Goal: Task Accomplishment & Management: Manage account settings

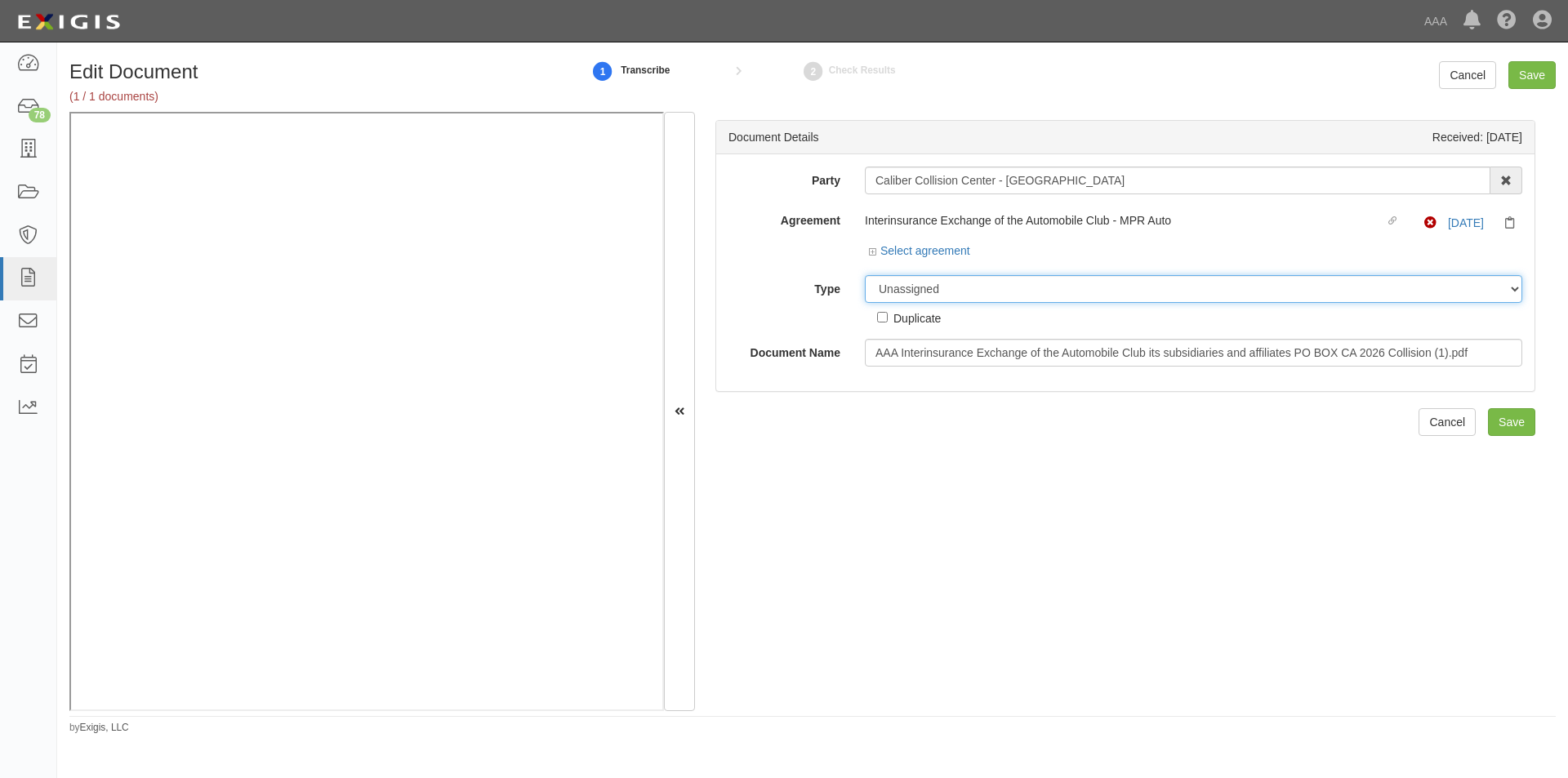
click at [911, 283] on select "Unassigned Binder Cancellation Notice Certificate Contract Endorsement Insuranc…" at bounding box center [1193, 290] width 657 height 28
select select "CertificateDetail"
click at [864, 276] on select "Unassigned Binder Cancellation Notice Certificate Contract Endorsement Insuranc…" at bounding box center [1193, 290] width 657 height 28
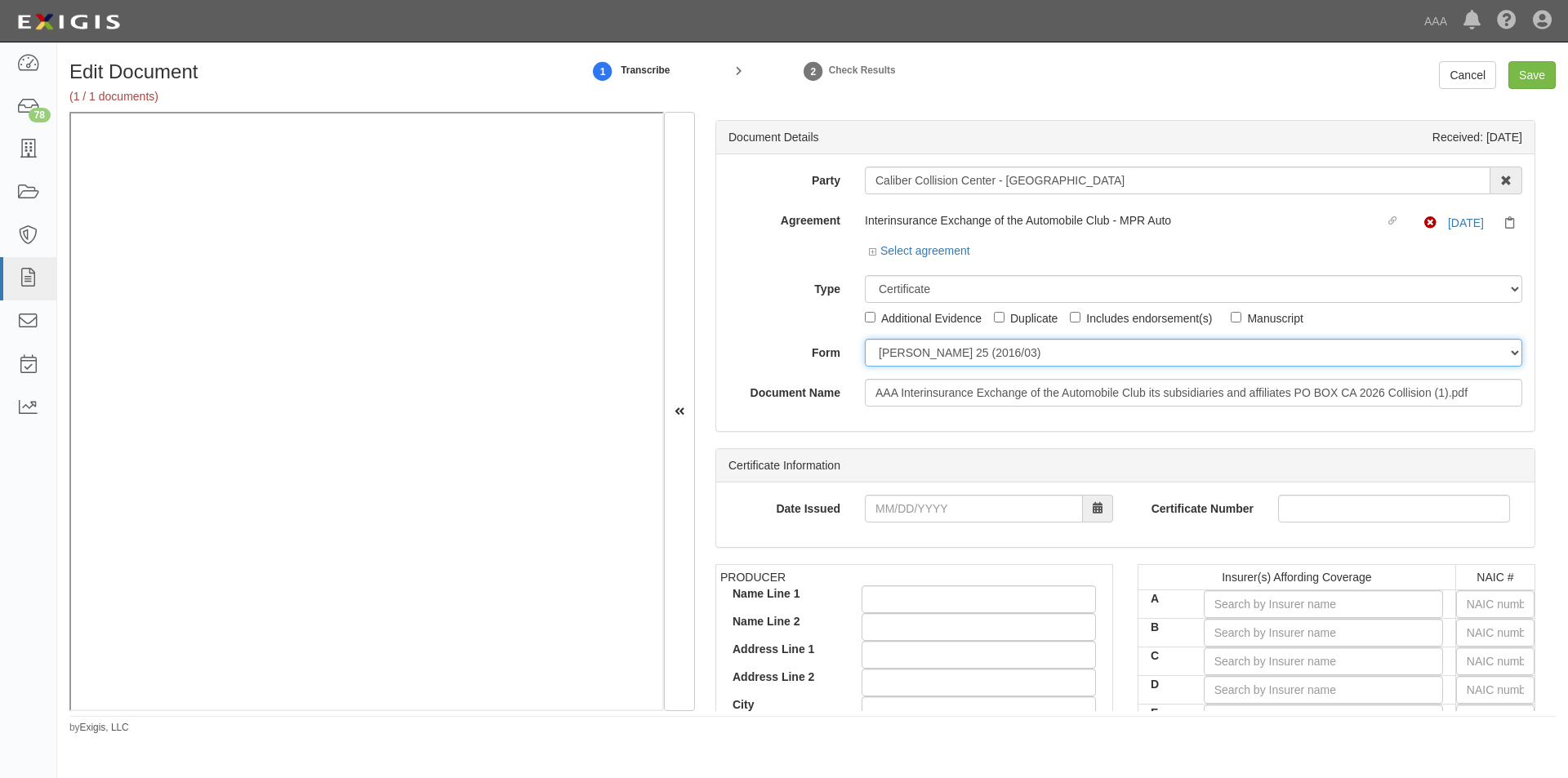
click at [892, 352] on select "ACORD 25 (2016/03) ACORD 101 ACORD 855 NY (2014/05) General" at bounding box center [1193, 353] width 657 height 28
select select "GeneralFormDetail"
click at [864, 339] on select "ACORD 25 (2016/03) ACORD 101 ACORD 855 NY (2014/05) General" at bounding box center [1193, 353] width 657 height 28
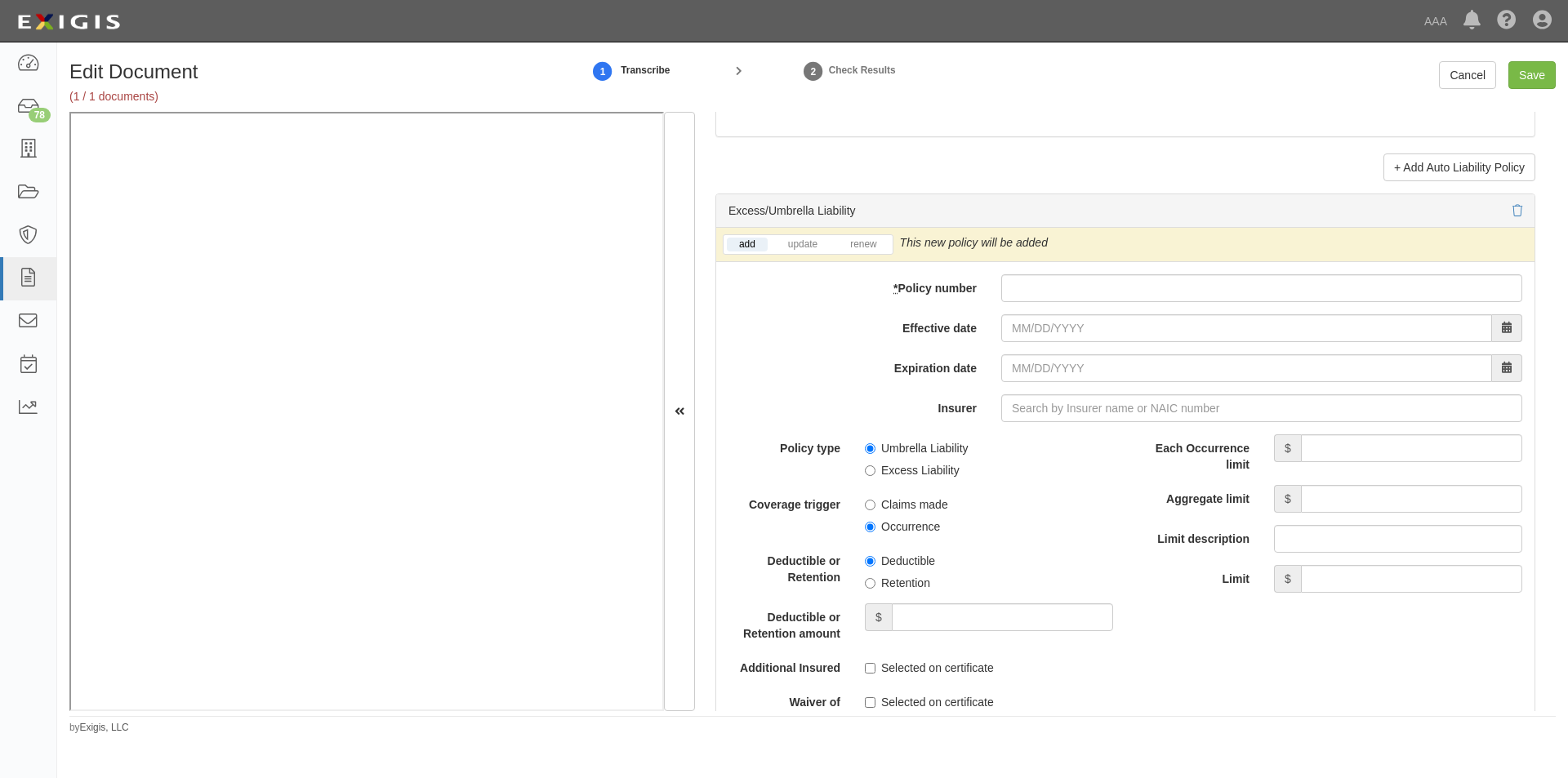
scroll to position [3156, 0]
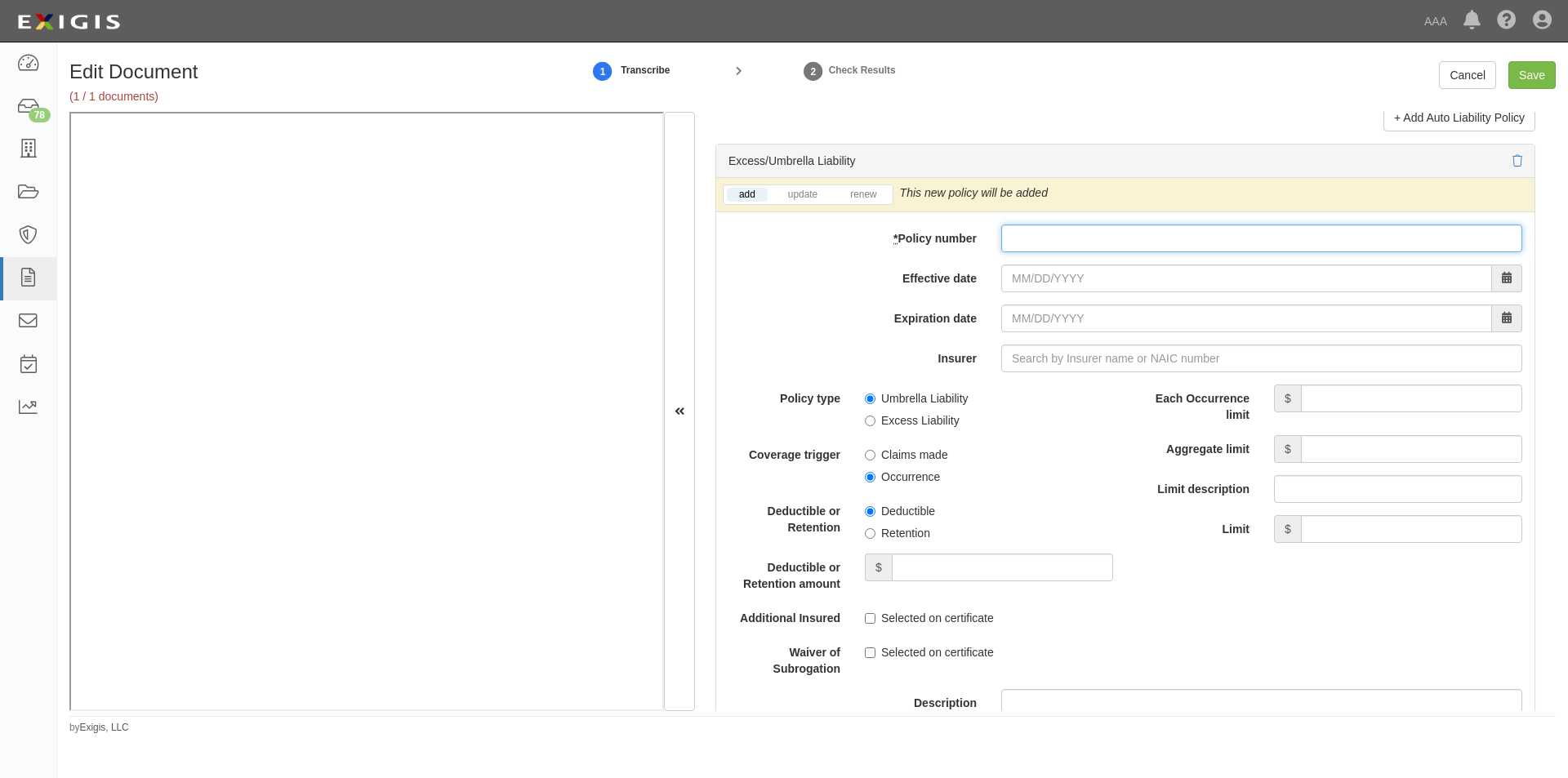
click at [1039, 239] on input "* Policy number" at bounding box center [1262, 238] width 521 height 28
type input "TH7-691-466402-045"
click at [1095, 276] on input "Effective date" at bounding box center [1246, 279] width 491 height 28
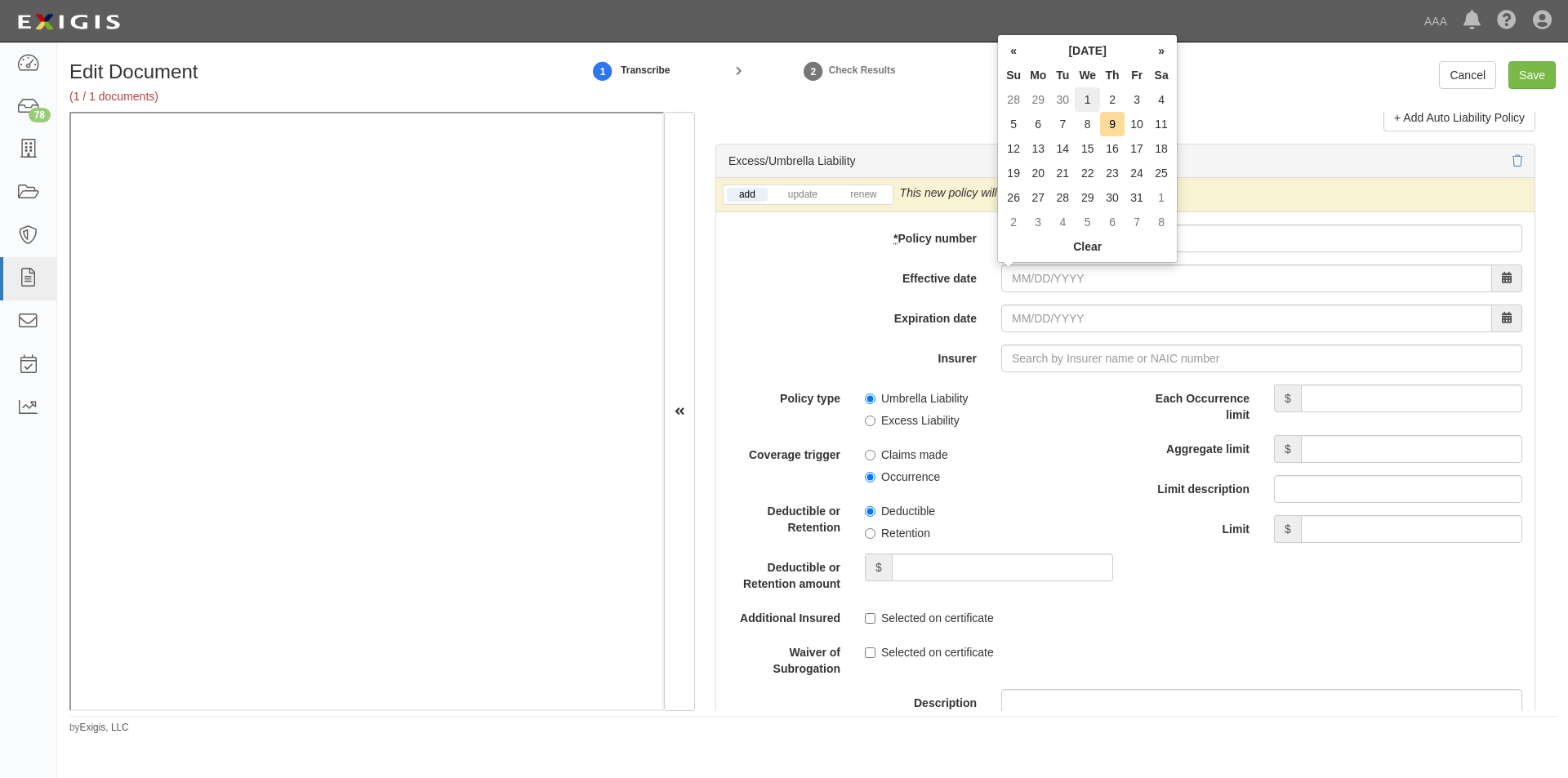
click at [1088, 97] on td "1" at bounding box center [1087, 100] width 26 height 25
type input "[DATE]"
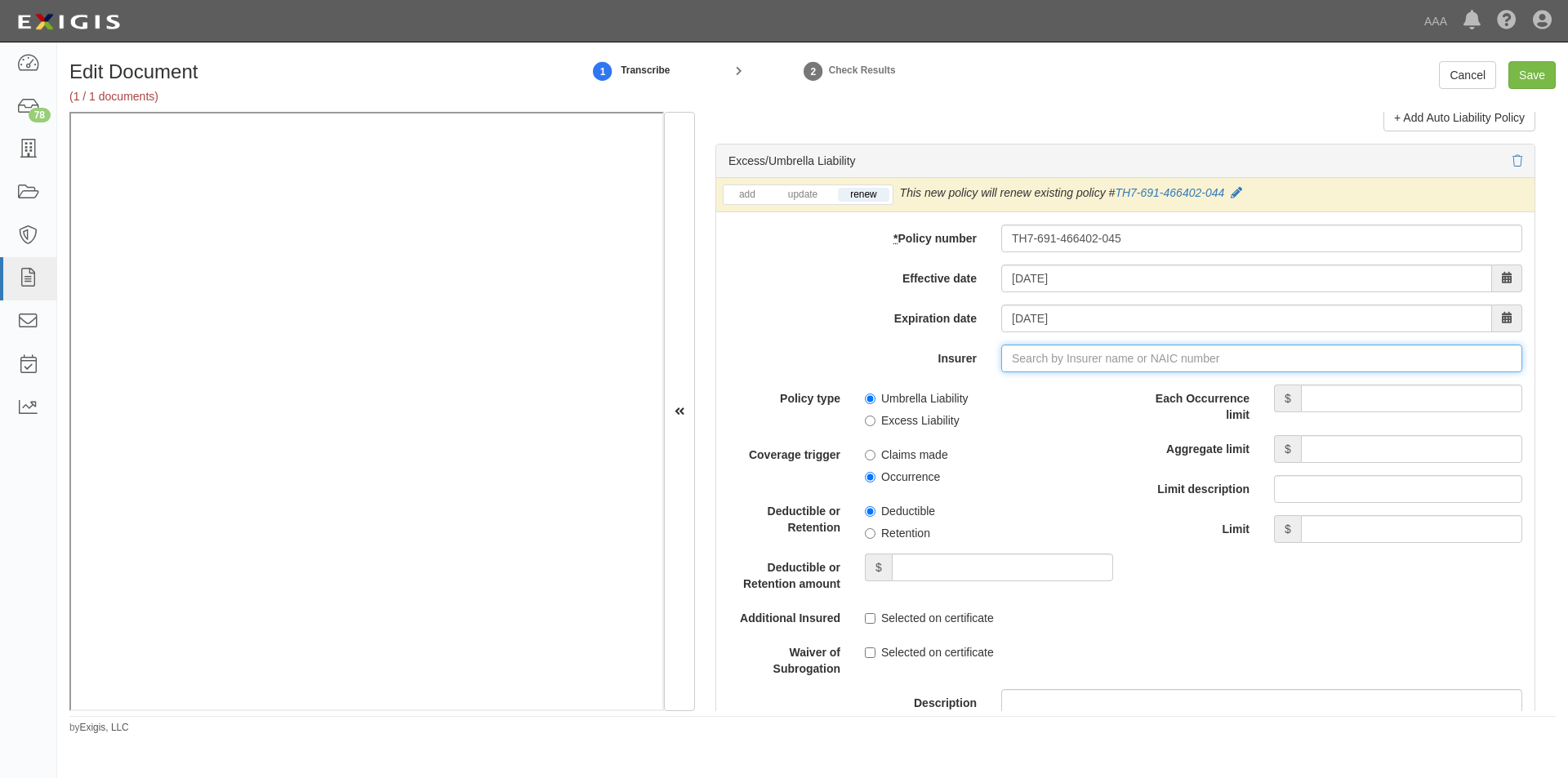
click at [1051, 358] on input "Insurer" at bounding box center [1262, 359] width 521 height 28
click at [1033, 379] on div "Liberty Insurance Corporation ( 42404 ) A XV Rating" at bounding box center [1040, 389] width 291 height 31
click at [897, 396] on div "Liberty Insurance Corporation ( 42404 ) A XV Rating" at bounding box center [1040, 389] width 290 height 21
type input "Liberty Insurance Corporation (42404) A XV Rating"
click at [869, 402] on input "Umbrella Liability" at bounding box center [869, 398] width 11 height 11
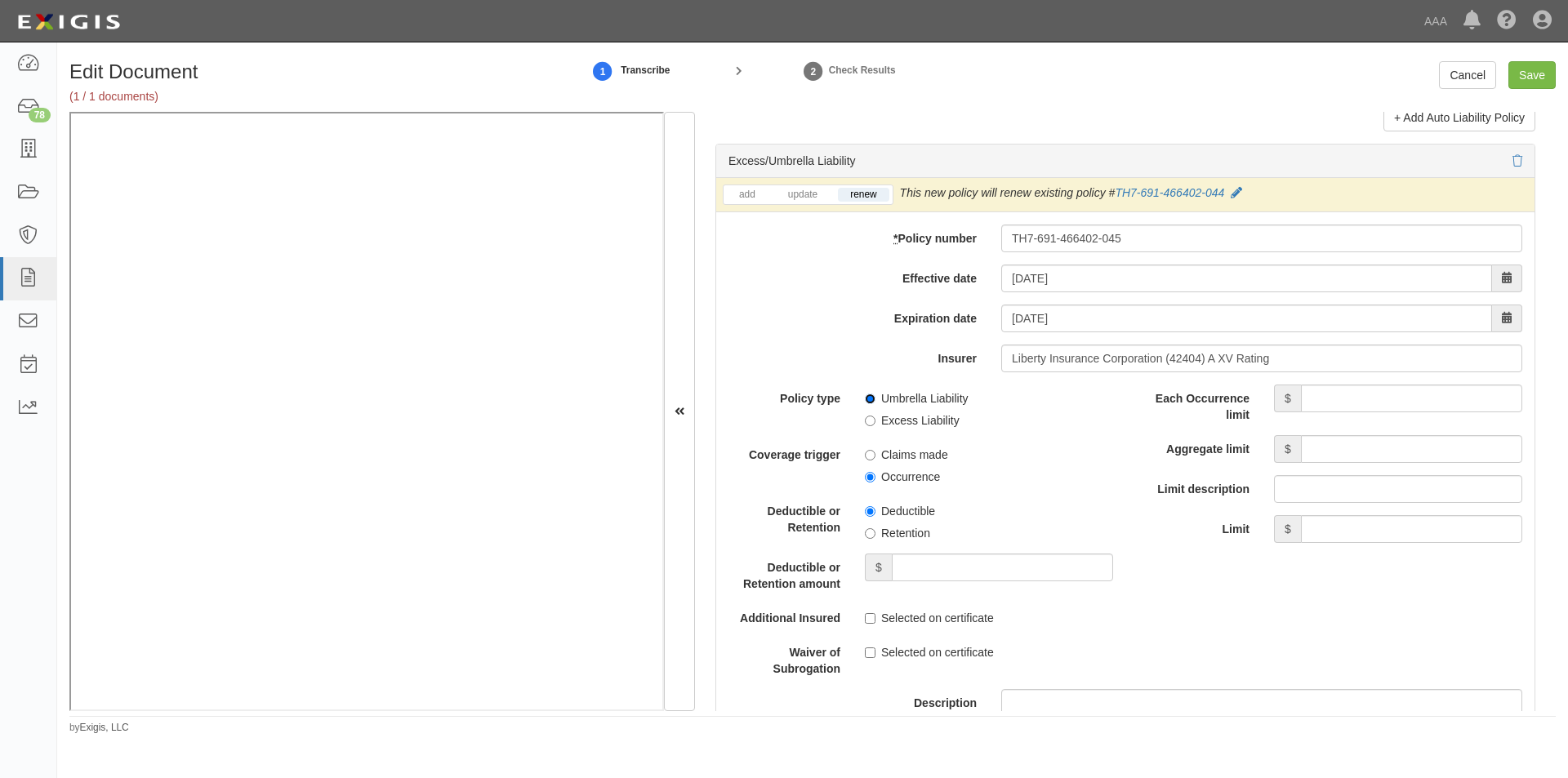
radio input "true"
click at [864, 480] on input "Occurrence" at bounding box center [869, 477] width 11 height 11
radio input "true"
click at [1301, 398] on input "Each Occurrence limit" at bounding box center [1411, 398] width 221 height 28
type input "5,000,000"
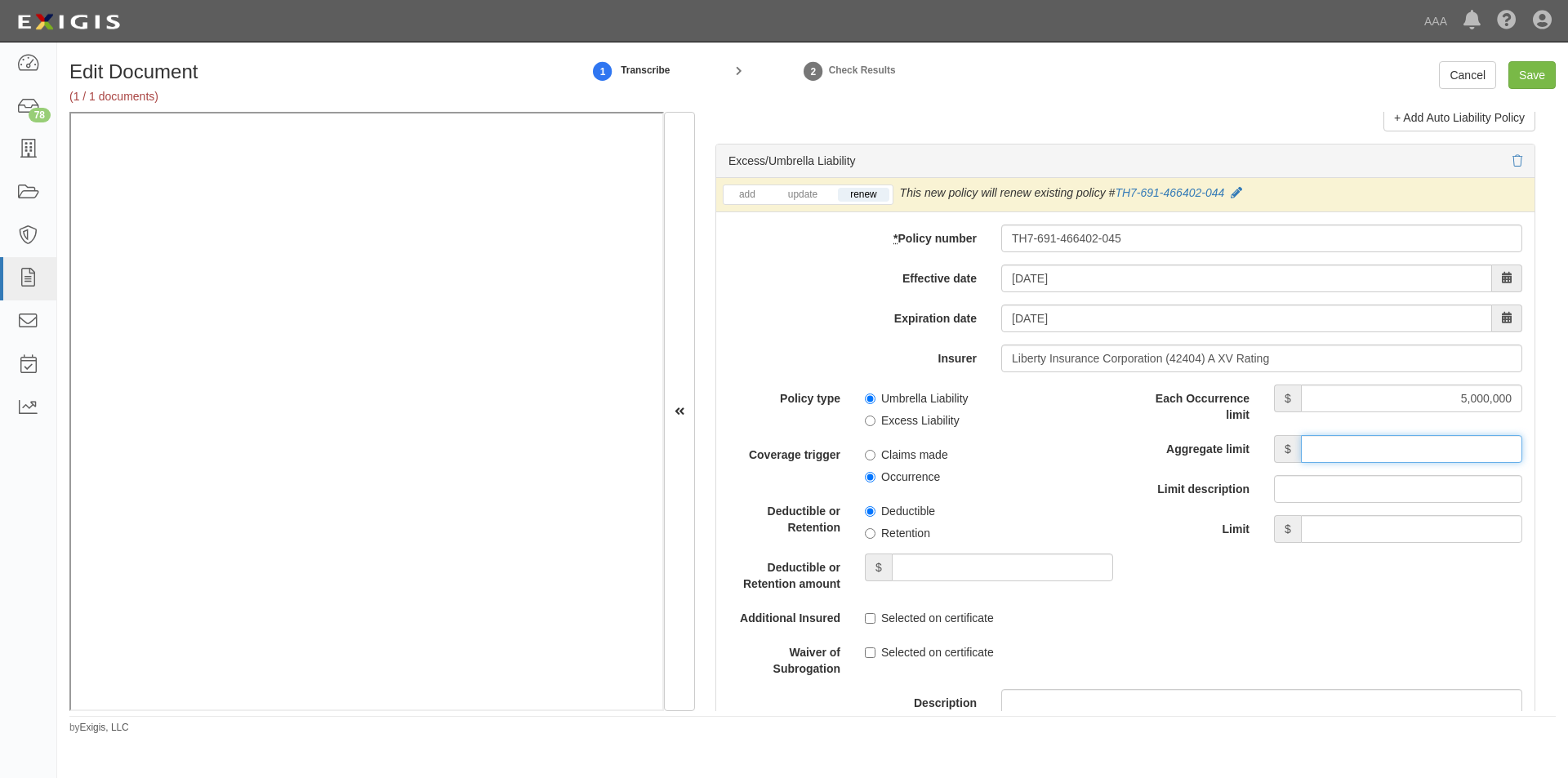
click at [1332, 441] on input "Aggregate limit" at bounding box center [1411, 450] width 221 height 28
type input "5,000,000"
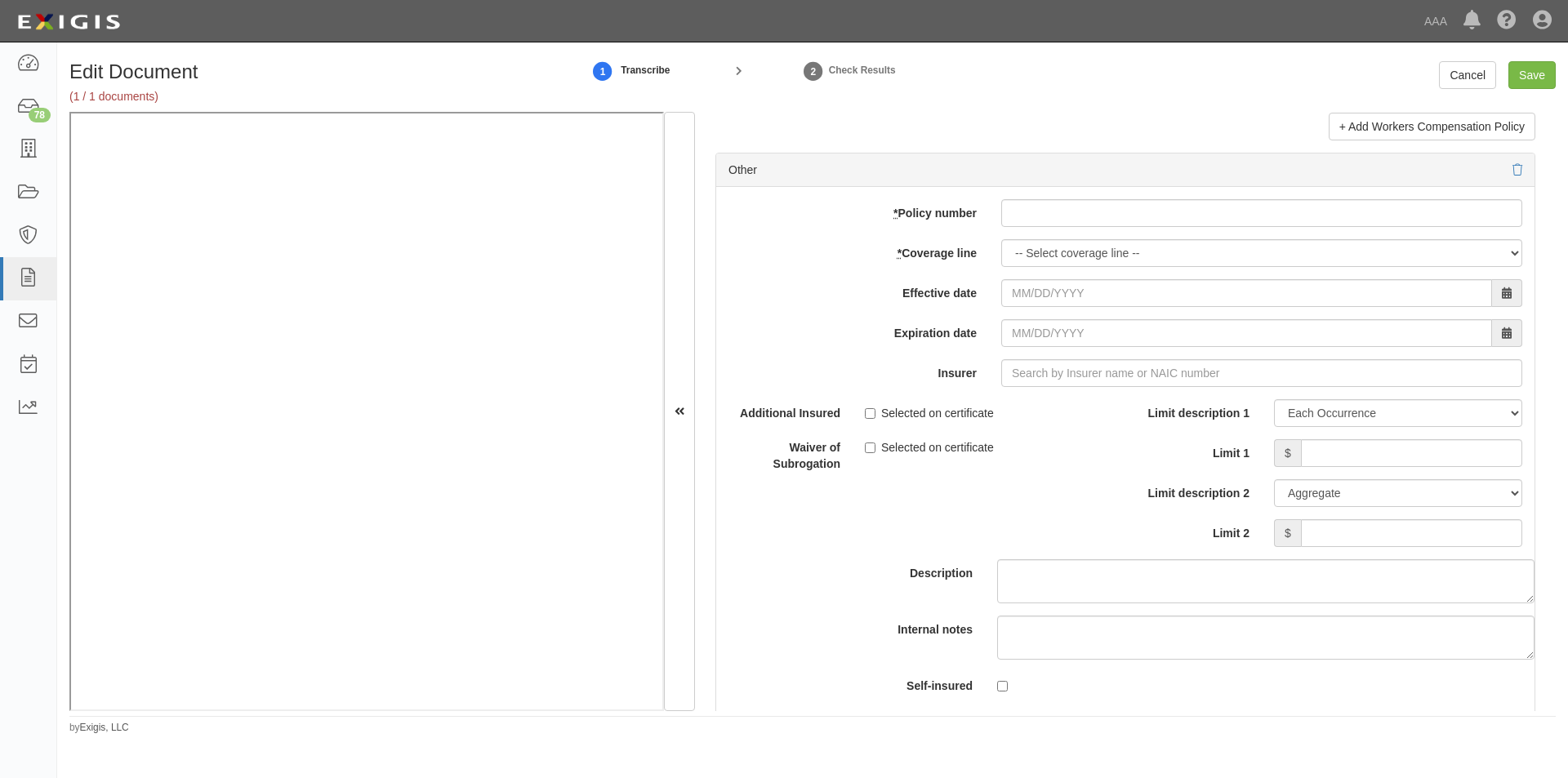
scroll to position [4609, 0]
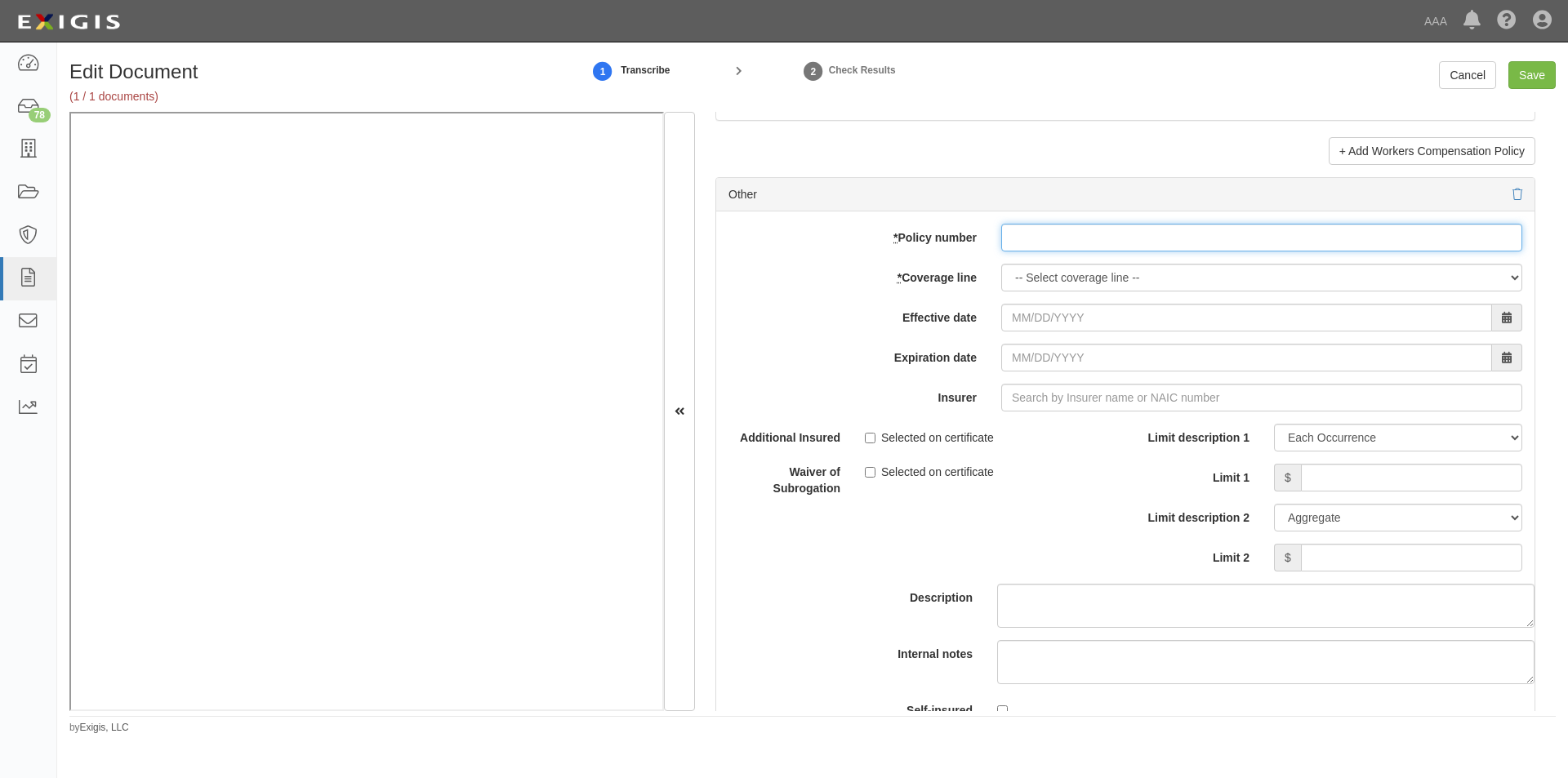
click at [1024, 237] on input "* Policy number" at bounding box center [1262, 238] width 521 height 28
type input "EB2-C9B-466402-095"
click at [1121, 275] on select "-- Select coverage line -- Asbestos Abatement Auto Physical Damage Boiler & Mac…" at bounding box center [1262, 278] width 521 height 28
select select "70"
click at [1001, 291] on select "-- Select coverage line -- Asbestos Abatement Auto Physical Damage Boiler & Mac…" at bounding box center [1262, 278] width 521 height 28
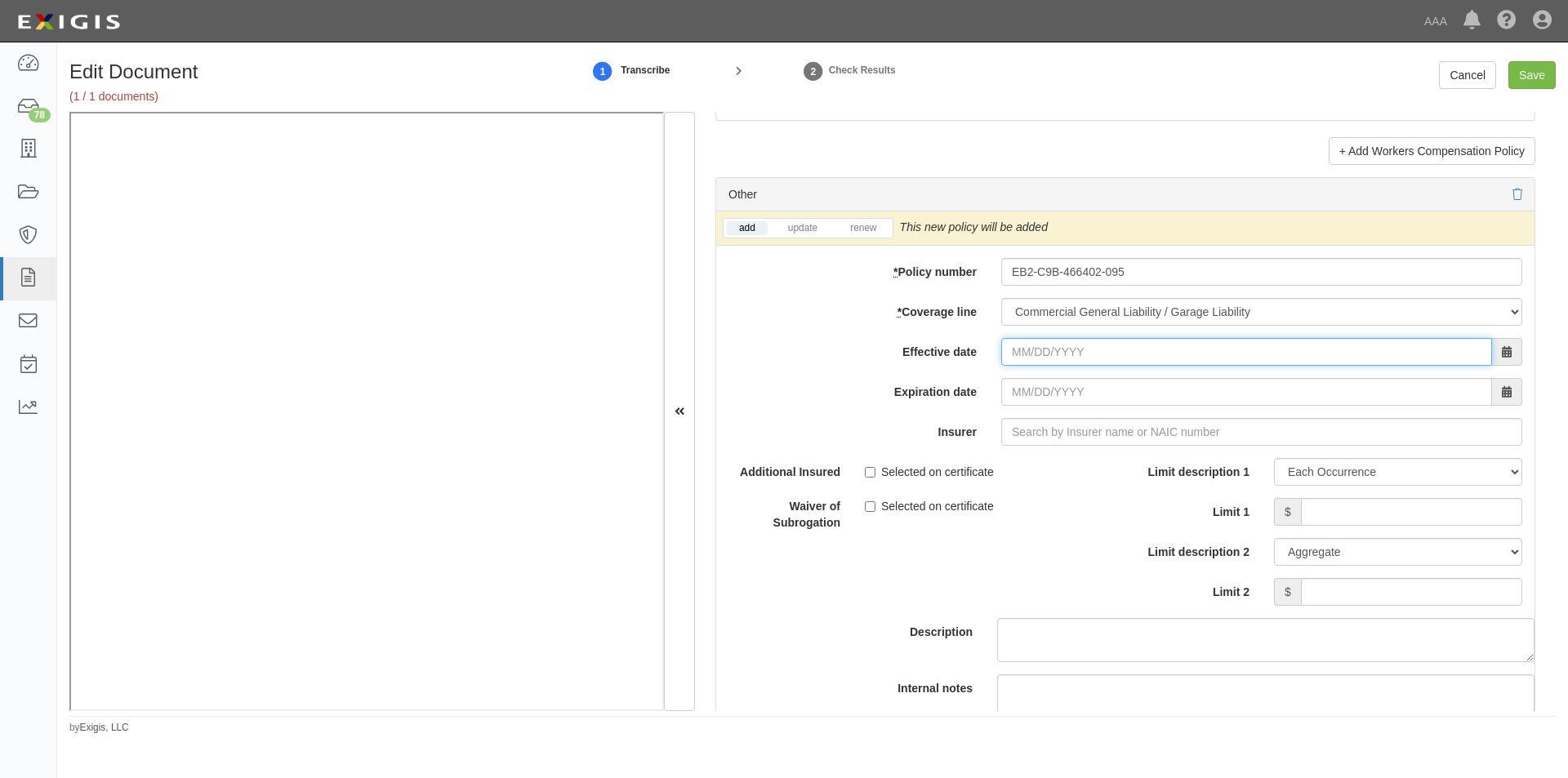
click at [1103, 364] on input "Effective date" at bounding box center [1246, 352] width 491 height 28
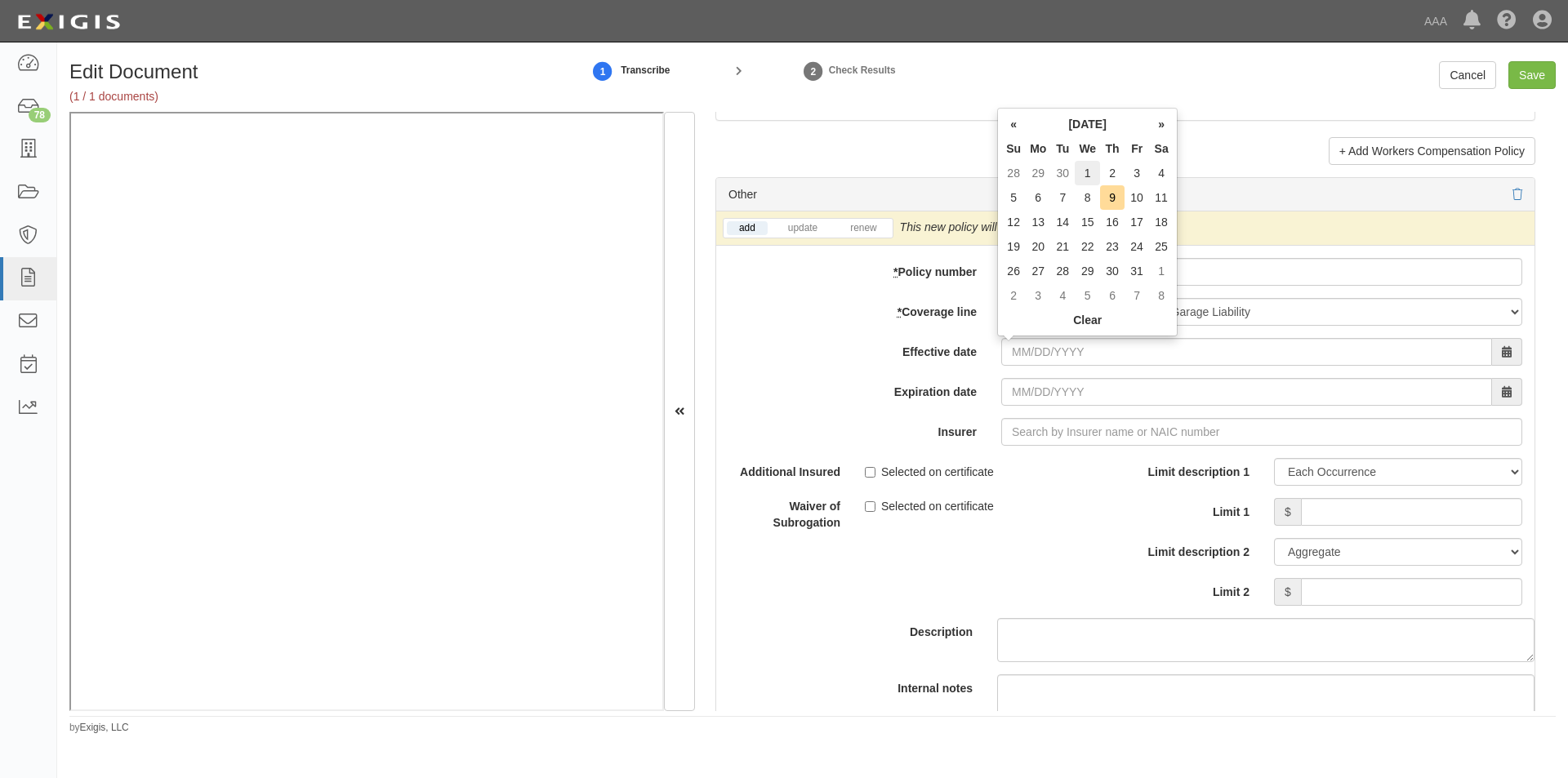
click at [1091, 170] on td "1" at bounding box center [1087, 173] width 26 height 25
type input "10/01/2025"
type input "[DATE]"
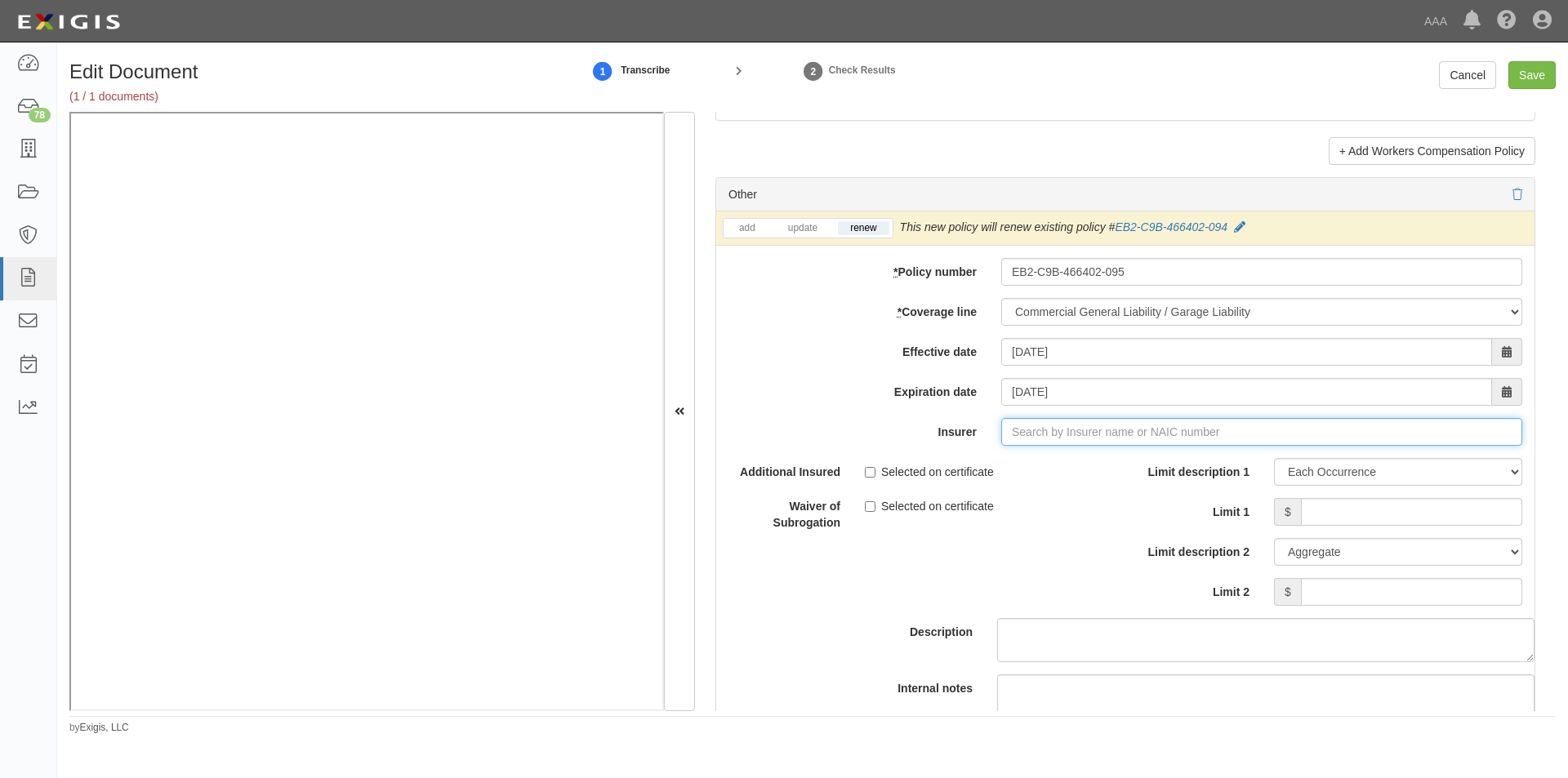
click at [1038, 437] on input "Insurer" at bounding box center [1262, 432] width 521 height 28
type input "21st Century Advantage Insurance Company (25232) NR Rating"
type input "2"
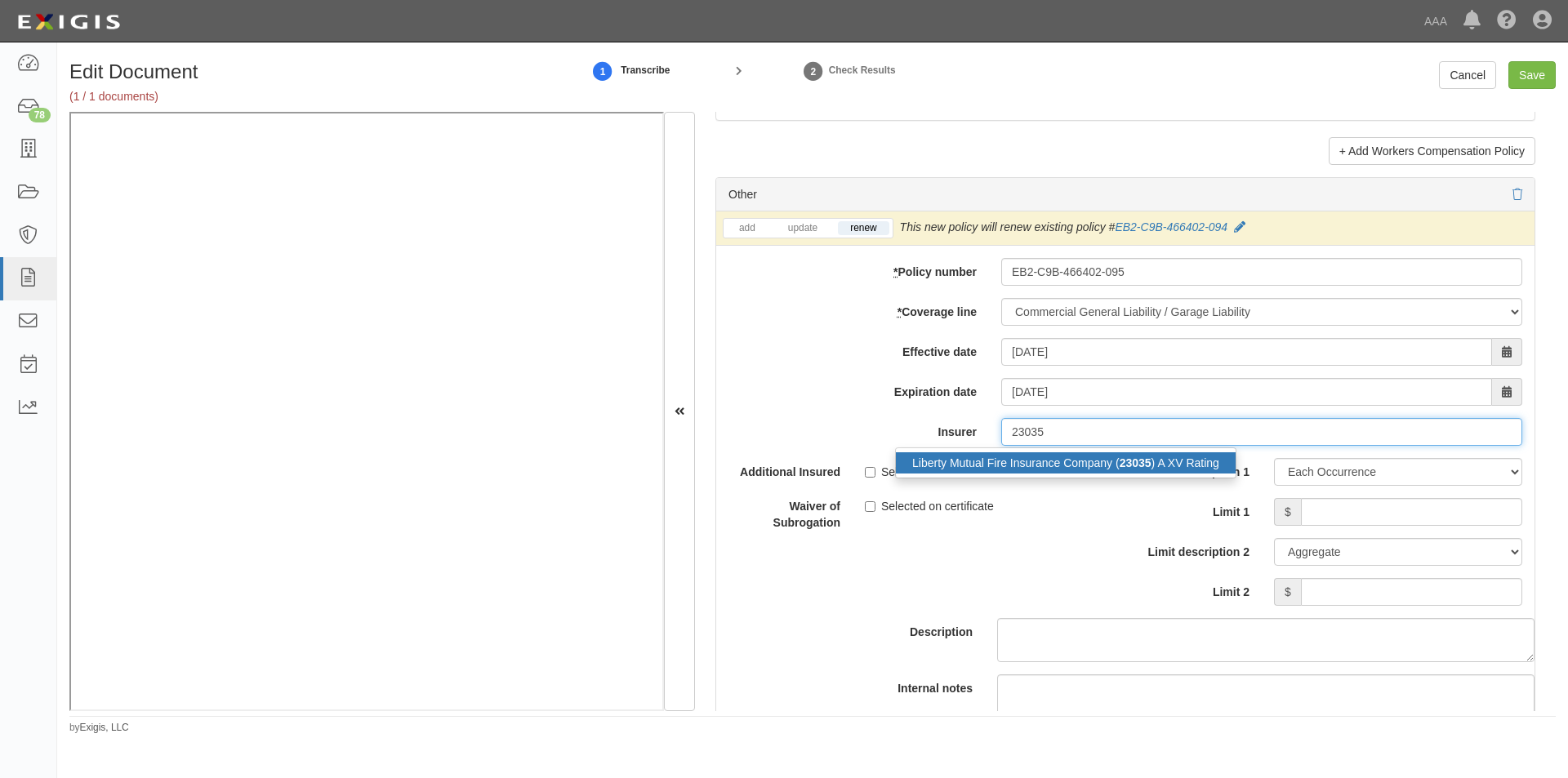
click at [1041, 467] on div "Liberty Mutual Fire Insurance Company ( 23035 ) A XV Rating" at bounding box center [1066, 463] width 340 height 21
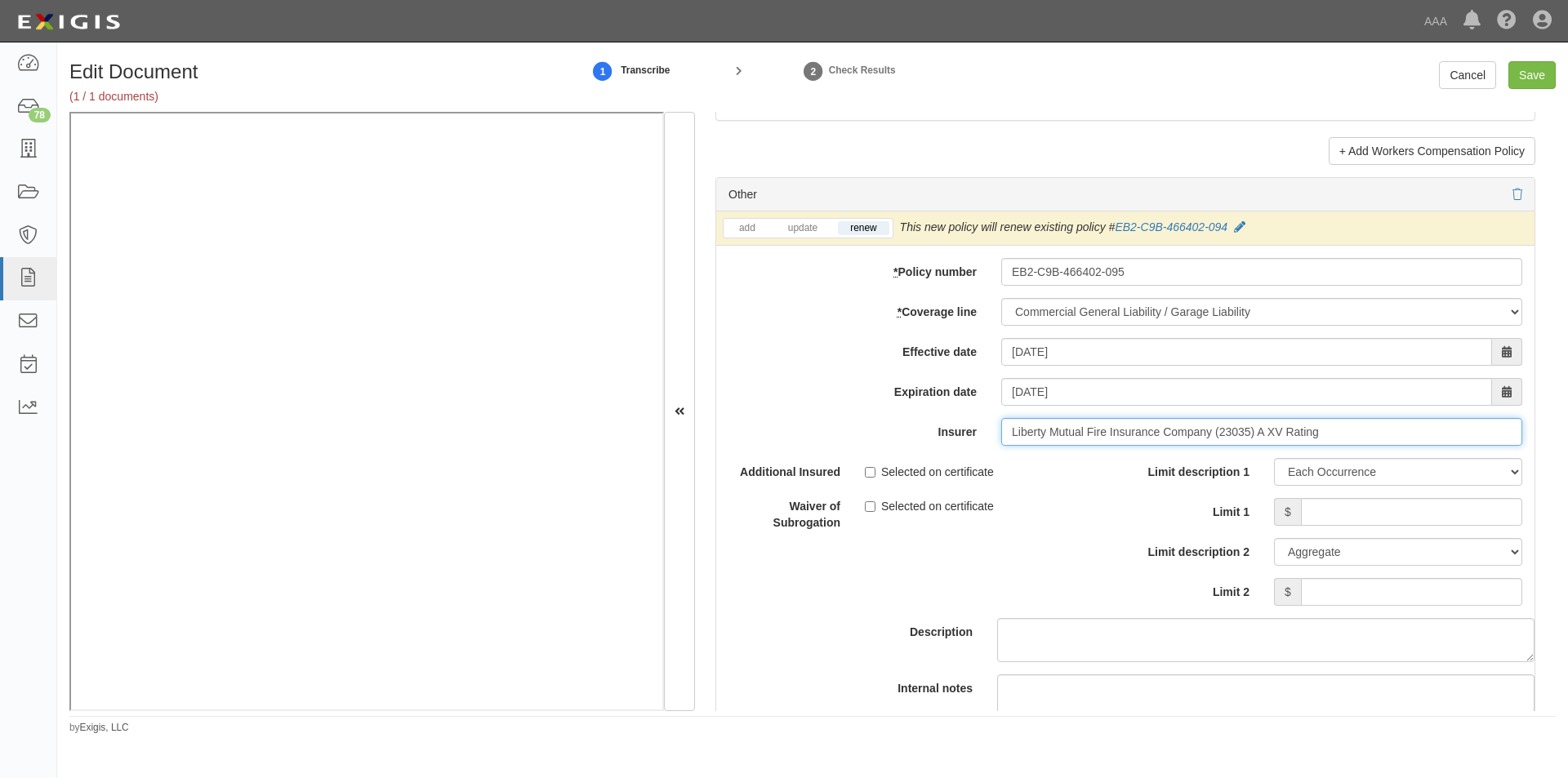
type input "Liberty Mutual Fire Insurance Company (23035) A XV Rating"
click at [869, 474] on input "Selected on certificate" at bounding box center [869, 472] width 11 height 11
checkbox input "true"
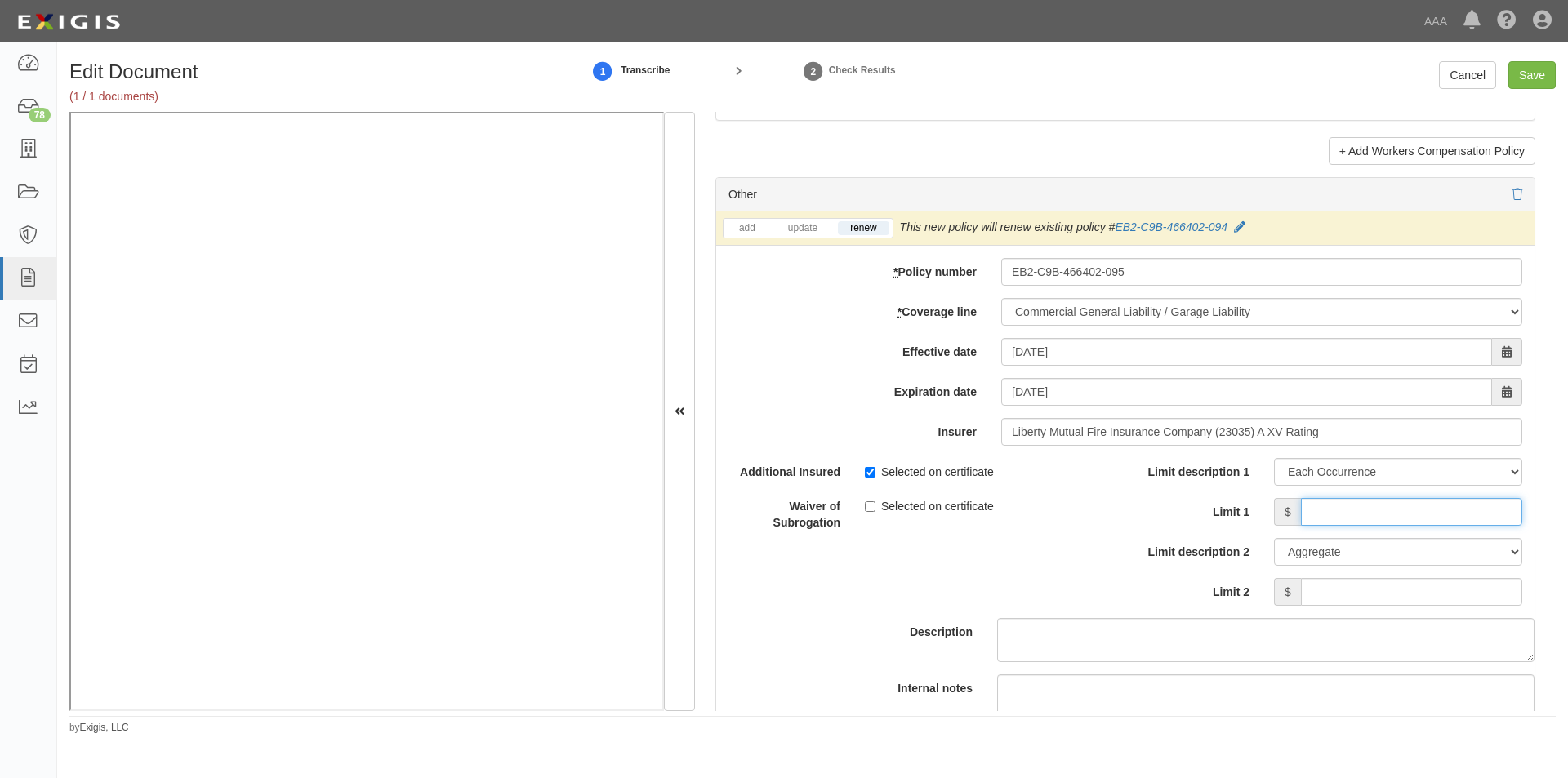
click at [1336, 516] on input "Limit 1" at bounding box center [1411, 512] width 221 height 28
type input "2,000,000"
click at [1335, 584] on input "Limit 2" at bounding box center [1411, 592] width 221 height 28
type input "4,000,000"
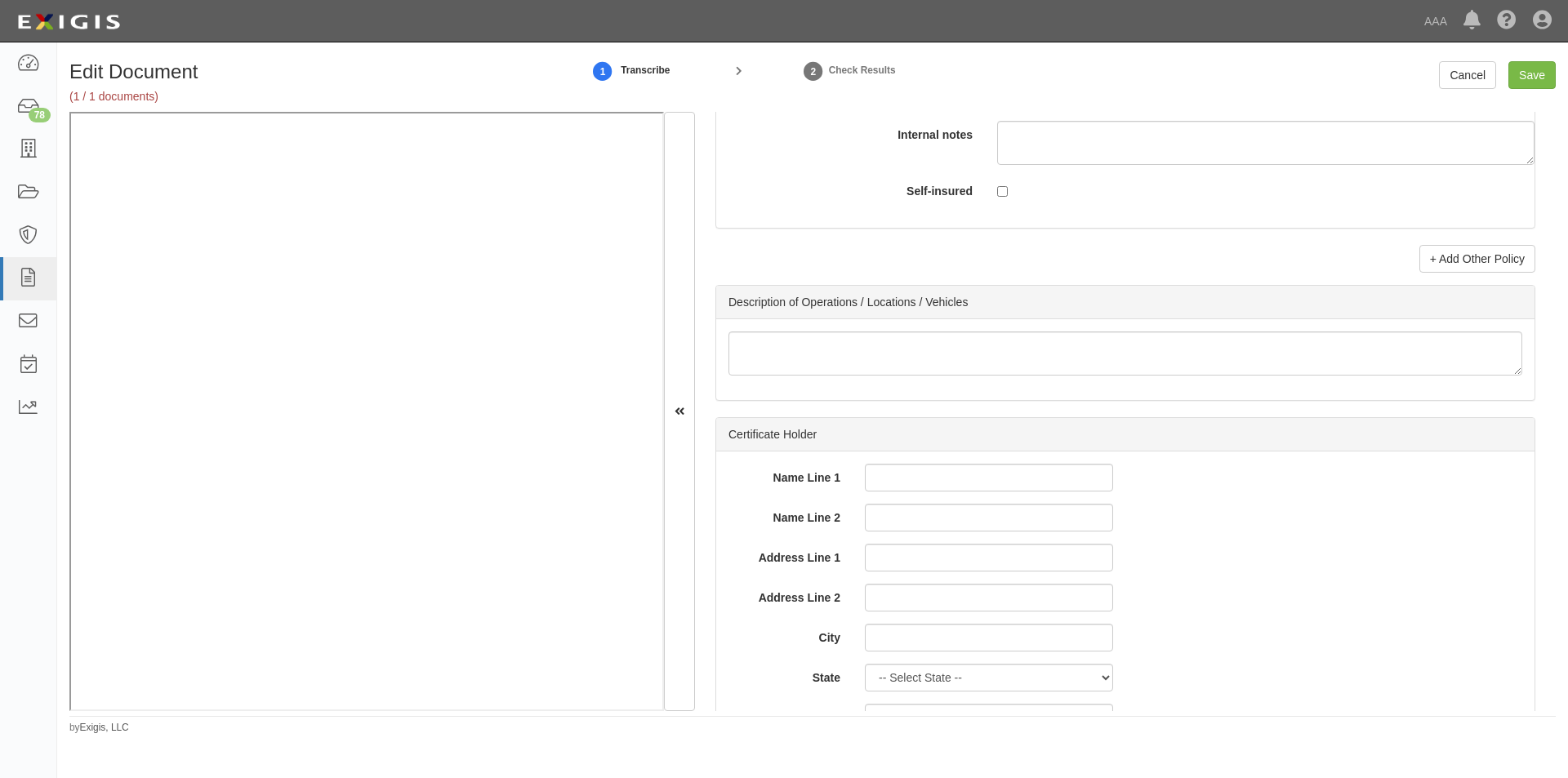
scroll to position [5196, 0]
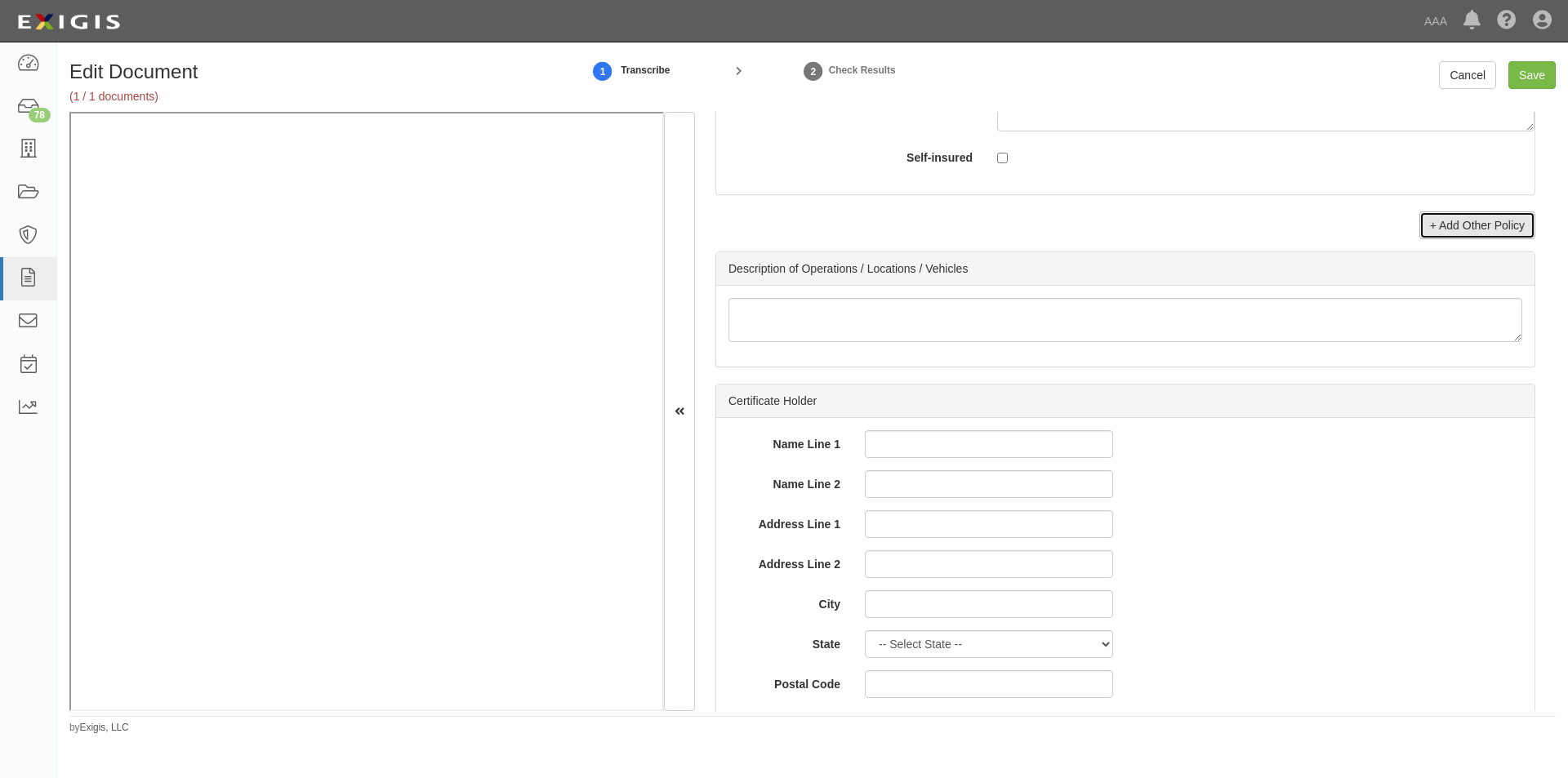
click at [1432, 235] on link "+ Add Other Policy" at bounding box center [1476, 225] width 116 height 28
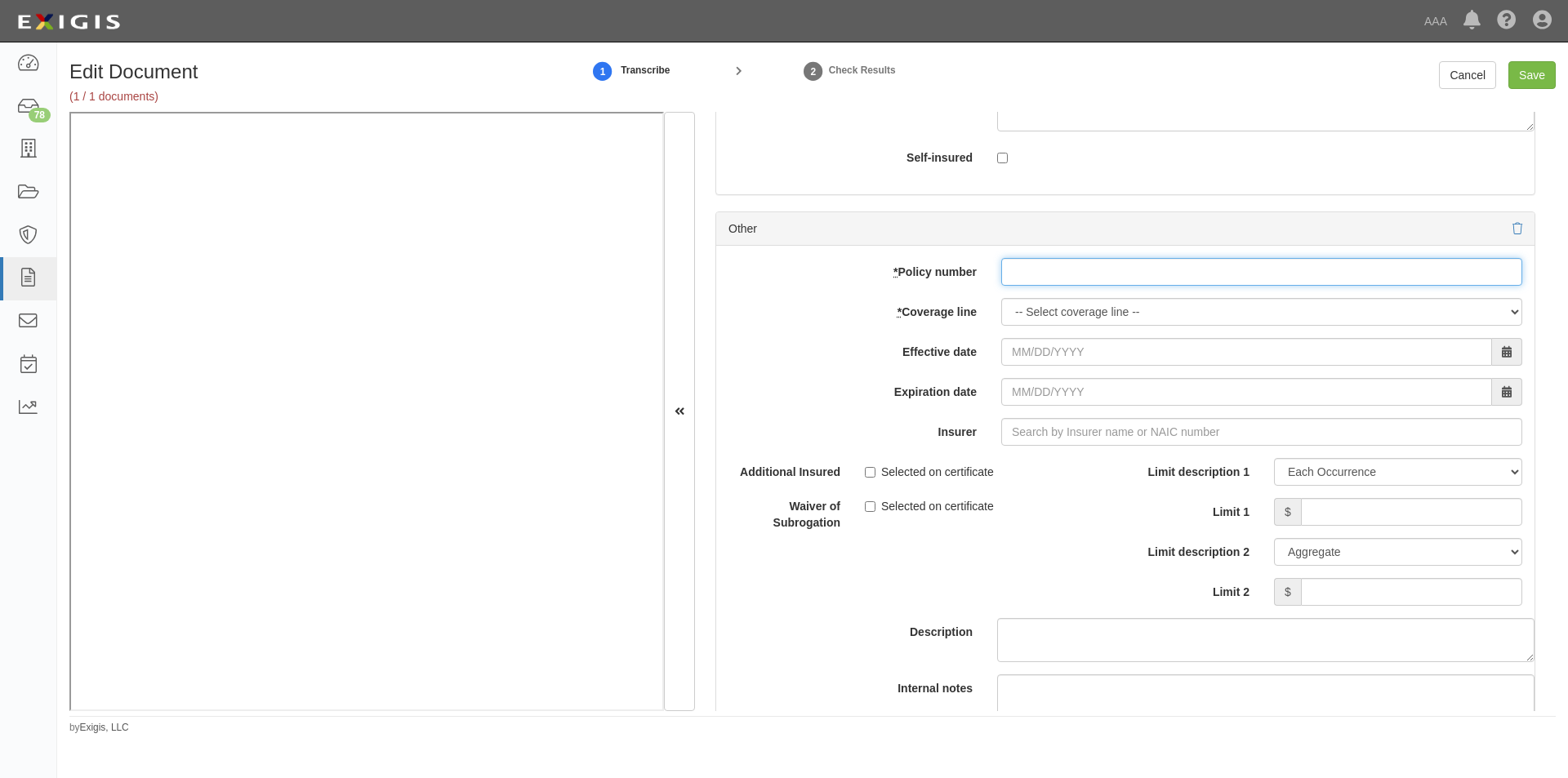
paste input "EB2-C9B-466402-095"
type input "EB2-C9B-466402-095"
click at [1027, 319] on select "-- Select coverage line -- Asbestos Abatement Auto Physical Damage Boiler & Mac…" at bounding box center [1262, 312] width 521 height 28
select select "56"
click at [1001, 326] on select "-- Select coverage line -- Asbestos Abatement Auto Physical Damage Boiler & Mac…" at bounding box center [1262, 312] width 521 height 28
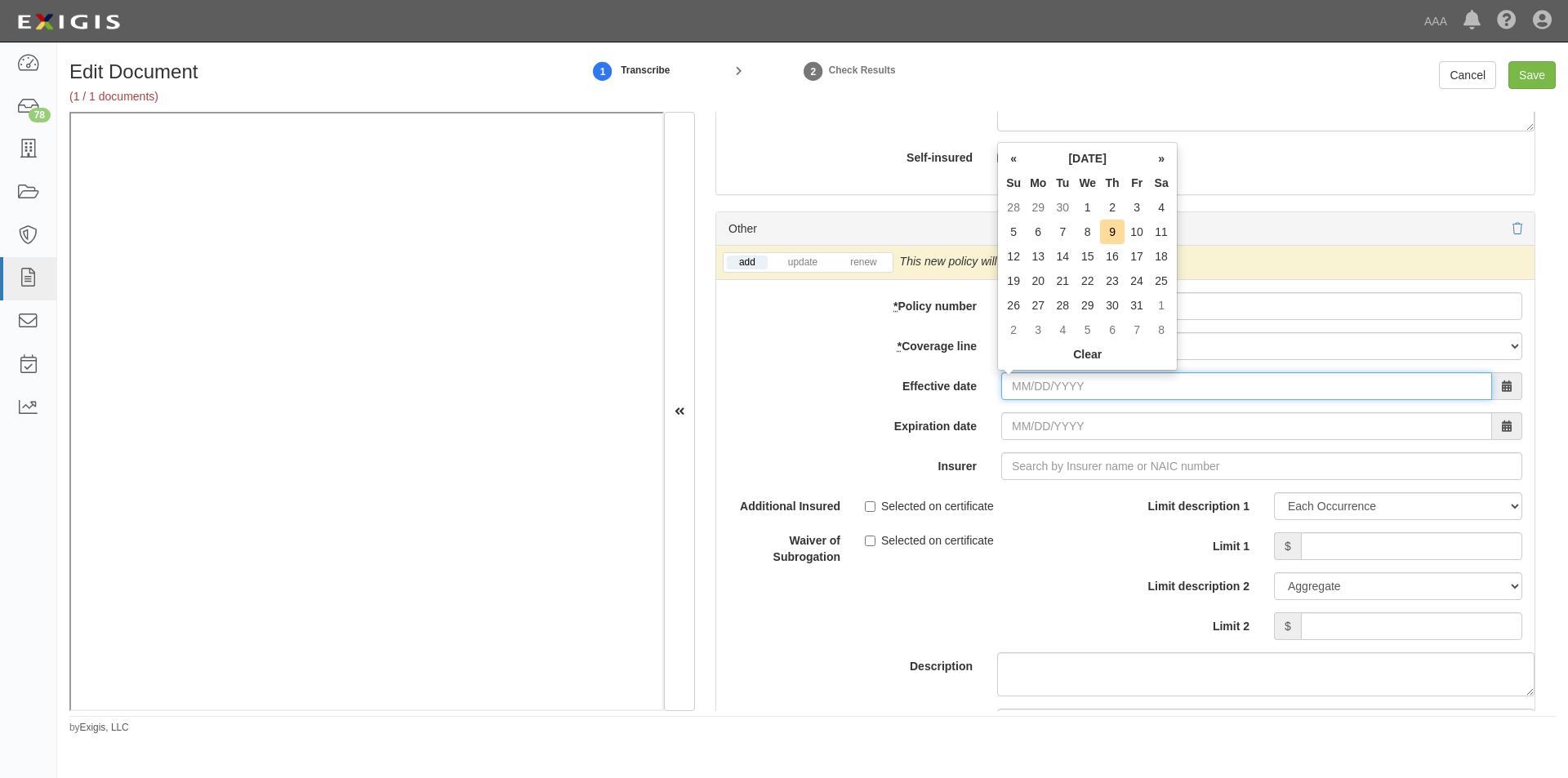
click at [1058, 385] on input "Effective date" at bounding box center [1246, 386] width 491 height 28
click at [1086, 210] on td "1" at bounding box center [1087, 208] width 26 height 25
type input "10/01/2025"
type input "[DATE]"
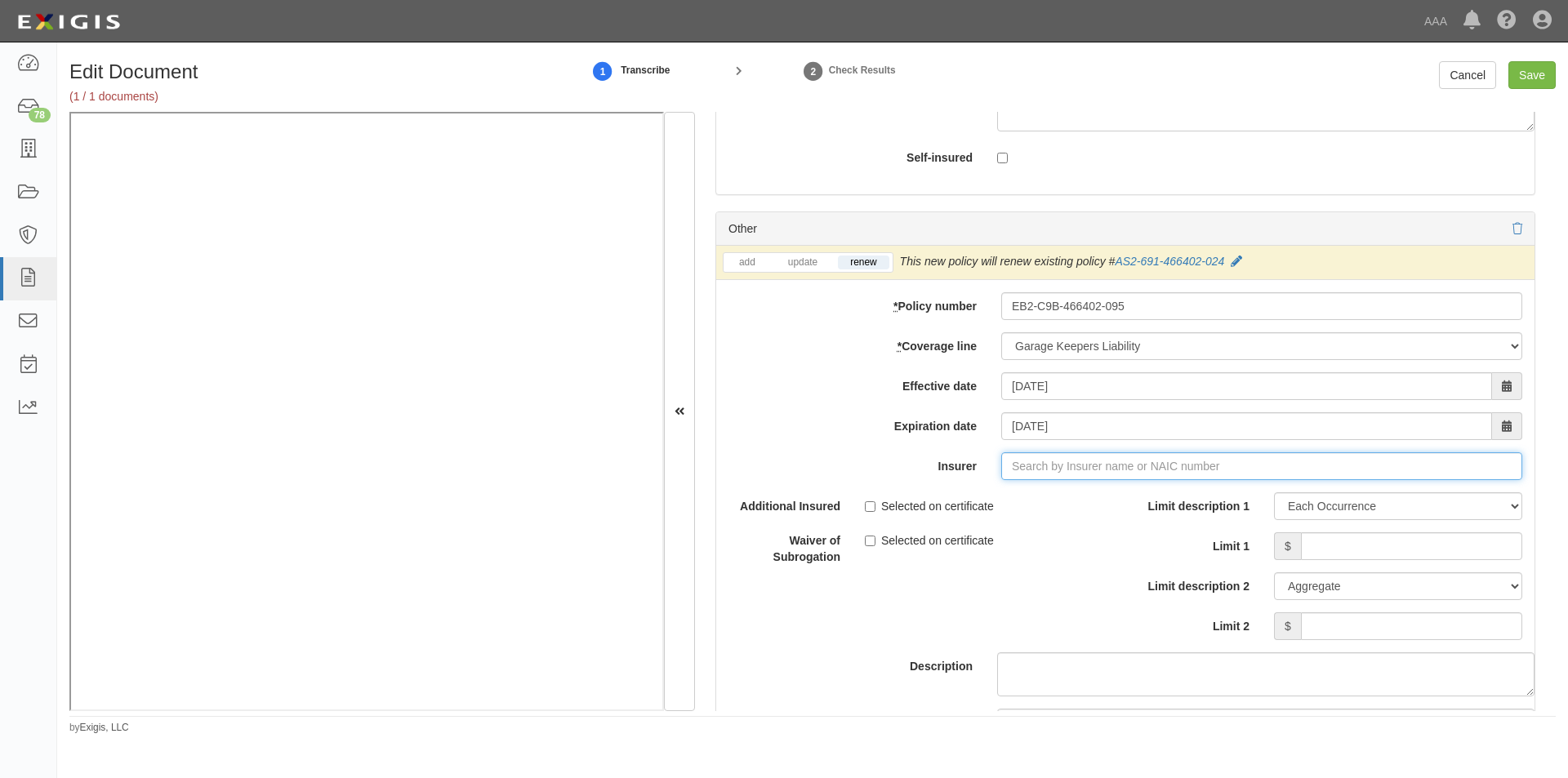
click at [1076, 464] on input "Insurer" at bounding box center [1262, 466] width 521 height 28
type input "21st Century Advantage Insurance Company (25232) NR Rating"
type input "2"
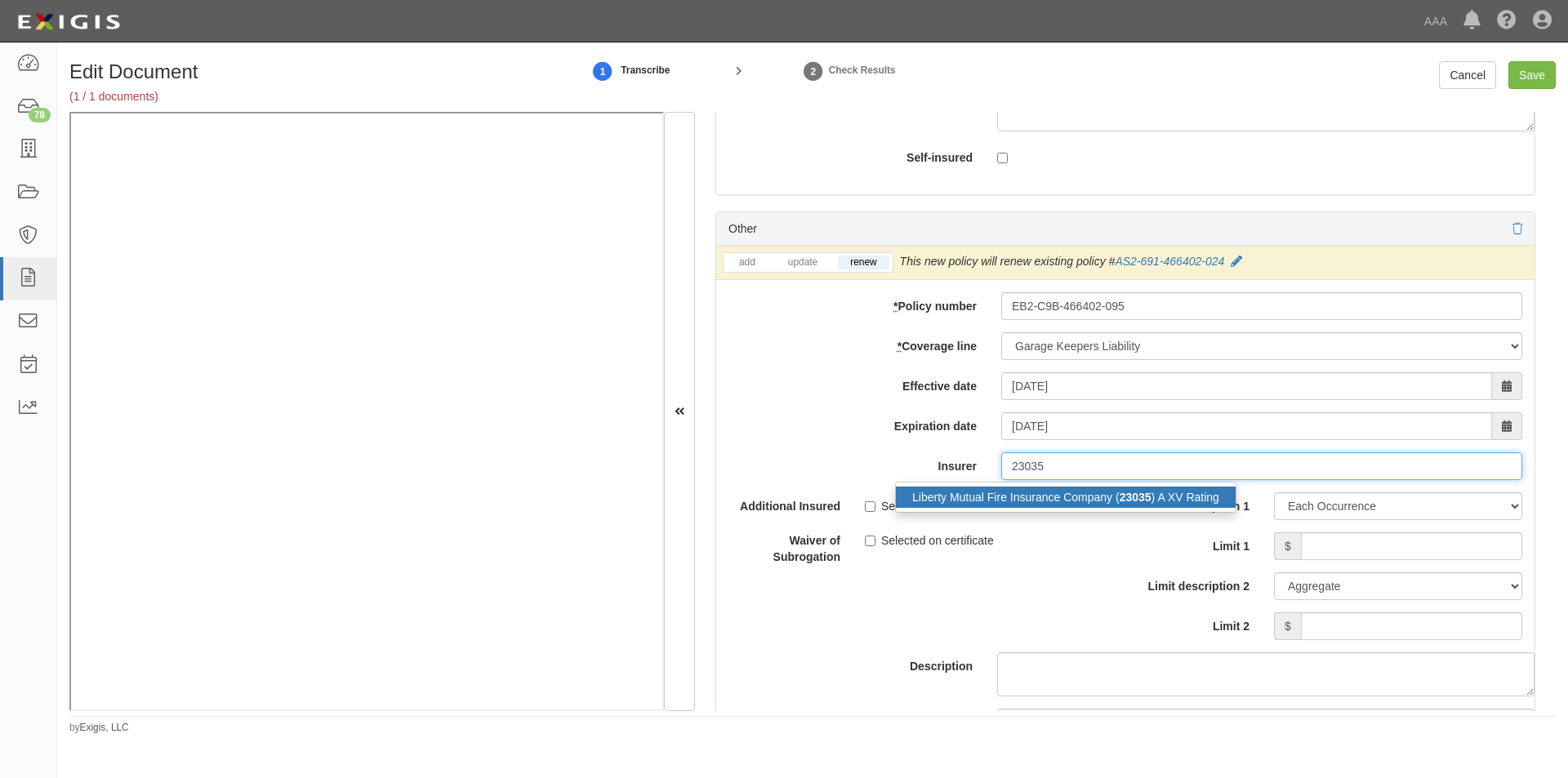
click at [1084, 501] on div "Liberty Mutual Fire Insurance Company ( 23035 ) A XV Rating" at bounding box center [1066, 497] width 340 height 21
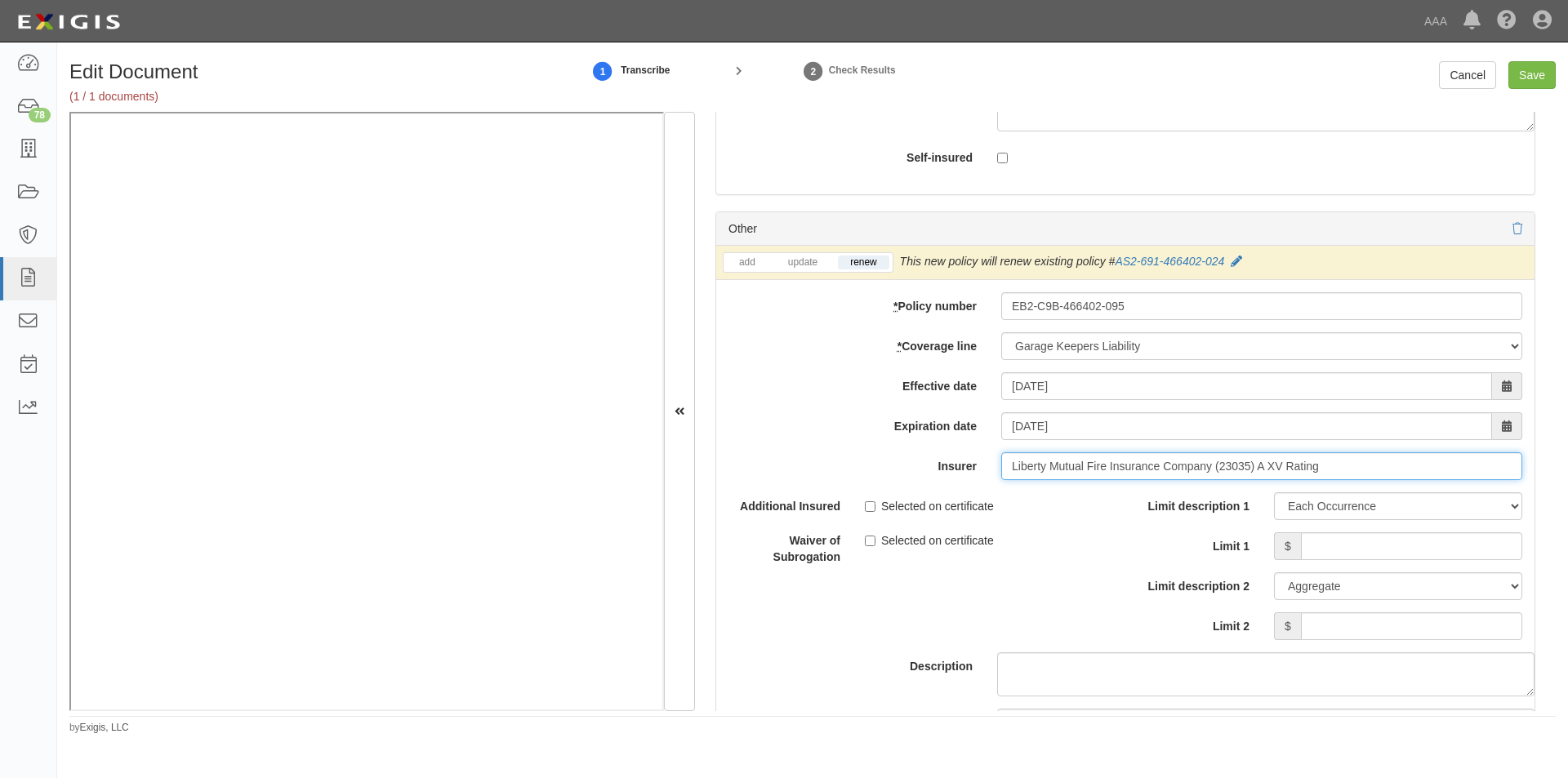
type input "Liberty Mutual Fire Insurance Company (23035) A XV Rating"
click at [1335, 541] on input "Limit 1" at bounding box center [1411, 546] width 221 height 28
type input "3,000,000"
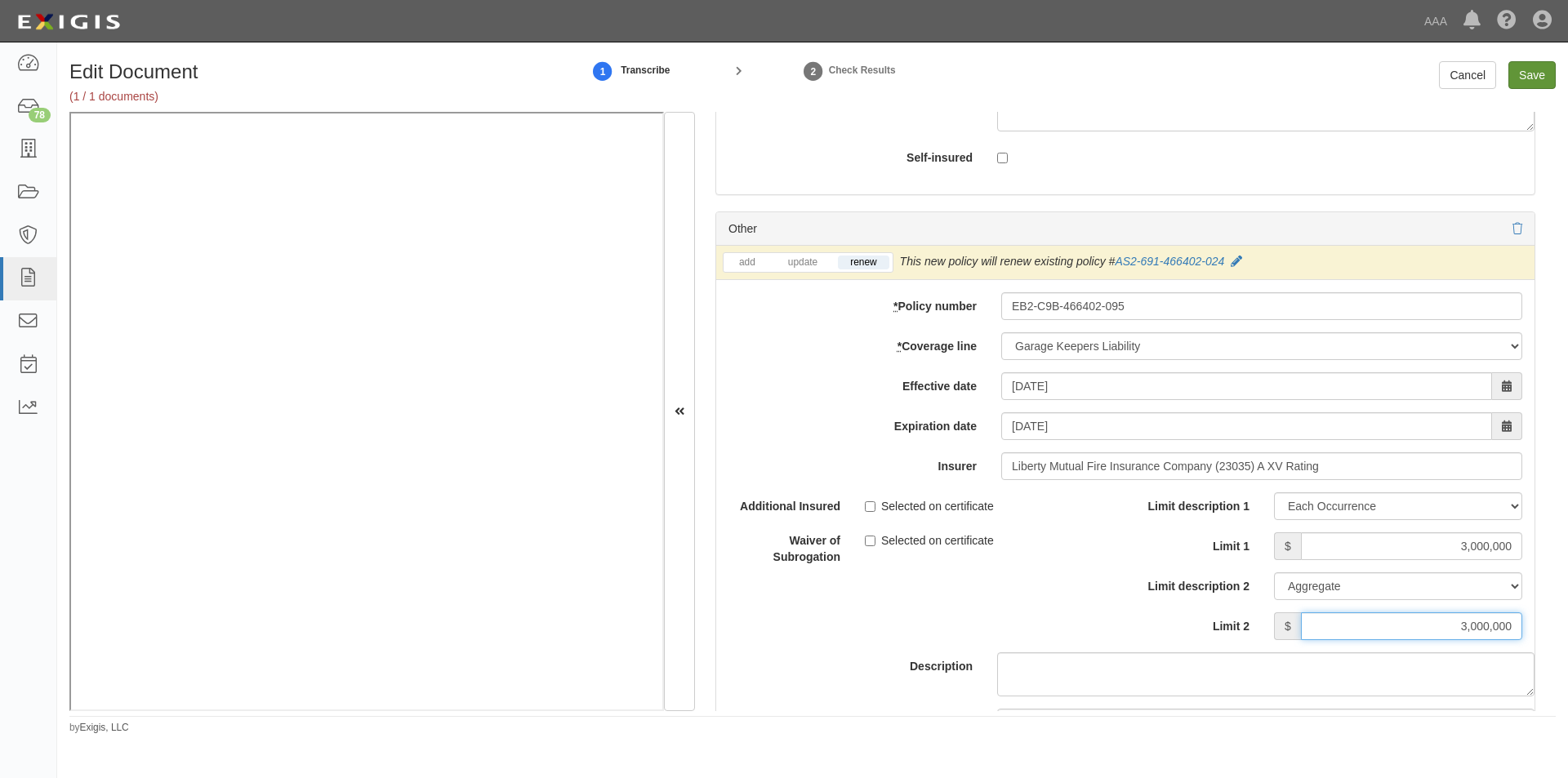
type input "3,000,000"
click at [1523, 70] on input "Save" at bounding box center [1531, 75] width 47 height 28
type input "5000000"
type input "2000000"
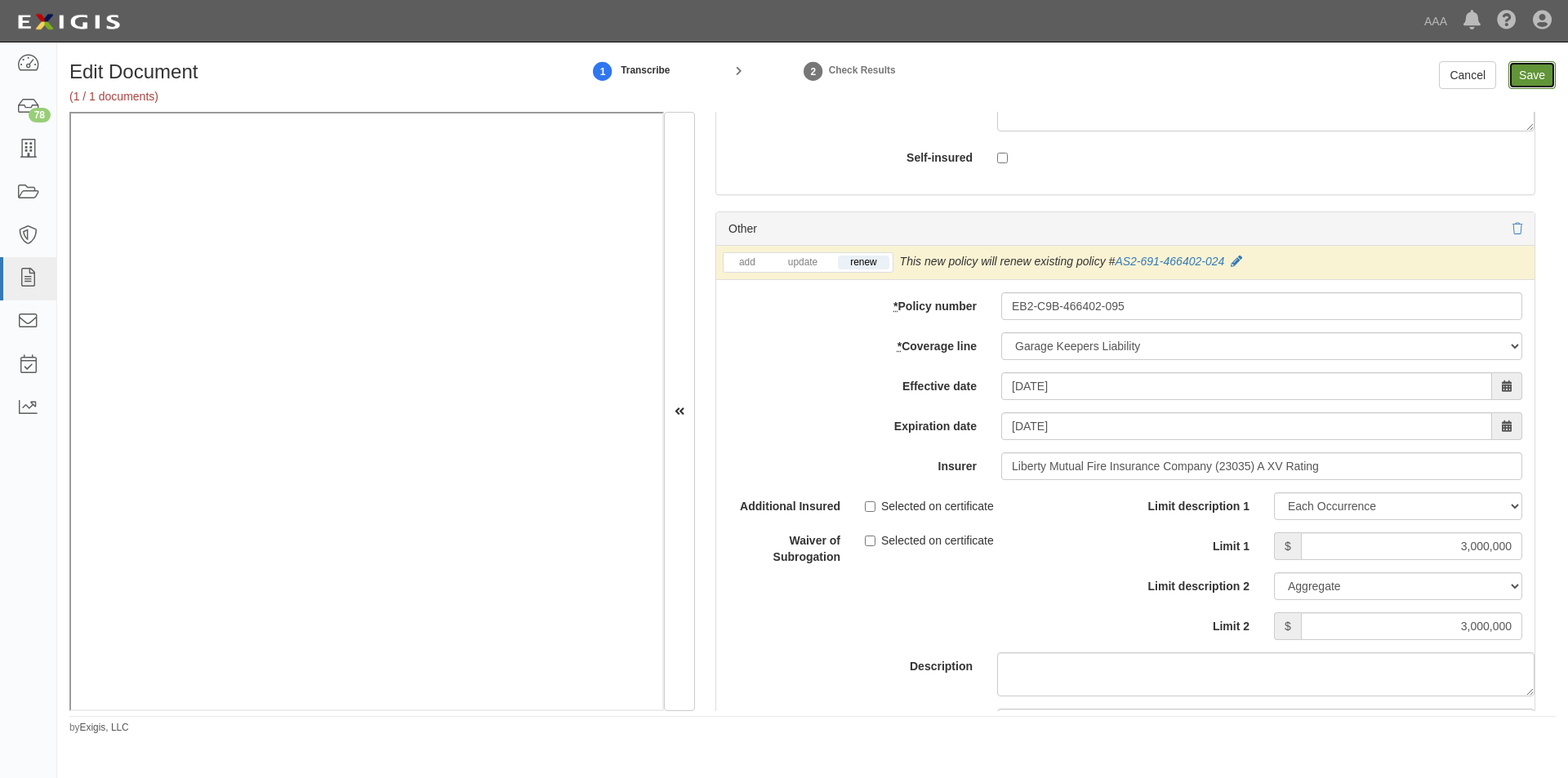
type input "4000000"
type input "3000000"
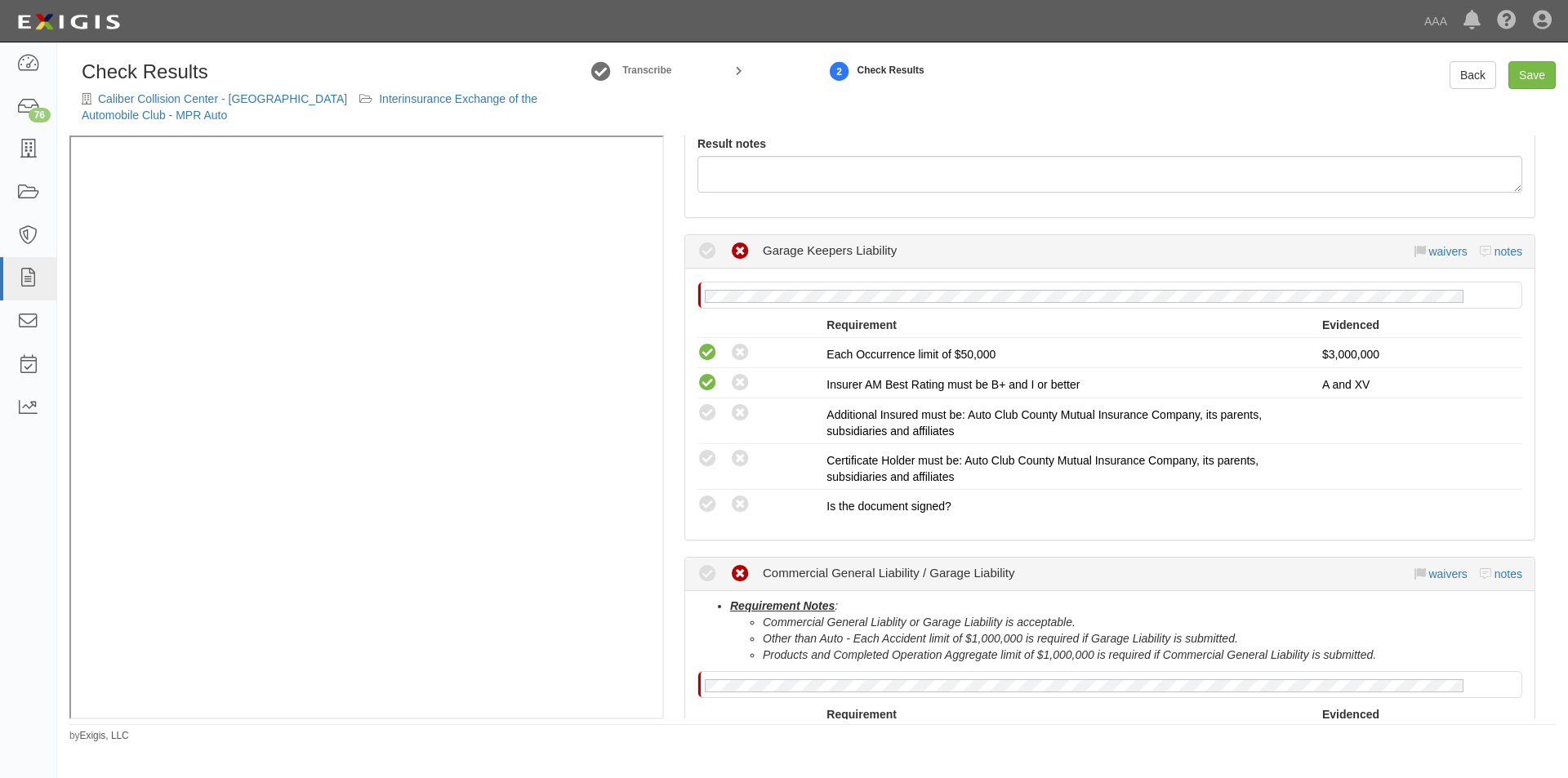
scroll to position [327, 0]
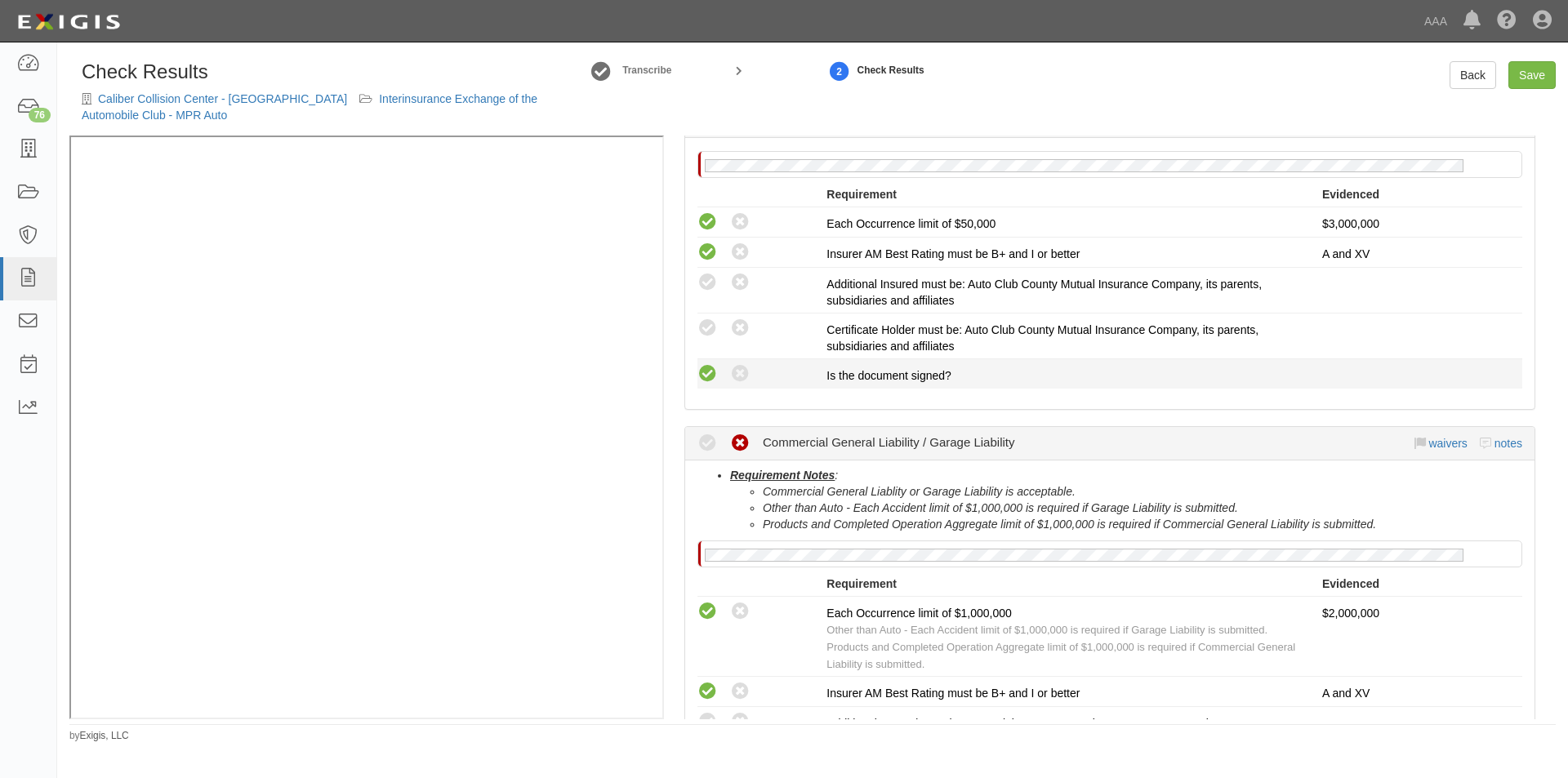
click at [706, 365] on icon at bounding box center [707, 375] width 21 height 21
radio input "true"
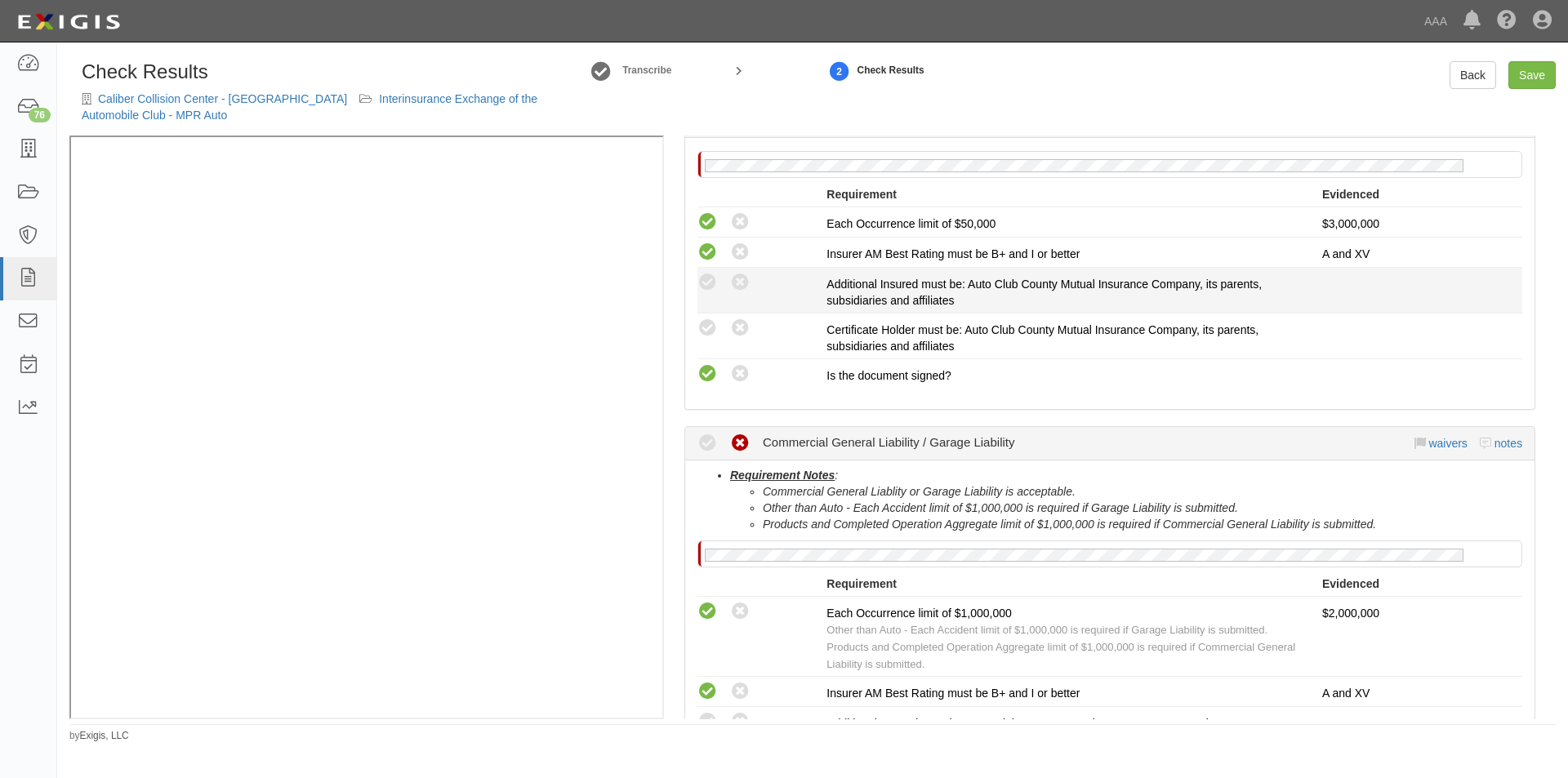
drag, startPoint x: 708, startPoint y: 336, endPoint x: 711, endPoint y: 311, distance: 25.2
click at [709, 331] on icon at bounding box center [707, 328] width 21 height 21
radio input "true"
click at [711, 290] on icon at bounding box center [707, 283] width 21 height 21
radio input "true"
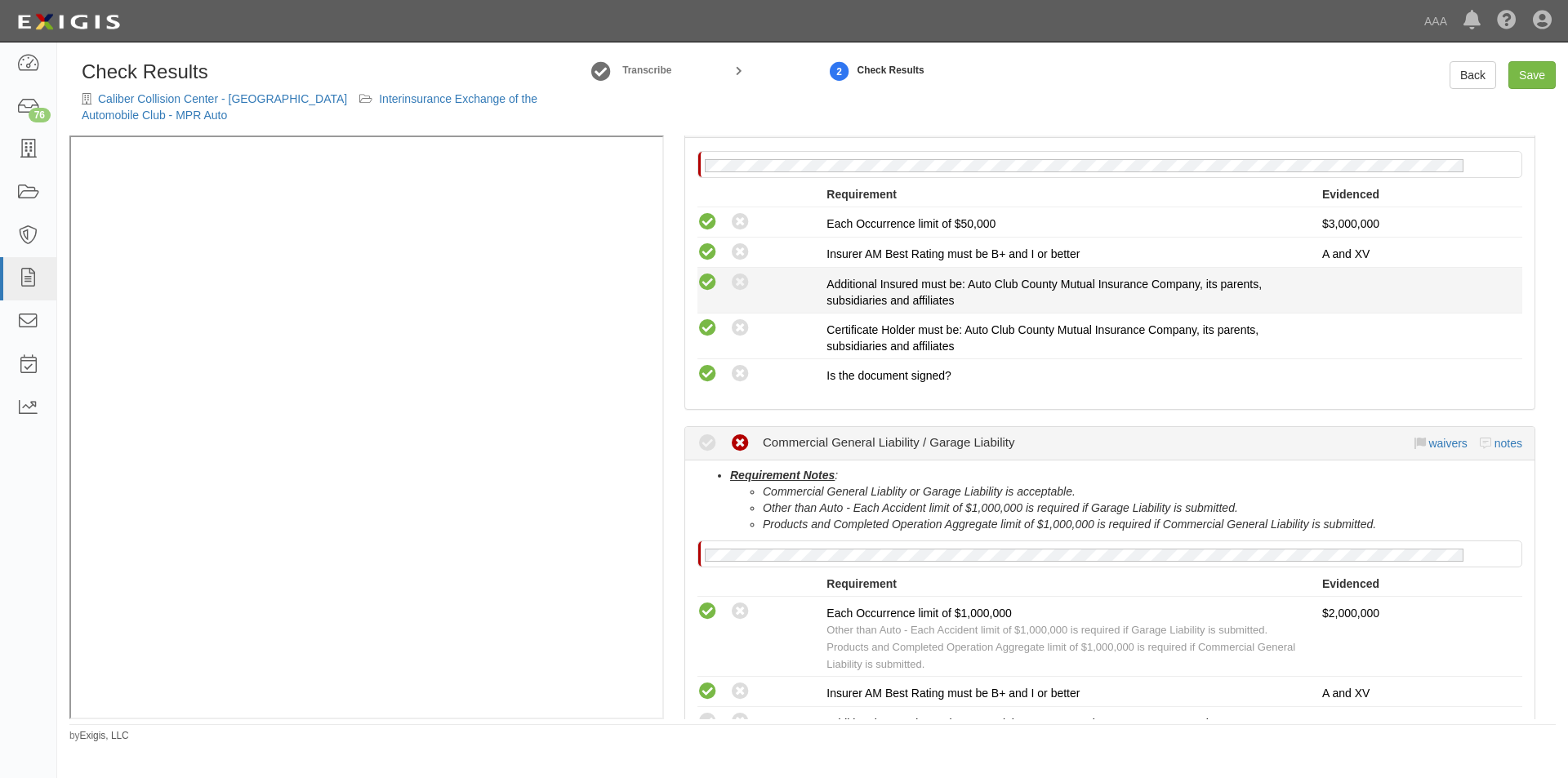
radio input "true"
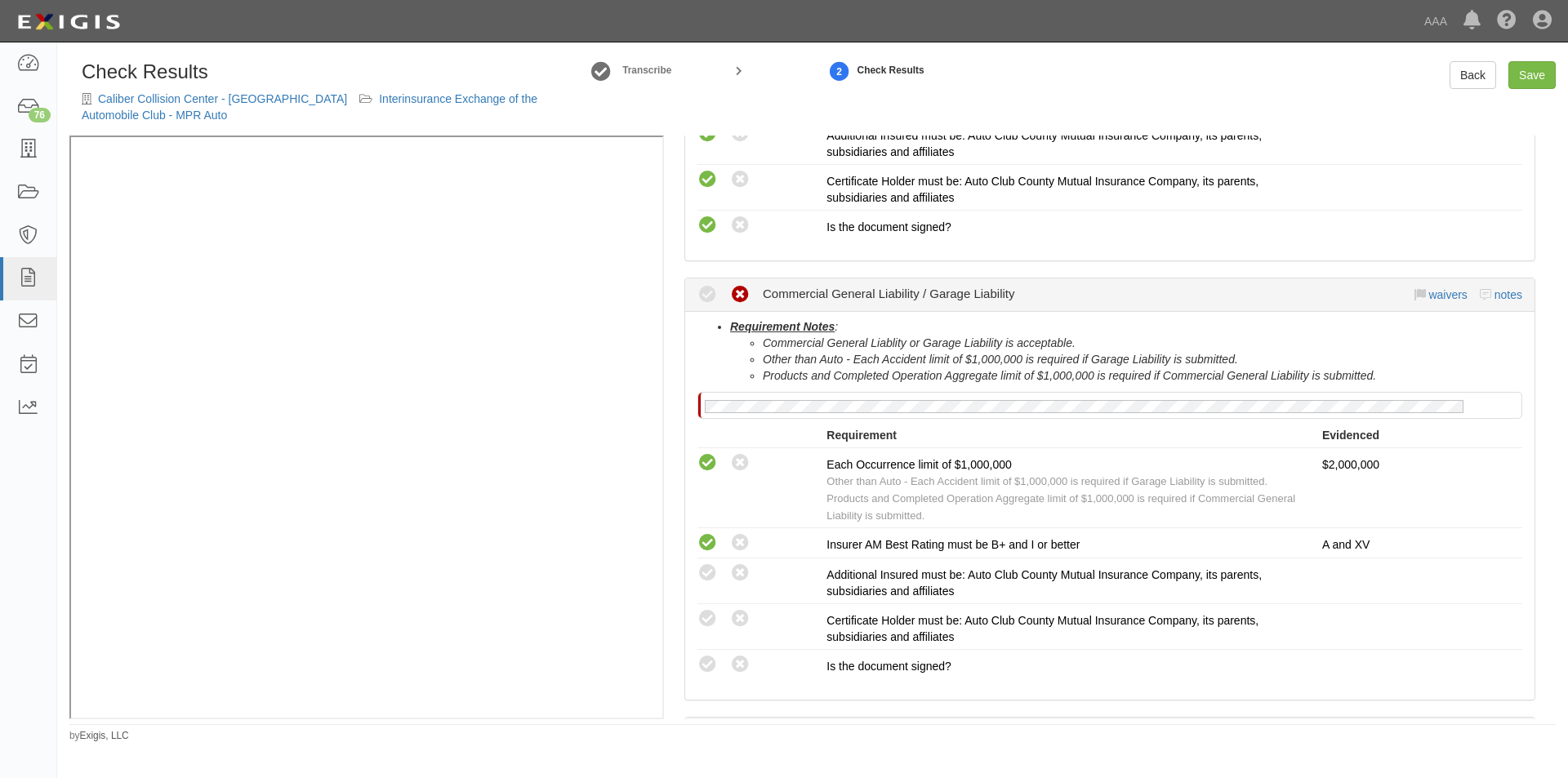
scroll to position [653, 0]
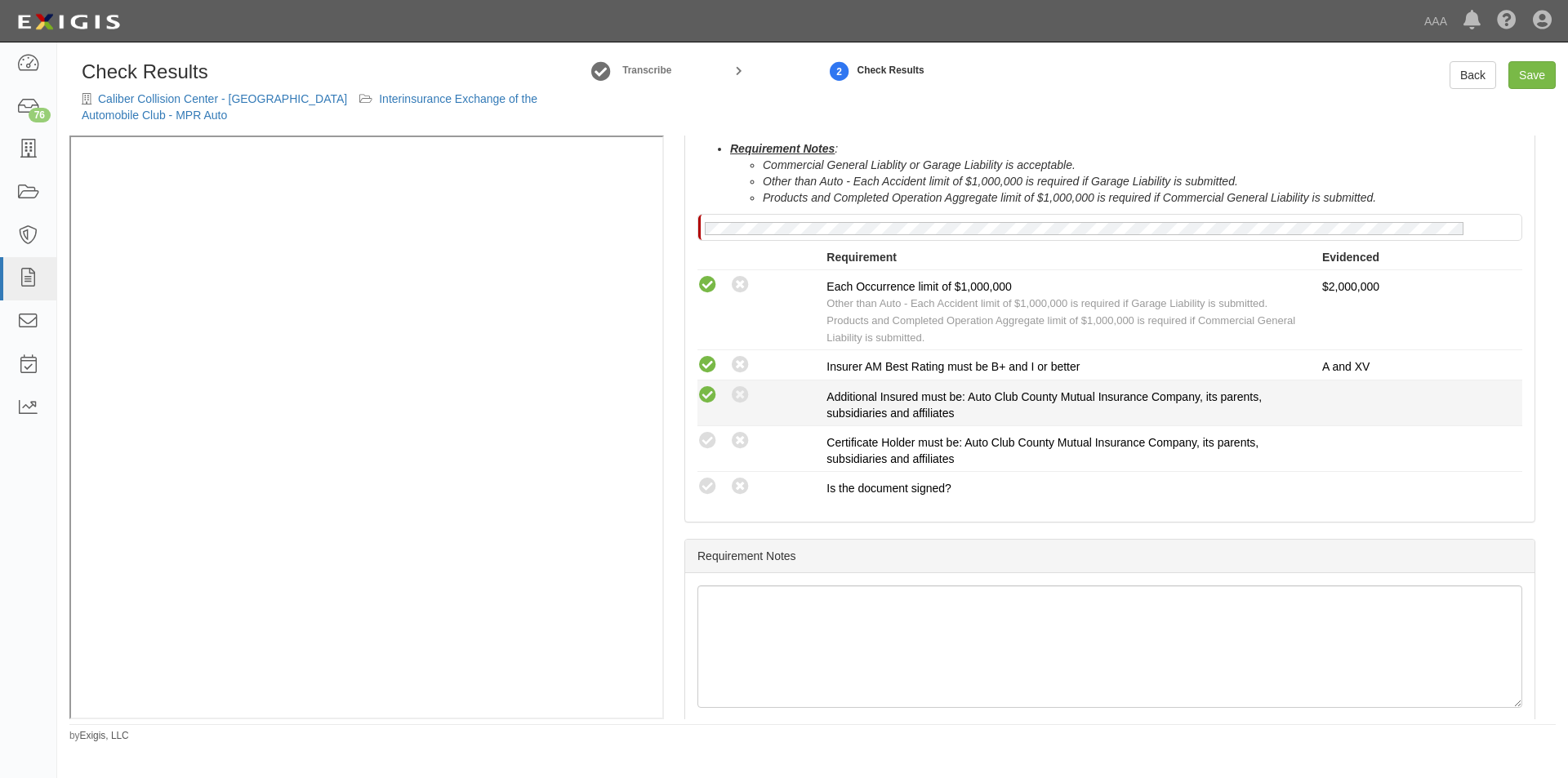
click at [708, 402] on icon at bounding box center [707, 395] width 21 height 21
radio input "true"
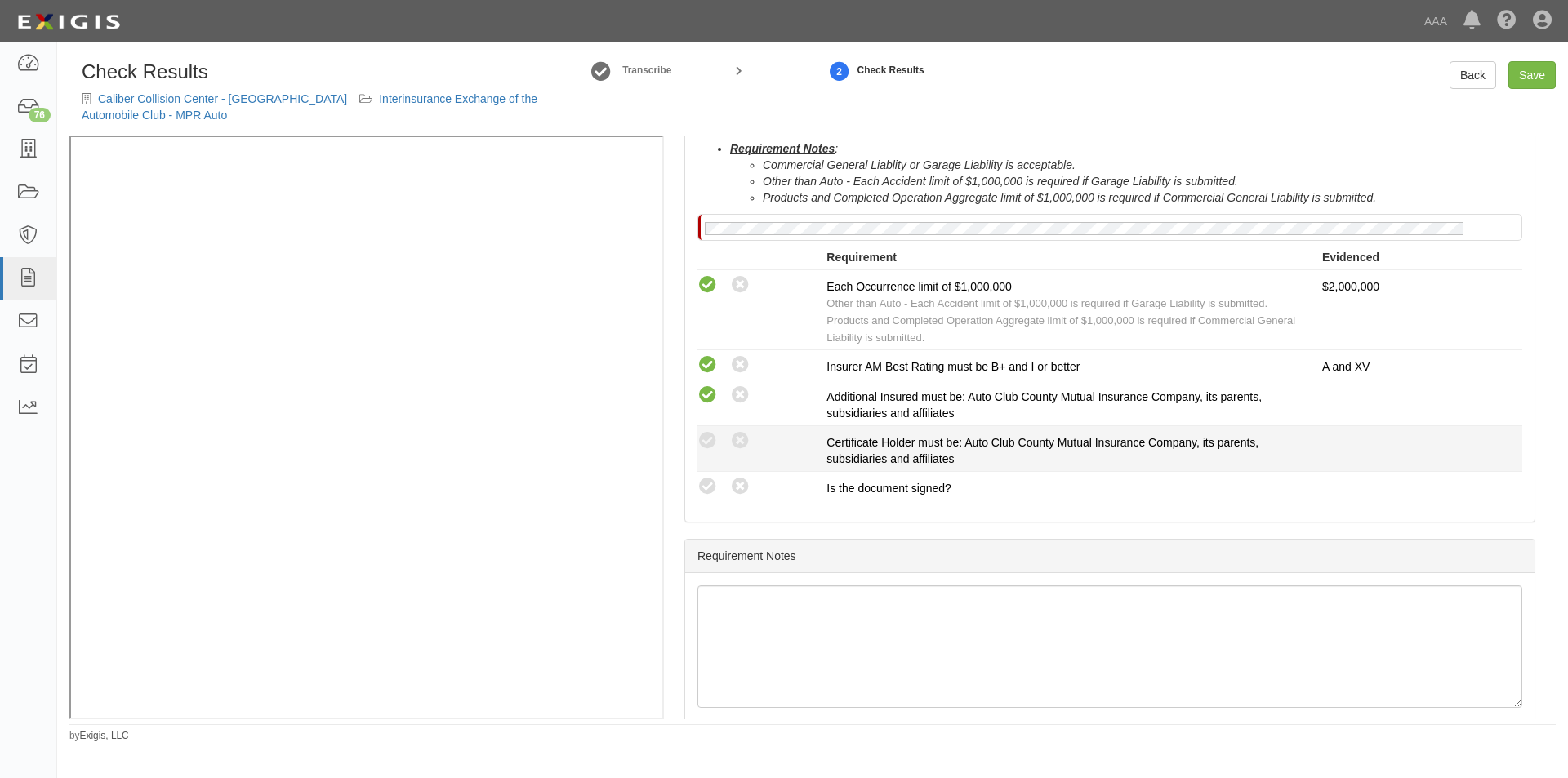
drag, startPoint x: 709, startPoint y: 436, endPoint x: 709, endPoint y: 452, distance: 16.0
click at [709, 439] on icon at bounding box center [707, 441] width 21 height 21
radio input "true"
click at [710, 481] on icon at bounding box center [707, 487] width 21 height 21
radio input "true"
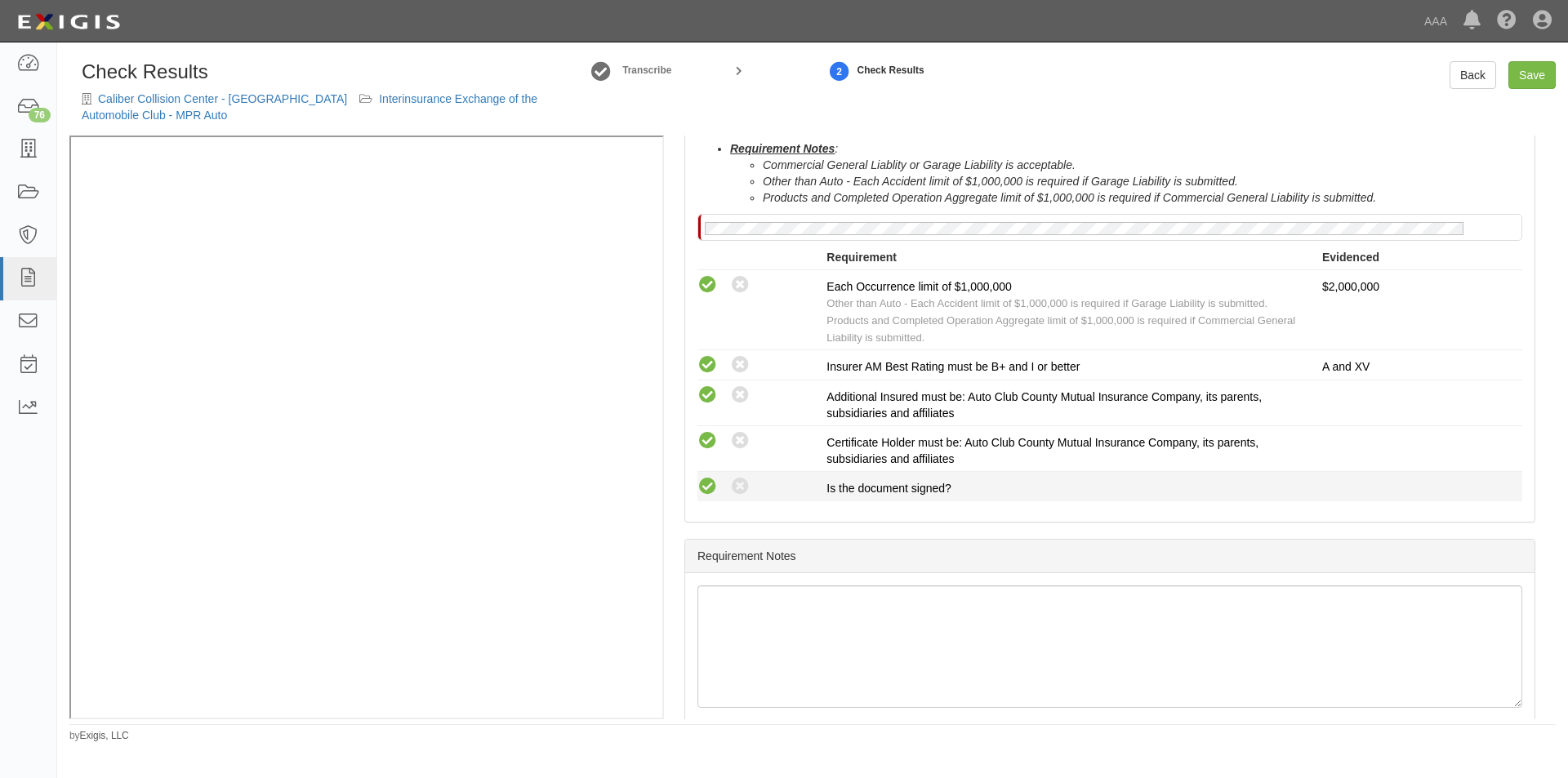
radio input "true"
click at [1523, 76] on link "Save" at bounding box center [1531, 75] width 47 height 28
radio input "true"
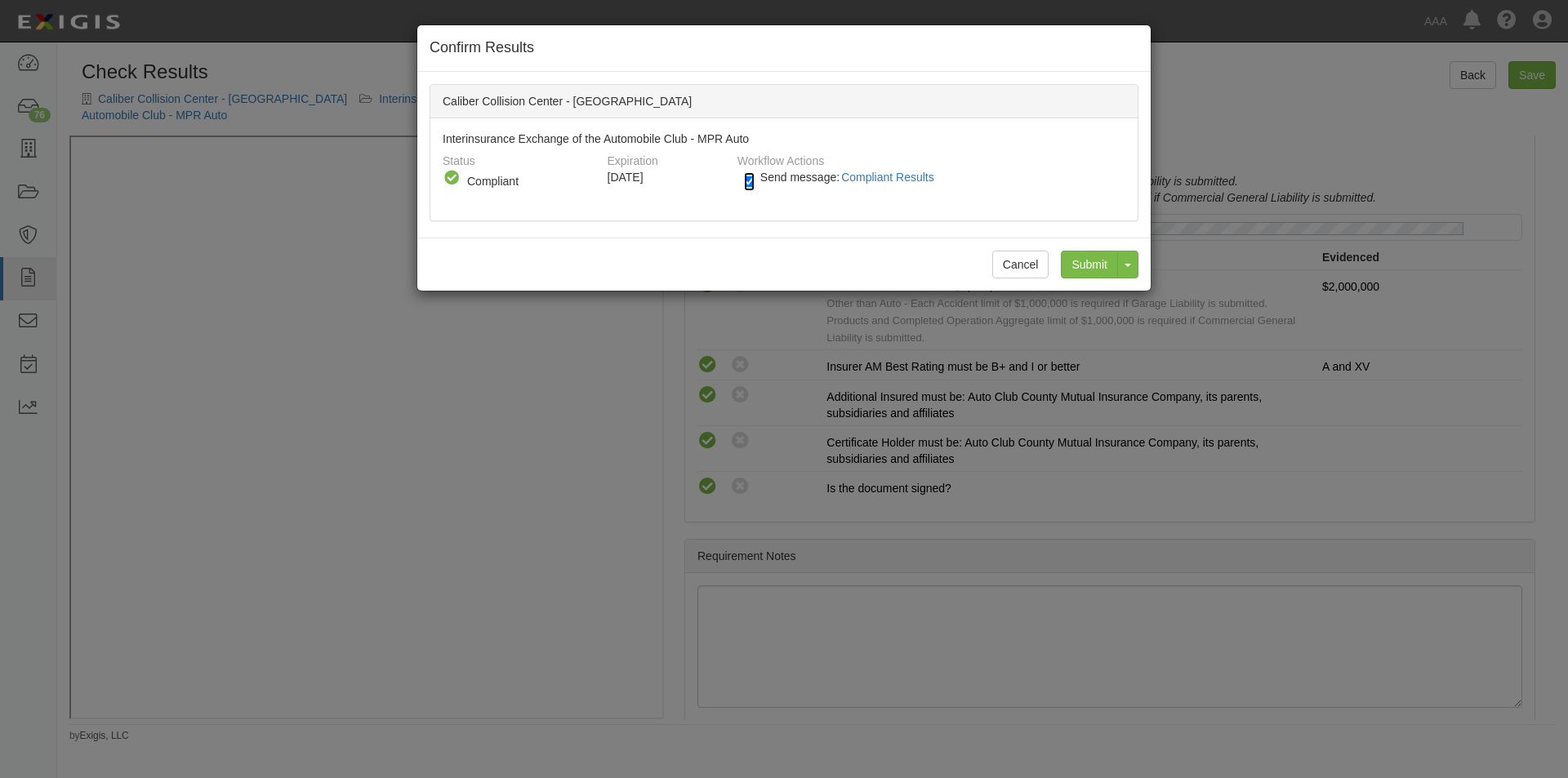
click at [752, 185] on input "Send message: Compliant Results" at bounding box center [749, 182] width 11 height 19
checkbox input "false"
click at [1071, 257] on input "Submit" at bounding box center [1089, 265] width 57 height 28
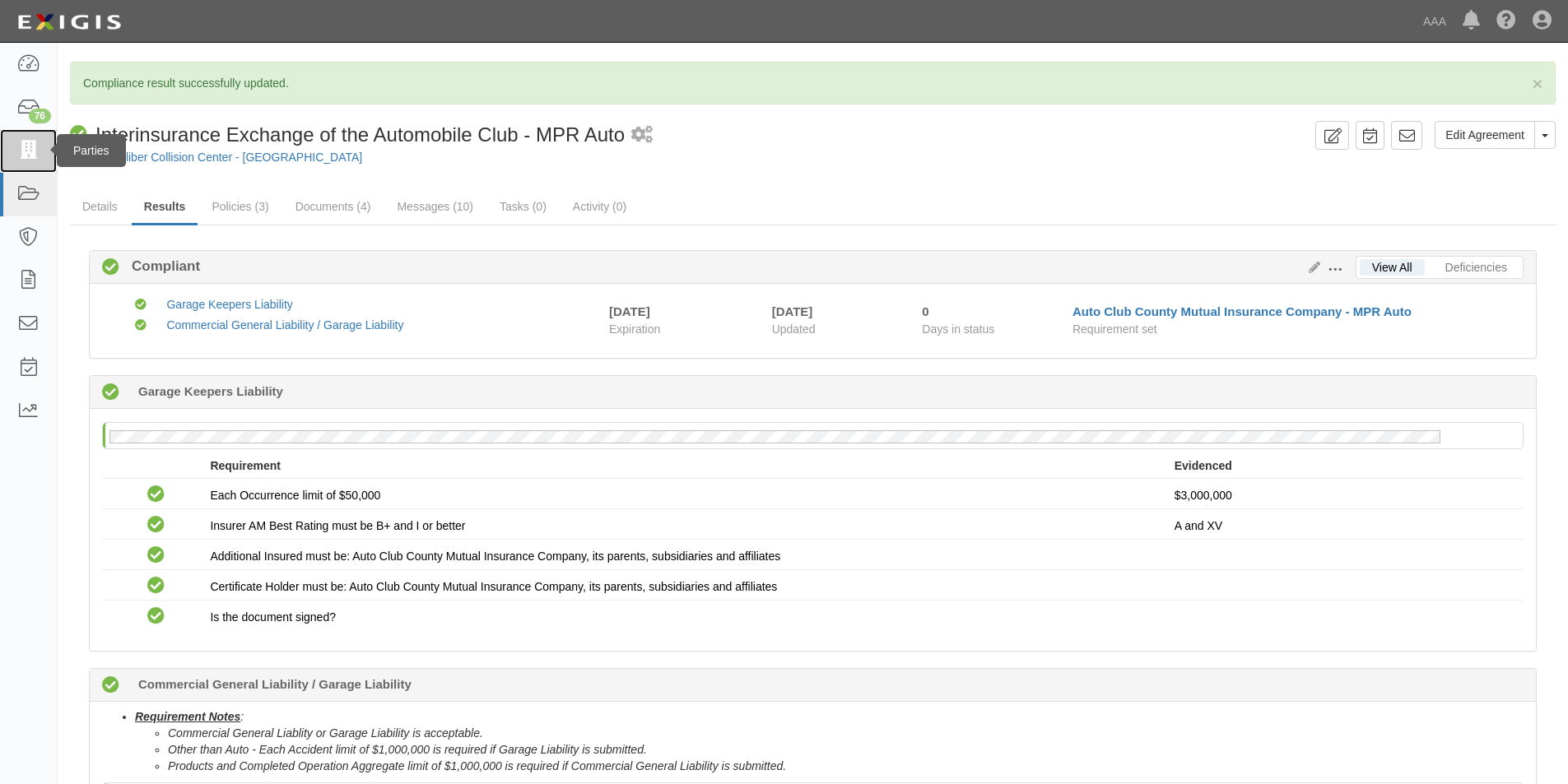
click at [35, 153] on icon at bounding box center [28, 150] width 23 height 19
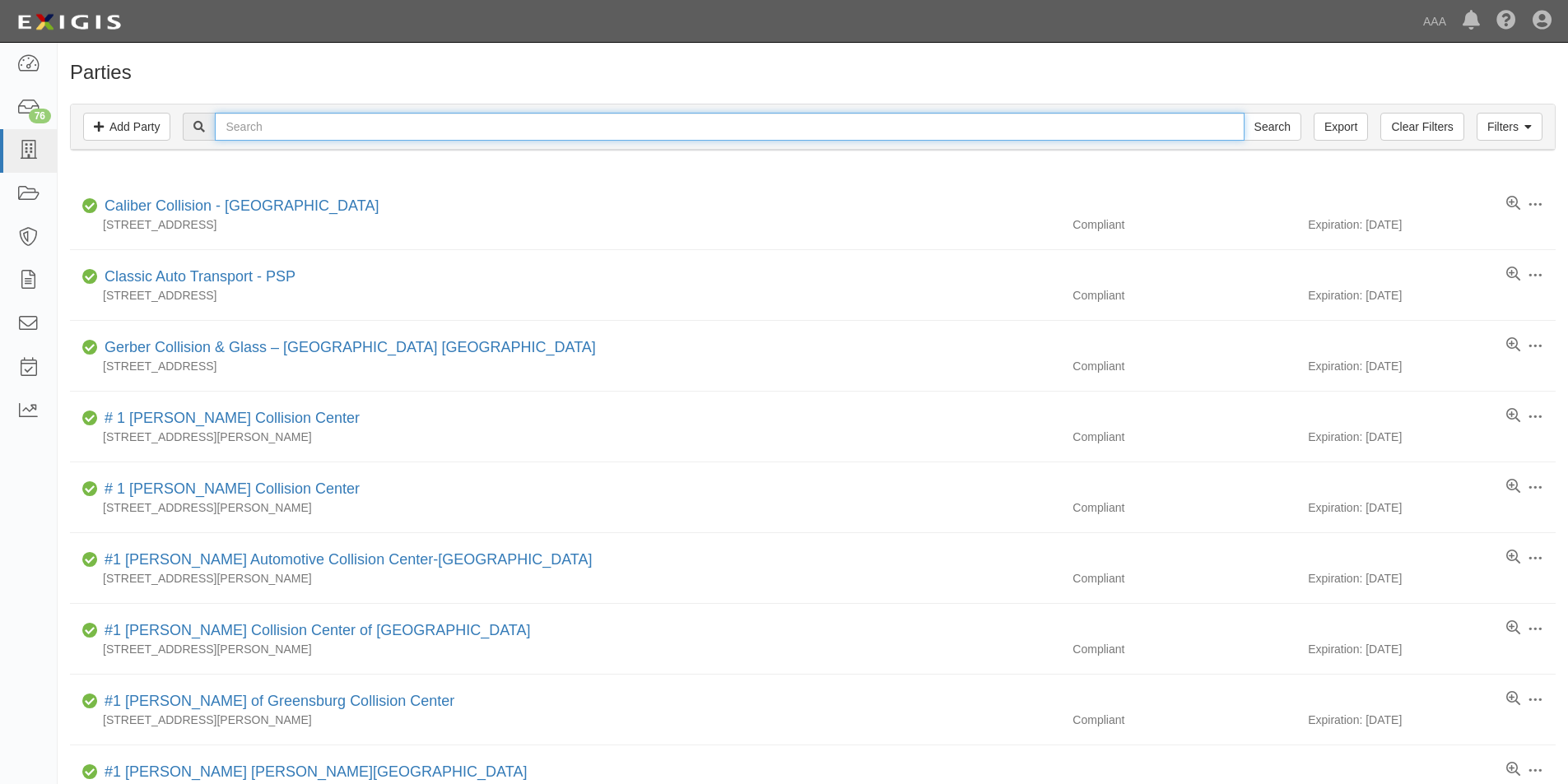
click at [259, 121] on input "text" at bounding box center [728, 127] width 1028 height 28
type input "riverside"
click at [1244, 113] on input "Search" at bounding box center [1272, 127] width 57 height 28
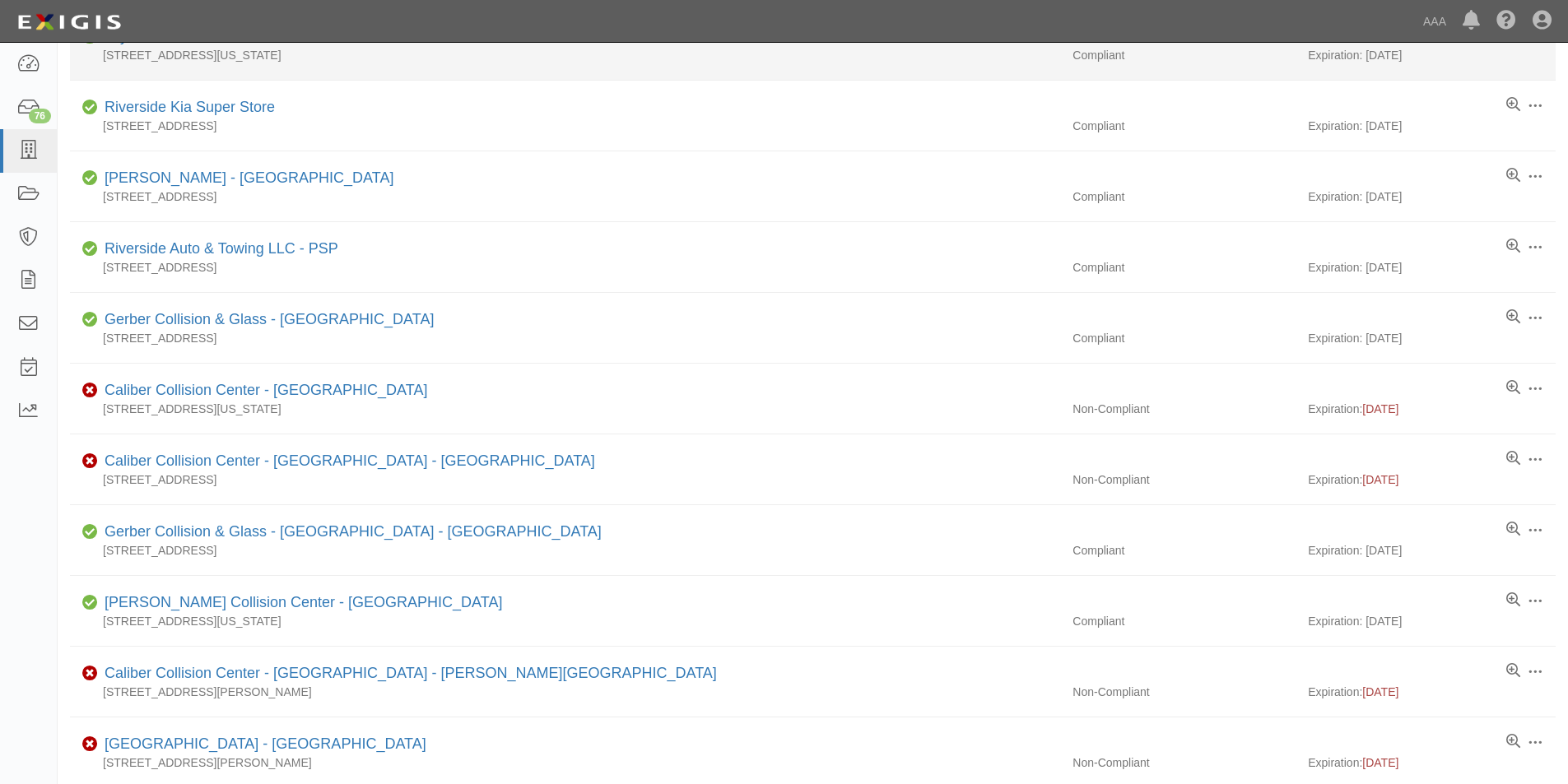
scroll to position [329, 0]
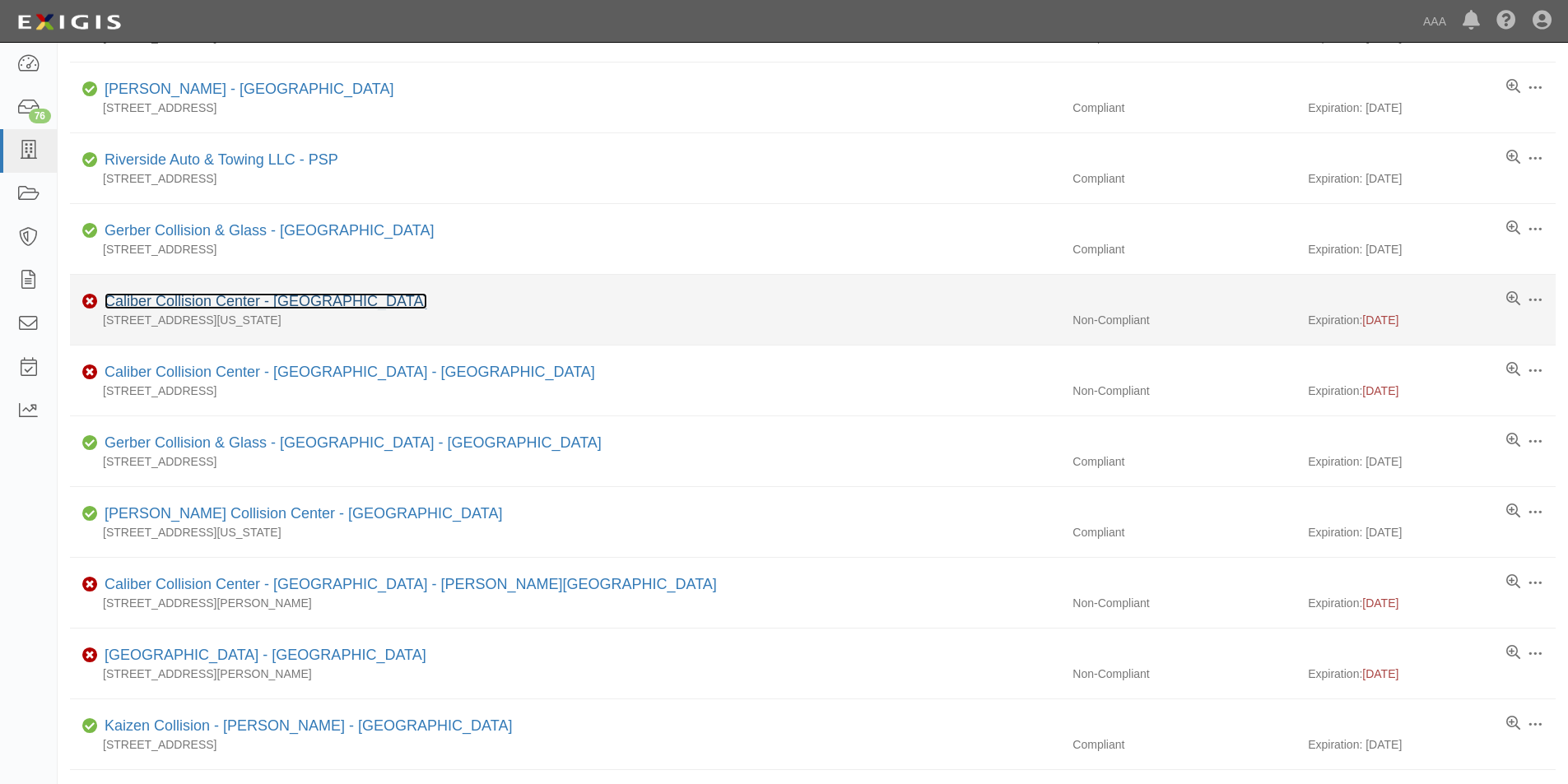
click at [238, 303] on link "Caliber Collision Center - [GEOGRAPHIC_DATA]" at bounding box center [266, 301] width 323 height 17
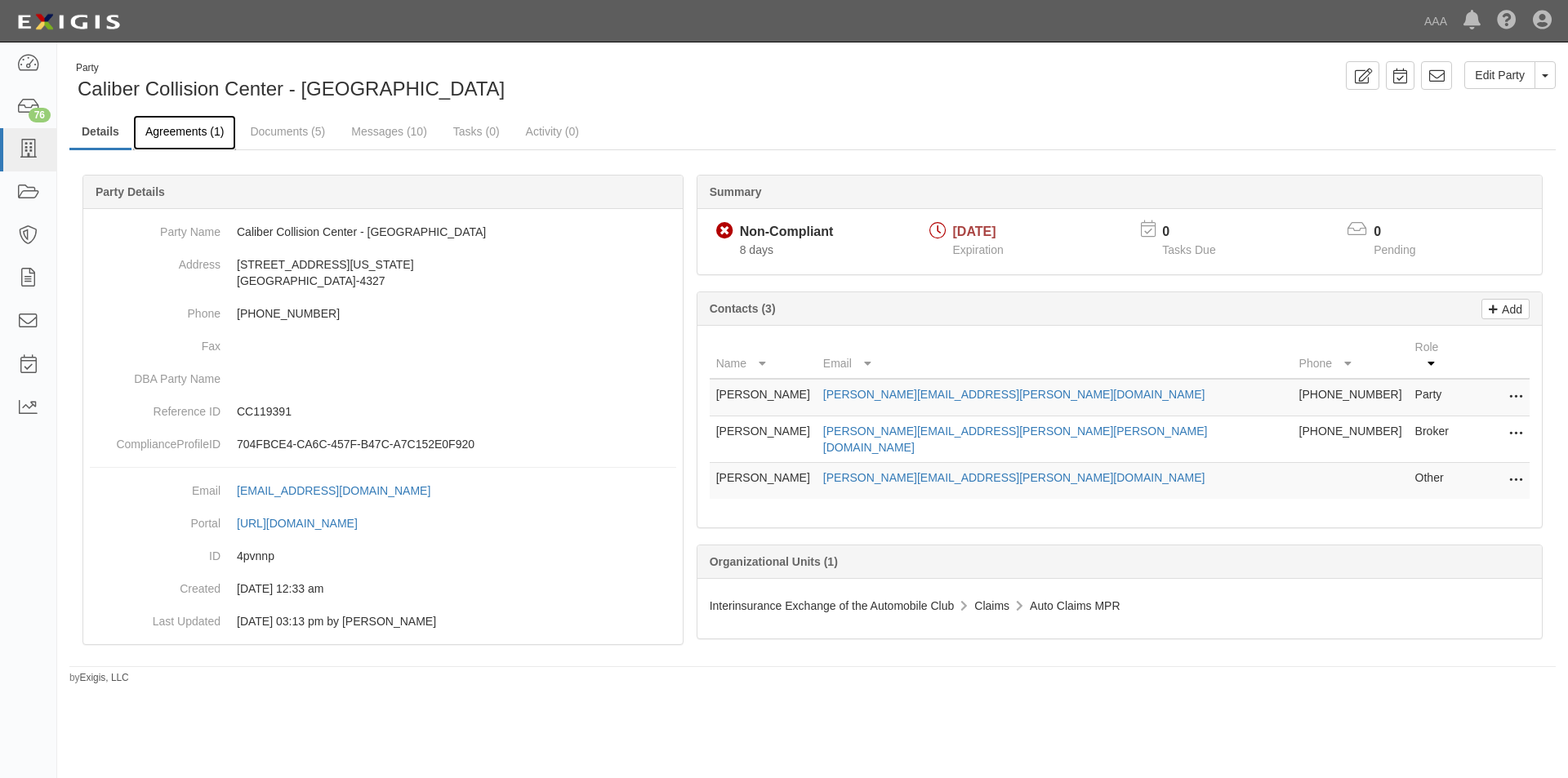
click at [180, 130] on link "Agreements (1)" at bounding box center [184, 133] width 103 height 35
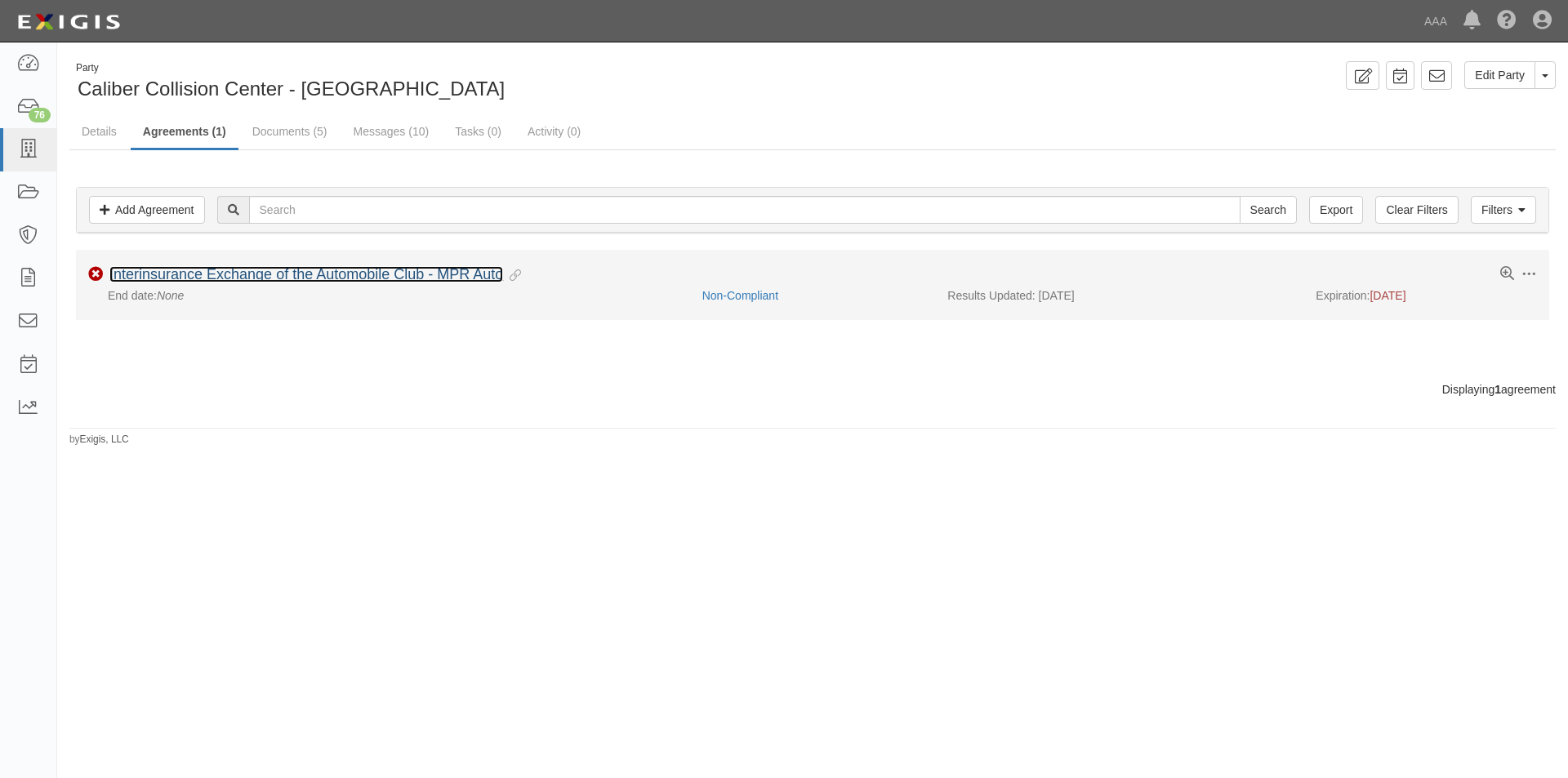
click at [233, 280] on link "Interinsurance Exchange of the Automobile Club - MPR Auto" at bounding box center [306, 275] width 393 height 17
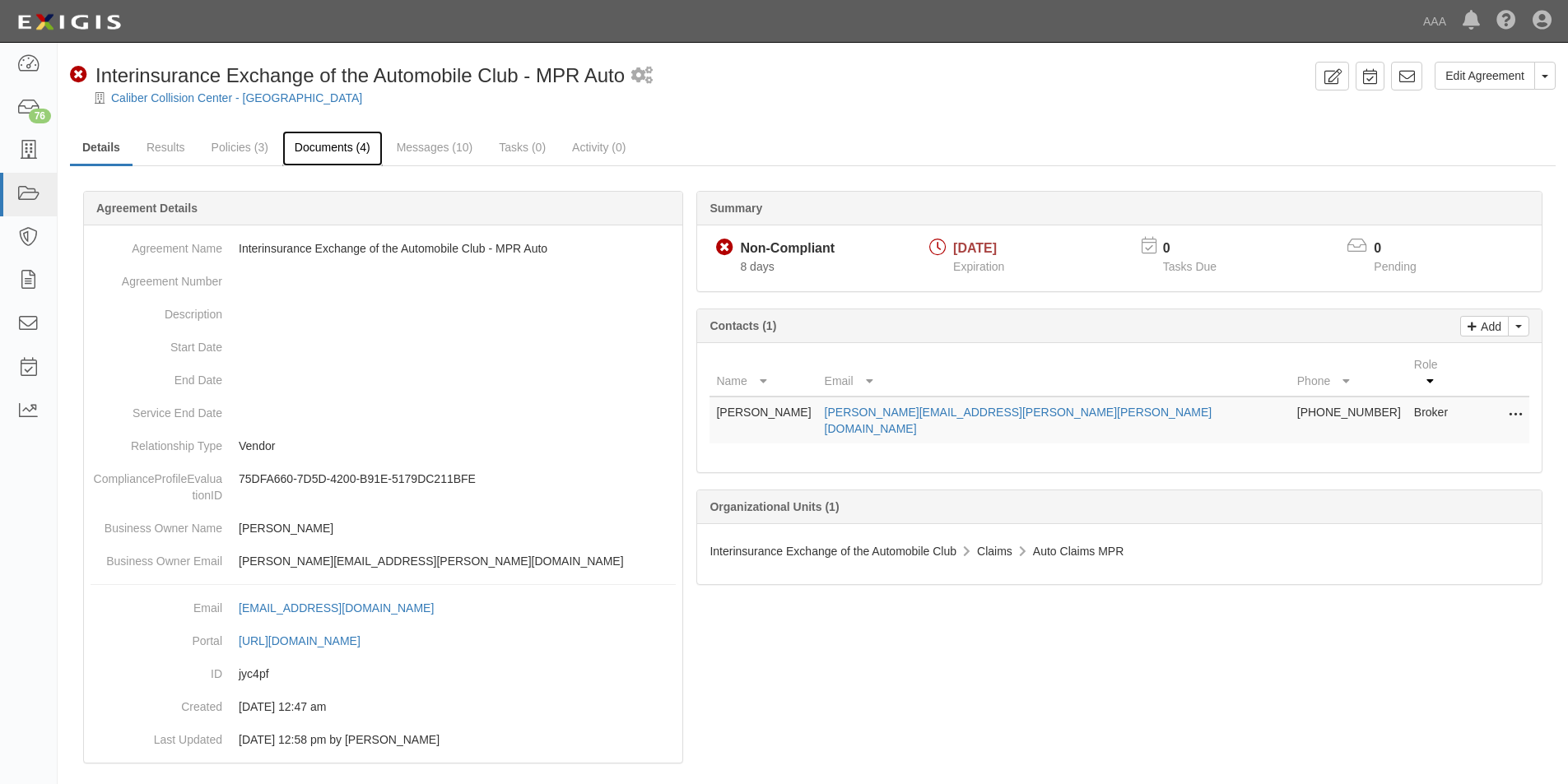
click at [321, 154] on link "Documents (4)" at bounding box center [333, 148] width 101 height 36
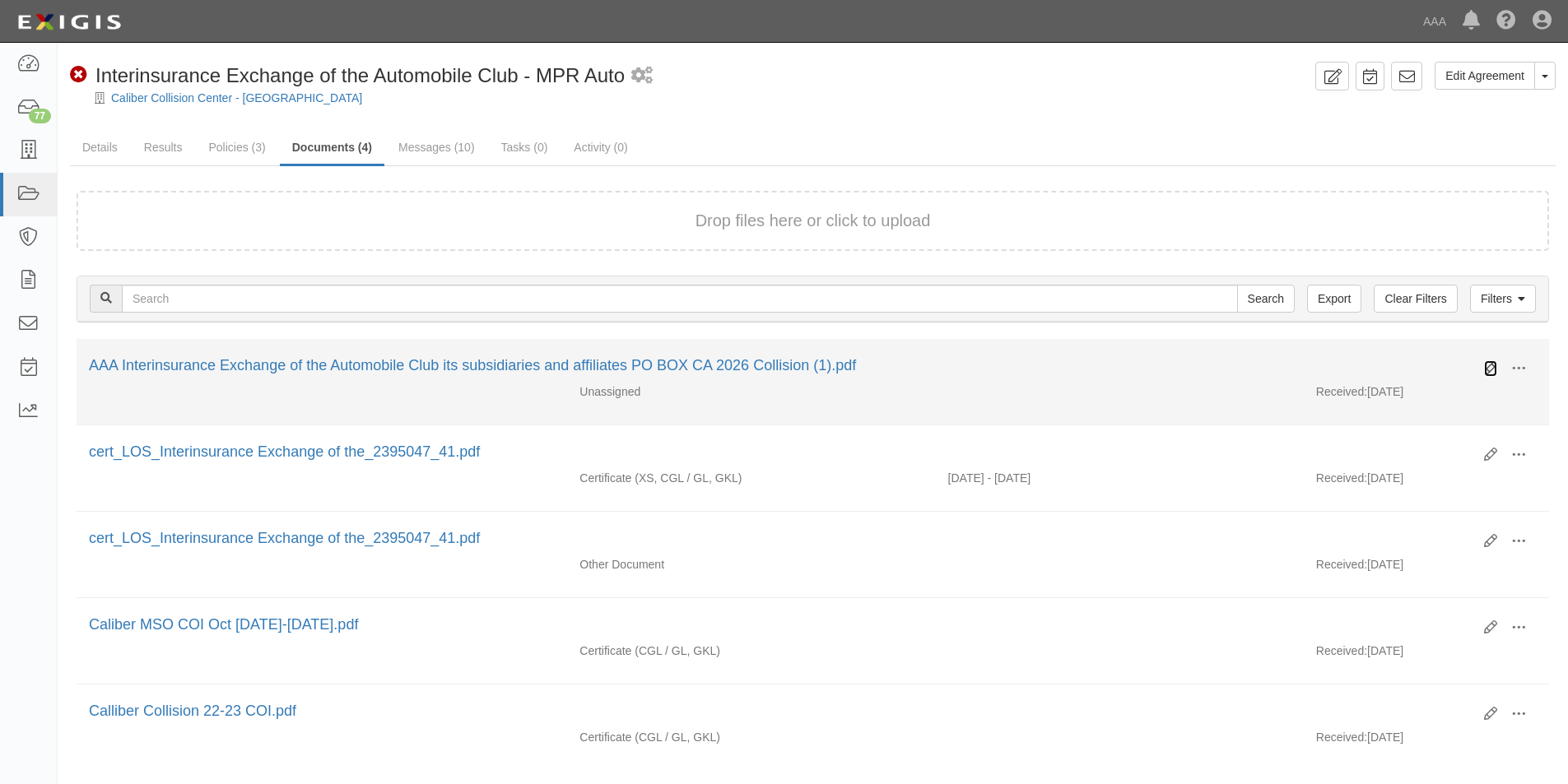
click at [1485, 368] on icon at bounding box center [1491, 369] width 13 height 13
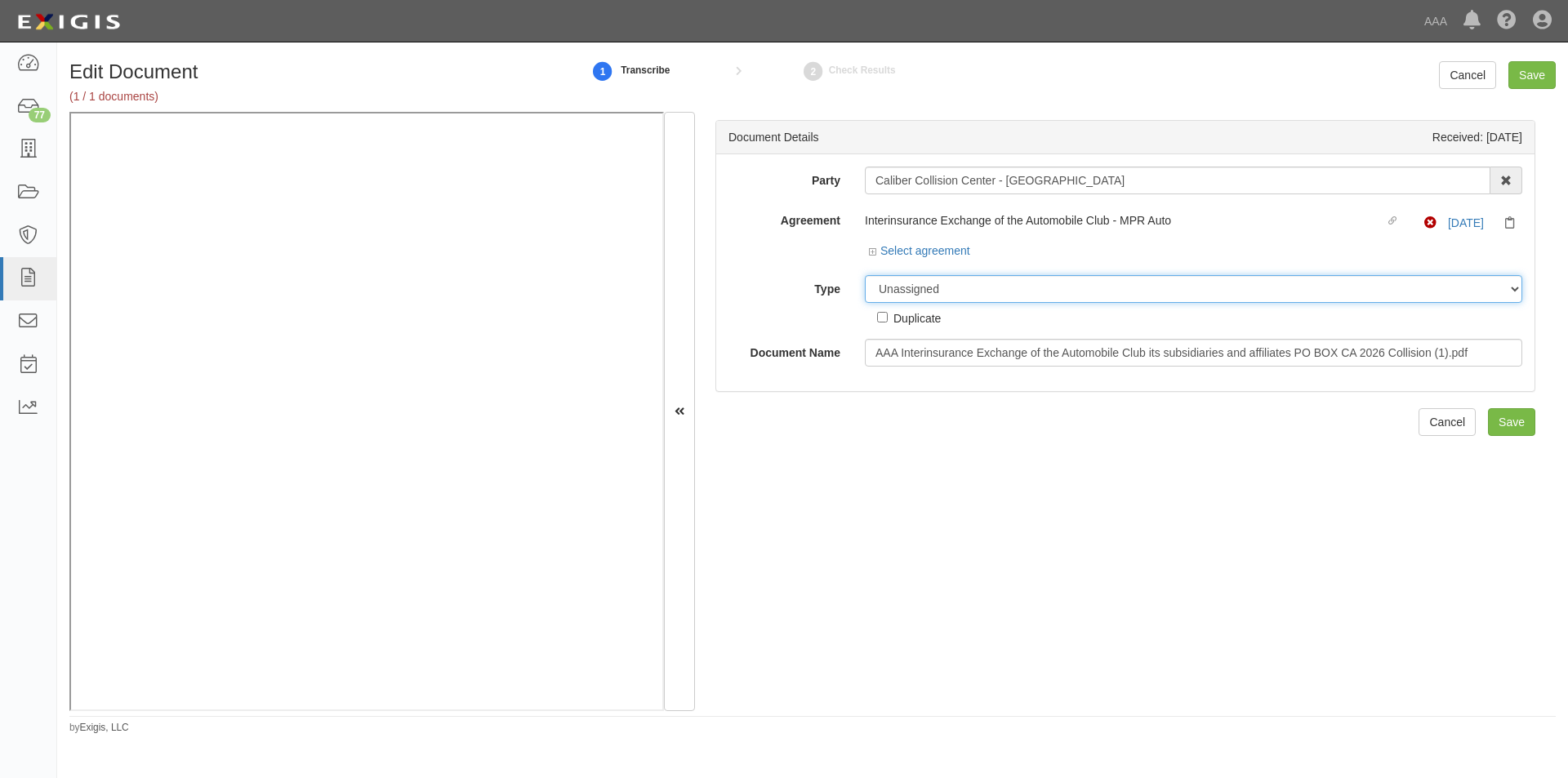
click at [902, 290] on select "Unassigned Binder Cancellation Notice Certificate Contract Endorsement Insuranc…" at bounding box center [1193, 290] width 657 height 28
select select "CertificateDetail"
click at [864, 276] on select "Unassigned Binder Cancellation Notice Certificate Contract Endorsement Insuranc…" at bounding box center [1193, 290] width 657 height 28
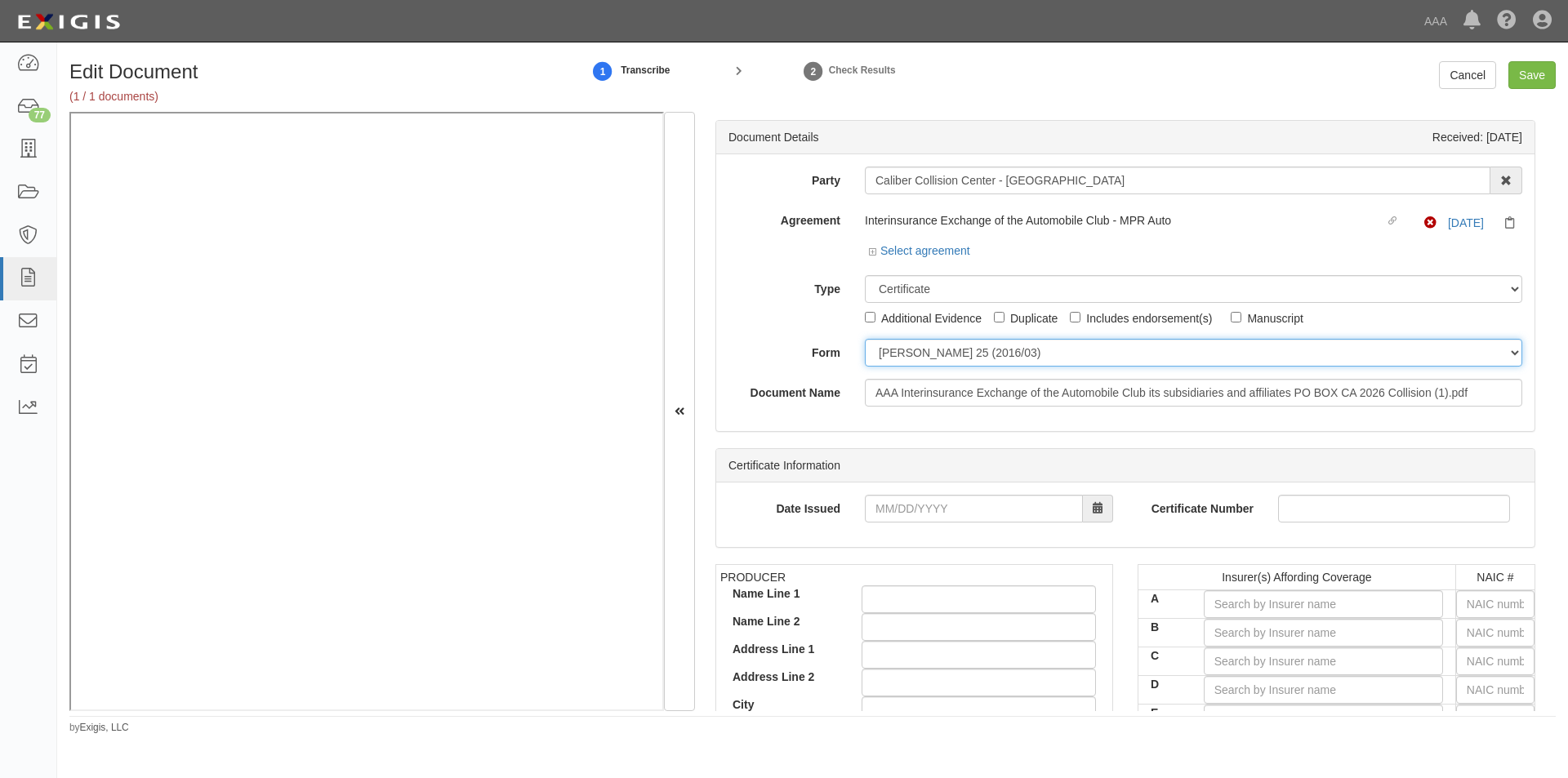
click at [896, 357] on select "ACORD 25 (2016/03) ACORD 101 ACORD 855 NY (2014/05) General" at bounding box center [1193, 353] width 657 height 28
select select "GeneralFormDetail"
click at [864, 339] on select "ACORD 25 (2016/03) ACORD 101 ACORD 855 NY (2014/05) General" at bounding box center [1193, 353] width 657 height 28
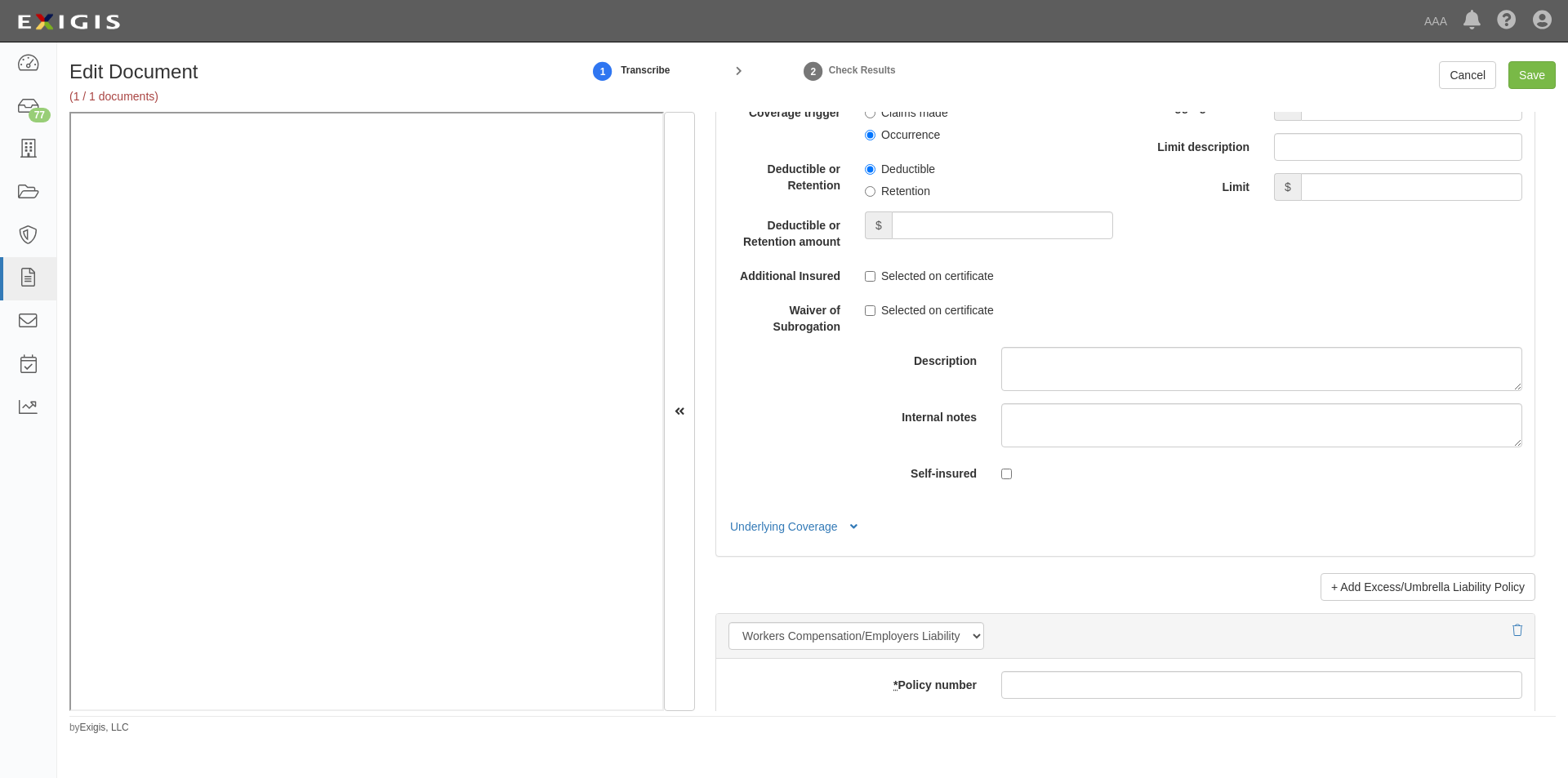
scroll to position [3063, 0]
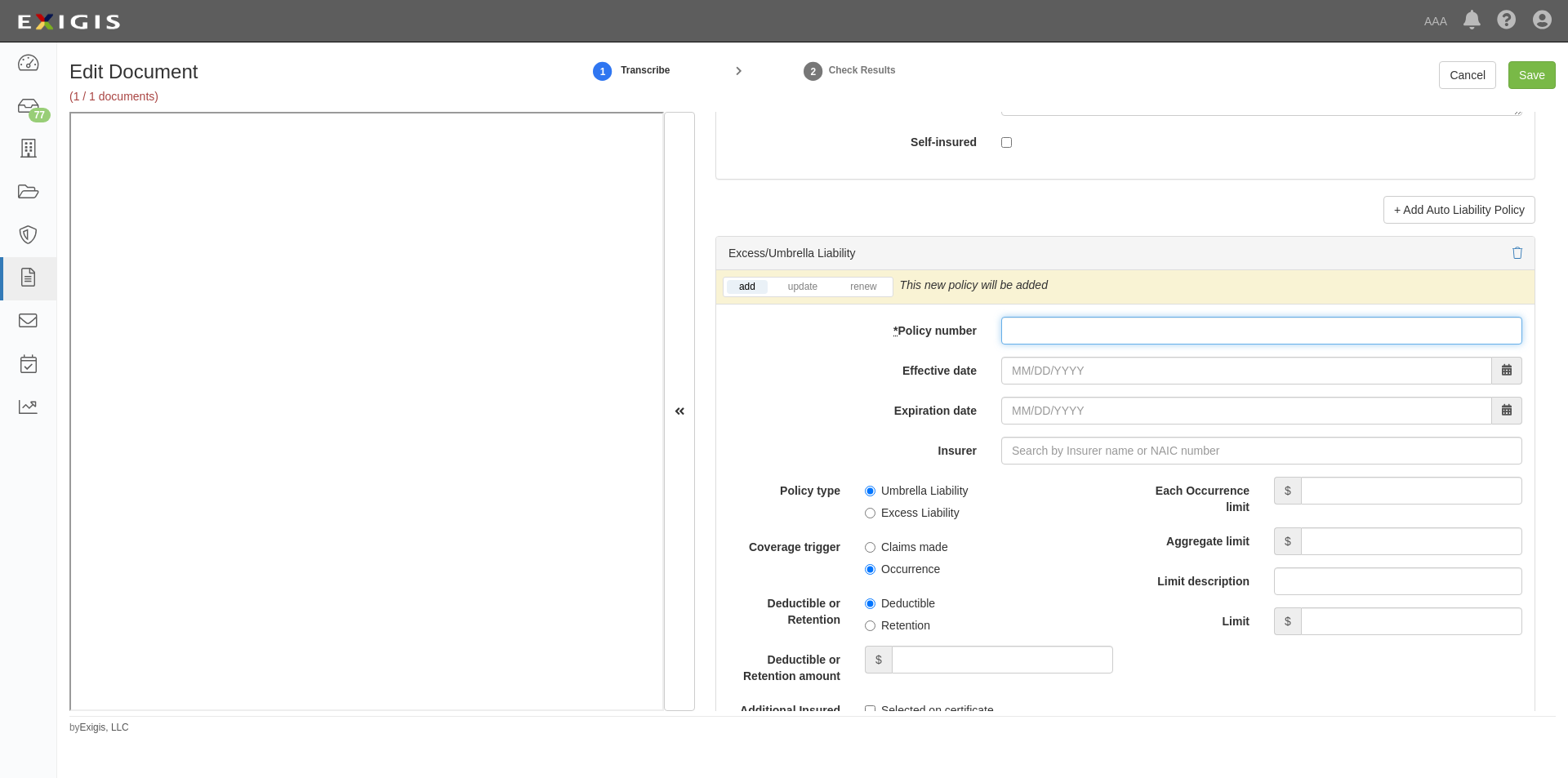
click at [1131, 333] on input "* Policy number" at bounding box center [1262, 331] width 521 height 28
type input "TH7-691-466402-045"
click at [1115, 371] on input "Effective date" at bounding box center [1246, 371] width 491 height 28
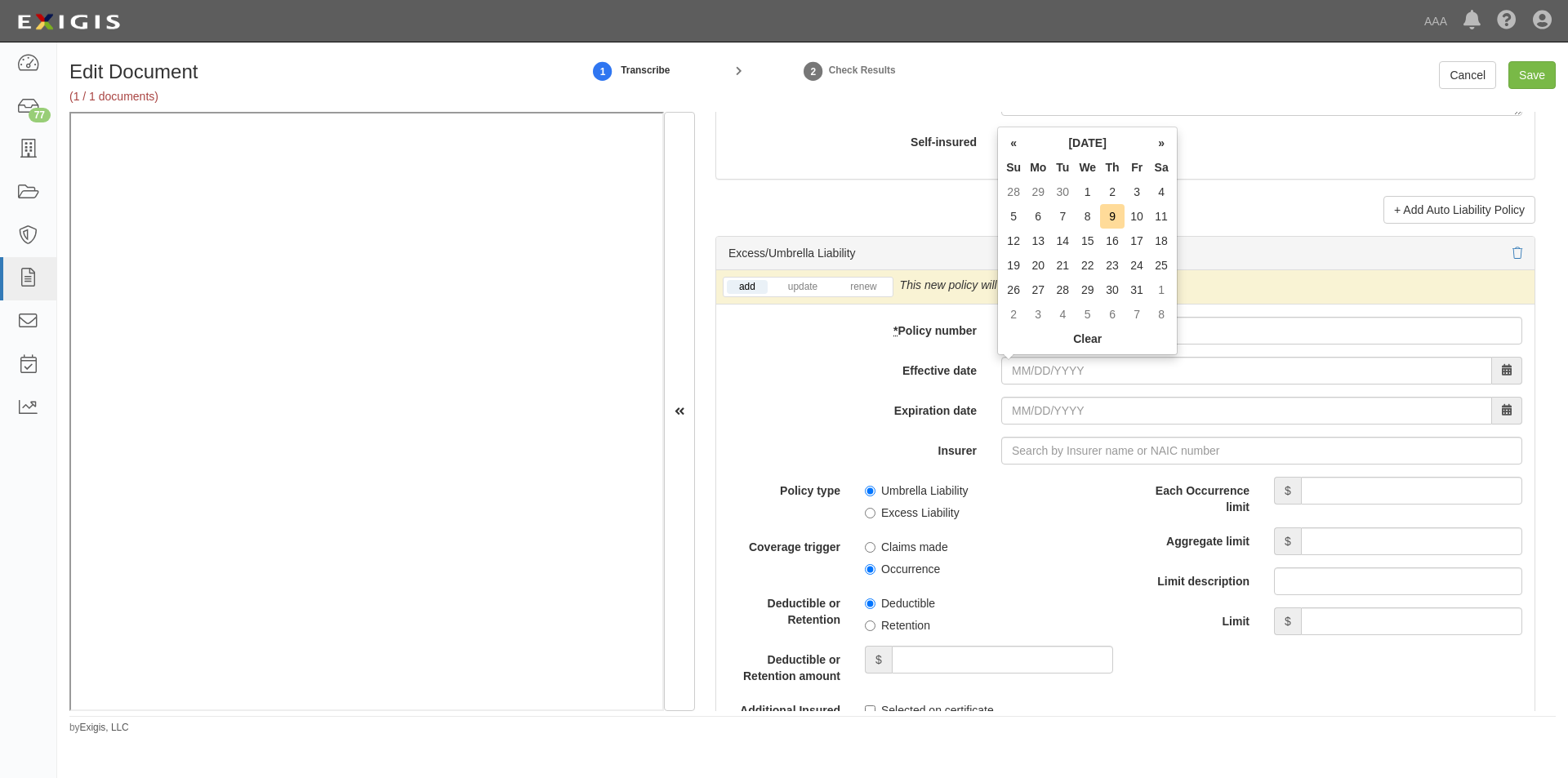
drag, startPoint x: 1092, startPoint y: 194, endPoint x: 1092, endPoint y: 202, distance: 8.0
click at [1092, 194] on td "1" at bounding box center [1087, 192] width 26 height 25
type input "10/01/2025"
type input "[DATE]"
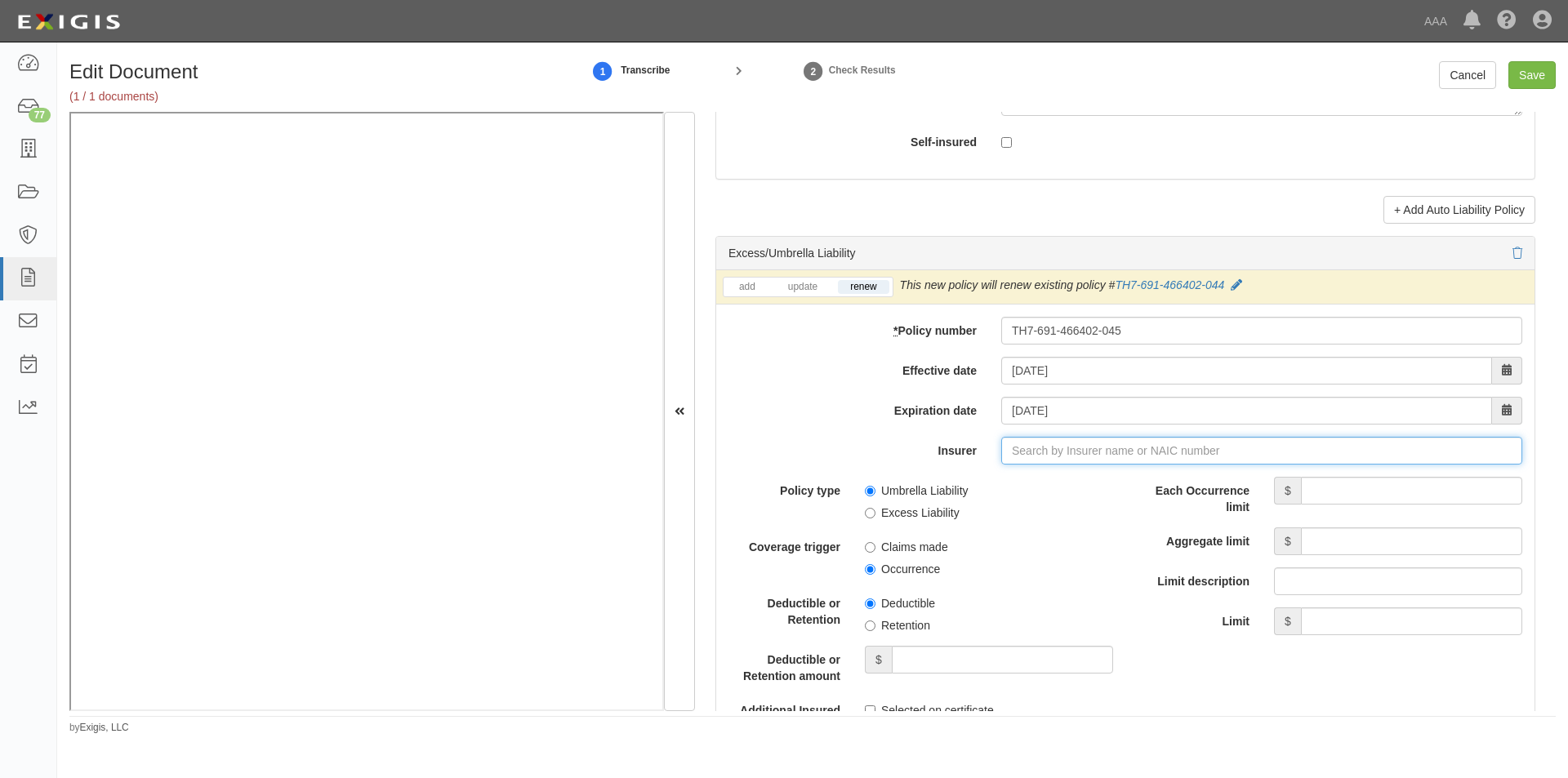
click at [1092, 446] on input "Insurer" at bounding box center [1262, 451] width 521 height 28
drag, startPoint x: 1071, startPoint y: 477, endPoint x: 944, endPoint y: 480, distance: 127.0
click at [1070, 478] on strong "42404" at bounding box center [1085, 482] width 32 height 13
type input "Liberty Insurance Corporation (42404) A XV Rating"
click at [870, 490] on input "Umbrella Liability" at bounding box center [869, 491] width 11 height 11
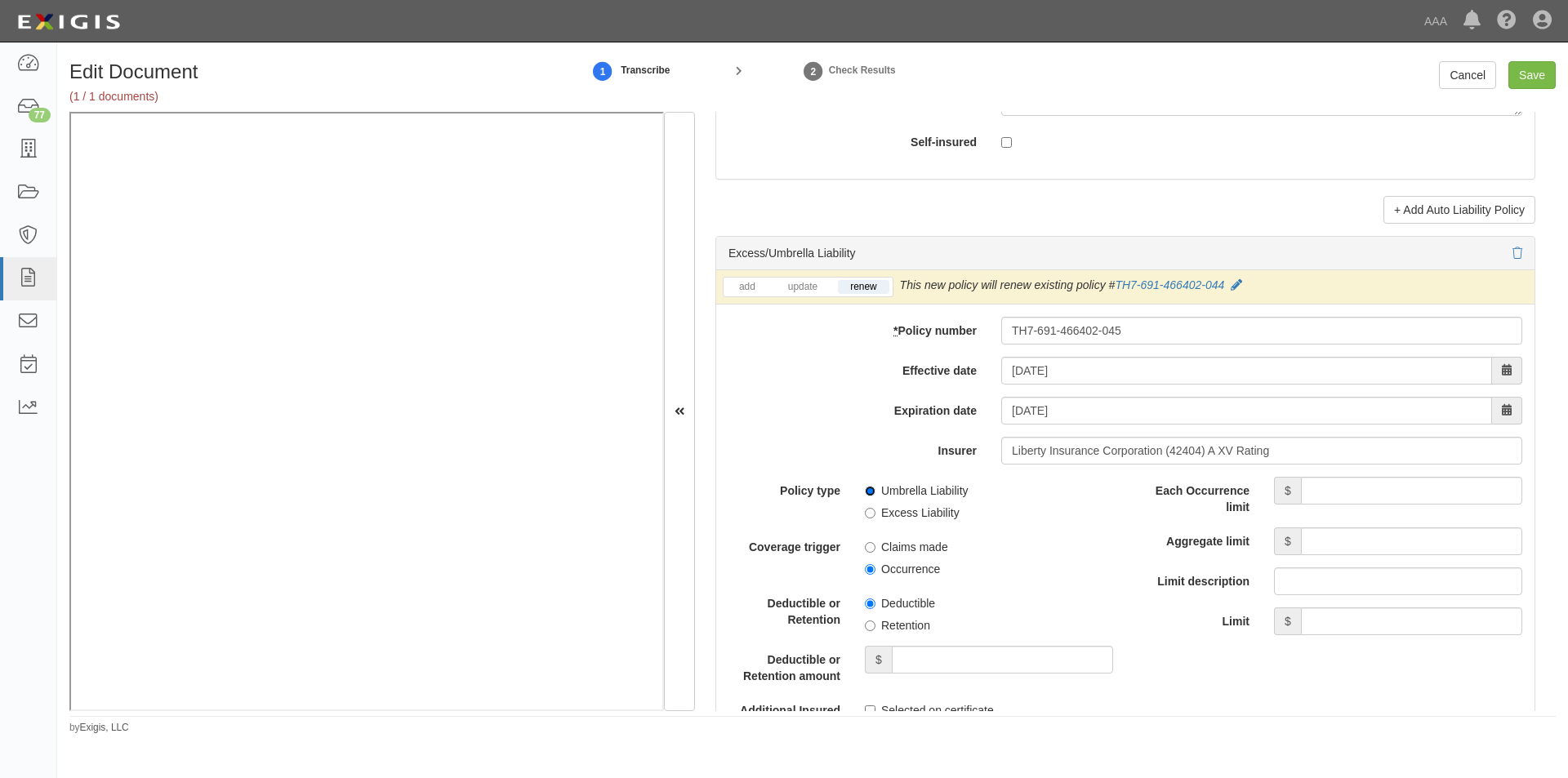
radio input "true"
click at [865, 568] on input "Occurrence" at bounding box center [869, 569] width 11 height 11
radio input "true"
click at [1319, 485] on input "Each Occurrence limit" at bounding box center [1411, 491] width 221 height 28
type input "5,000,000"
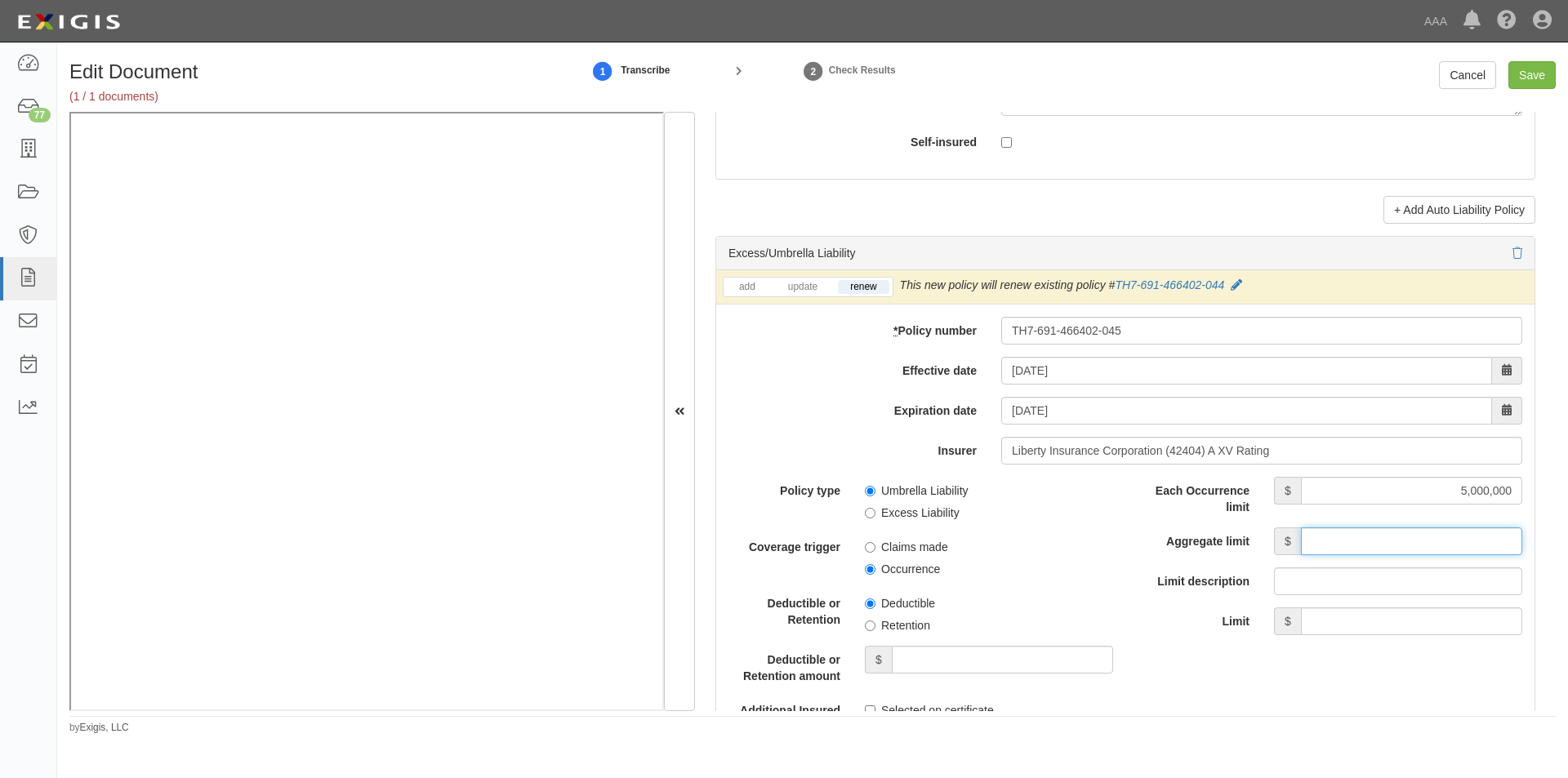
click at [1332, 536] on input "Aggregate limit" at bounding box center [1411, 541] width 221 height 28
type input "5,000,000"
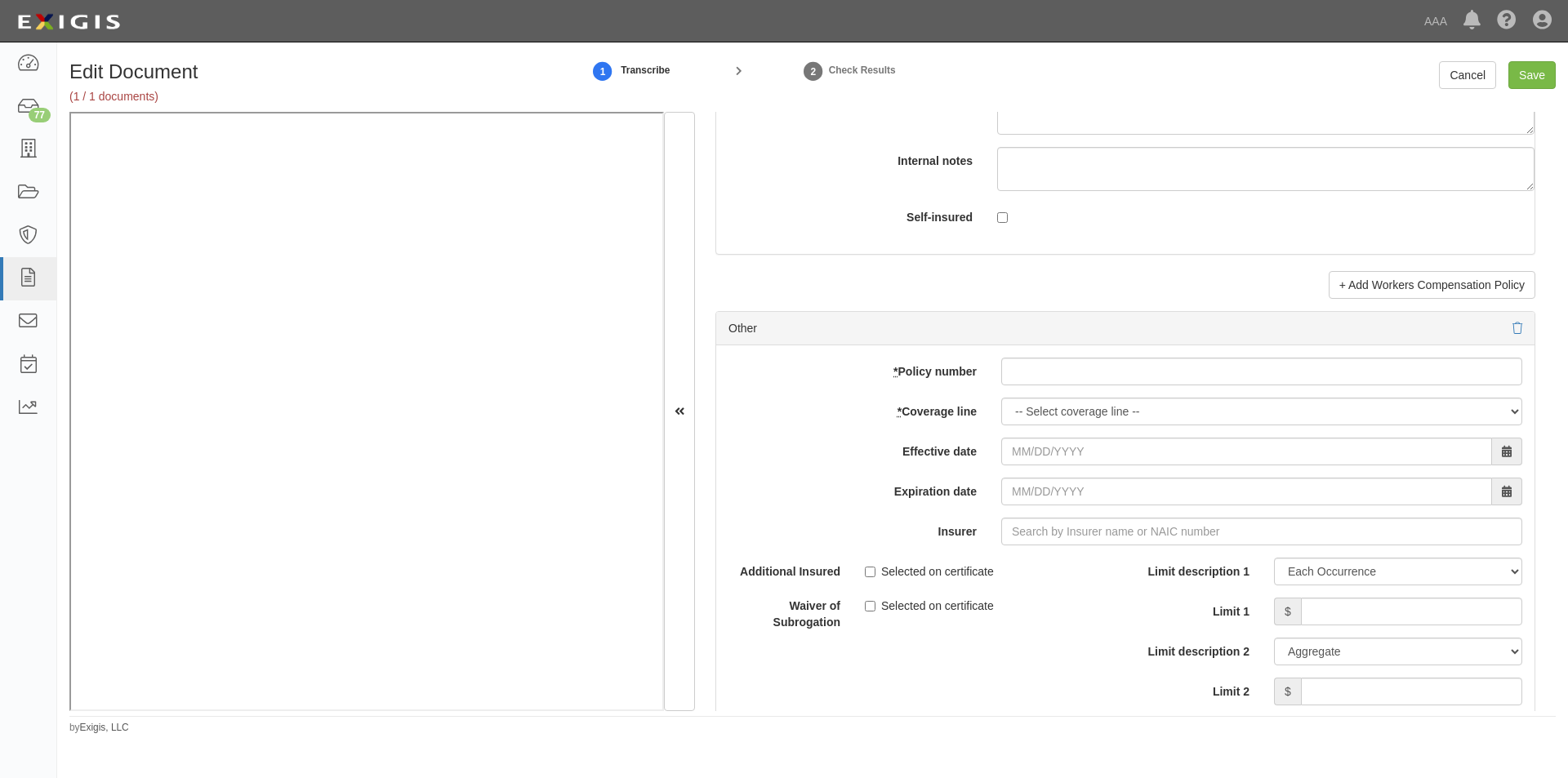
scroll to position [4516, 0]
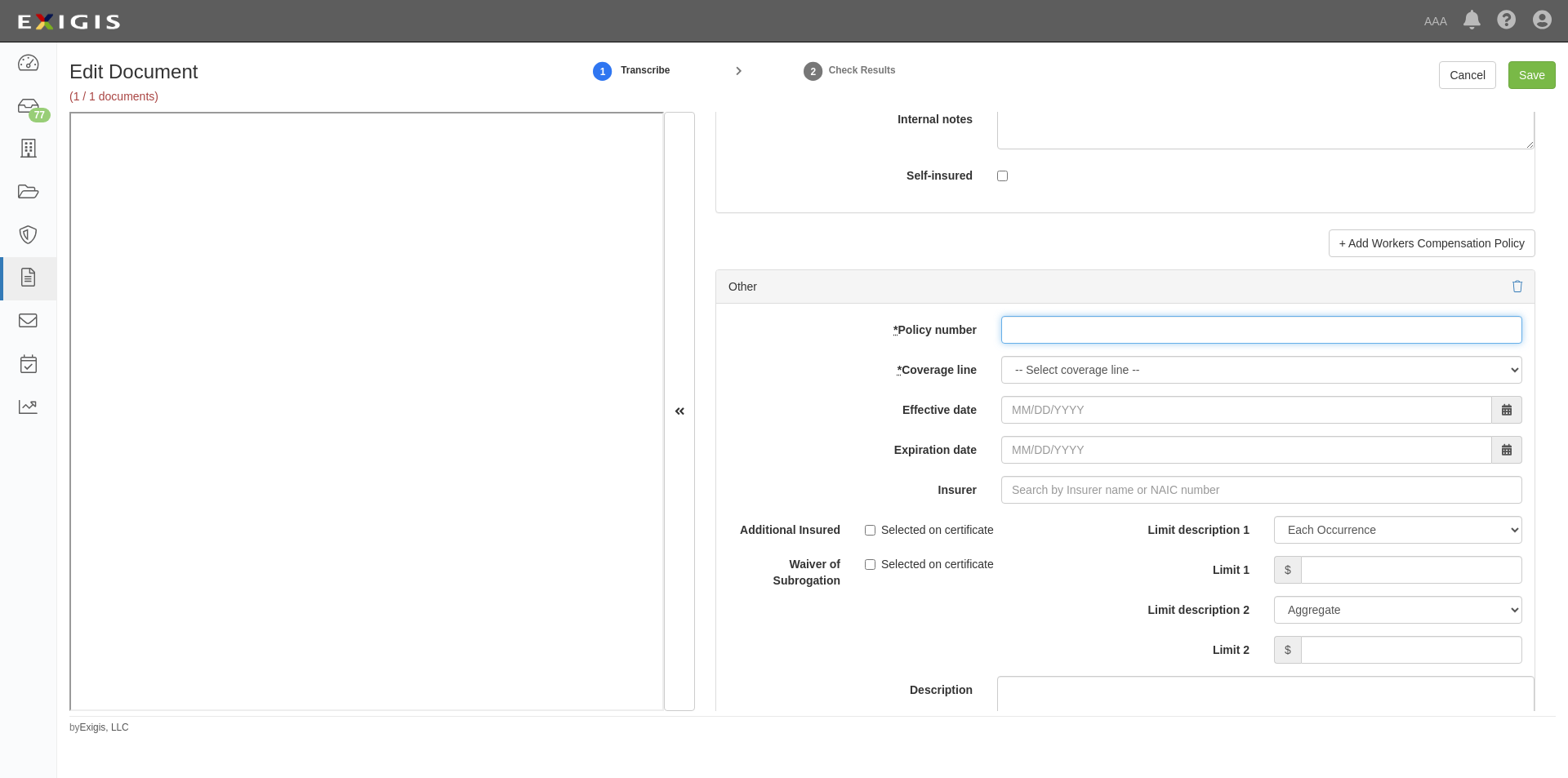
click at [1064, 336] on input "* Policy number" at bounding box center [1262, 330] width 521 height 28
type input "EB2-C9B-466402-095"
click at [1102, 370] on select "-- Select coverage line -- Asbestos Abatement Auto Physical Damage Boiler & Mac…" at bounding box center [1262, 370] width 521 height 28
select select "70"
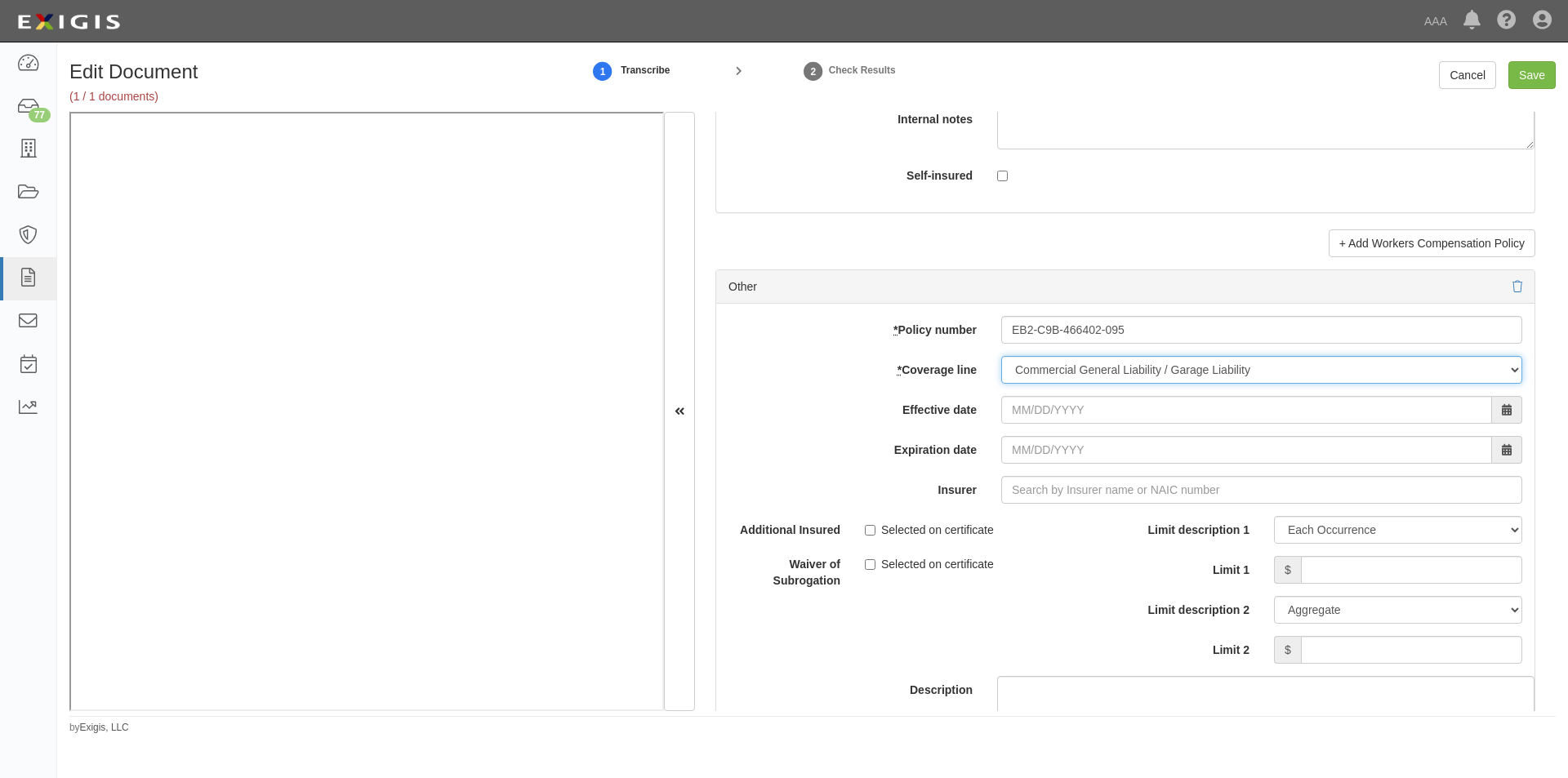
click at [1001, 384] on select "-- Select coverage line -- Asbestos Abatement Auto Physical Damage Boiler & Mac…" at bounding box center [1262, 370] width 521 height 28
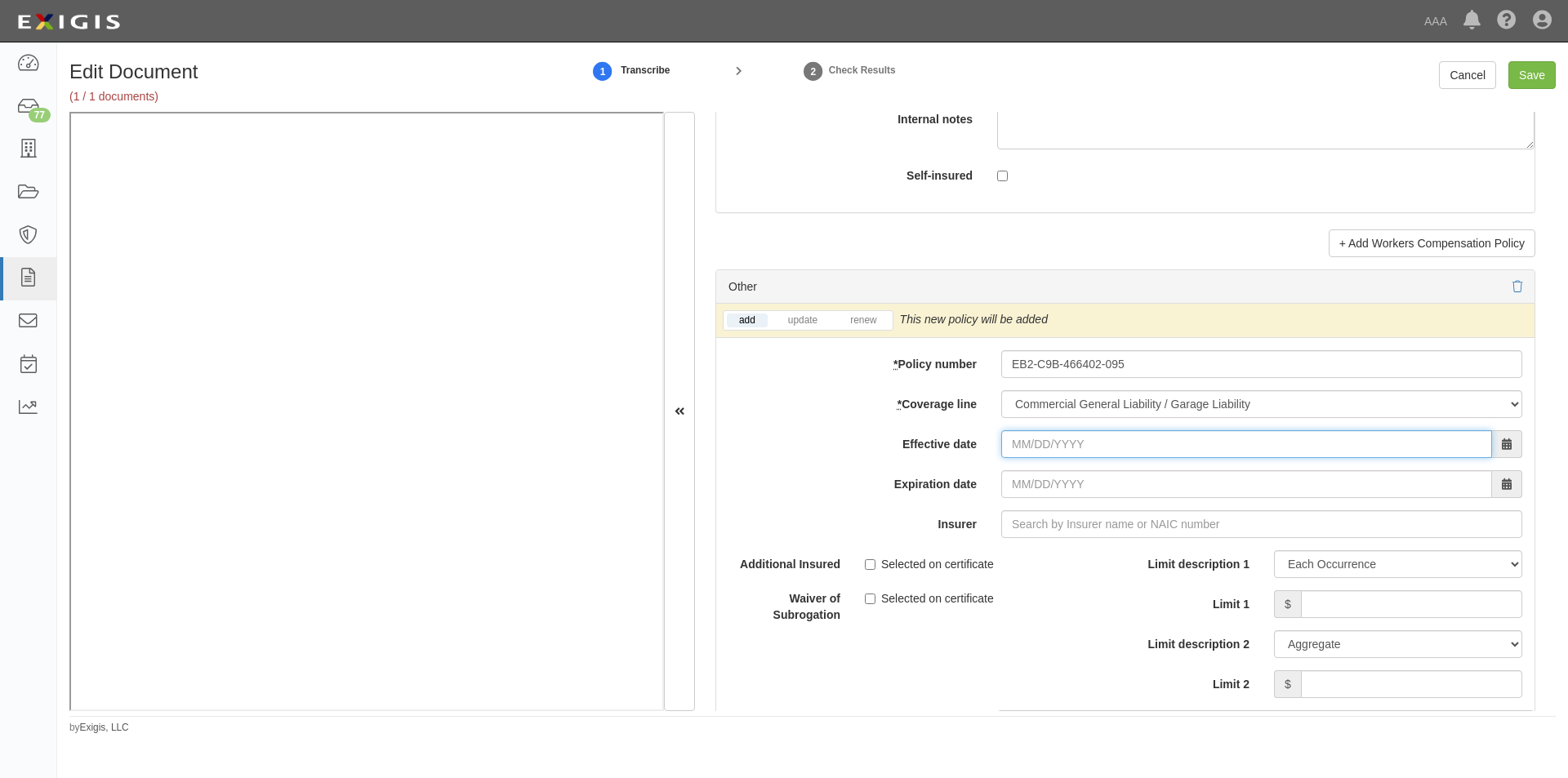
click at [1085, 441] on input "Effective date" at bounding box center [1246, 445] width 491 height 28
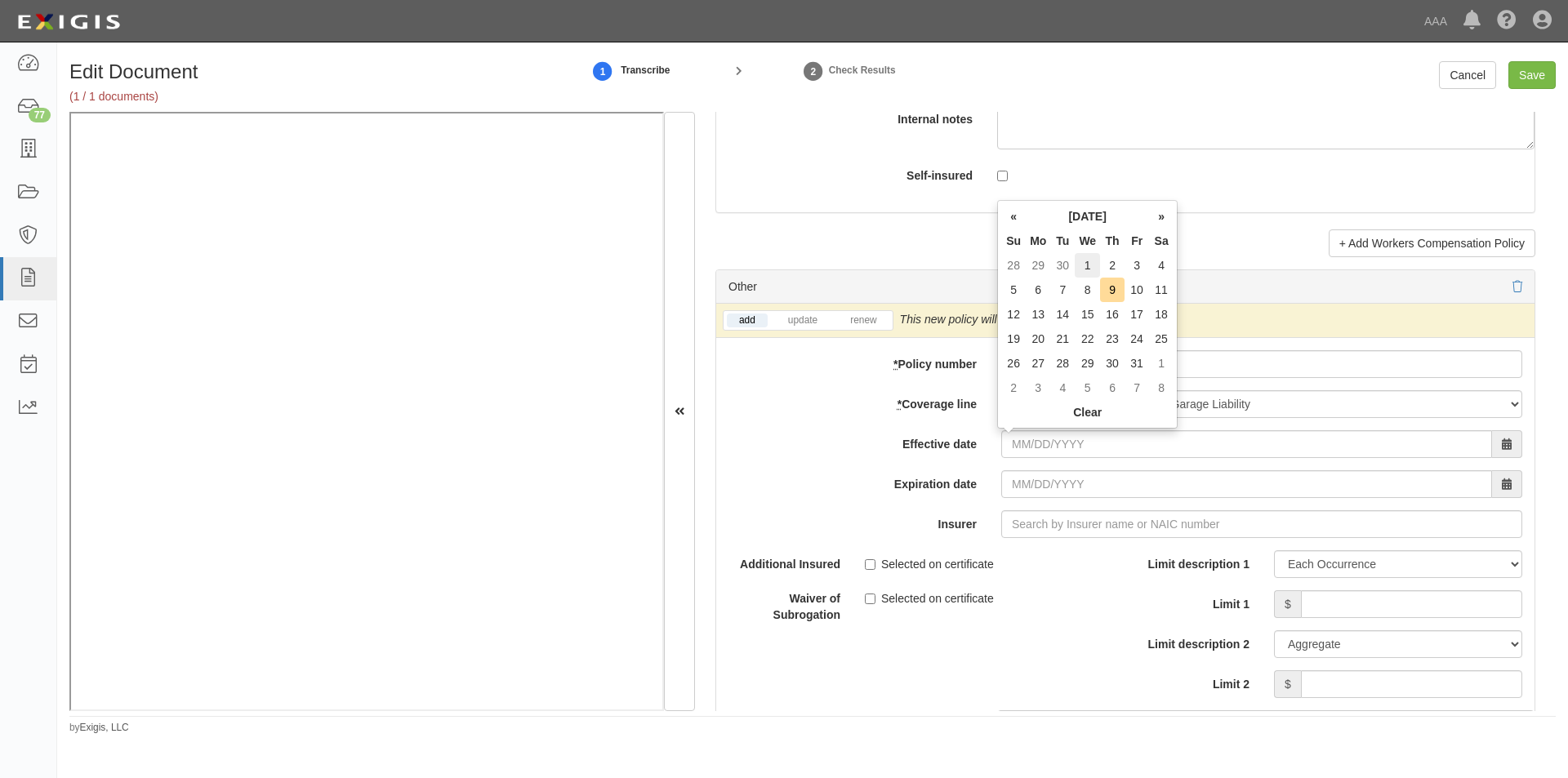
click at [1093, 266] on td "1" at bounding box center [1087, 266] width 26 height 25
type input "10/01/2025"
type input "10/01/2026"
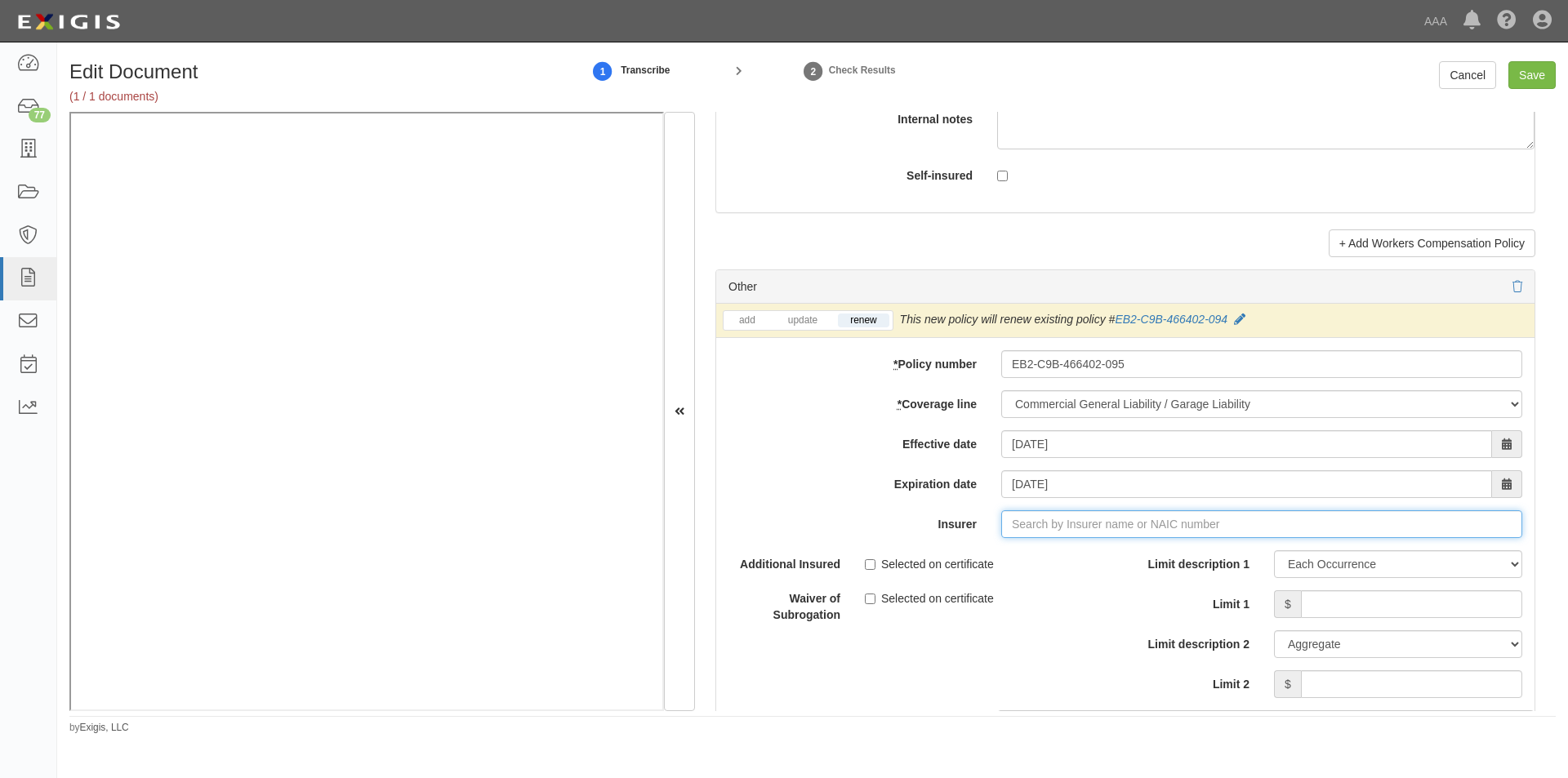
click at [1040, 523] on input "Insurer" at bounding box center [1262, 525] width 521 height 28
type input "21st Century Advantage Insurance Company (25232) NR Rating"
type input "2"
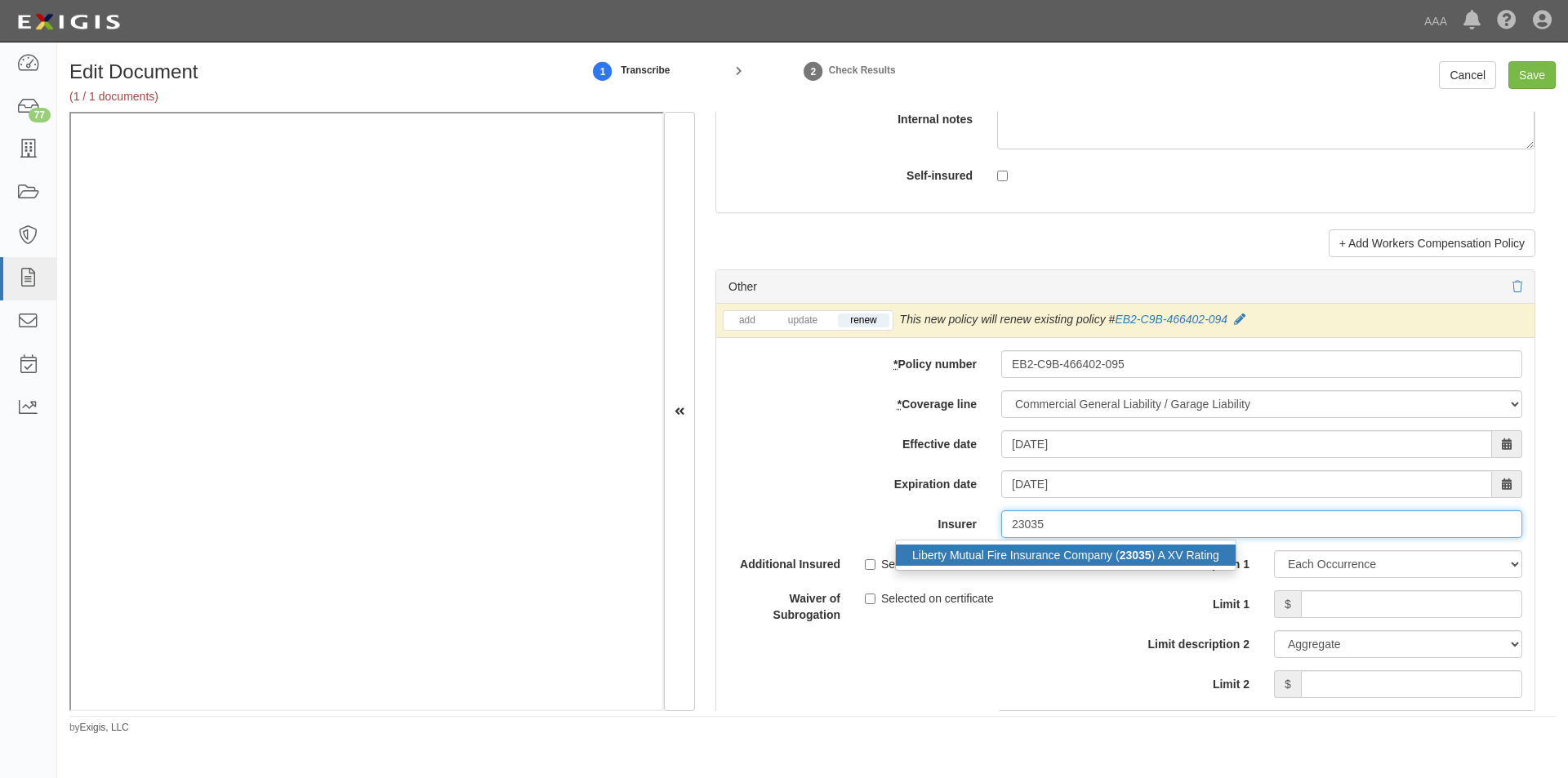
click at [1029, 554] on div "Liberty Mutual Fire Insurance Company ( 23035 ) A XV Rating" at bounding box center [1066, 555] width 340 height 21
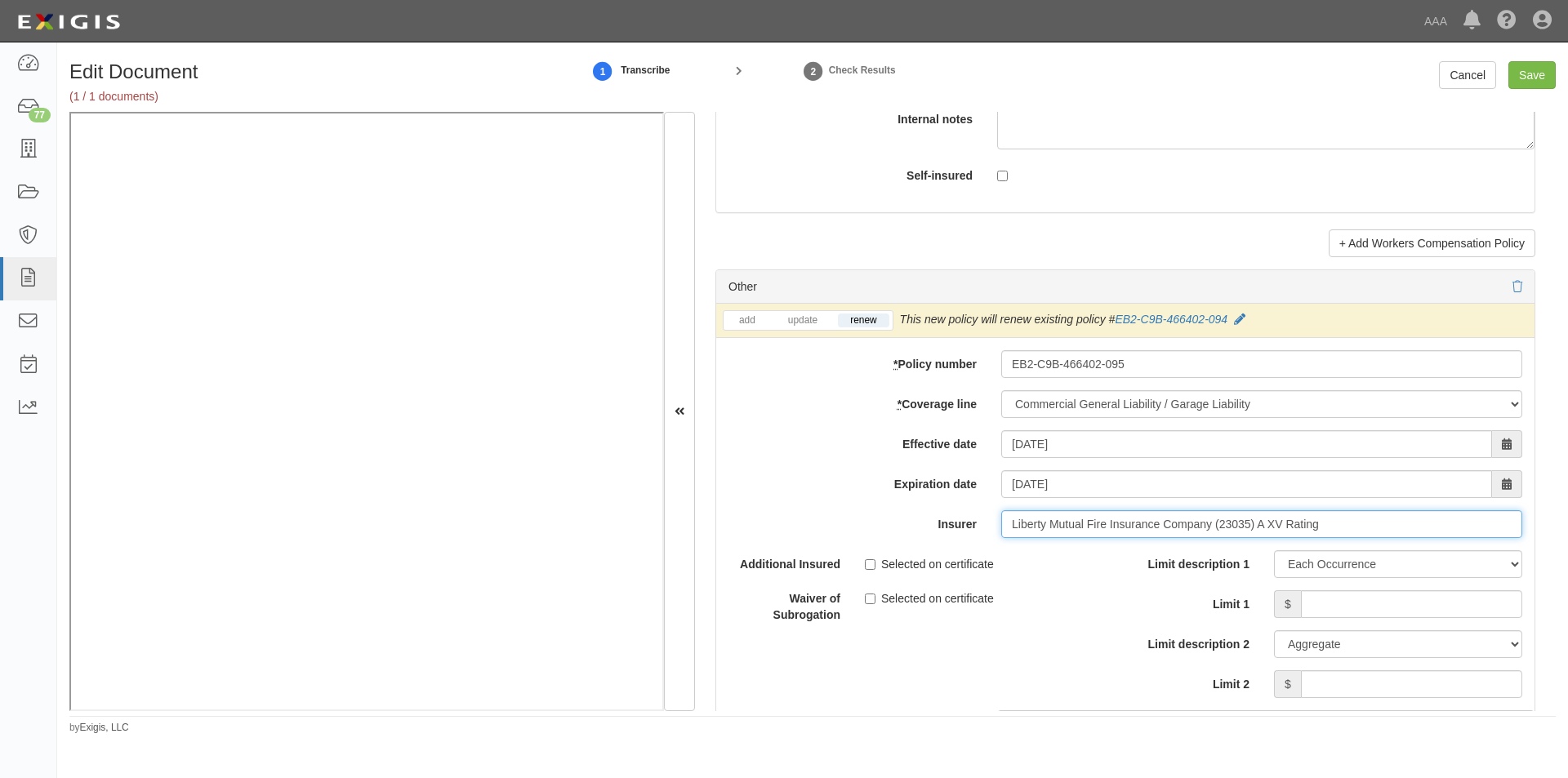
type input "Liberty Mutual Fire Insurance Company (23035) A XV Rating"
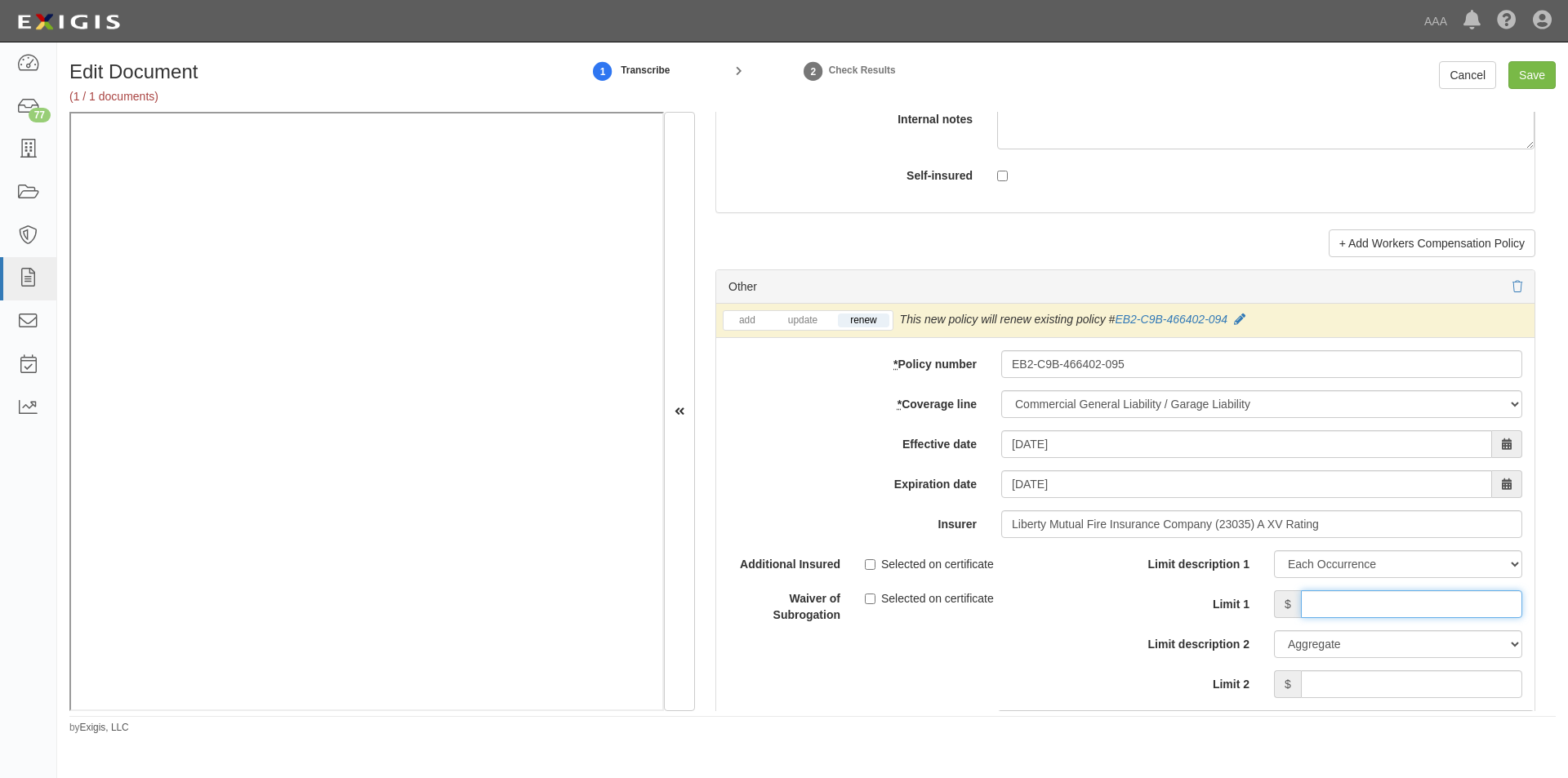
click at [1323, 601] on input "Limit 1" at bounding box center [1411, 605] width 221 height 28
type input "3,000,000"
click at [1536, 73] on input "Save" at bounding box center [1531, 75] width 47 height 28
type input "5000000"
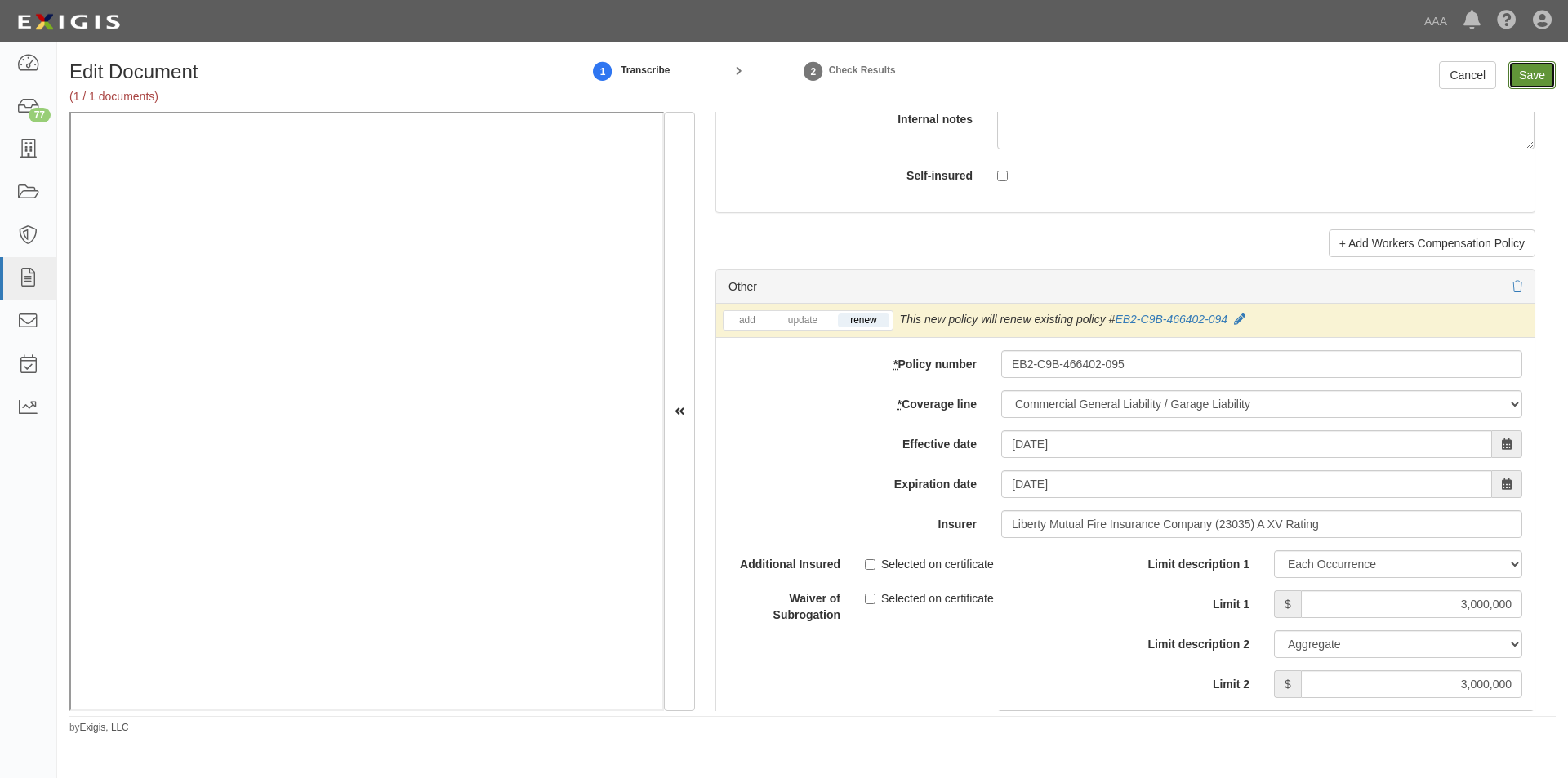
type input "5000000"
type input "3000000"
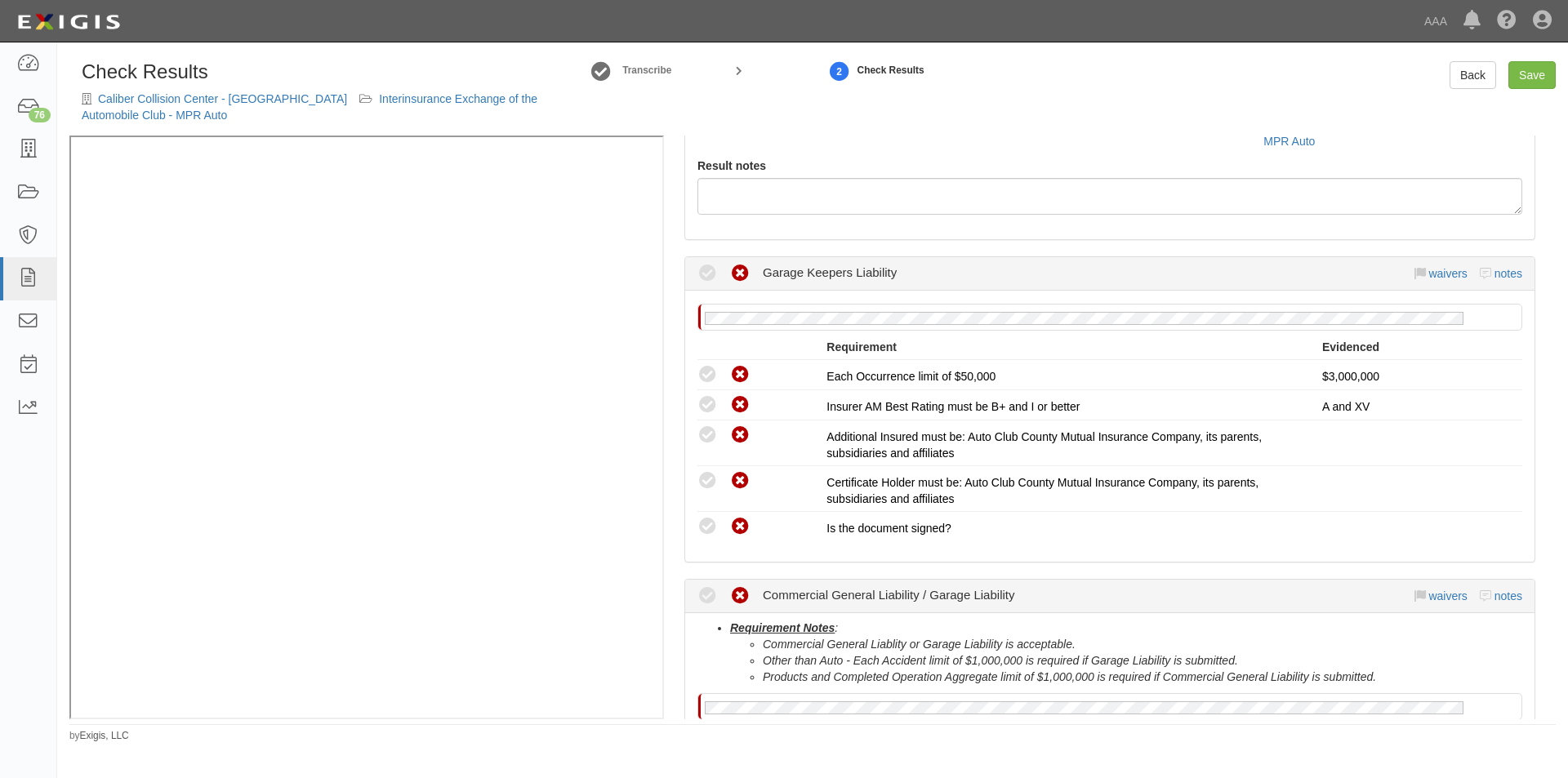
scroll to position [245, 0]
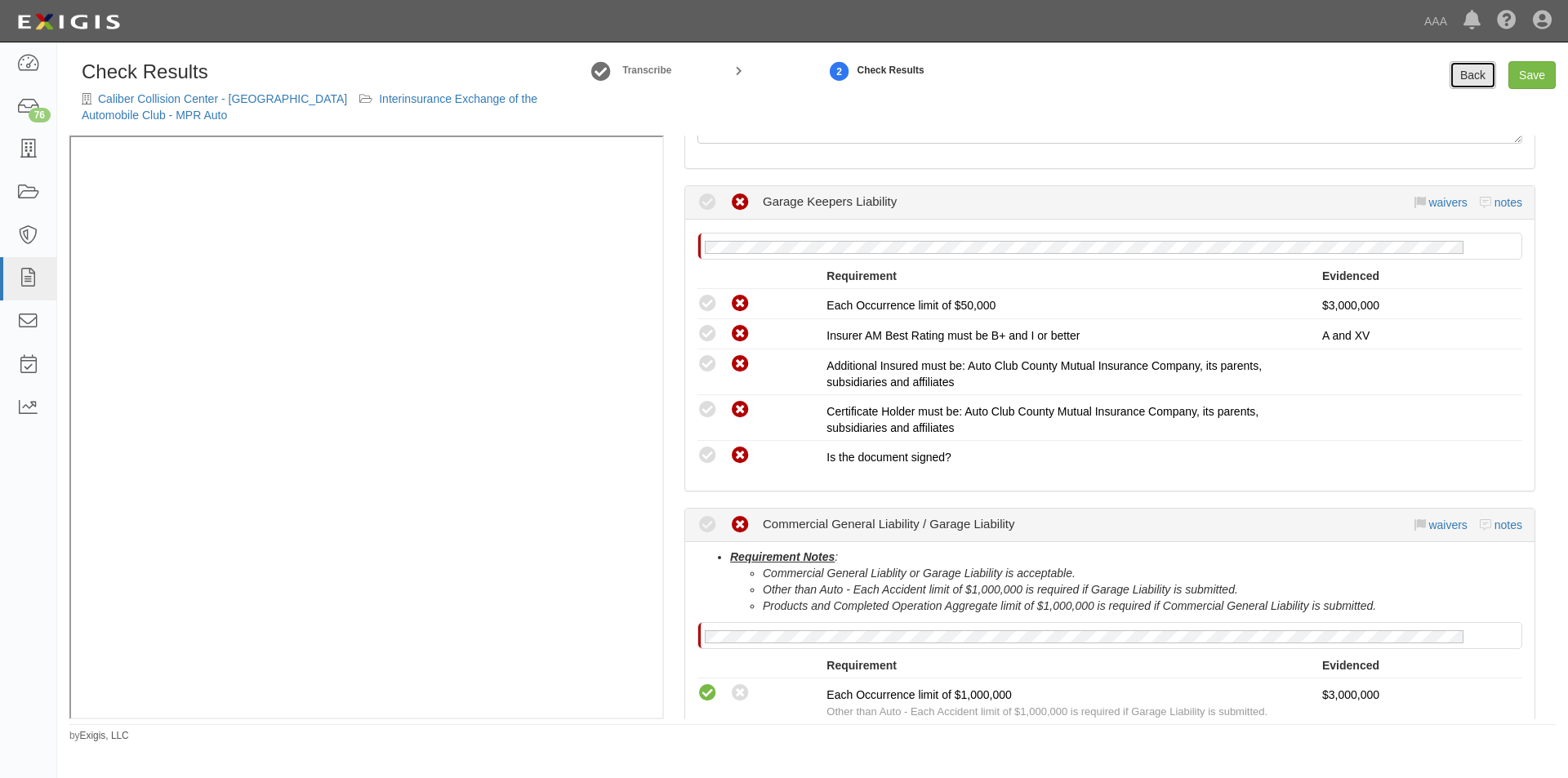
click at [1488, 76] on link "Back" at bounding box center [1472, 75] width 46 height 28
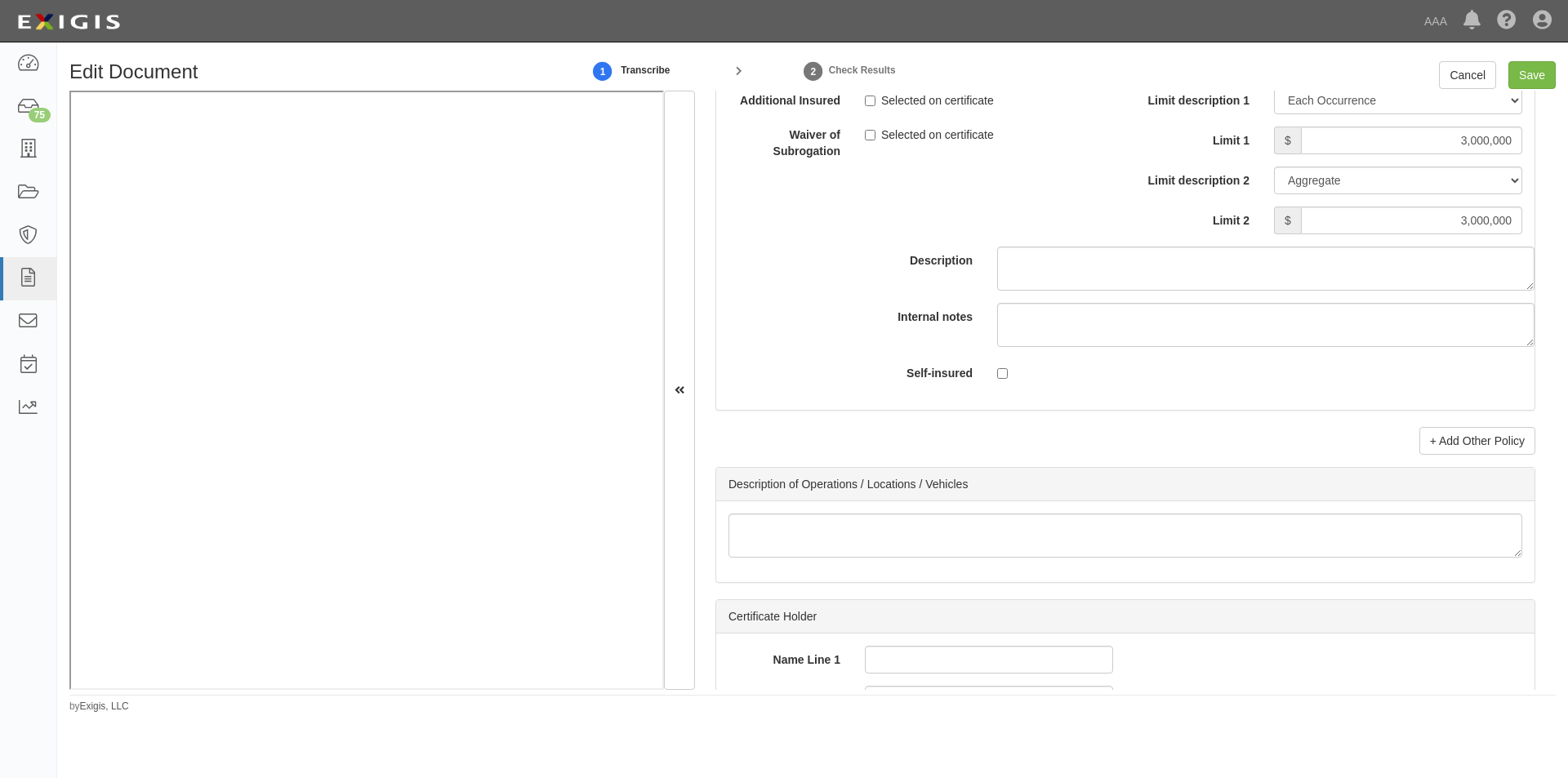
scroll to position [4907, 0]
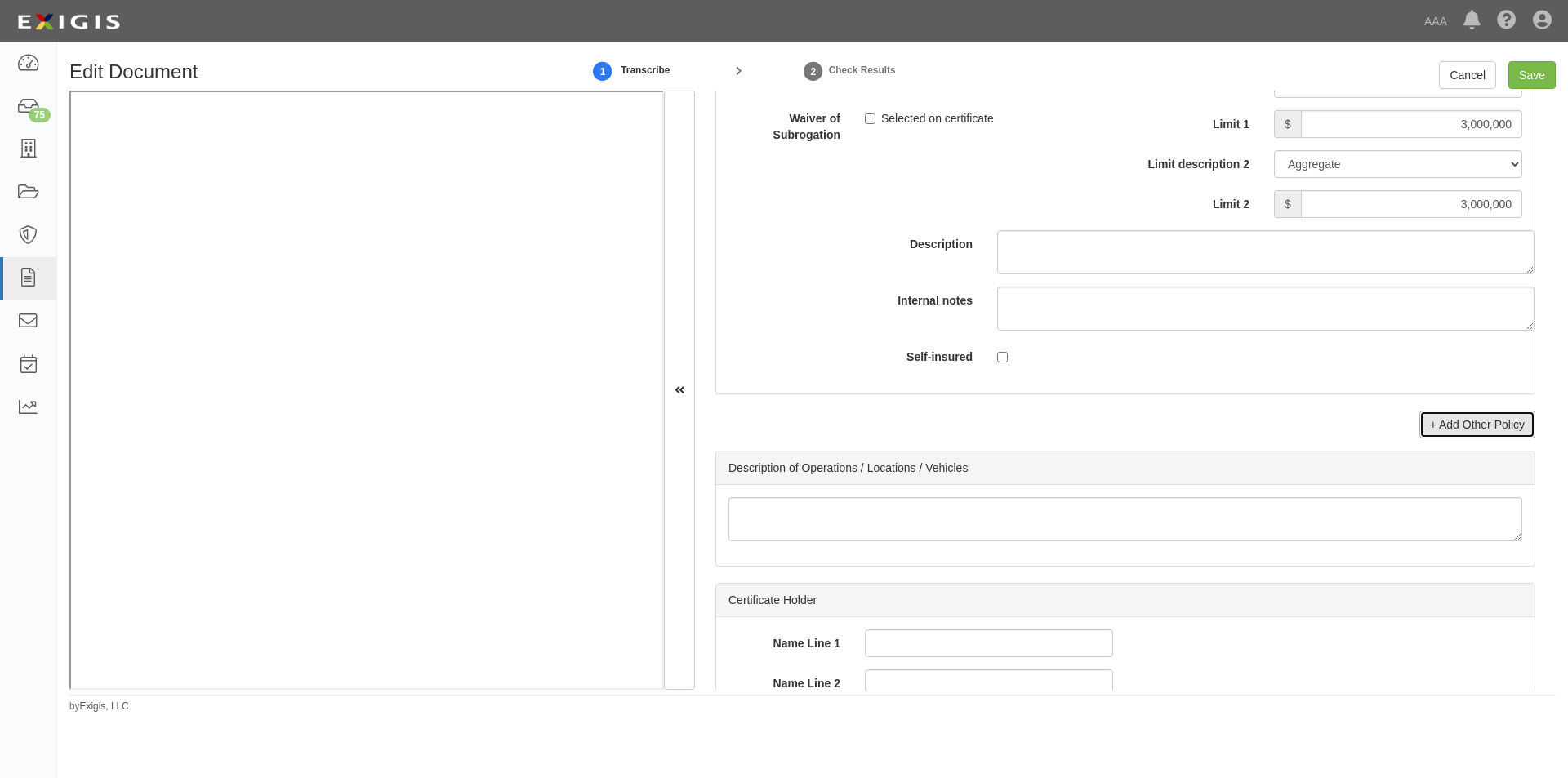
click at [1427, 430] on link "+ Add Other Policy" at bounding box center [1476, 425] width 116 height 28
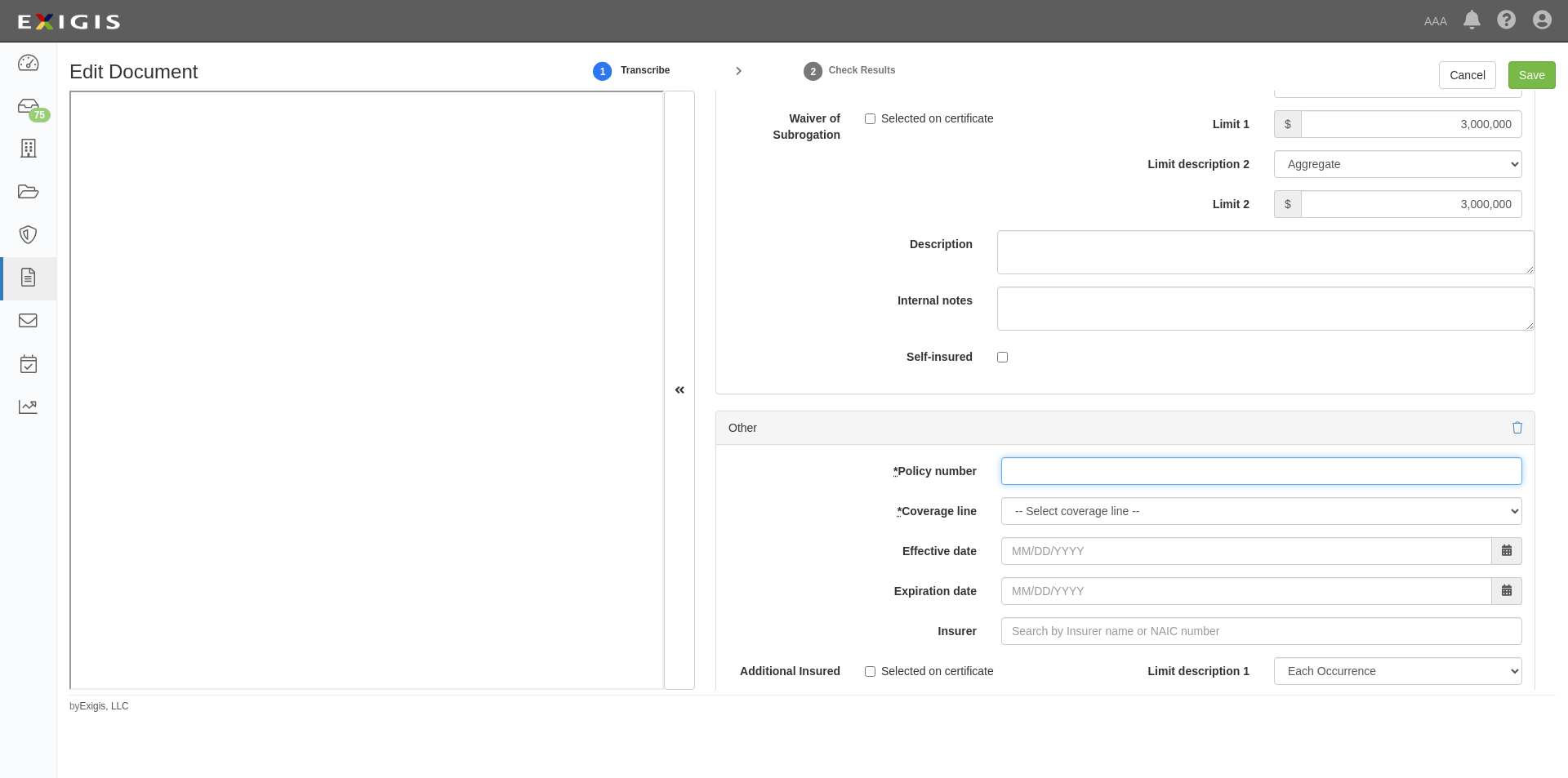
paste input "EB2-C9B-466402-095"
type input "EB2-C9B-466402-095"
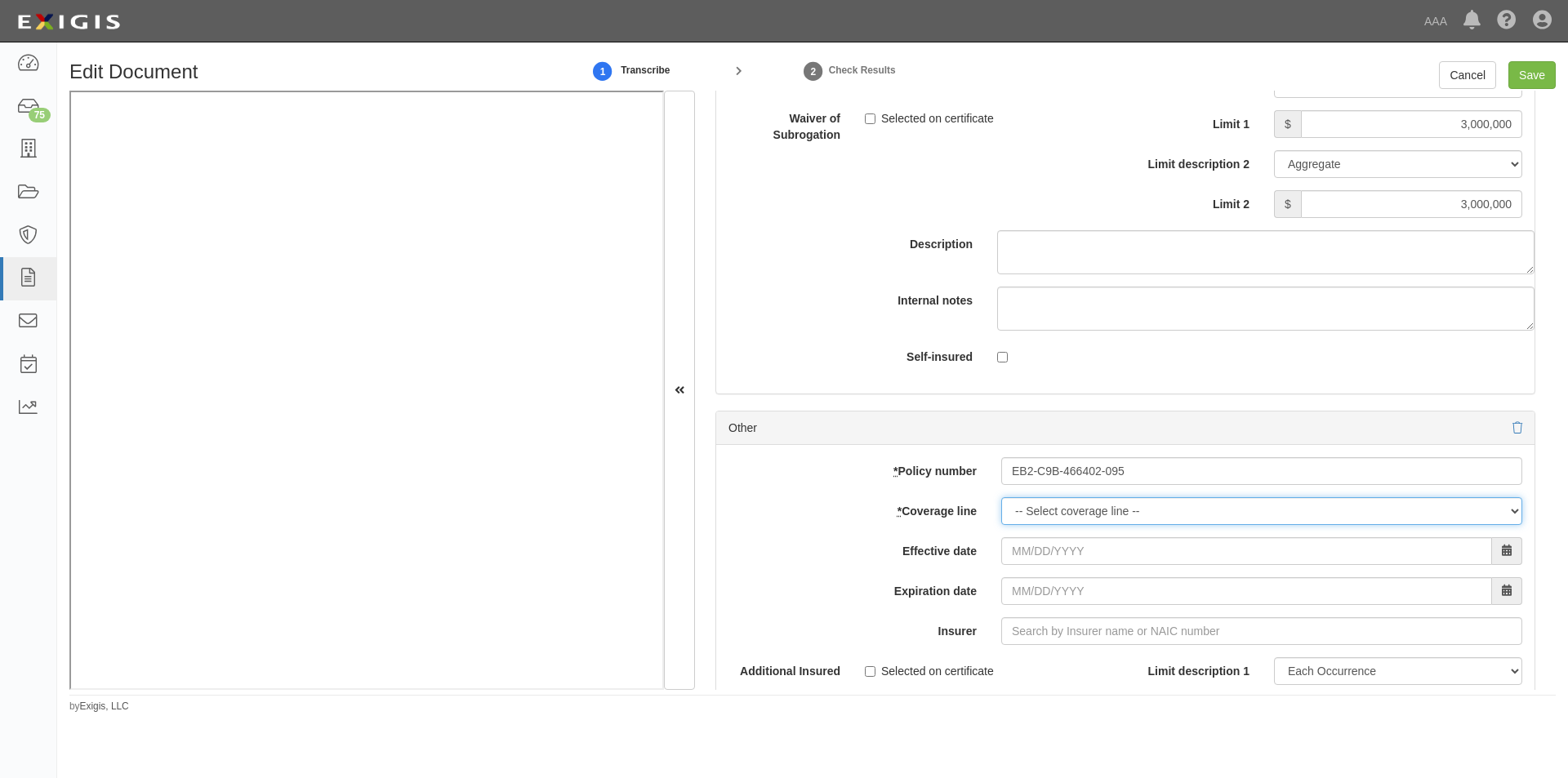
click at [1024, 521] on select "-- Select coverage line -- Asbestos Abatement Auto Physical Damage Boiler & Mac…" at bounding box center [1262, 512] width 521 height 28
select select "56"
click at [1001, 526] on select "-- Select coverage line -- Asbestos Abatement Auto Physical Damage Boiler & Mac…" at bounding box center [1262, 512] width 521 height 28
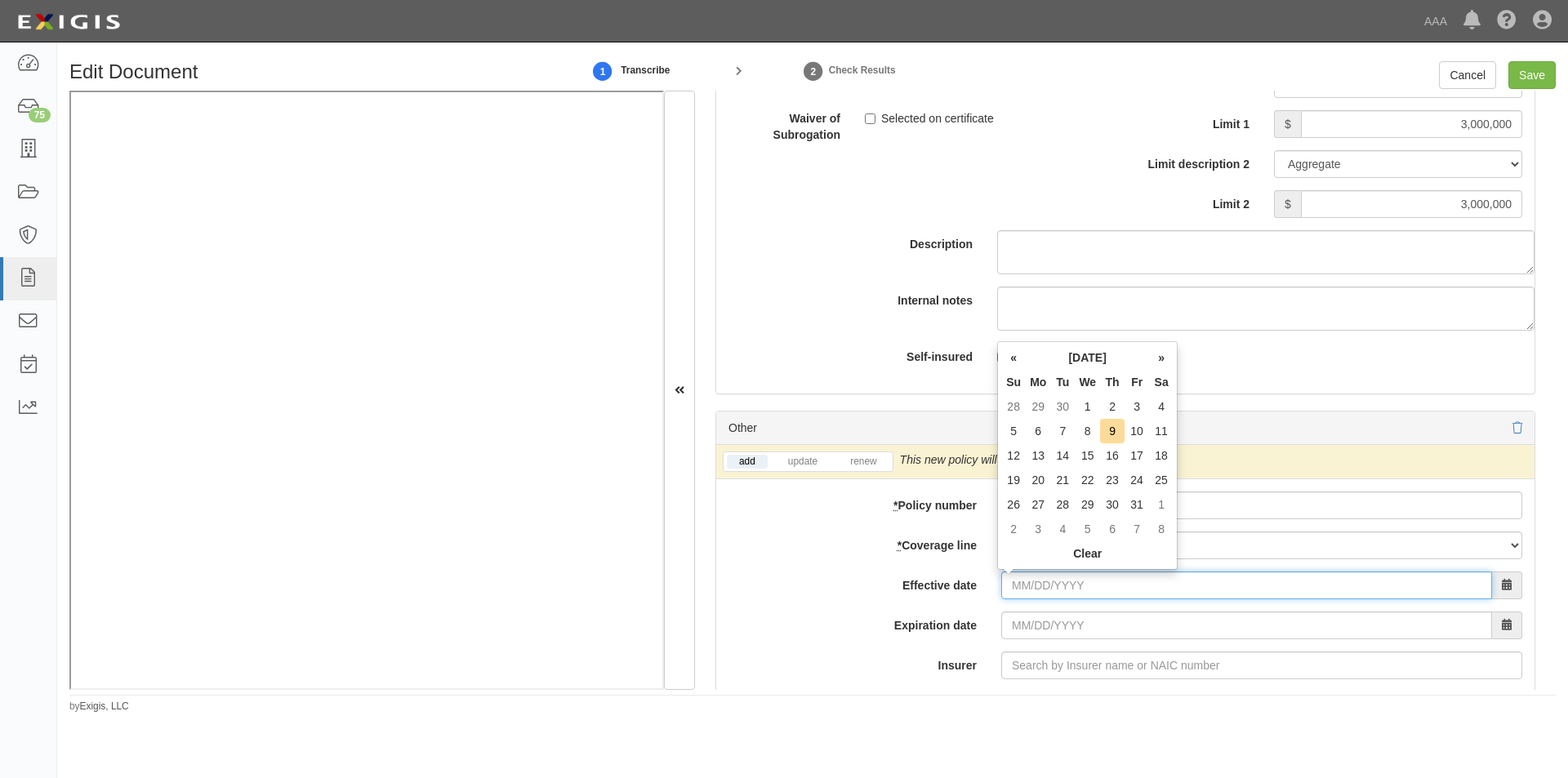
click at [1019, 597] on input "Effective date" at bounding box center [1246, 586] width 491 height 28
click at [1082, 409] on td "1" at bounding box center [1087, 407] width 26 height 25
type input "10/01/2025"
type input "[DATE]"
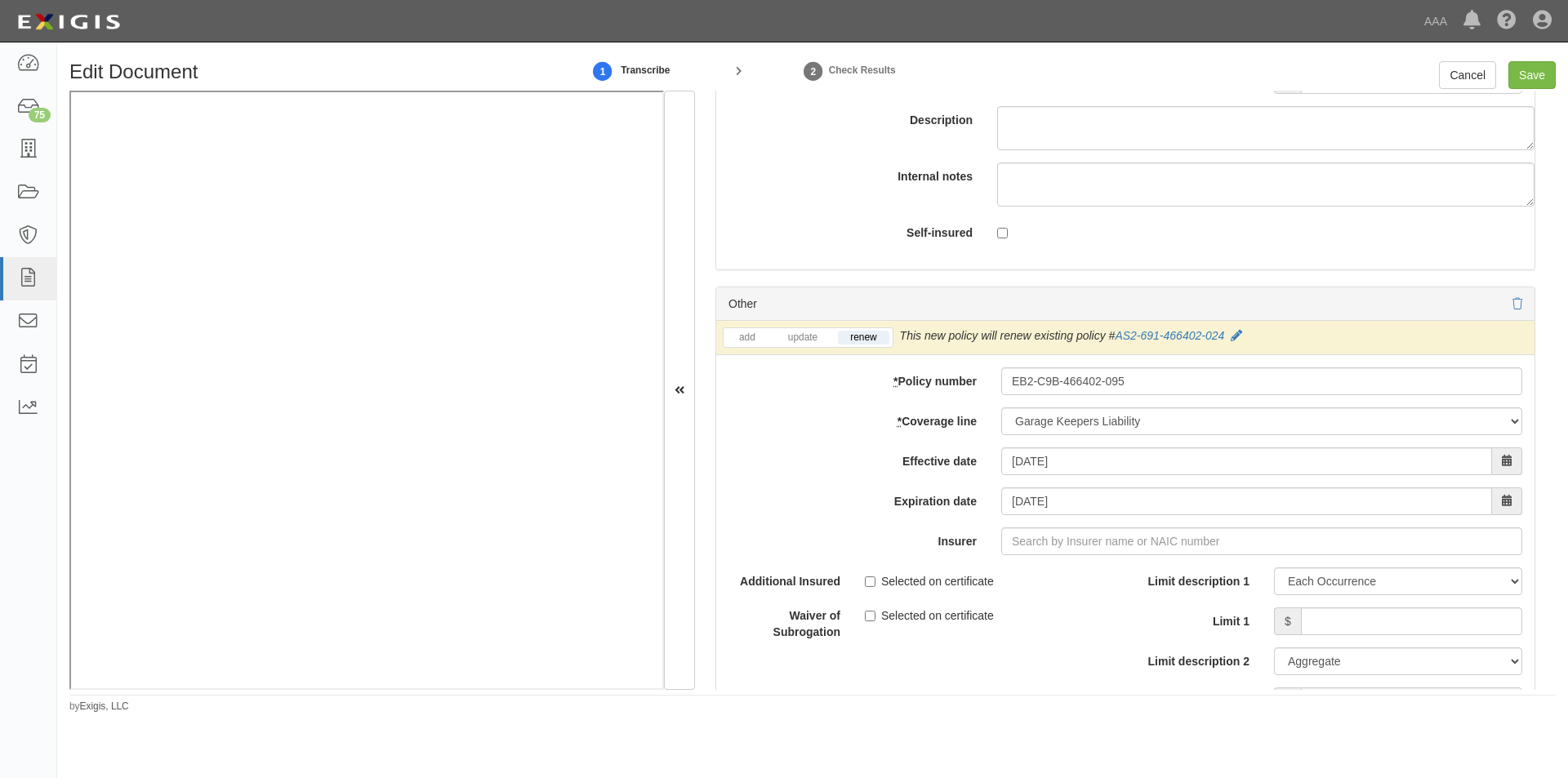
scroll to position [5316, 0]
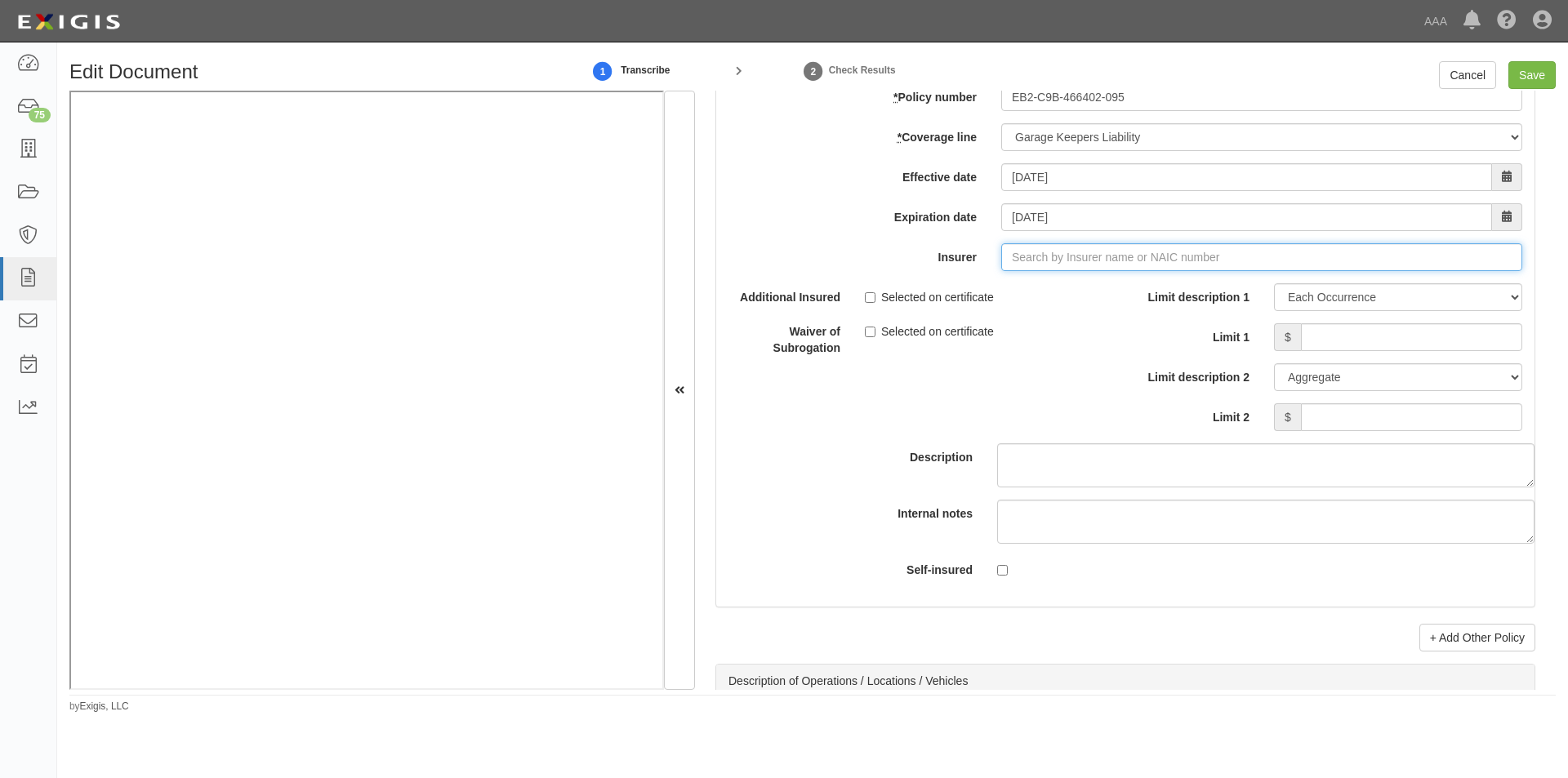
click at [1048, 258] on input "Insurer" at bounding box center [1262, 257] width 521 height 28
type input "21st Century Advantage Insurance Company (25232) NR Rating"
type input "2"
click at [1108, 285] on div "Liberty Mutual Fire Insurance Company ( 23035 ) A XV Rating" at bounding box center [1066, 289] width 340 height 21
type input "Liberty Mutual Fire Insurance Company (23035) A XV Rating"
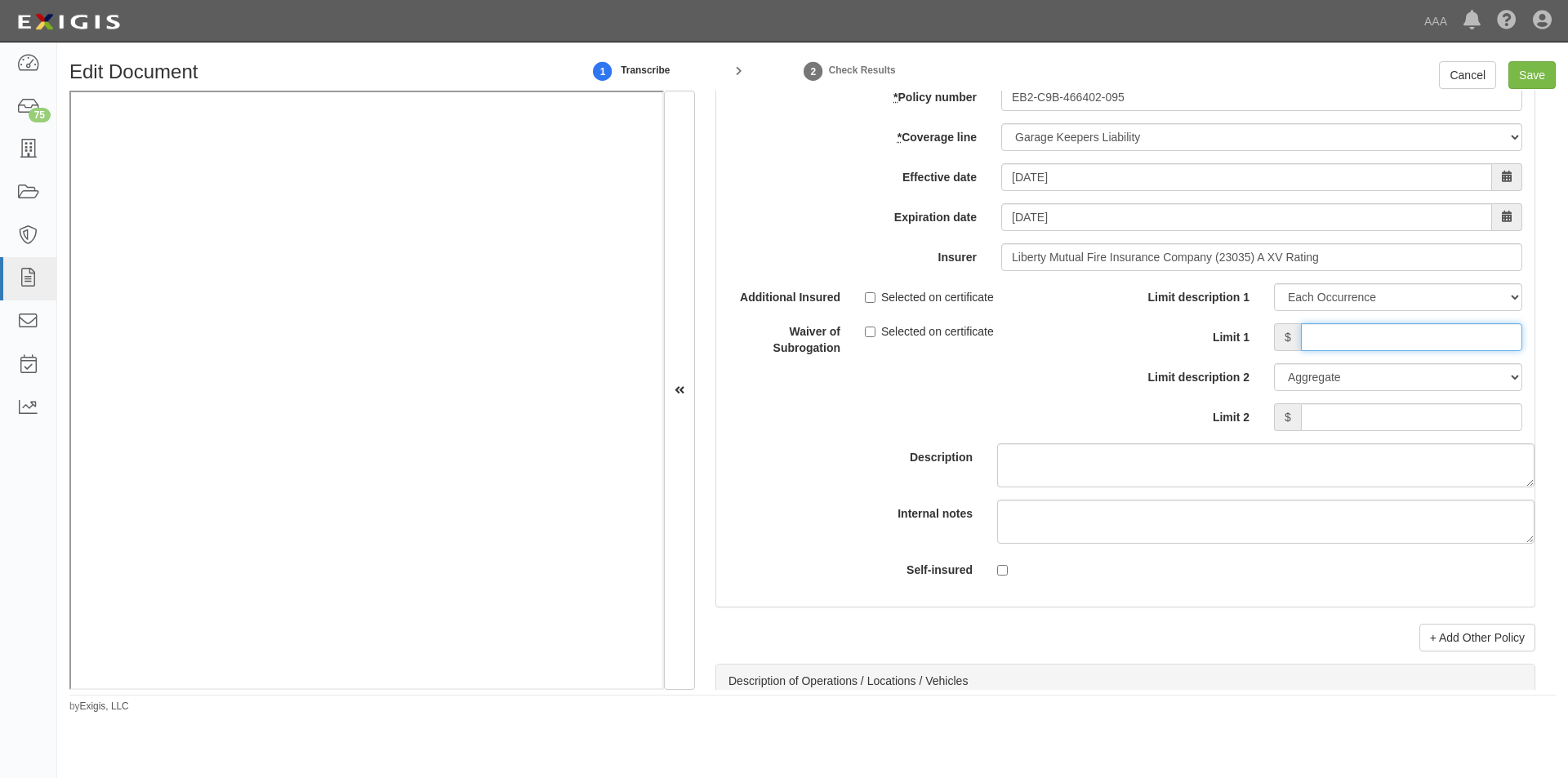
click at [1326, 332] on input "Limit 1" at bounding box center [1411, 337] width 221 height 28
type input "3,000,000"
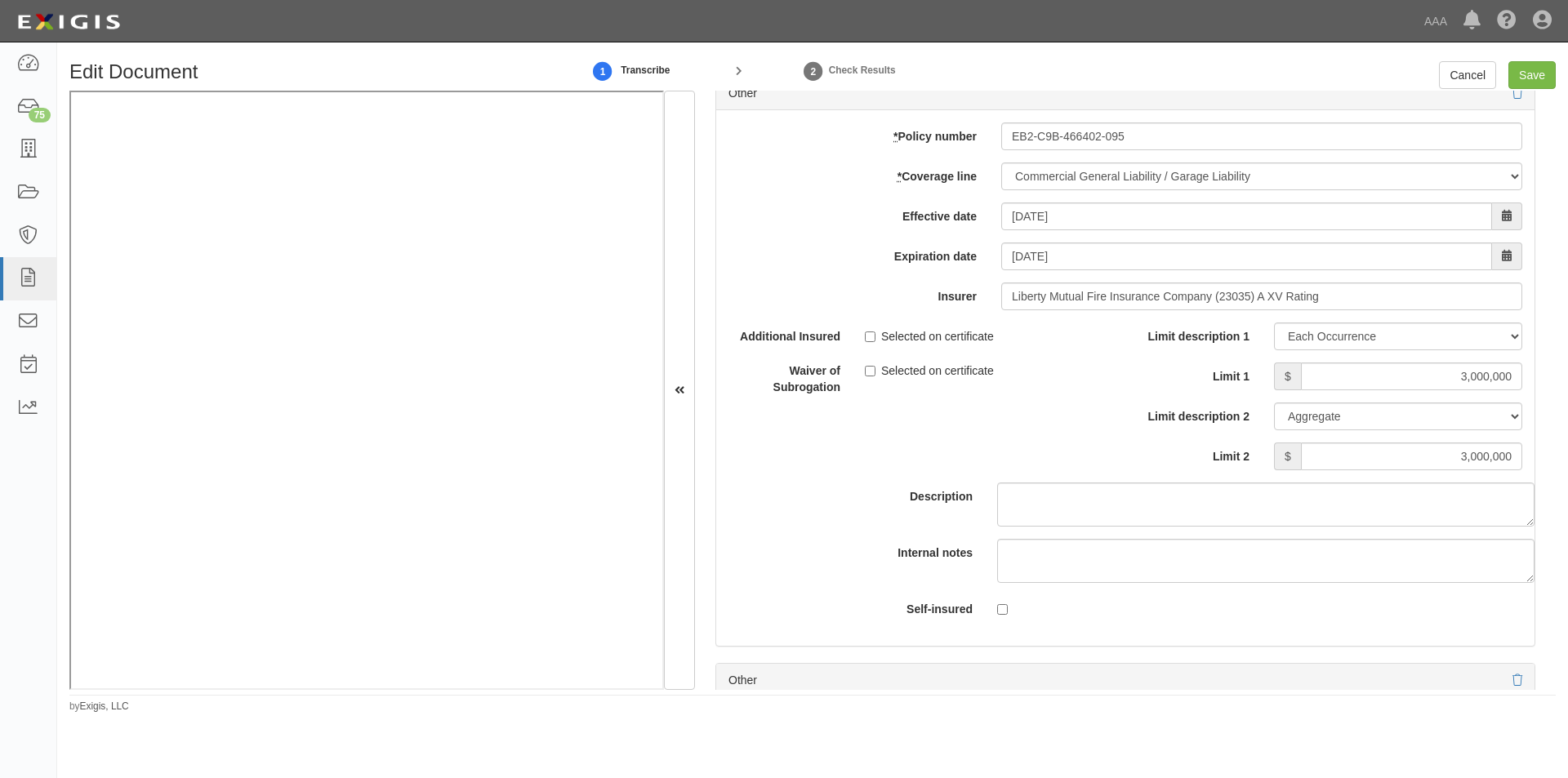
scroll to position [4618, 0]
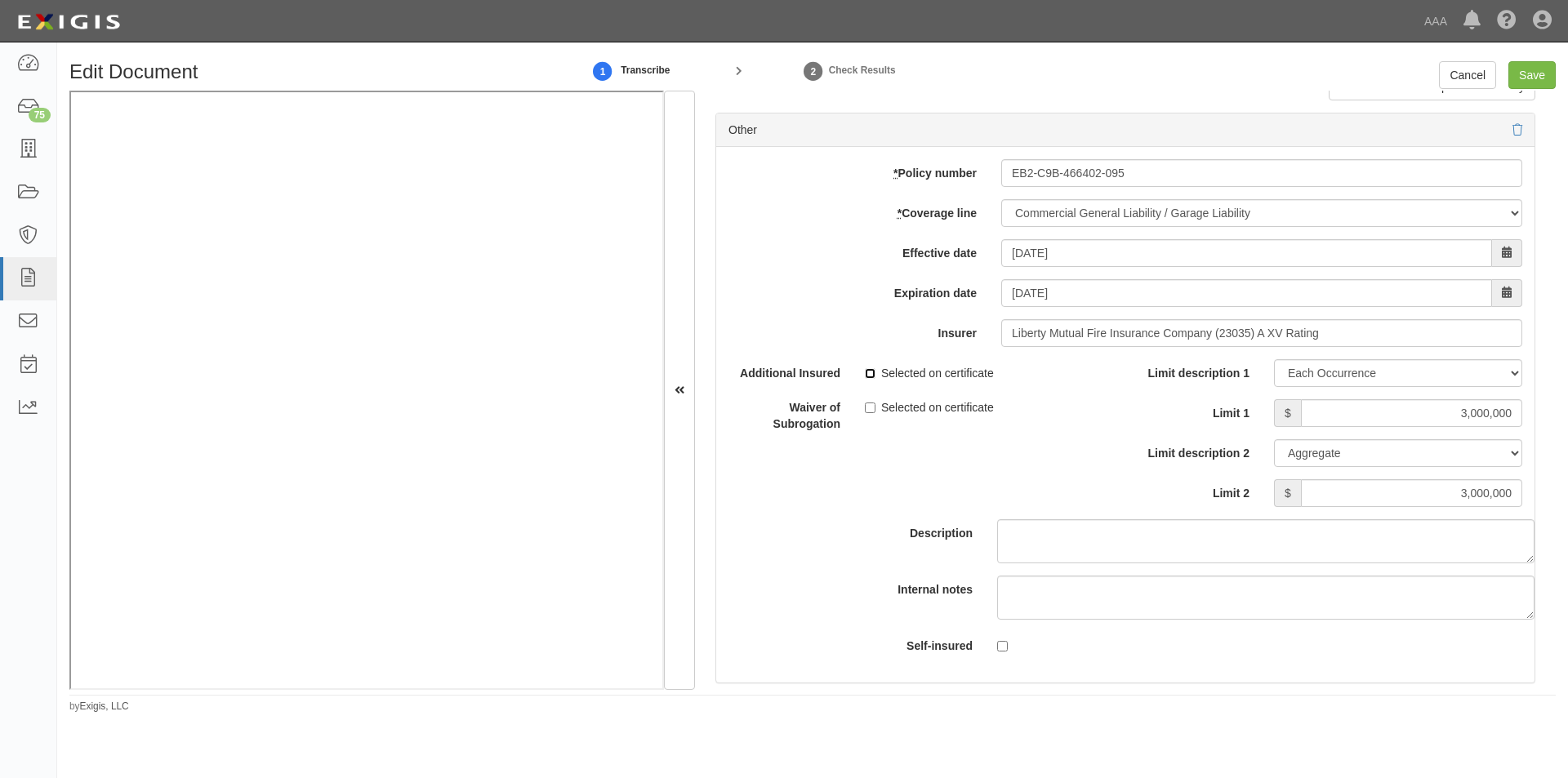
click at [864, 373] on input "Selected on certificate" at bounding box center [869, 373] width 11 height 11
checkbox input "true"
drag, startPoint x: 1442, startPoint y: 418, endPoint x: 1567, endPoint y: 413, distance: 125.1
click at [1567, 413] on div "Edit Document 1 Transcribe 2 Check Results Cancel Save Document Details Receive…" at bounding box center [812, 387] width 1510 height 653
type input "2,000,000"
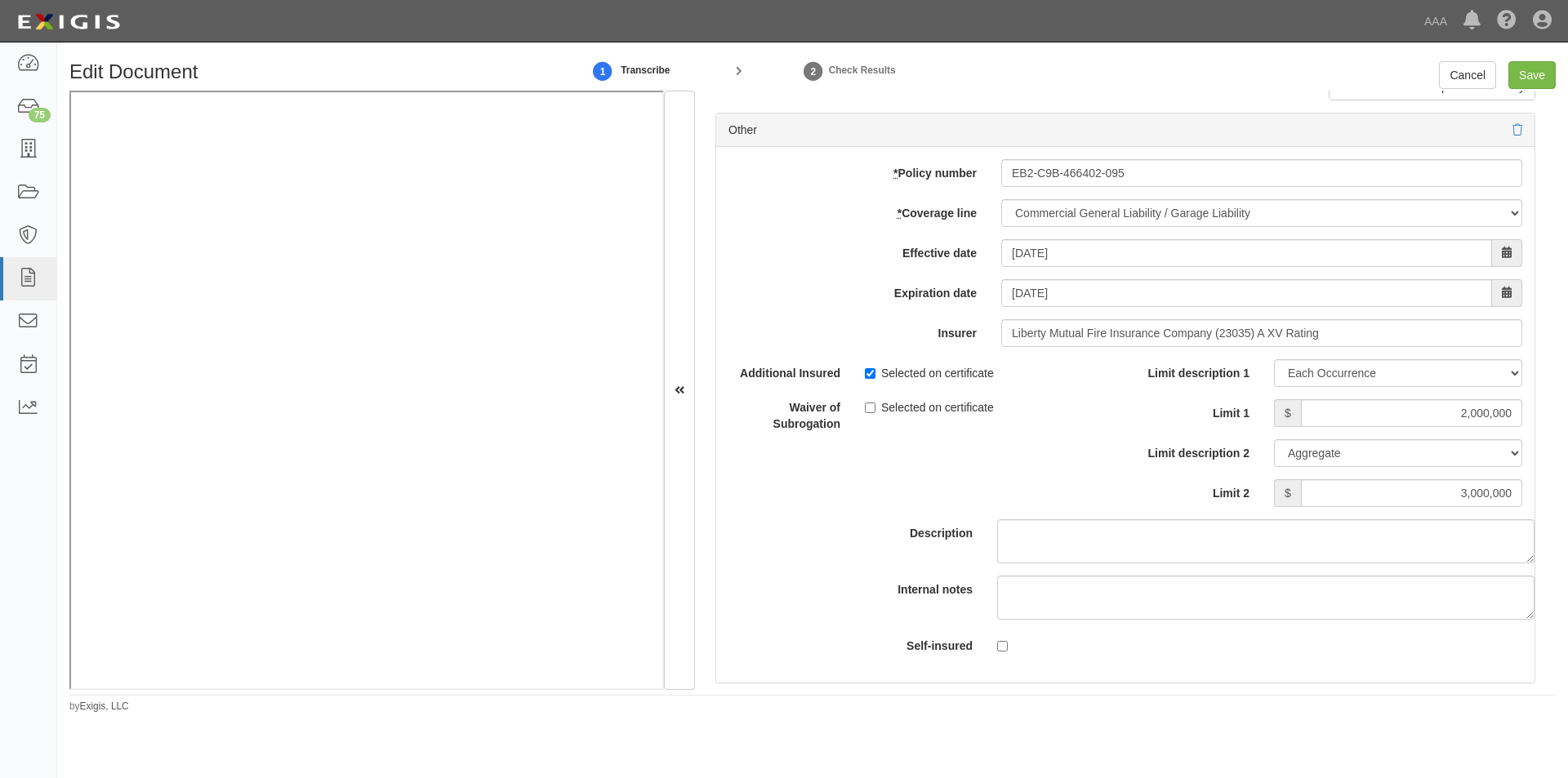
click at [1094, 494] on div "Description" at bounding box center [1125, 461] width 843 height 204
drag, startPoint x: 1445, startPoint y: 494, endPoint x: 1537, endPoint y: 496, distance: 92.0
click at [1537, 496] on div "Document Details Received: 10/09/2025 Party Caliber Collision Center - Riversid…" at bounding box center [1124, 390] width 860 height 600
type input "4,000,000"
click at [1532, 82] on input "Save" at bounding box center [1531, 75] width 47 height 28
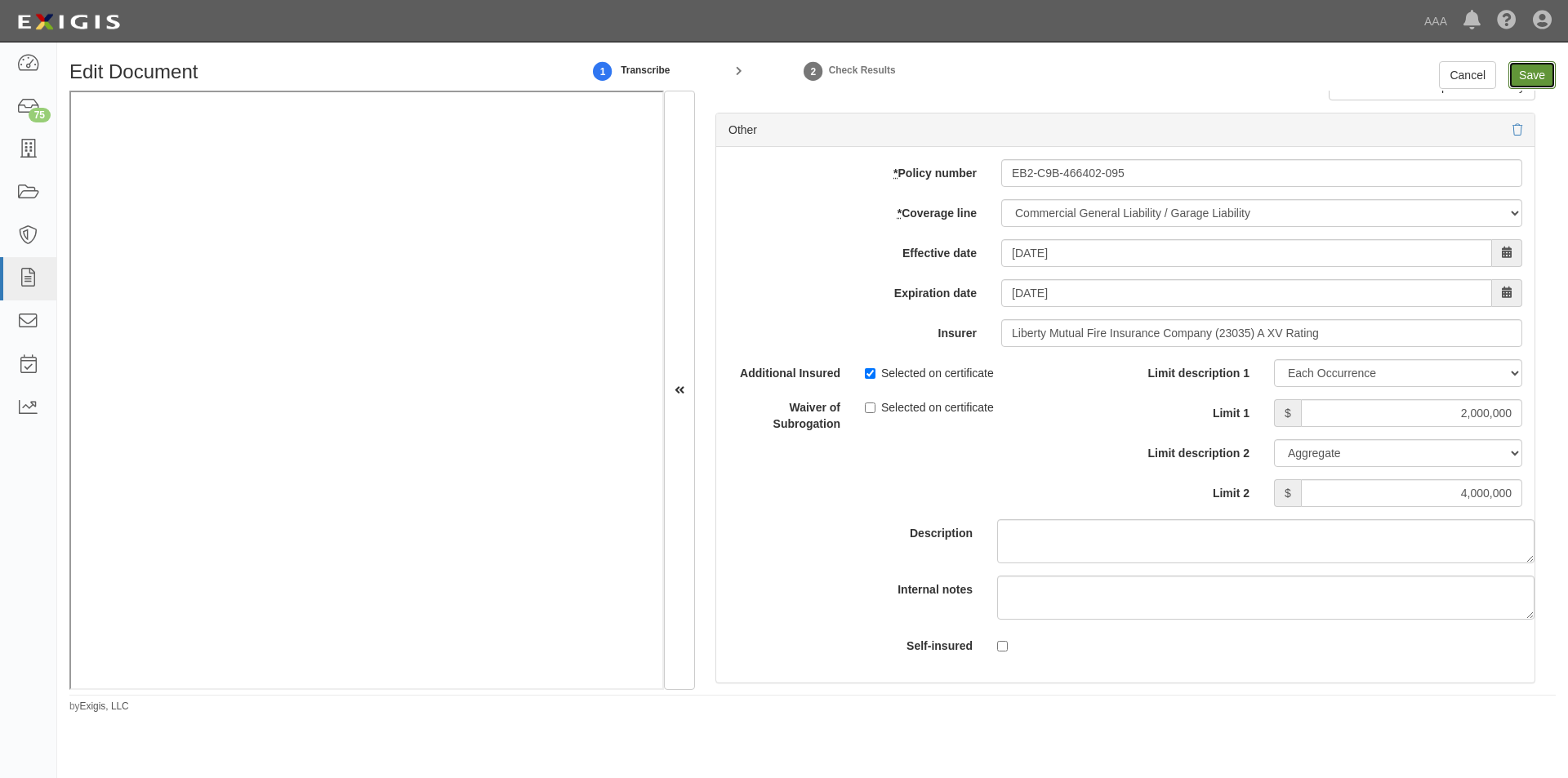
type input "5000000"
type input "2000000"
type input "4000000"
type input "3000000"
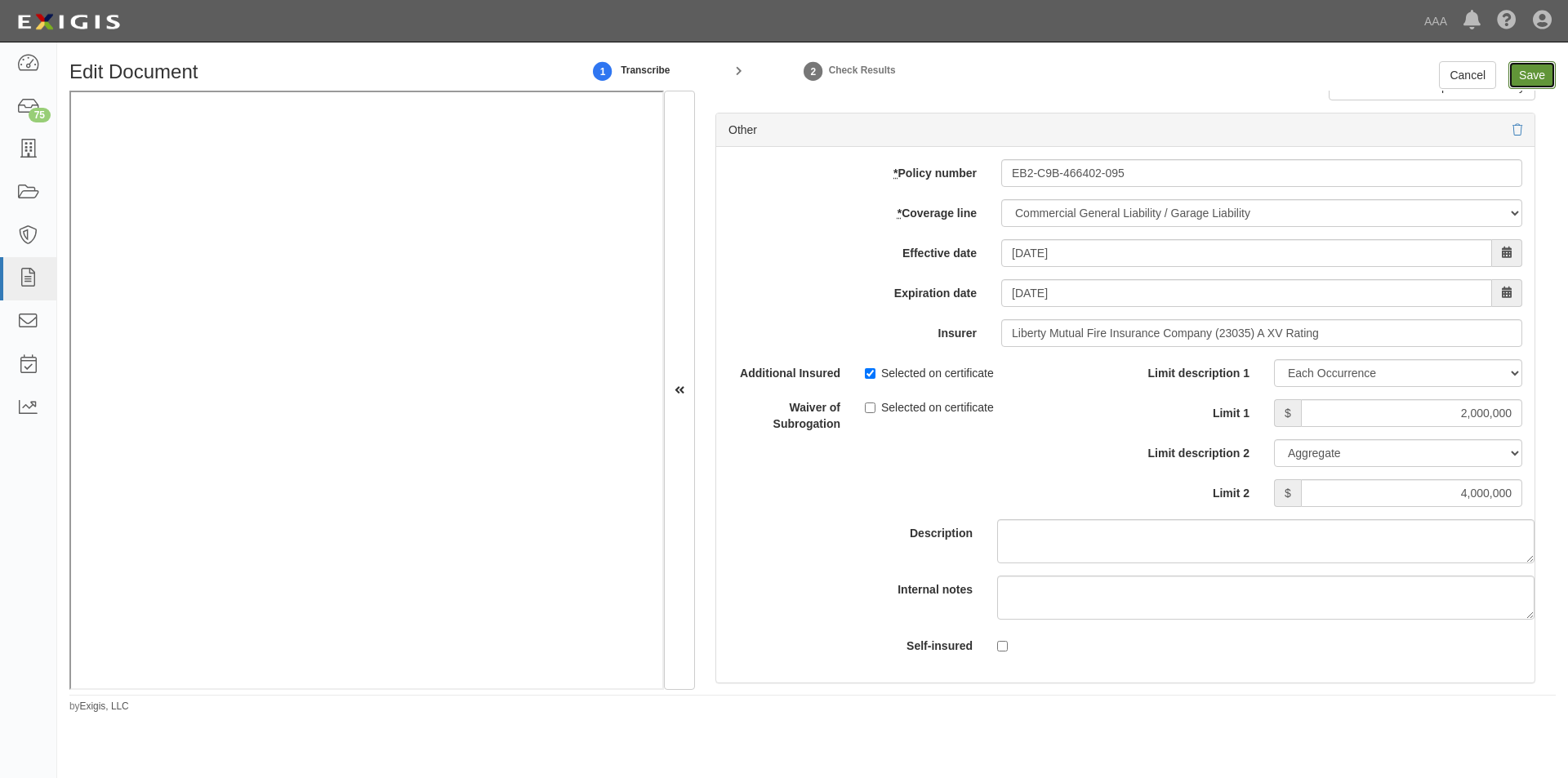
type input "3000000"
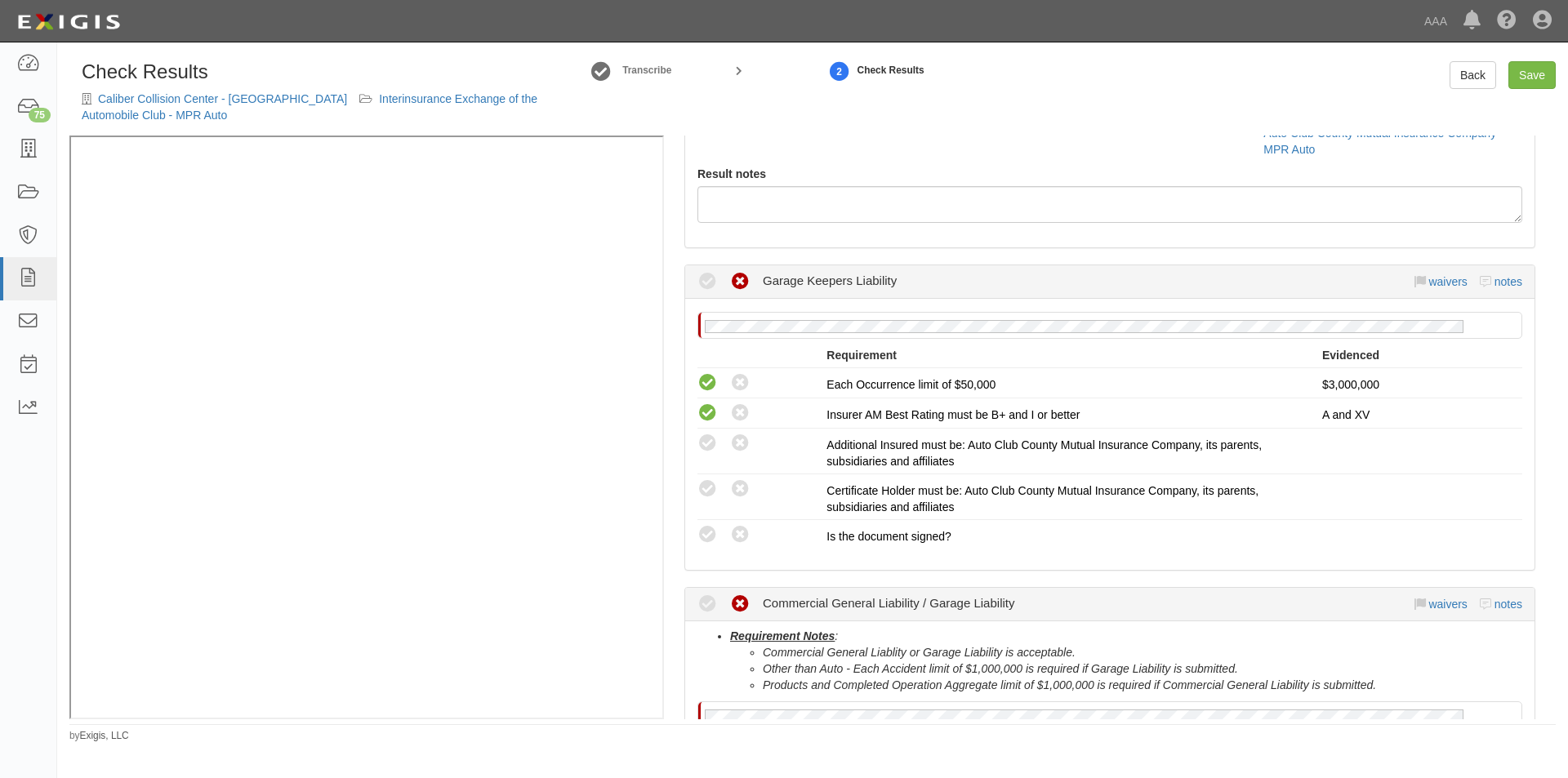
scroll to position [327, 0]
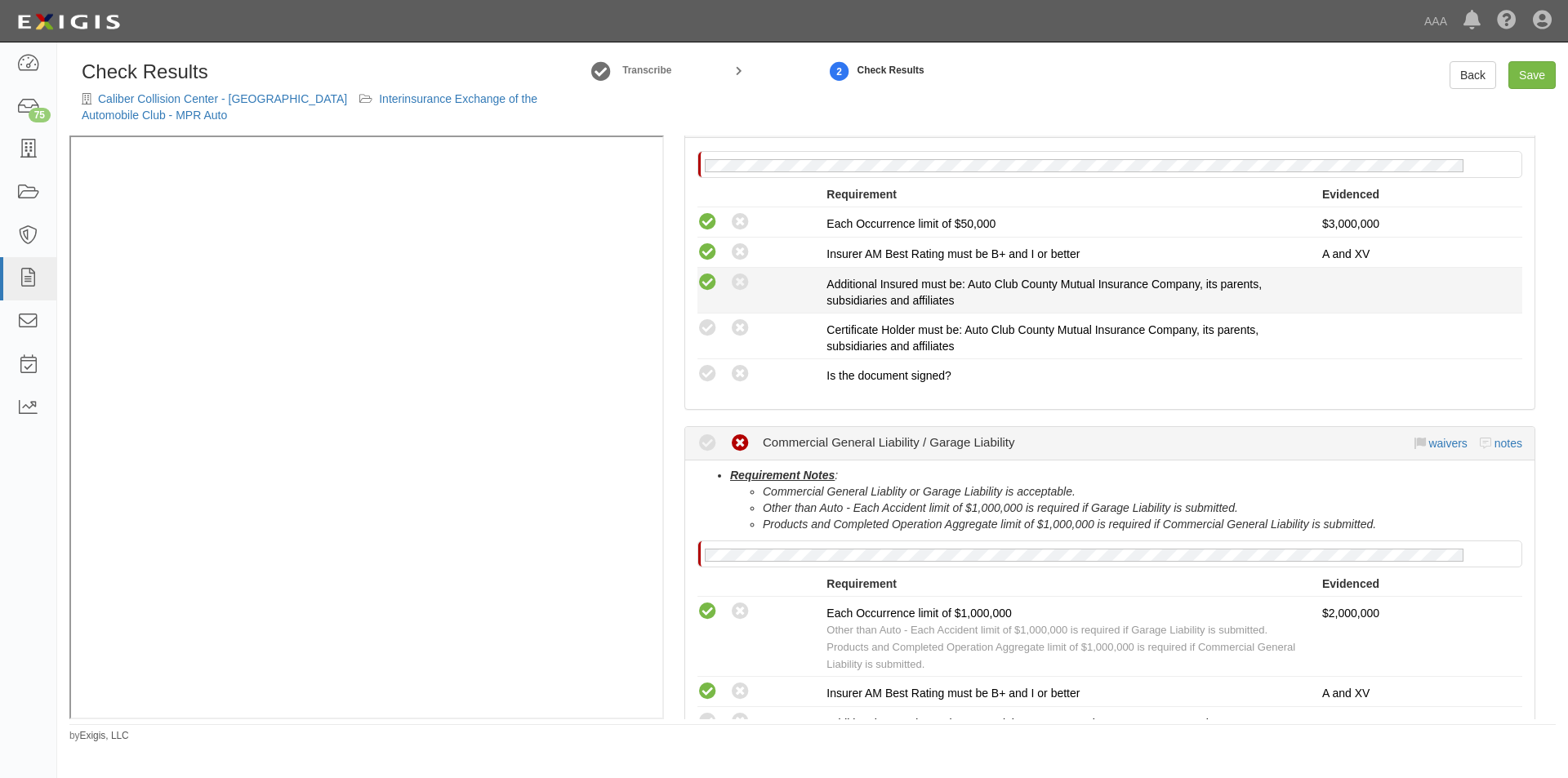
click at [703, 283] on icon at bounding box center [707, 283] width 21 height 21
radio input "true"
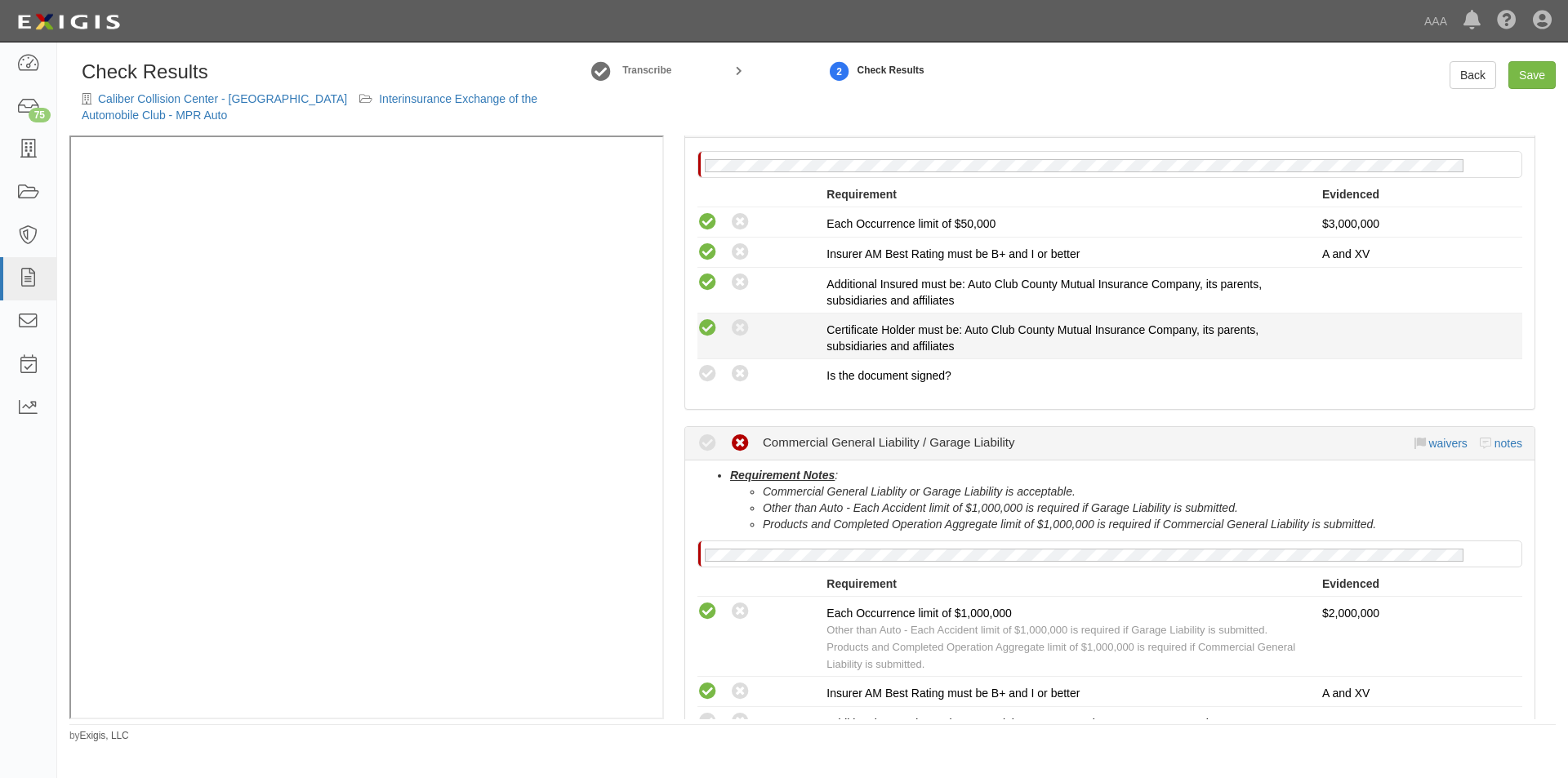
click at [700, 330] on icon at bounding box center [707, 328] width 21 height 21
radio input "true"
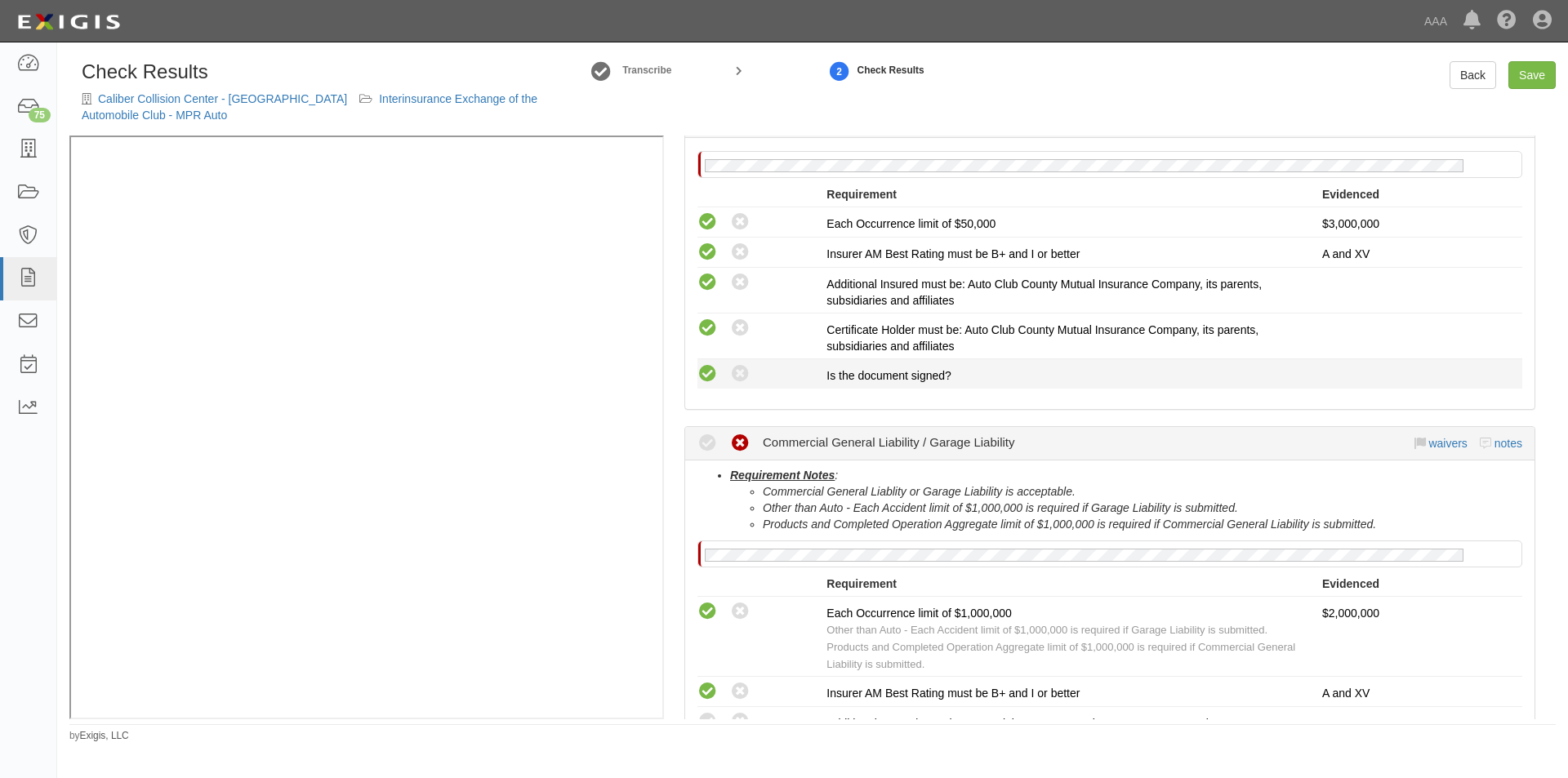
click at [702, 384] on icon at bounding box center [707, 375] width 21 height 21
radio input "true"
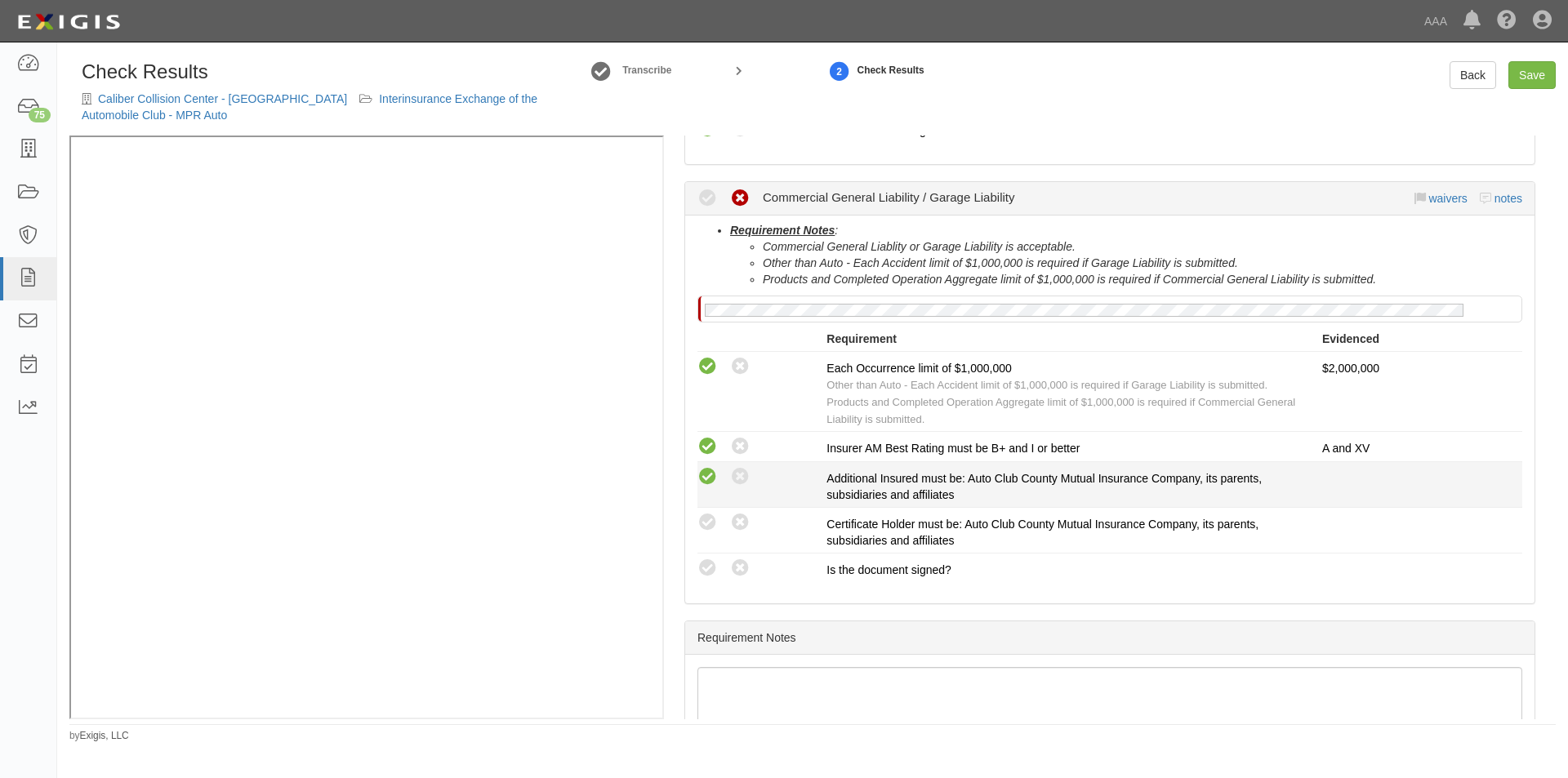
click at [705, 479] on icon at bounding box center [707, 477] width 21 height 21
radio input "true"
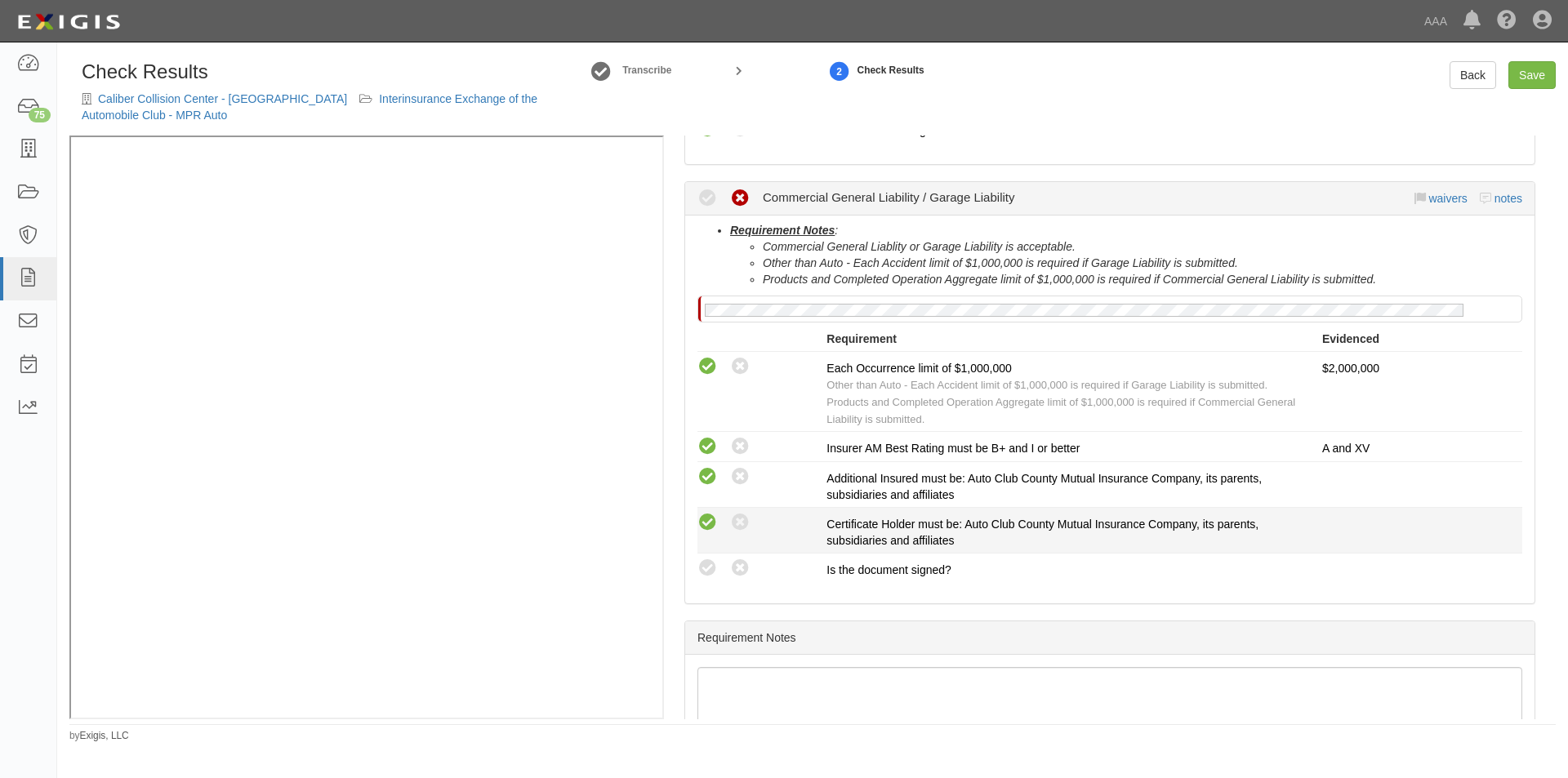
click at [706, 525] on icon at bounding box center [707, 523] width 21 height 21
radio input "true"
click at [708, 574] on icon at bounding box center [707, 568] width 21 height 21
radio input "true"
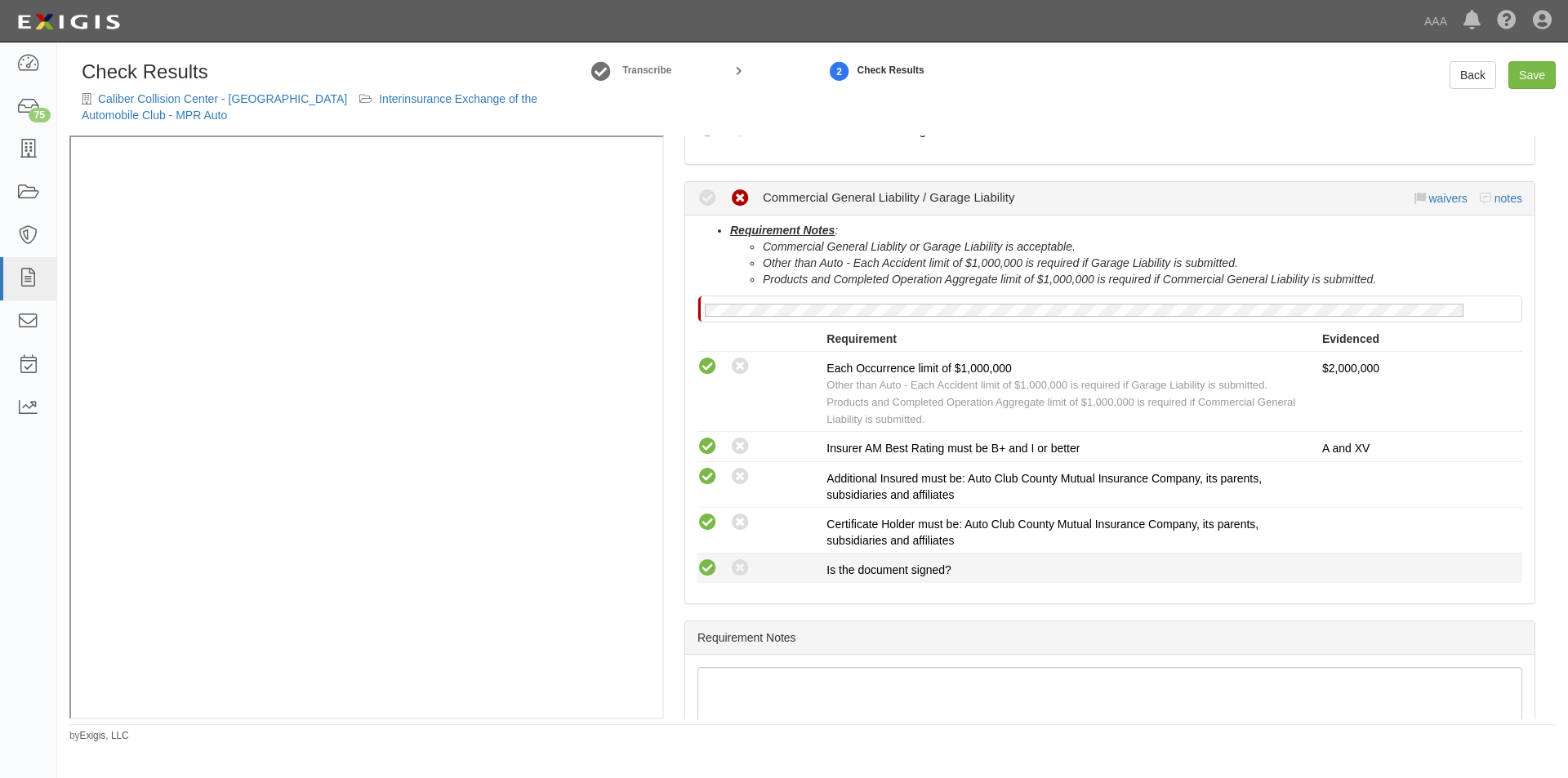
radio input "true"
click at [1533, 76] on link "Save" at bounding box center [1531, 75] width 47 height 28
radio input "true"
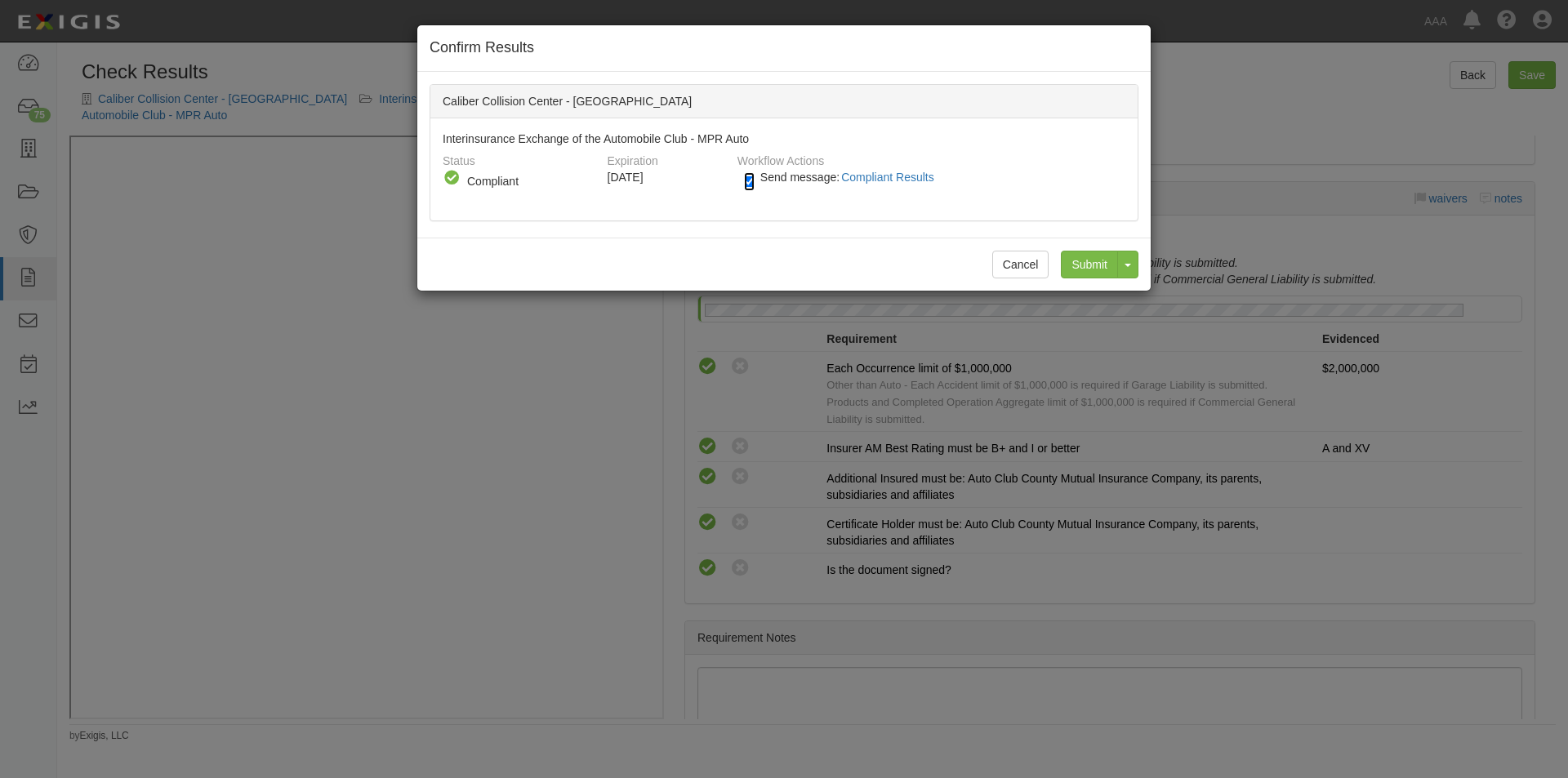
click at [751, 181] on input "Send message: Compliant Results" at bounding box center [749, 182] width 11 height 19
checkbox input "false"
click at [1068, 262] on input "Submit" at bounding box center [1089, 265] width 57 height 28
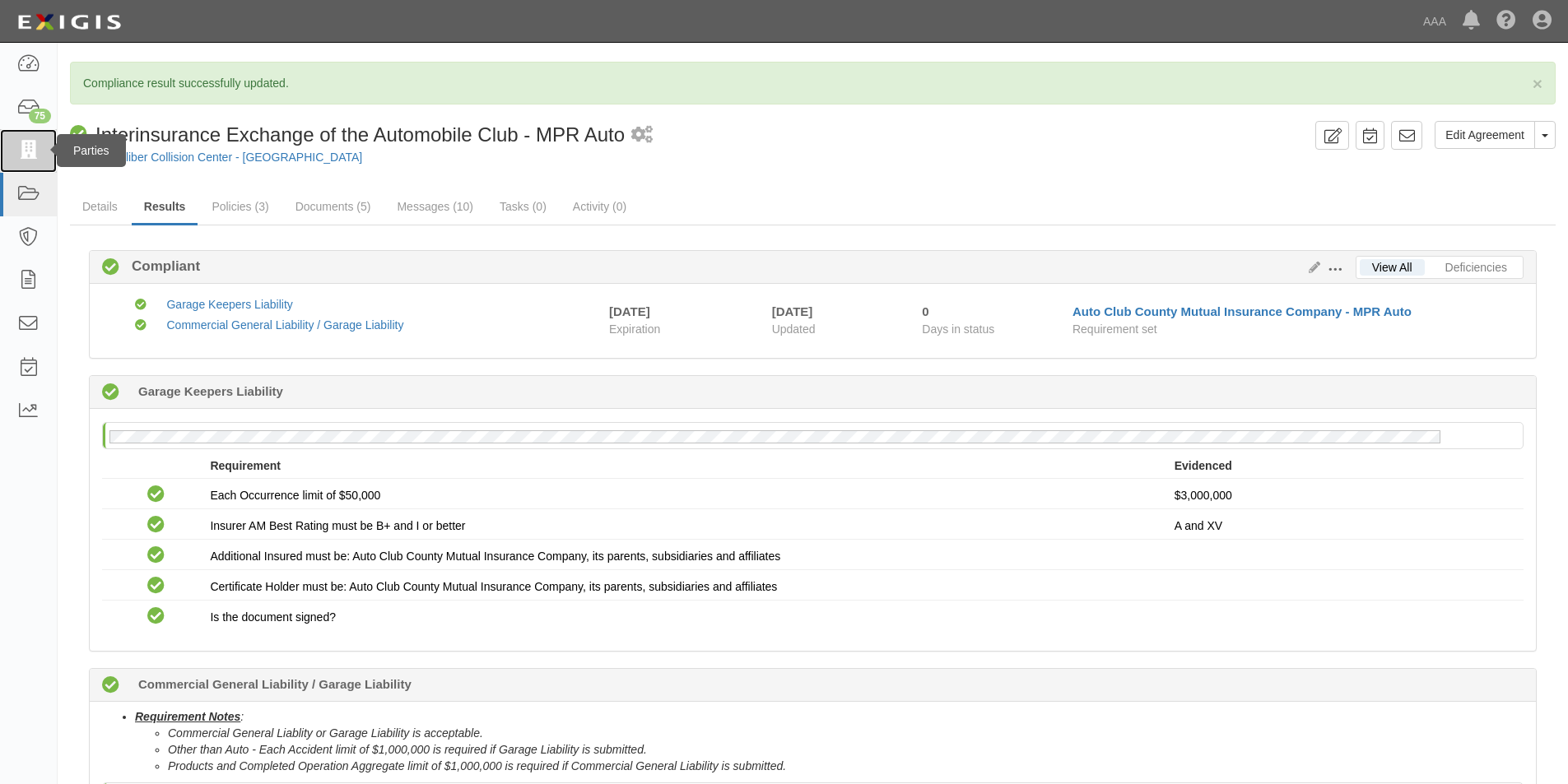
click at [27, 160] on icon at bounding box center [28, 150] width 23 height 19
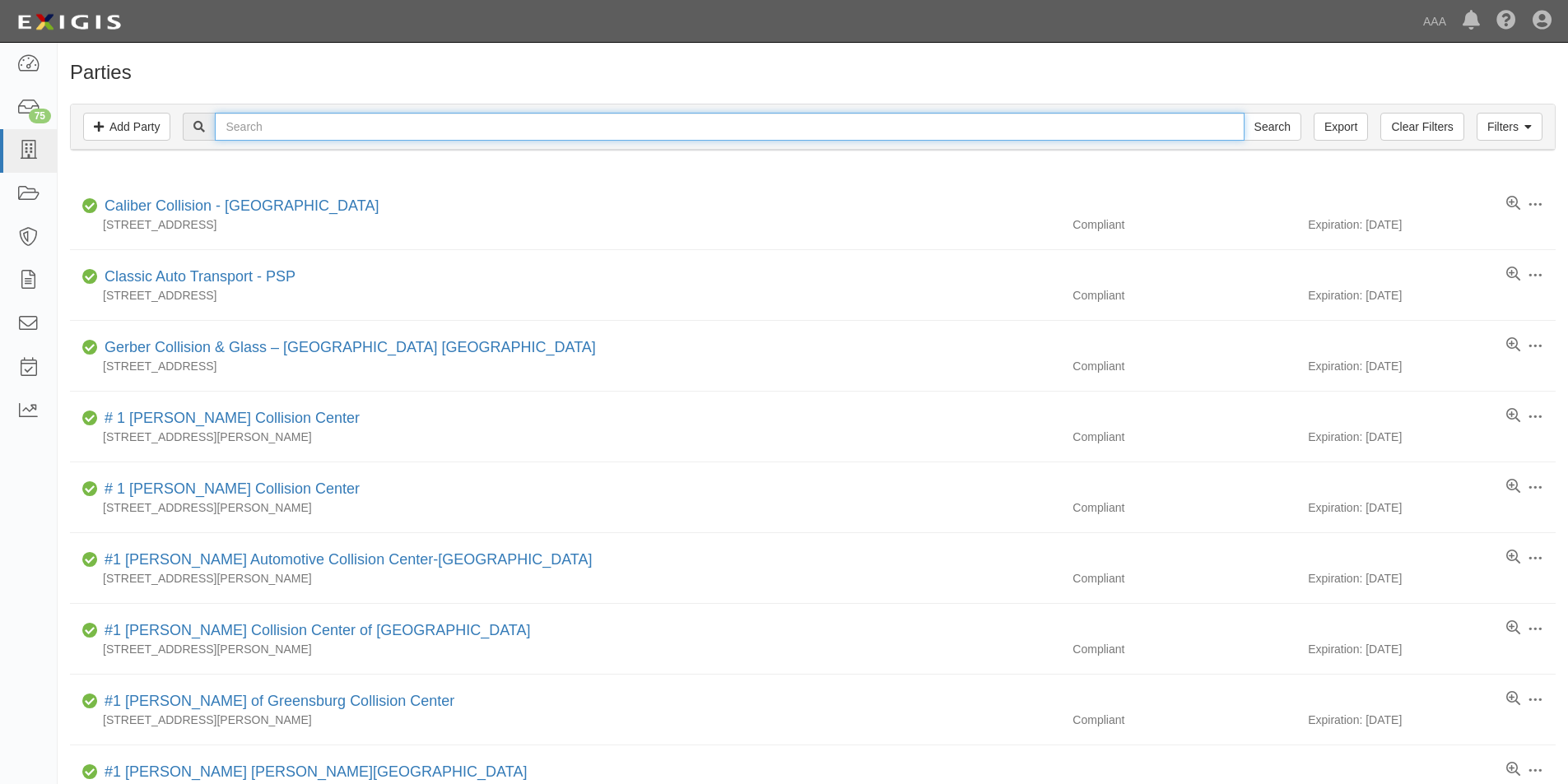
click at [264, 122] on input "text" at bounding box center [728, 127] width 1028 height 28
type input "riverside 14th"
click at [1244, 113] on input "Search" at bounding box center [1272, 127] width 57 height 28
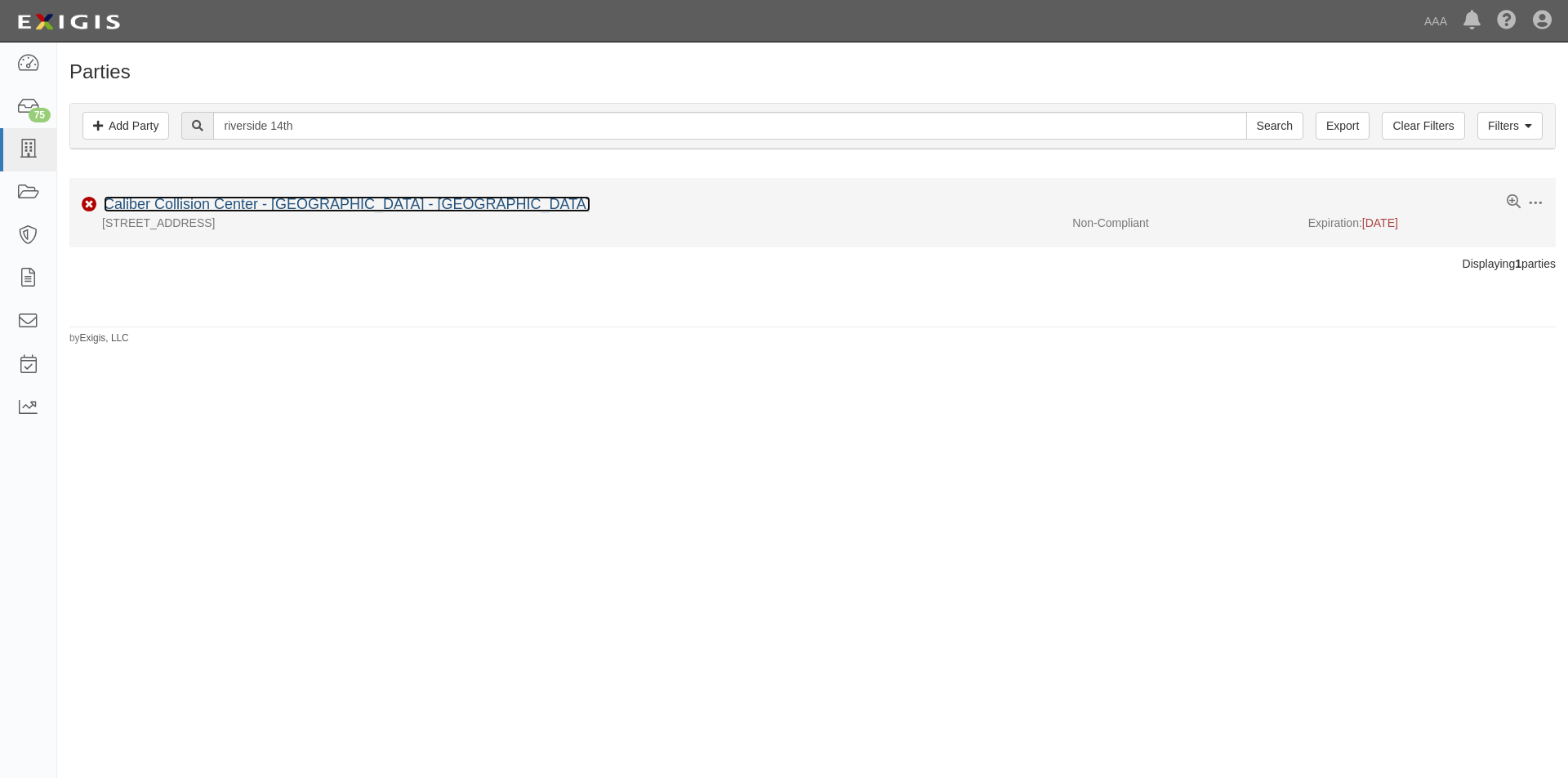
click at [247, 202] on link "Caliber Collision Center - [GEOGRAPHIC_DATA] - [GEOGRAPHIC_DATA]" at bounding box center [347, 205] width 487 height 17
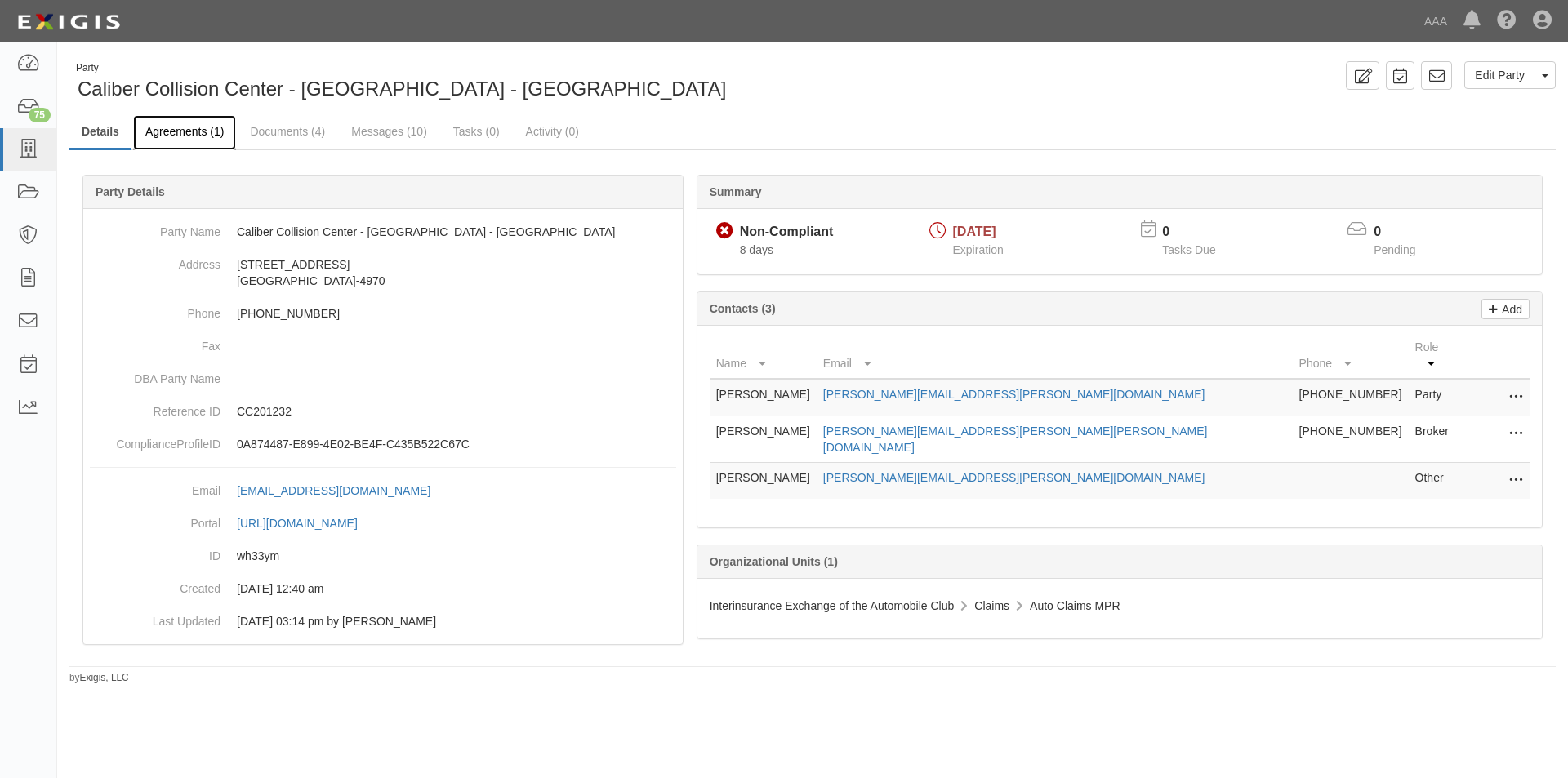
click at [175, 138] on link "Agreements (1)" at bounding box center [184, 133] width 103 height 35
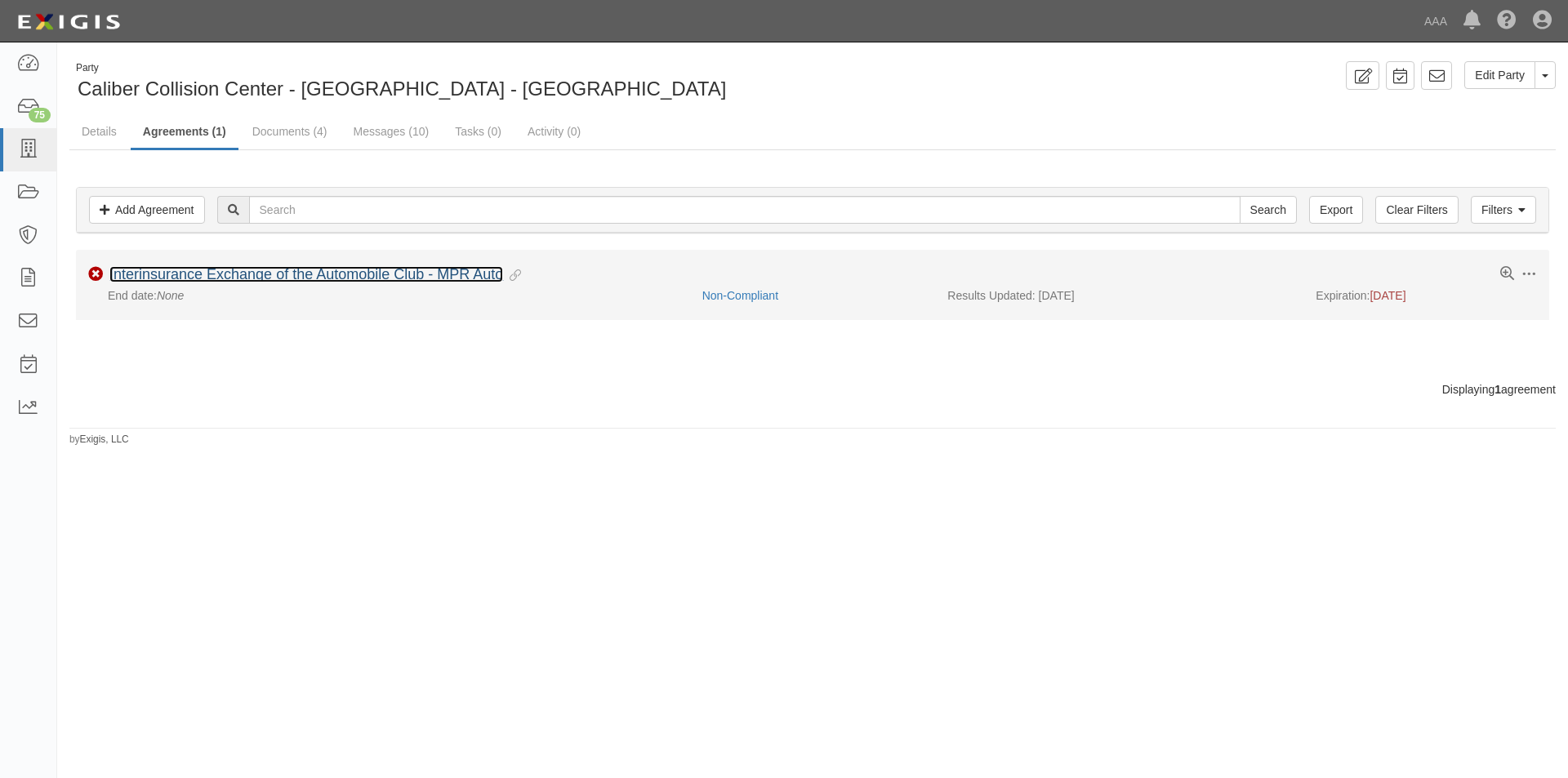
click at [183, 273] on link "Interinsurance Exchange of the Automobile Club - MPR Auto" at bounding box center [306, 275] width 393 height 17
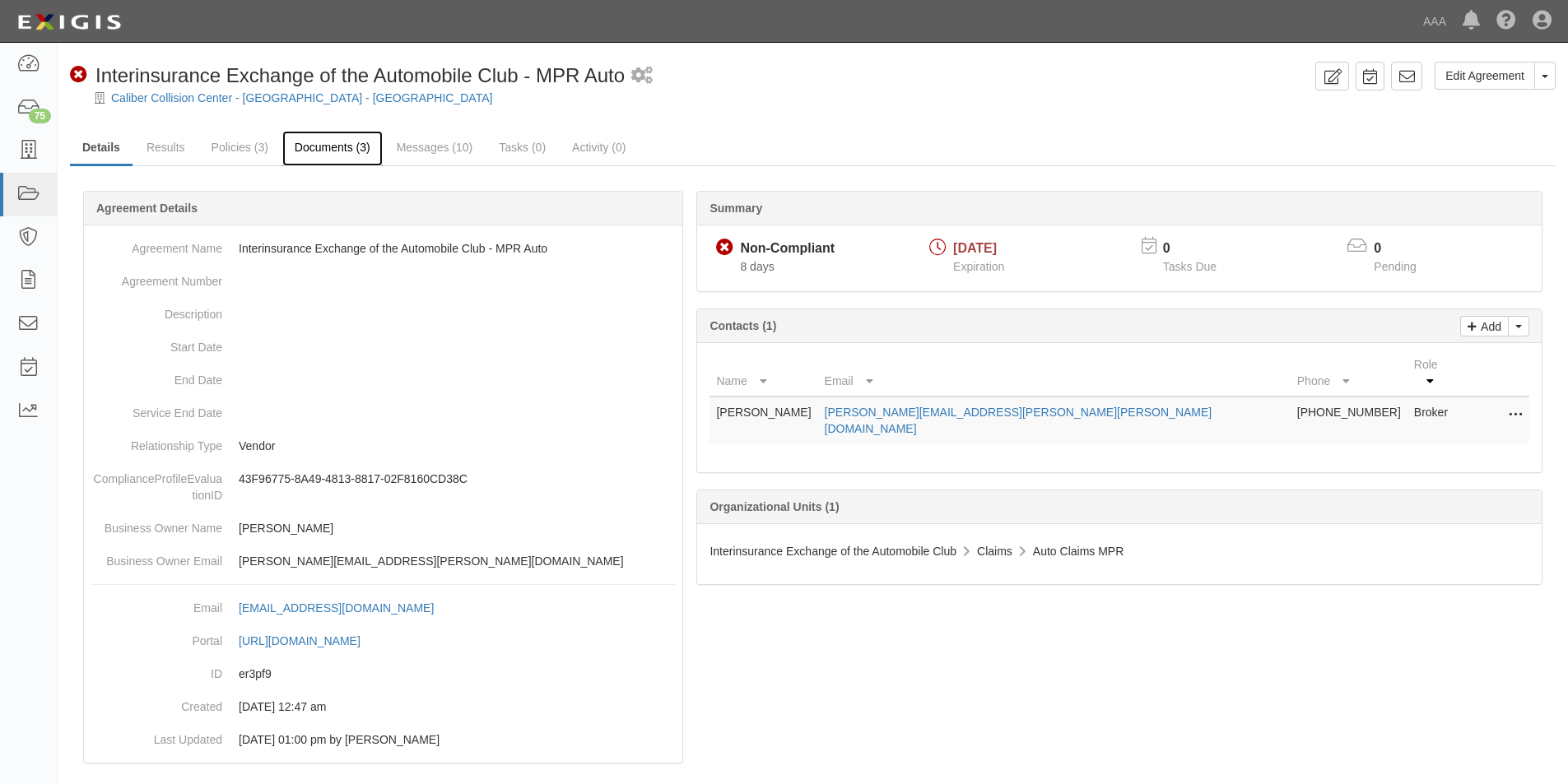
click at [299, 151] on link "Documents (3)" at bounding box center [333, 148] width 101 height 36
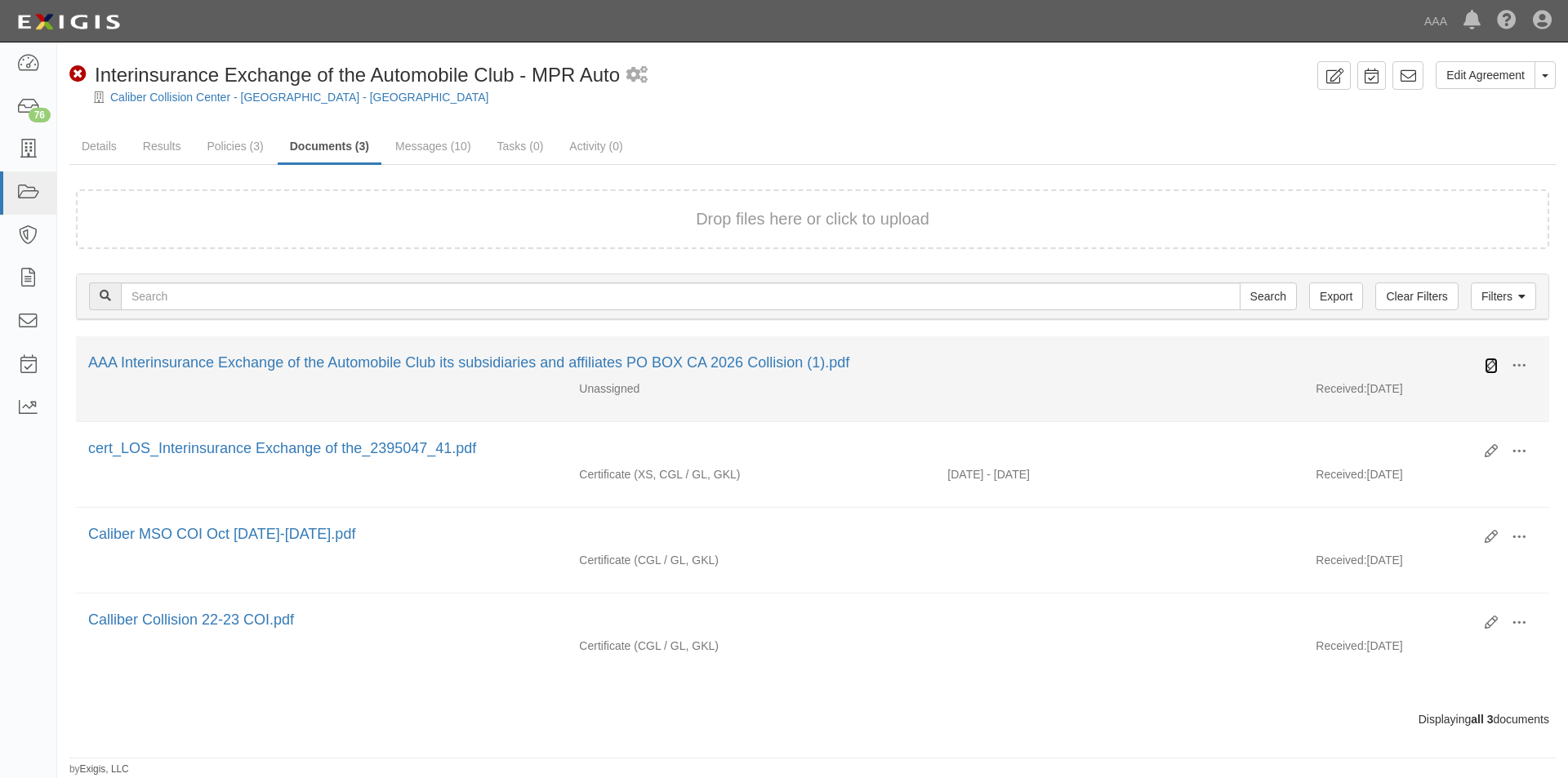
click at [1489, 361] on icon at bounding box center [1491, 366] width 13 height 13
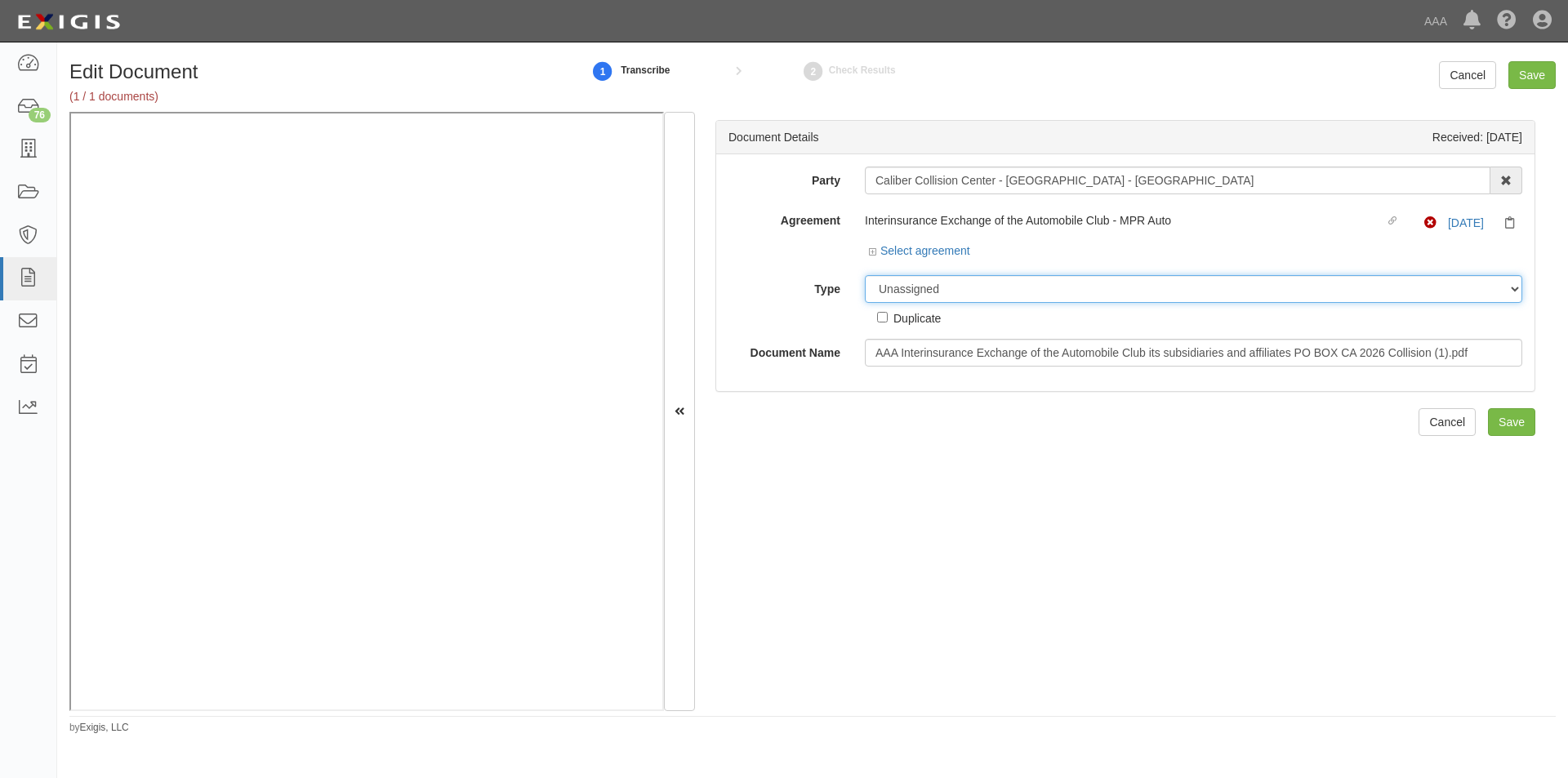
click at [930, 291] on select "Unassigned Binder Cancellation Notice Certificate Contract Endorsement Insuranc…" at bounding box center [1193, 290] width 657 height 28
select select "CertificateDetail"
click at [864, 276] on select "Unassigned Binder Cancellation Notice Certificate Contract Endorsement Insuranc…" at bounding box center [1193, 290] width 657 height 28
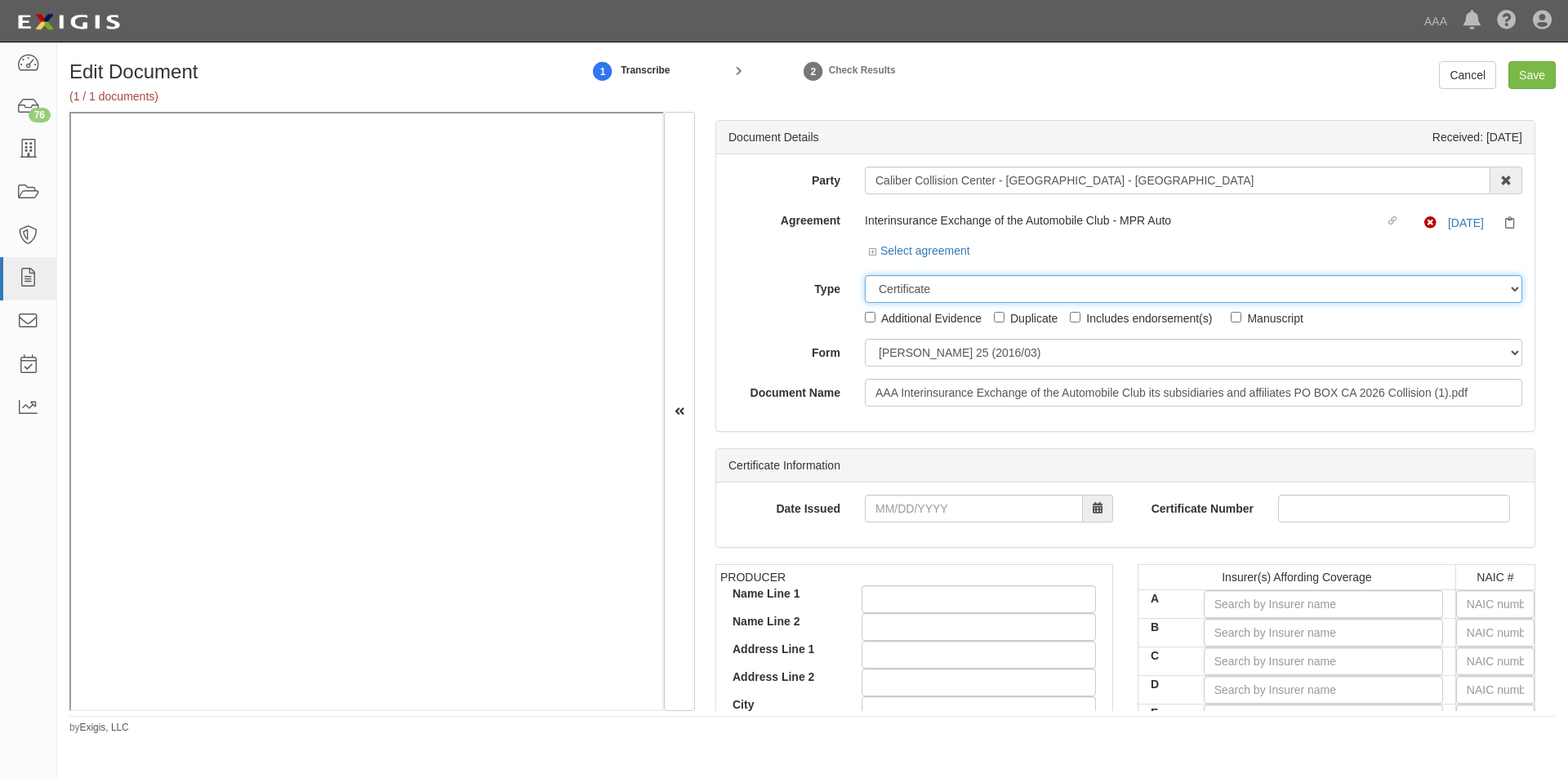
click at [912, 297] on select "Unassigned Binder Cancellation Notice Certificate Contract Endorsement Insuranc…" at bounding box center [1193, 290] width 657 height 28
click at [864, 276] on select "Unassigned Binder Cancellation Notice Certificate Contract Endorsement Insuranc…" at bounding box center [1193, 290] width 657 height 28
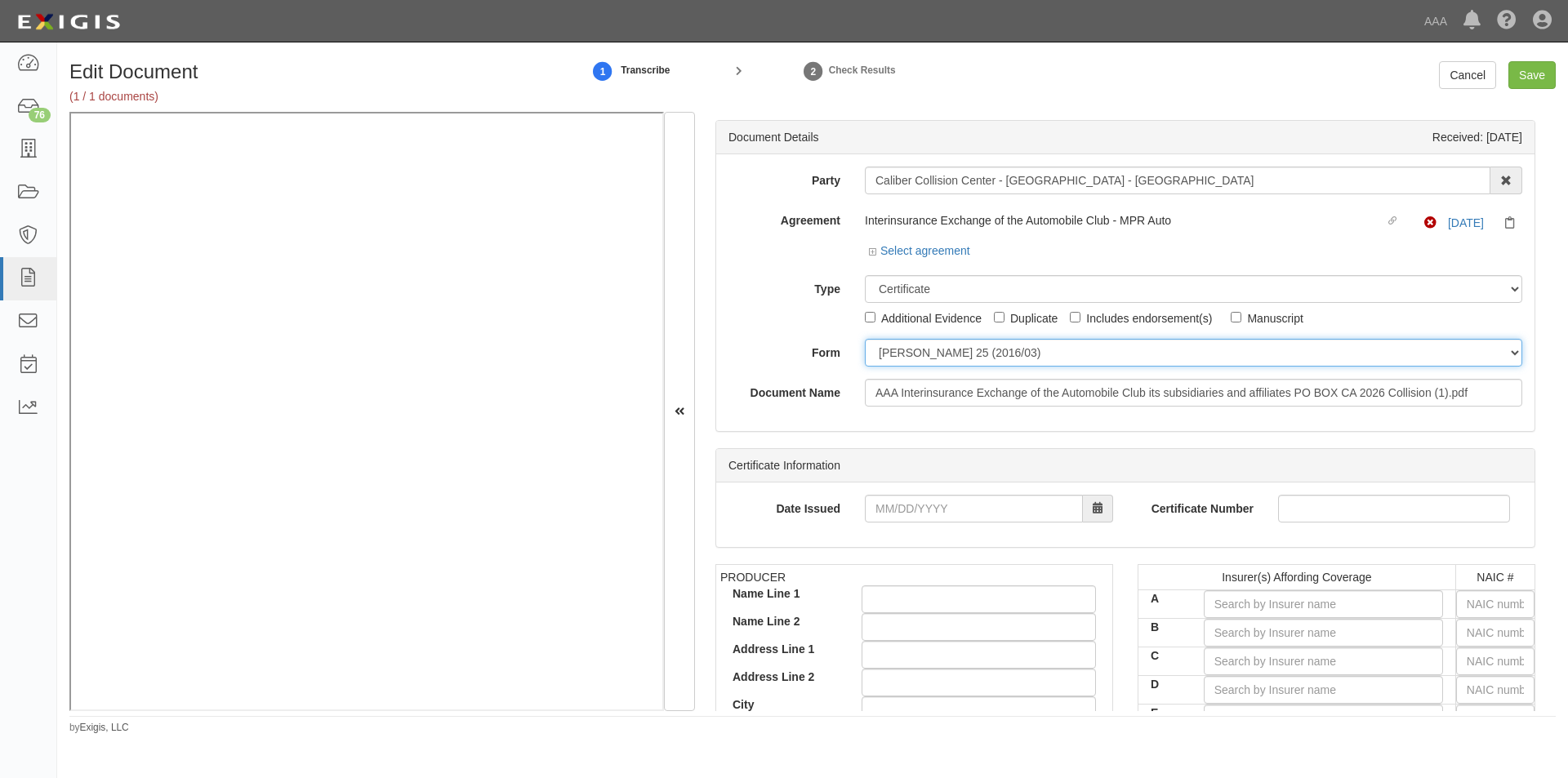
click at [891, 356] on select "ACORD 25 (2016/03) ACORD 101 ACORD 855 NY (2014/05) General" at bounding box center [1193, 353] width 657 height 28
select select "GeneralFormDetail"
click at [864, 339] on select "ACORD 25 (2016/03) ACORD 101 ACORD 855 NY (2014/05) General" at bounding box center [1193, 353] width 657 height 28
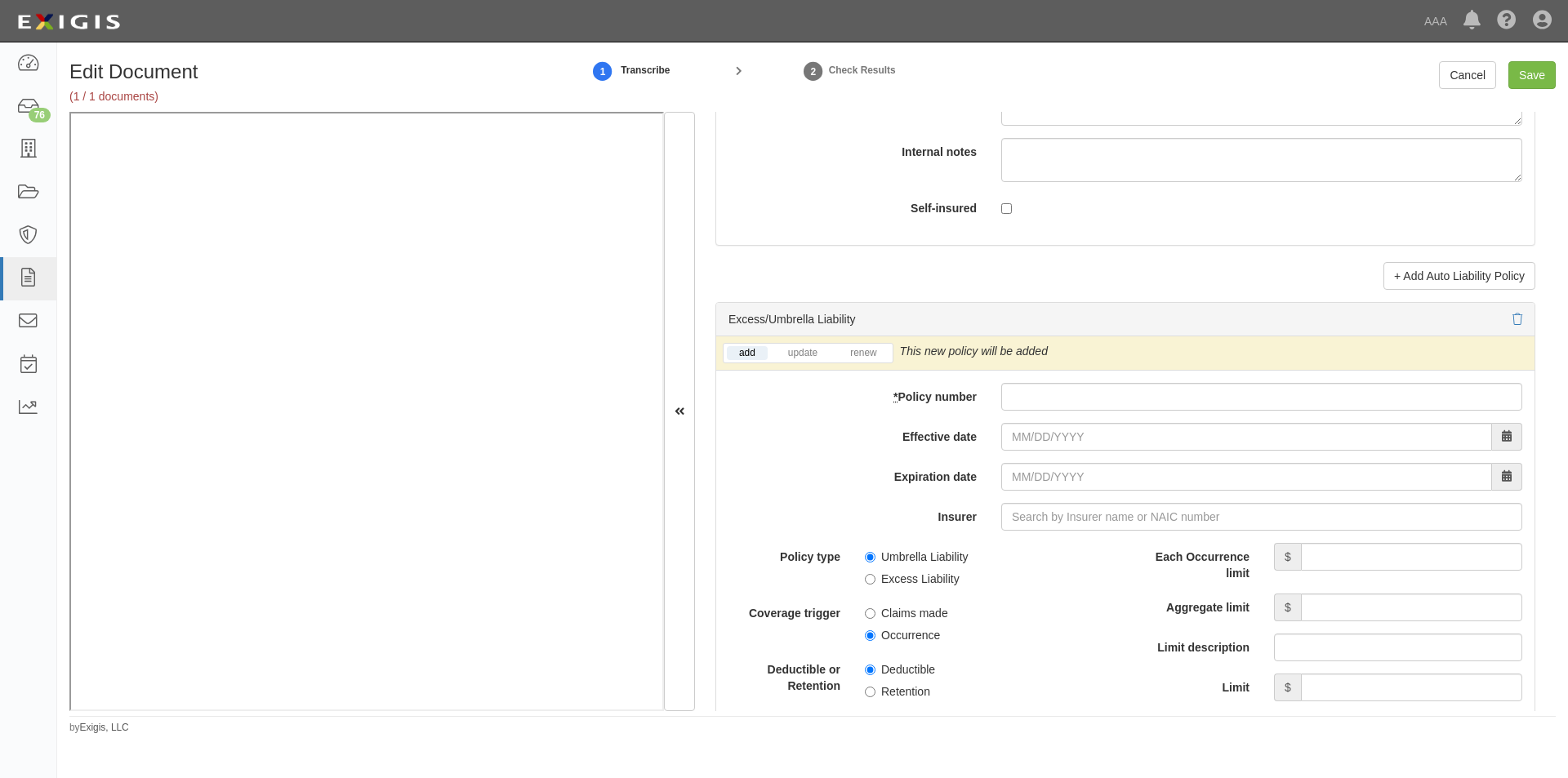
scroll to position [2980, 0]
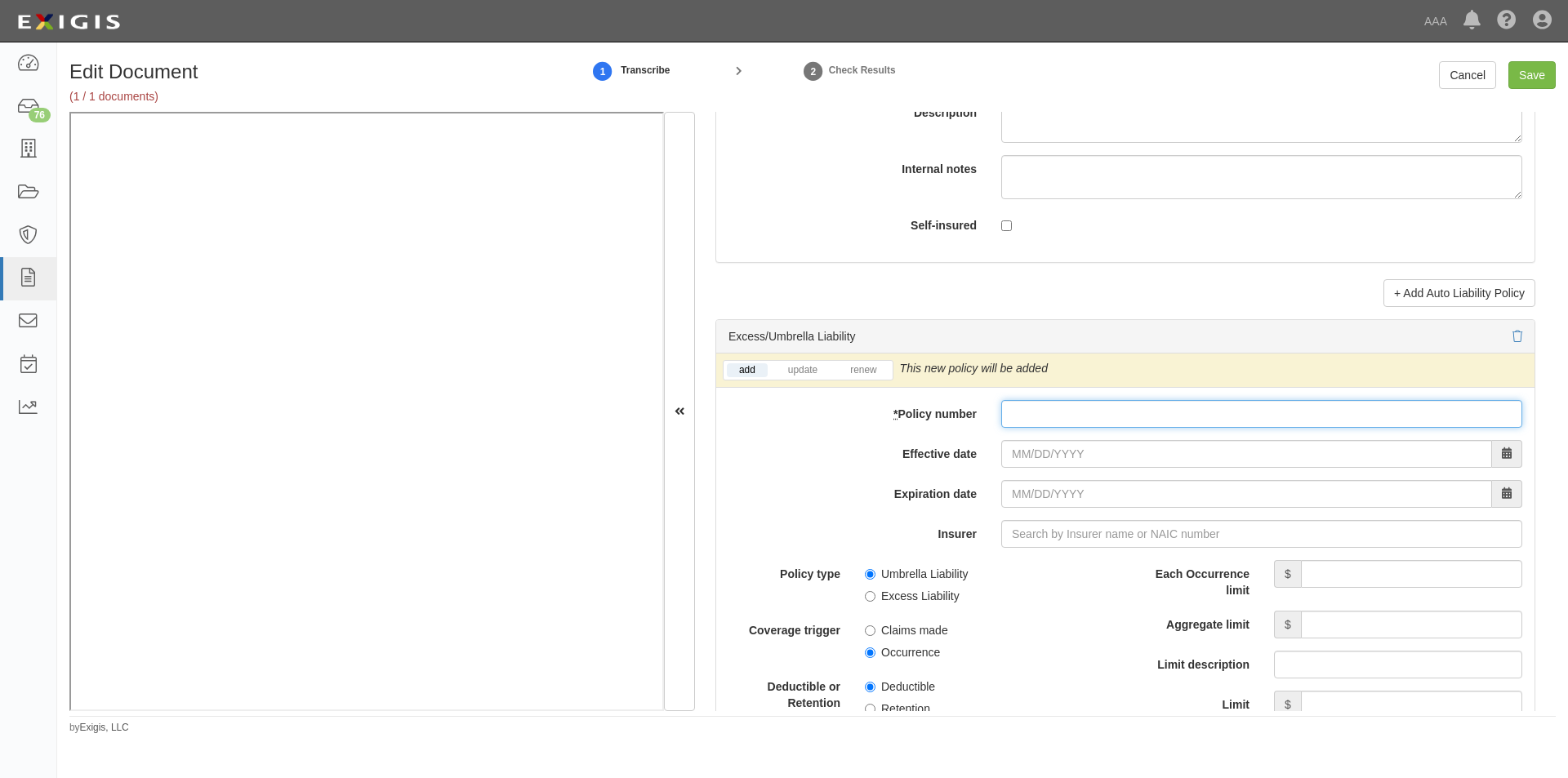
click at [1128, 417] on input "* Policy number" at bounding box center [1262, 414] width 521 height 28
type input "TH7-691-466402-045"
click at [1121, 446] on input "Effective date" at bounding box center [1246, 455] width 491 height 28
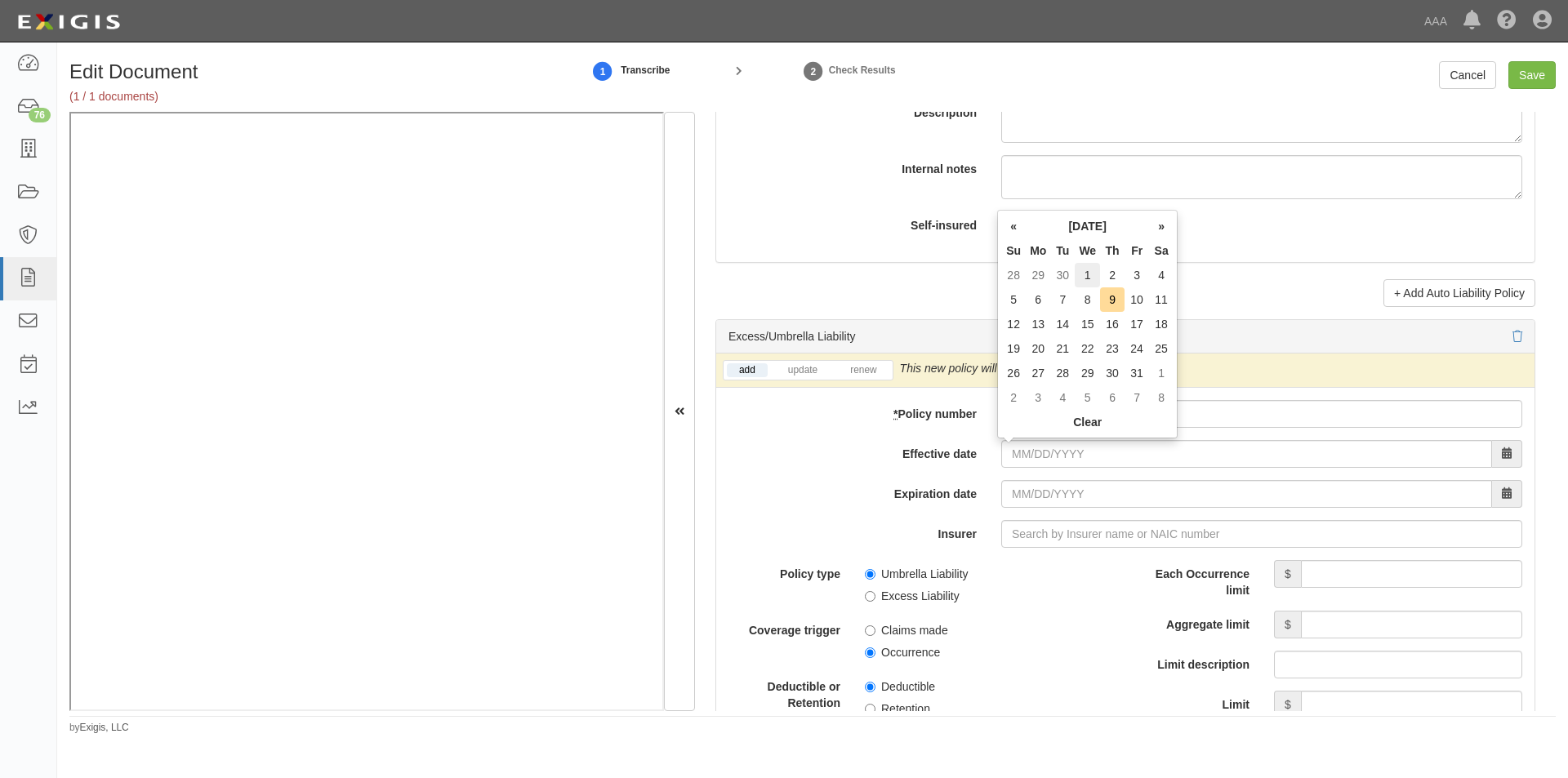
click at [1090, 271] on td "1" at bounding box center [1087, 276] width 26 height 25
type input "10/01/2025"
type input "10/01/2026"
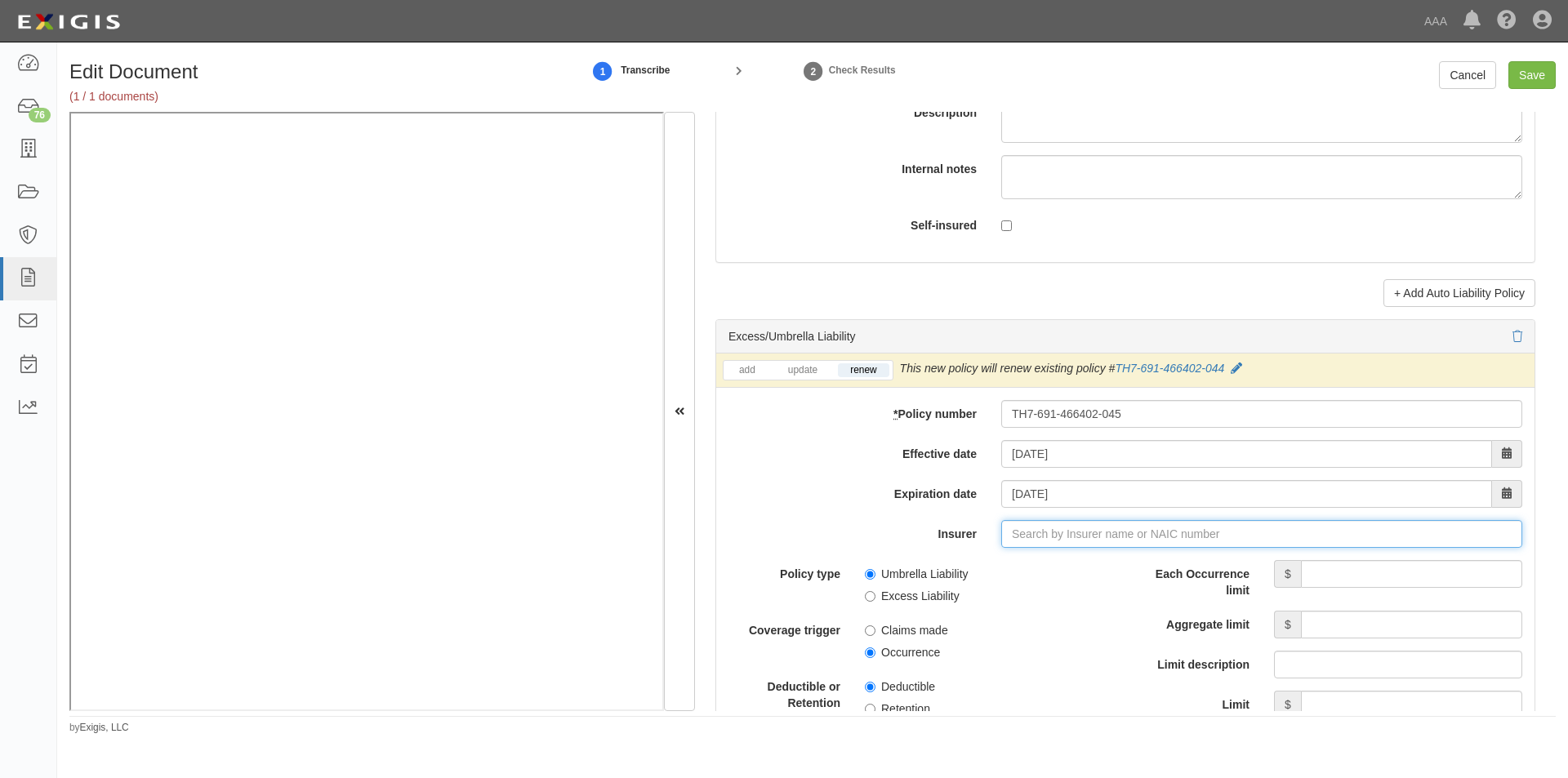
click at [1069, 530] on input "Insurer" at bounding box center [1262, 535] width 521 height 28
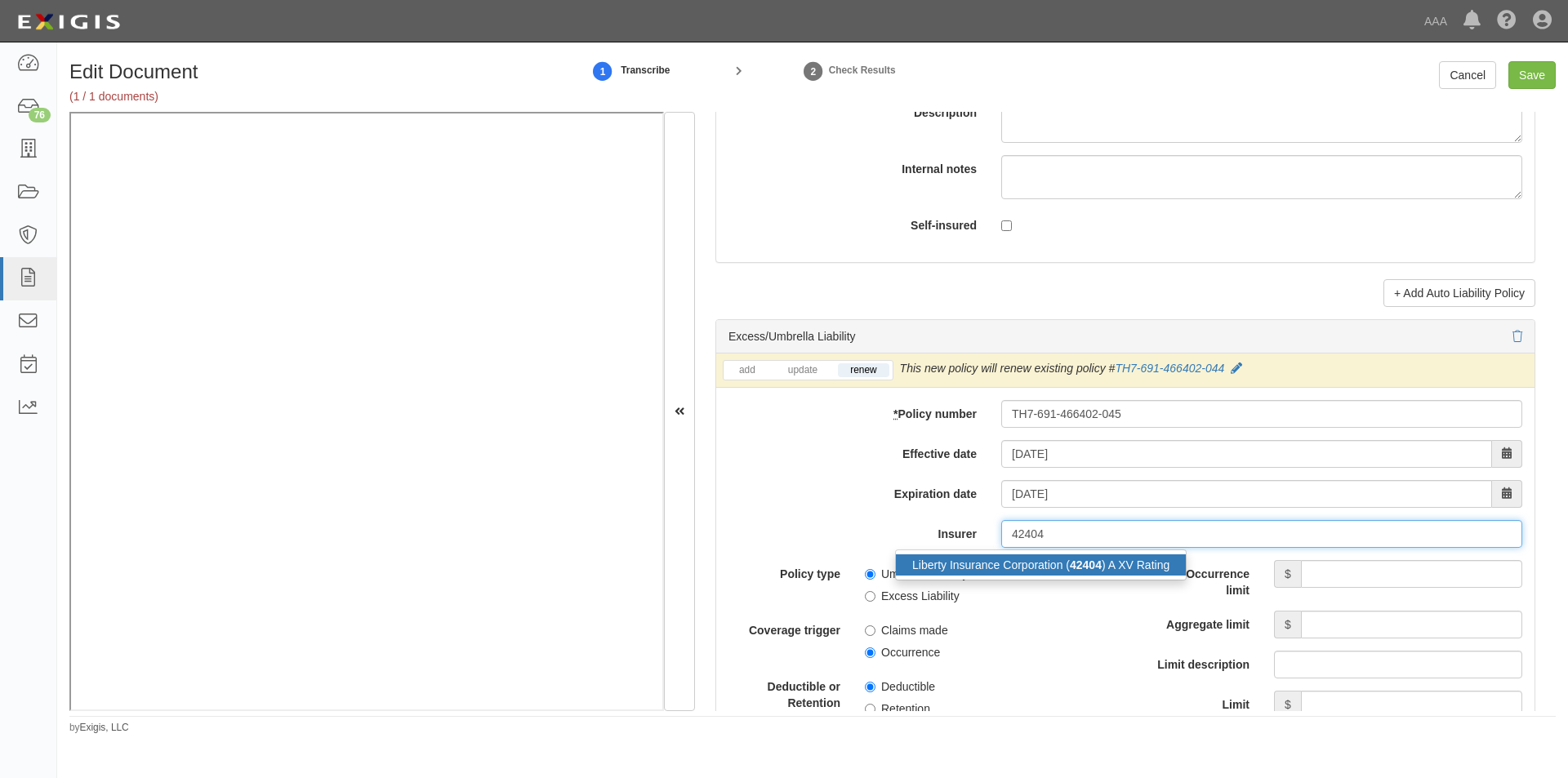
click at [1044, 557] on div "Liberty Insurance Corporation ( 42404 ) A XV Rating" at bounding box center [1040, 565] width 290 height 21
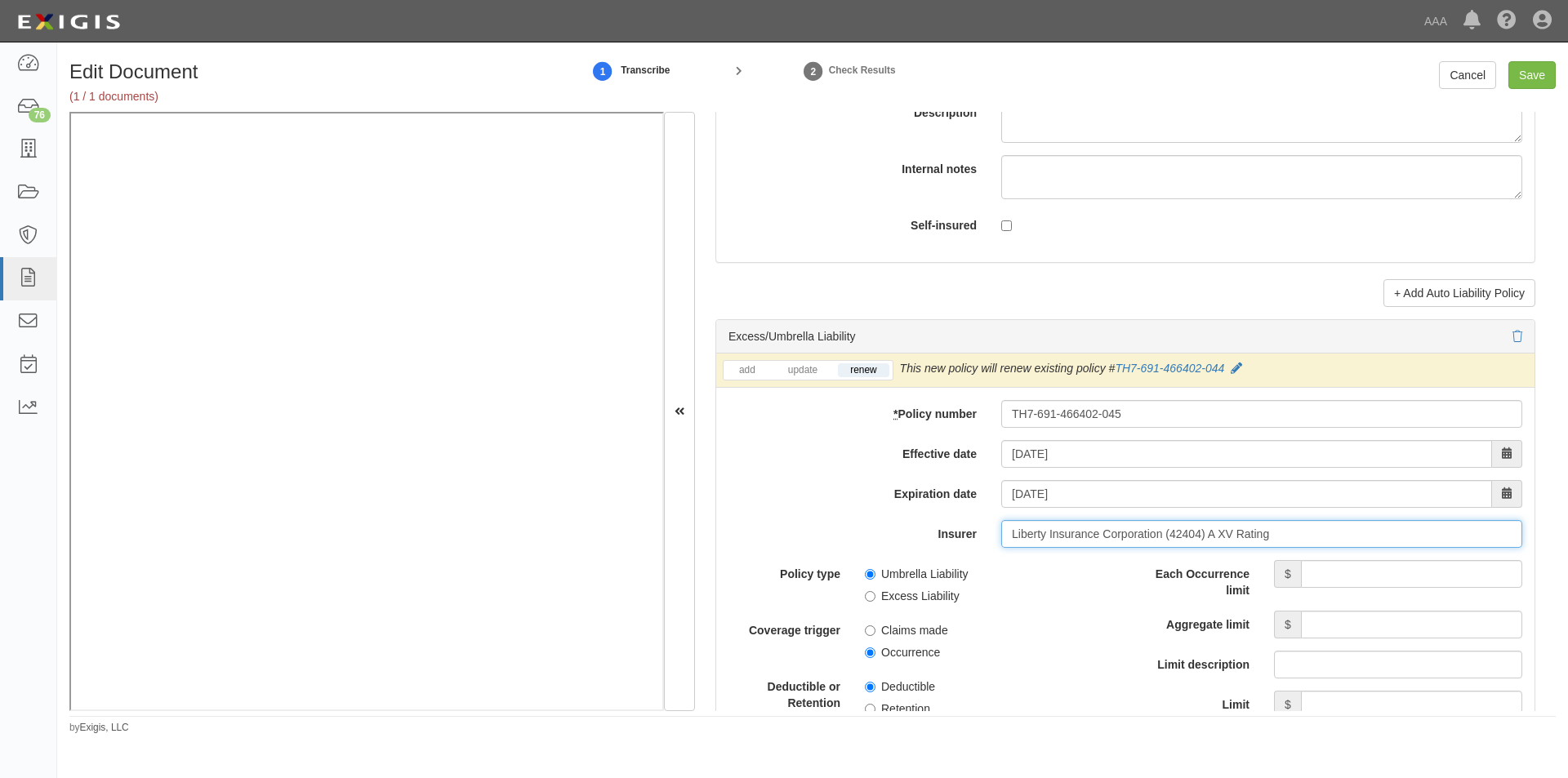
type input "Liberty Insurance Corporation (42404) A XV Rating"
click at [869, 576] on input "Umbrella Liability" at bounding box center [869, 574] width 11 height 11
radio input "true"
drag, startPoint x: 864, startPoint y: 649, endPoint x: 937, endPoint y: 650, distance: 73.0
click at [869, 651] on input "Occurrence" at bounding box center [869, 653] width 11 height 11
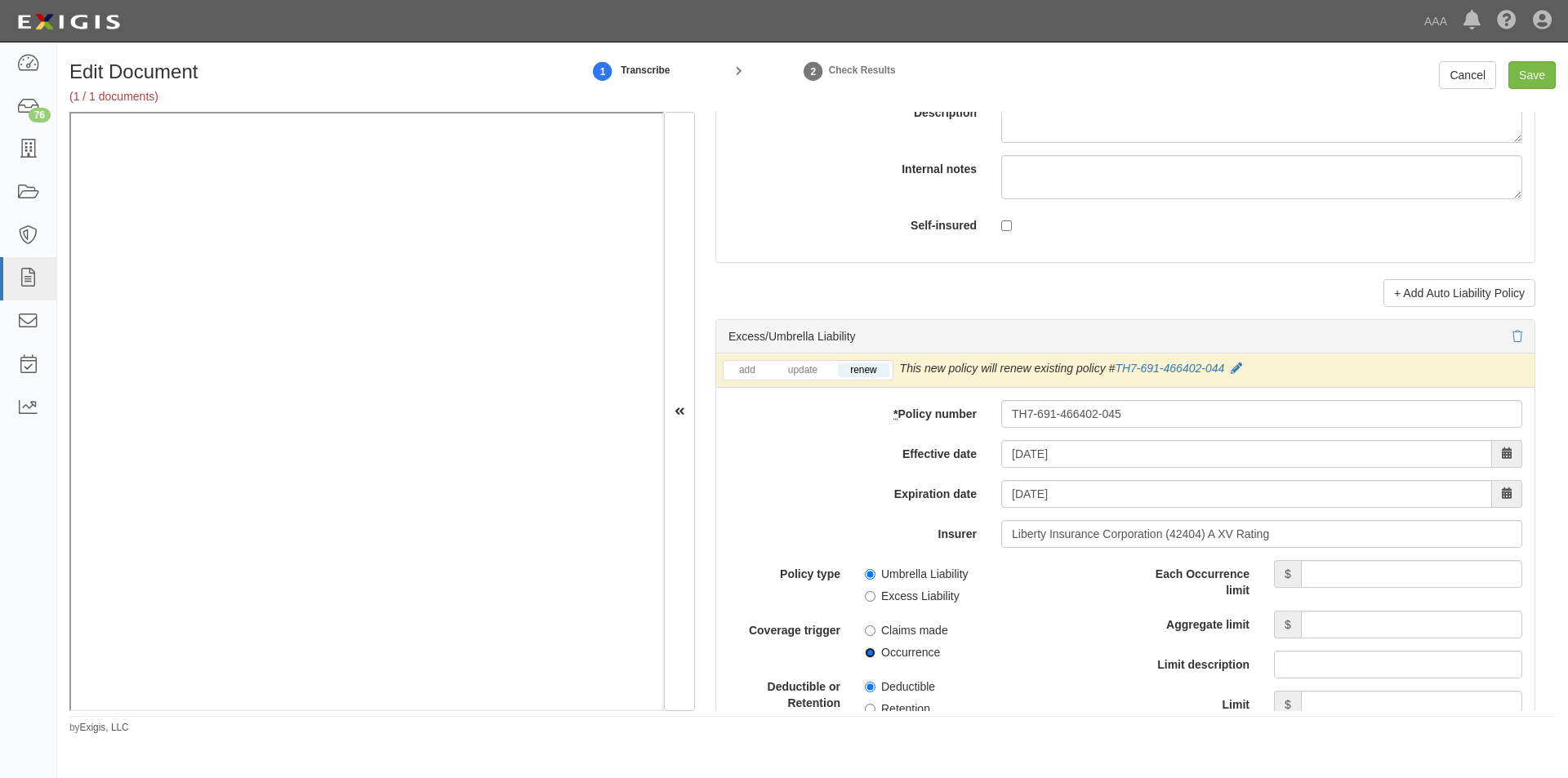
radio input "true"
click at [1306, 569] on input "Each Occurrence limit" at bounding box center [1411, 574] width 221 height 28
type input "5,000,000"
click at [1348, 667] on input "Limit description" at bounding box center [1397, 665] width 248 height 28
click at [1354, 661] on input "5" at bounding box center [1397, 665] width 248 height 28
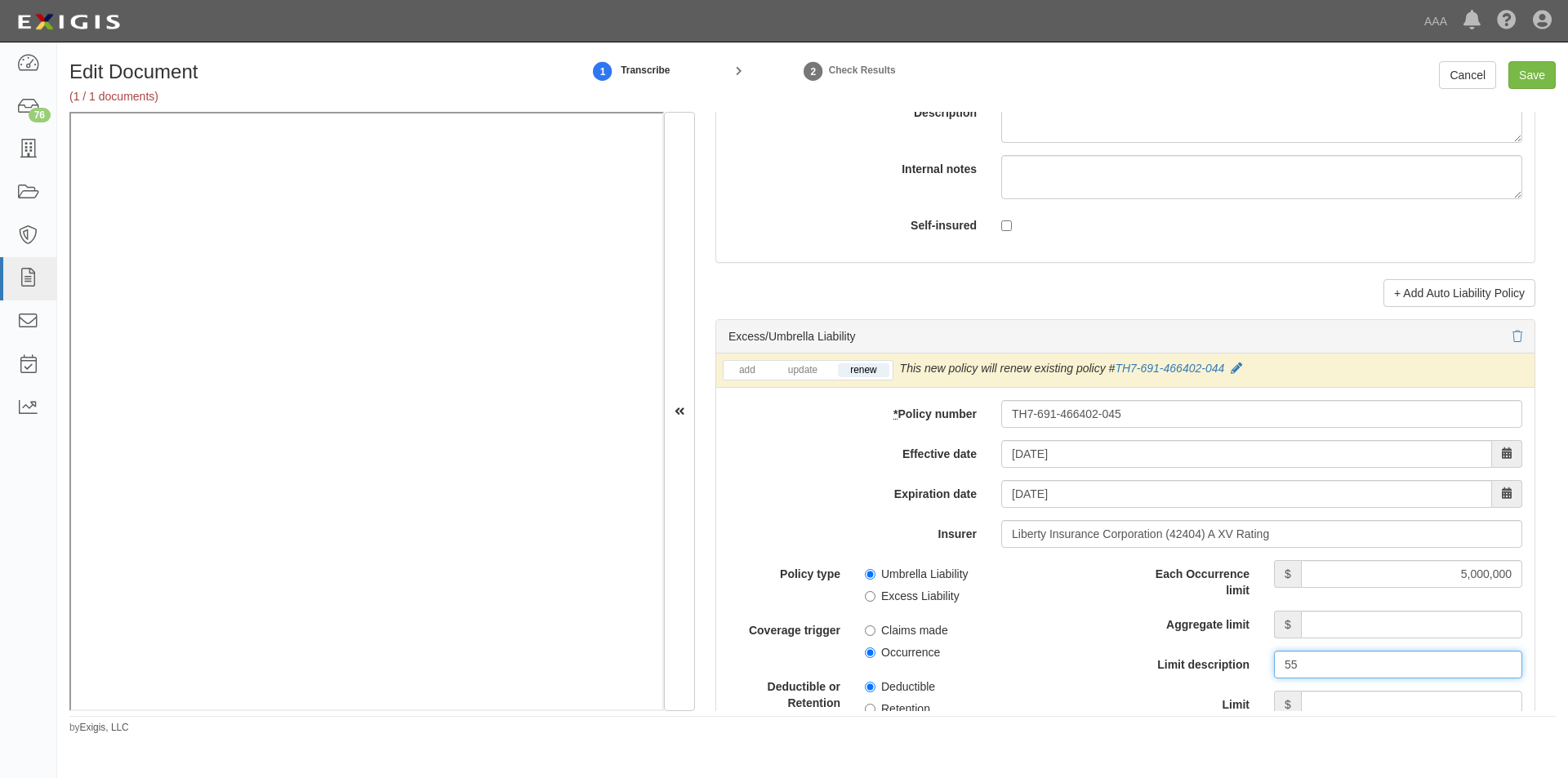
type input "5"
click at [1403, 629] on input "Aggregate limit" at bounding box center [1411, 625] width 221 height 28
type input "5,000,000"
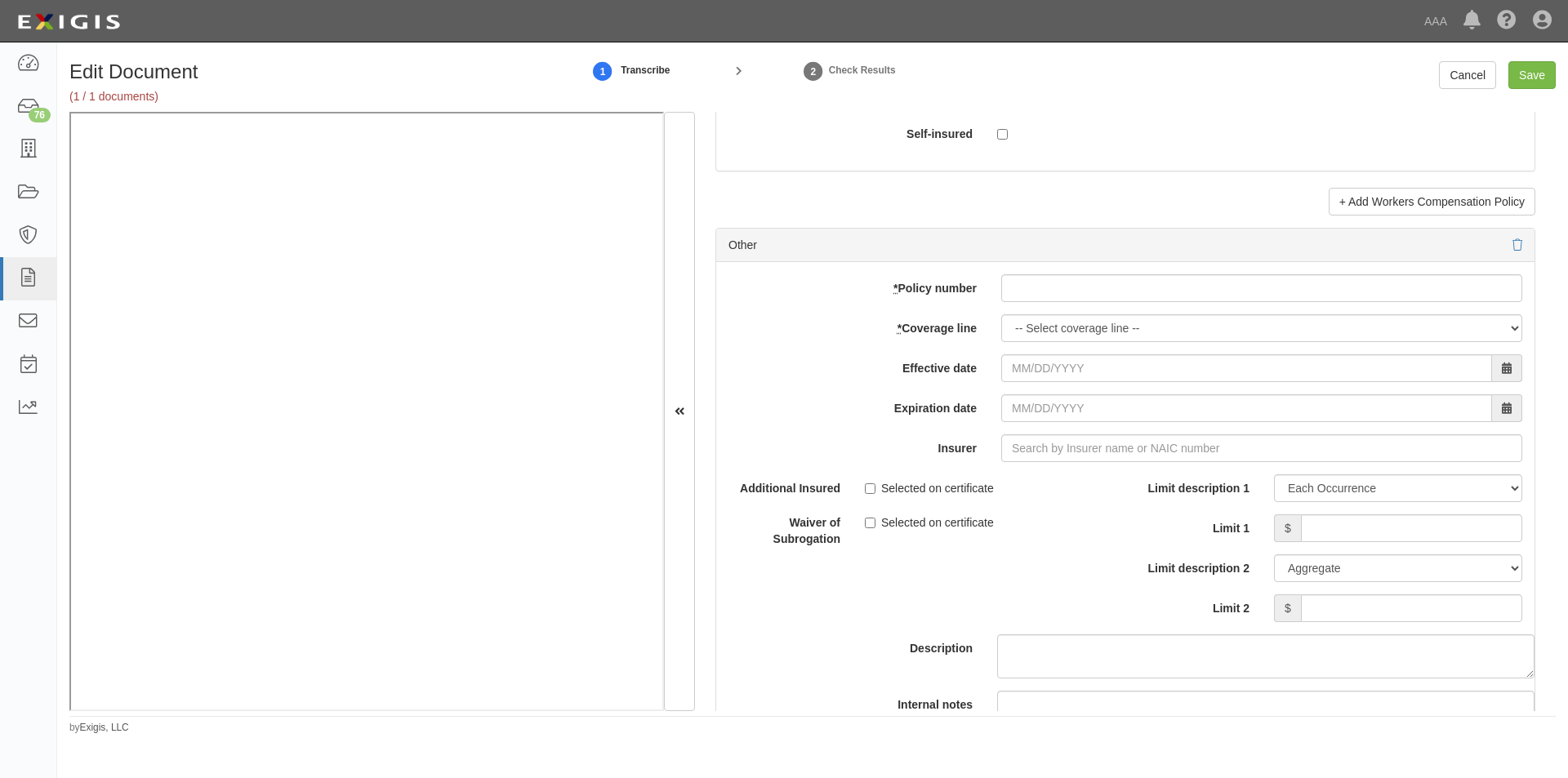
scroll to position [4609, 0]
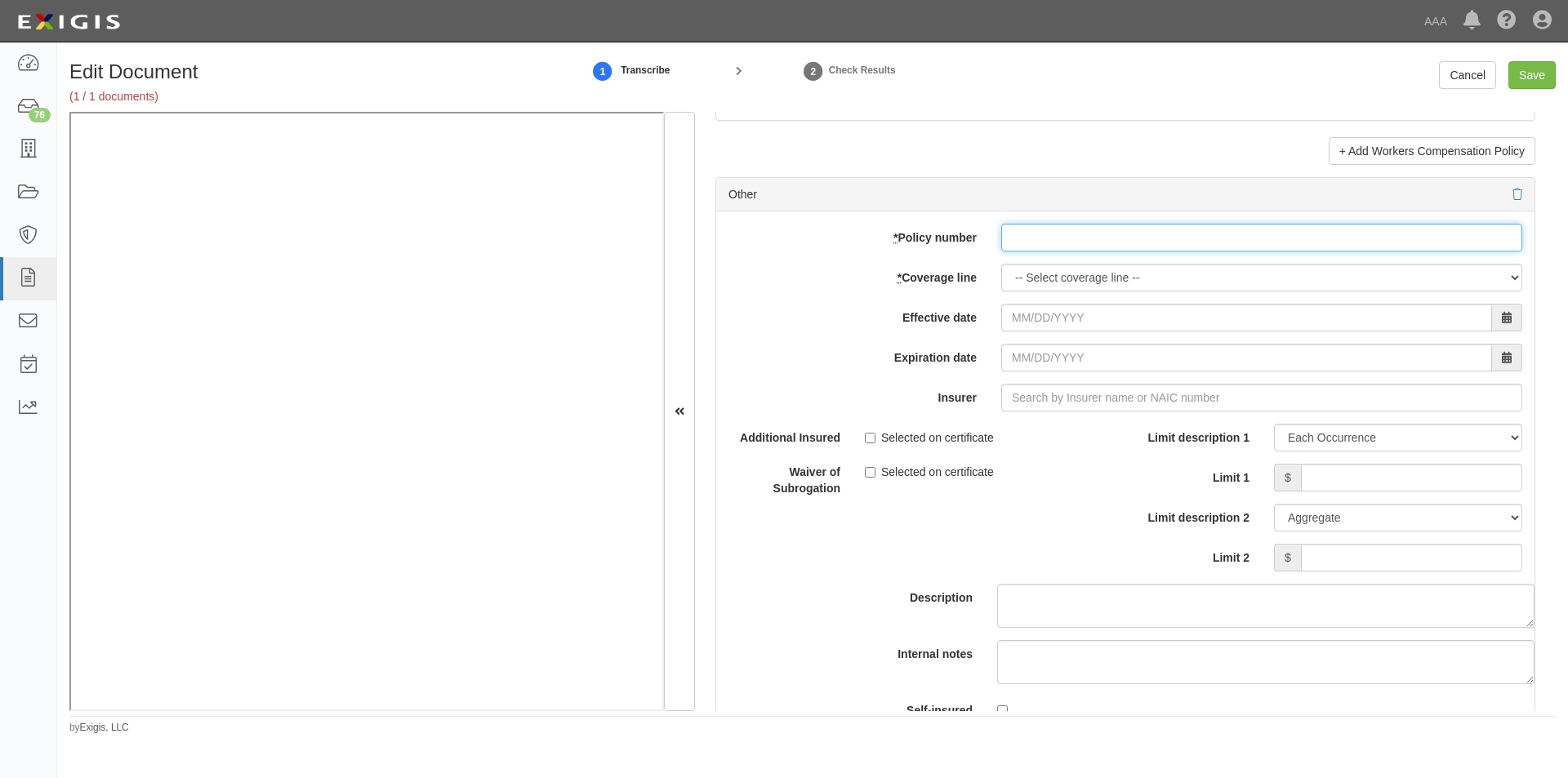
click at [1067, 243] on input "* Policy number" at bounding box center [1262, 238] width 521 height 28
type input "EB2-C9B-466402-095"
click at [1088, 280] on select "-- Select coverage line -- Asbestos Abatement Auto Physical Damage Boiler & Mac…" at bounding box center [1262, 278] width 521 height 28
select select "70"
click at [1001, 291] on select "-- Select coverage line -- Asbestos Abatement Auto Physical Damage Boiler & Mac…" at bounding box center [1262, 278] width 521 height 28
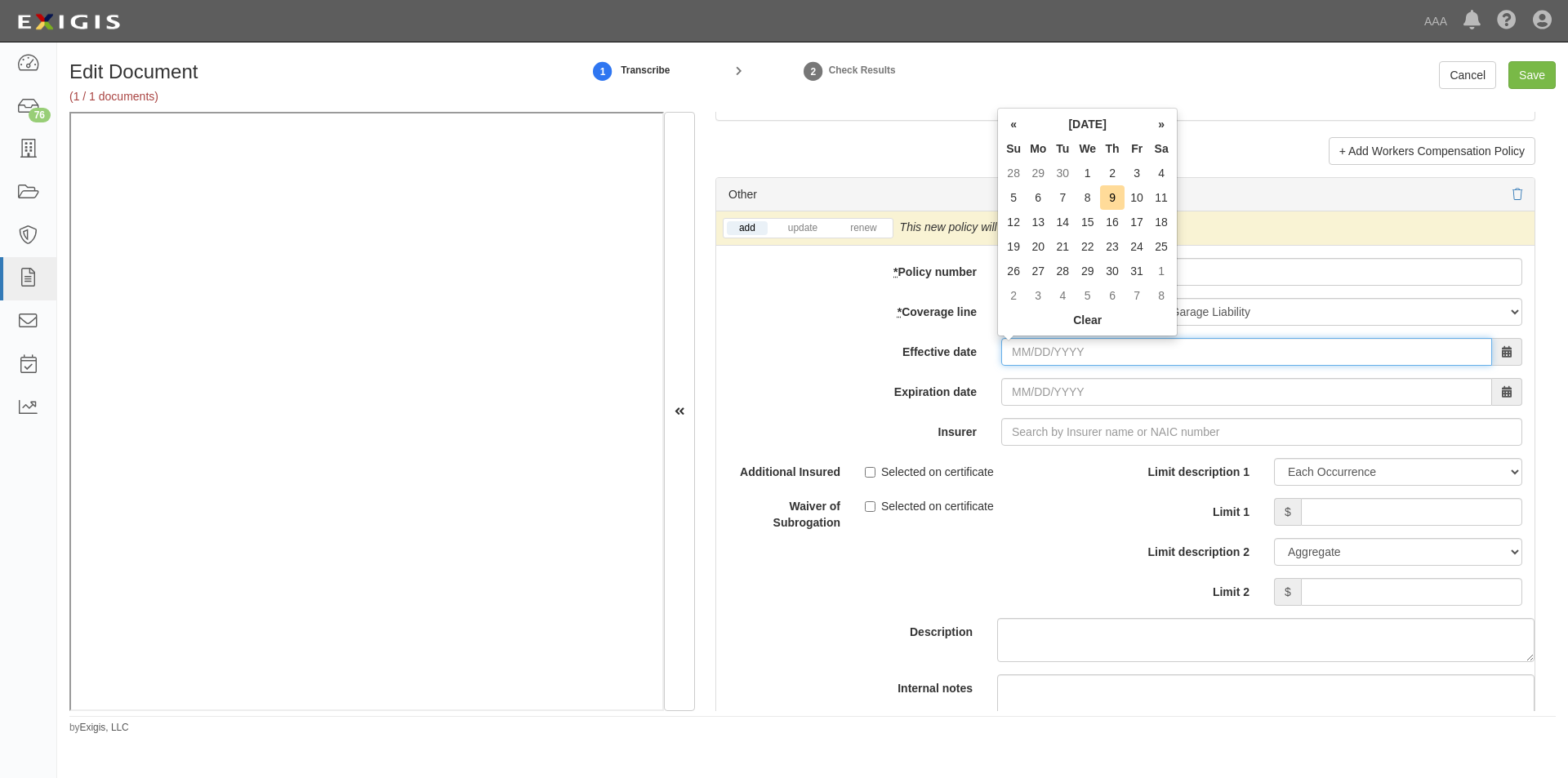
click at [1070, 357] on input "Effective date" at bounding box center [1246, 352] width 491 height 28
click at [1090, 172] on td "1" at bounding box center [1087, 173] width 26 height 25
type input "10/01/2025"
type input "10/01/2026"
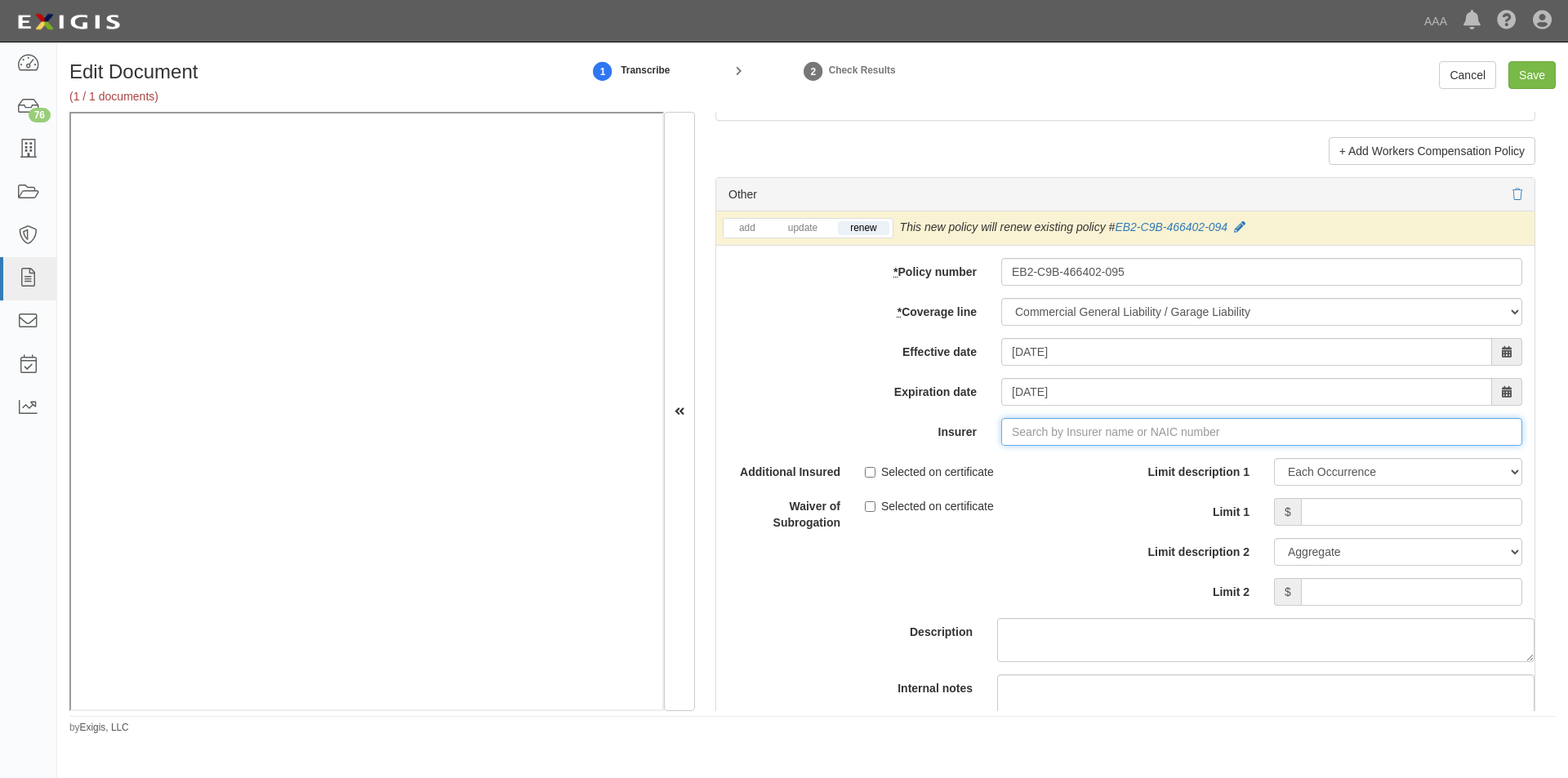
click at [1021, 432] on input "Insurer" at bounding box center [1262, 432] width 521 height 28
click at [1015, 455] on div "Liberty Insurance Corporation ( 42404 ) A XV Rating" at bounding box center [1040, 463] width 290 height 21
type input "Liberty Insurance Corporation (42404) A XV Rating"
drag, startPoint x: 1270, startPoint y: 433, endPoint x: 992, endPoint y: 449, distance: 278.5
click at [992, 449] on div "add update renew This new policy will be added This new policy will update exis…" at bounding box center [1125, 496] width 818 height 570
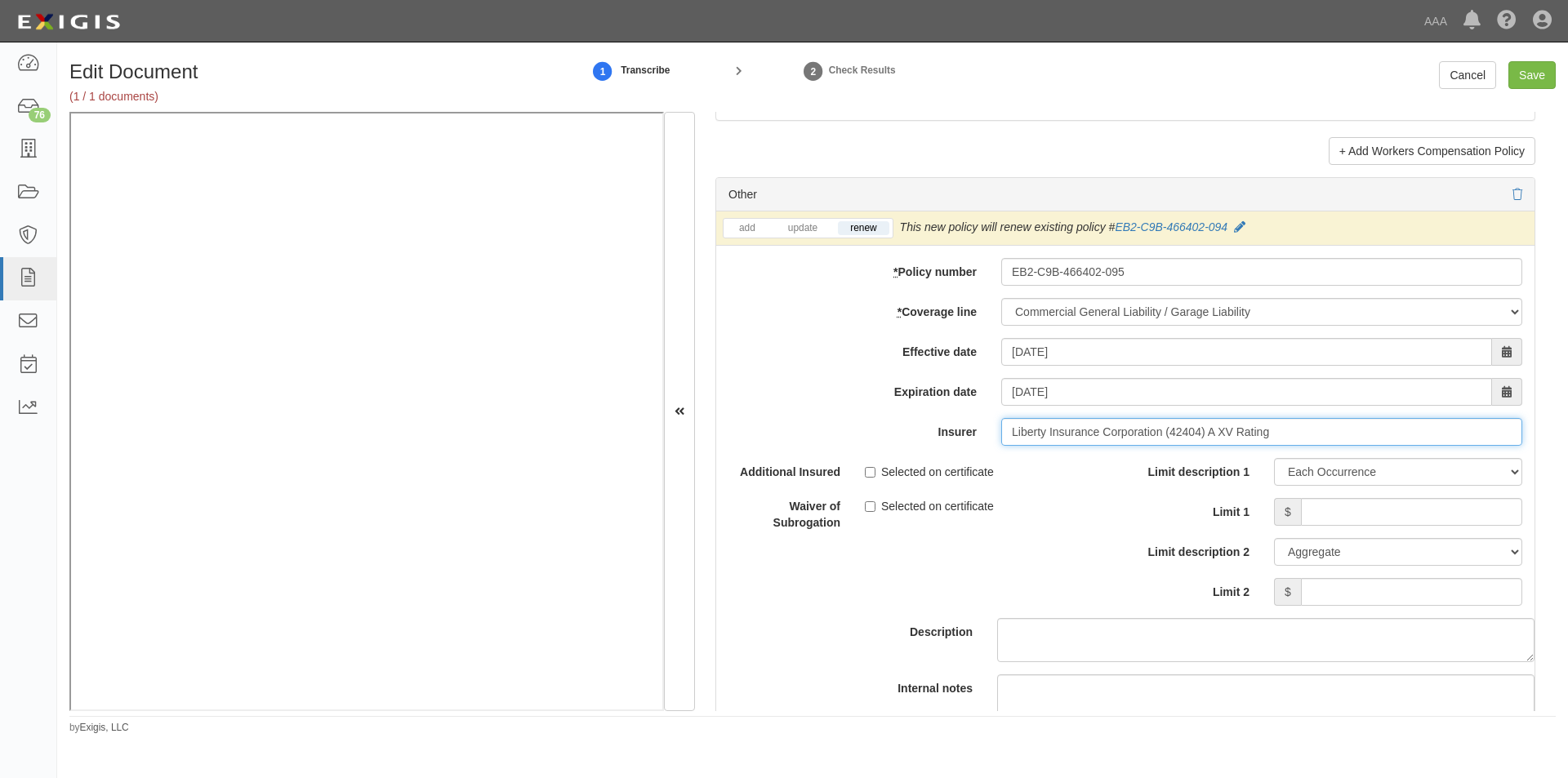
type input "21st Century Advantage Insurance Company (25232) NR Rating"
type input "2"
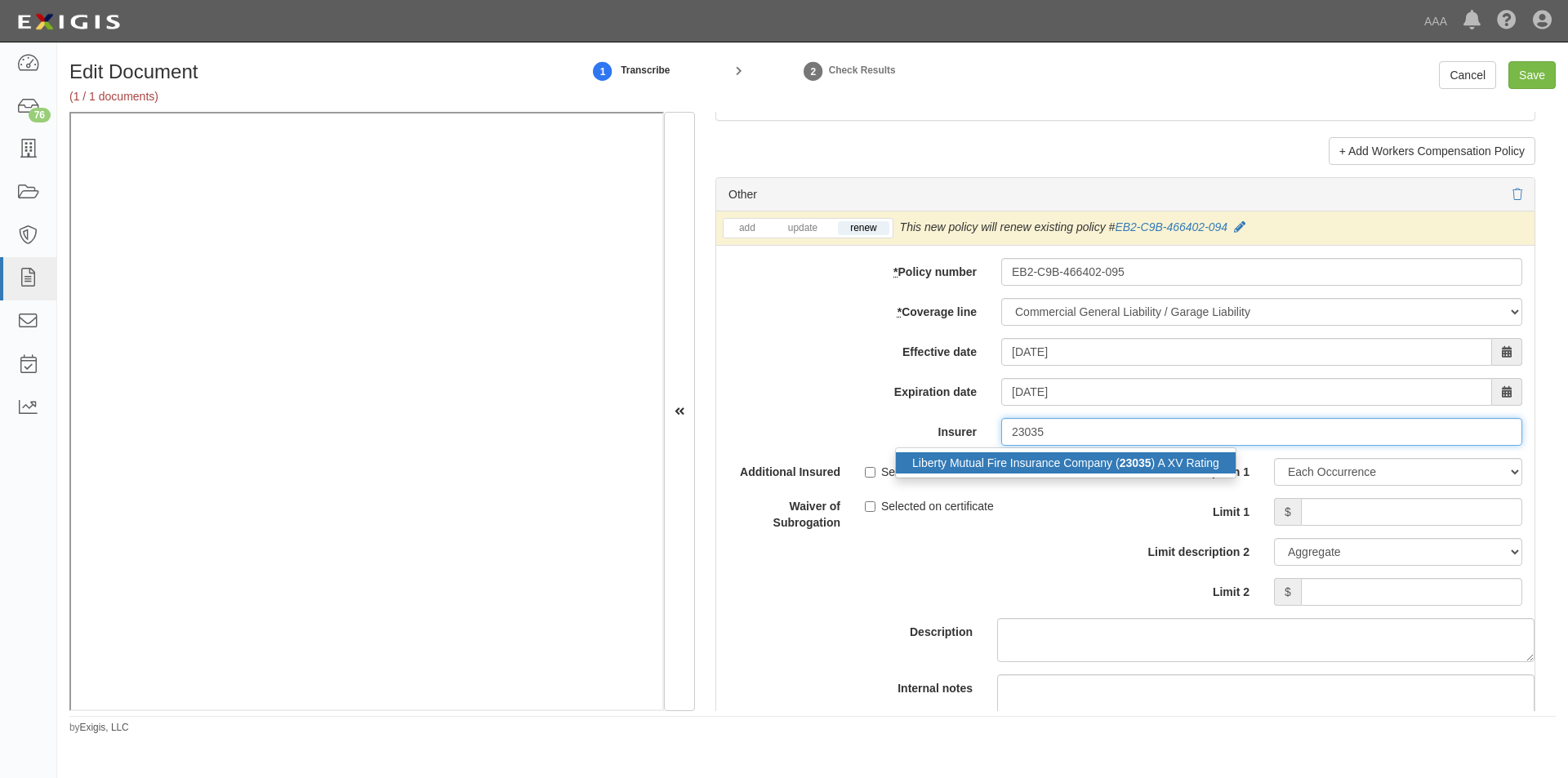
click at [977, 467] on div "Liberty Mutual Fire Insurance Company ( 23035 ) A XV Rating" at bounding box center [1066, 463] width 340 height 21
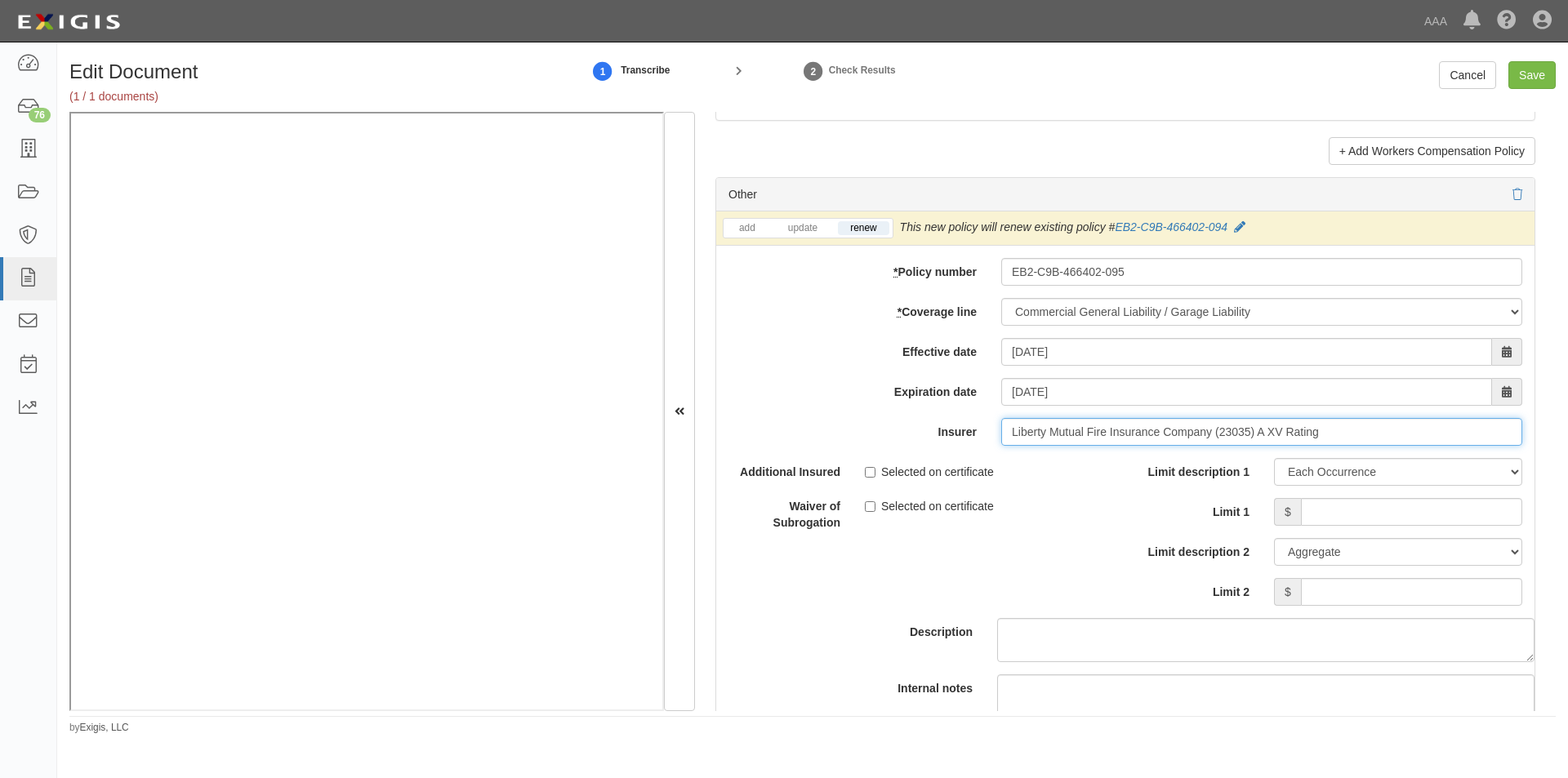
type input "Liberty Mutual Fire Insurance Company (23035) A XV Rating"
click at [874, 470] on label "Selected on certificate" at bounding box center [929, 472] width 129 height 17
click at [874, 470] on input "Selected on certificate" at bounding box center [869, 472] width 11 height 11
checkbox input "true"
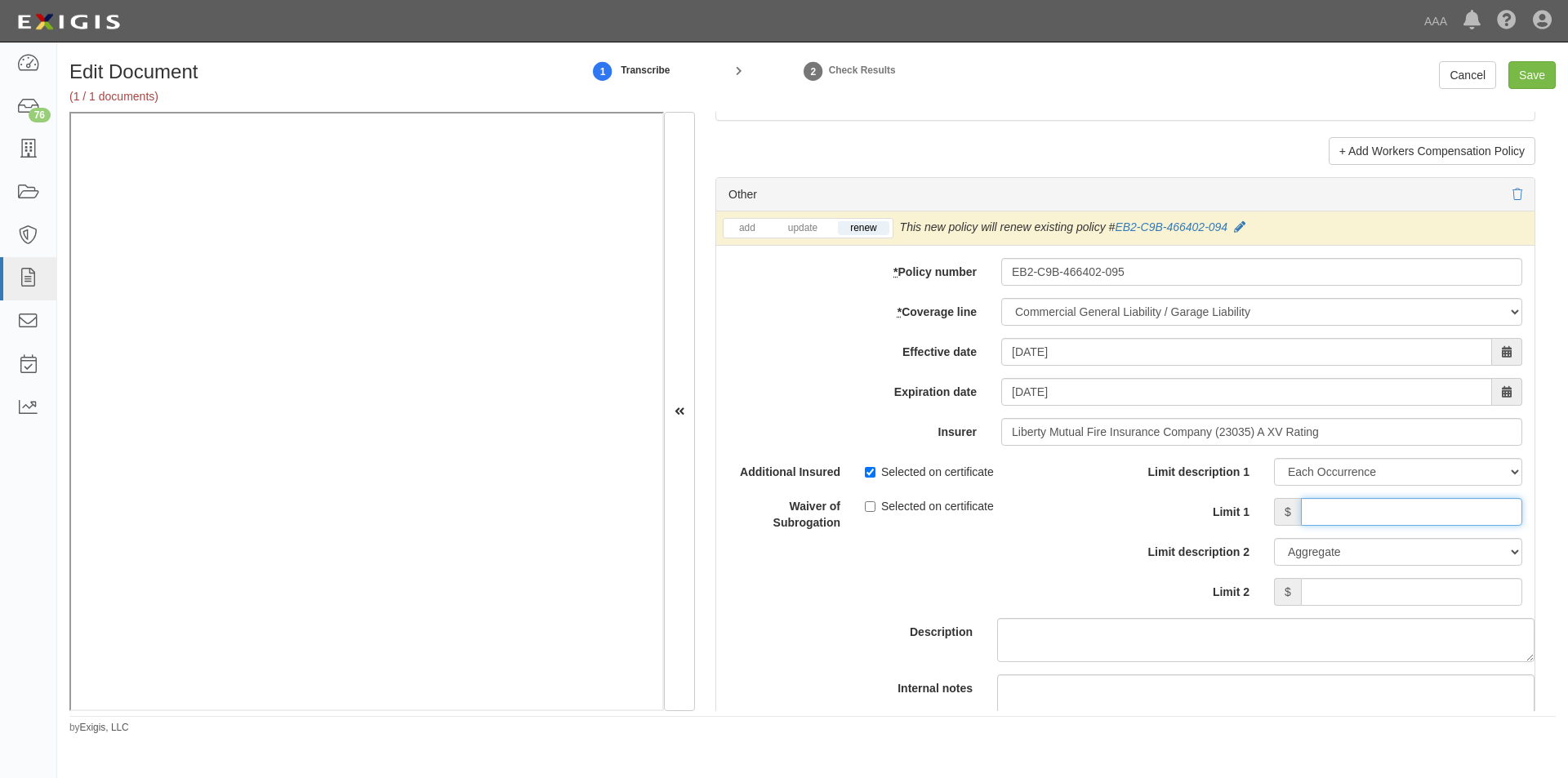
click at [1388, 516] on input "Limit 1" at bounding box center [1411, 512] width 221 height 28
type input "2,000,000"
click at [1346, 586] on input "Limit 2" at bounding box center [1411, 592] width 221 height 28
type input "4,000,000"
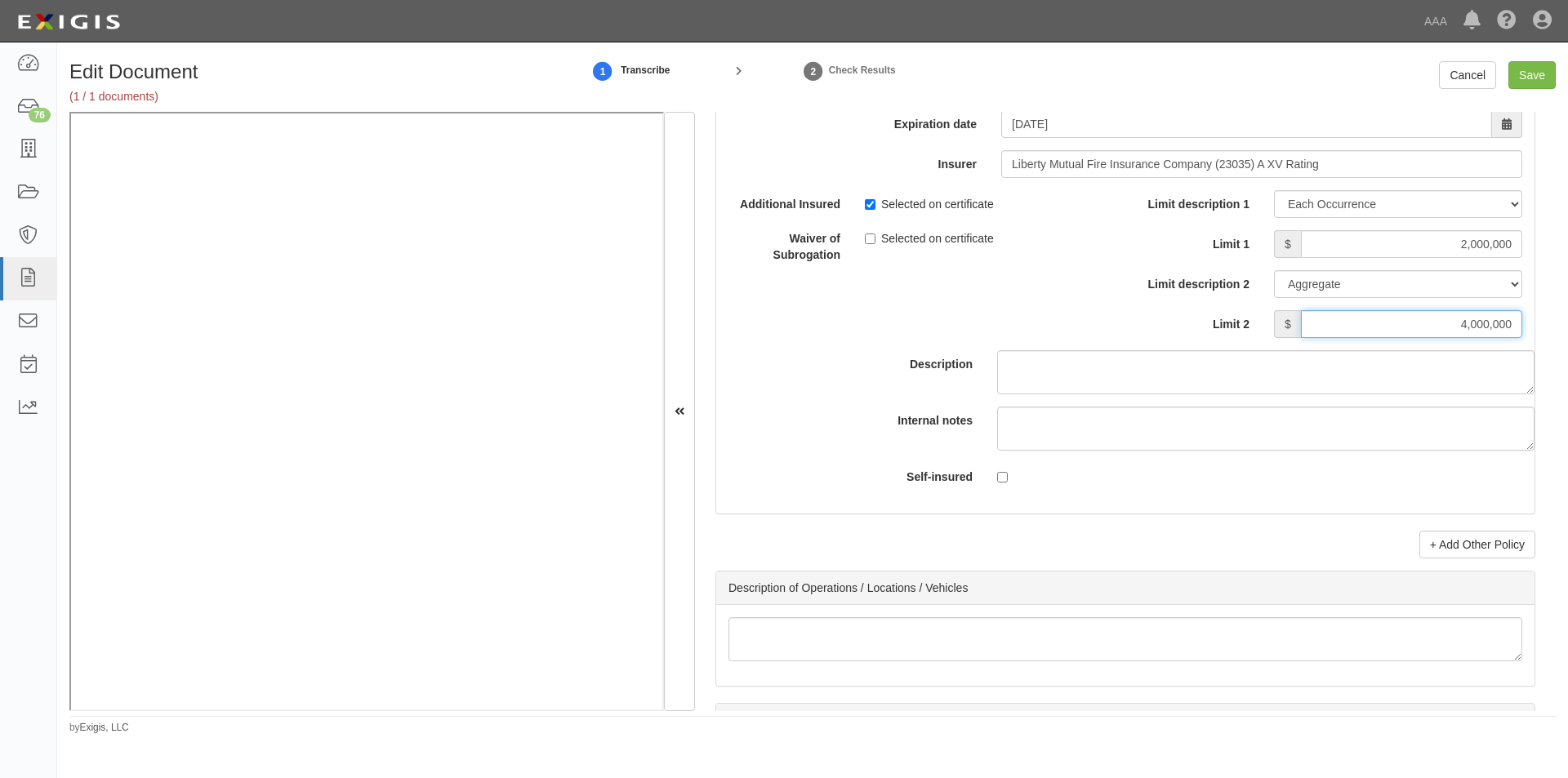
scroll to position [4894, 0]
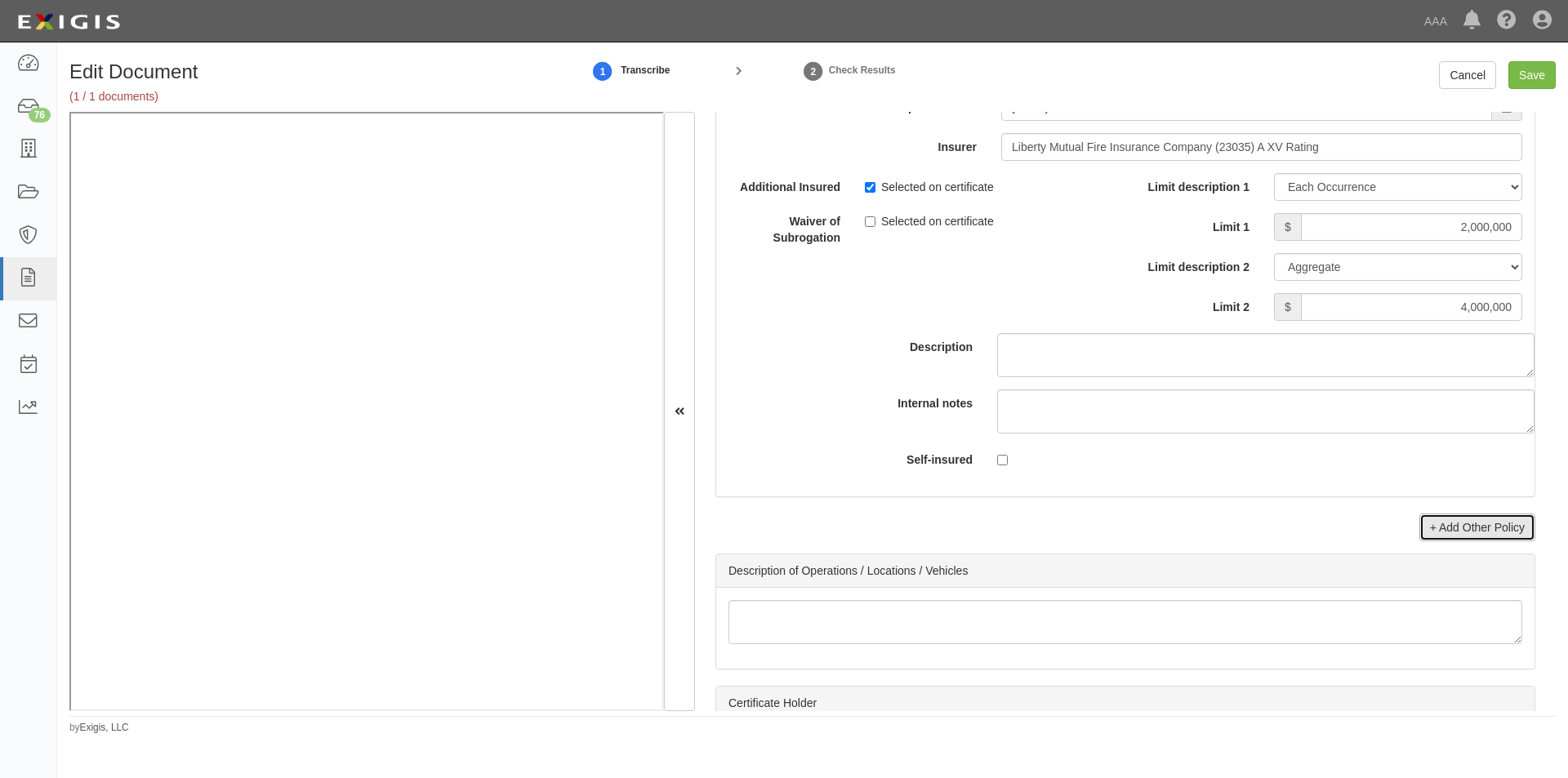
click at [1495, 526] on link "+ Add Other Policy" at bounding box center [1476, 528] width 116 height 28
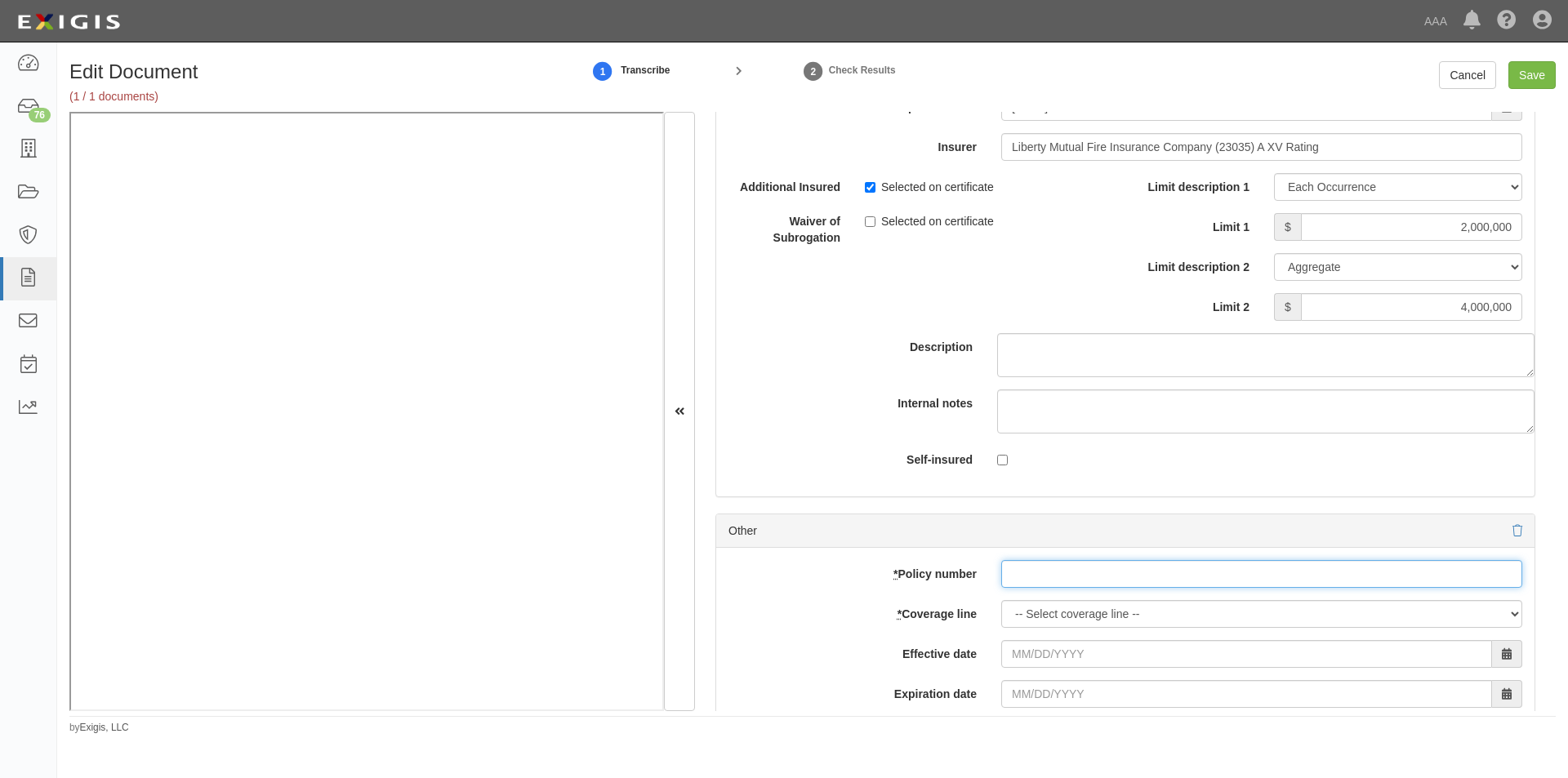
paste input "EB2-C9B-466402-095"
type input "EB2-C9B-466402-095"
click at [1030, 615] on select "-- Select coverage line -- Asbestos Abatement Auto Physical Damage Boiler & Mac…" at bounding box center [1262, 615] width 521 height 28
select select "56"
click at [1001, 628] on select "-- Select coverage line -- Asbestos Abatement Auto Physical Damage Boiler & Mac…" at bounding box center [1262, 615] width 521 height 28
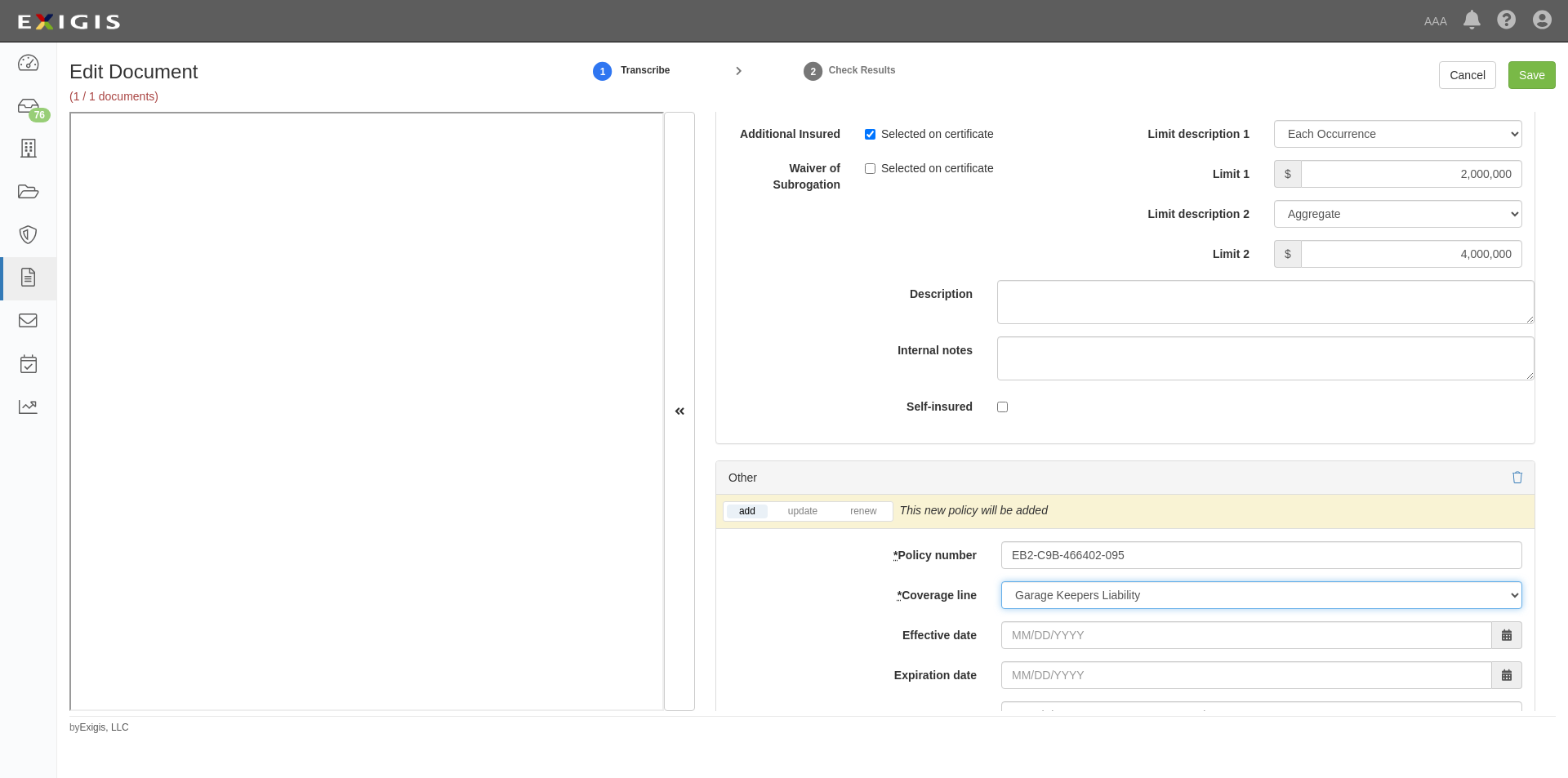
scroll to position [4976, 0]
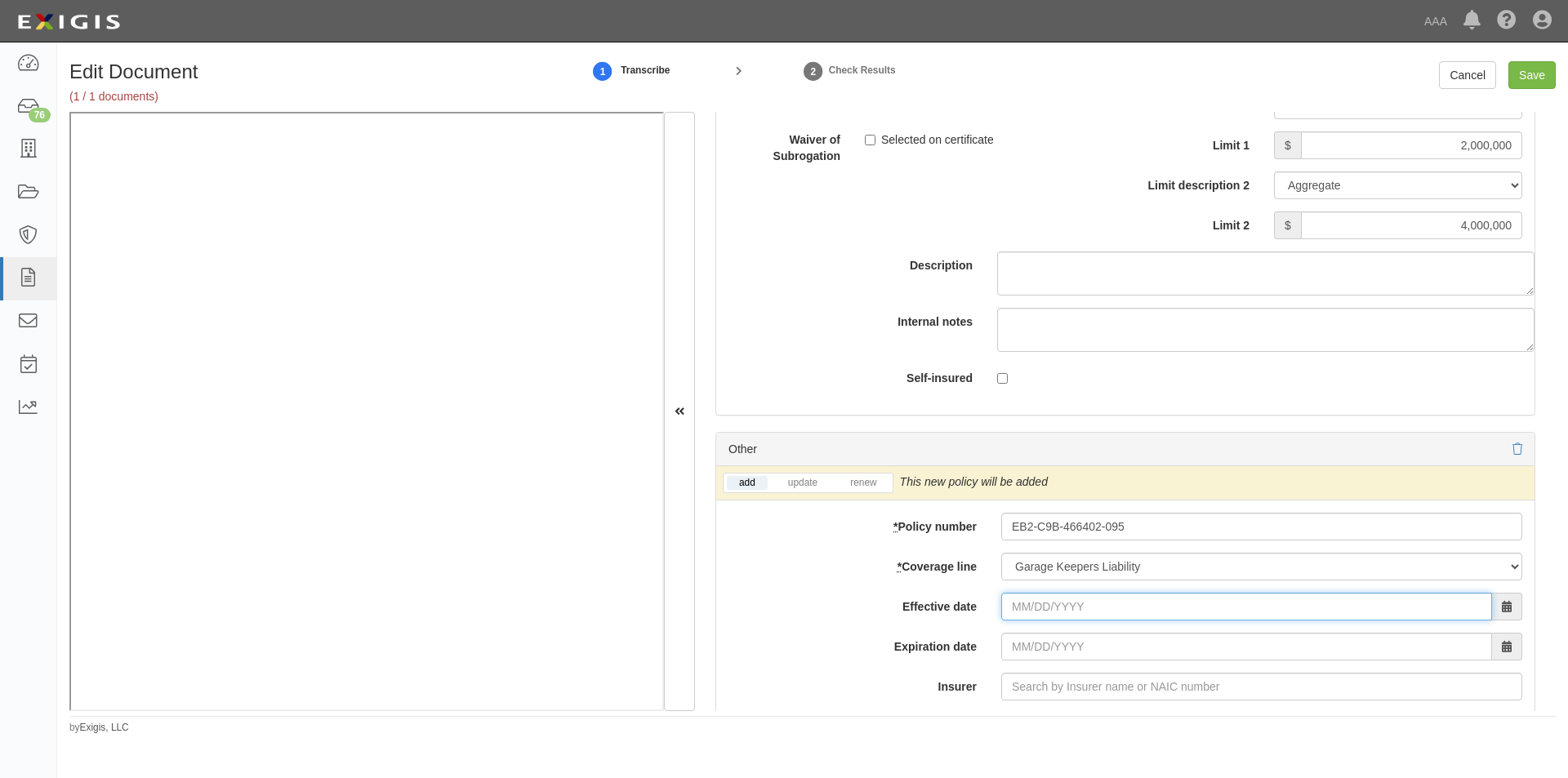
click at [1059, 602] on input "Effective date" at bounding box center [1246, 607] width 491 height 28
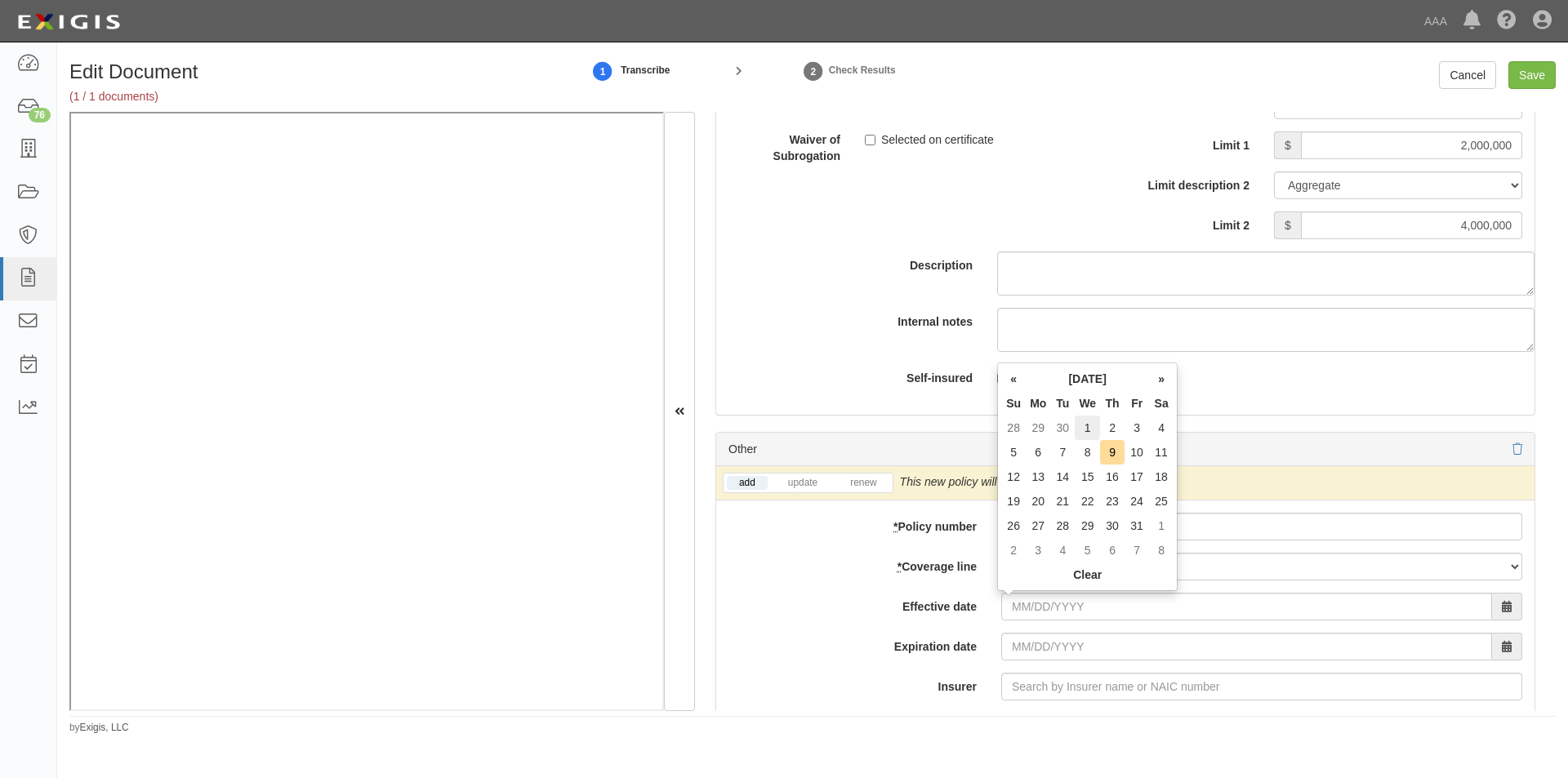
click at [1095, 434] on td "1" at bounding box center [1087, 428] width 26 height 25
type input "10/01/2025"
type input "10/01/2026"
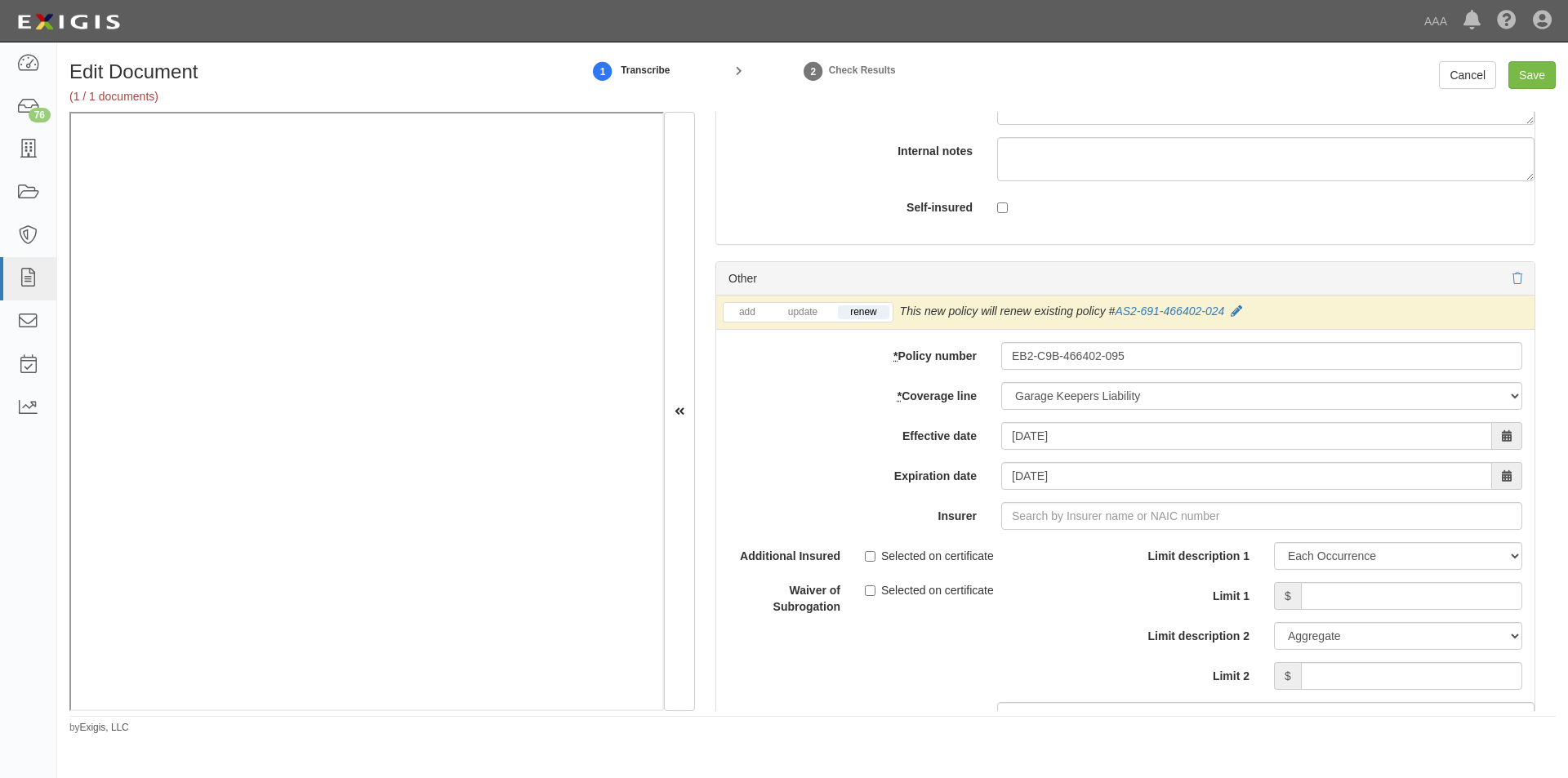
scroll to position [5221, 0]
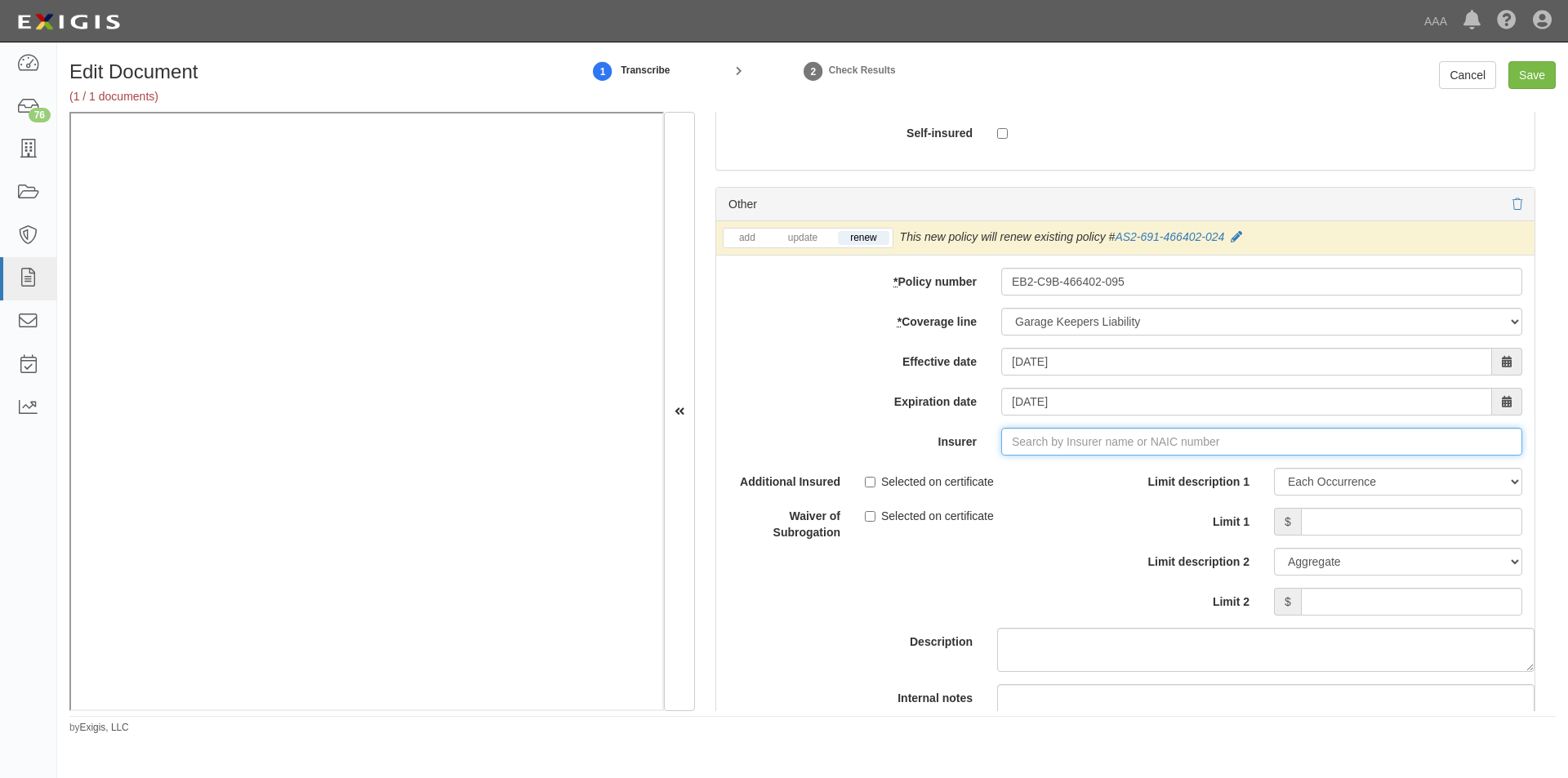
click at [1095, 446] on input "Insurer" at bounding box center [1262, 442] width 521 height 28
type input "21st Century Advantage Insurance Company (25232) NR Rating"
type input "2"
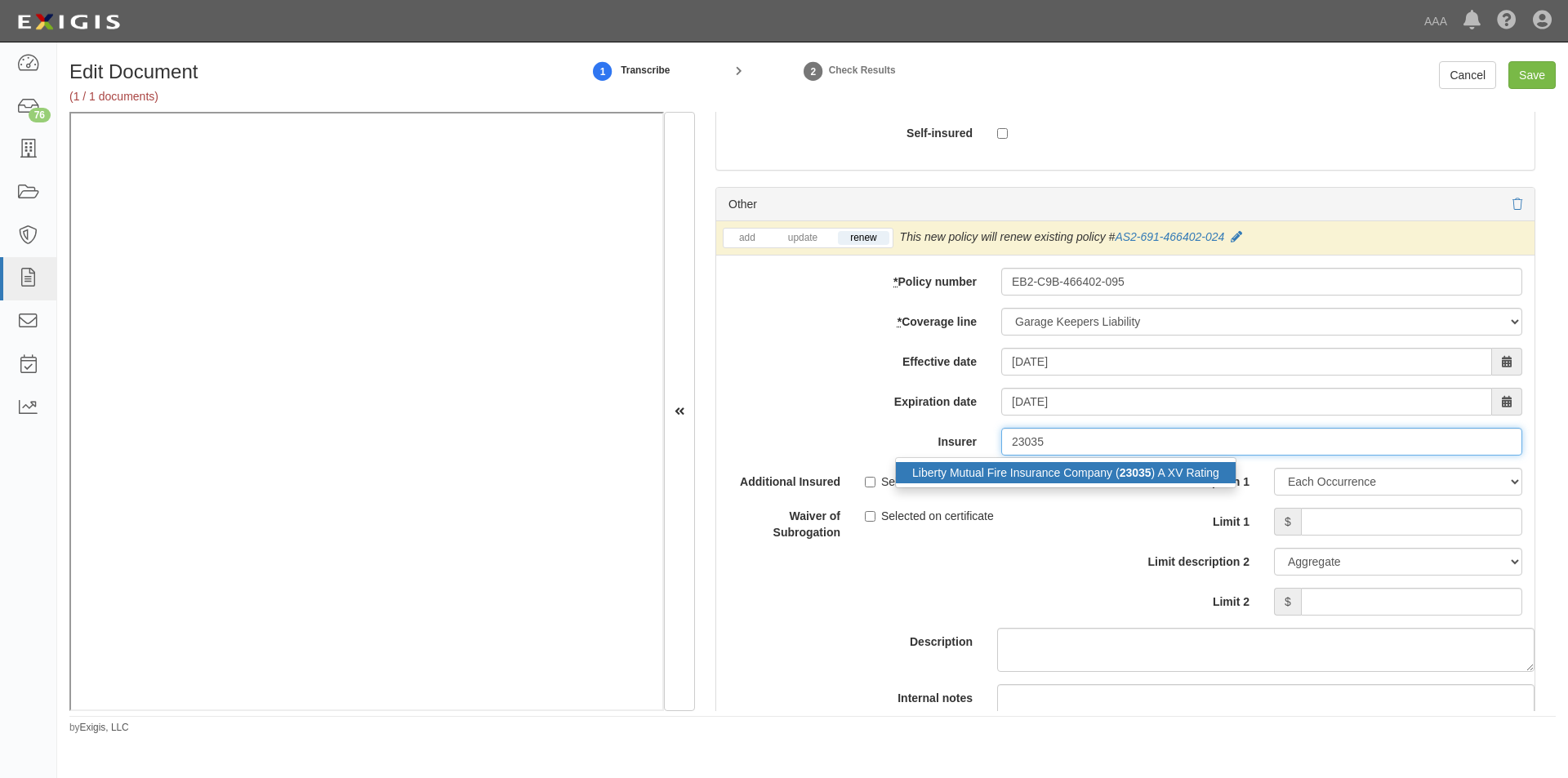
click at [1086, 469] on div "Liberty Mutual Fire Insurance Company ( 23035 ) A XV Rating" at bounding box center [1066, 473] width 340 height 21
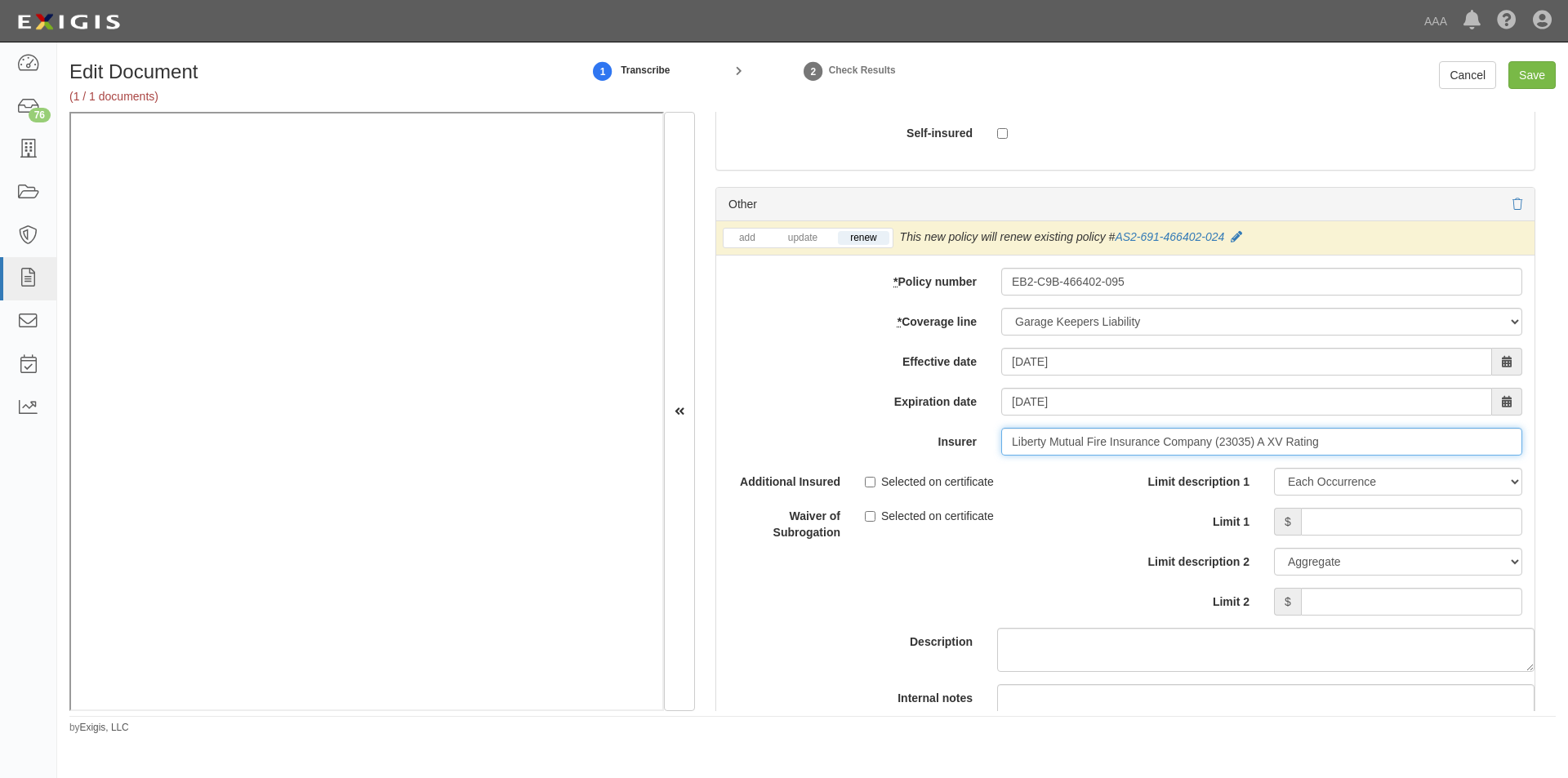
type input "Liberty Mutual Fire Insurance Company (23035) A XV Rating"
click at [1377, 526] on input "Limit 1" at bounding box center [1411, 522] width 221 height 28
type input "3,000,000"
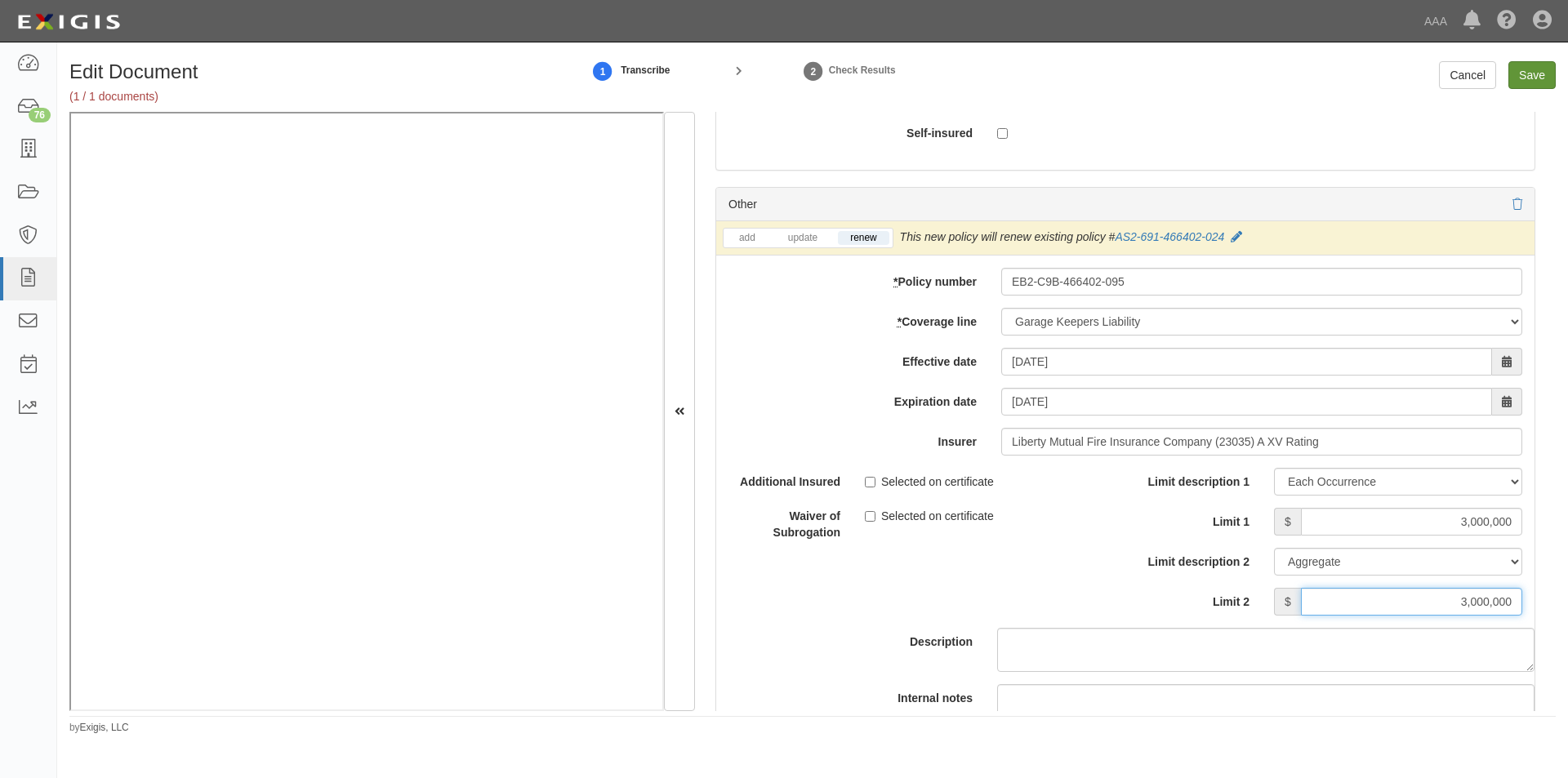
type input "3,000,000"
click at [1528, 82] on input "Save" at bounding box center [1531, 75] width 47 height 28
type input "5000000"
type input "2000000"
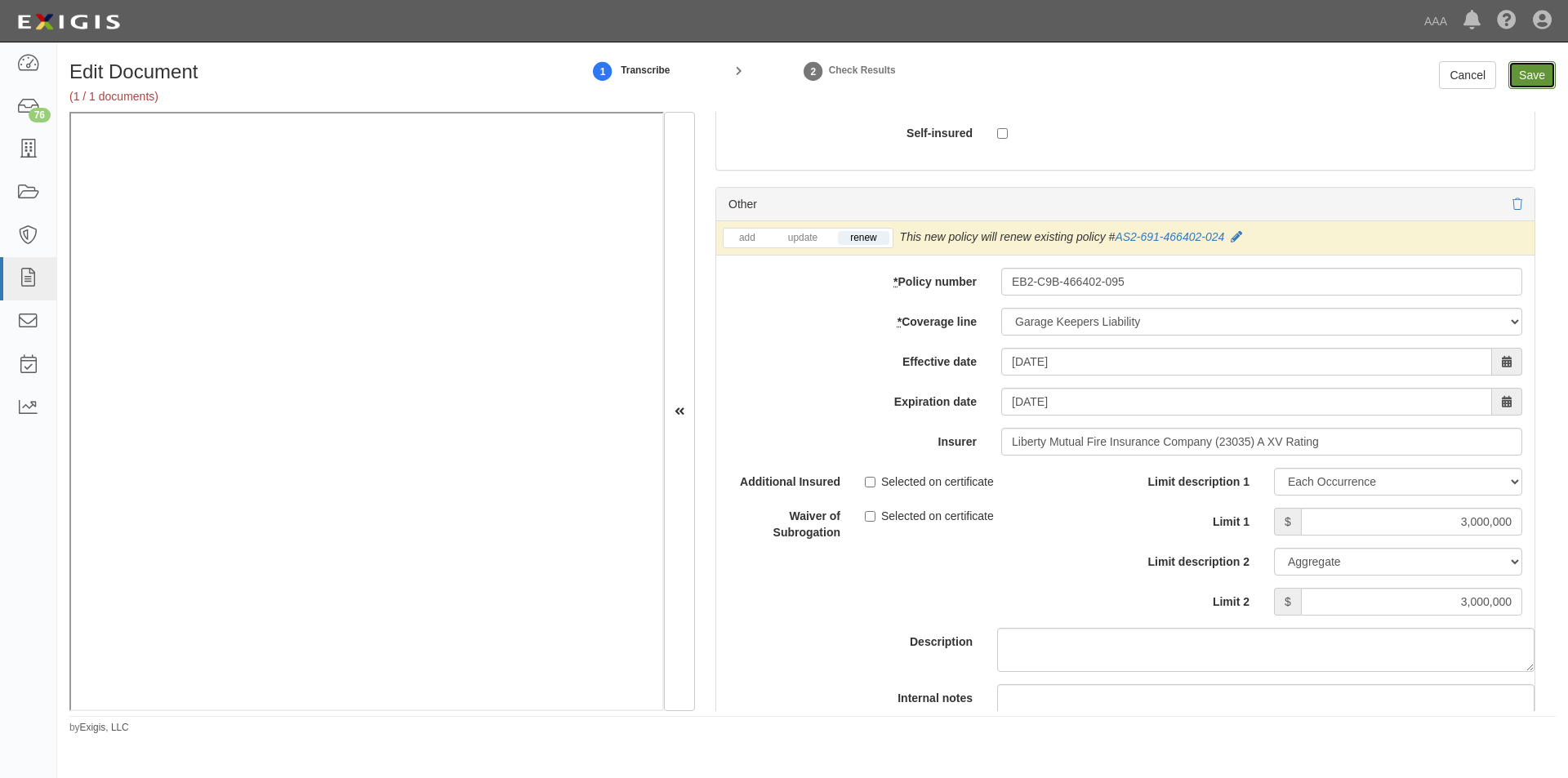
type input "4000000"
type input "3000000"
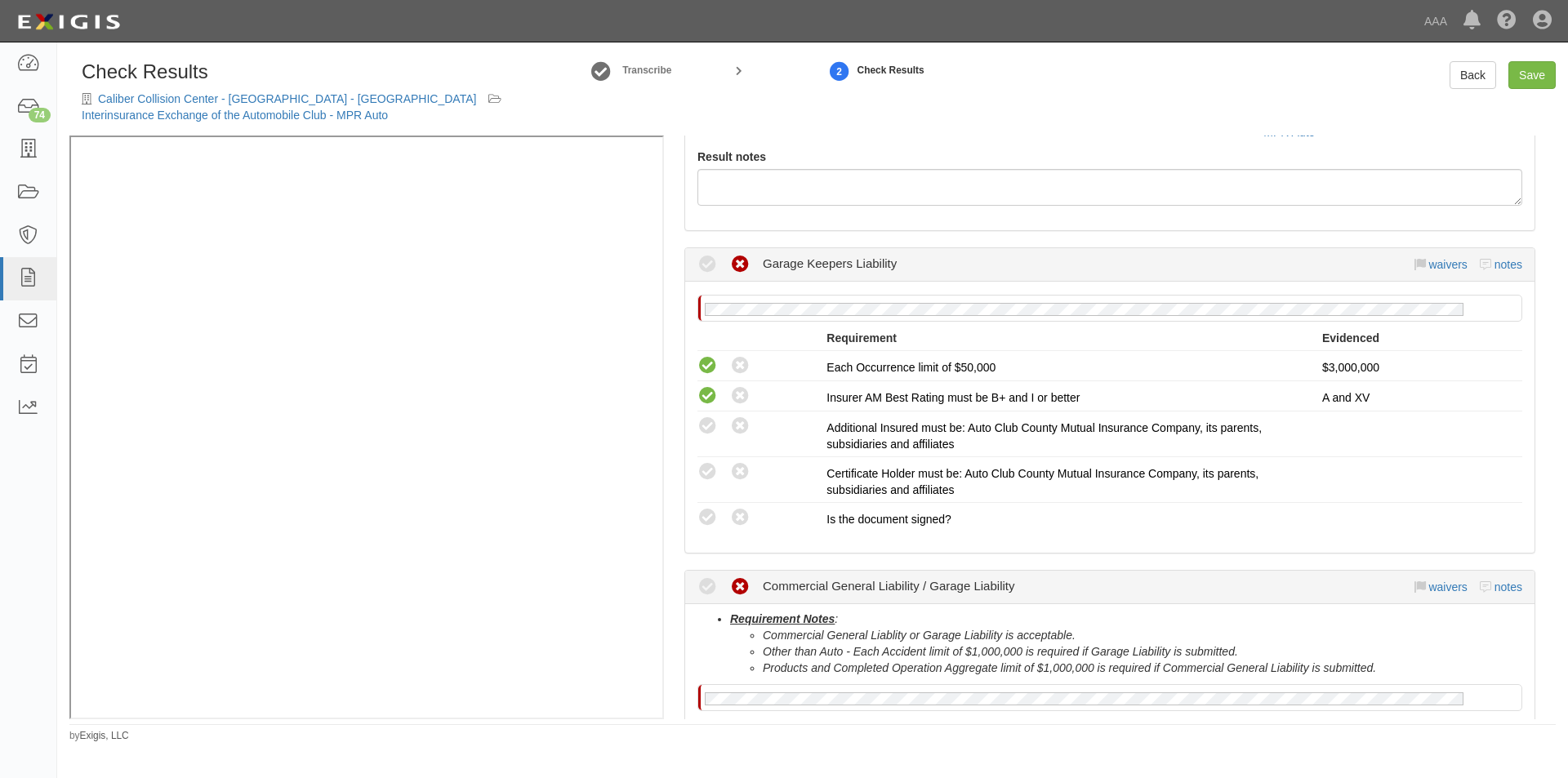
scroll to position [327, 0]
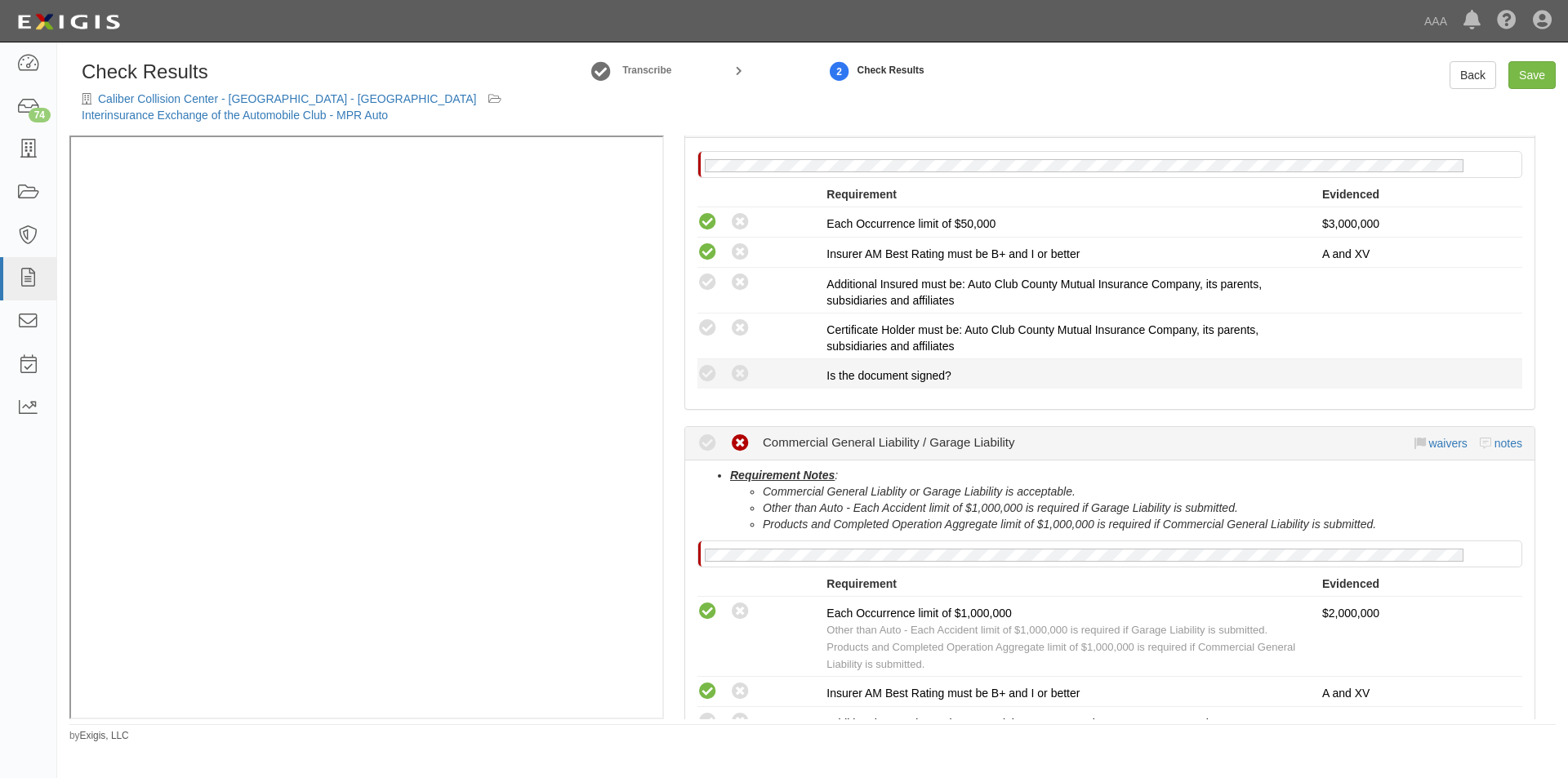
click at [698, 364] on div "Compliant Waived: Non-Compliant" at bounding box center [761, 375] width 129 height 21
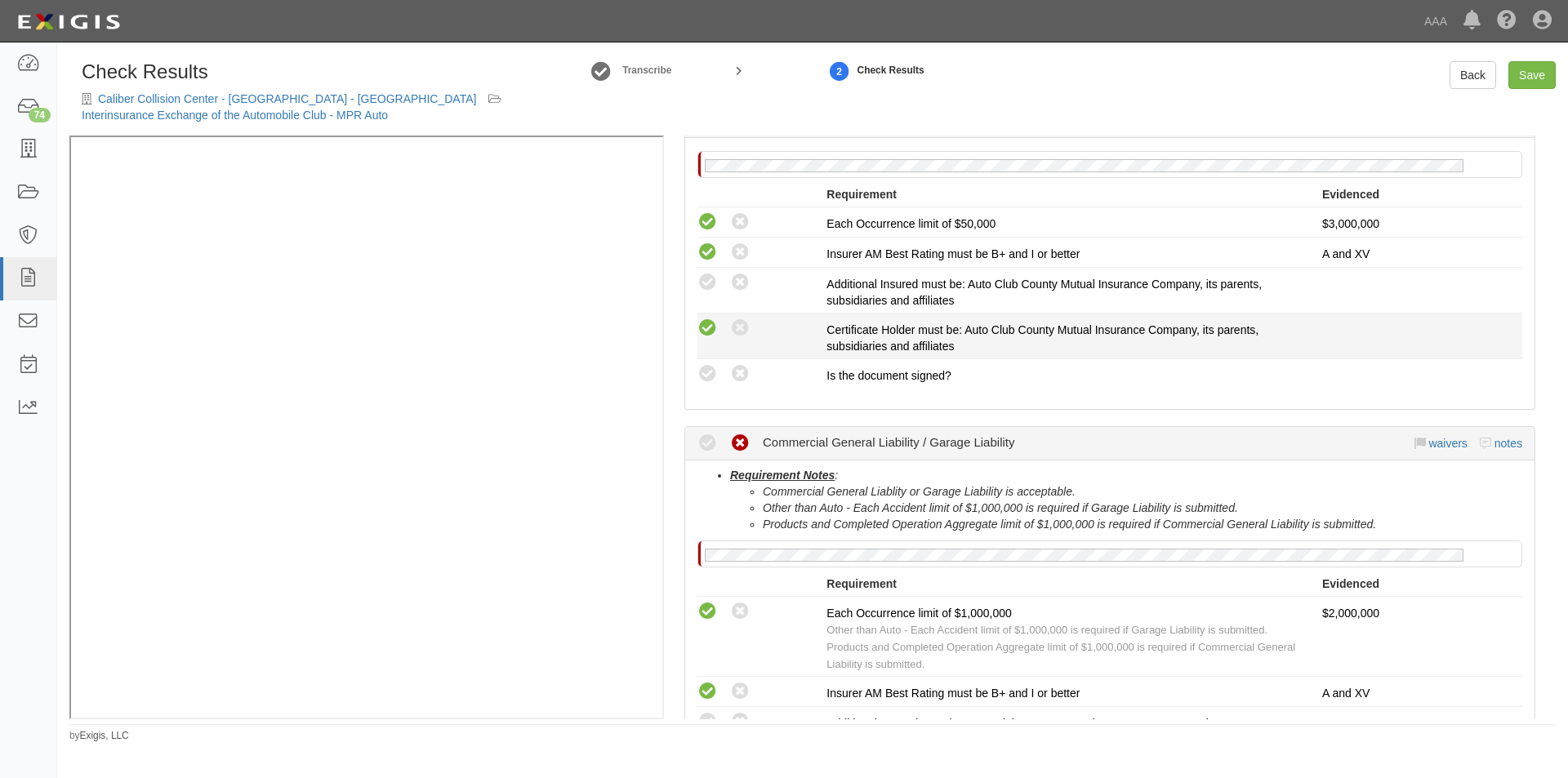
click at [709, 319] on icon at bounding box center [707, 328] width 21 height 21
radio input "true"
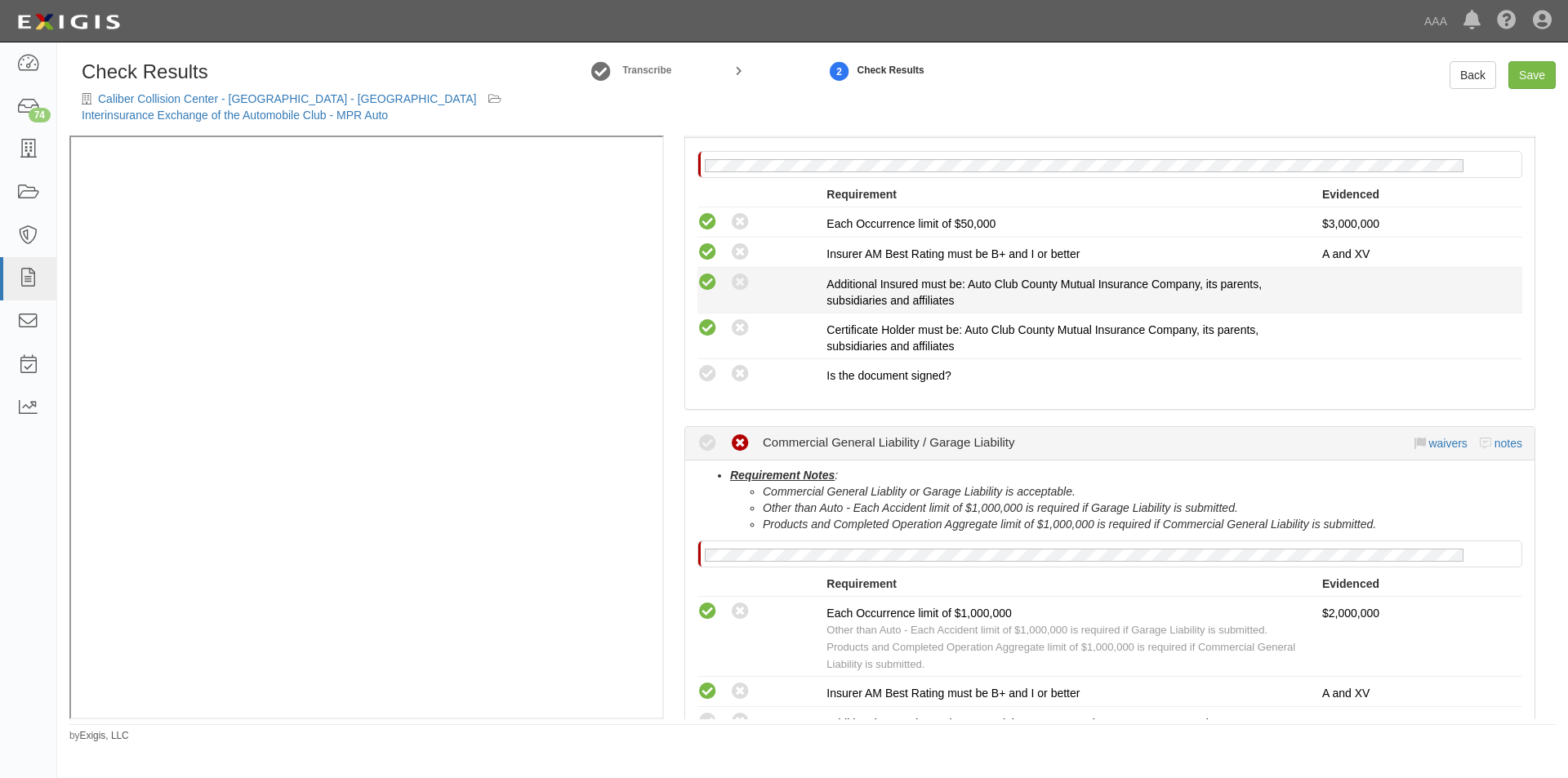
click at [709, 289] on icon at bounding box center [707, 283] width 21 height 21
radio input "true"
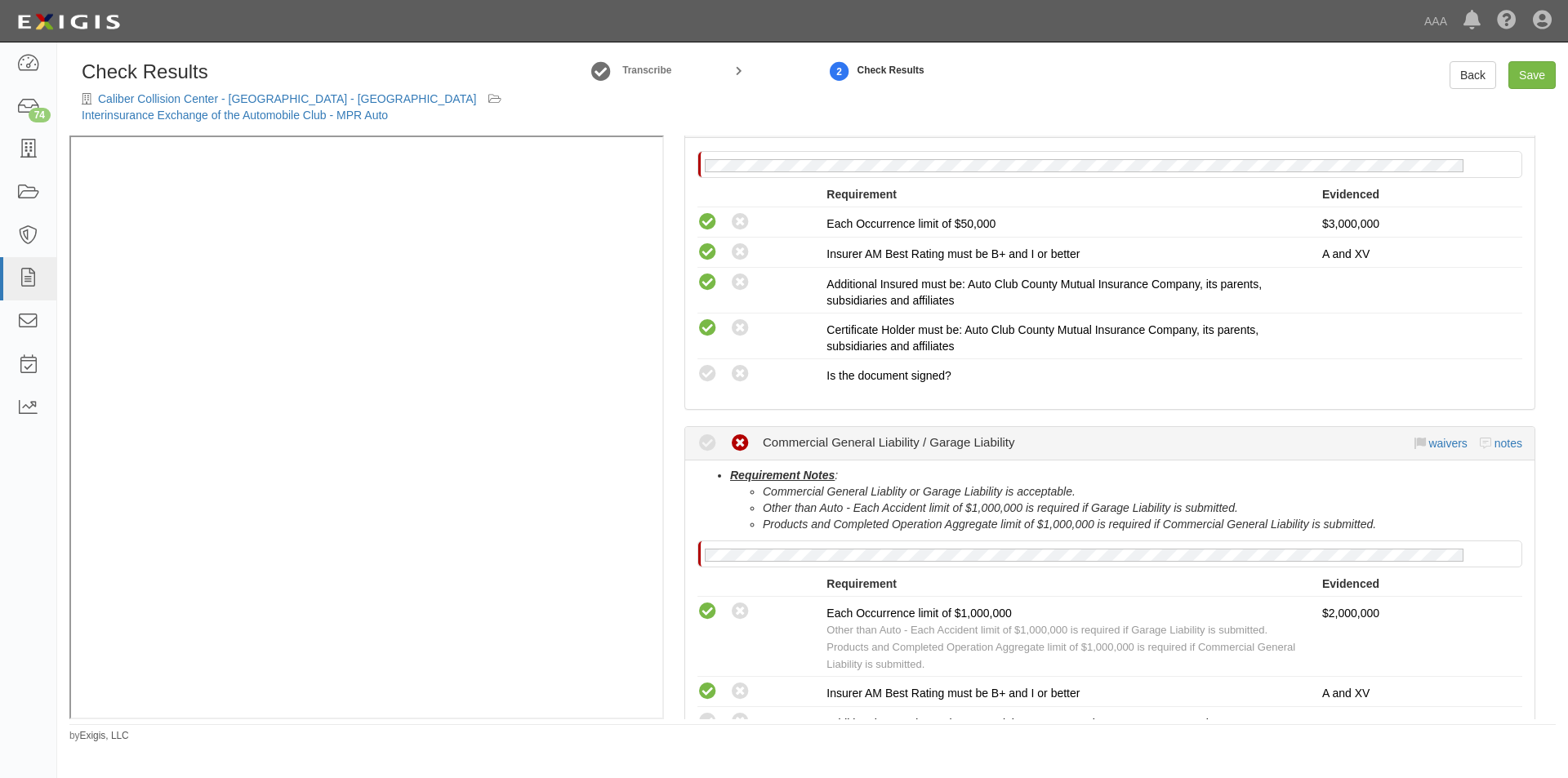
drag, startPoint x: 706, startPoint y: 366, endPoint x: 709, endPoint y: 403, distance: 37.1
click at [707, 366] on icon at bounding box center [707, 375] width 21 height 21
radio input "true"
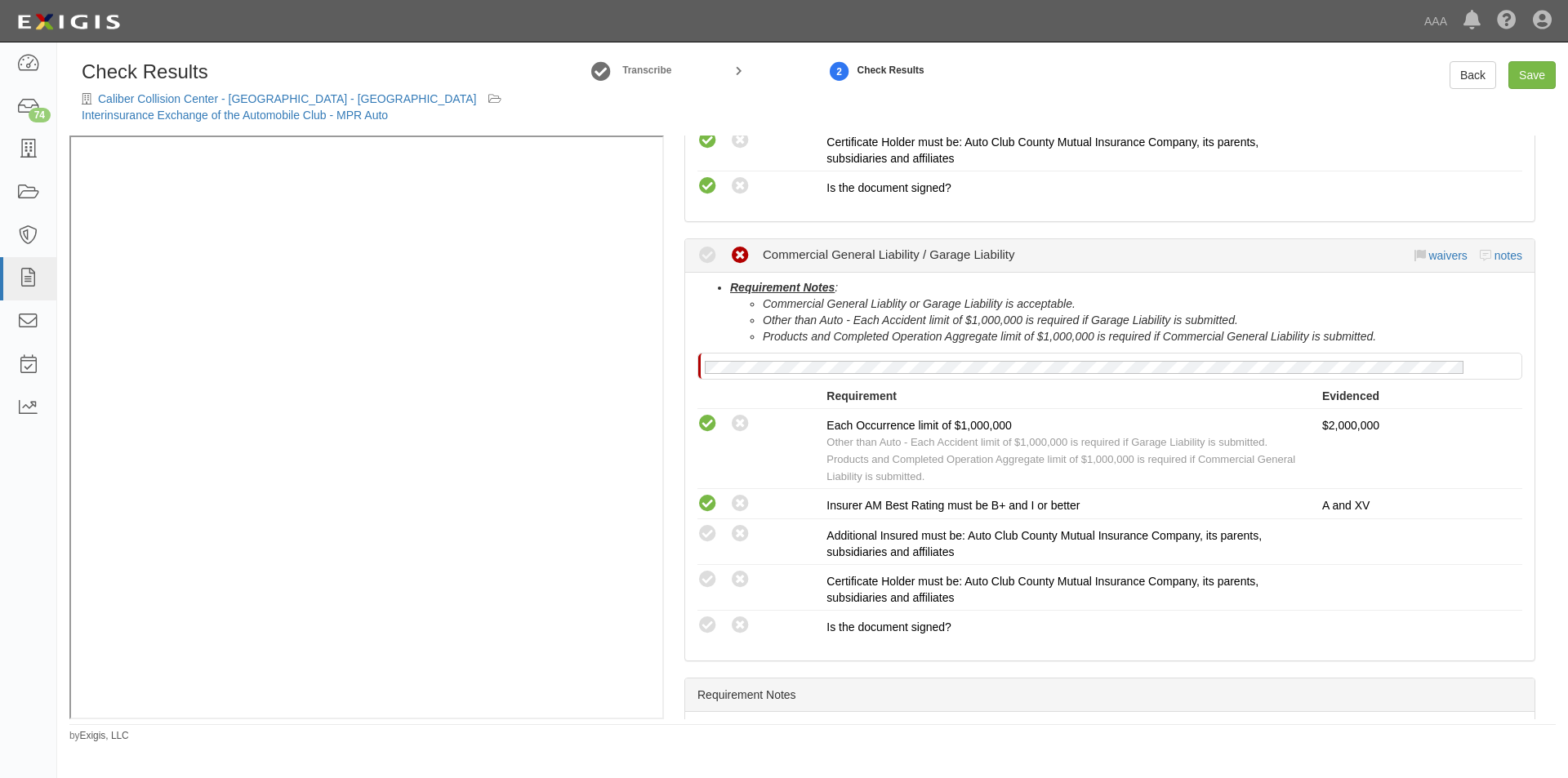
scroll to position [572, 0]
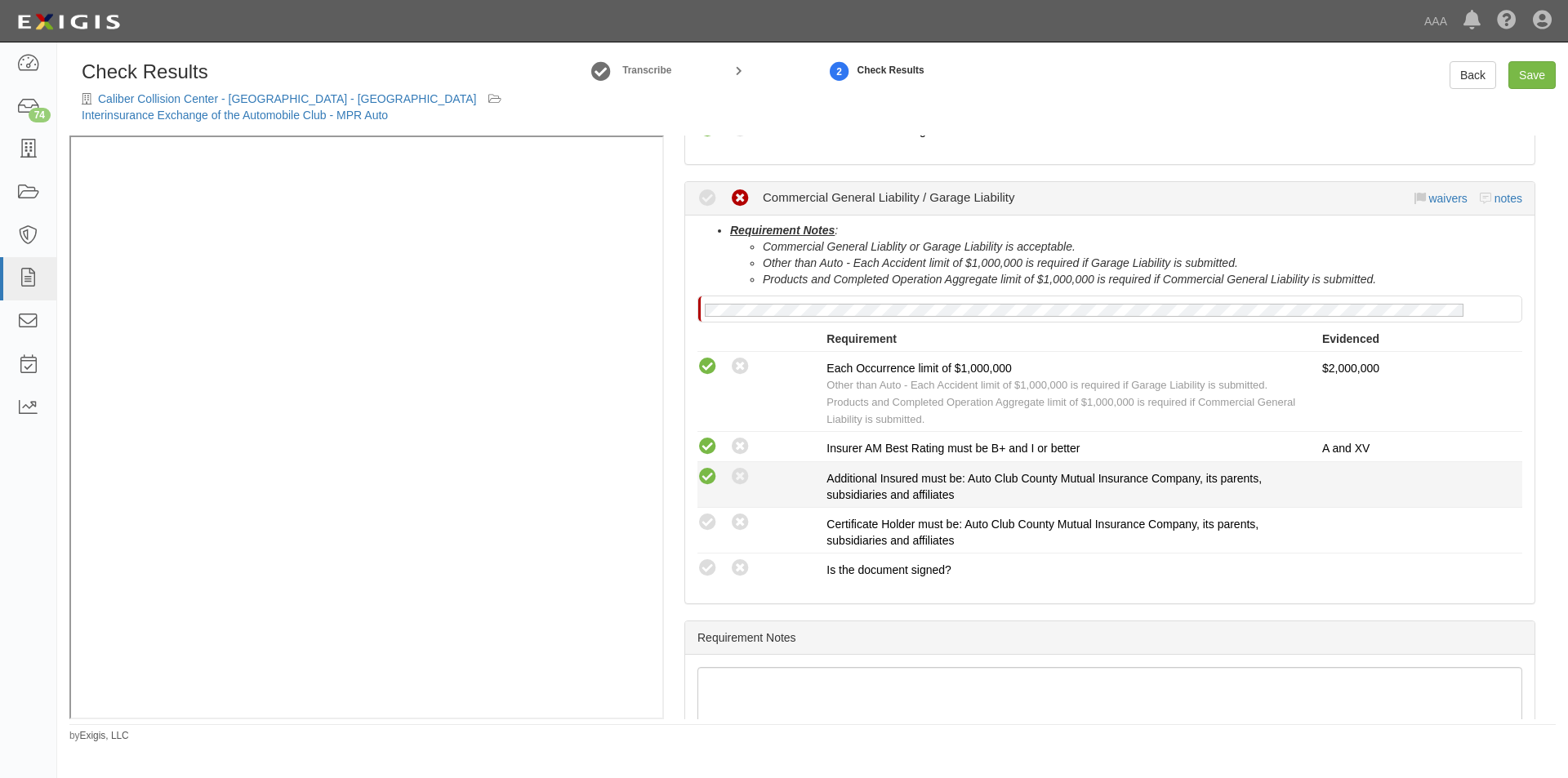
click at [708, 483] on icon at bounding box center [707, 477] width 21 height 21
radio input "true"
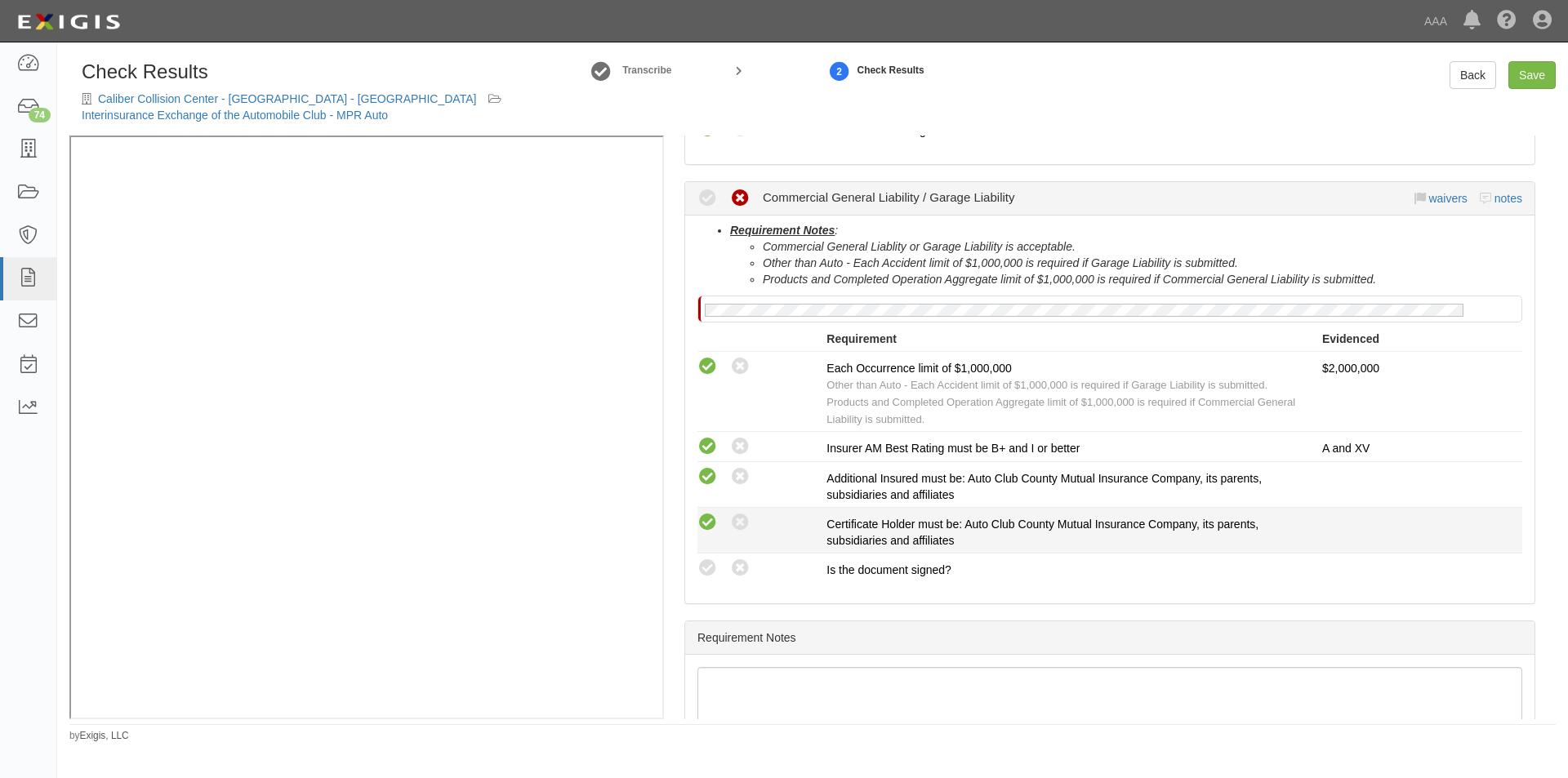
click at [711, 526] on icon at bounding box center [707, 523] width 21 height 21
radio input "true"
click at [711, 562] on icon at bounding box center [707, 568] width 21 height 21
radio input "true"
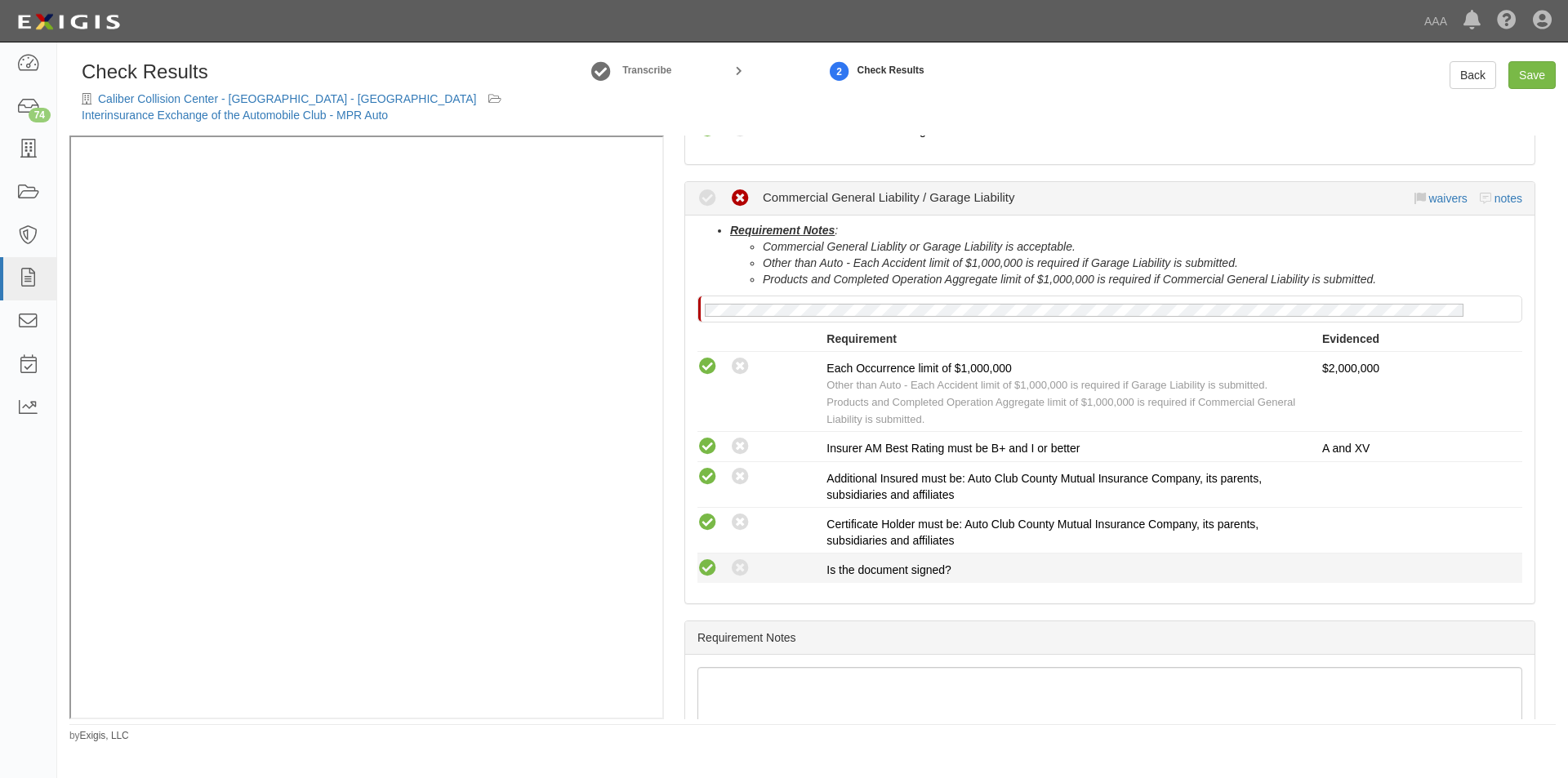
radio input "true"
click at [1525, 78] on link "Save" at bounding box center [1531, 75] width 47 height 28
radio input "true"
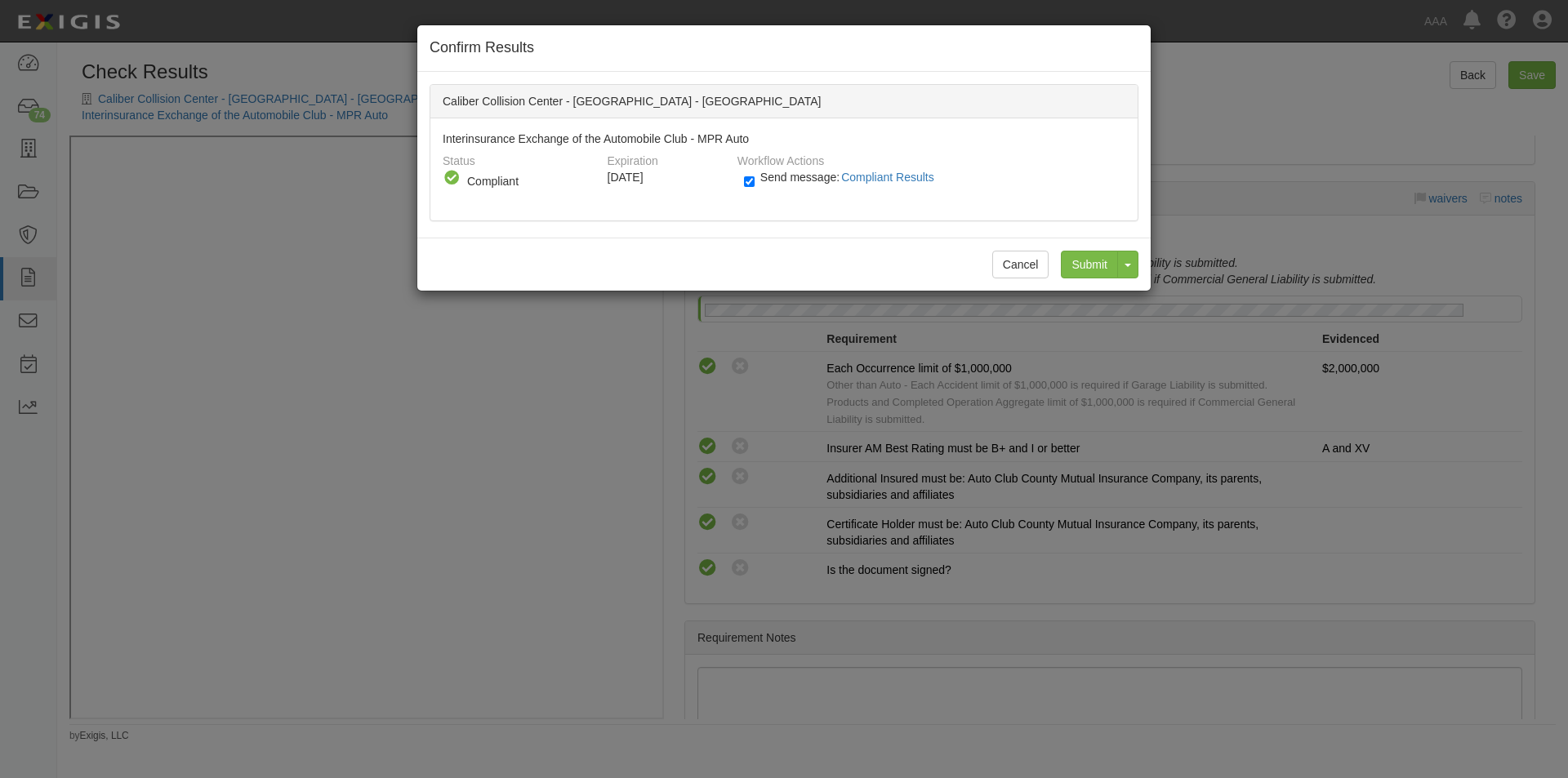
click at [757, 178] on label "Send message: Compliant Results" at bounding box center [842, 186] width 197 height 21
click at [755, 178] on input "Send message: Compliant Results" at bounding box center [749, 182] width 11 height 19
checkbox input "false"
click at [1088, 267] on input "Submit" at bounding box center [1089, 265] width 57 height 28
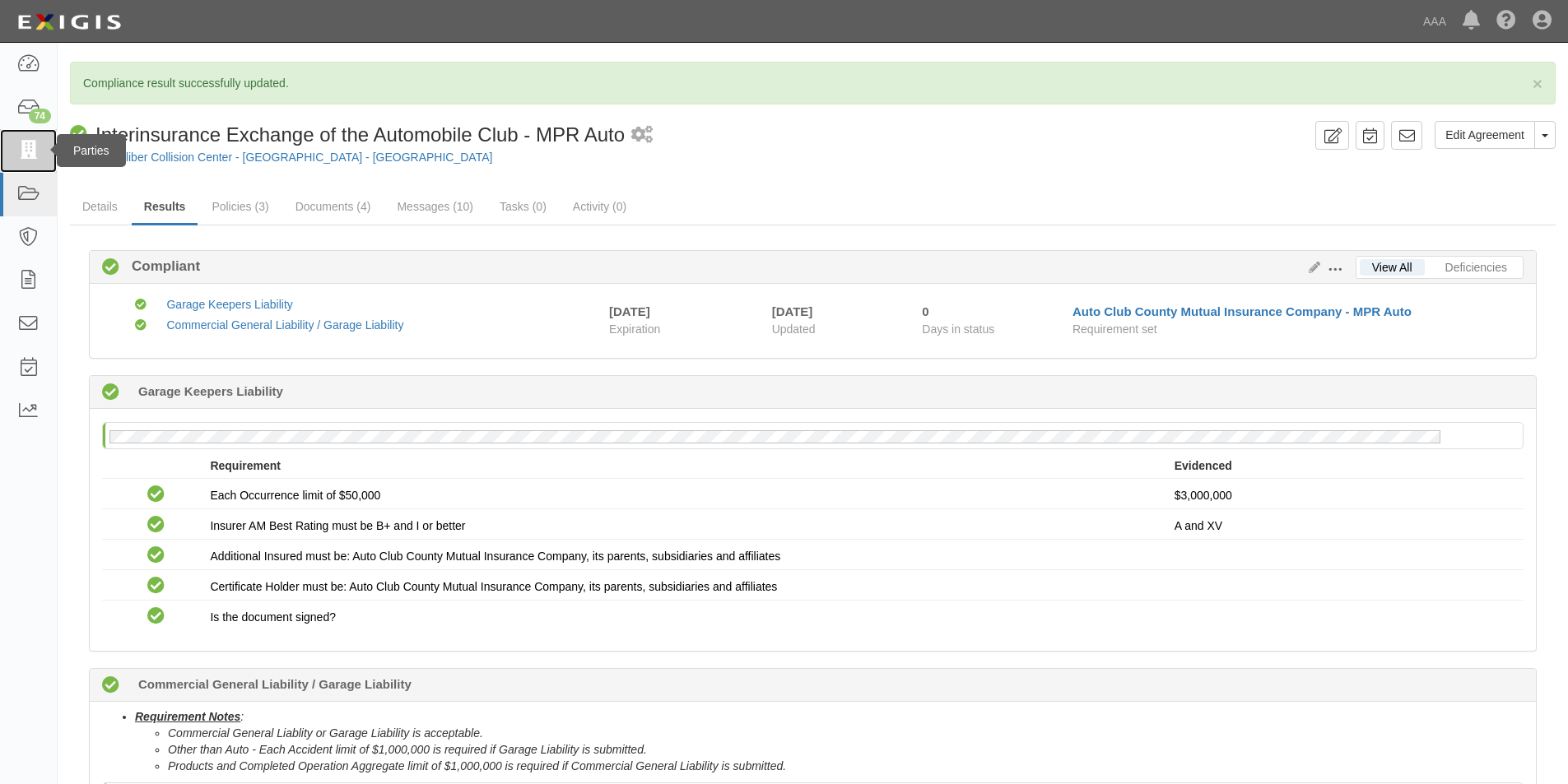
click at [37, 152] on icon at bounding box center [28, 150] width 23 height 19
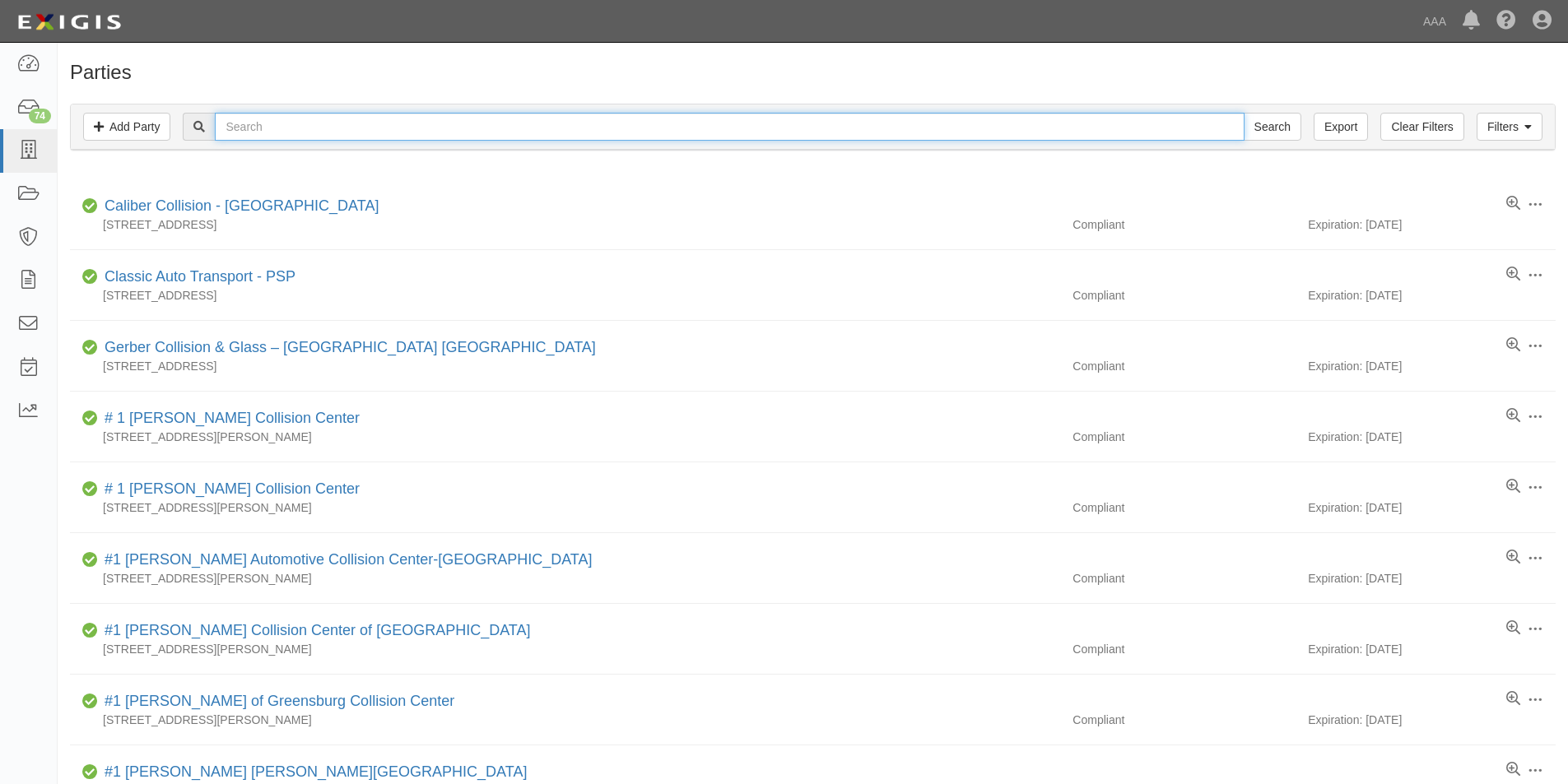
click at [293, 127] on input "text" at bounding box center [728, 127] width 1028 height 28
type input "[PERSON_NAME]"
click at [1244, 113] on input "Search" at bounding box center [1272, 127] width 57 height 28
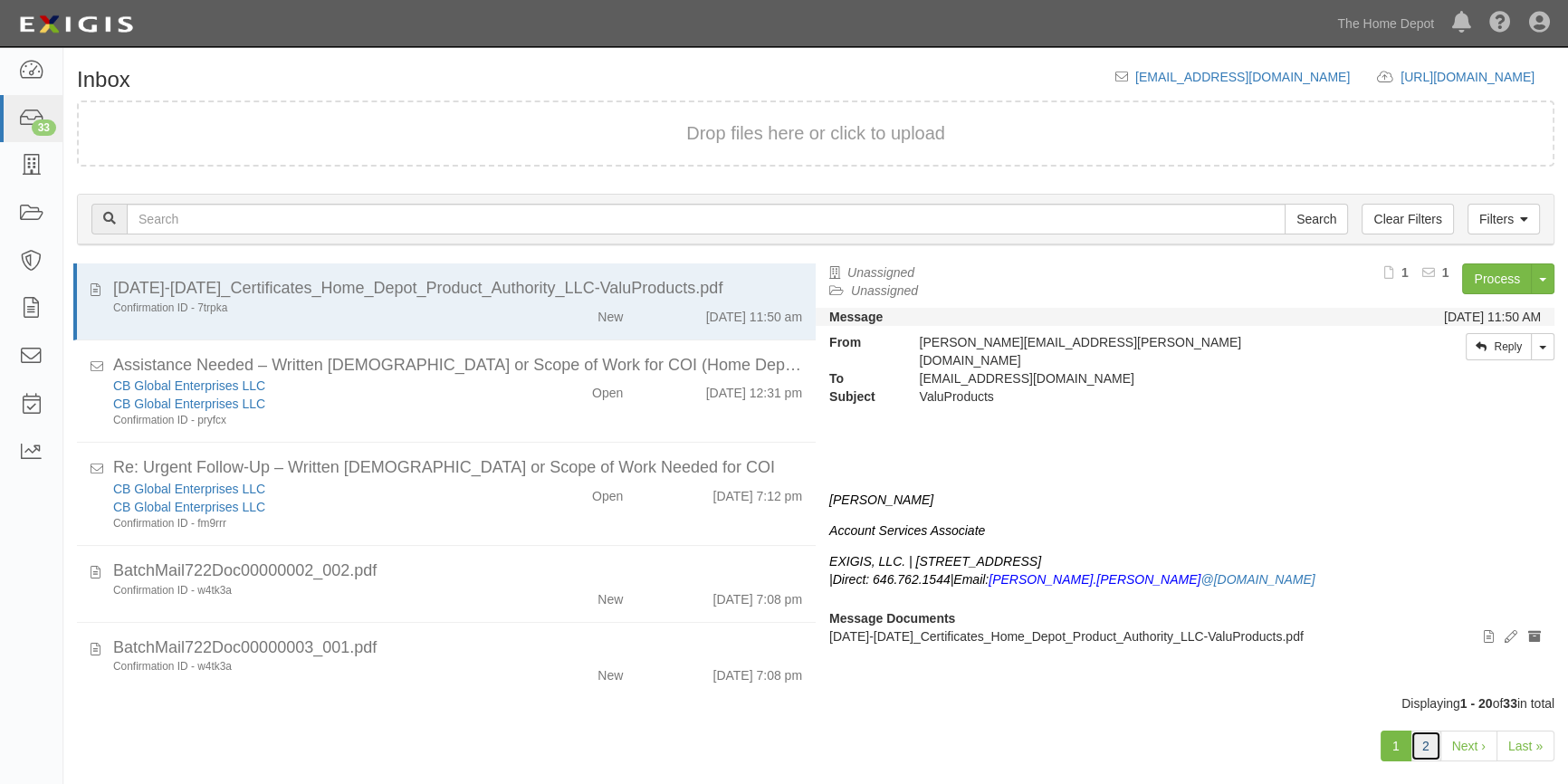
click at [1434, 740] on link "2" at bounding box center [1425, 746] width 31 height 31
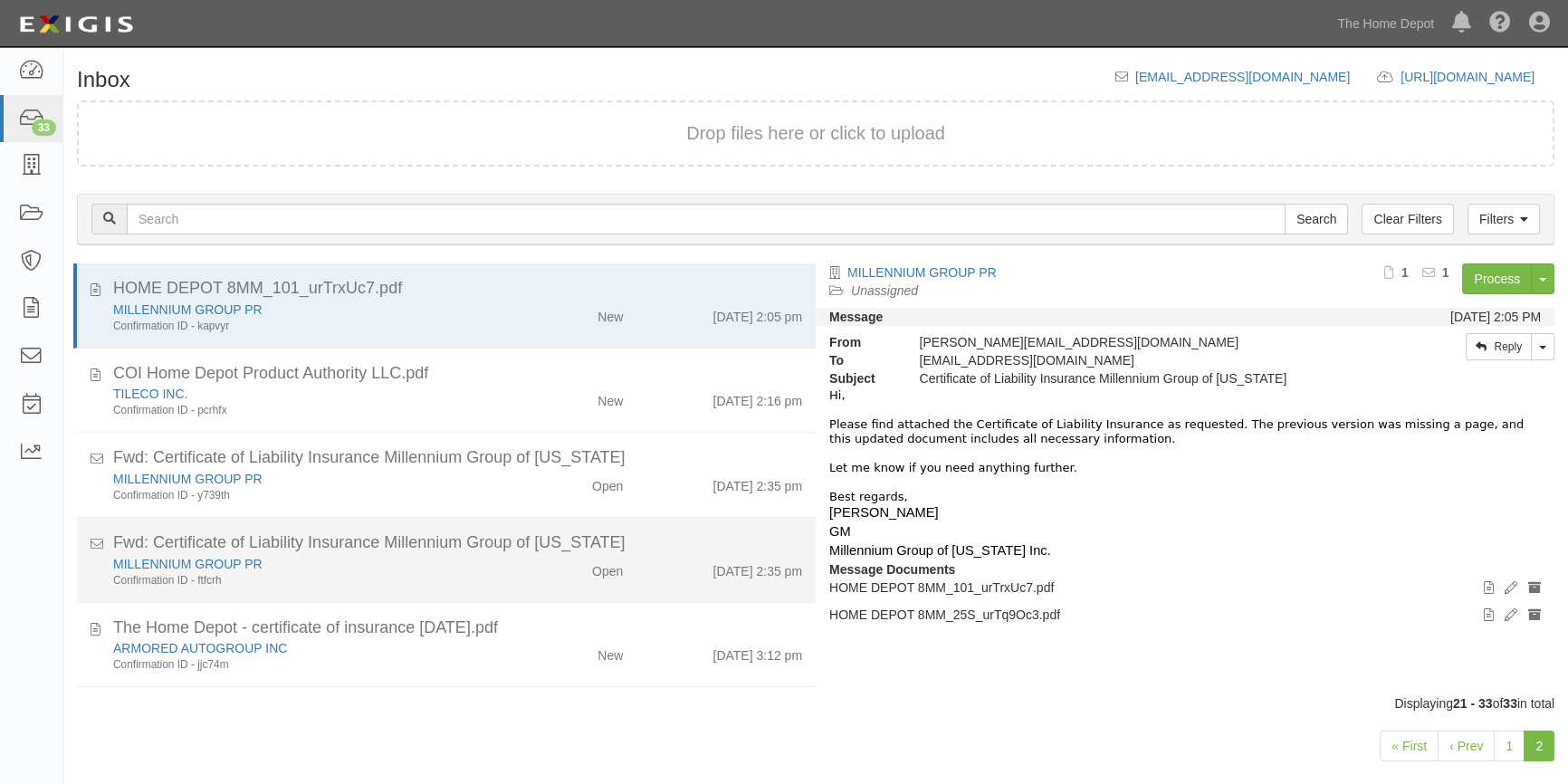
click at [522, 584] on div "MILLENNIUM GROUP PR Confirmation ID - ftfcrh Open [DATE] 2:35 pm" at bounding box center [457, 572] width 716 height 34
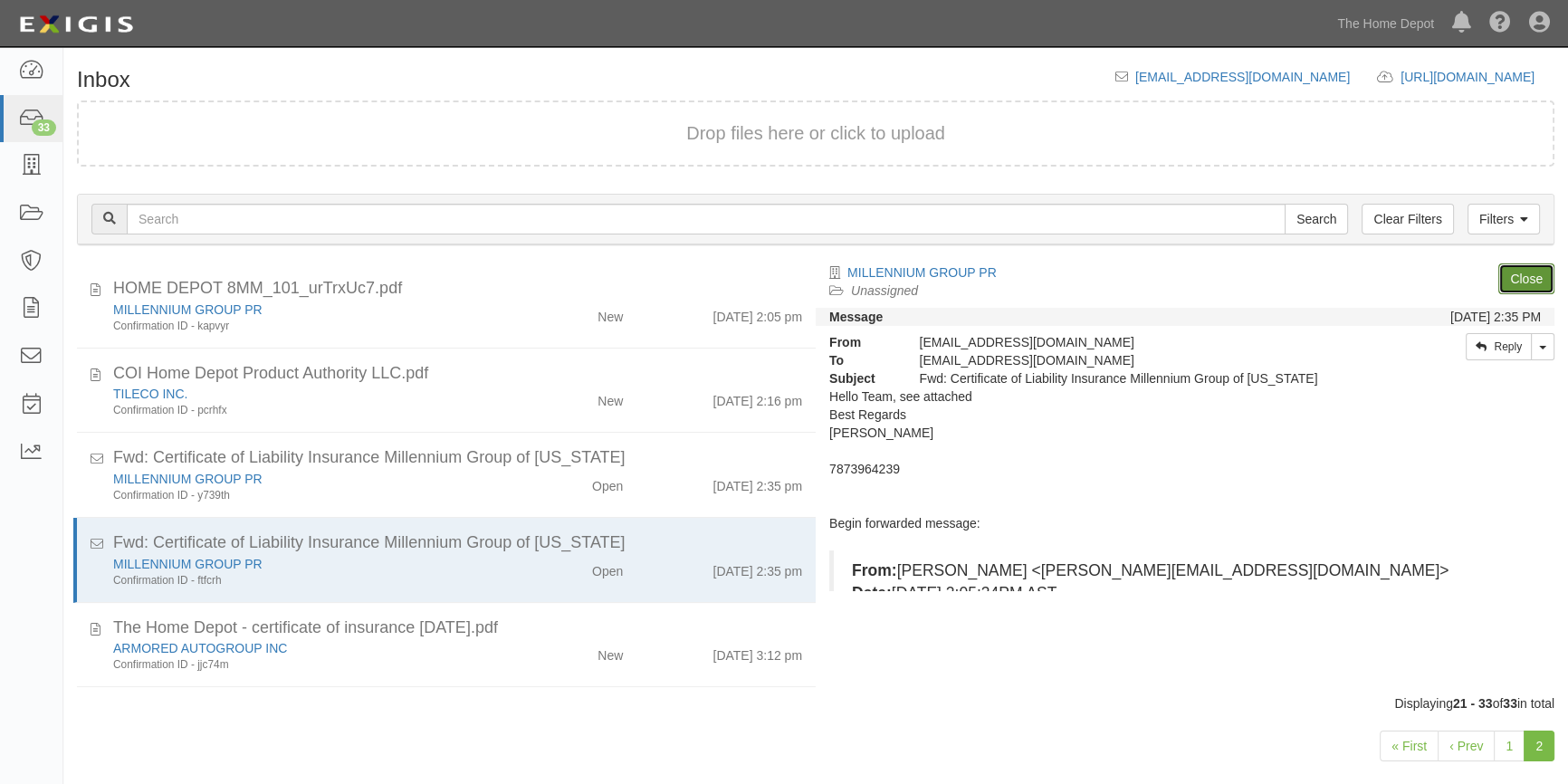
click at [1531, 282] on link "Close" at bounding box center [1525, 279] width 56 height 31
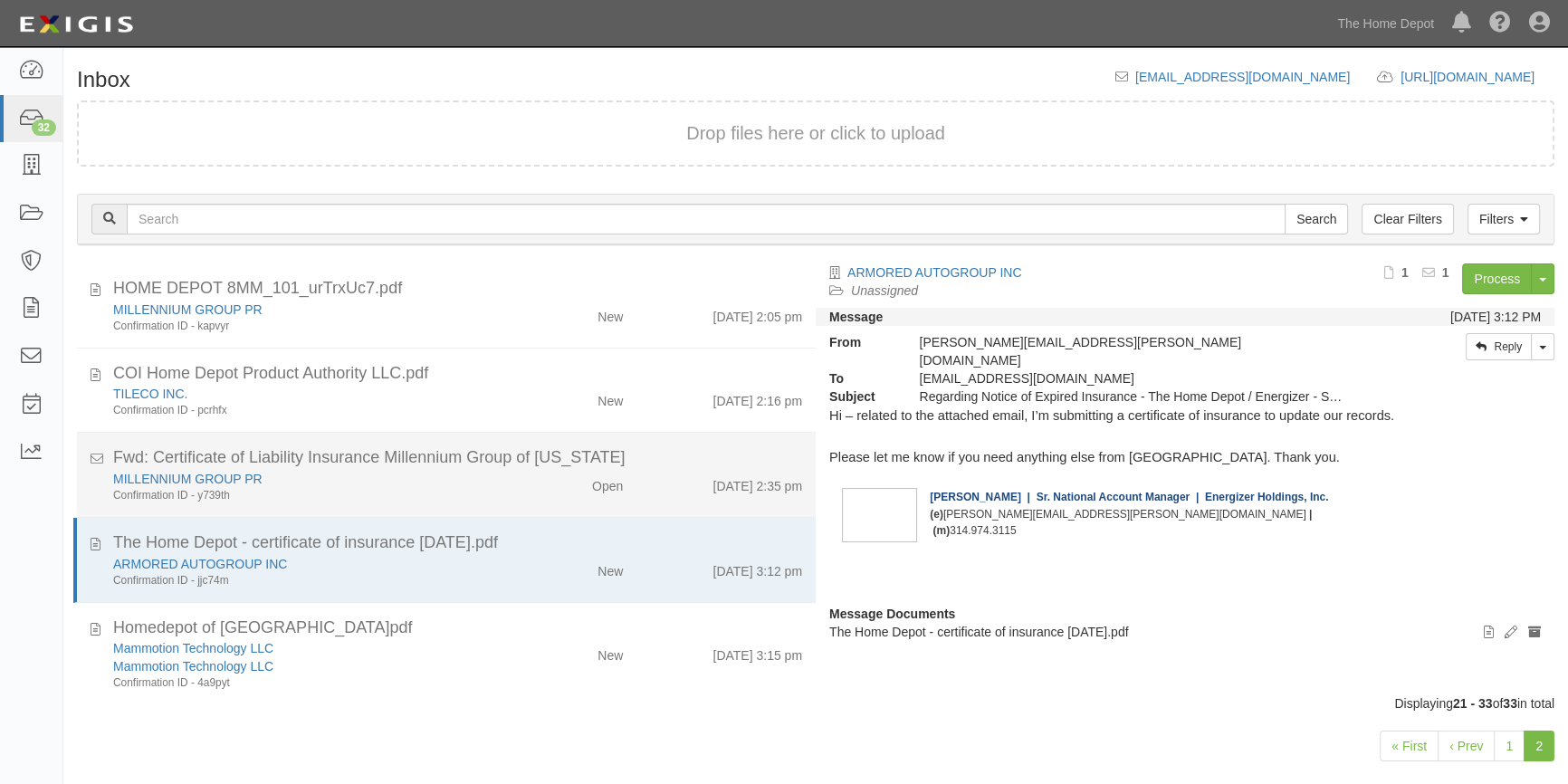
click at [549, 490] on div "Open" at bounding box center [576, 483] width 120 height 26
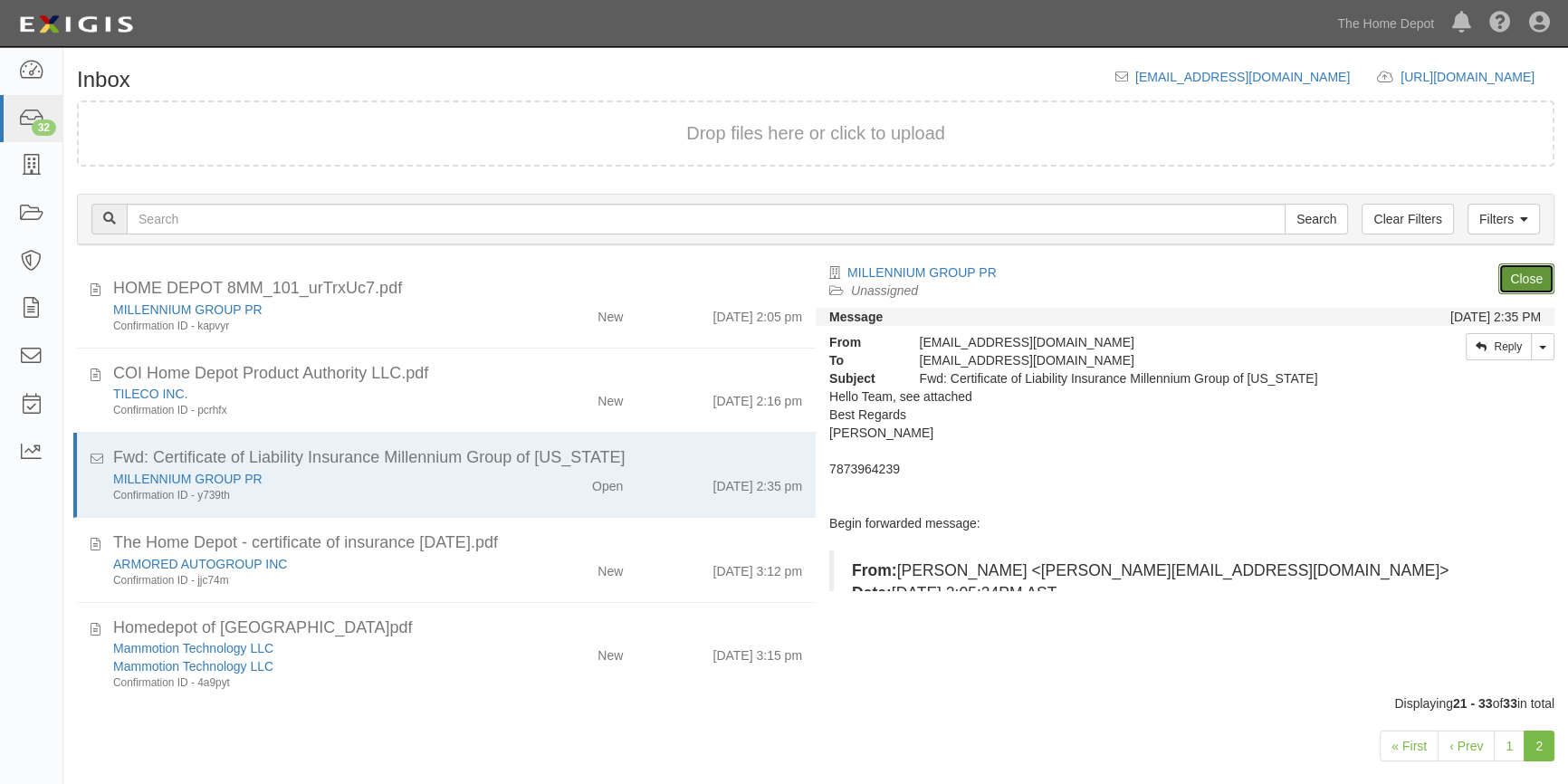
click at [1502, 273] on link "Close" at bounding box center [1525, 279] width 56 height 31
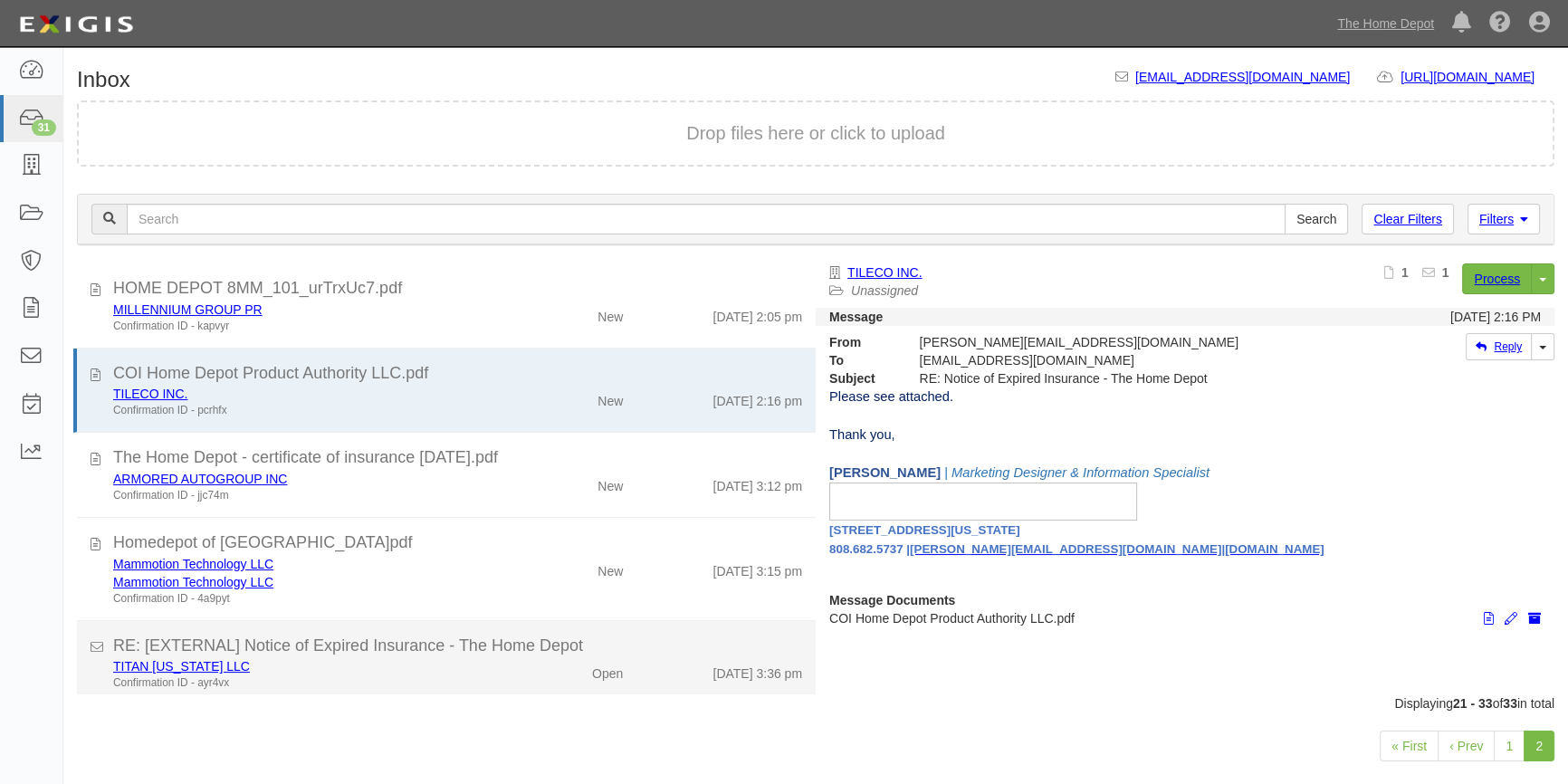
click at [424, 658] on div "TITAN [US_STATE] LLC" at bounding box center [308, 667] width 390 height 18
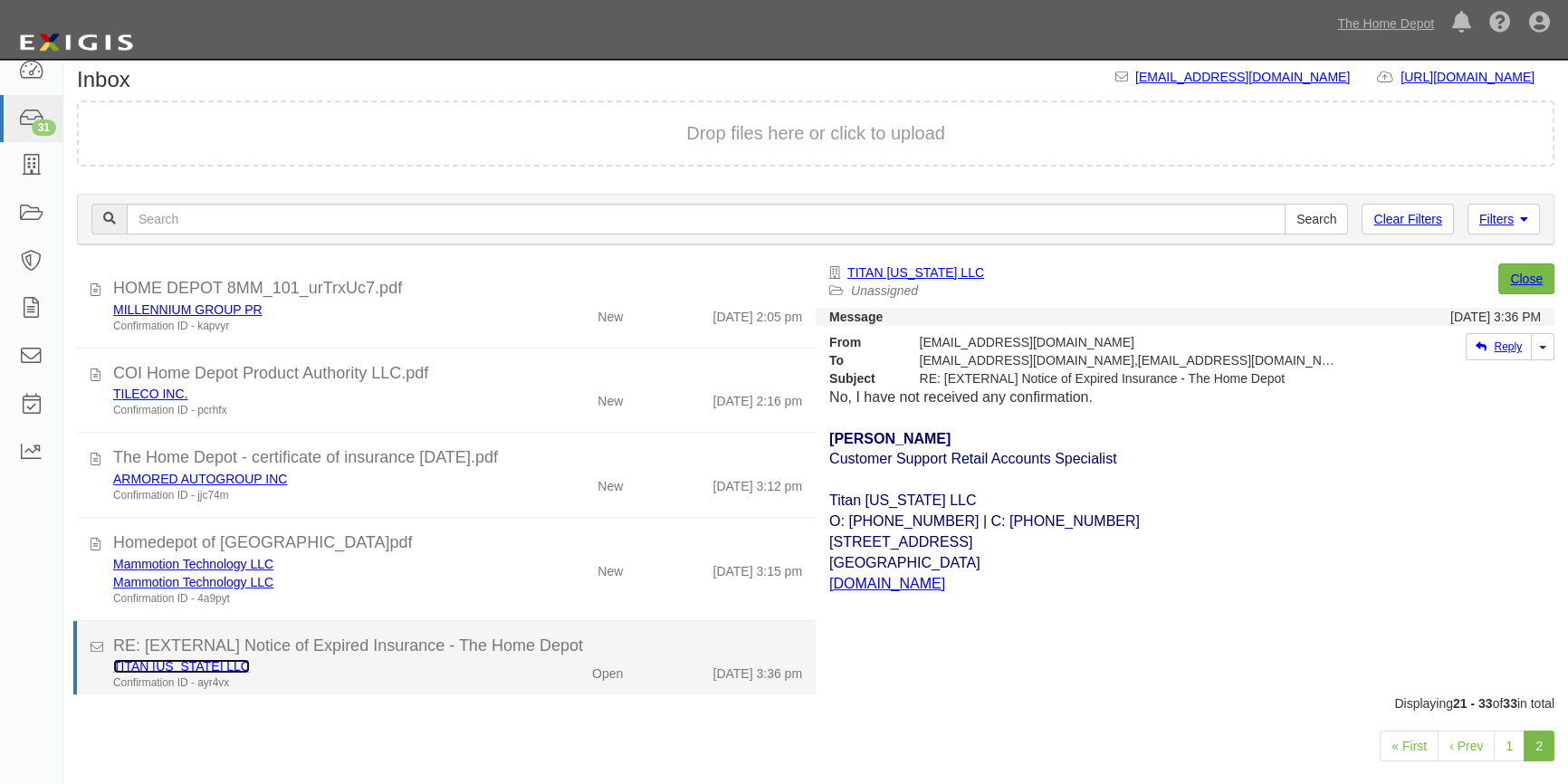
click at [185, 664] on link "TITAN [US_STATE] LLC" at bounding box center [181, 667] width 136 height 15
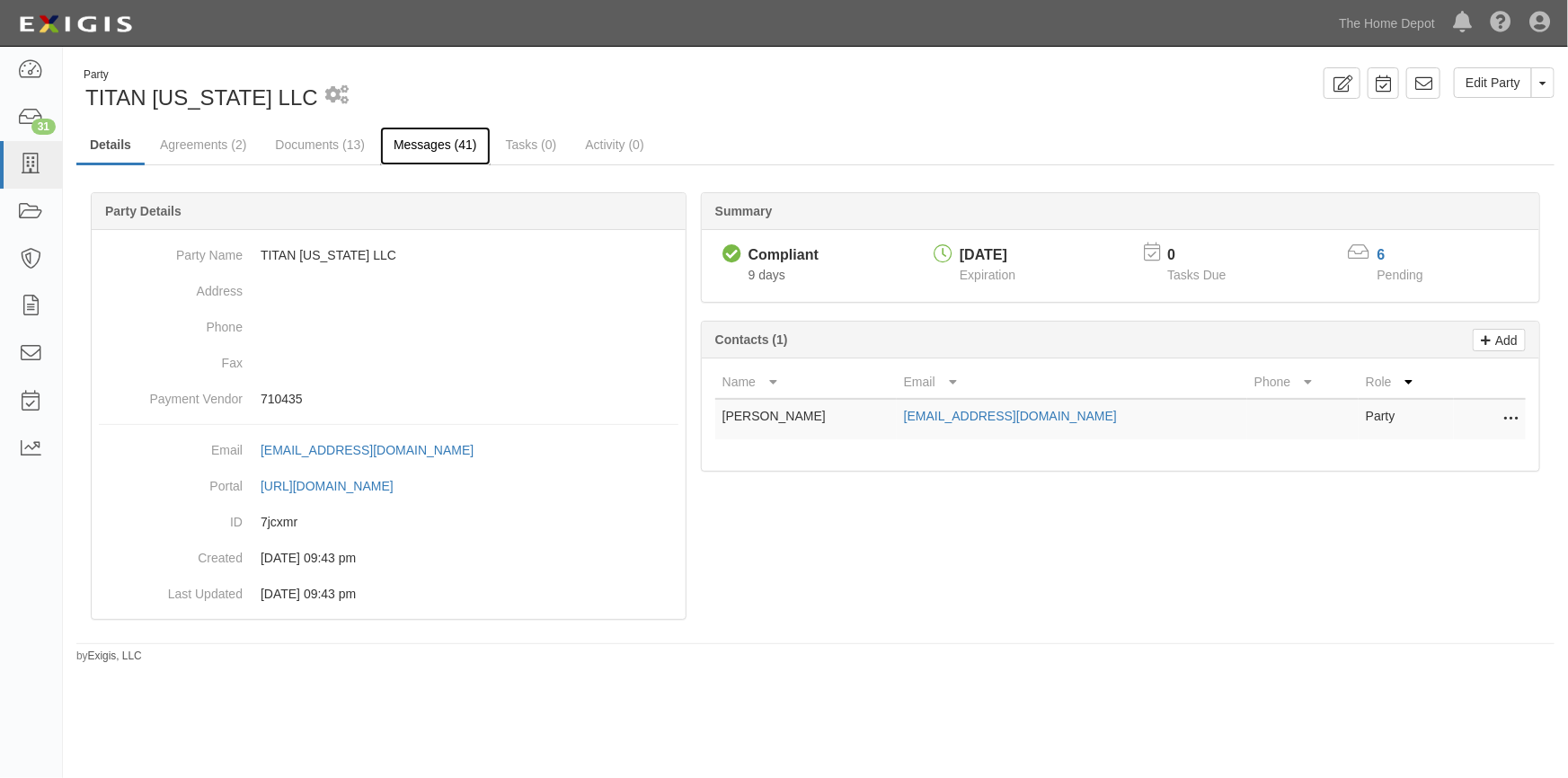
click at [410, 144] on link "Messages (41)" at bounding box center [436, 146] width 111 height 39
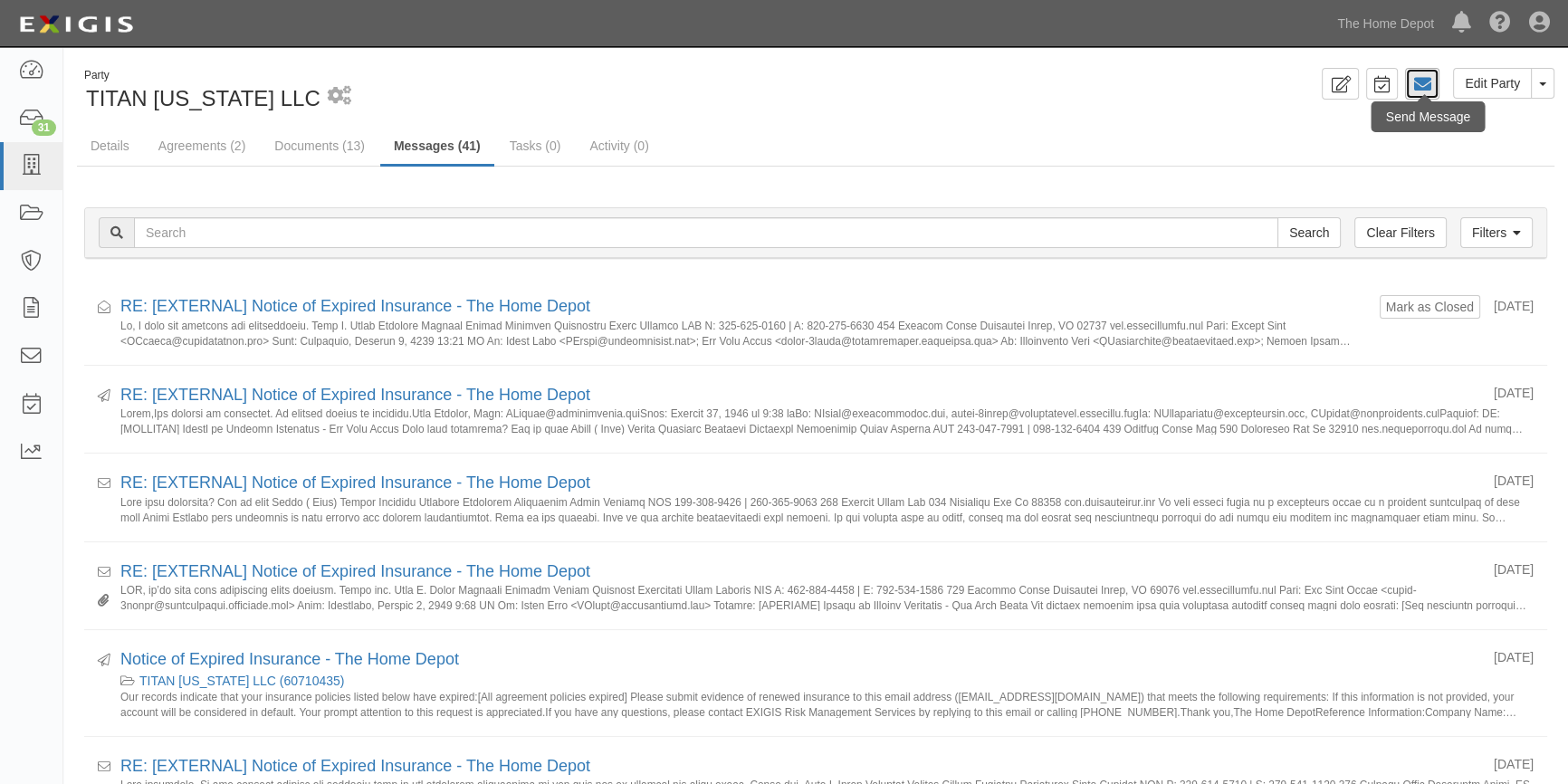
click at [1418, 89] on icon at bounding box center [1422, 84] width 18 height 18
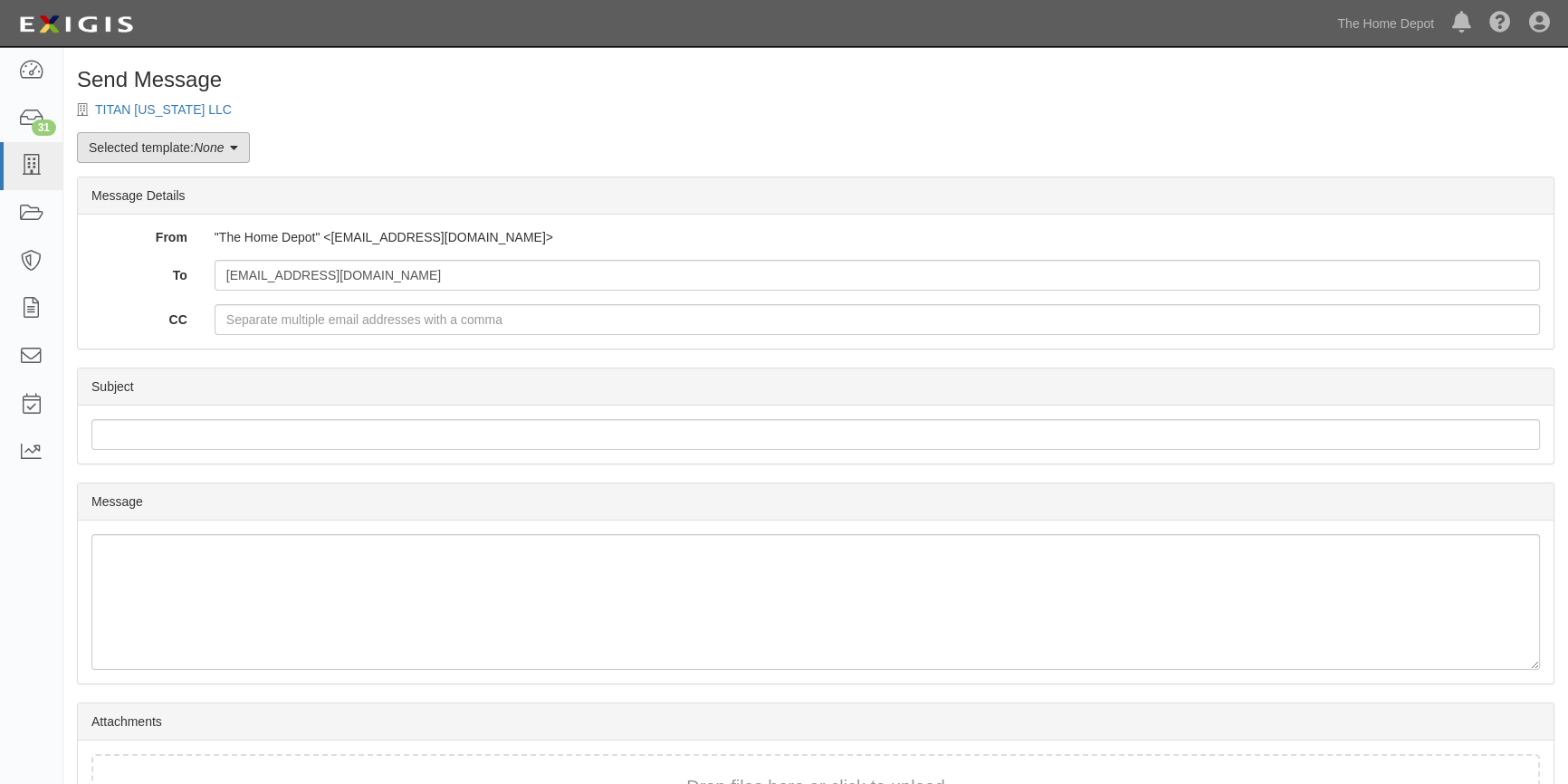
click at [242, 153] on link "Selected template: None" at bounding box center [163, 148] width 173 height 31
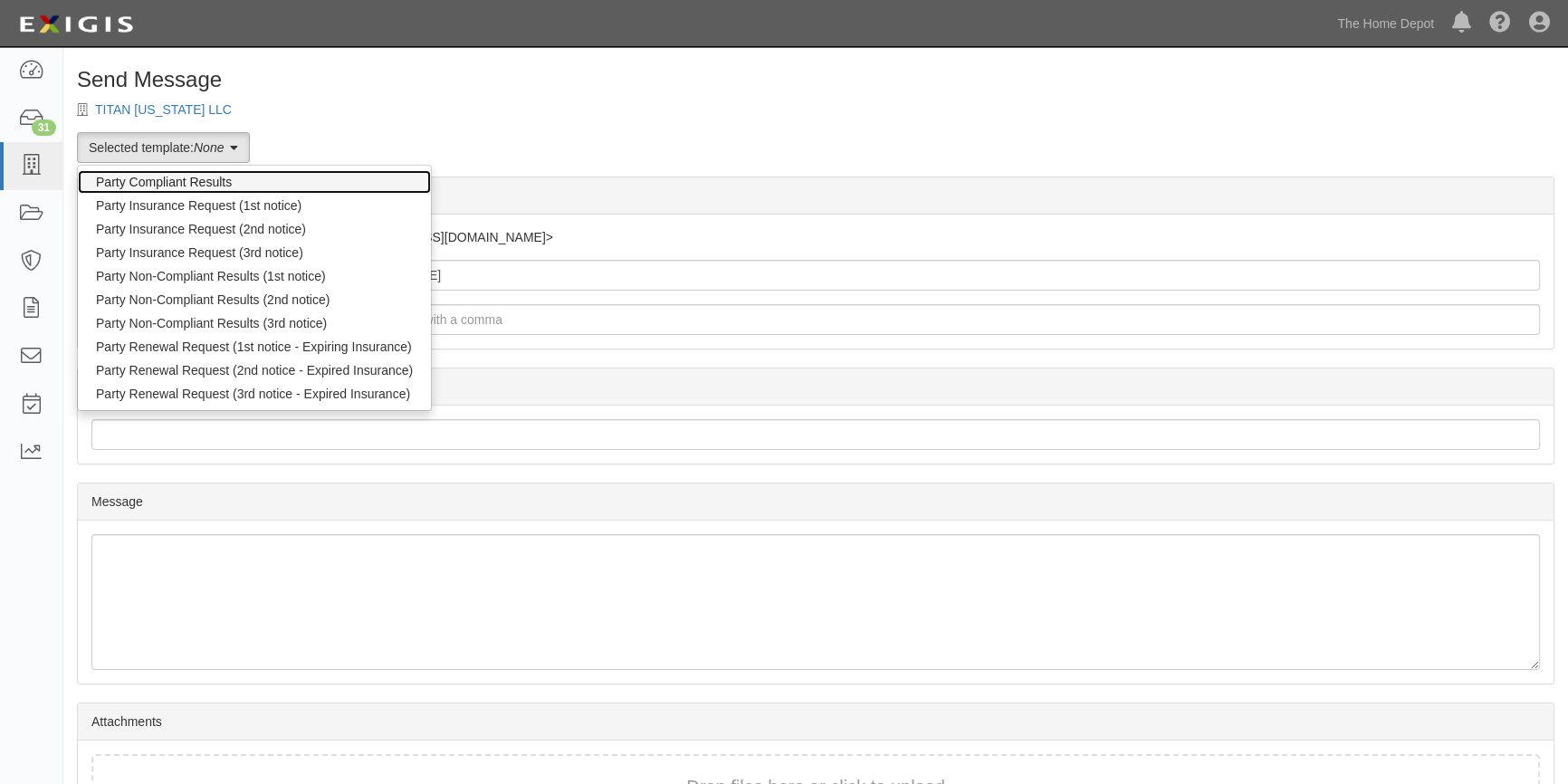
click at [200, 185] on link "Party Compliant Results" at bounding box center [254, 182] width 353 height 24
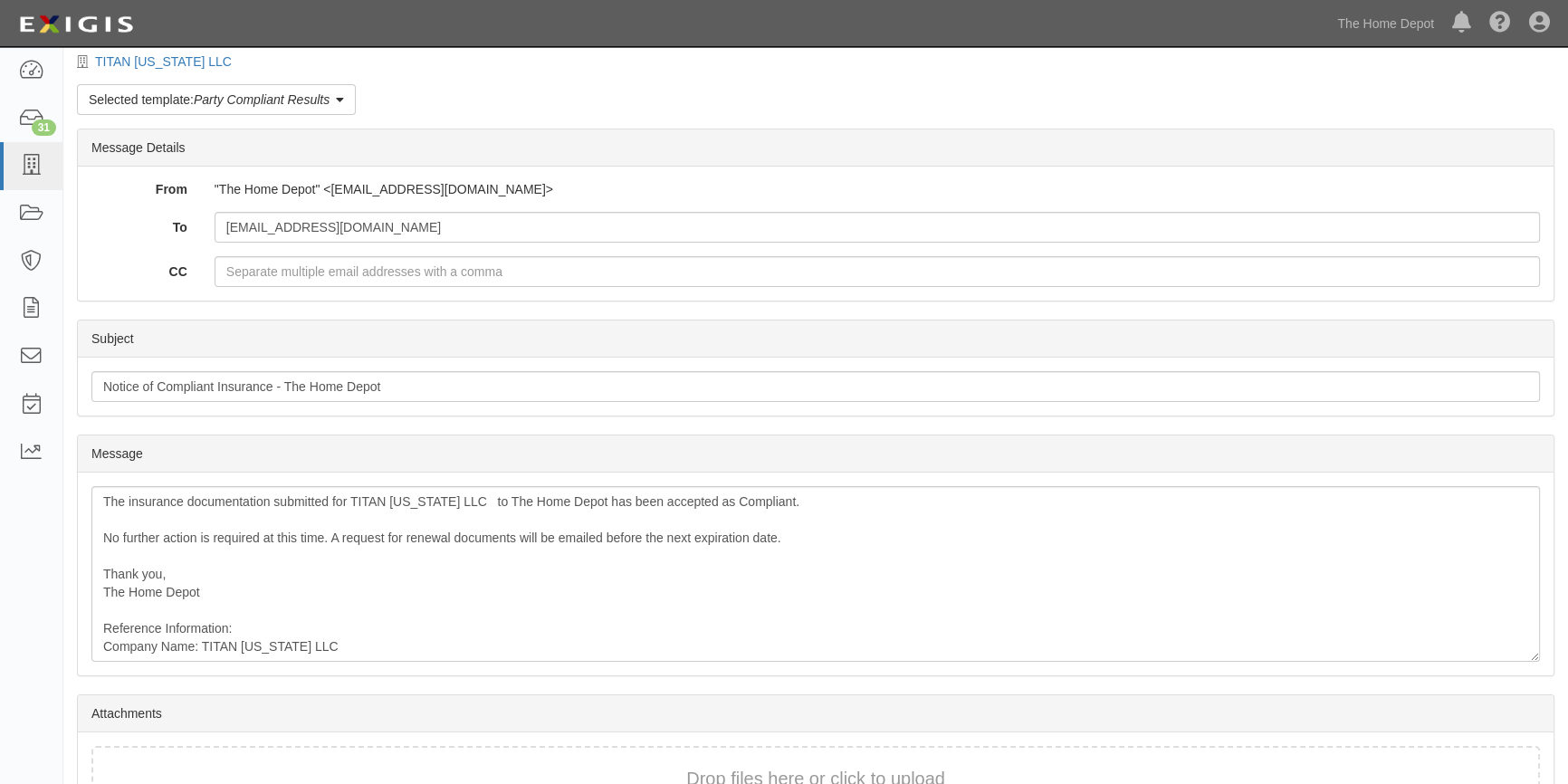
scroll to position [163, 0]
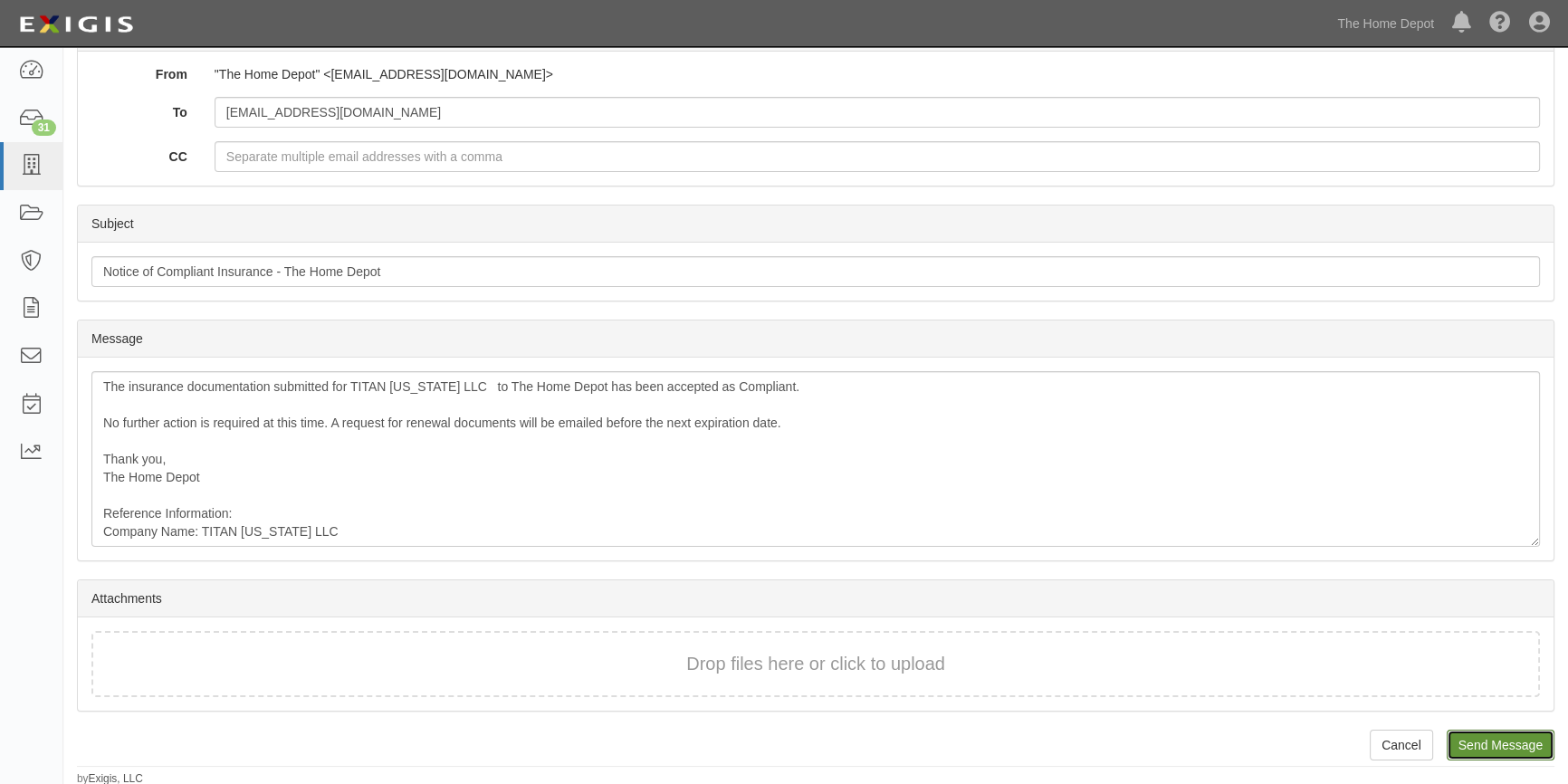
click at [1497, 742] on input "Send Message" at bounding box center [1500, 746] width 108 height 31
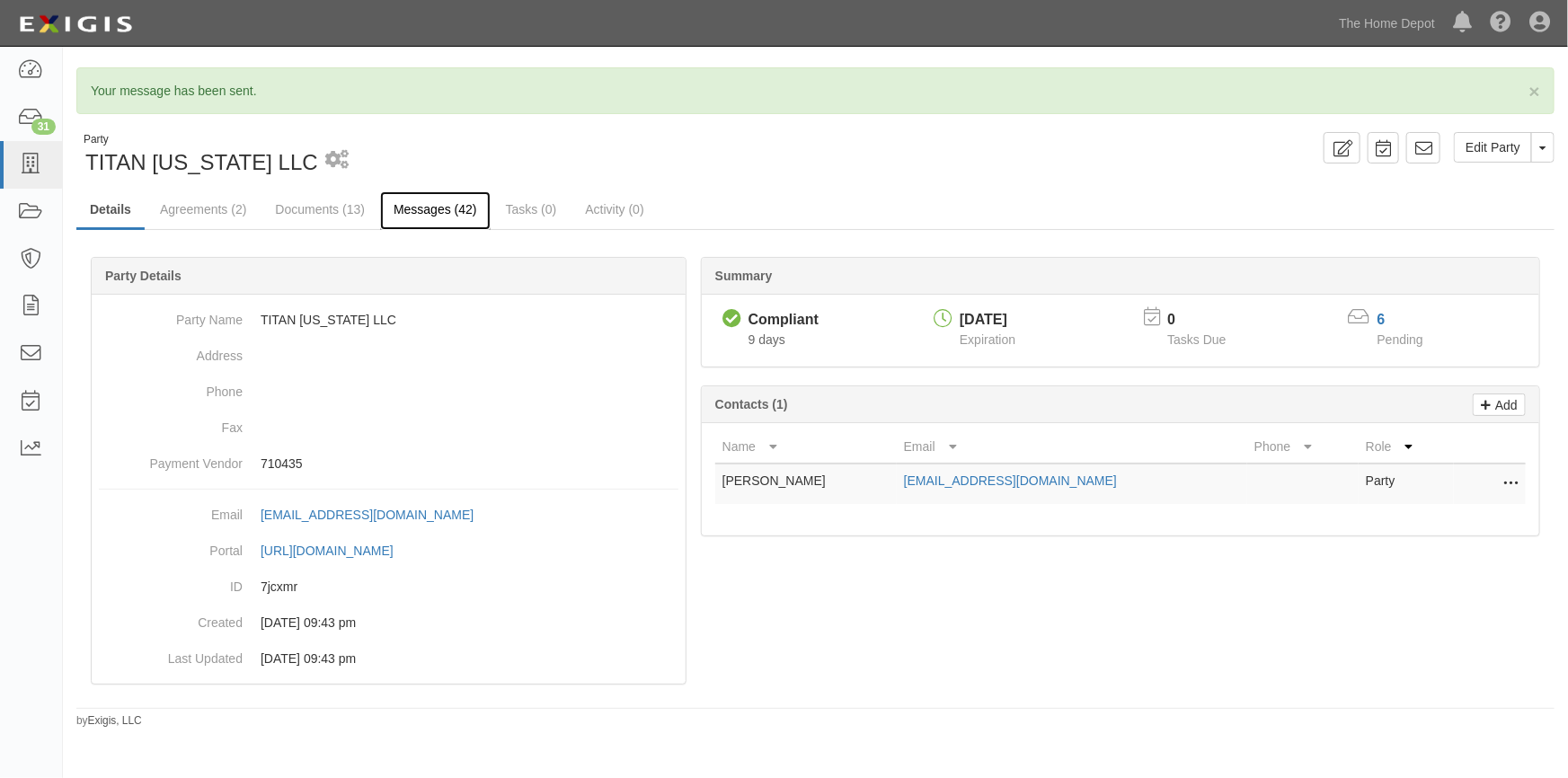
click at [439, 205] on link "Messages (42)" at bounding box center [436, 211] width 111 height 39
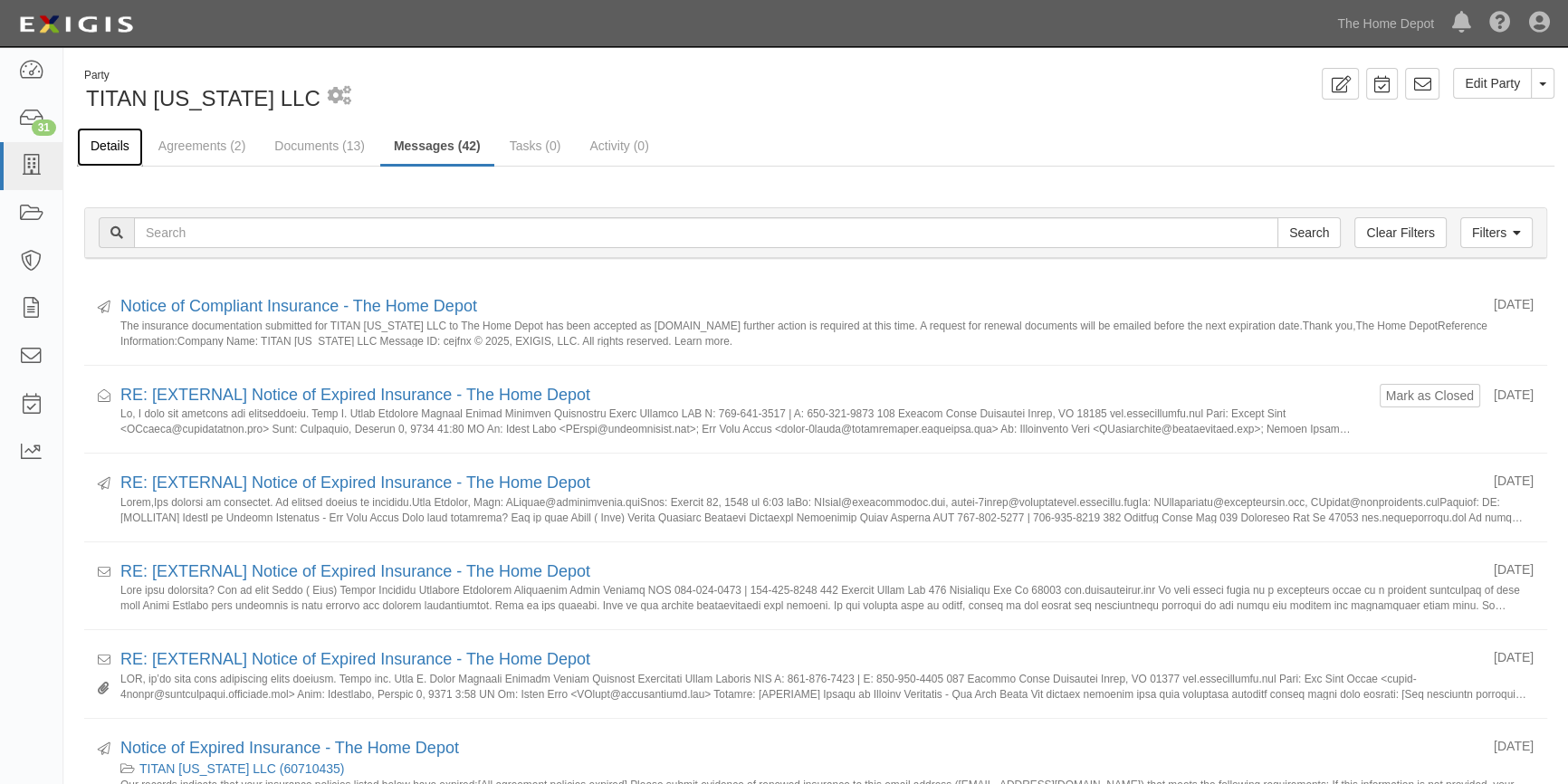
click at [119, 144] on link "Details" at bounding box center [110, 147] width 66 height 39
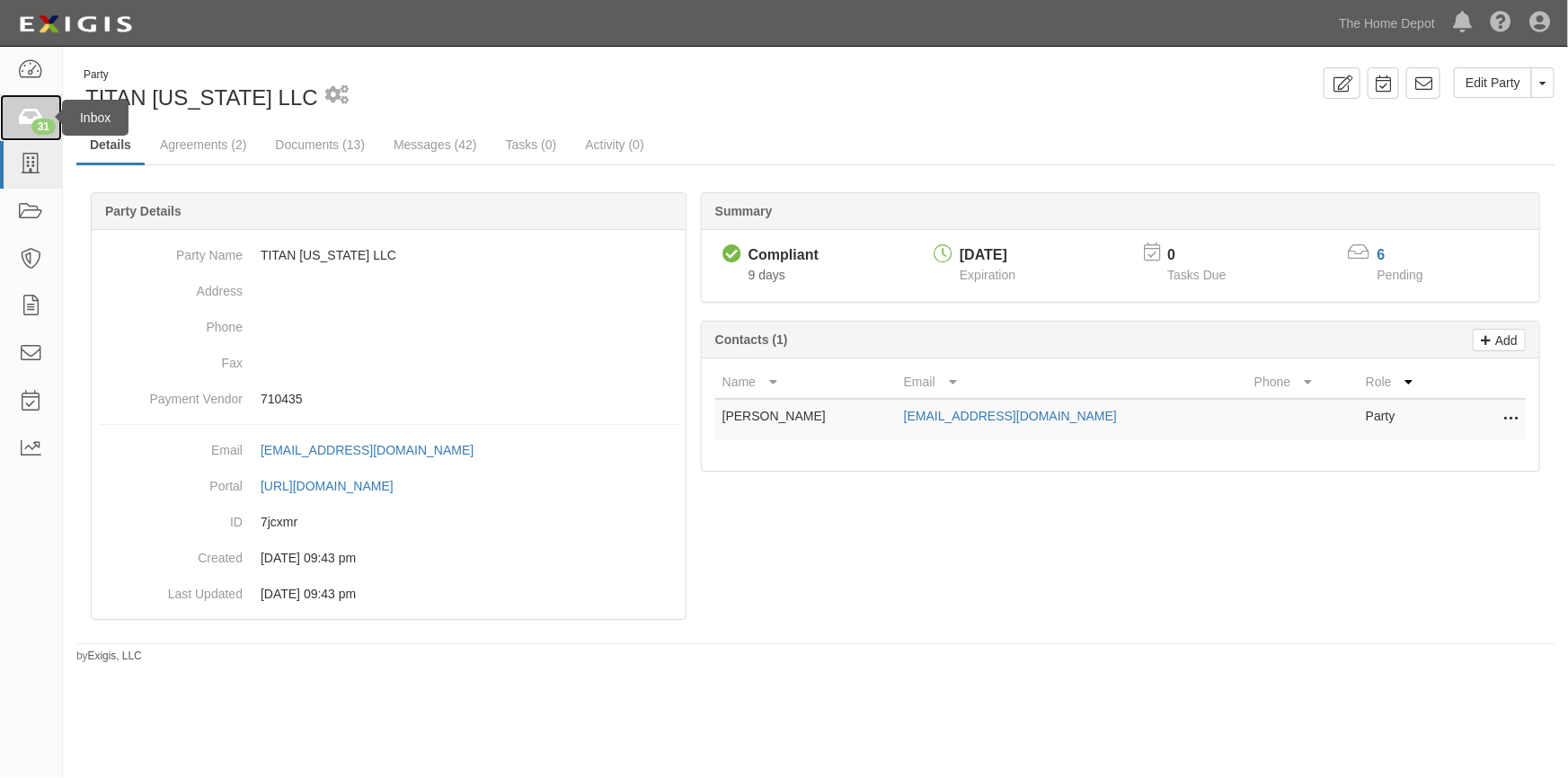
click at [37, 121] on div "31" at bounding box center [44, 127] width 25 height 16
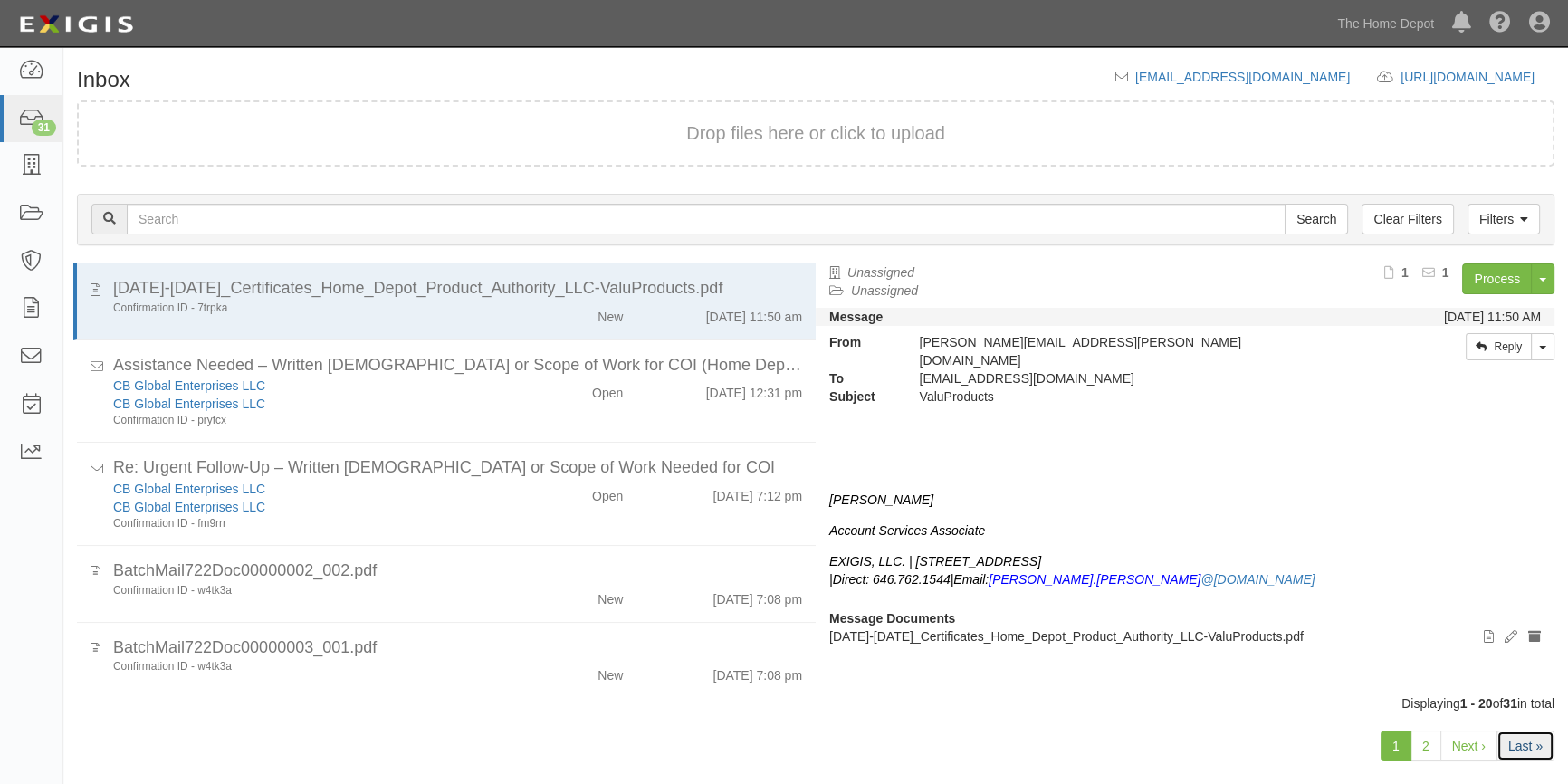
click at [1524, 746] on link "Last »" at bounding box center [1524, 746] width 58 height 31
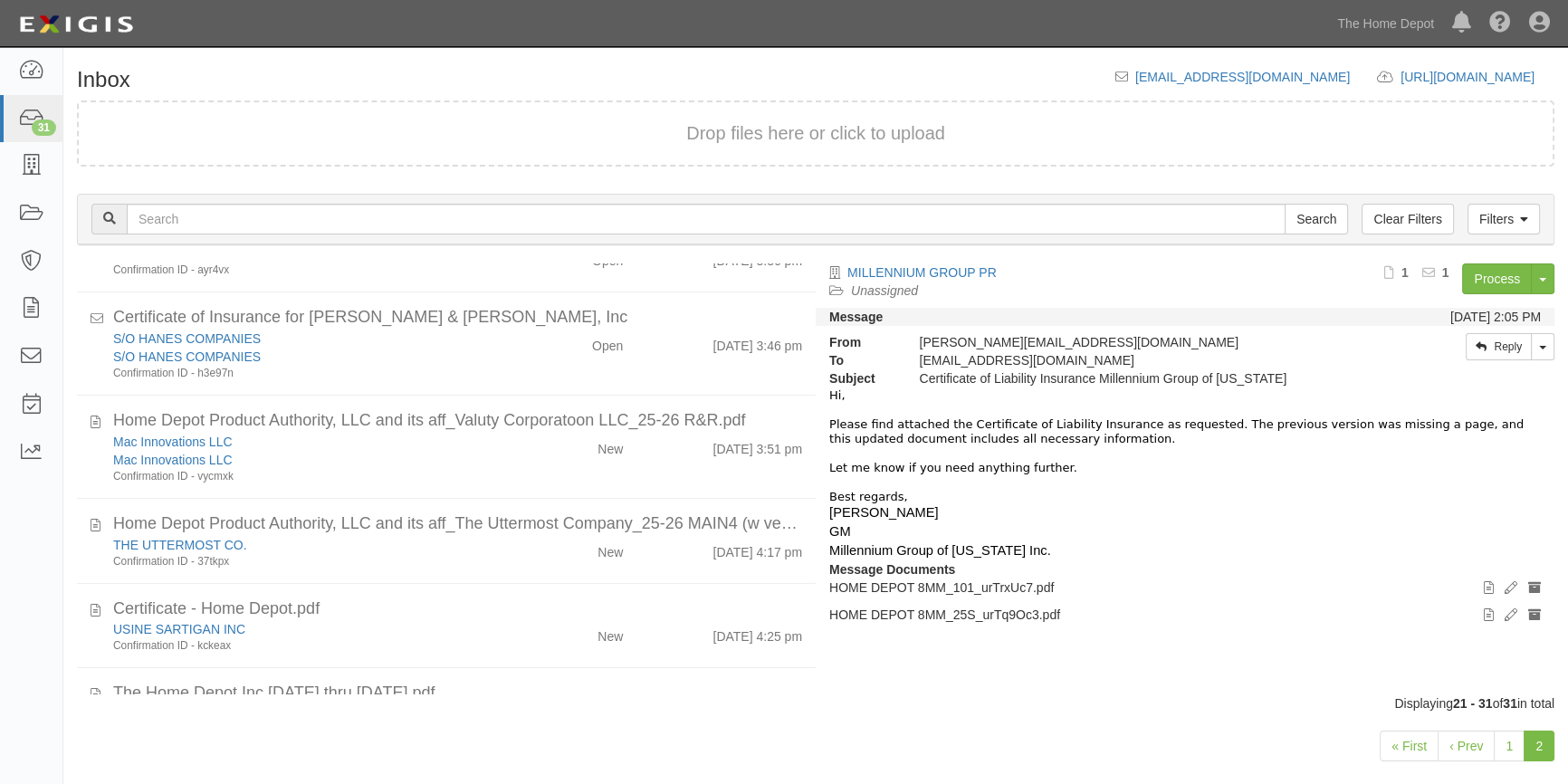
scroll to position [411, 0]
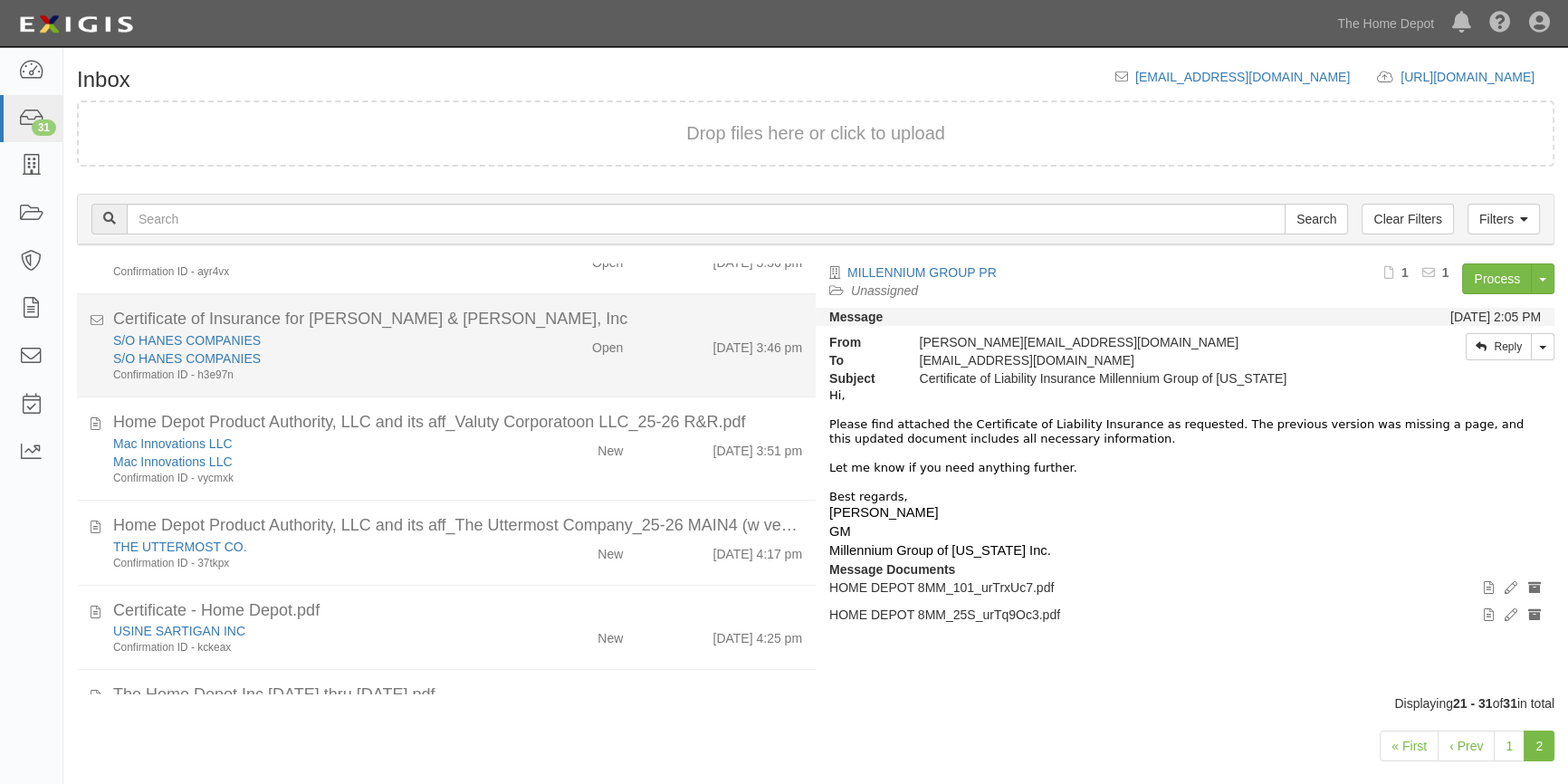
click at [489, 360] on div "S/O HANES COMPANIES" at bounding box center [308, 359] width 390 height 18
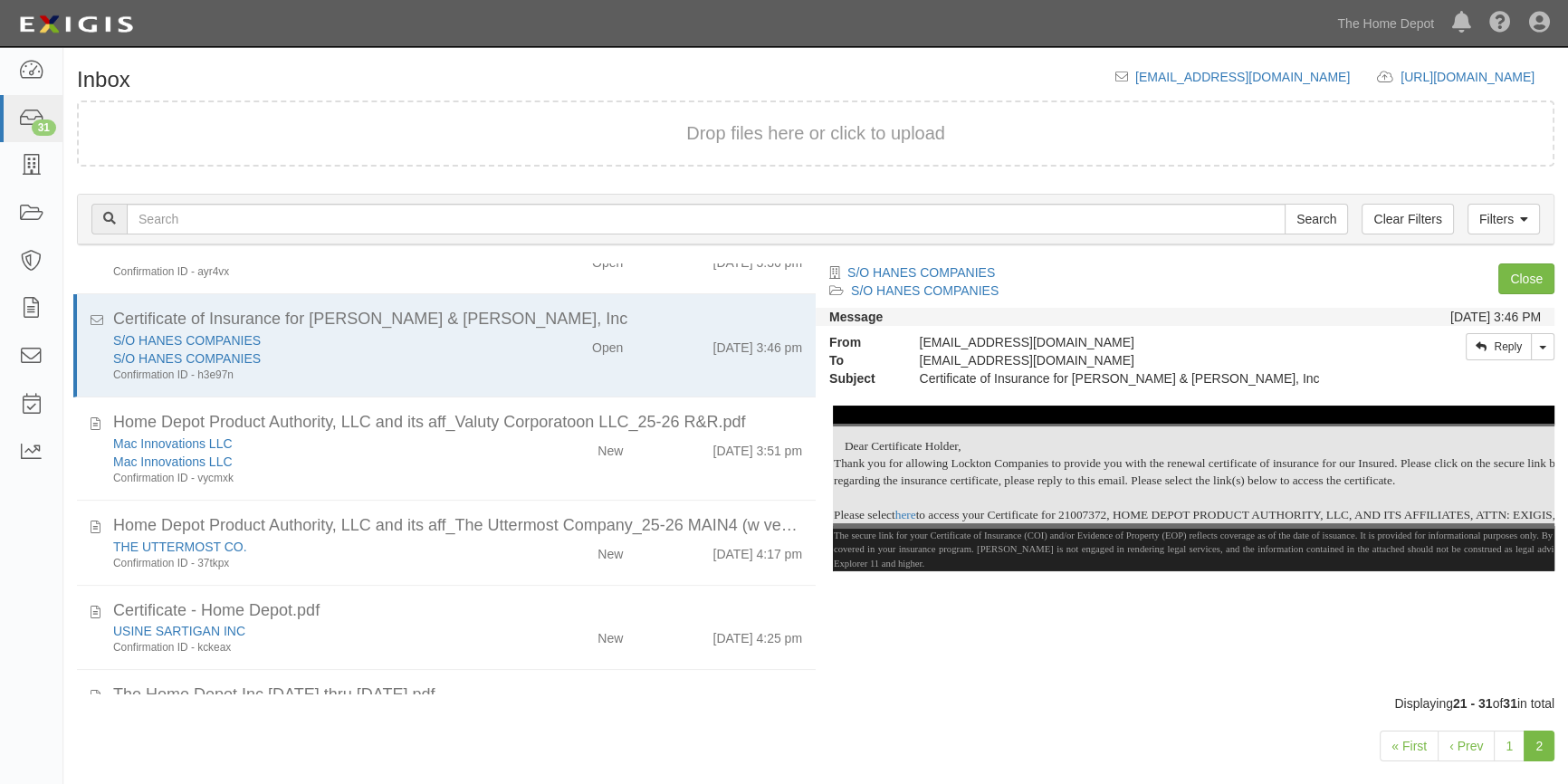
scroll to position [9, 0]
click at [1535, 271] on link "Close" at bounding box center [1525, 279] width 56 height 31
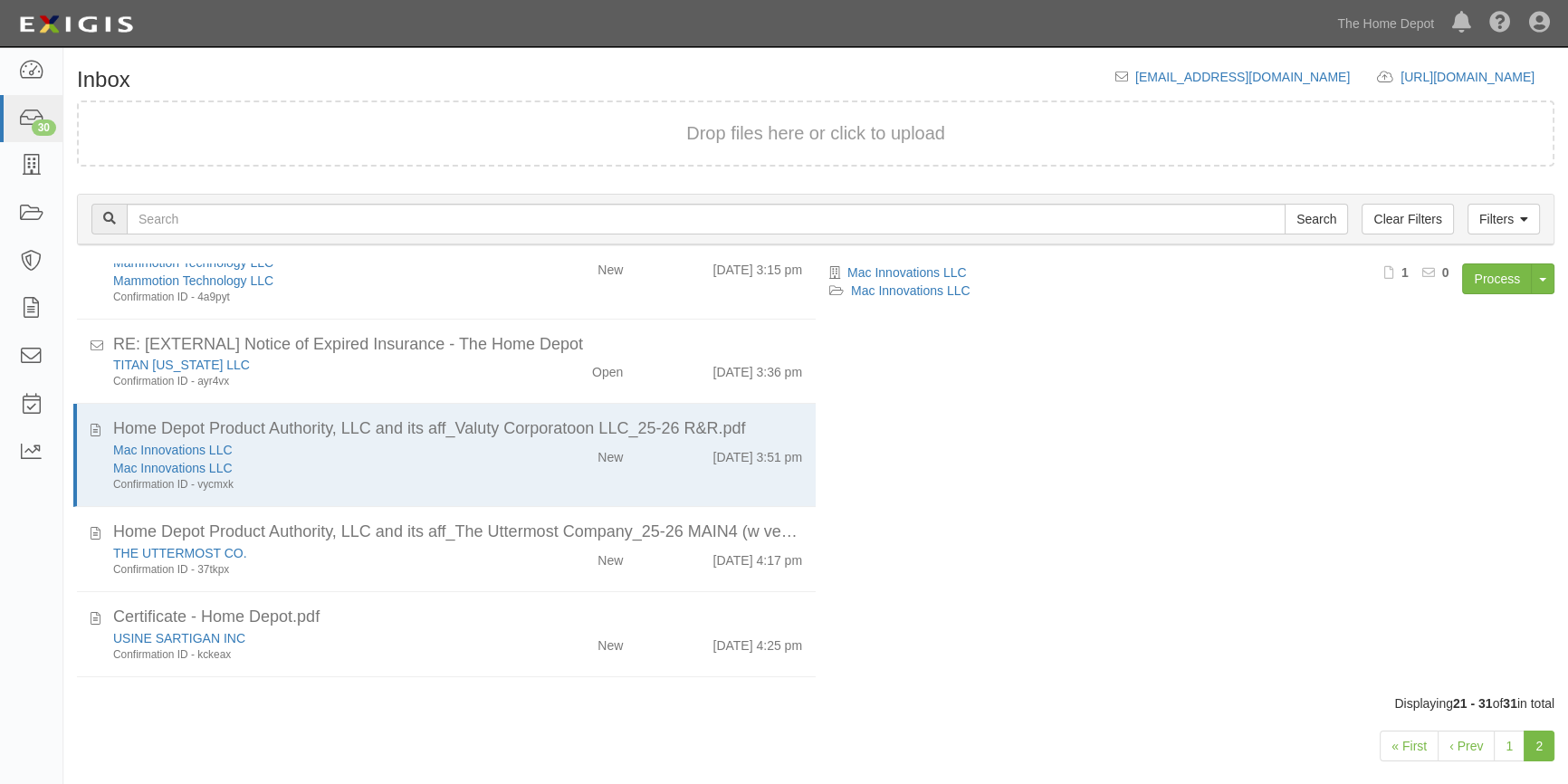
scroll to position [283, 0]
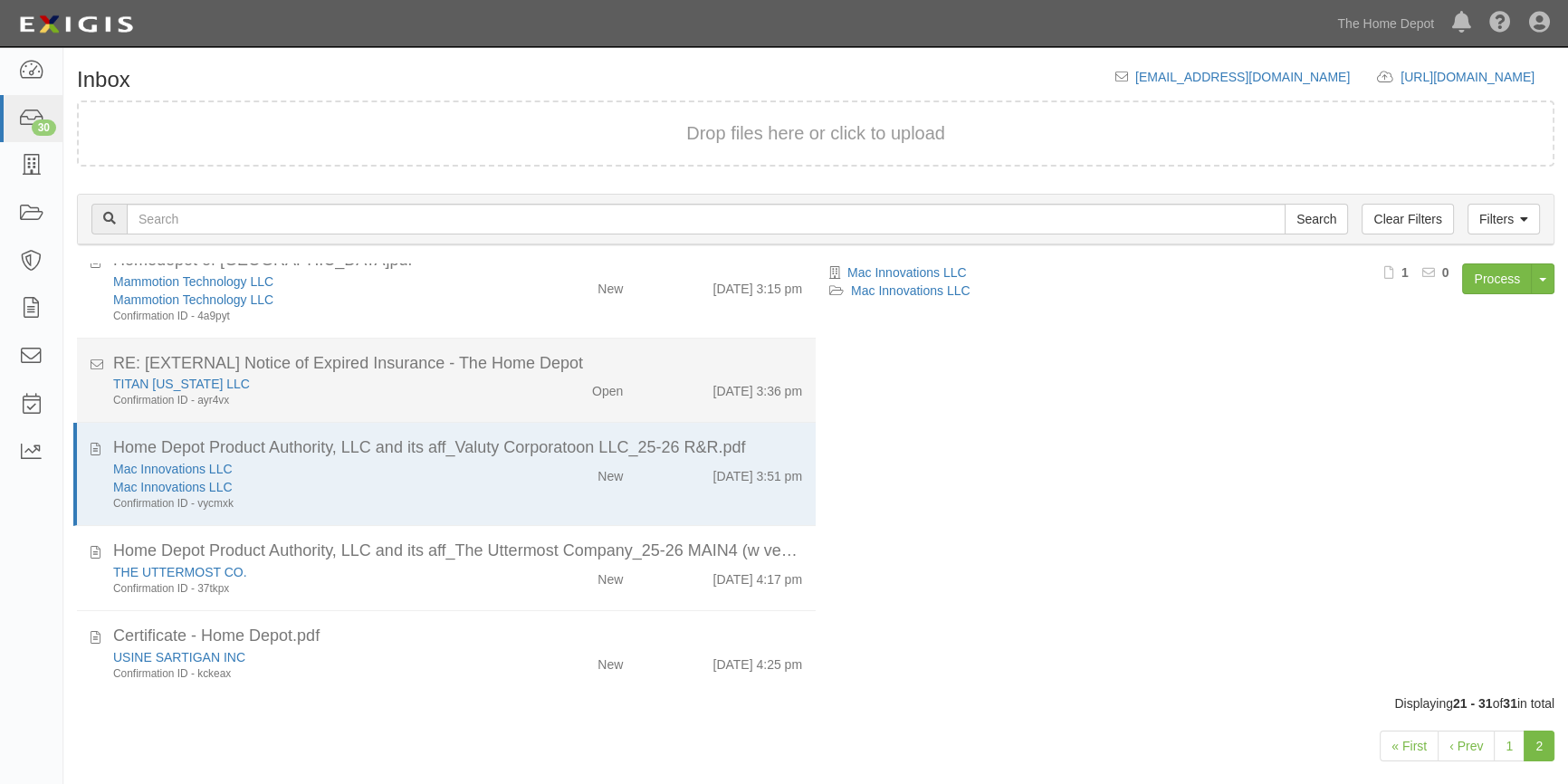
click at [421, 398] on div "Confirmation ID - ayr4vx" at bounding box center [308, 401] width 390 height 16
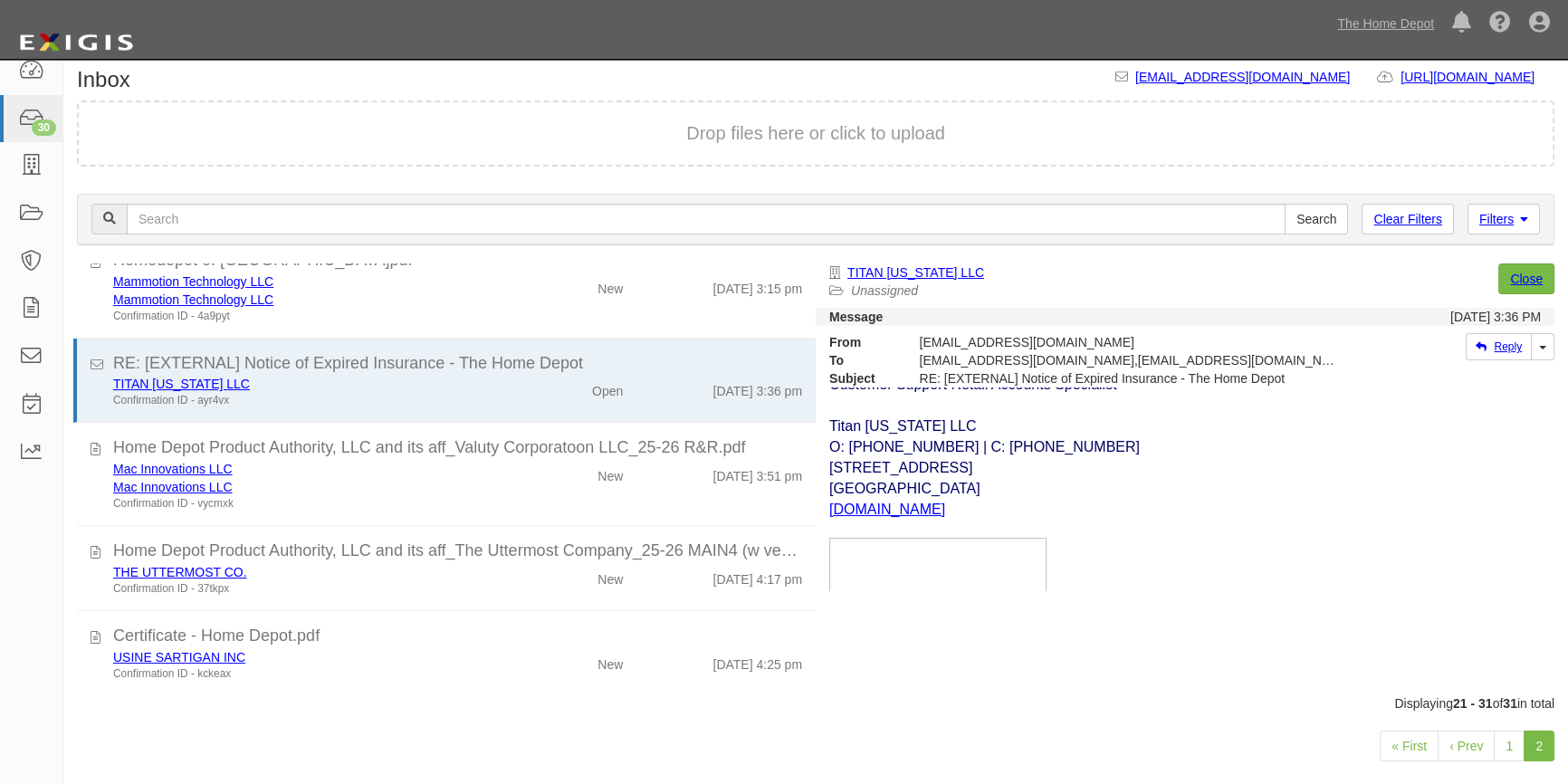
scroll to position [0, 0]
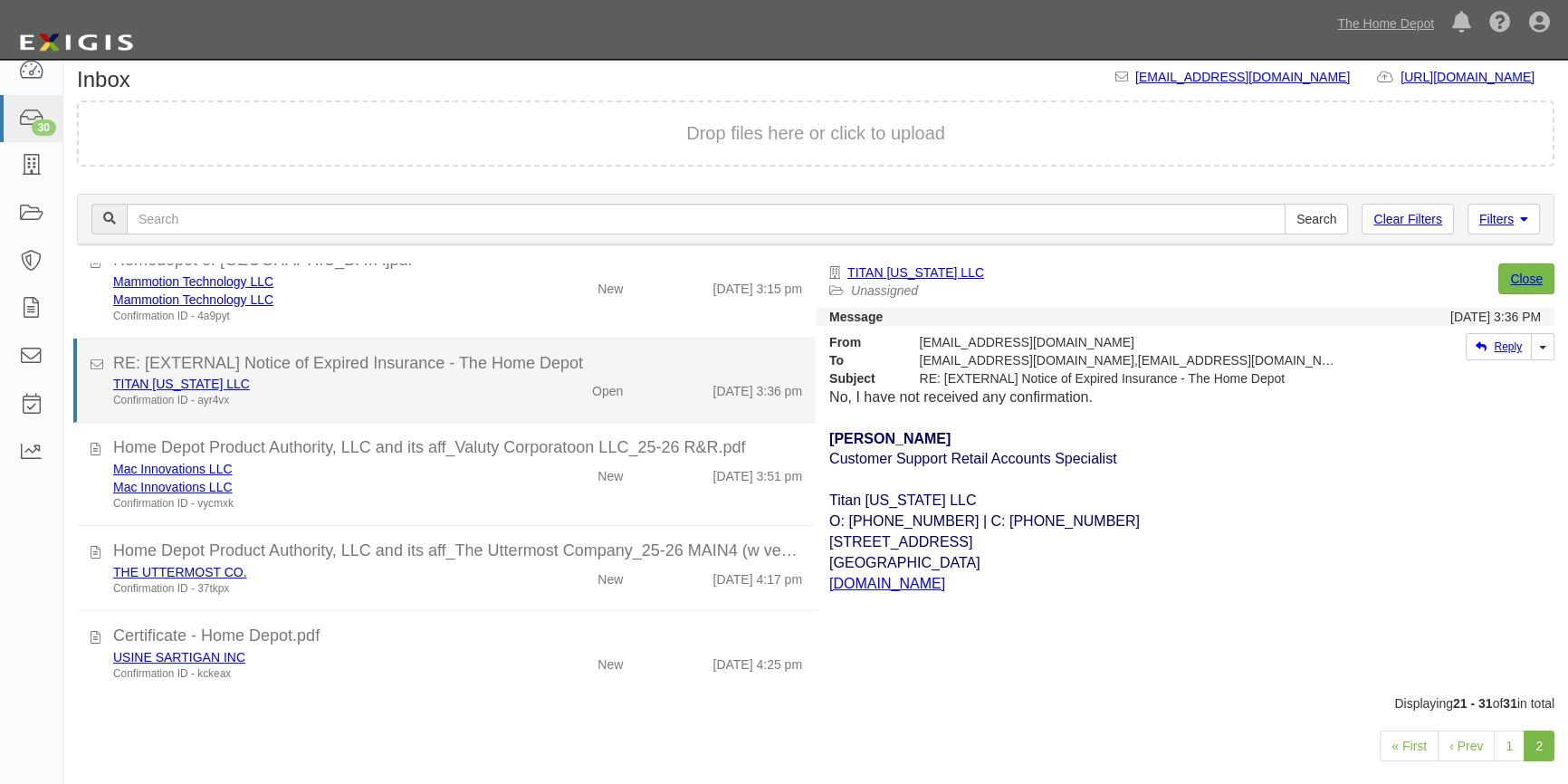
click at [401, 381] on div "TITAN FLORIDA LLC" at bounding box center [308, 384] width 390 height 18
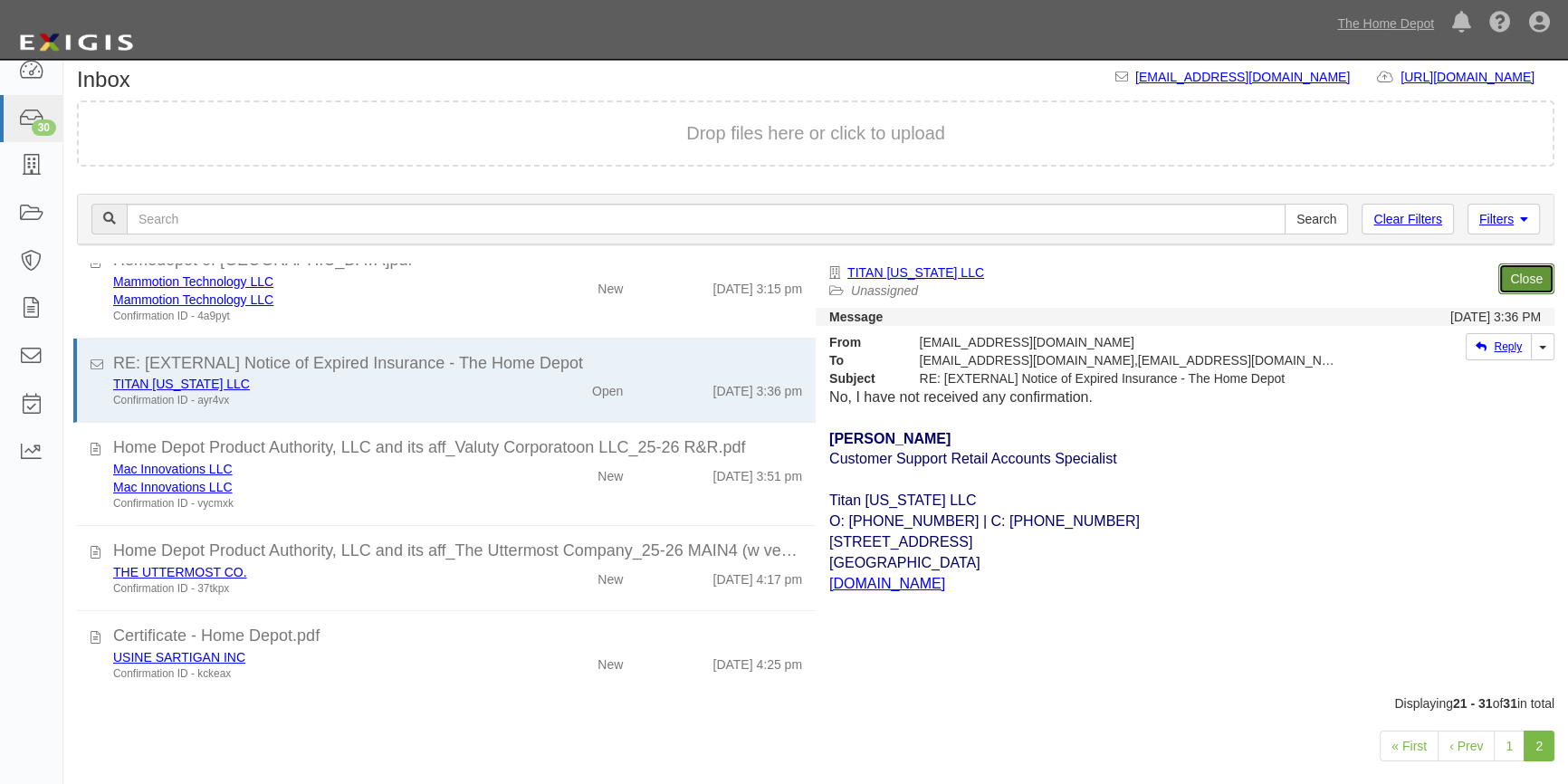
click at [1518, 281] on link "Close" at bounding box center [1525, 279] width 56 height 31
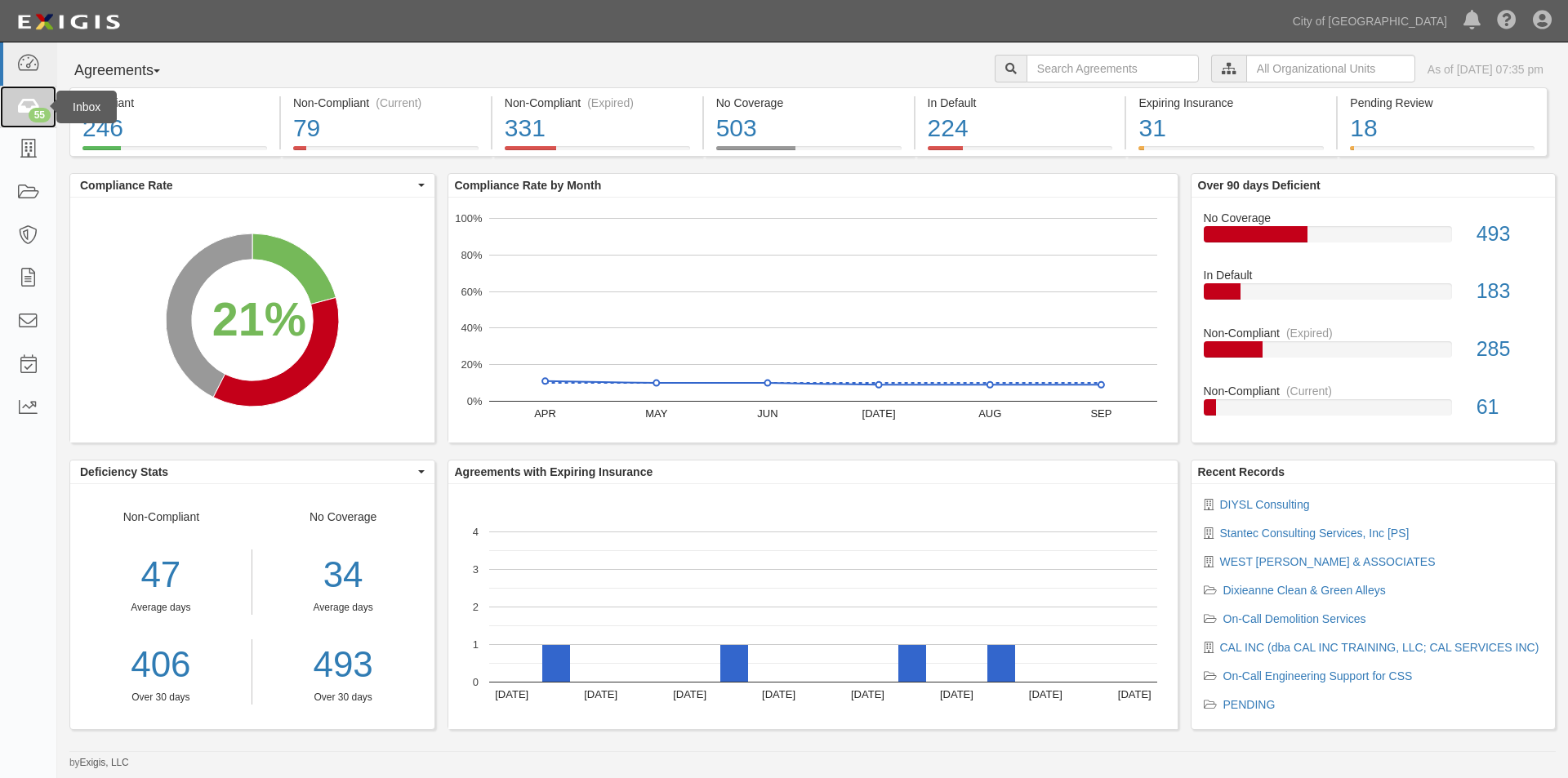
click at [21, 112] on icon at bounding box center [28, 107] width 23 height 19
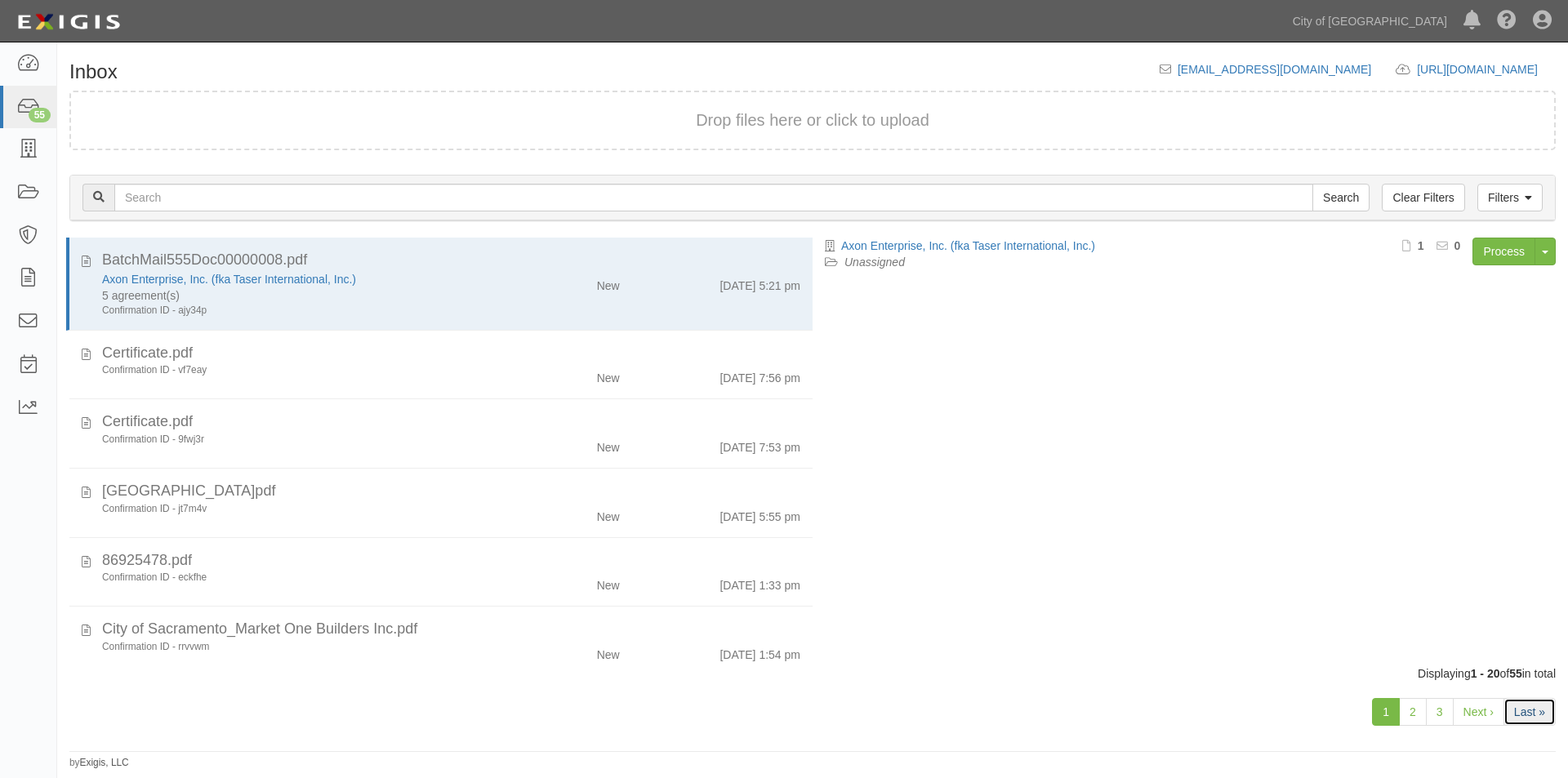
click at [1521, 707] on link "Last »" at bounding box center [1528, 712] width 52 height 28
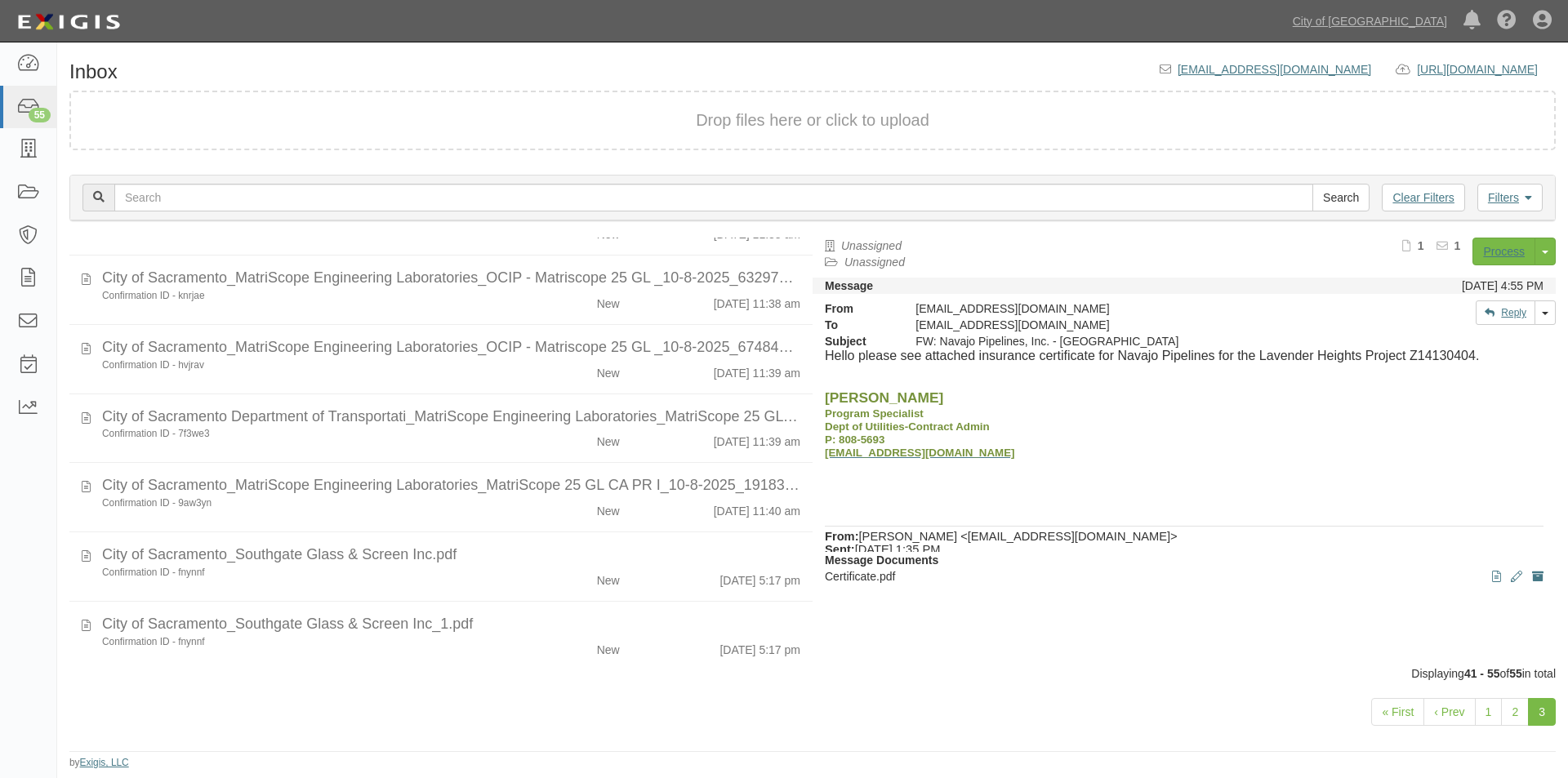
scroll to position [617, 0]
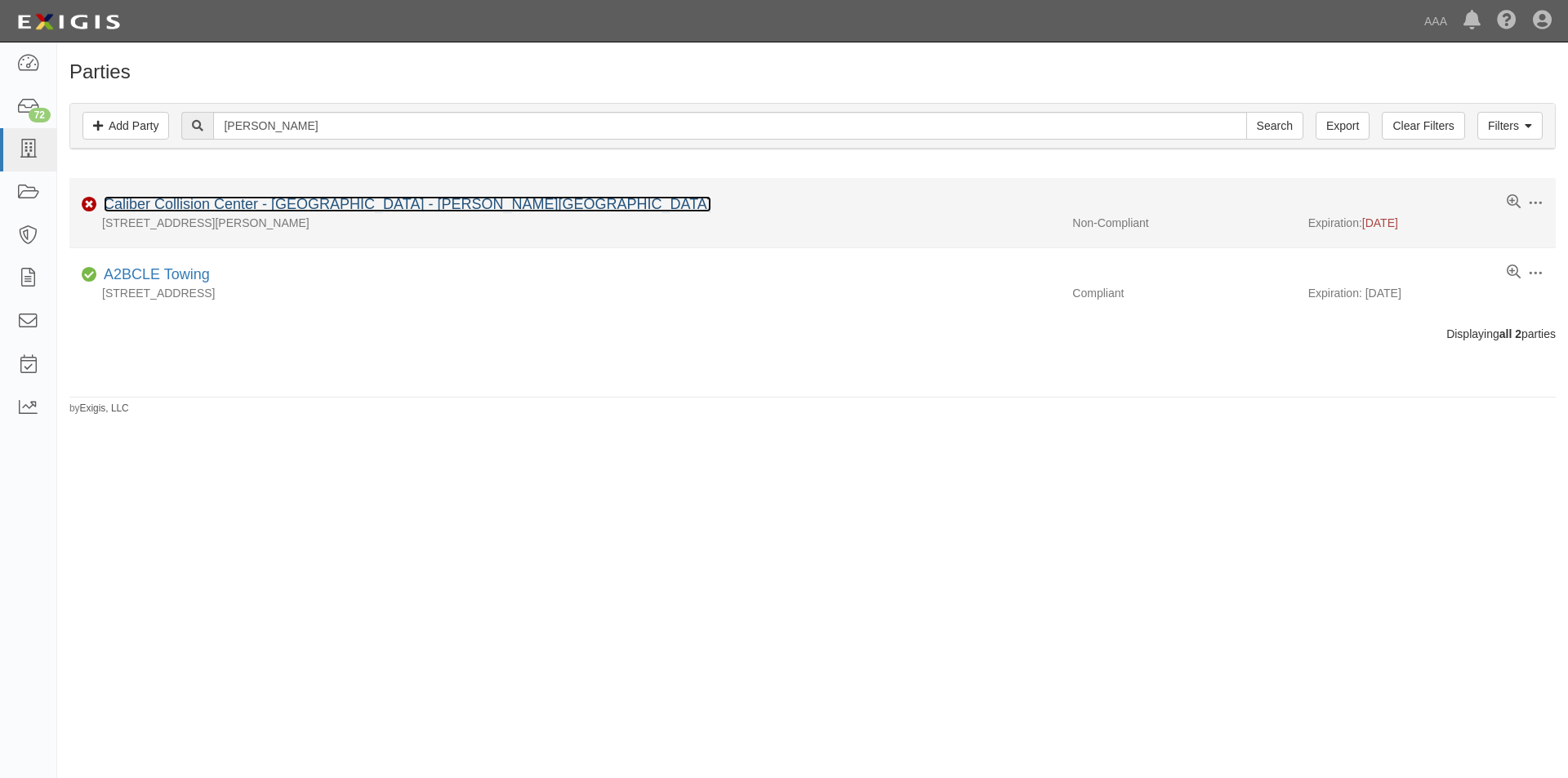
click at [224, 205] on link "Caliber Collision Center - [GEOGRAPHIC_DATA] - [PERSON_NAME][GEOGRAPHIC_DATA]" at bounding box center [407, 205] width 607 height 17
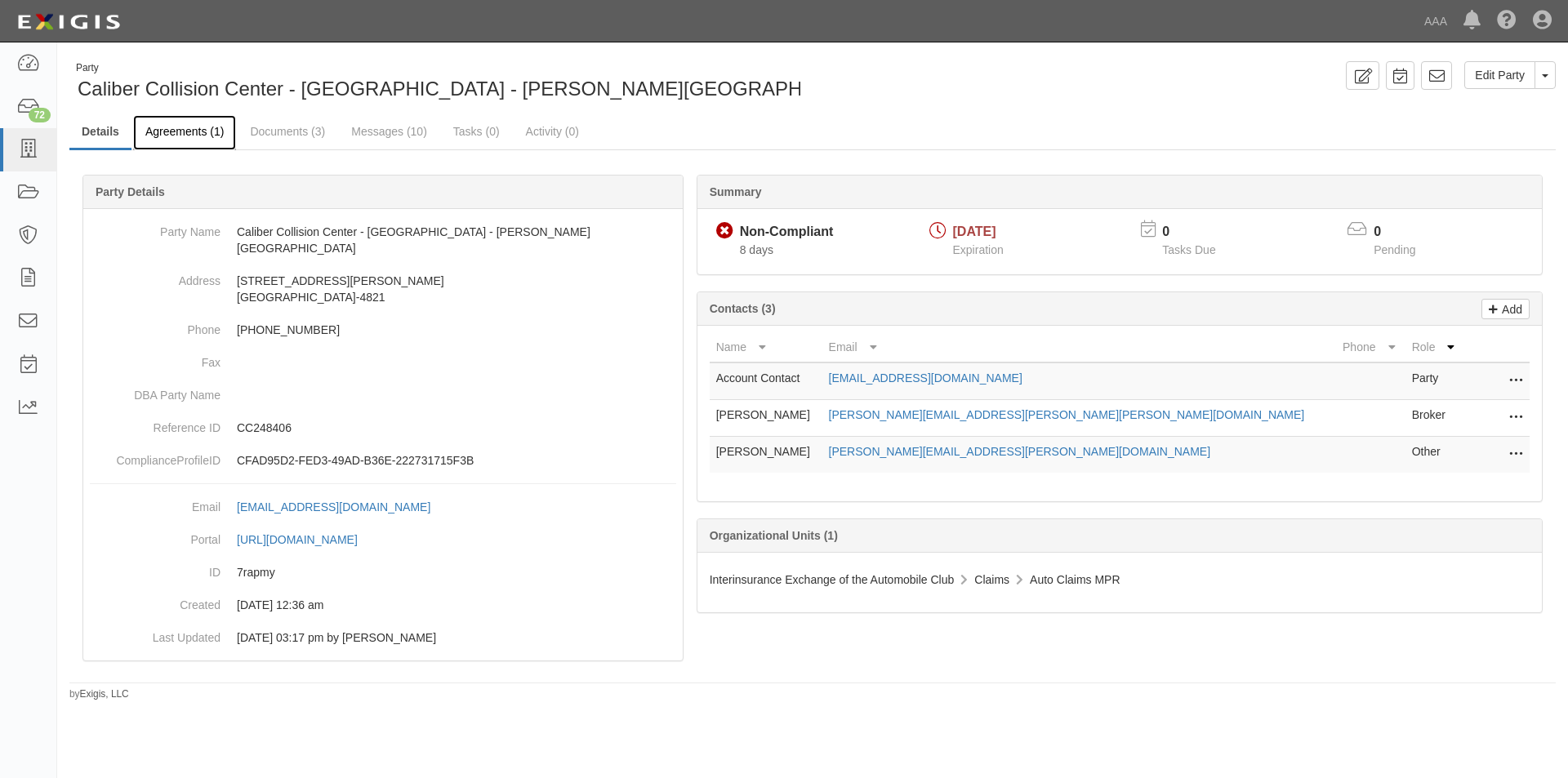
click at [196, 135] on link "Agreements (1)" at bounding box center [184, 133] width 103 height 35
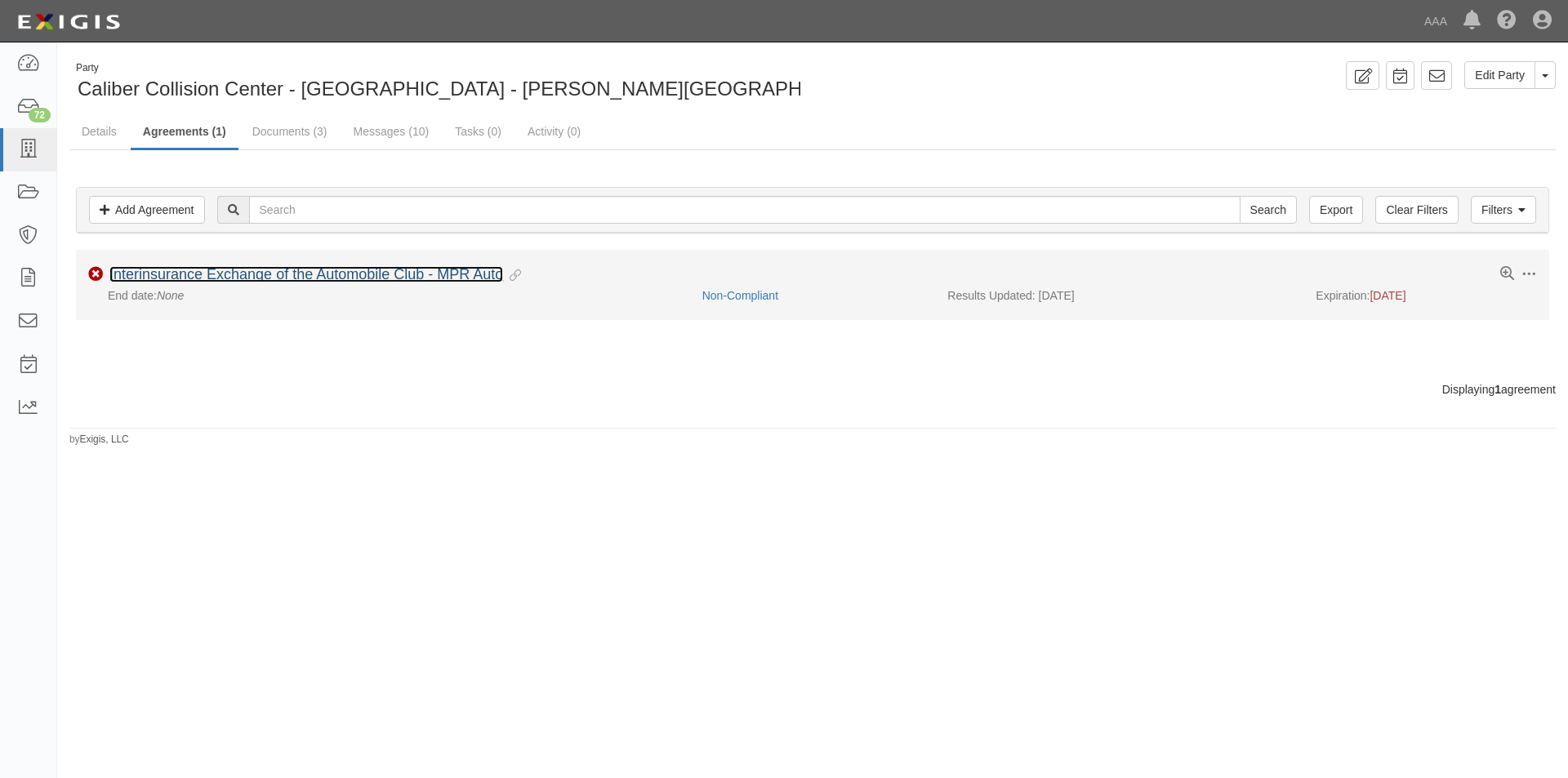
click at [187, 271] on link "Interinsurance Exchange of the Automobile Club - MPR Auto" at bounding box center [306, 275] width 393 height 17
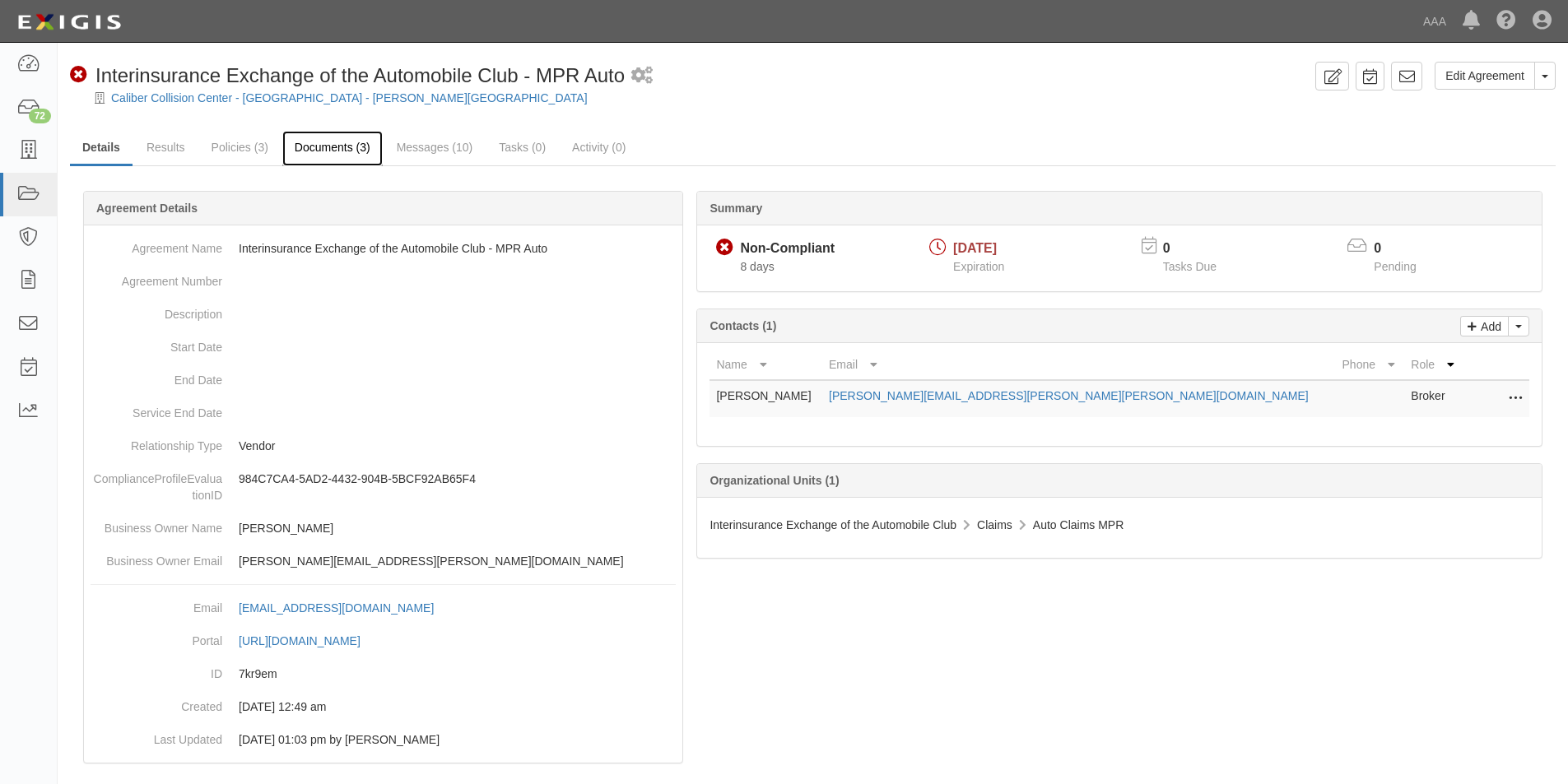
click at [323, 153] on link "Documents (3)" at bounding box center [333, 148] width 101 height 36
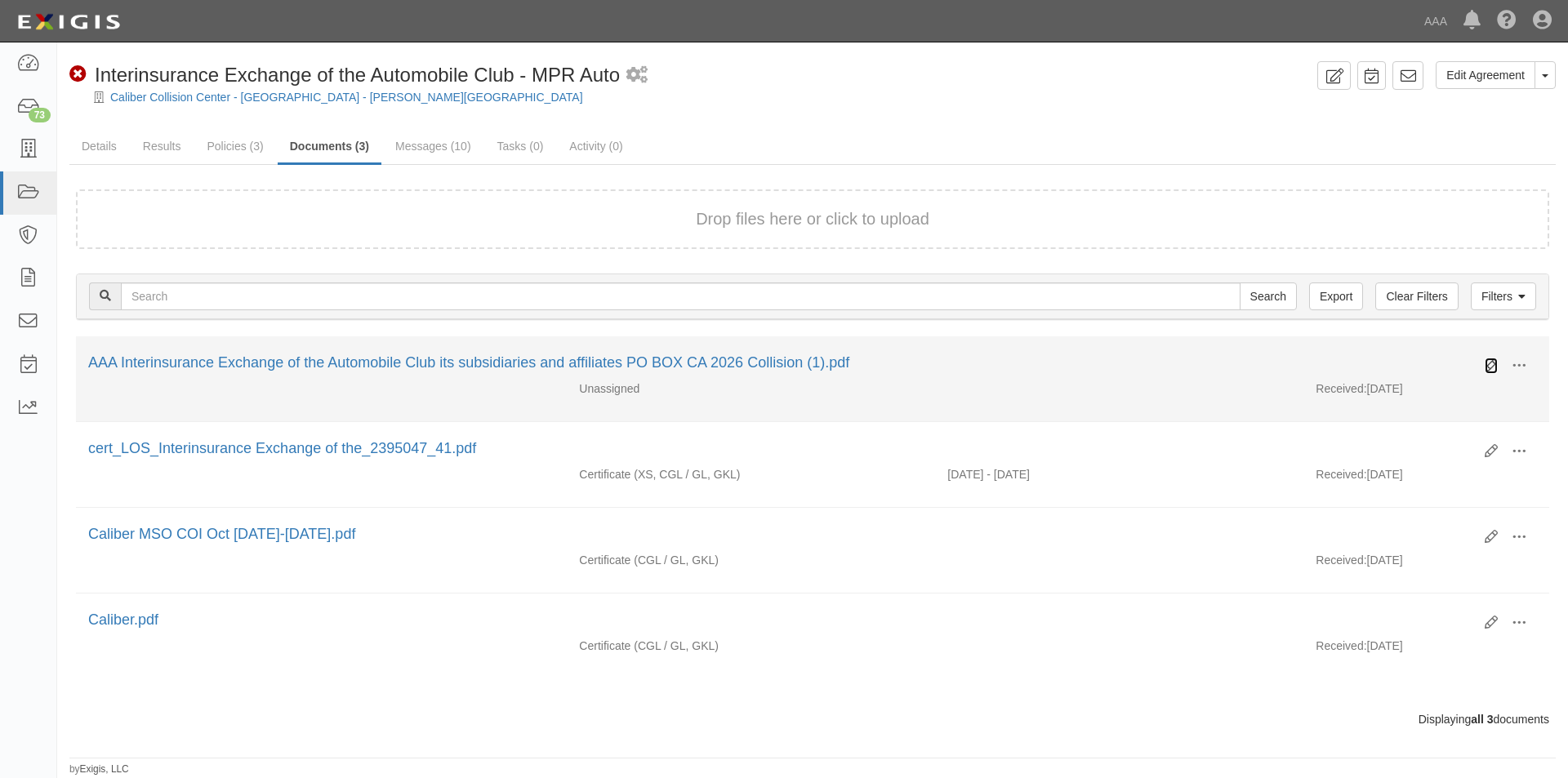
click at [1490, 361] on icon at bounding box center [1491, 366] width 13 height 13
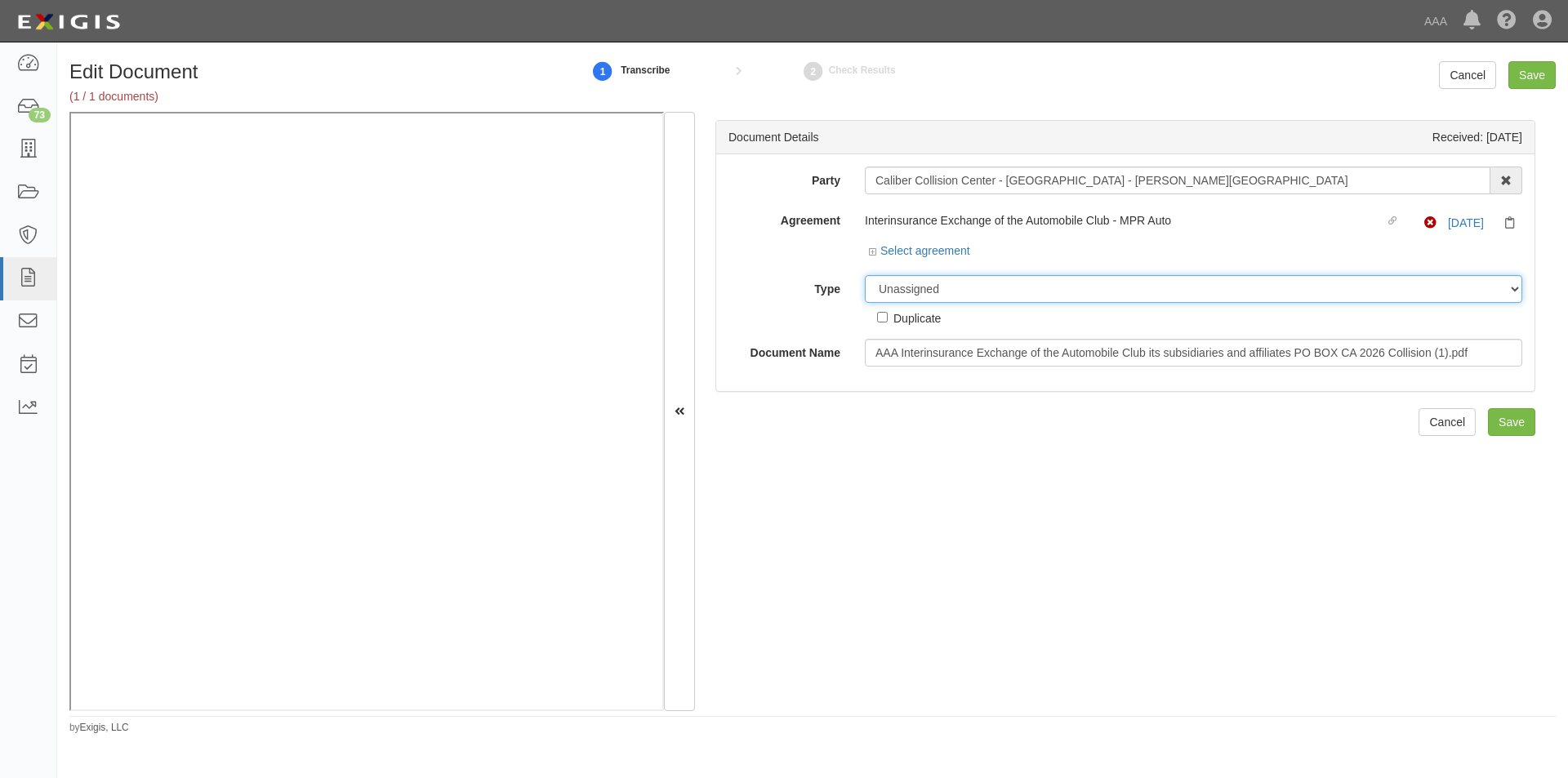
click at [912, 290] on select "Unassigned Binder Cancellation Notice Certificate Contract Endorsement Insuranc…" at bounding box center [1193, 290] width 657 height 28
select select "CertificateDetail"
click at [864, 276] on select "Unassigned Binder Cancellation Notice Certificate Contract Endorsement Insuranc…" at bounding box center [1193, 290] width 657 height 28
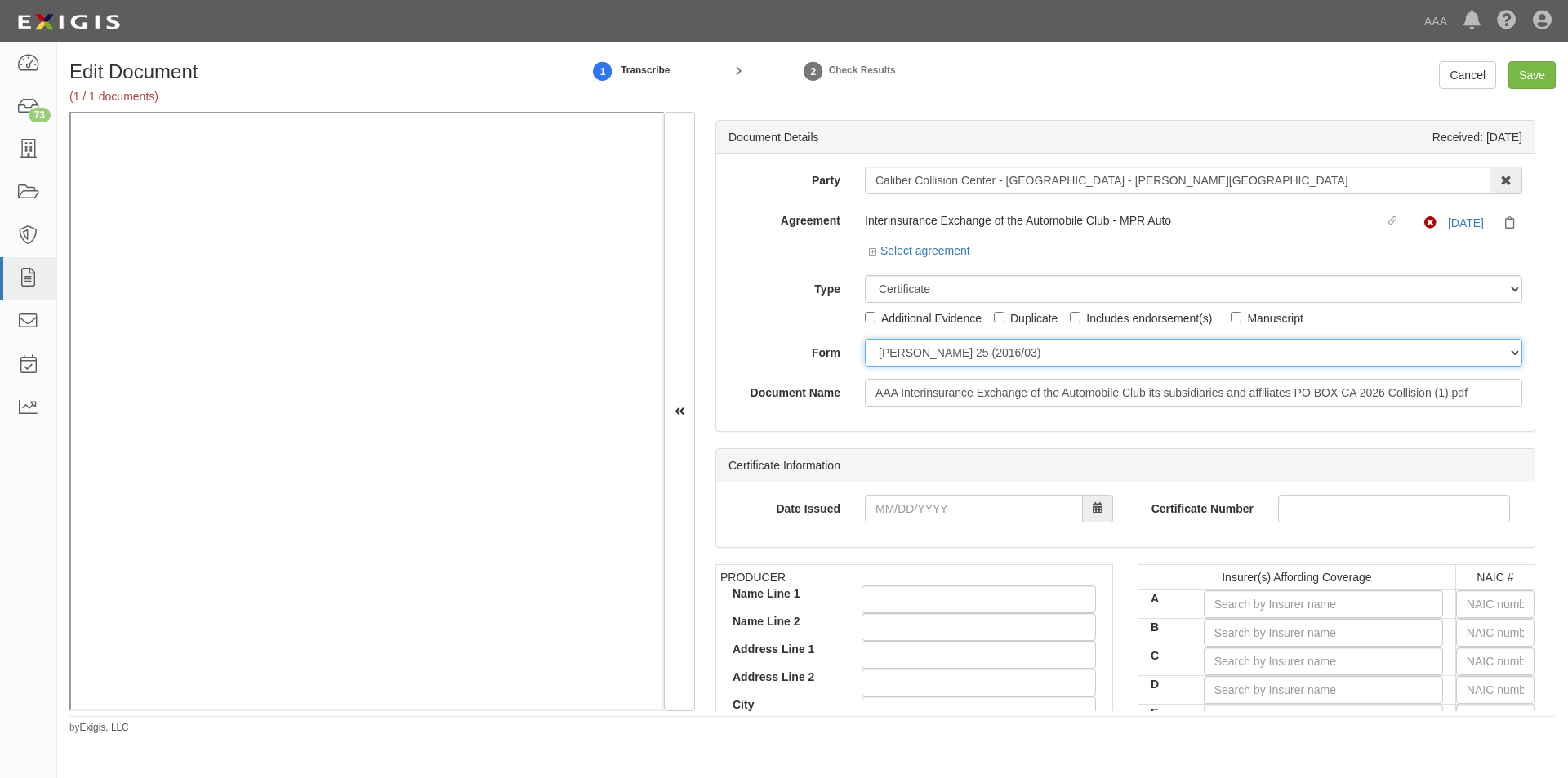
click at [909, 354] on select "ACORD 25 (2016/03) ACORD 101 ACORD 855 NY (2014/05) General" at bounding box center [1193, 353] width 657 height 28
select select "GeneralFormDetail"
click at [864, 339] on select "ACORD 25 (2016/03) ACORD 101 ACORD 855 NY (2014/05) General" at bounding box center [1193, 353] width 657 height 28
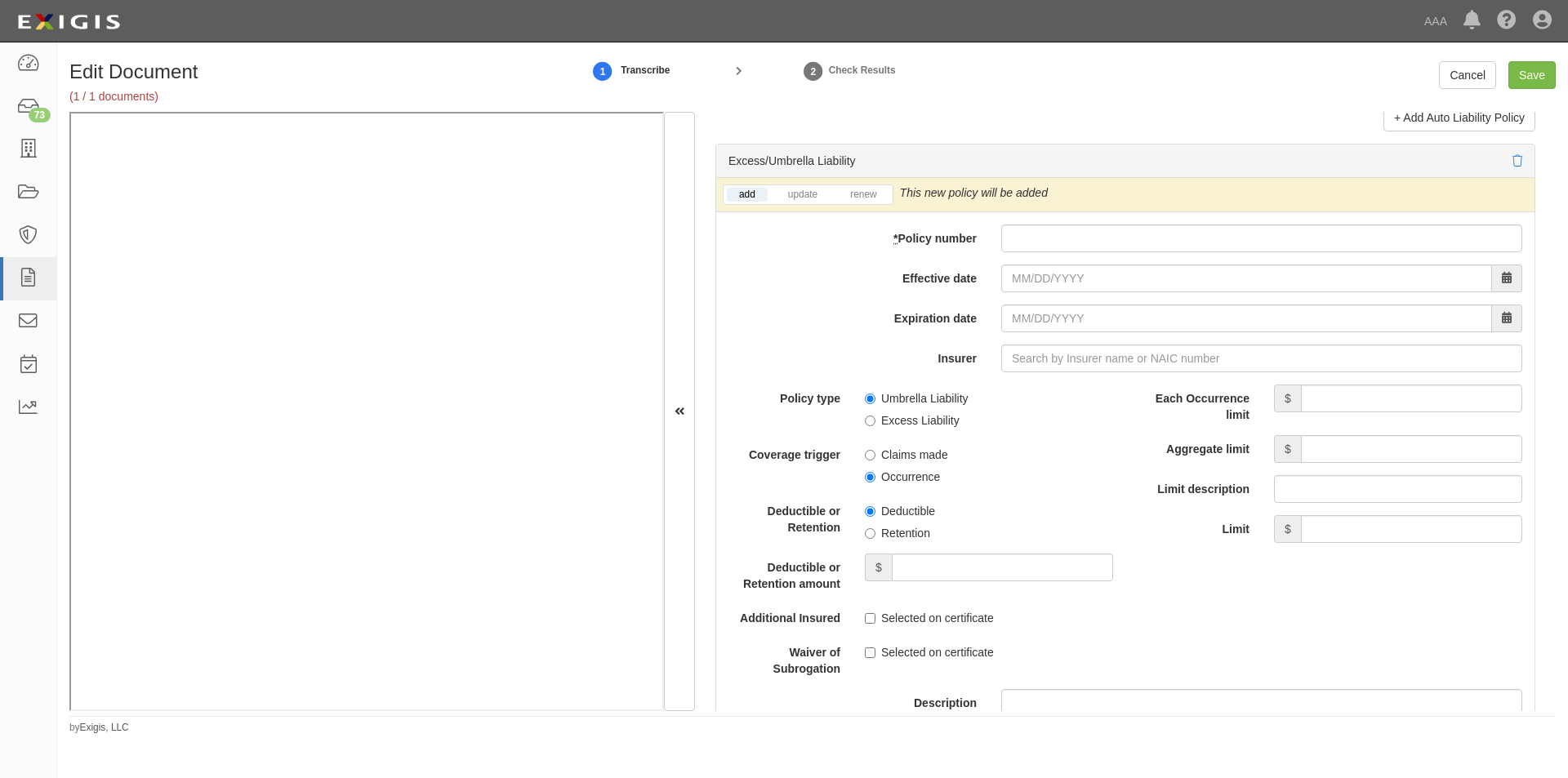
scroll to position [3164, 0]
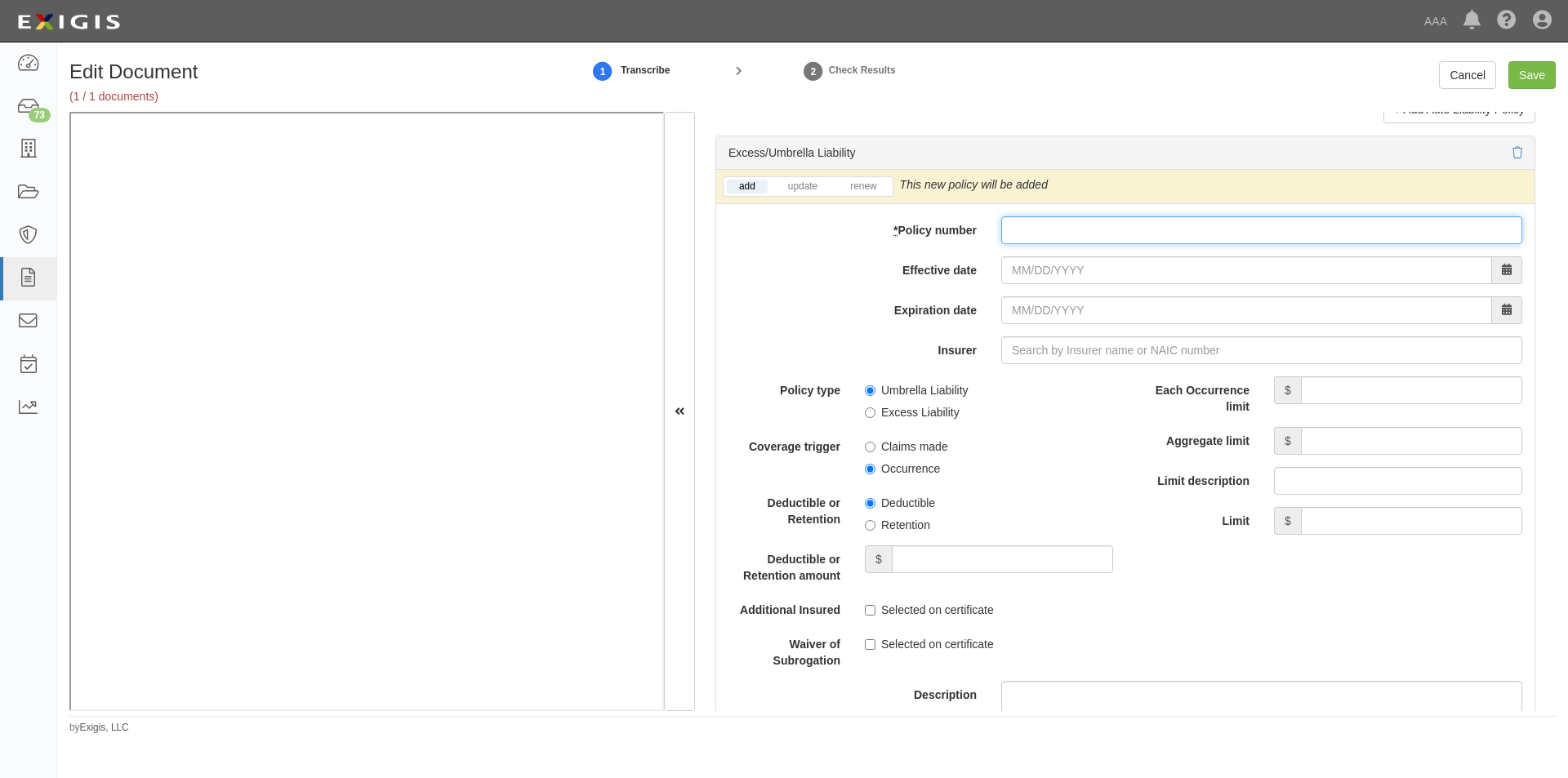
click at [1030, 236] on input "* Policy number" at bounding box center [1262, 230] width 521 height 28
type input "TH7-691-466402-045"
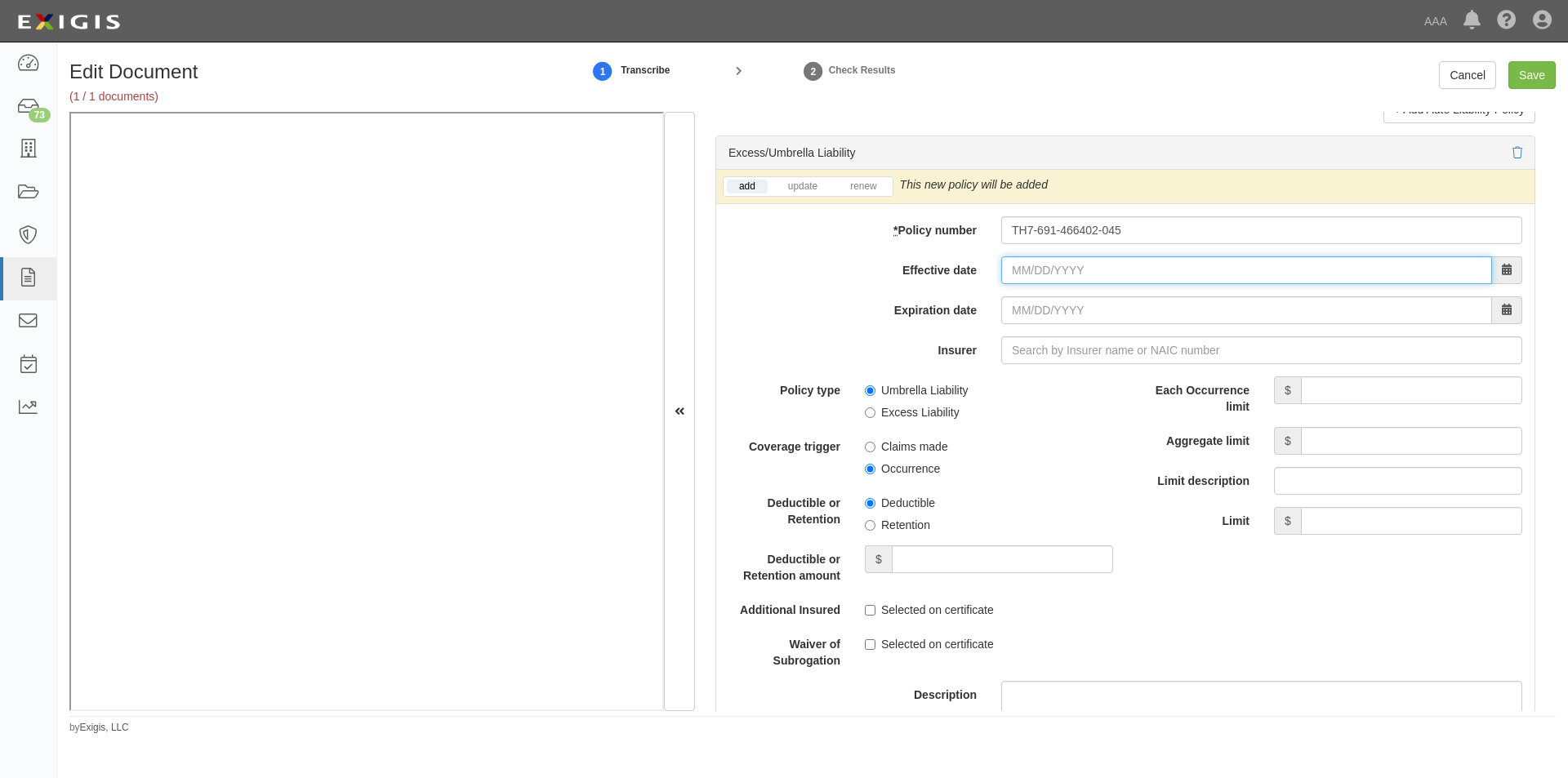
click at [1104, 267] on input "Effective date" at bounding box center [1246, 271] width 491 height 28
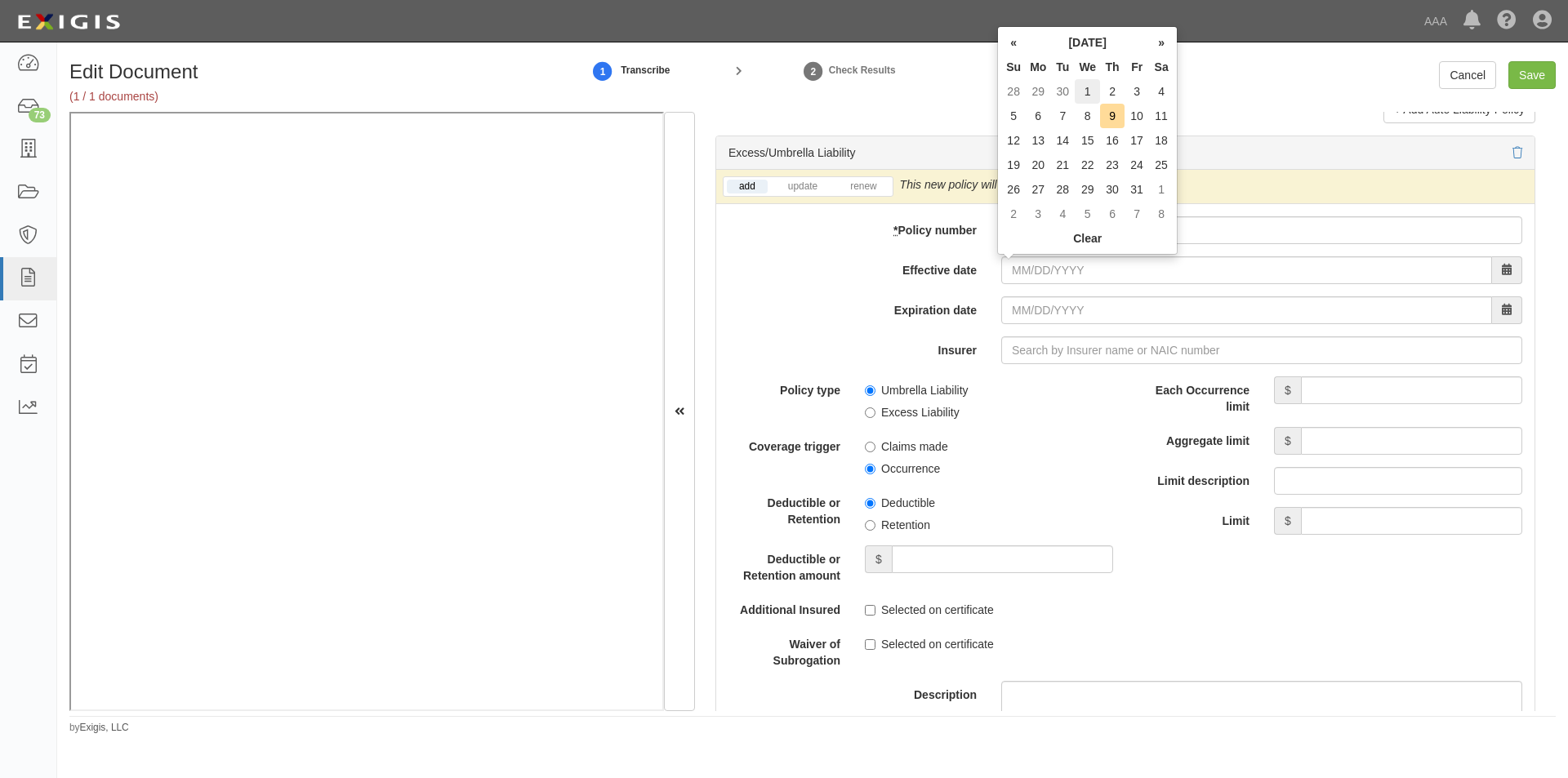
click at [1095, 102] on td "1" at bounding box center [1087, 92] width 26 height 25
type input "10/01/2025"
type input "[DATE]"
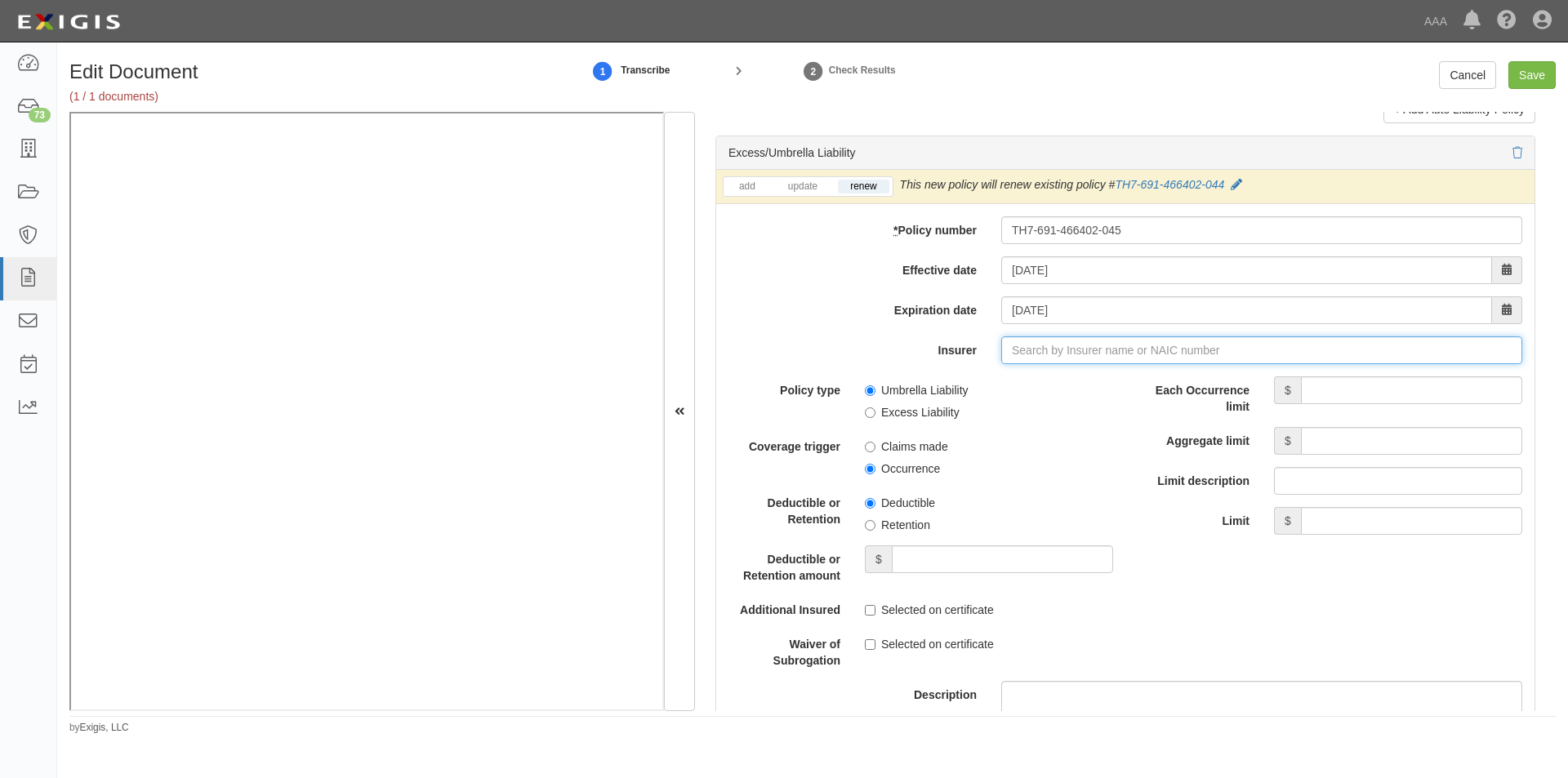
click at [1090, 346] on input "Insurer" at bounding box center [1262, 351] width 521 height 28
click at [1035, 376] on div "Liberty Insurance Corporation ( 42404 ) A XV Rating" at bounding box center [1040, 381] width 290 height 21
type input "Liberty Insurance Corporation (42404) A XV Rating"
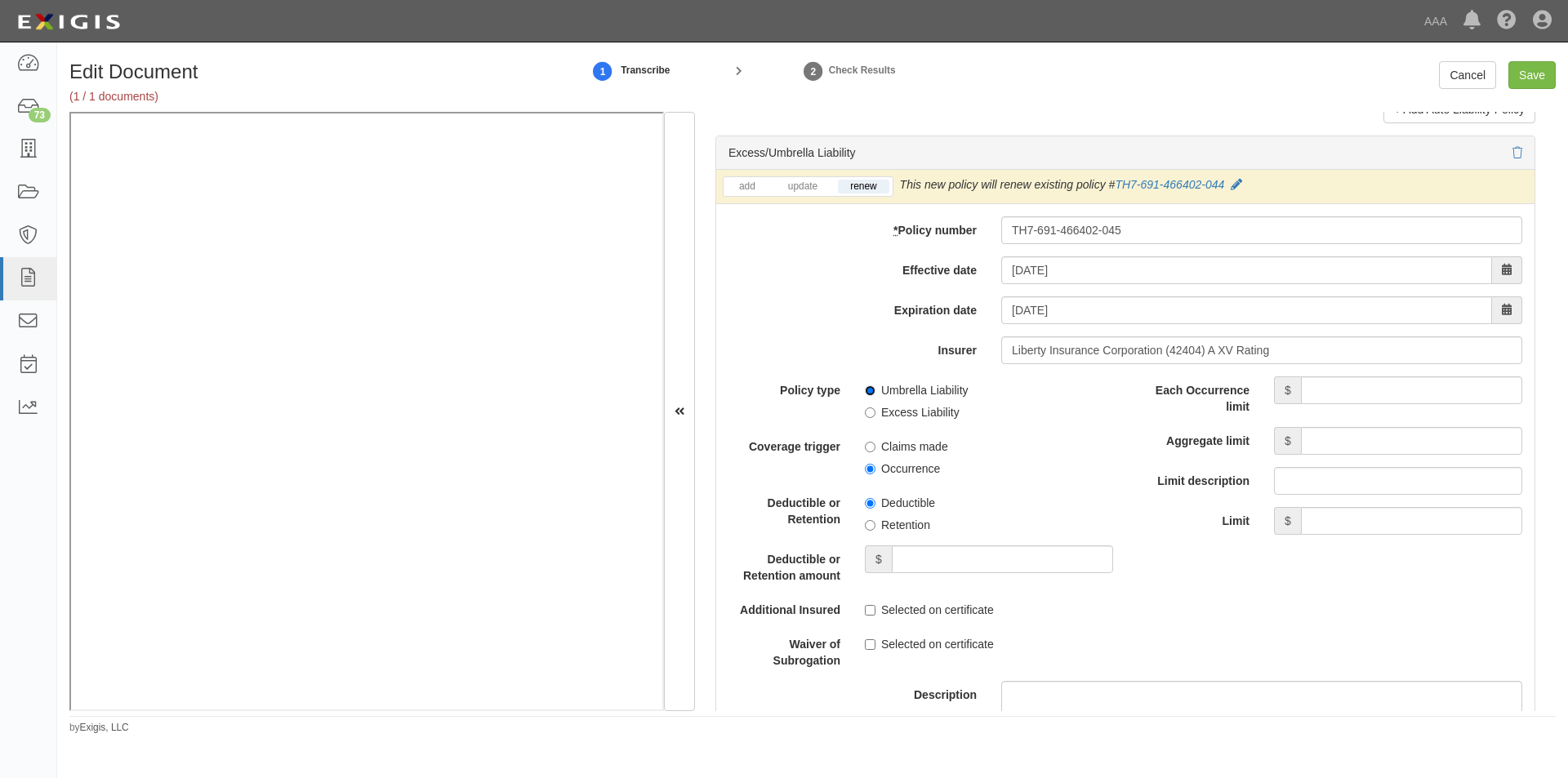
click at [872, 393] on input "Umbrella Liability" at bounding box center [869, 390] width 11 height 11
radio input "true"
click at [869, 461] on label "Occurrence" at bounding box center [902, 469] width 75 height 17
click at [869, 464] on input "Occurrence" at bounding box center [869, 469] width 11 height 11
radio input "true"
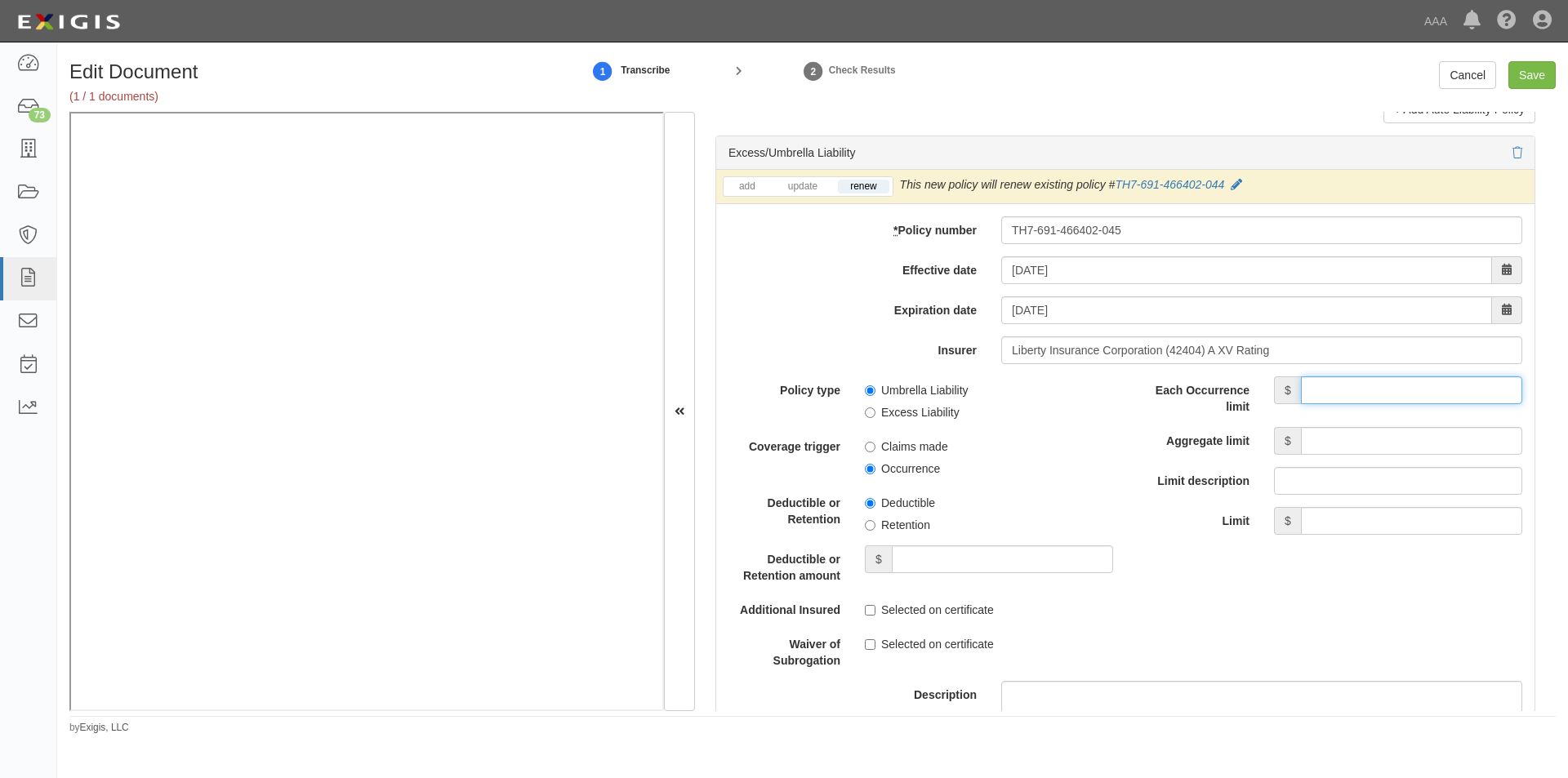
click at [1336, 387] on input "Each Occurrence limit" at bounding box center [1411, 390] width 221 height 28
type input "5,000,000"
click at [1346, 432] on input "Aggregate limit" at bounding box center [1411, 441] width 221 height 28
type input "5,000,000"
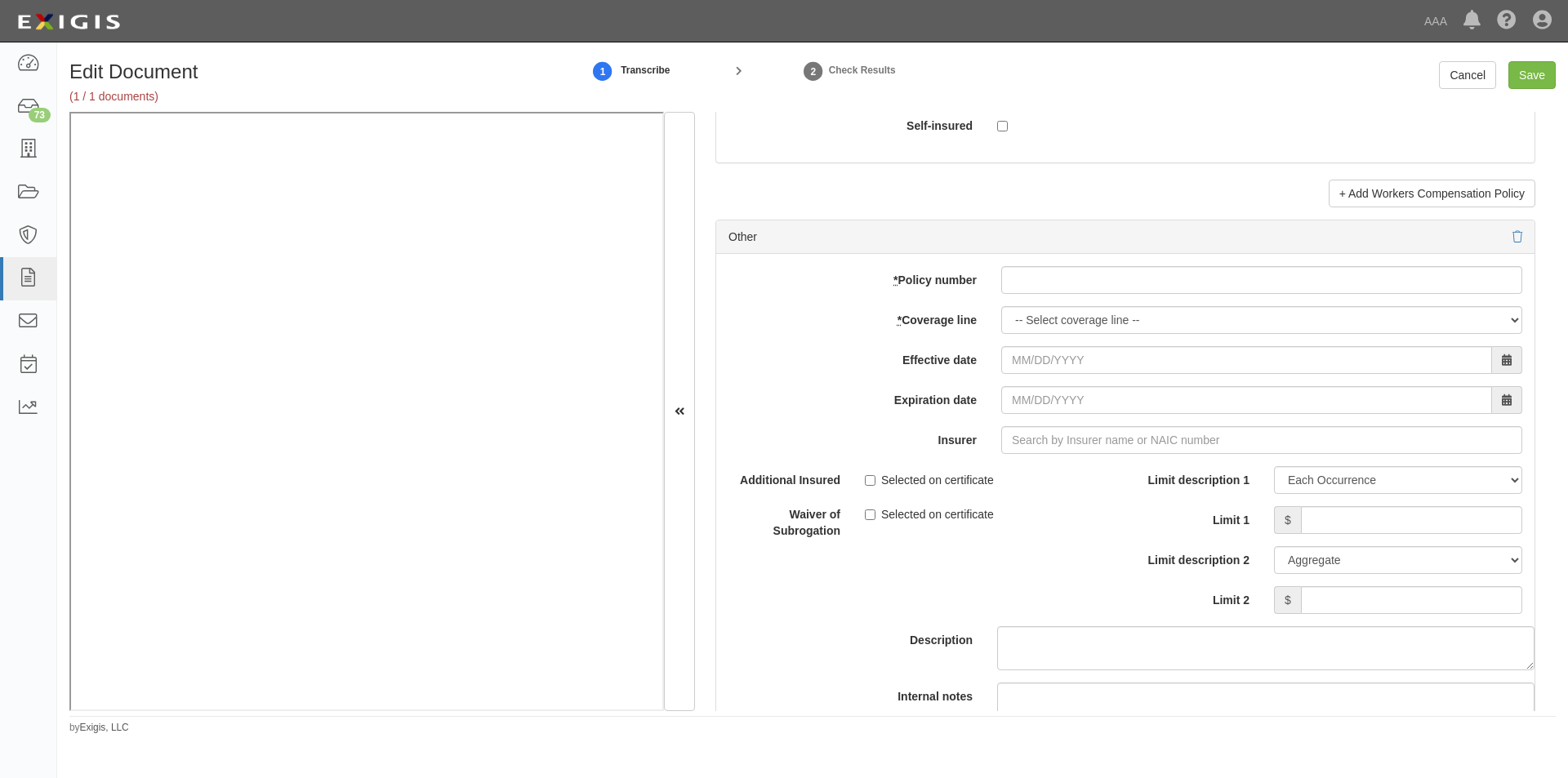
scroll to position [4651, 0]
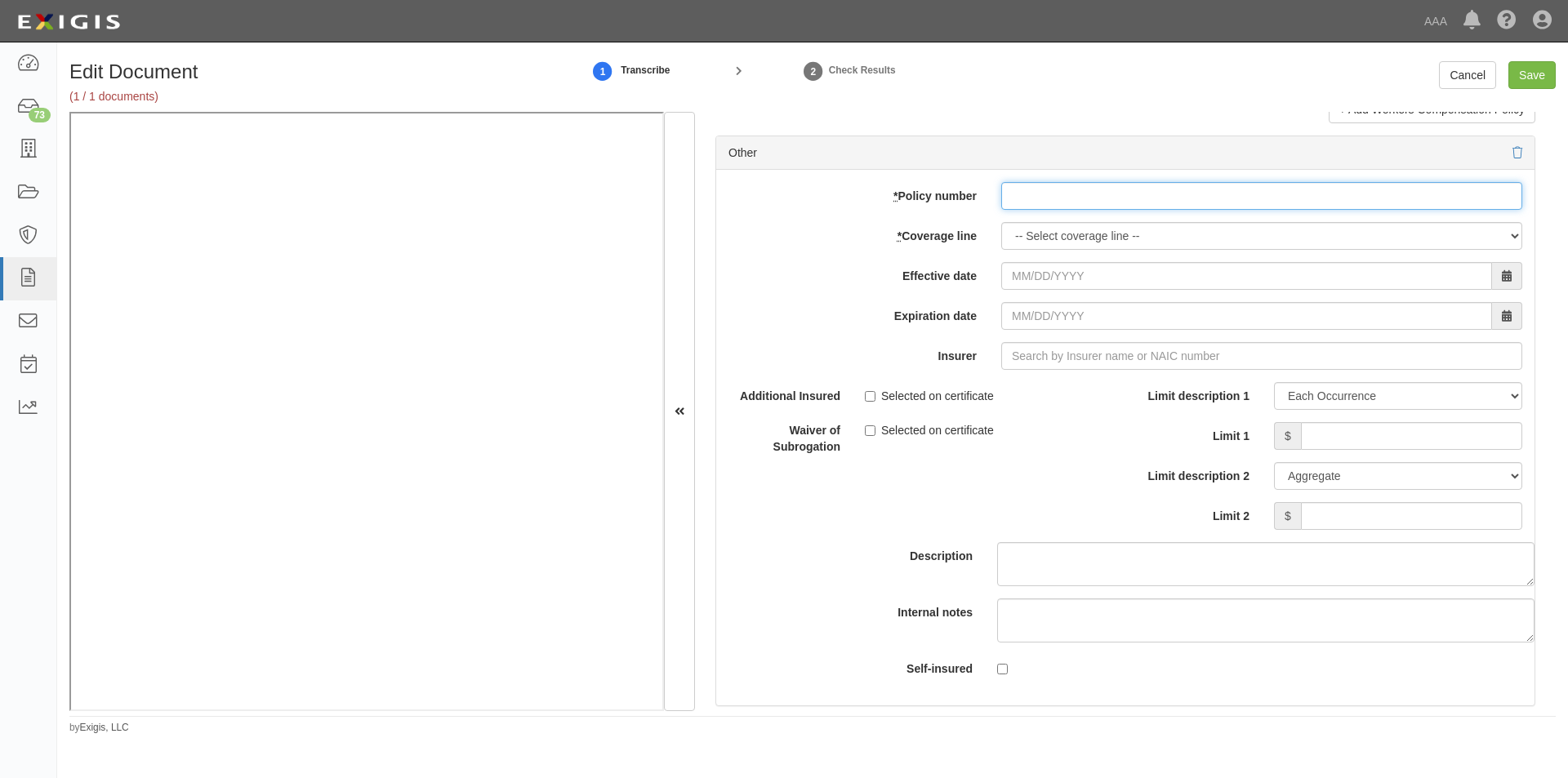
click at [1098, 206] on input "* Policy number" at bounding box center [1262, 196] width 521 height 28
type input "EB2-C9B-466402-095"
click at [1096, 230] on select "-- Select coverage line -- Asbestos Abatement Auto Physical Damage Boiler & Mac…" at bounding box center [1262, 236] width 521 height 28
select select "70"
click at [1001, 250] on select "-- Select coverage line -- Asbestos Abatement Auto Physical Damage Boiler & Mac…" at bounding box center [1262, 236] width 521 height 28
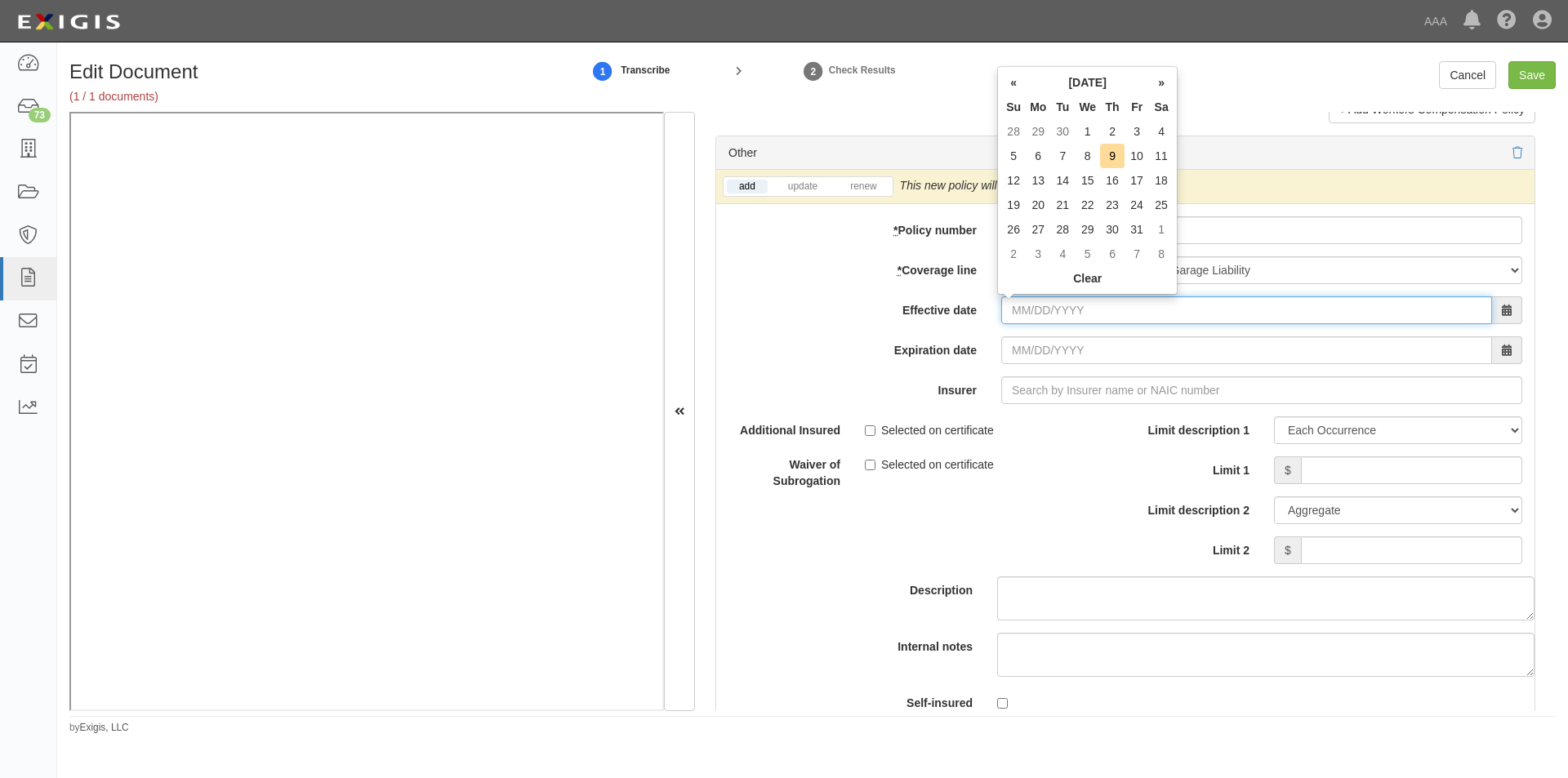
click at [1107, 315] on input "Effective date" at bounding box center [1246, 310] width 491 height 28
click at [1097, 127] on td "1" at bounding box center [1087, 132] width 26 height 25
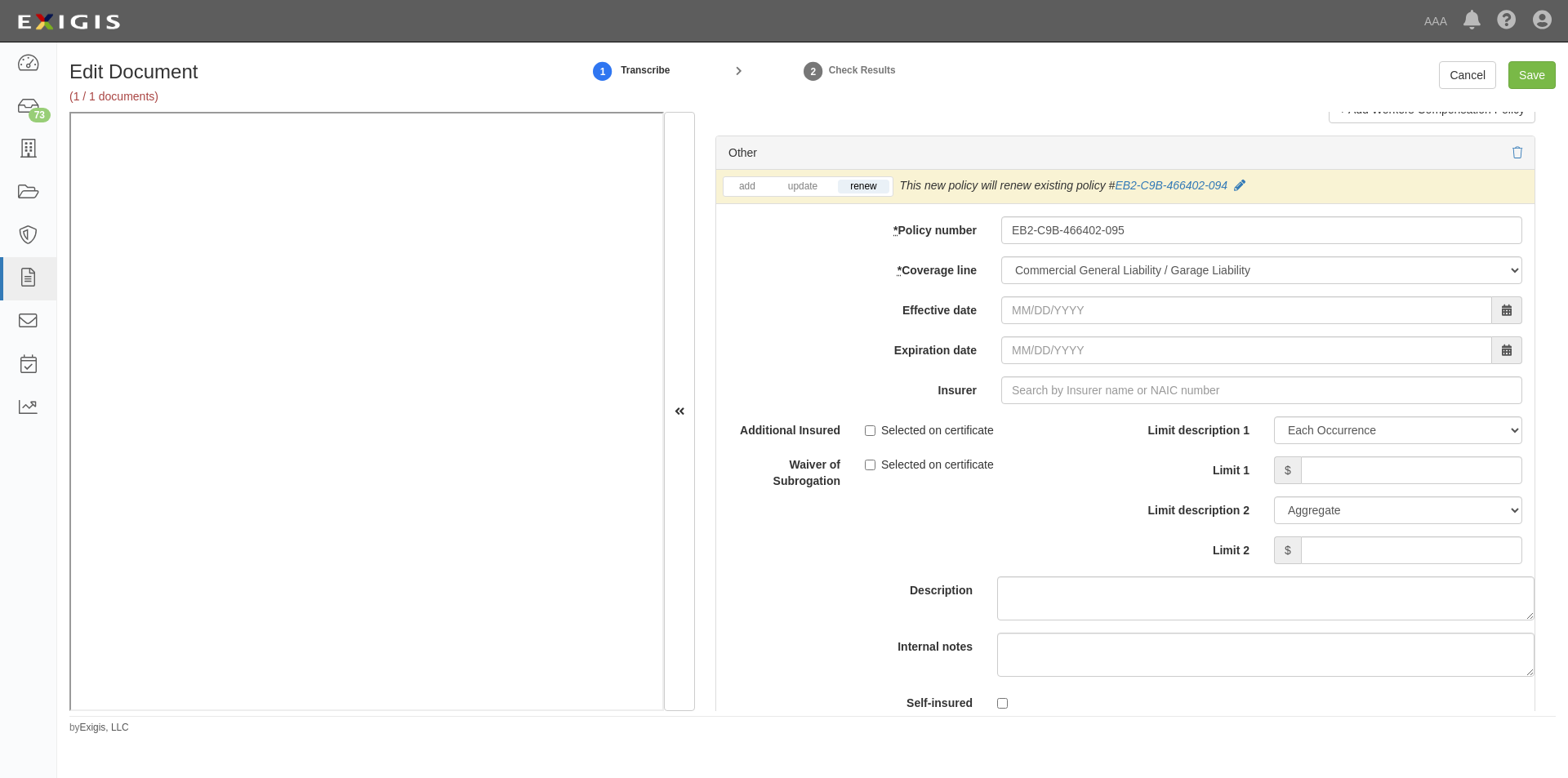
type input "10/01/2025"
type input "10/01/2026"
click at [1018, 388] on input "Insurer" at bounding box center [1262, 390] width 521 height 28
type input "21st Century Advantage Insurance Company (25232) NR Rating"
type input "2"
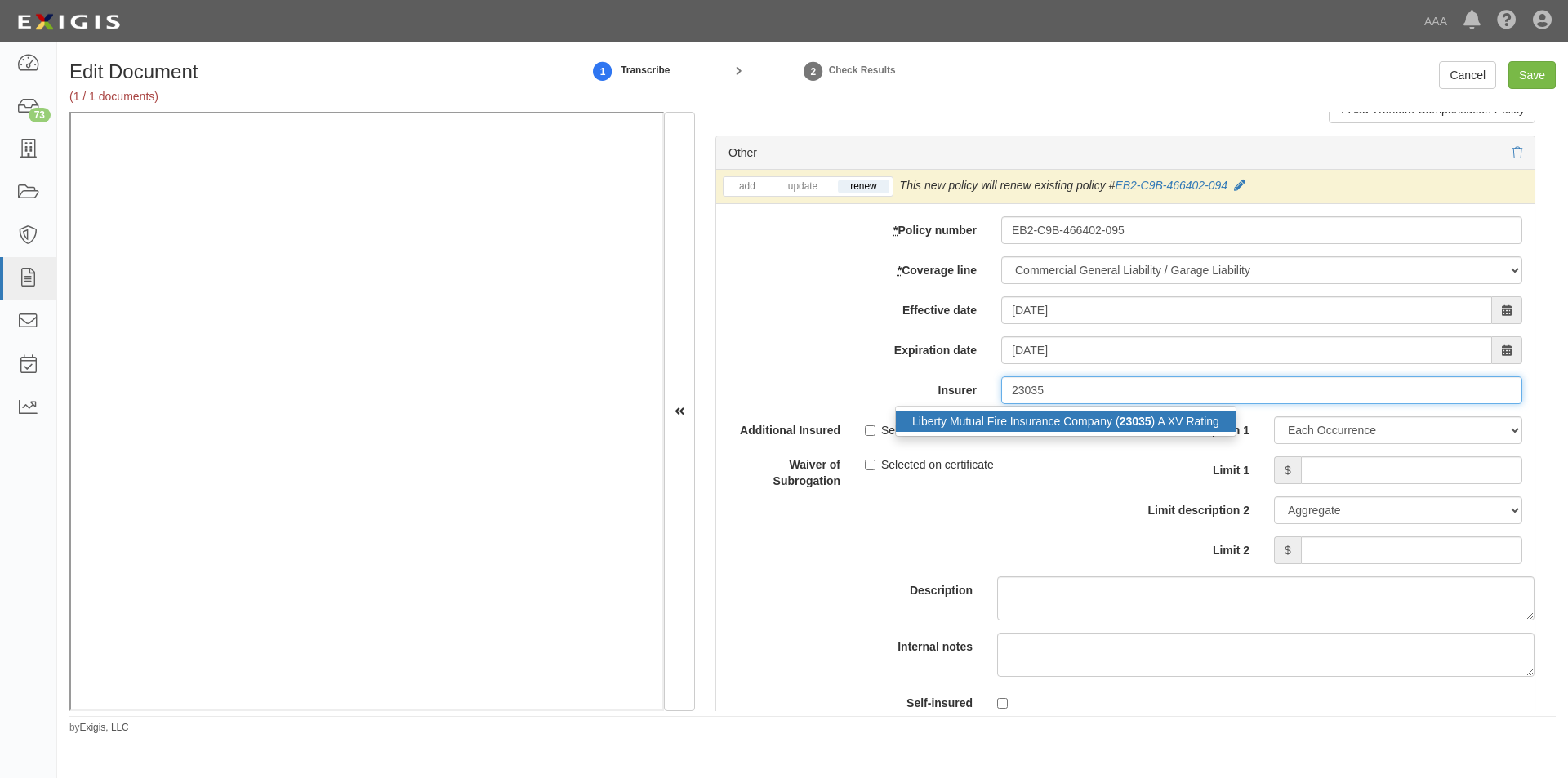
click at [1013, 415] on div "Liberty Mutual Fire Insurance Company ( 23035 ) A XV Rating" at bounding box center [1066, 422] width 340 height 21
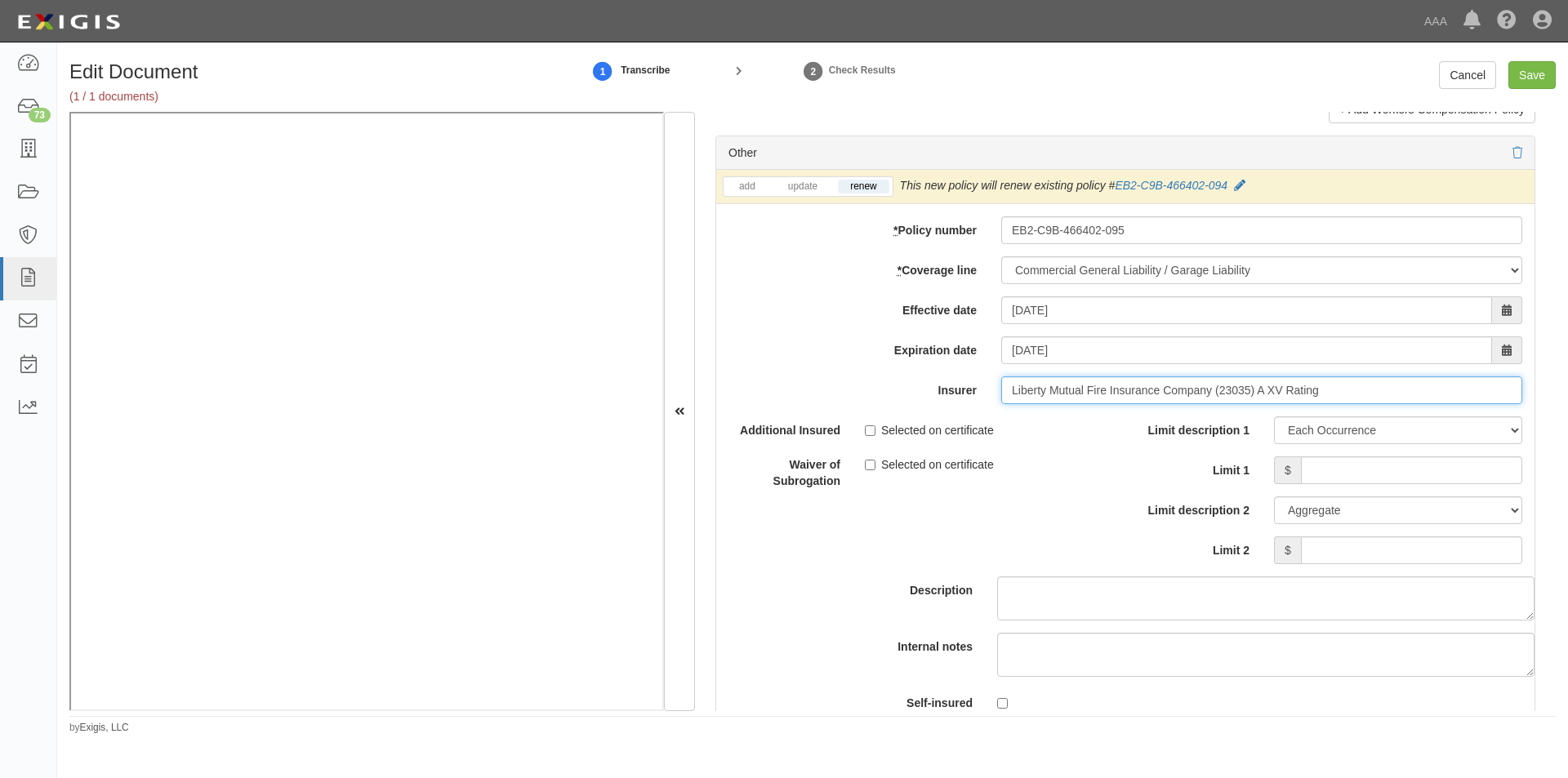
type input "Liberty Mutual Fire Insurance Company (23035) A XV Rating"
click at [865, 431] on input "Selected on certificate" at bounding box center [869, 431] width 11 height 11
checkbox input "true"
click at [1332, 476] on input "Limit 1" at bounding box center [1411, 470] width 221 height 28
type input "2,000,000"
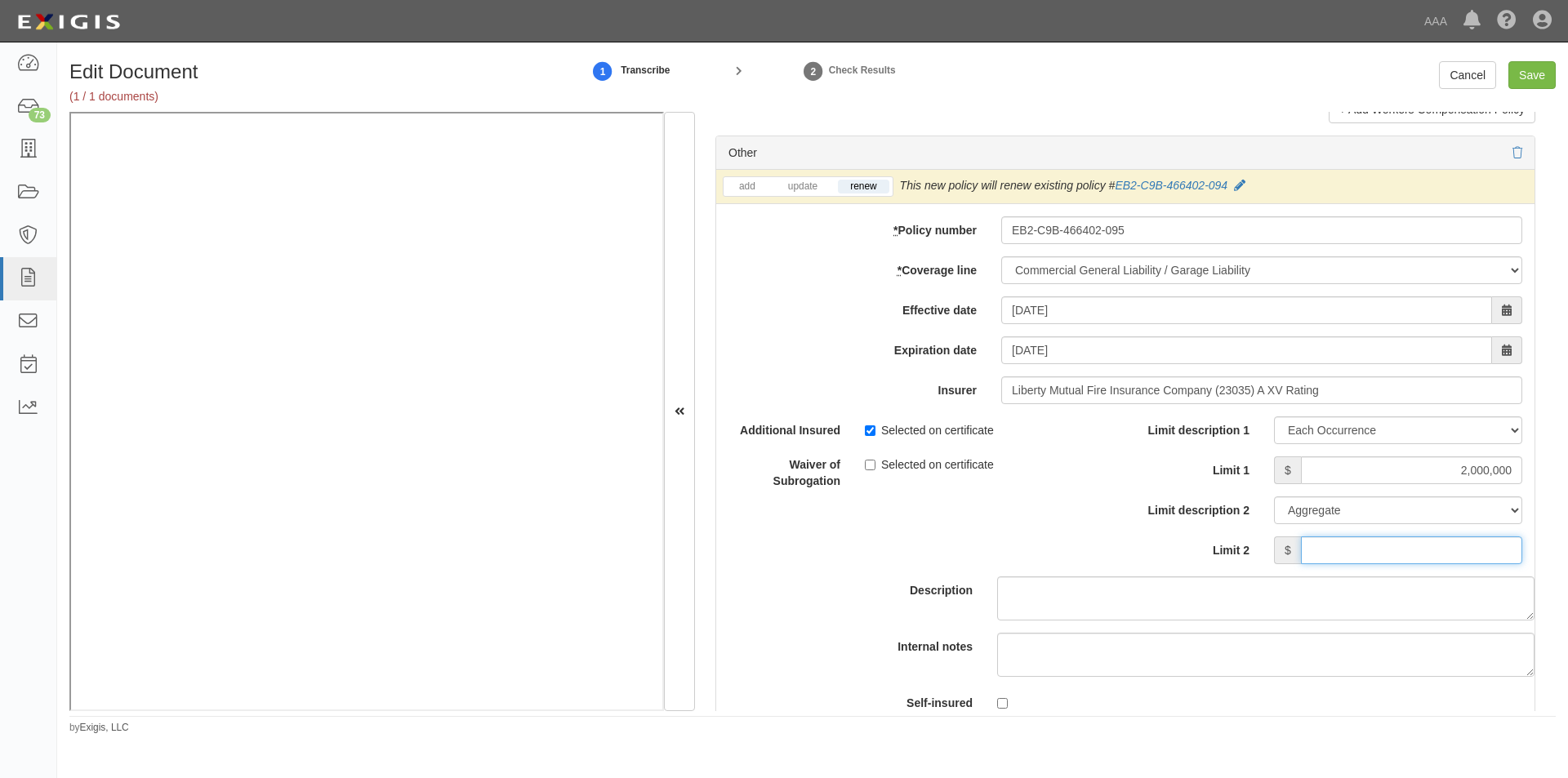
click at [1374, 549] on input "Limit 2" at bounding box center [1411, 550] width 221 height 28
type input "4,000,000"
drag, startPoint x: 1561, startPoint y: 617, endPoint x: 1564, endPoint y: 630, distance: 13.3
click at [1564, 630] on div "Edit Document (1 / 1 documents) 1 Transcribe 2 Check Results Cancel Save Docume…" at bounding box center [812, 398] width 1510 height 674
drag, startPoint x: 1556, startPoint y: 607, endPoint x: 1556, endPoint y: 639, distance: 32.0
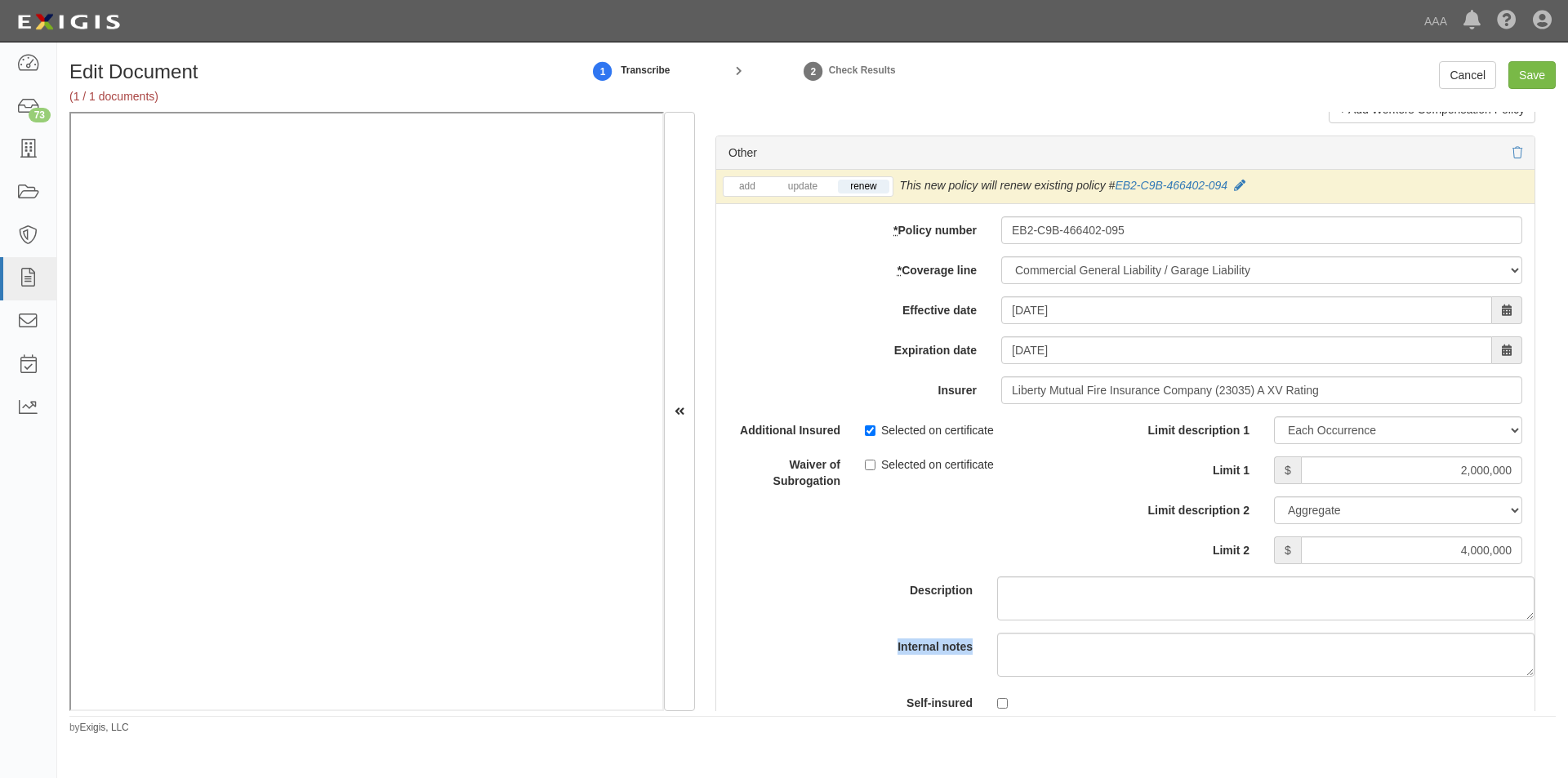
click at [1556, 639] on div "Edit Document (1 / 1 documents) 1 Transcribe 2 Check Results Cancel Save Docume…" at bounding box center [812, 398] width 1510 height 674
click at [1533, 564] on div "Description" at bounding box center [1125, 518] width 843 height 204
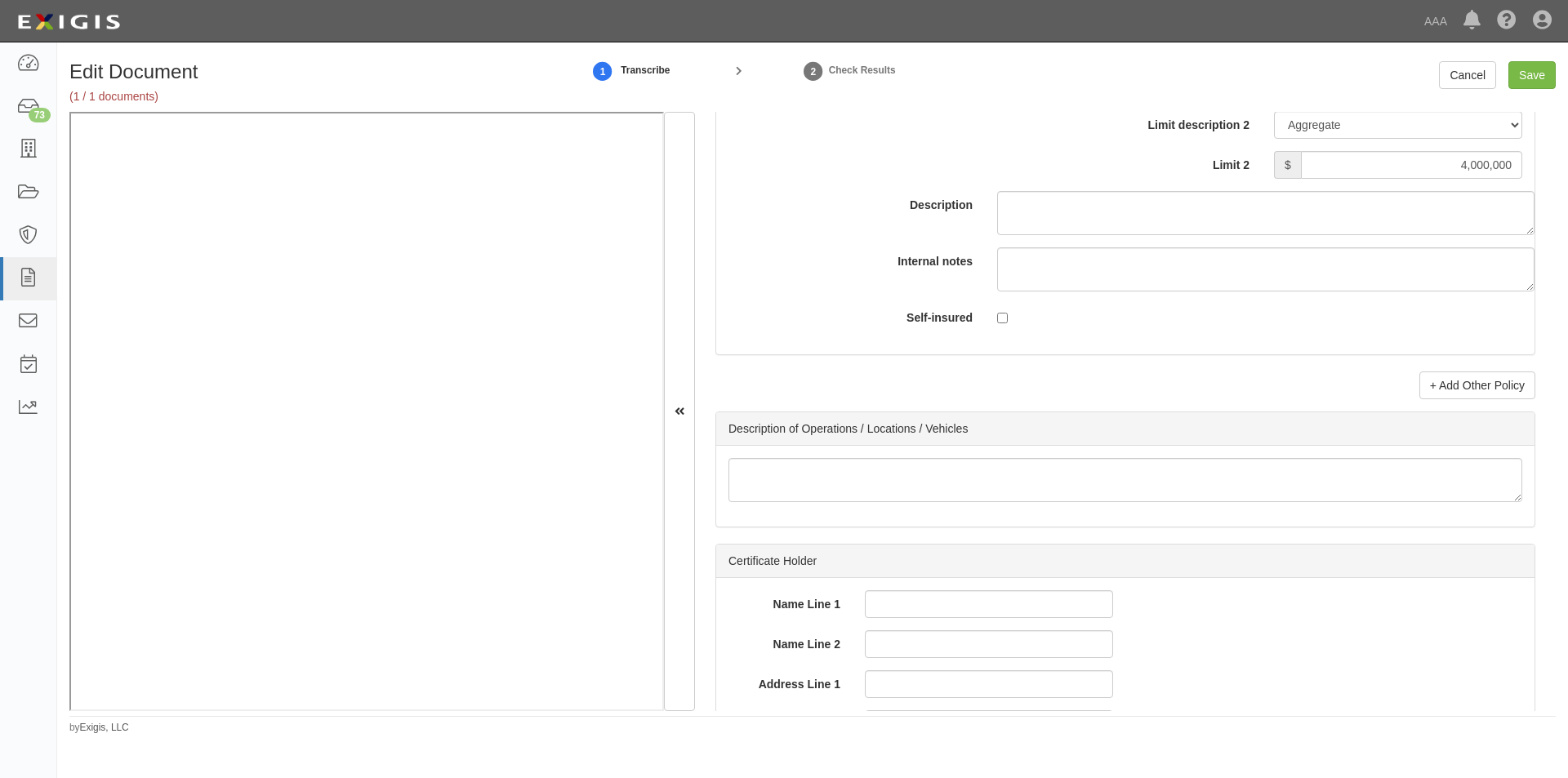
scroll to position [5061, 0]
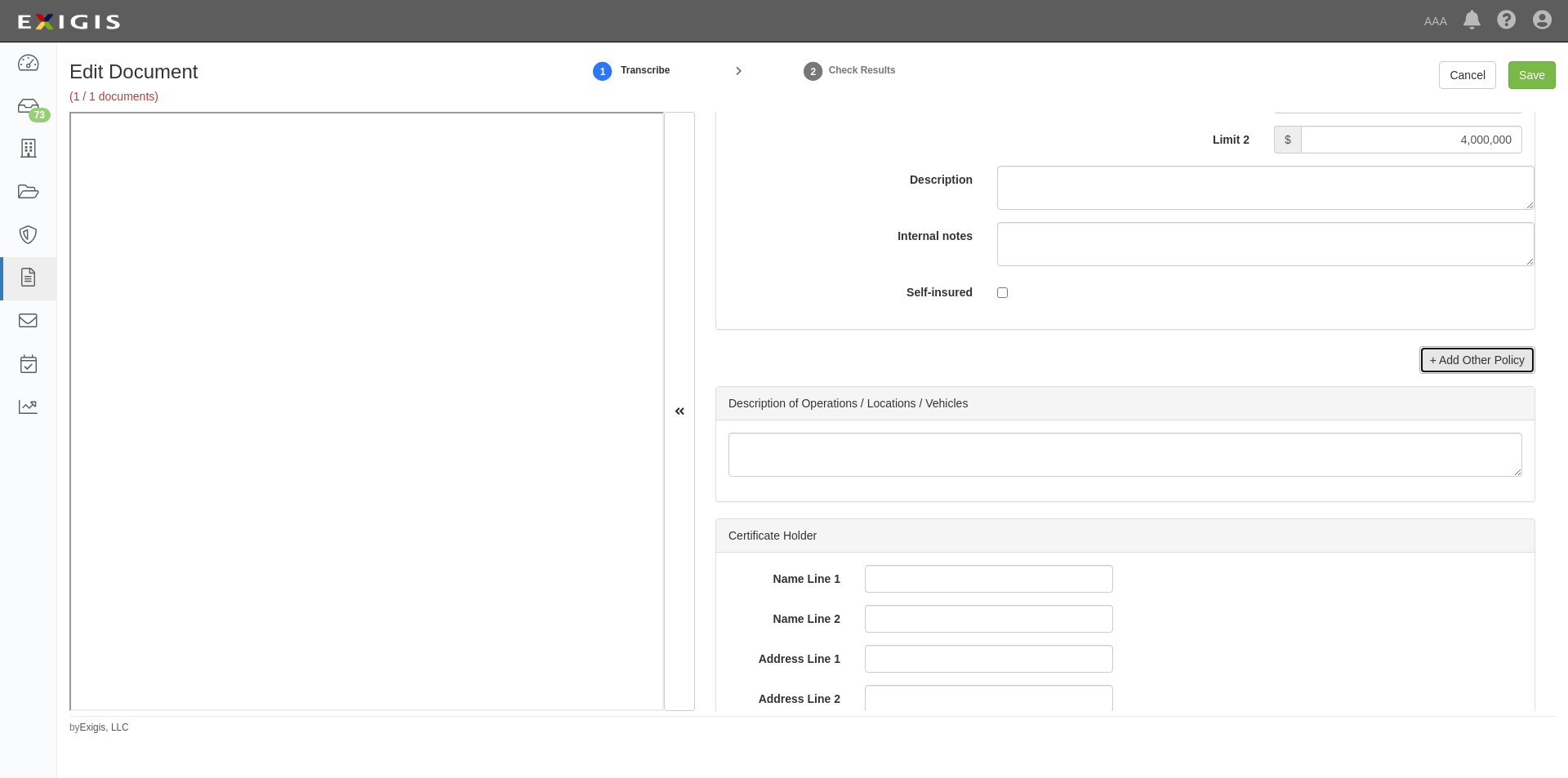
click at [1448, 365] on link "+ Add Other Policy" at bounding box center [1476, 361] width 116 height 28
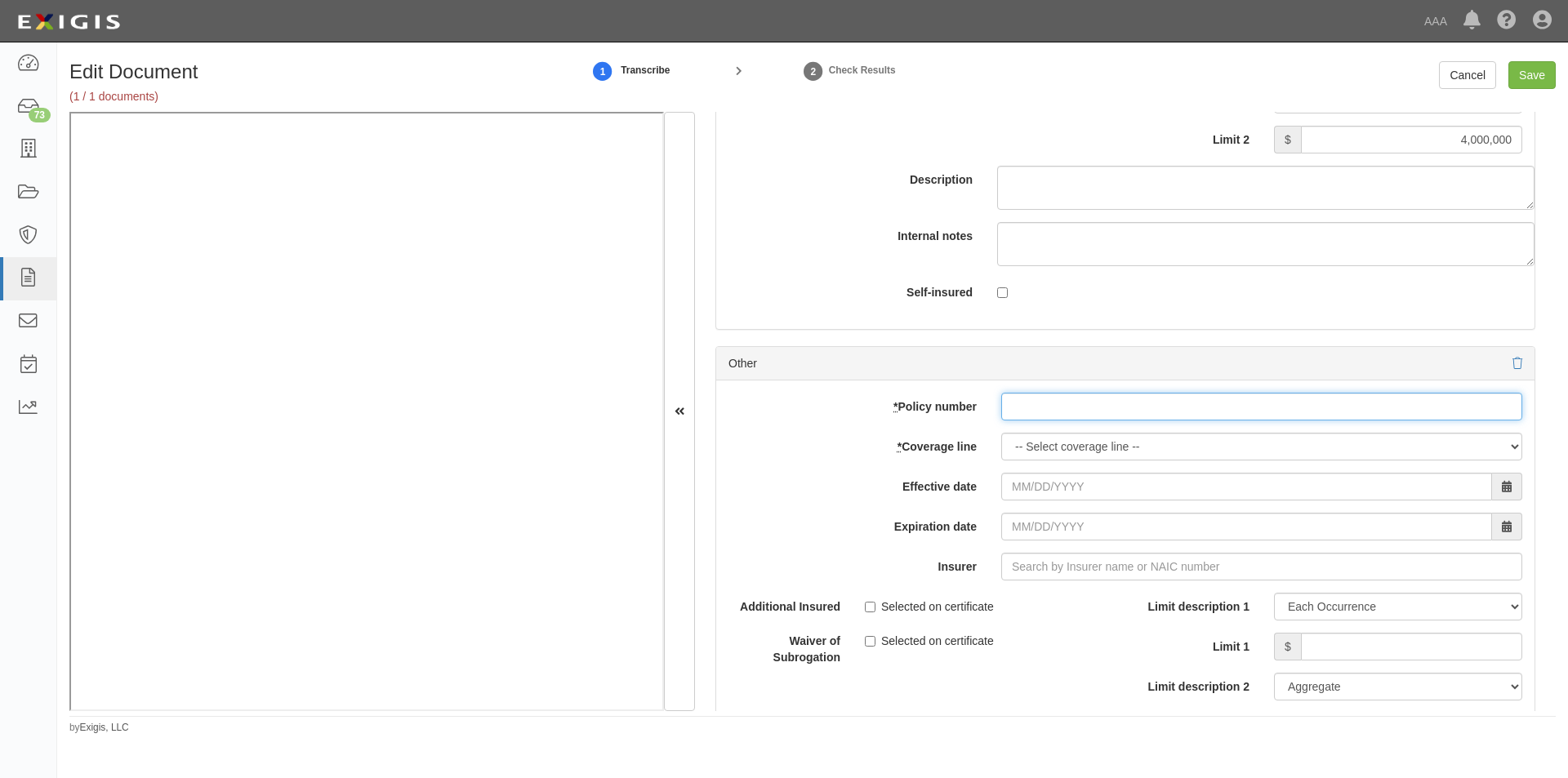
paste input "EB2-C9B-466402-095"
type input "EB2-C9B-466402-095"
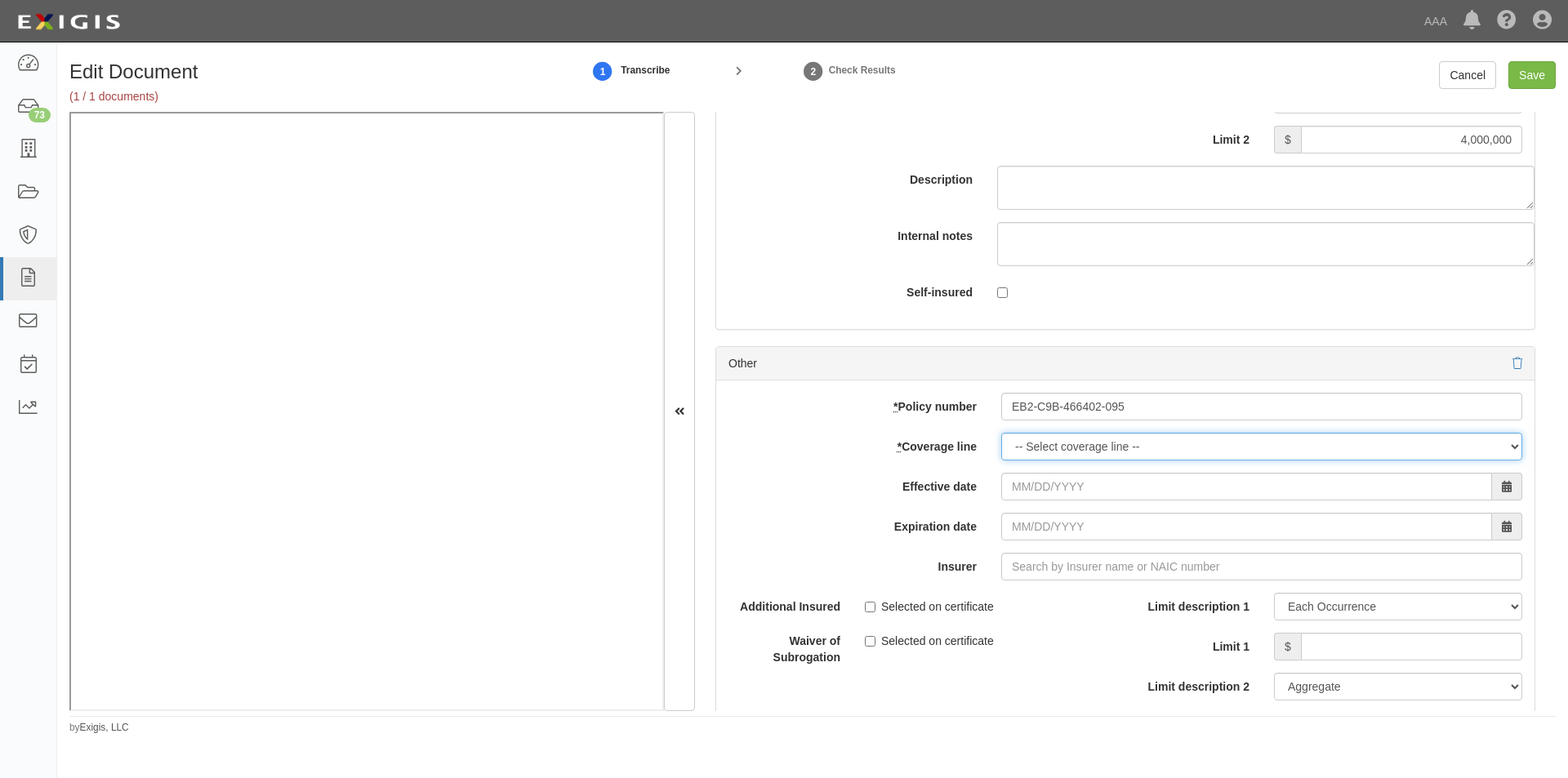
click at [1037, 448] on select "-- Select coverage line -- Asbestos Abatement Auto Physical Damage Boiler & Mac…" at bounding box center [1262, 447] width 521 height 28
select select "56"
click at [1001, 460] on select "-- Select coverage line -- Asbestos Abatement Auto Physical Damage Boiler & Mac…" at bounding box center [1262, 447] width 521 height 28
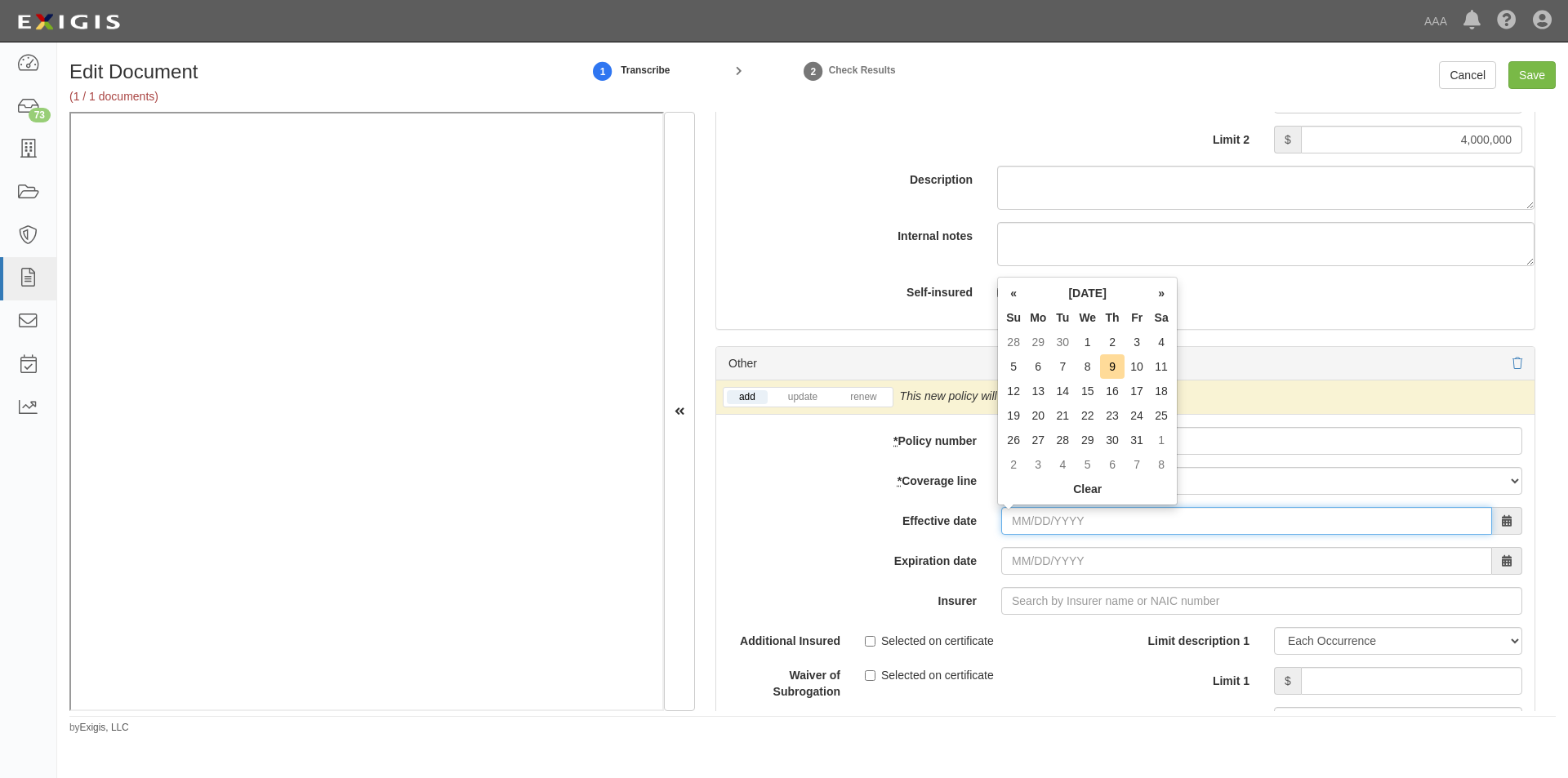
click at [1045, 518] on input "Effective date" at bounding box center [1246, 521] width 491 height 28
click at [1094, 341] on td "1" at bounding box center [1087, 342] width 26 height 25
type input "10/01/2025"
type input "10/01/2026"
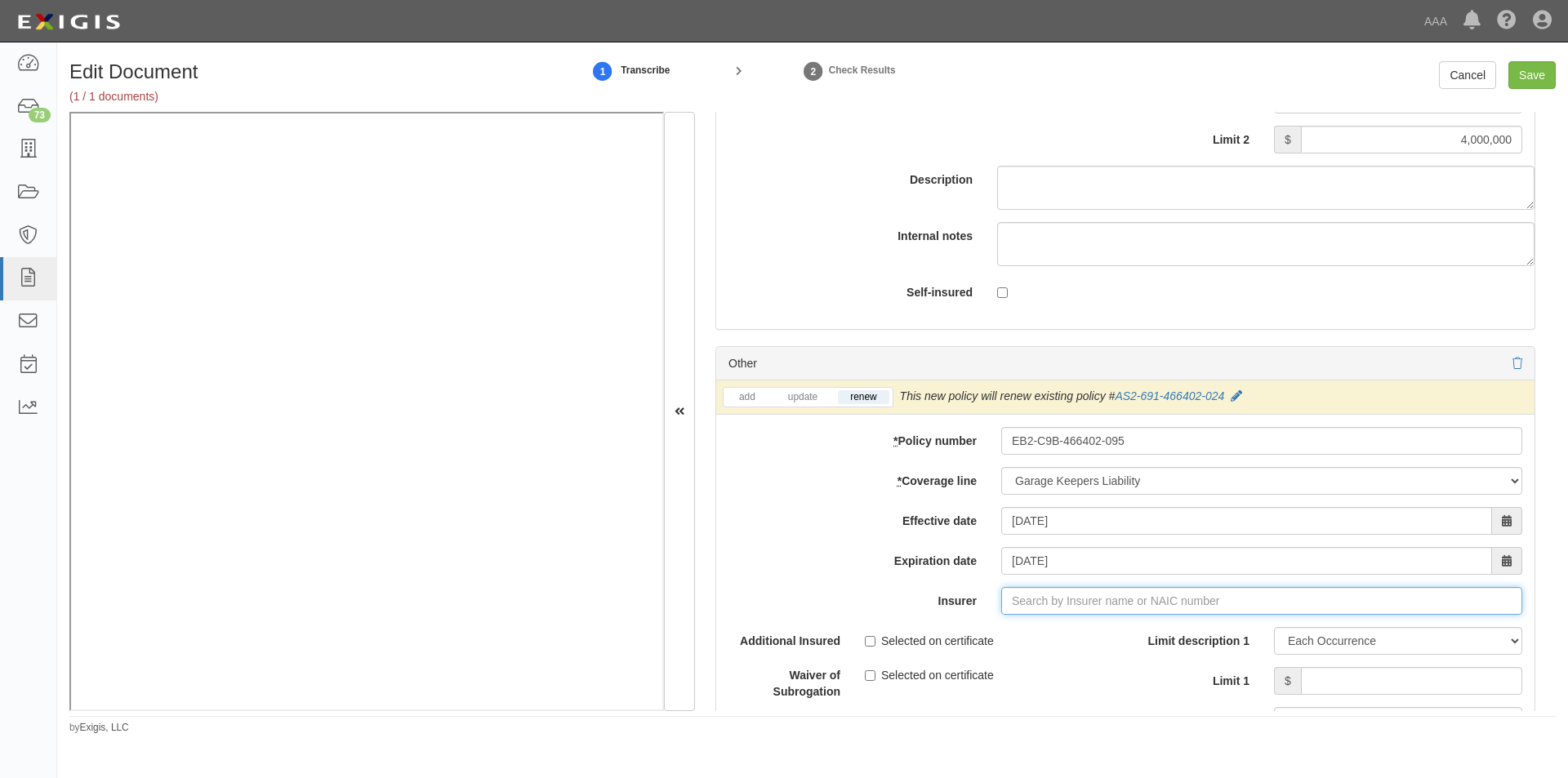
click at [1069, 603] on input "Insurer" at bounding box center [1262, 601] width 521 height 28
type input "21st Century Advantage Insurance Company (25232) NR Rating"
type input "2"
type input "23035"
click at [1058, 653] on div "Additional Insured Selected on certificate Waiver of Subrogation Selected on ce…" at bounding box center [921, 669] width 409 height 85
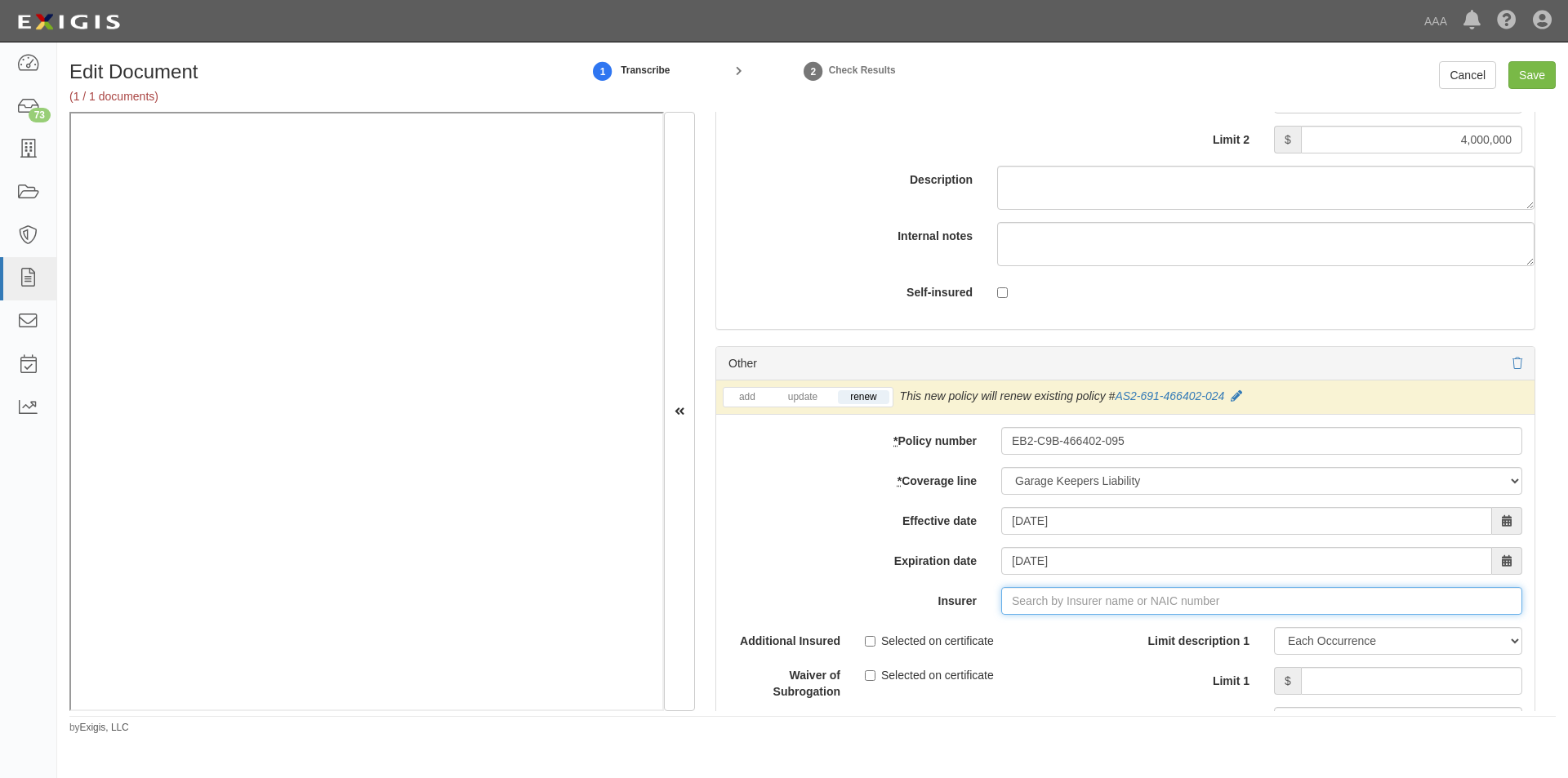
click at [1034, 605] on input "Insurer" at bounding box center [1262, 601] width 521 height 28
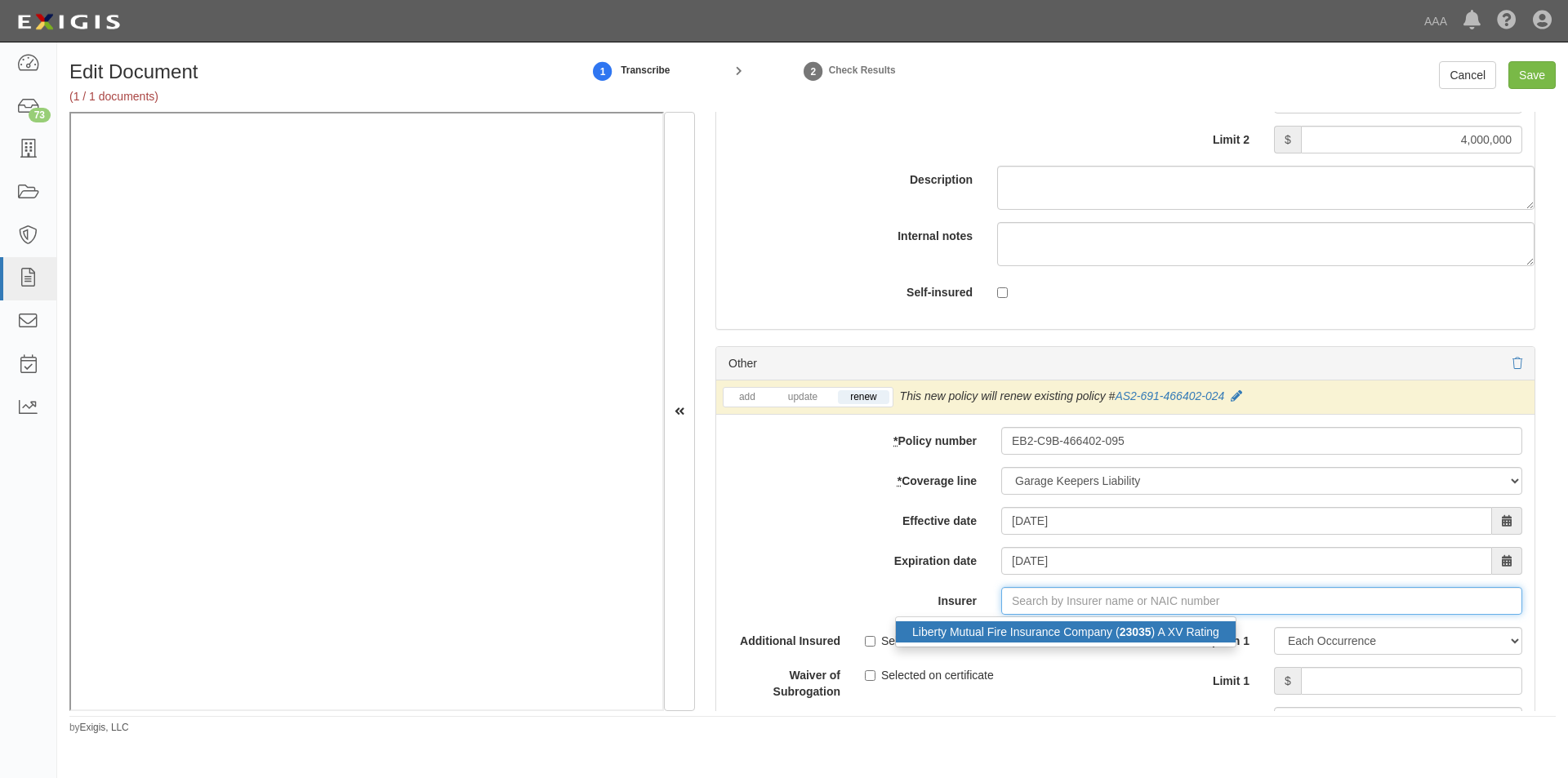
click at [1025, 626] on div "Liberty Mutual Fire Insurance Company ( 23035 ) A XV Rating" at bounding box center [1066, 632] width 340 height 21
type input "Liberty Mutual Fire Insurance Company (23035) A XV Rating"
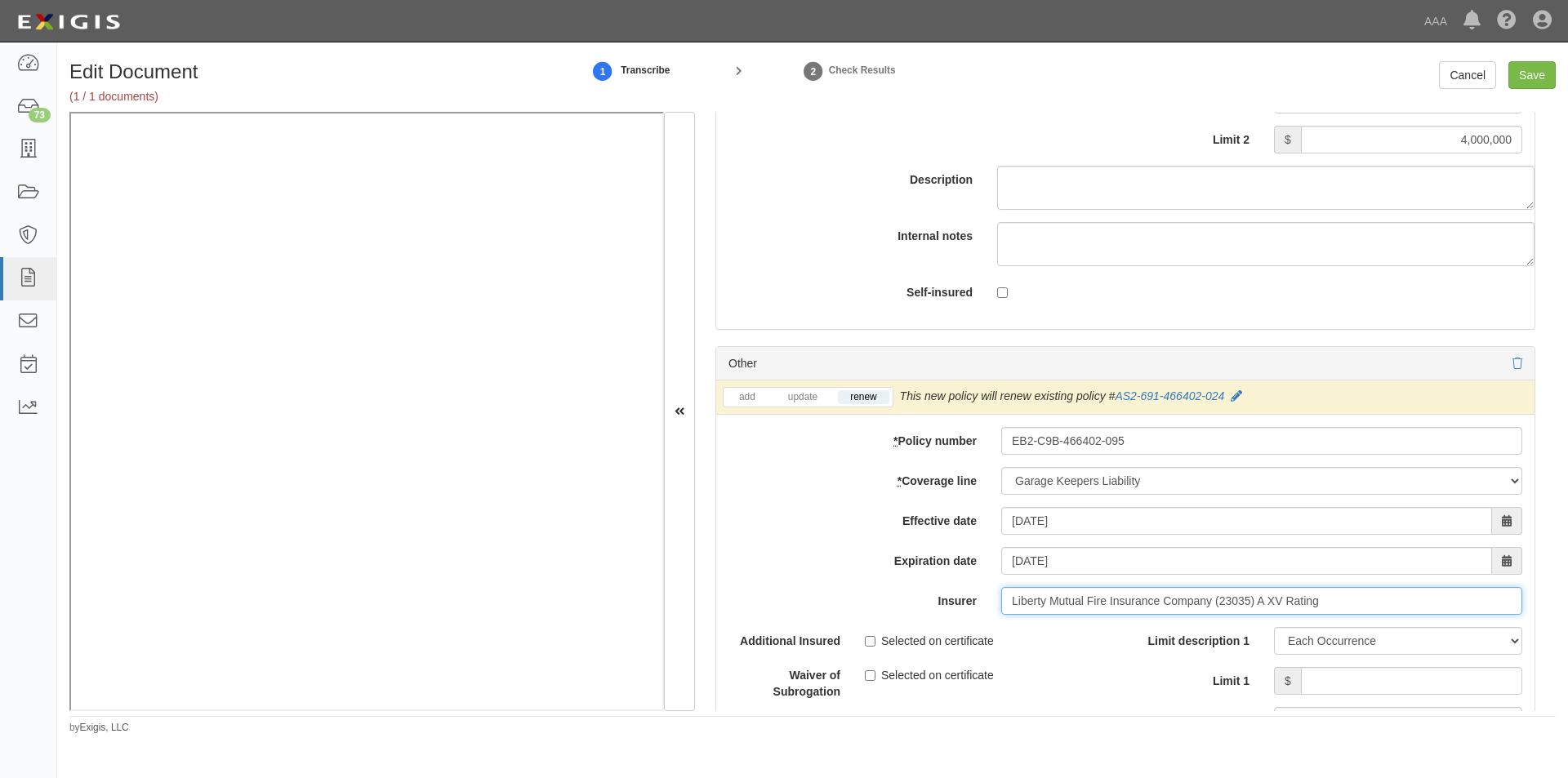
drag, startPoint x: 1356, startPoint y: 602, endPoint x: 1010, endPoint y: 621, distance: 346.5
click at [1010, 621] on div "add update renew This new policy will be added This new policy will update exis…" at bounding box center [1125, 665] width 818 height 570
type input "21st Century Advantage Insurance Company (25232) NR Rating"
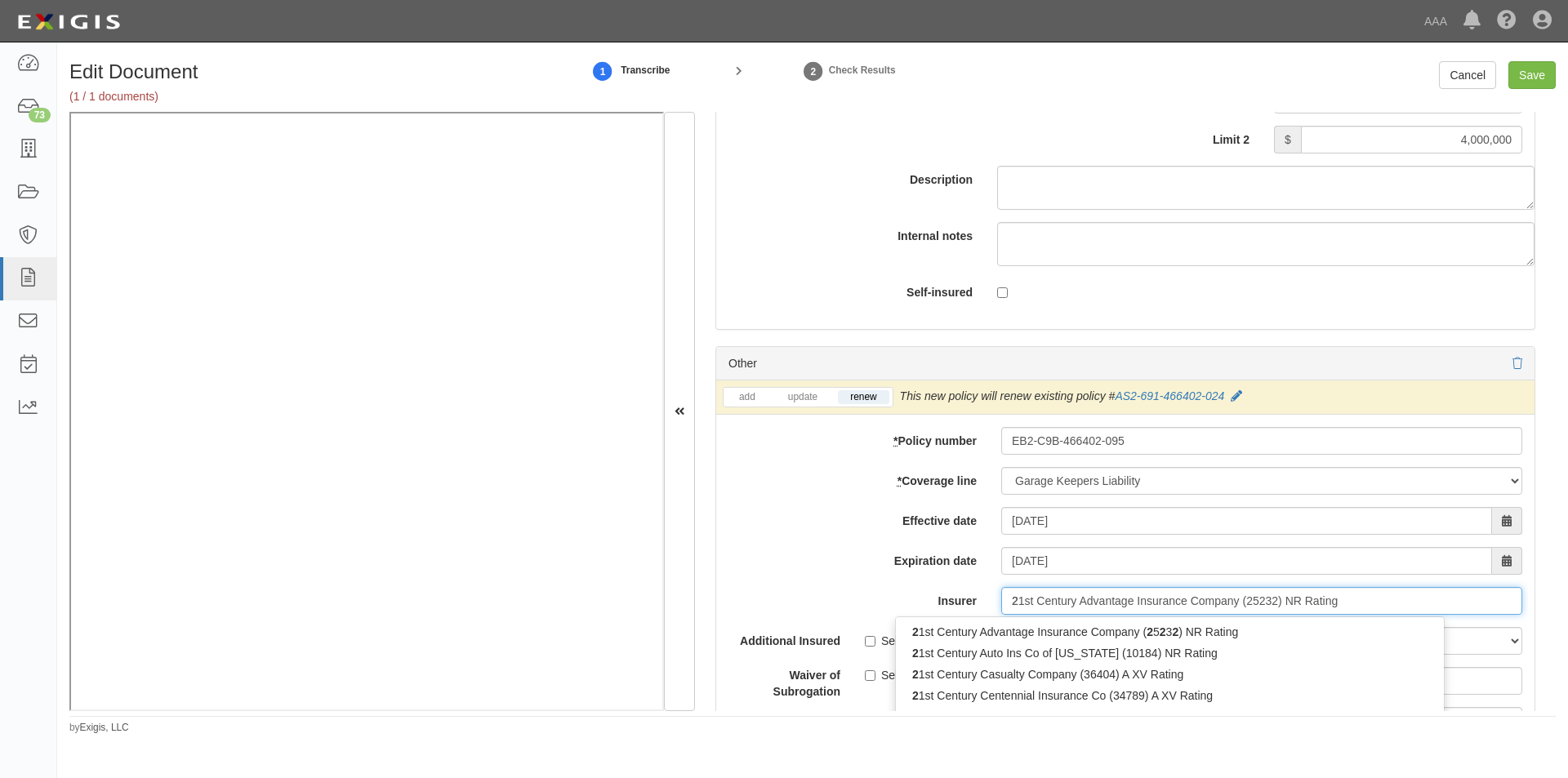
type input "23"
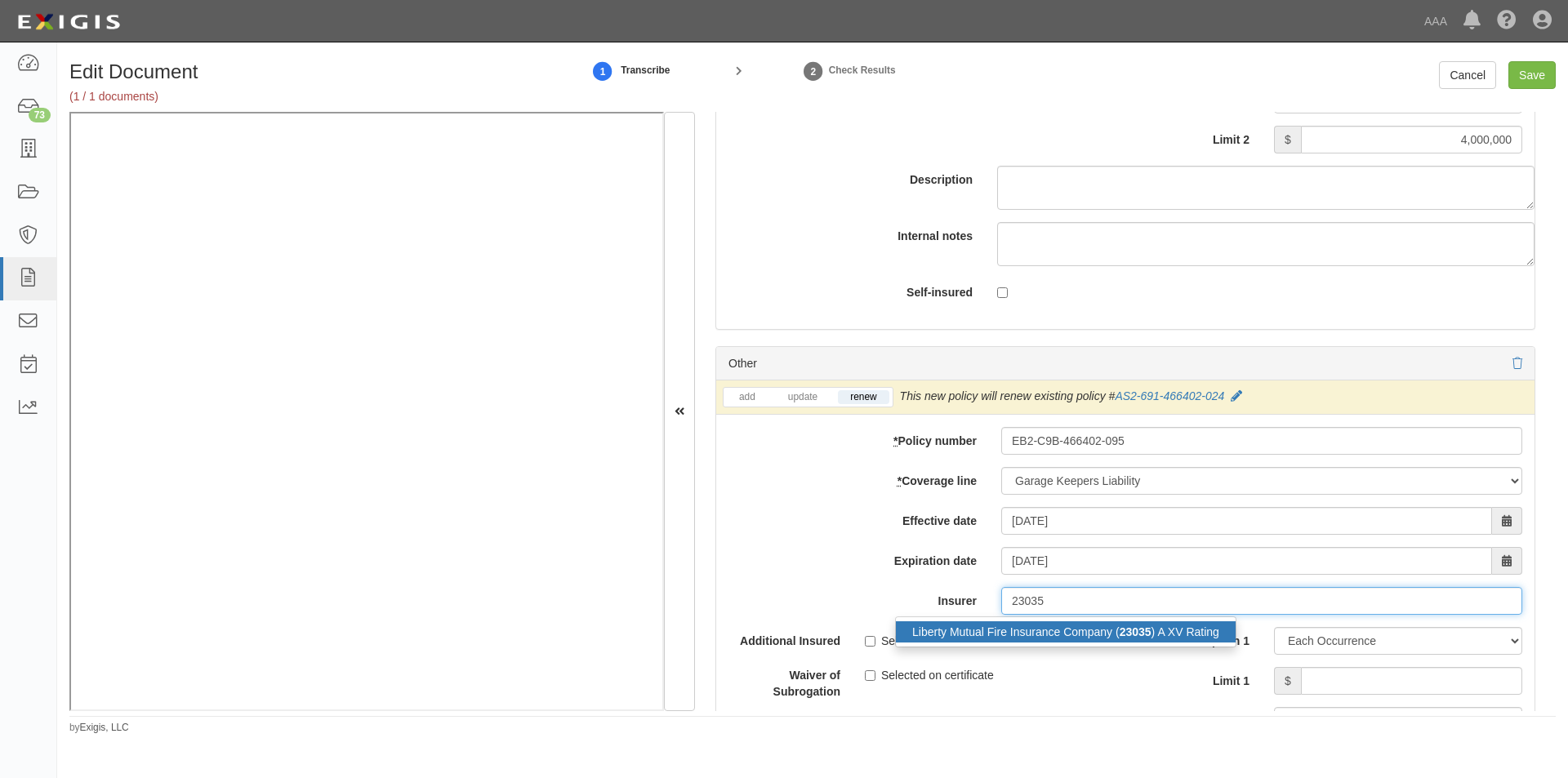
click at [996, 626] on div "Liberty Mutual Fire Insurance Company ( 23035 ) A XV Rating" at bounding box center [1066, 632] width 340 height 21
type input "Liberty Mutual Fire Insurance Company (23035) A XV Rating"
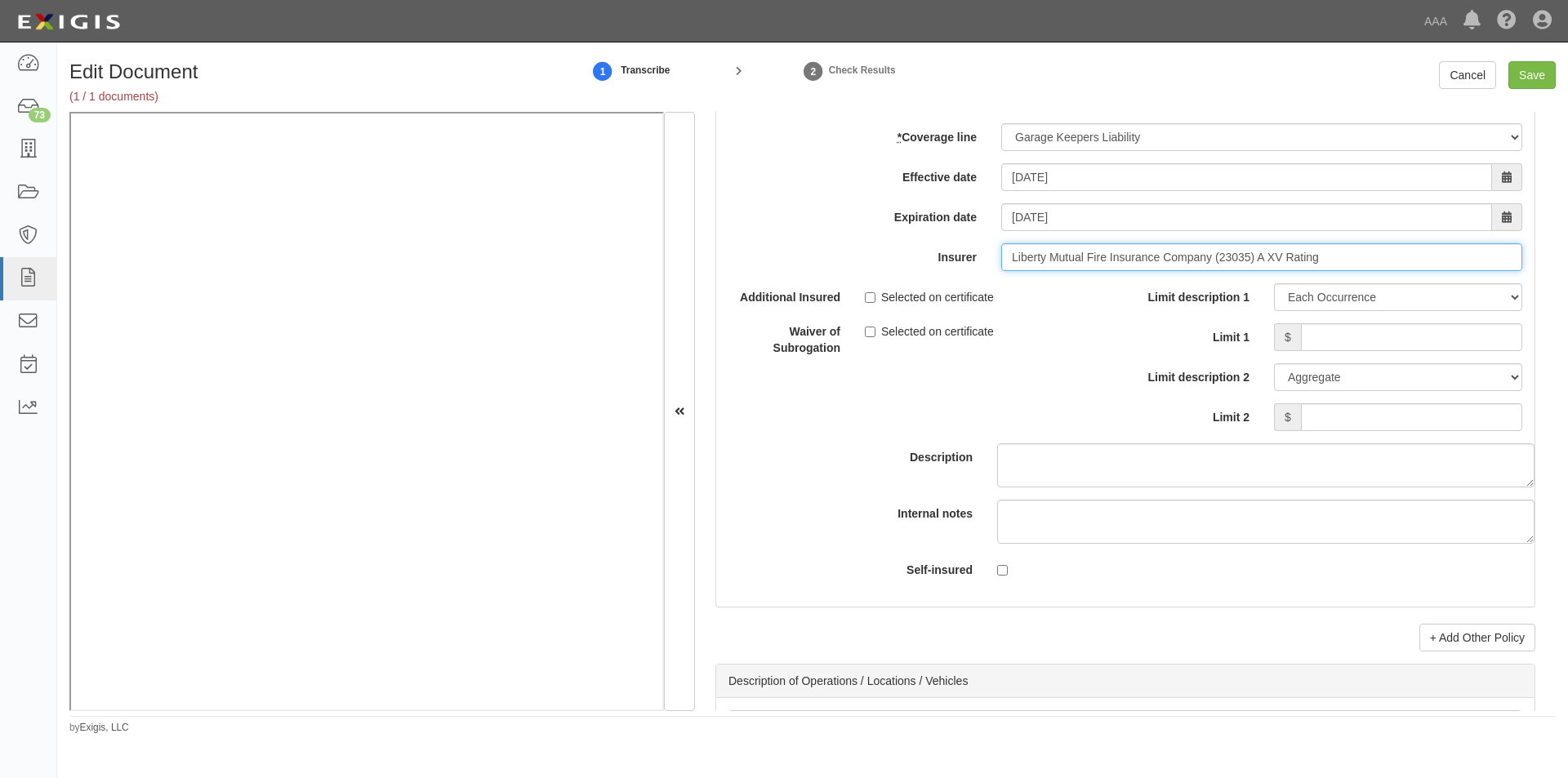
scroll to position [5470, 0]
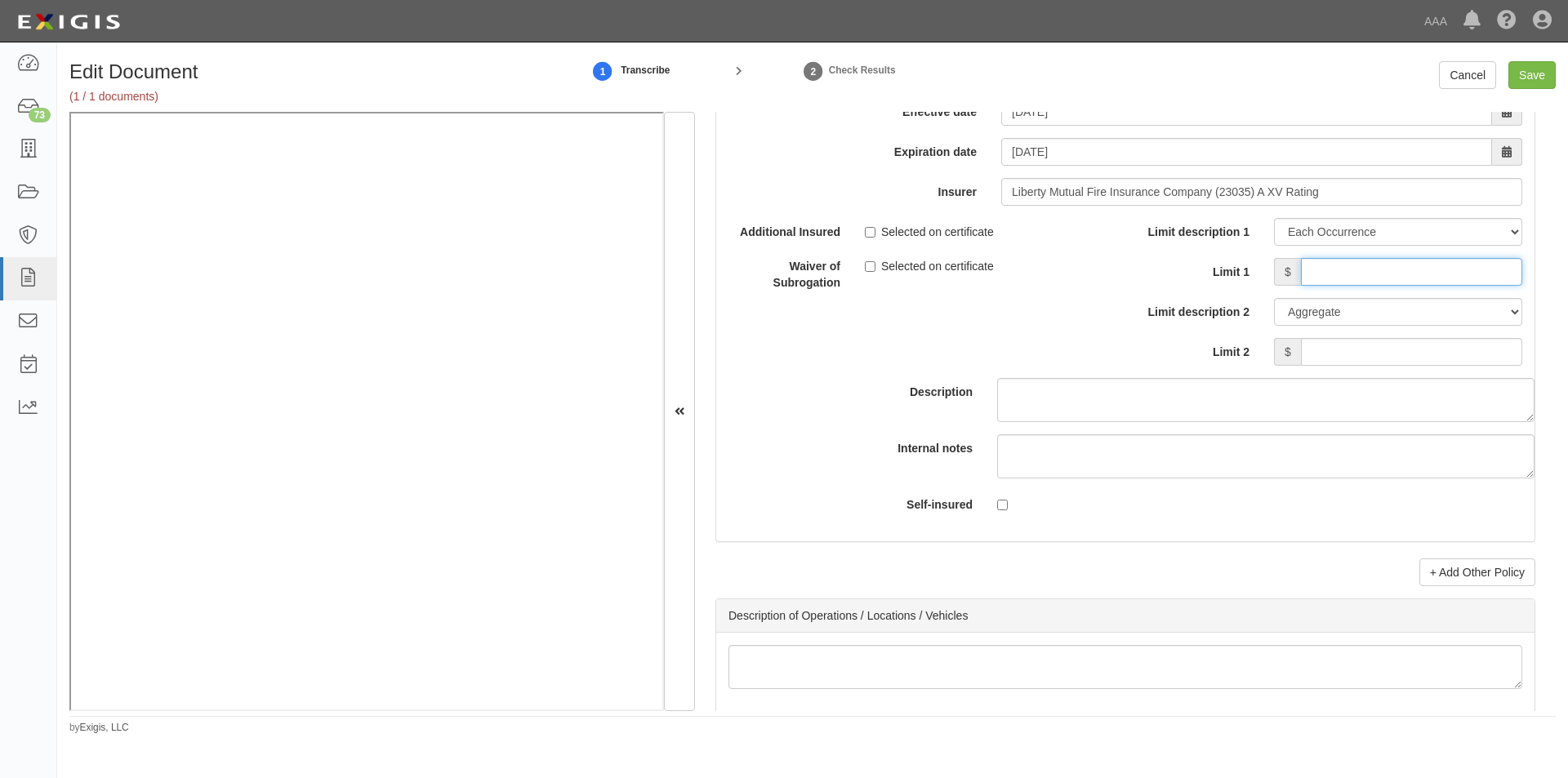
click at [1322, 274] on input "Limit 1" at bounding box center [1411, 272] width 221 height 28
type input "3,000,000"
click at [1525, 75] on input "Save" at bounding box center [1531, 75] width 47 height 28
type input "5000000"
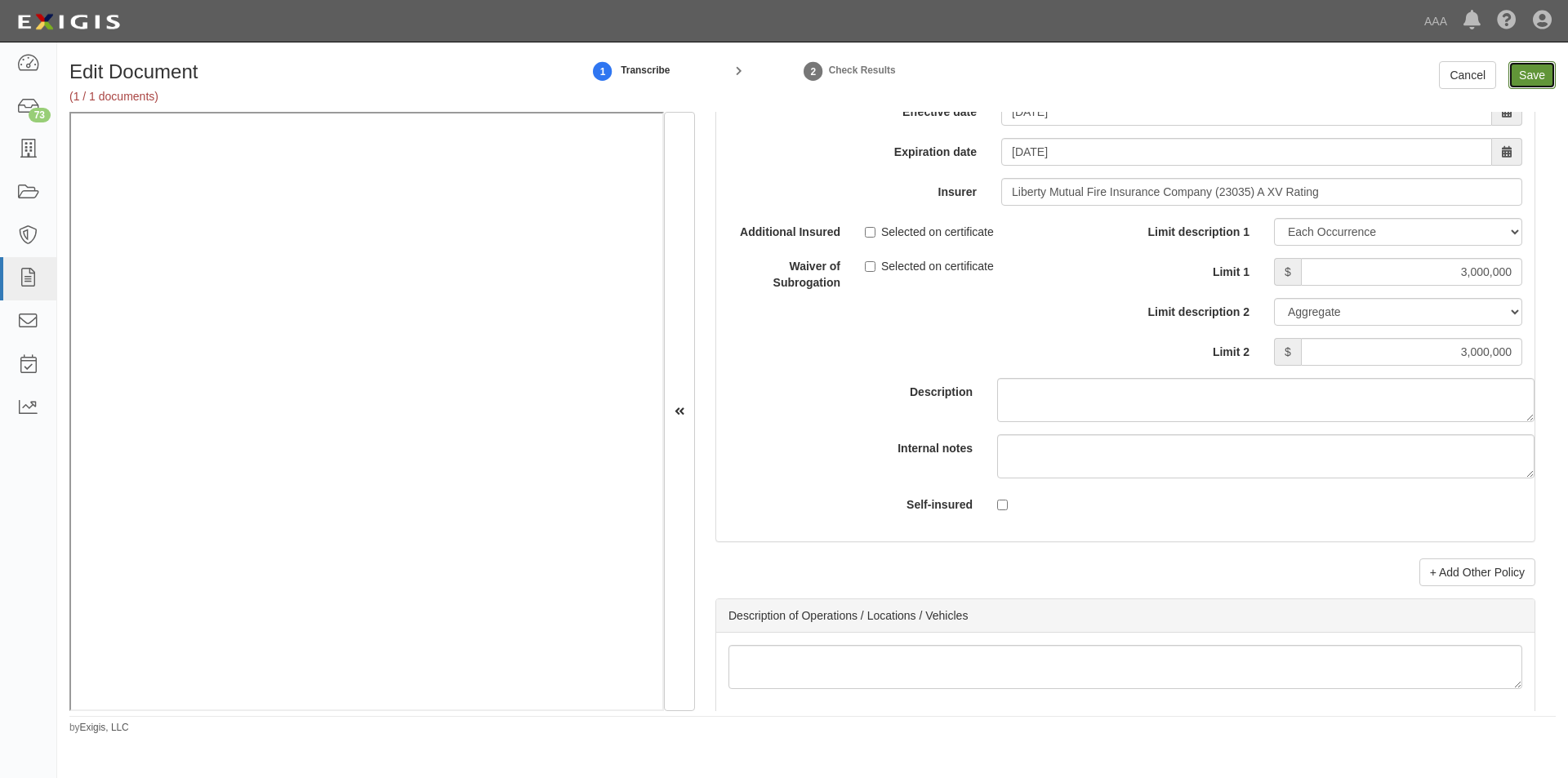
type input "5000000"
type input "2000000"
type input "4000000"
type input "3000000"
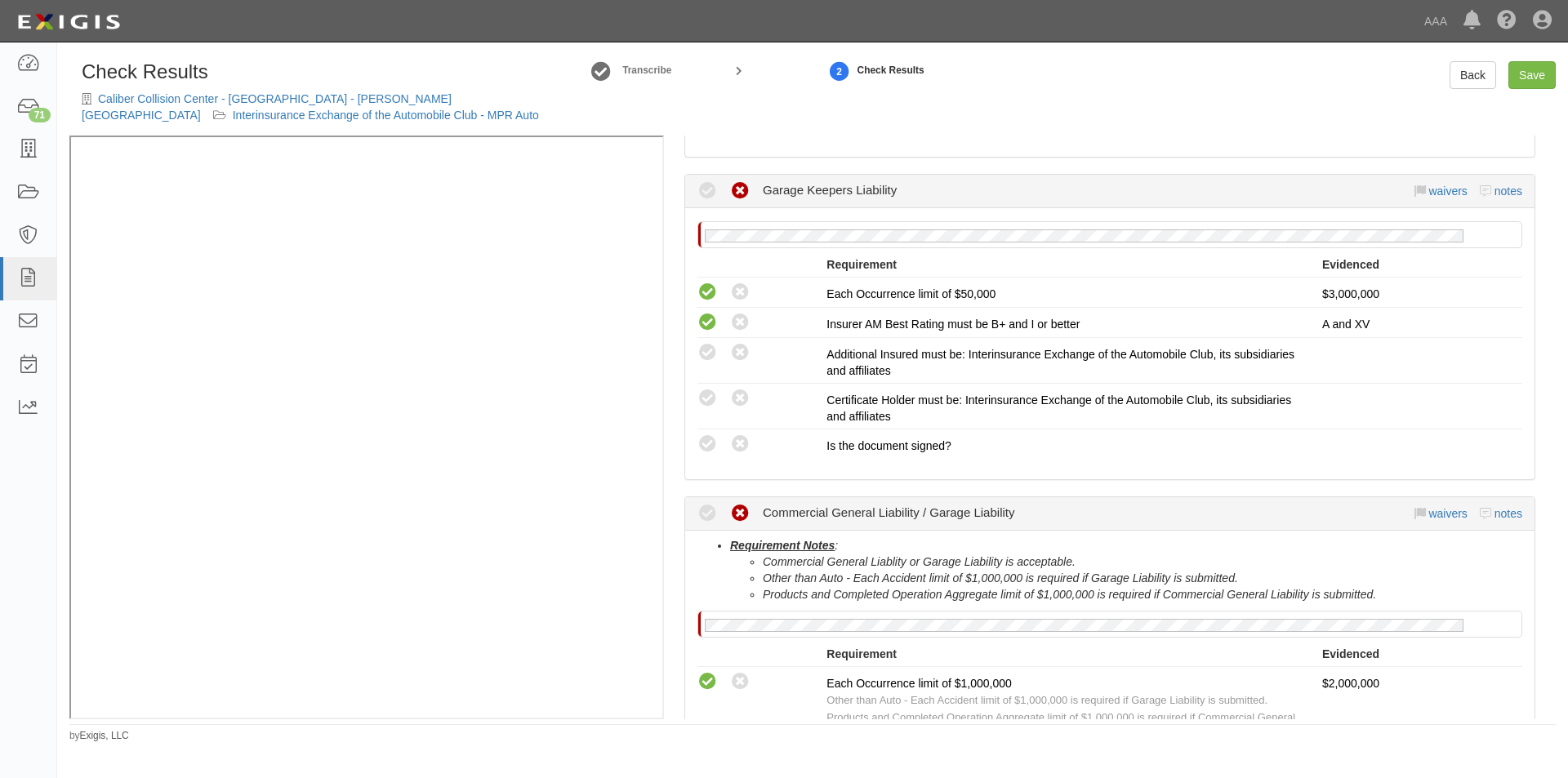
scroll to position [408, 0]
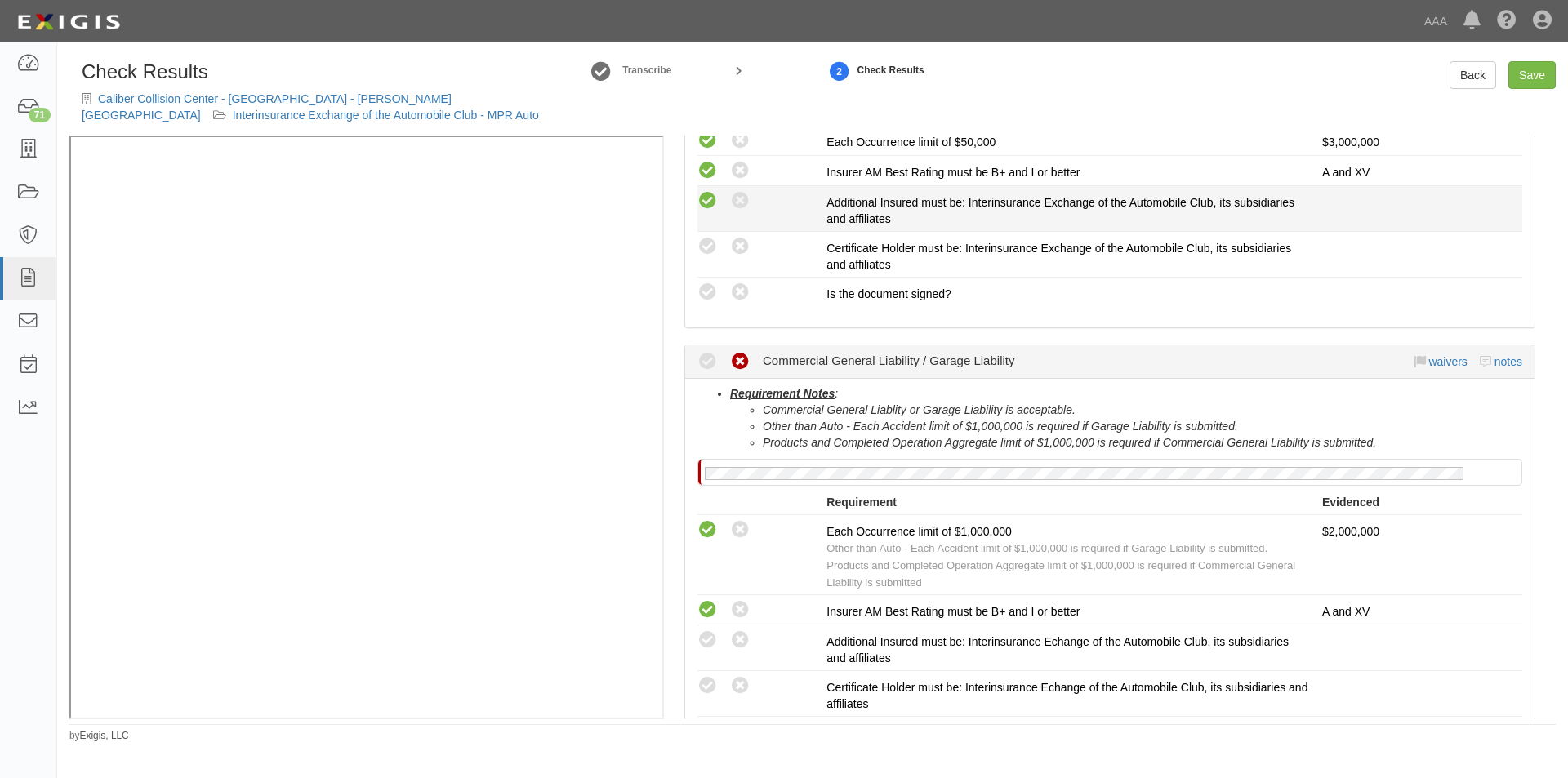
click at [706, 204] on icon at bounding box center [707, 201] width 21 height 21
radio input "true"
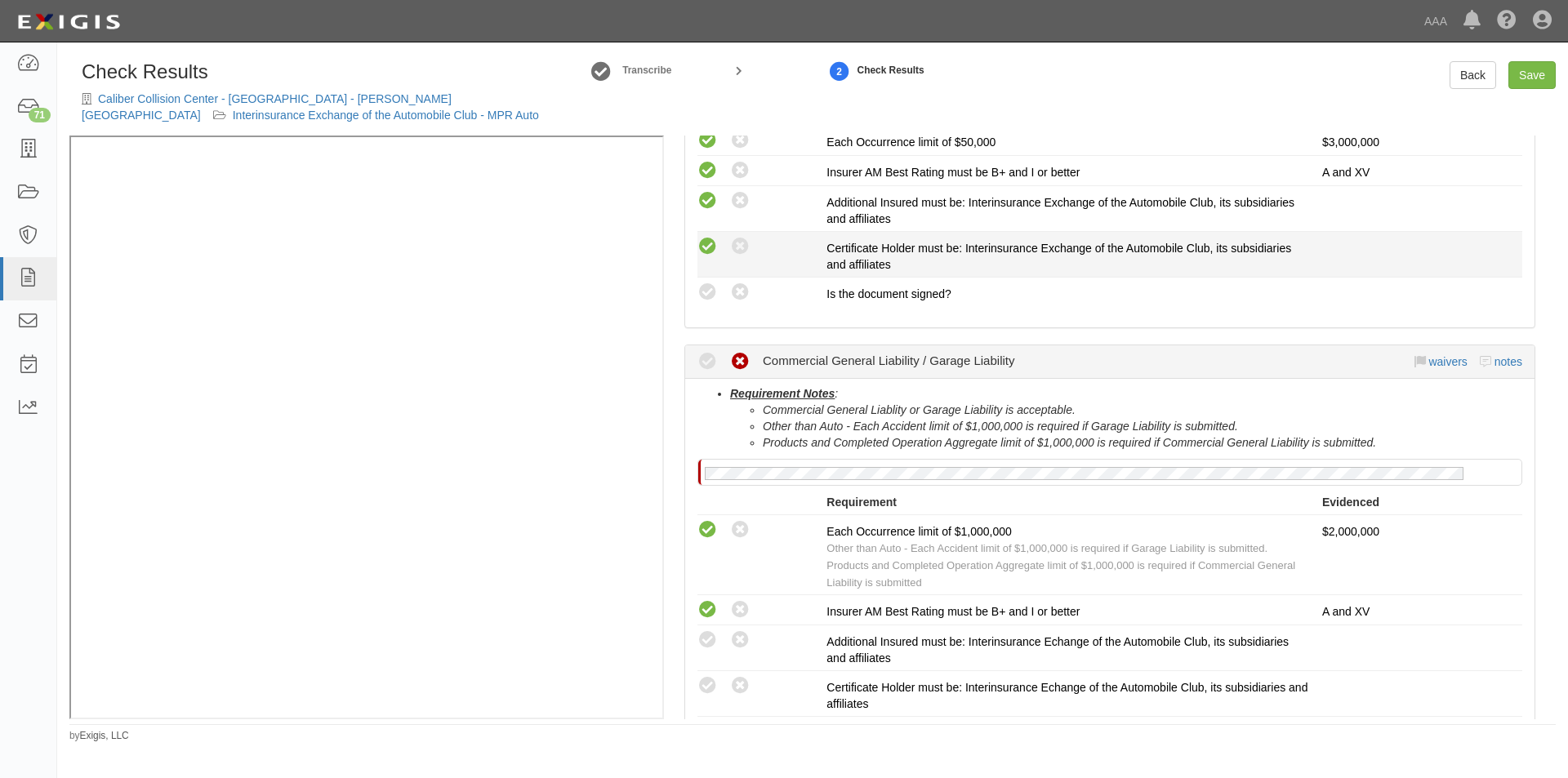
drag, startPoint x: 704, startPoint y: 245, endPoint x: 710, endPoint y: 258, distance: 14.3
click at [707, 245] on icon at bounding box center [707, 247] width 21 height 21
radio input "true"
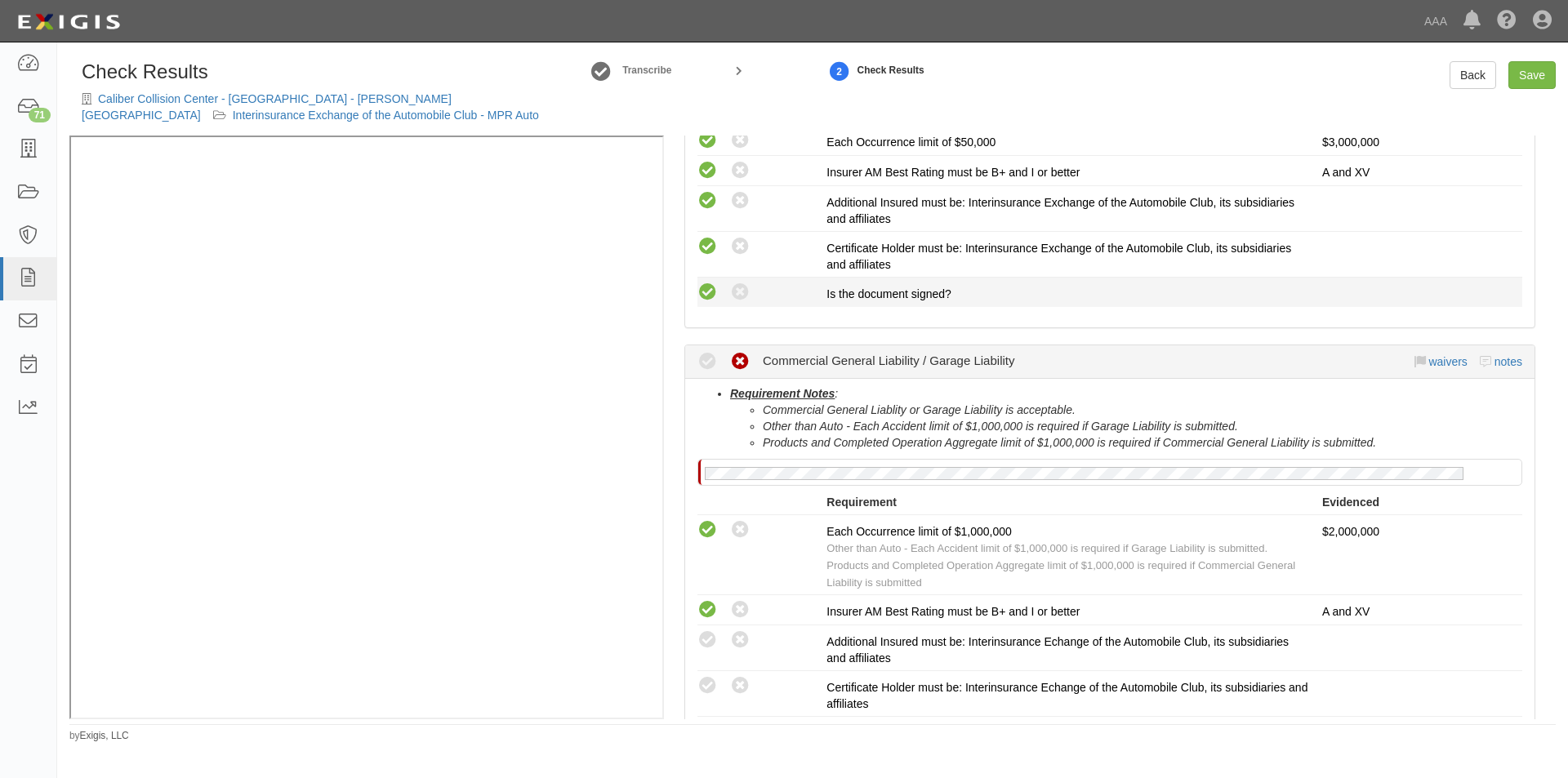
click at [711, 289] on icon at bounding box center [707, 293] width 21 height 21
radio input "true"
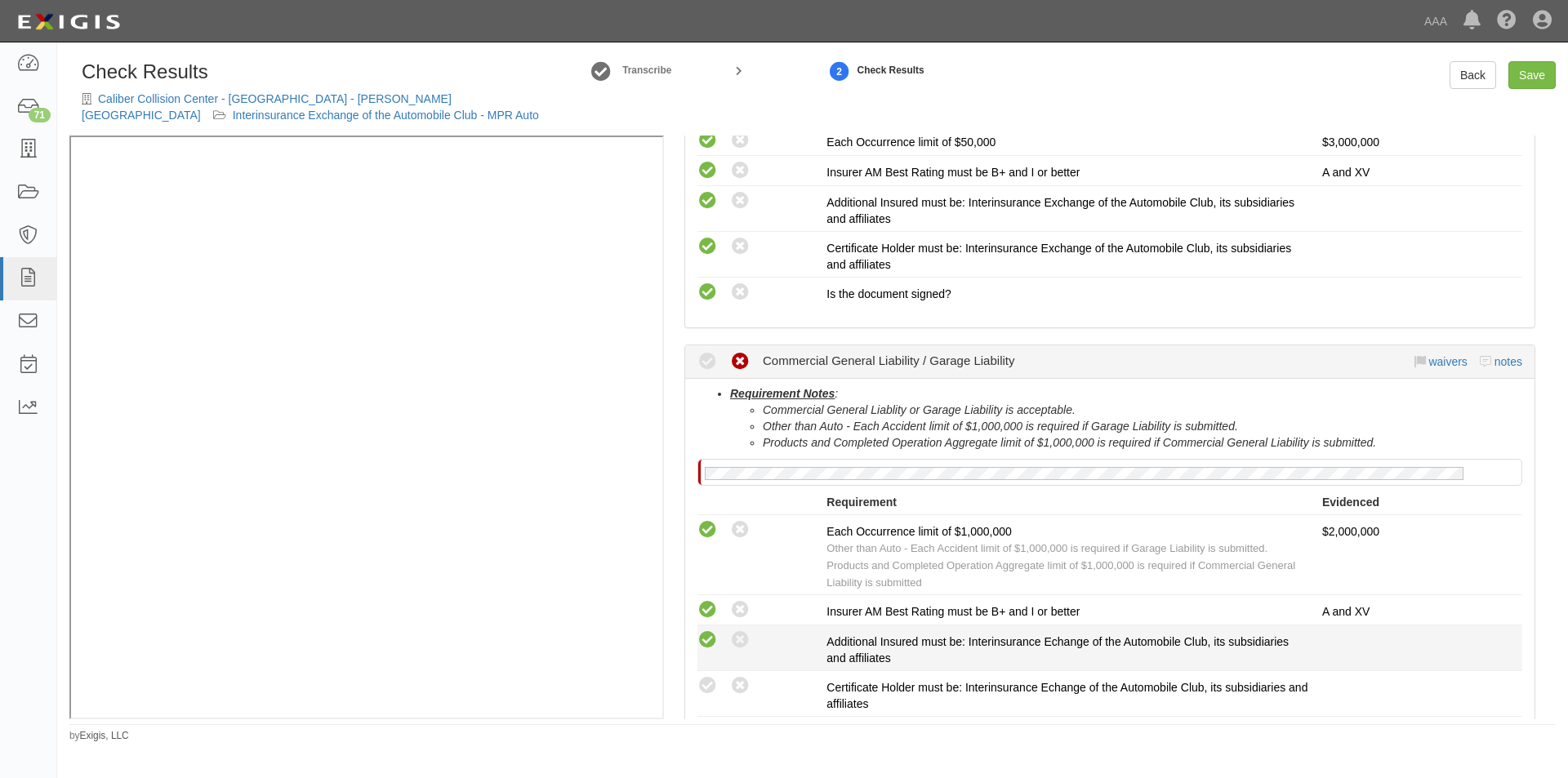
click at [709, 642] on icon at bounding box center [707, 640] width 21 height 21
radio input "true"
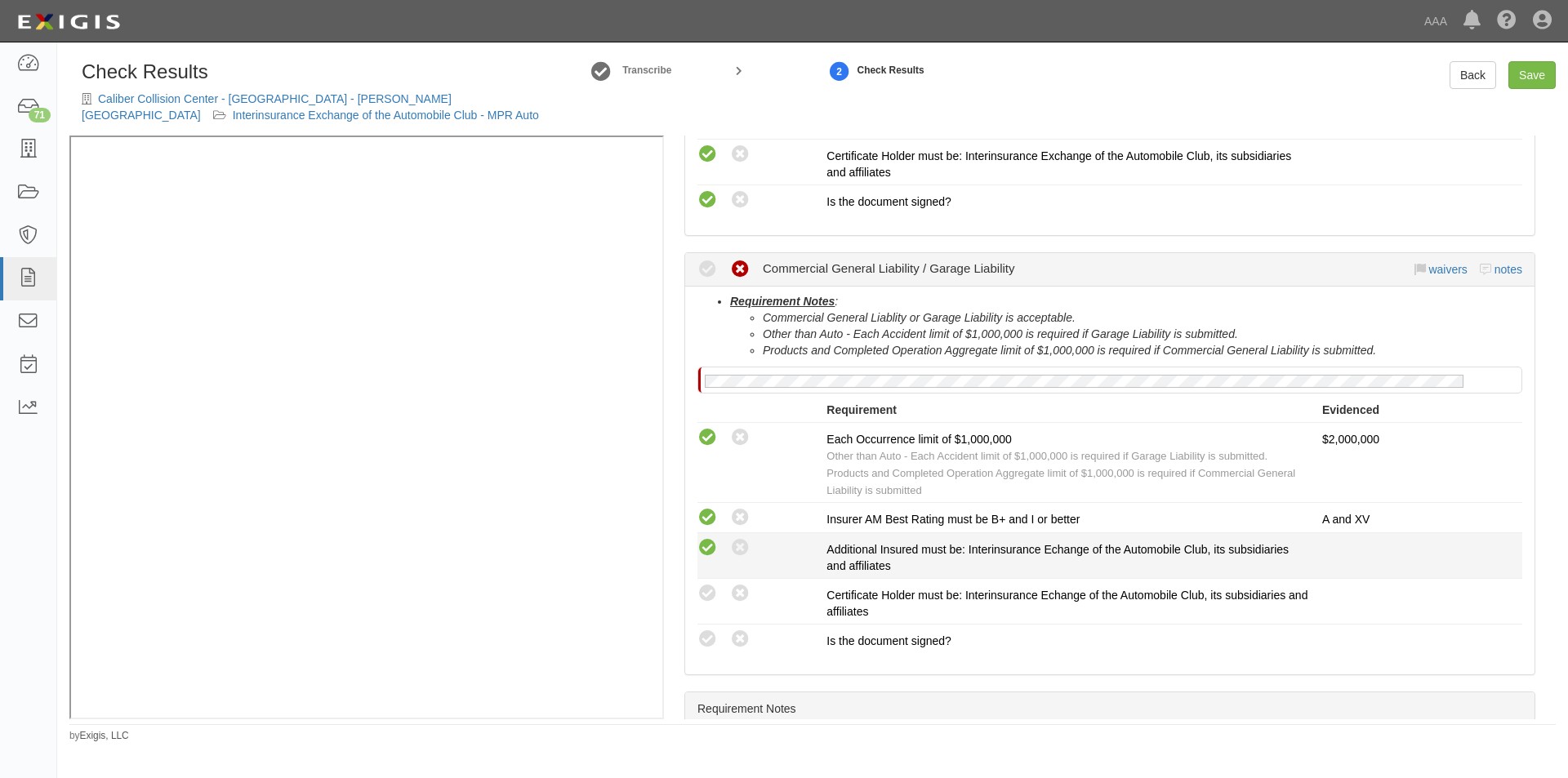
scroll to position [572, 0]
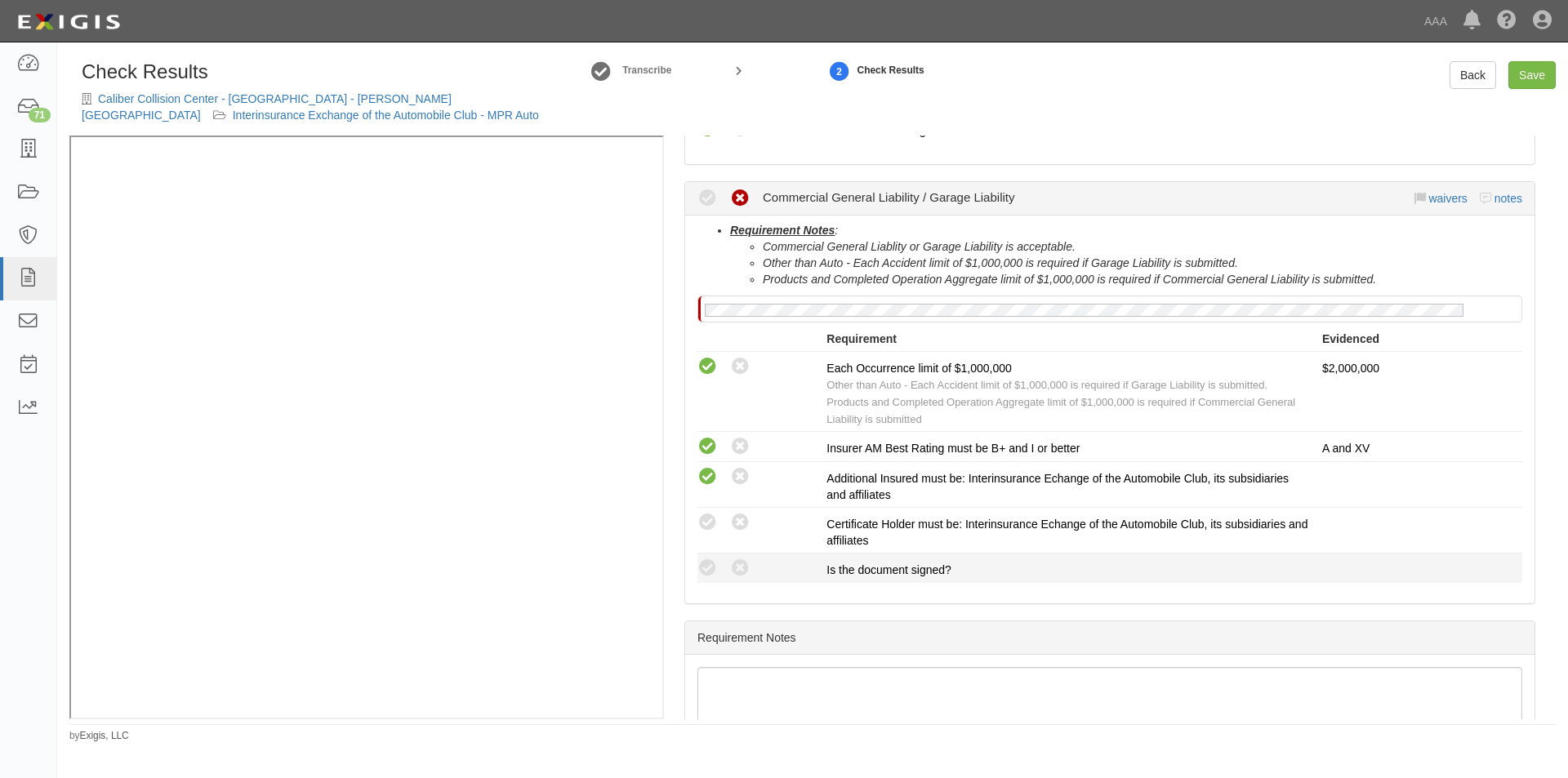
click at [707, 557] on li "Compliant Waived: Non-Compliant Is the document signed?" at bounding box center [1109, 568] width 825 height 30
click at [707, 525] on icon at bounding box center [707, 523] width 21 height 21
radio input "true"
click at [710, 563] on icon at bounding box center [707, 568] width 21 height 21
radio input "true"
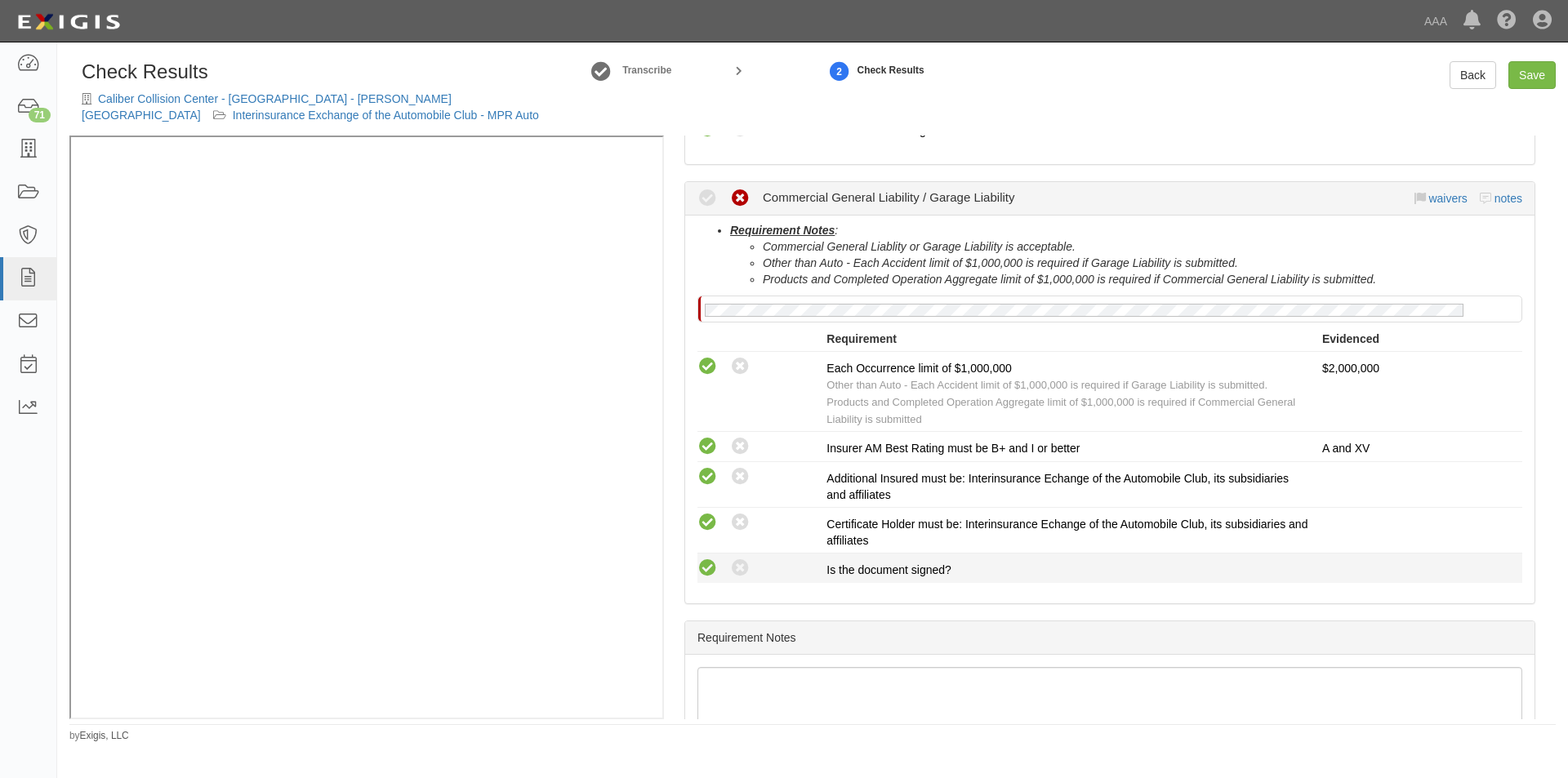
radio input "true"
click at [1524, 73] on link "Save" at bounding box center [1531, 75] width 47 height 28
radio input "true"
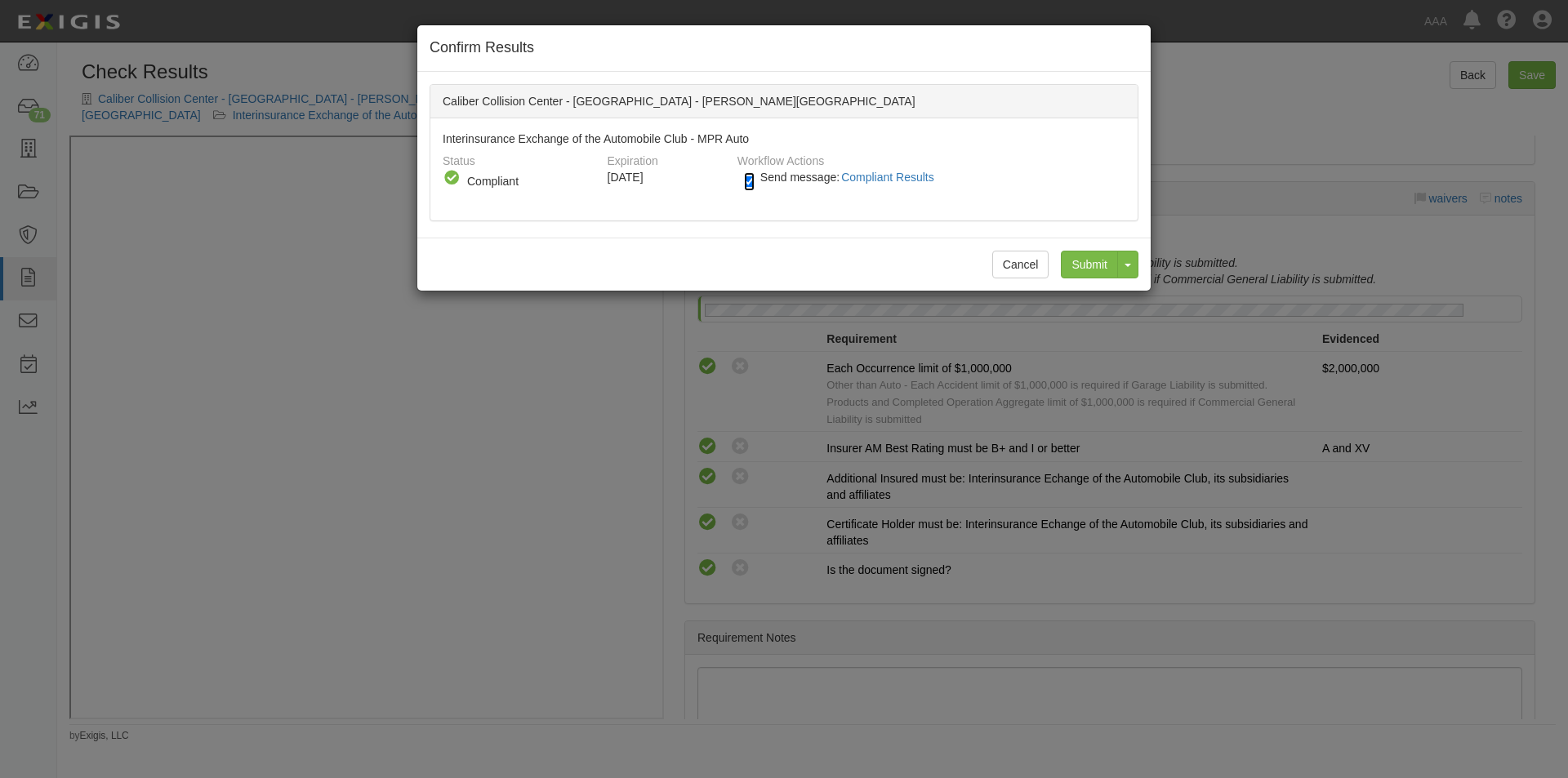
click at [751, 186] on input "Send message: Compliant Results" at bounding box center [749, 182] width 11 height 19
checkbox input "false"
click at [1071, 266] on input "Submit" at bounding box center [1089, 265] width 57 height 28
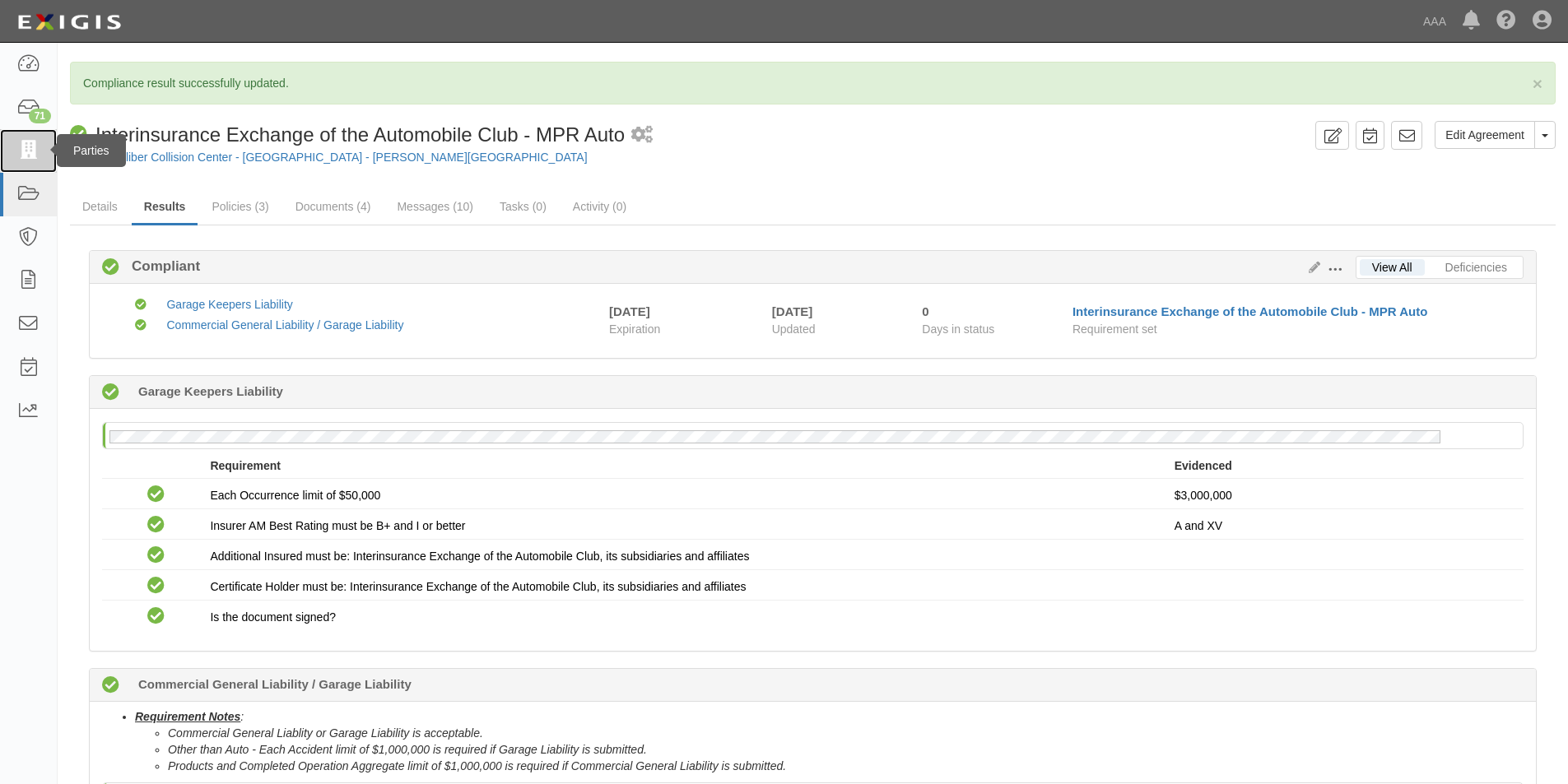
click at [24, 154] on icon at bounding box center [28, 150] width 23 height 19
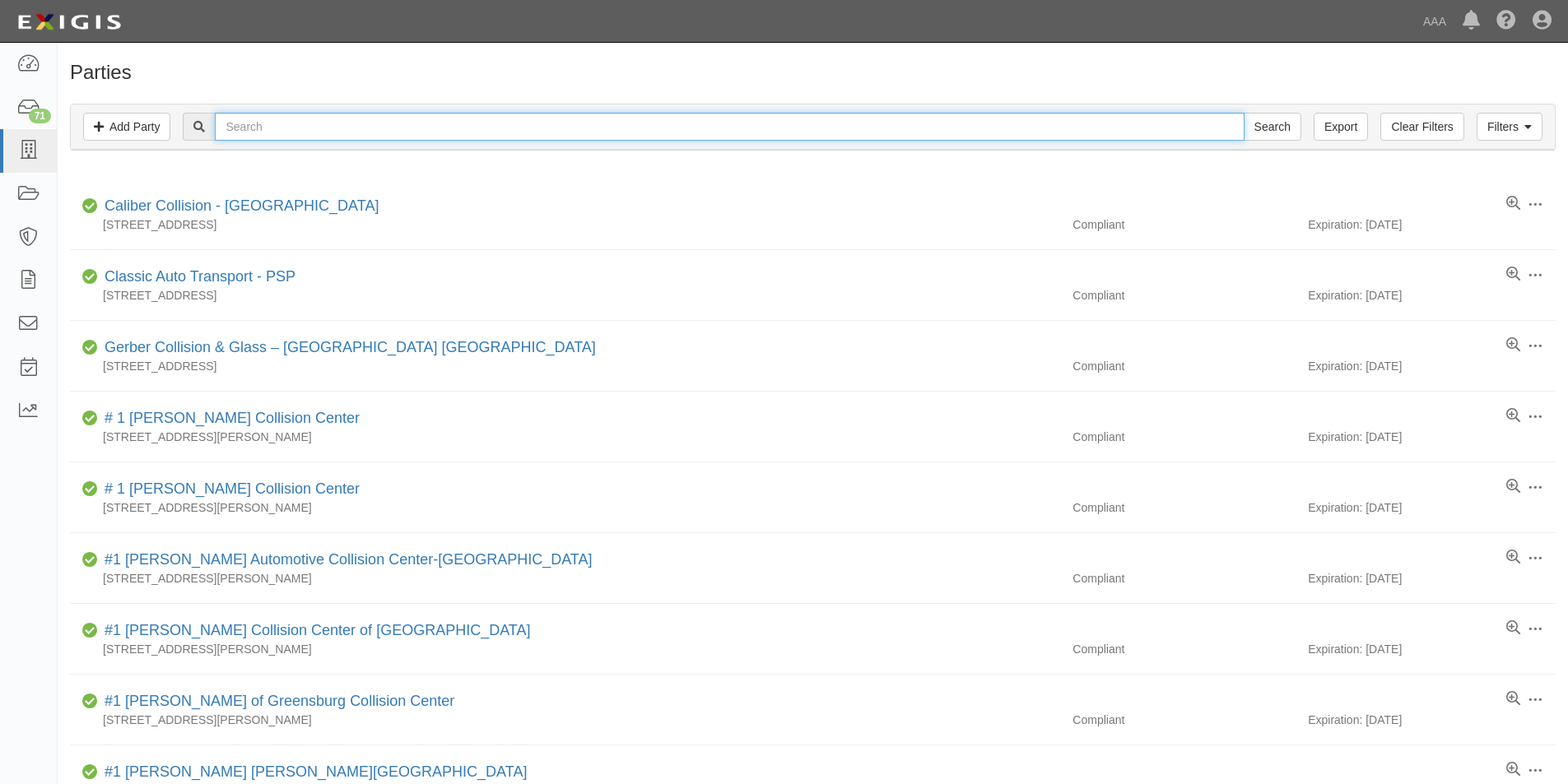
drag, startPoint x: 247, startPoint y: 118, endPoint x: 249, endPoint y: 129, distance: 11.2
click at [247, 118] on input "text" at bounding box center [728, 127] width 1028 height 28
type input "riverside down"
click at [1244, 113] on input "Search" at bounding box center [1272, 127] width 57 height 28
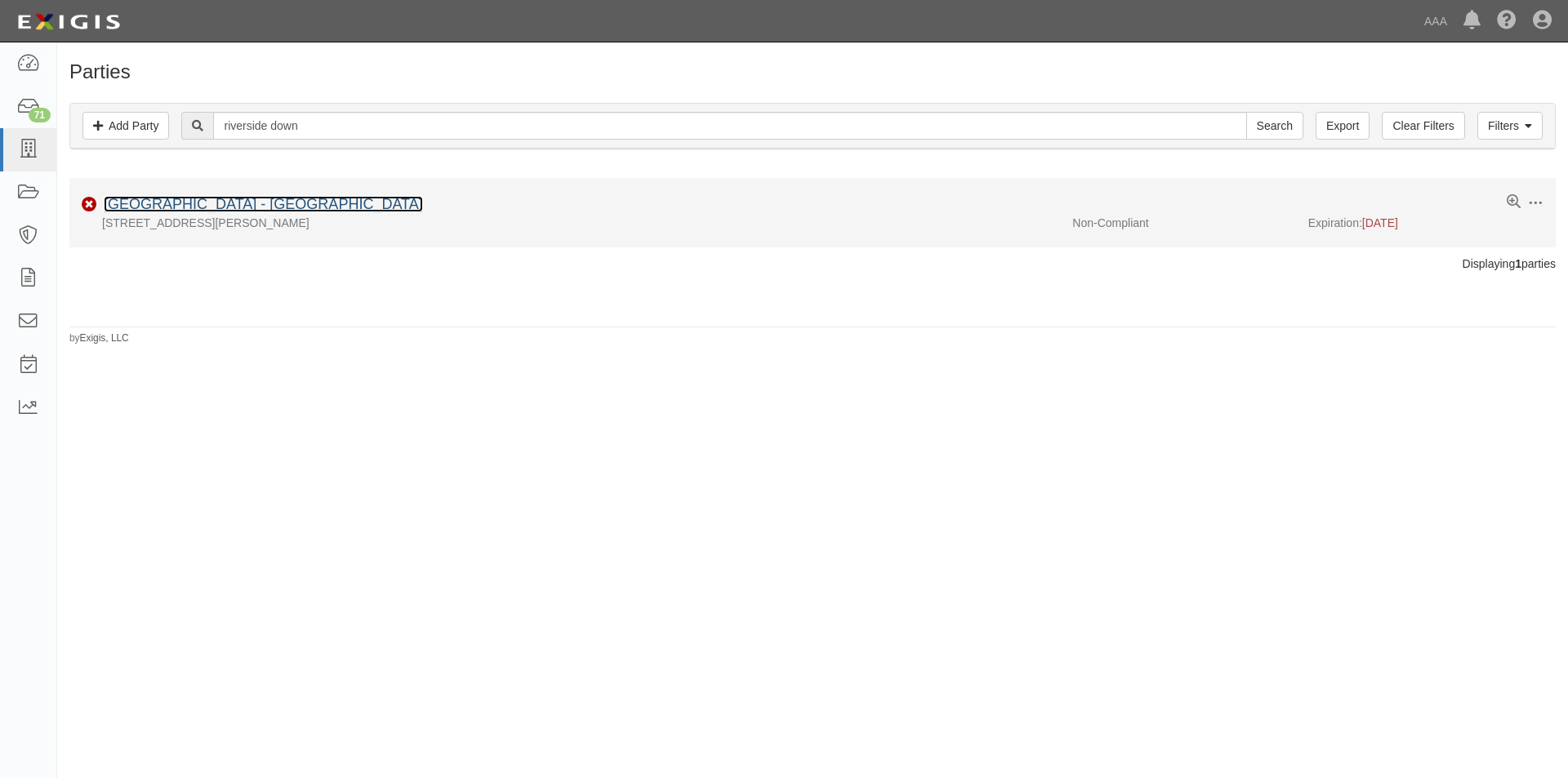
click at [238, 204] on link "[GEOGRAPHIC_DATA] - [GEOGRAPHIC_DATA]" at bounding box center [263, 205] width 319 height 17
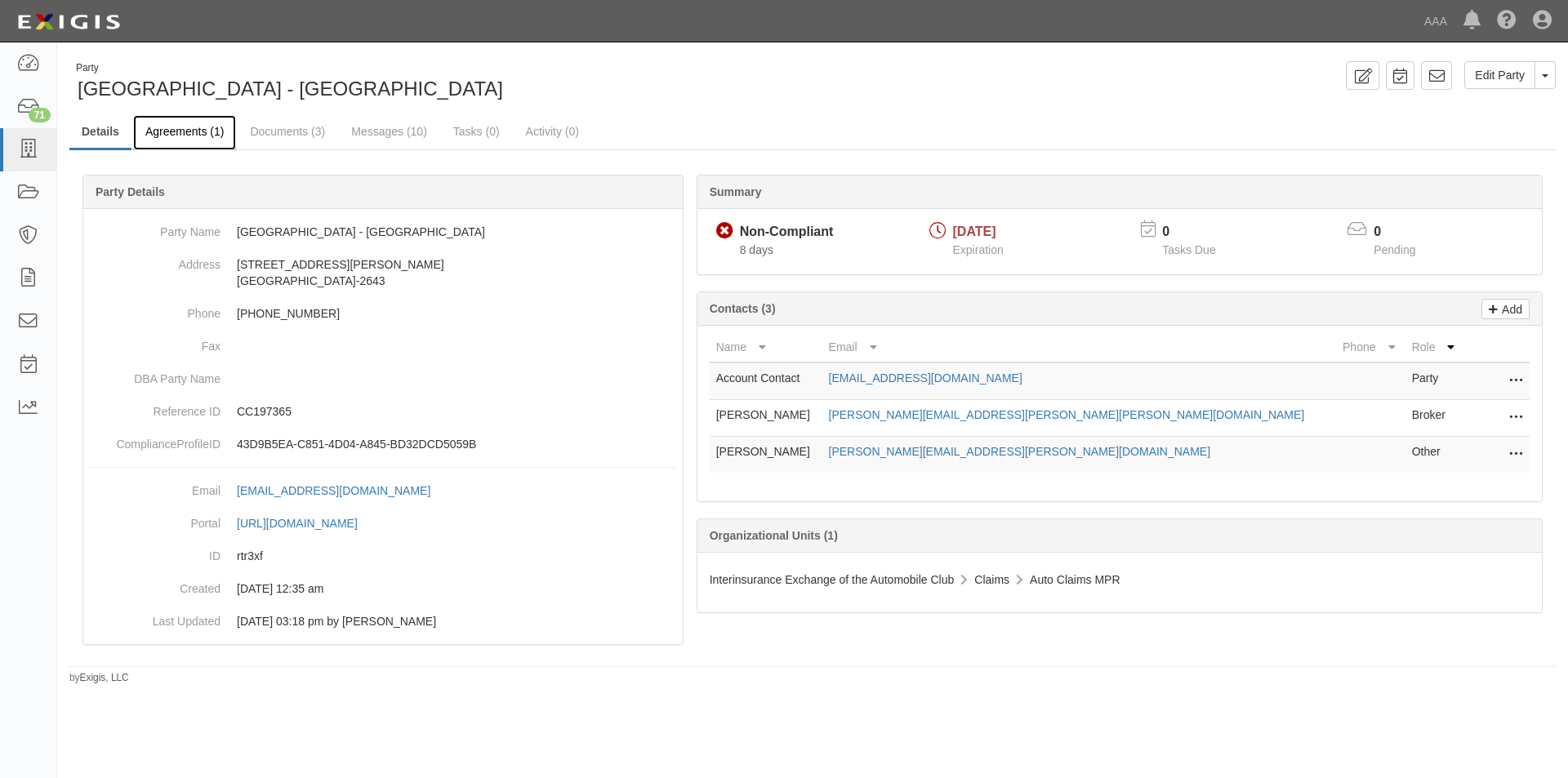
click at [182, 133] on link "Agreements (1)" at bounding box center [184, 133] width 103 height 35
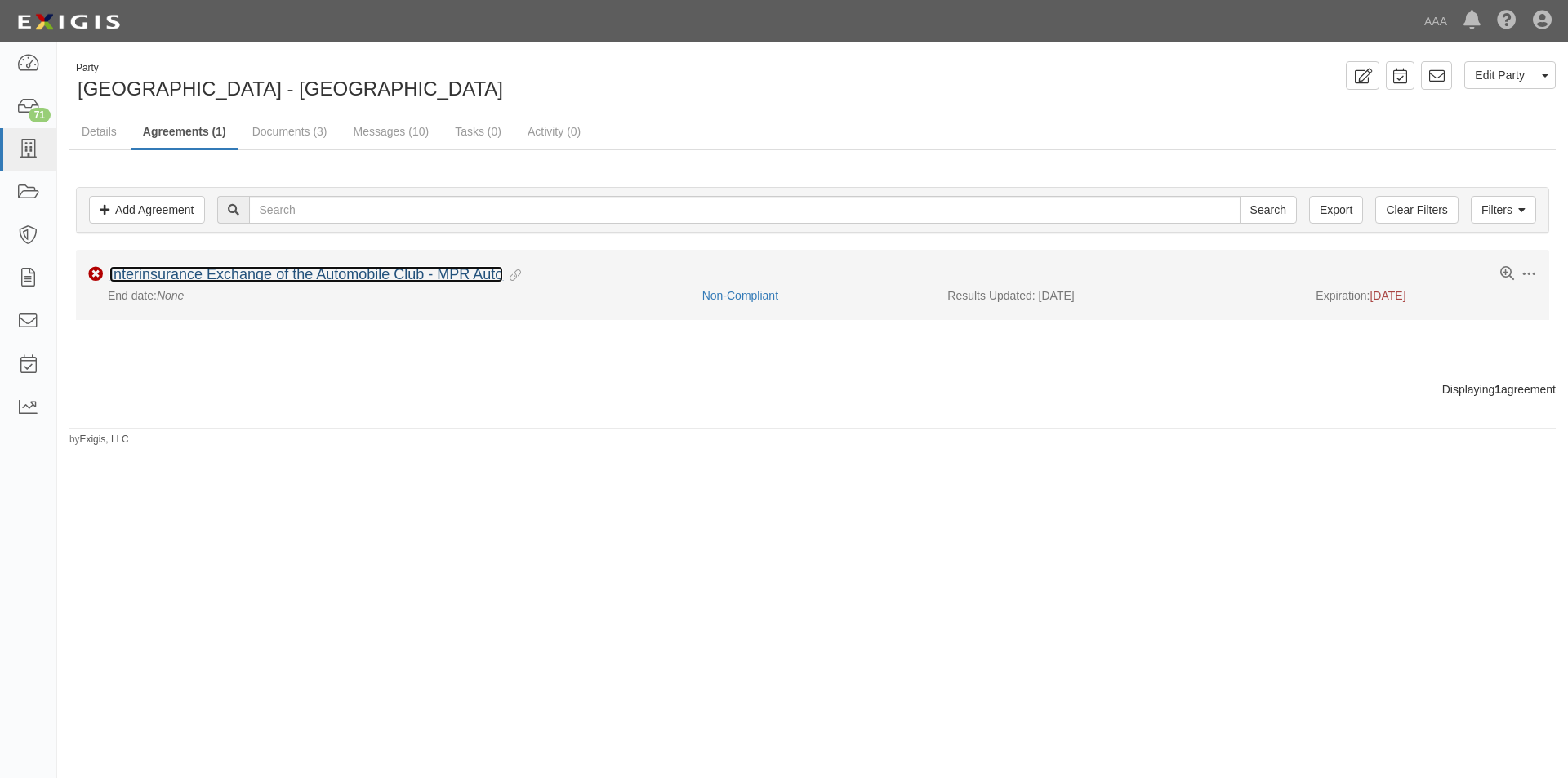
click at [210, 269] on link "Interinsurance Exchange of the Automobile Club - MPR Auto" at bounding box center [306, 275] width 393 height 17
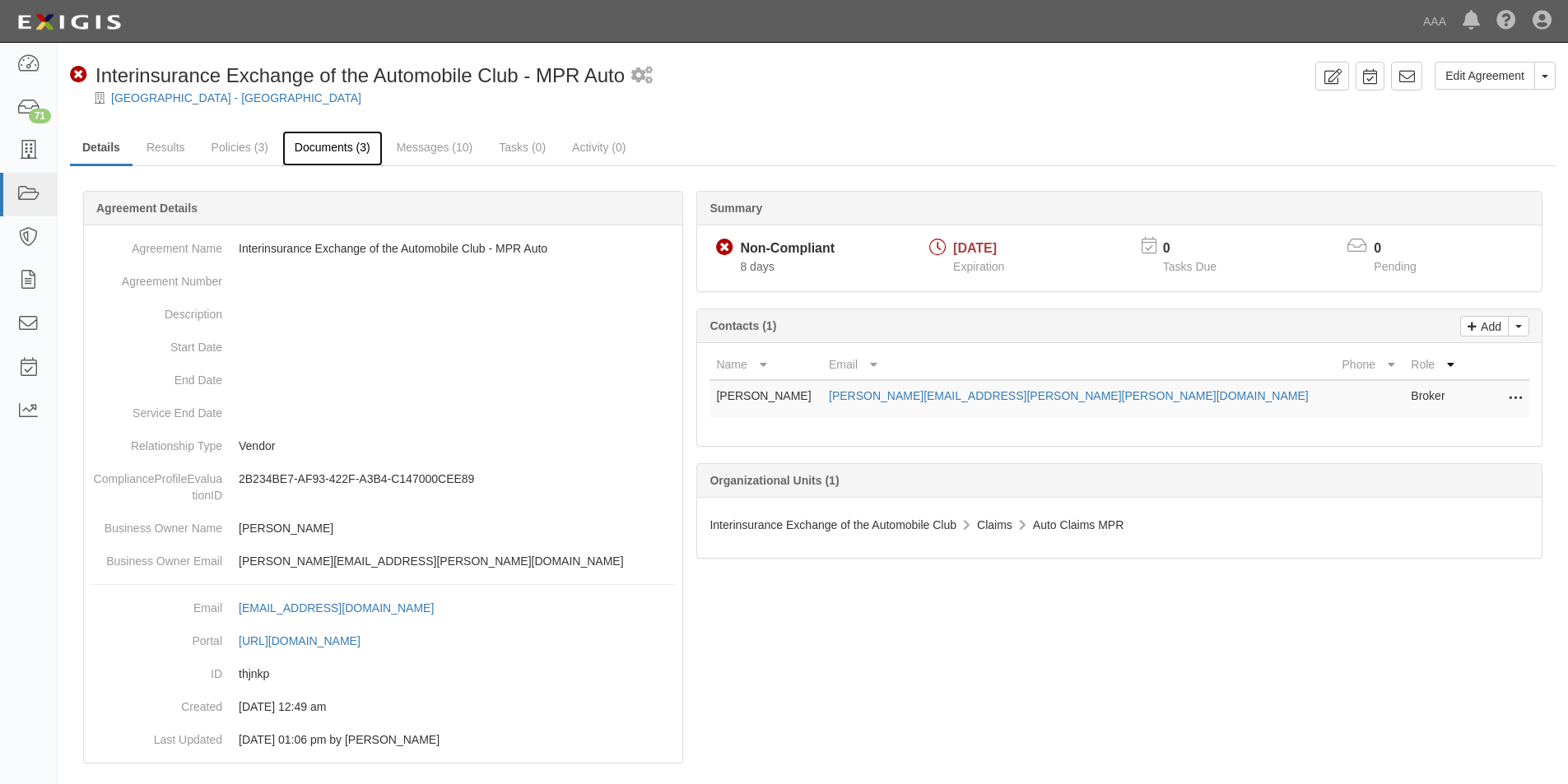
click at [324, 147] on link "Documents (3)" at bounding box center [333, 148] width 101 height 36
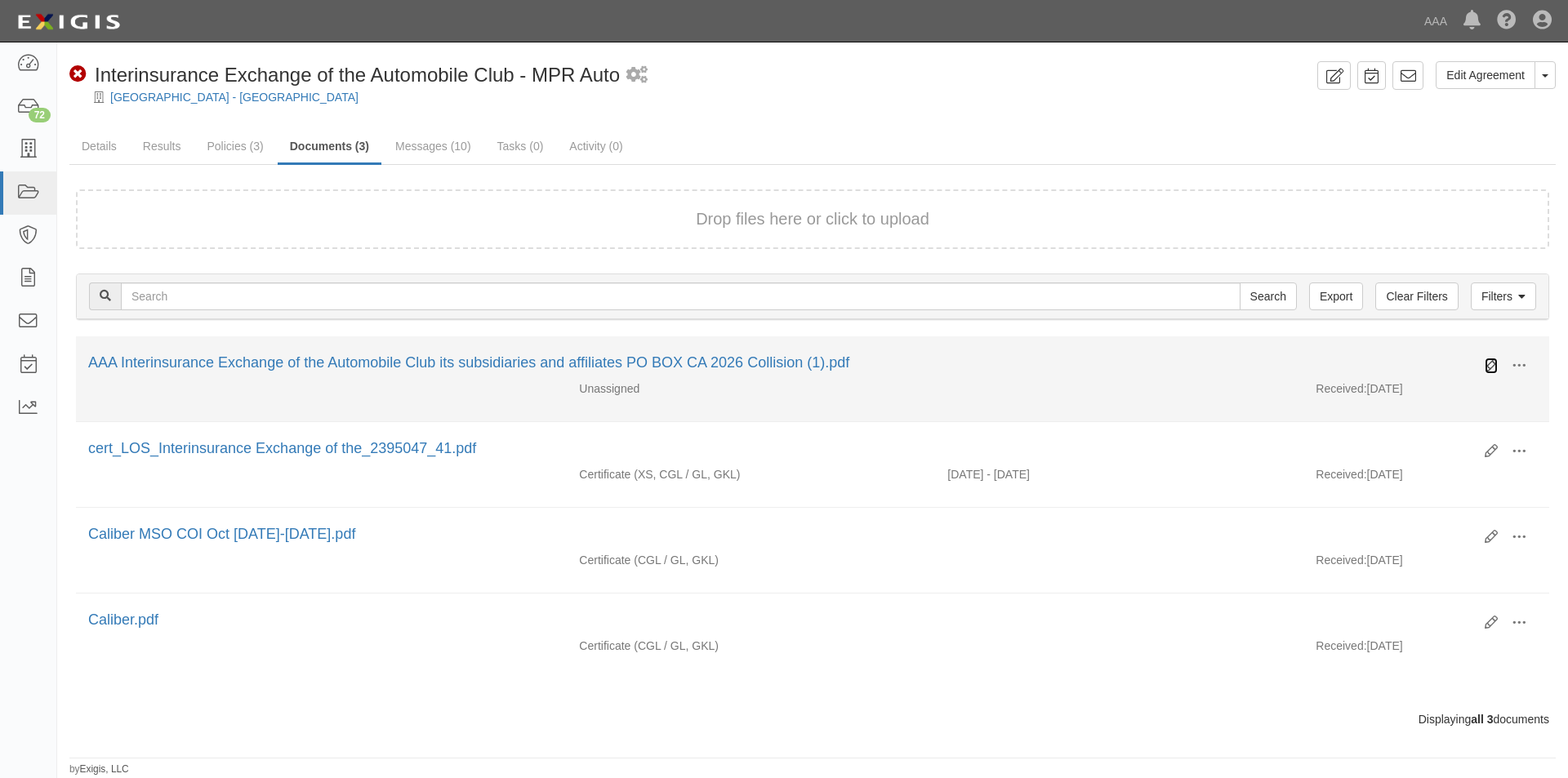
click at [1492, 364] on icon at bounding box center [1491, 366] width 13 height 13
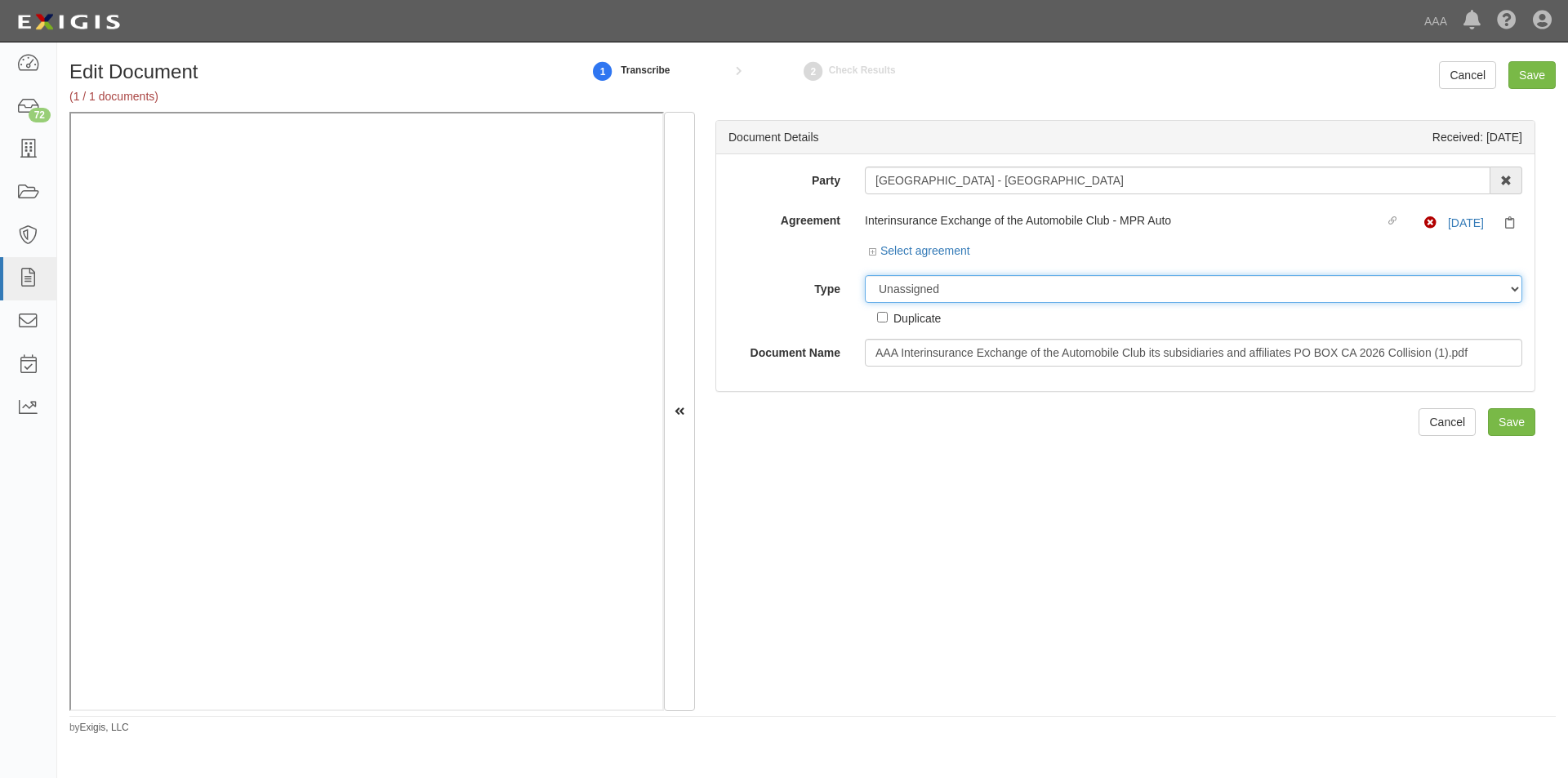
click at [893, 288] on select "Unassigned Binder Cancellation Notice Certificate Contract Endorsement Insuranc…" at bounding box center [1193, 290] width 657 height 28
select select "CertificateDetail"
click at [864, 276] on select "Unassigned Binder Cancellation Notice Certificate Contract Endorsement Insuranc…" at bounding box center [1193, 290] width 657 height 28
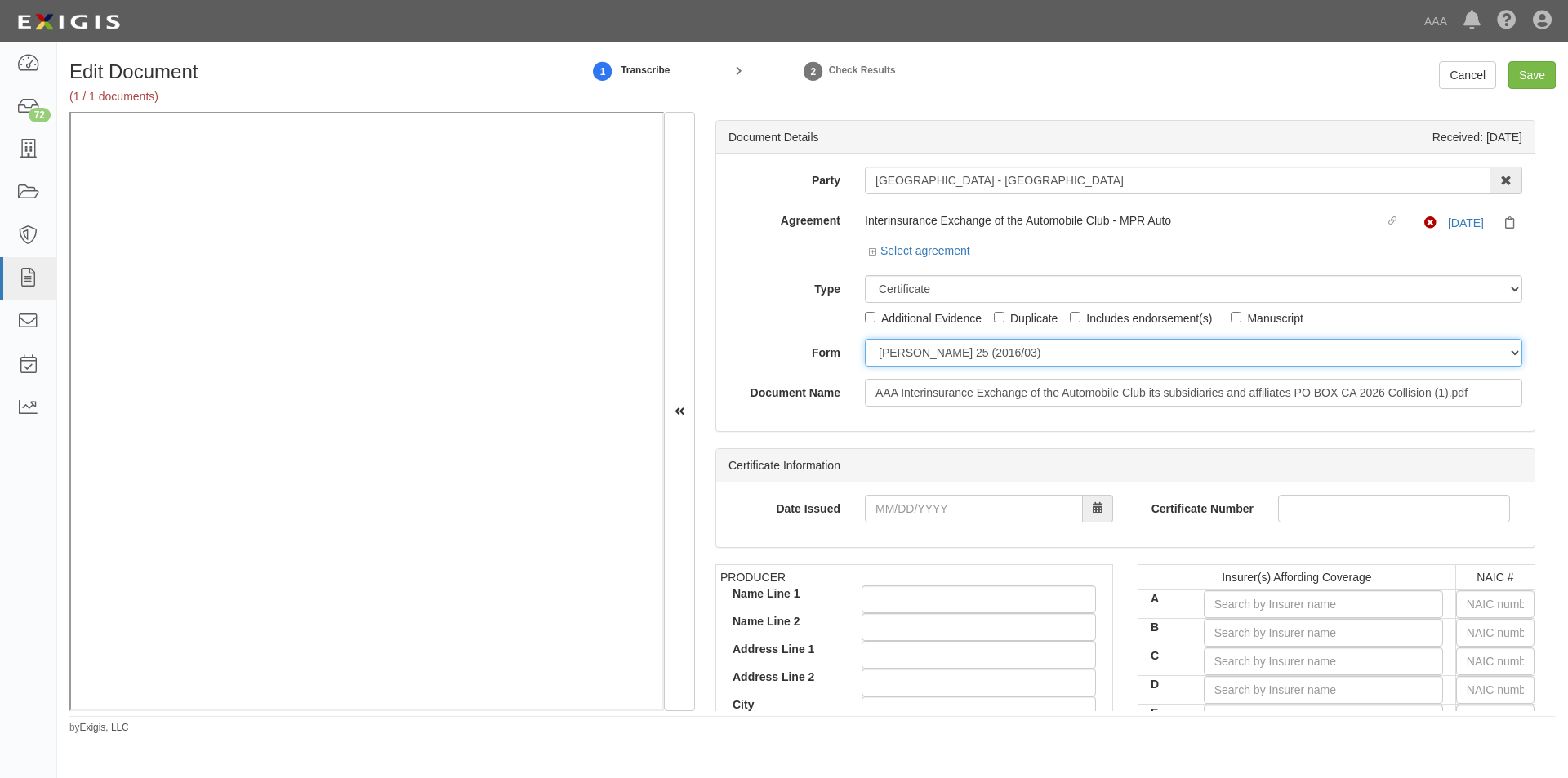
click at [903, 352] on select "ACORD 25 (2016/03) ACORD 101 ACORD 855 NY (2014/05) General" at bounding box center [1193, 353] width 657 height 28
select select "GeneralFormDetail"
click at [864, 339] on select "ACORD 25 (2016/03) ACORD 101 ACORD 855 NY (2014/05) General" at bounding box center [1193, 353] width 657 height 28
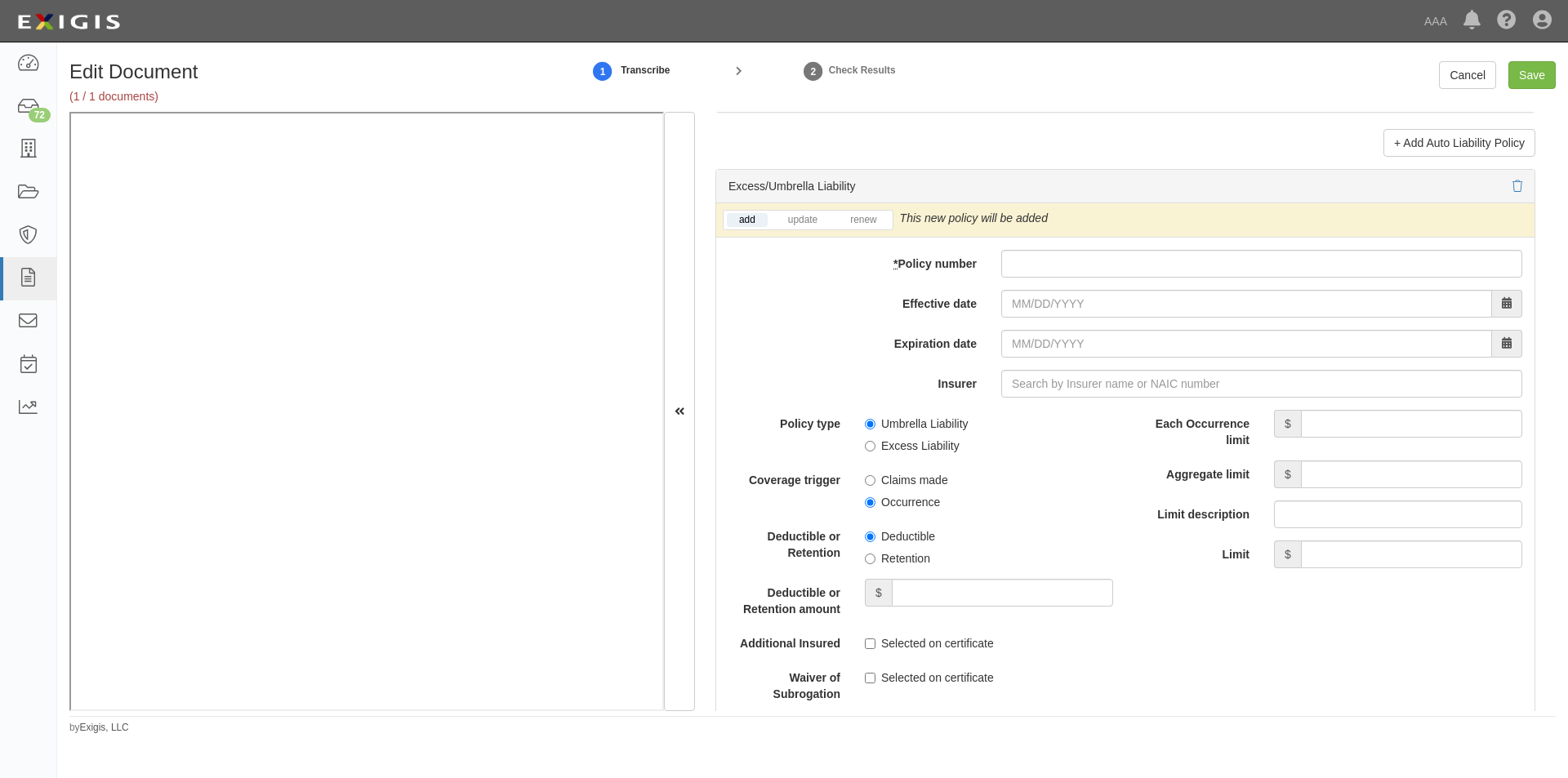
scroll to position [3181, 0]
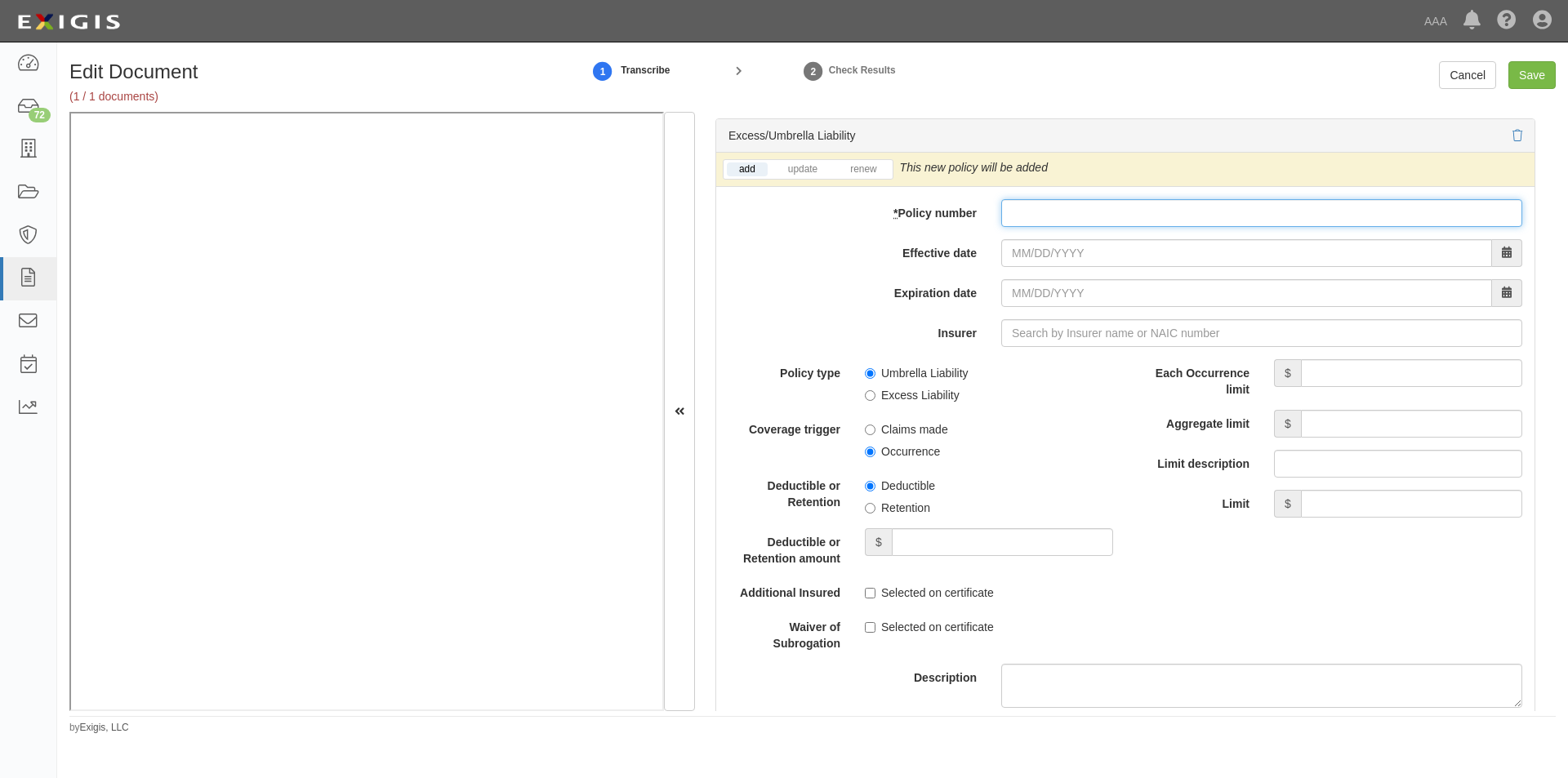
click at [1131, 219] on input "* Policy number" at bounding box center [1262, 214] width 521 height 28
type input "TH7-691-466402-045"
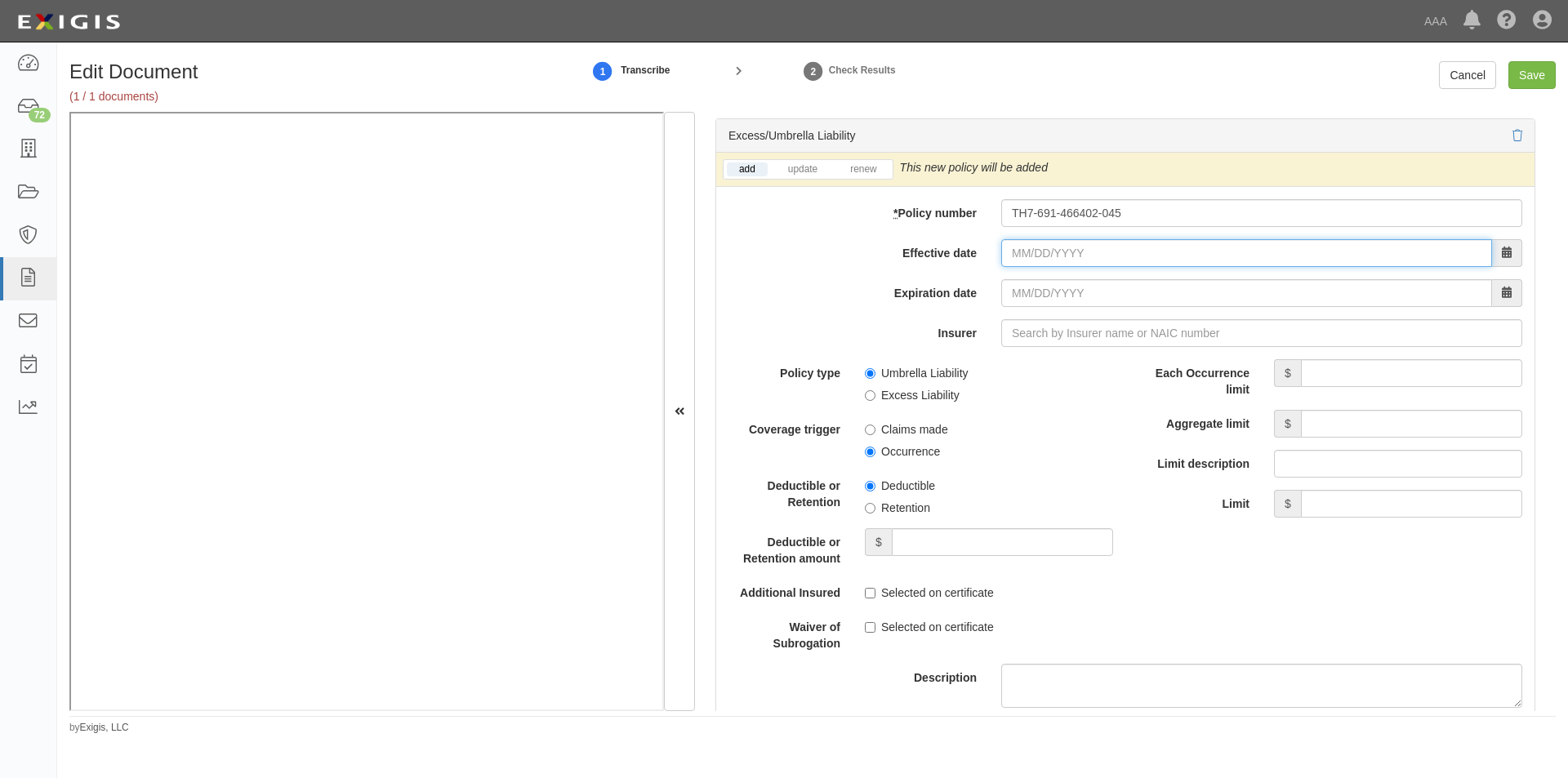
click at [1116, 248] on input "Effective date" at bounding box center [1246, 253] width 491 height 28
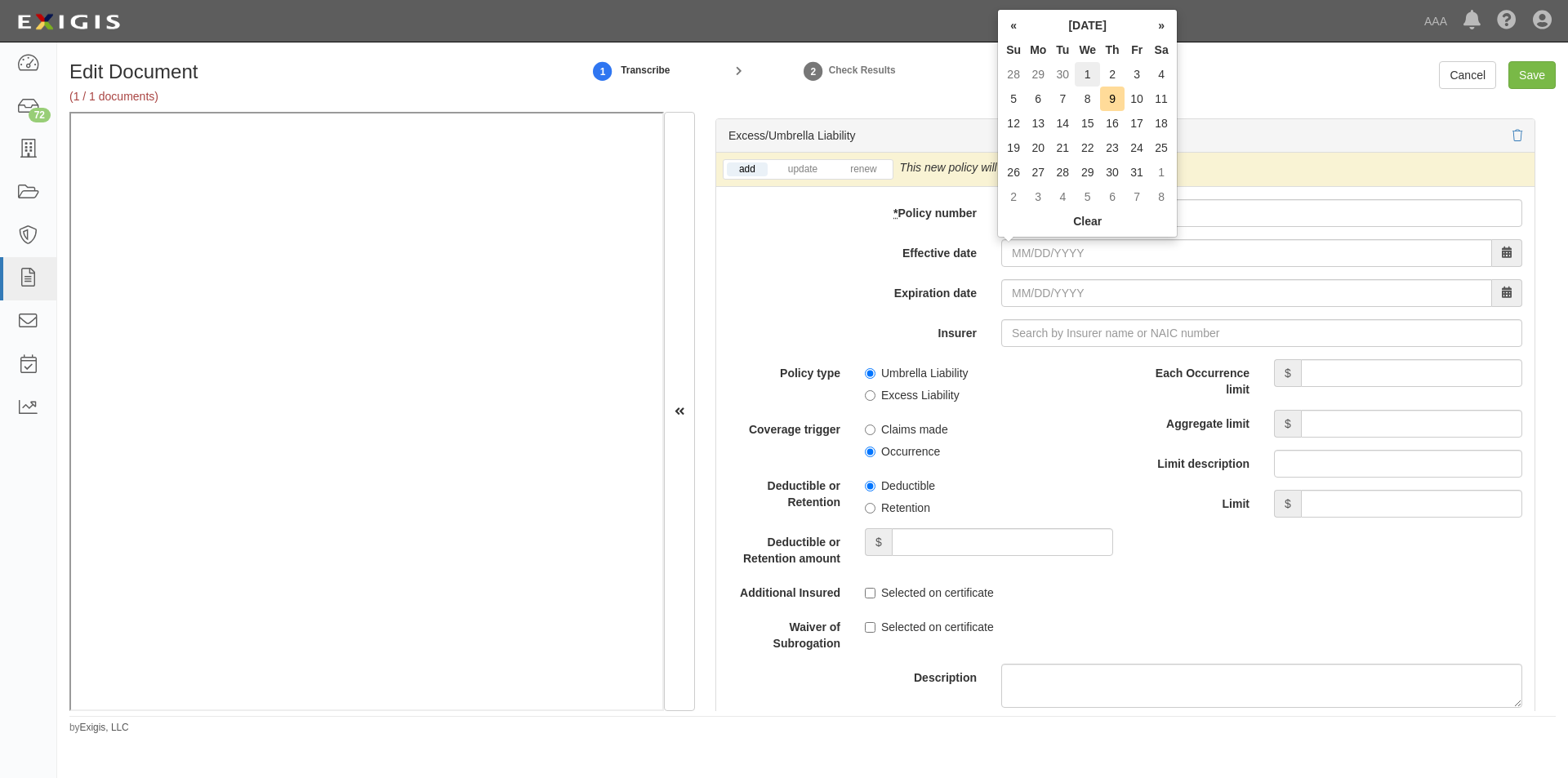
click at [1092, 73] on td "1" at bounding box center [1087, 74] width 26 height 25
type input "10/01/2025"
type input "[DATE]"
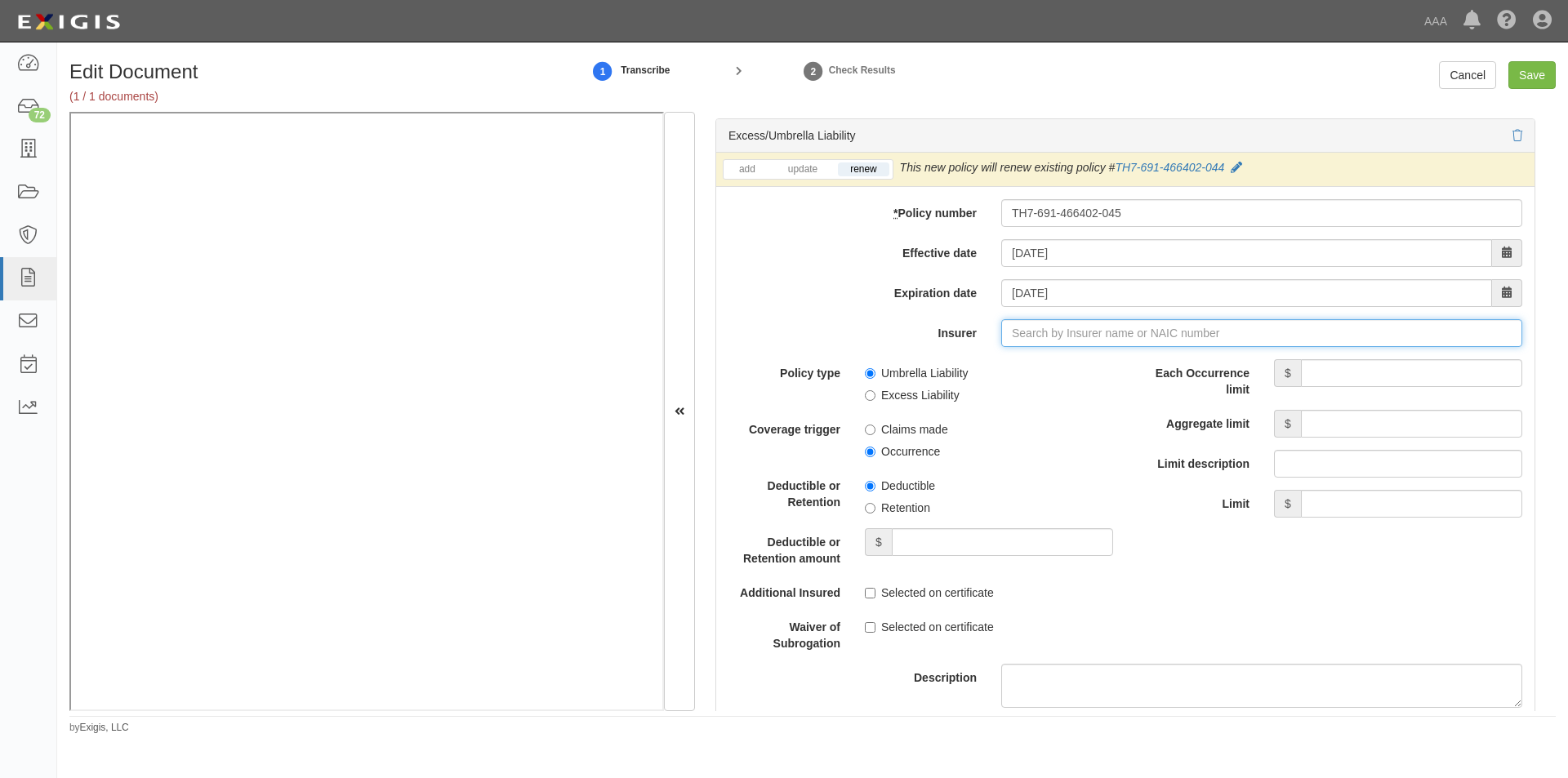
click at [1076, 328] on input "Insurer" at bounding box center [1262, 333] width 521 height 28
click at [1052, 361] on div "Liberty Insurance Corporation ( 42404 ) A XV Rating" at bounding box center [1040, 365] width 290 height 21
type input "Liberty Insurance Corporation (42404) A XV Rating"
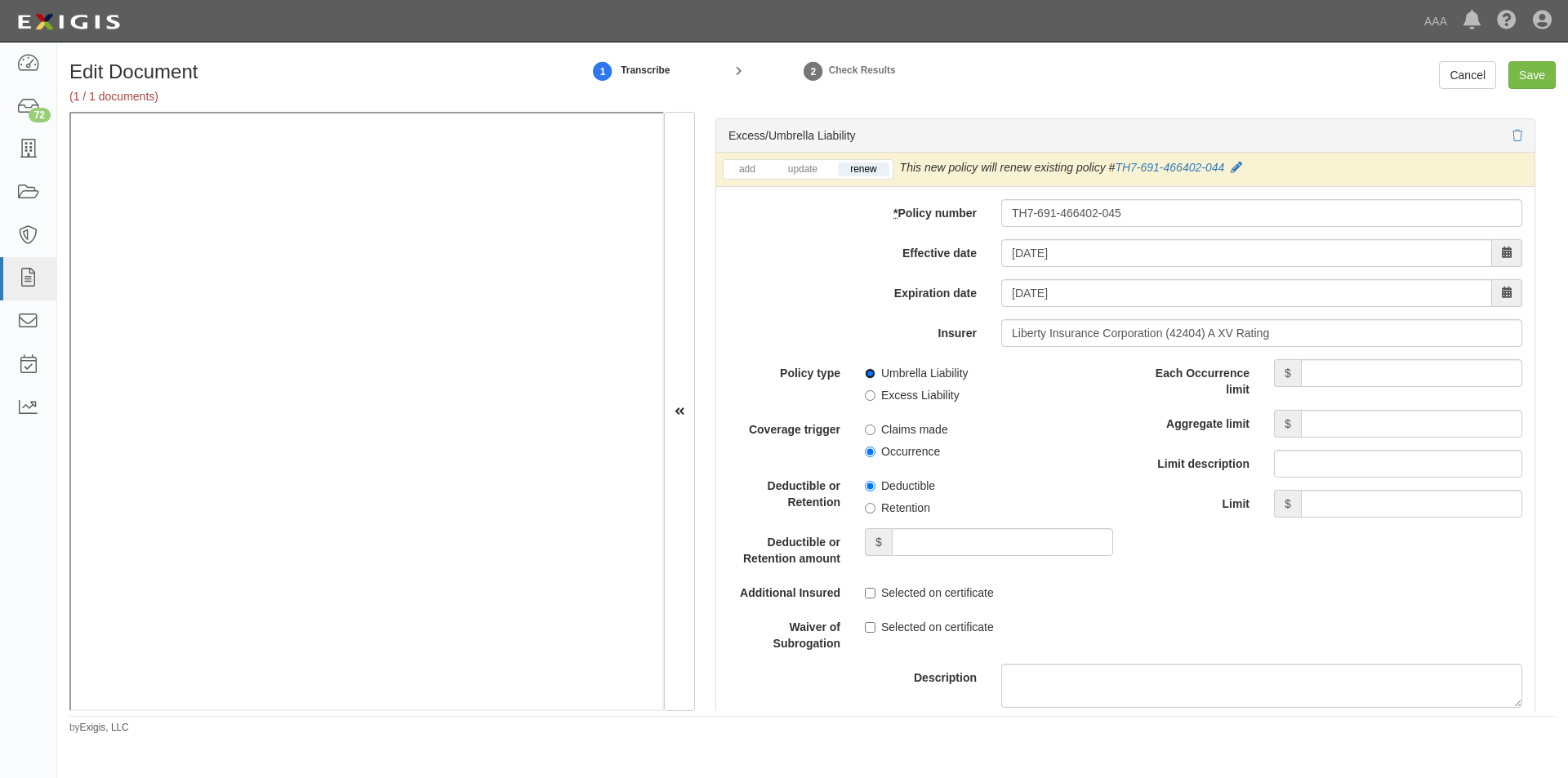
click at [864, 370] on input "Umbrella Liability" at bounding box center [869, 373] width 11 height 11
radio input "true"
click at [870, 448] on input "Occurrence" at bounding box center [869, 451] width 11 height 11
radio input "true"
click at [1366, 368] on input "Each Occurrence limit" at bounding box center [1411, 374] width 221 height 28
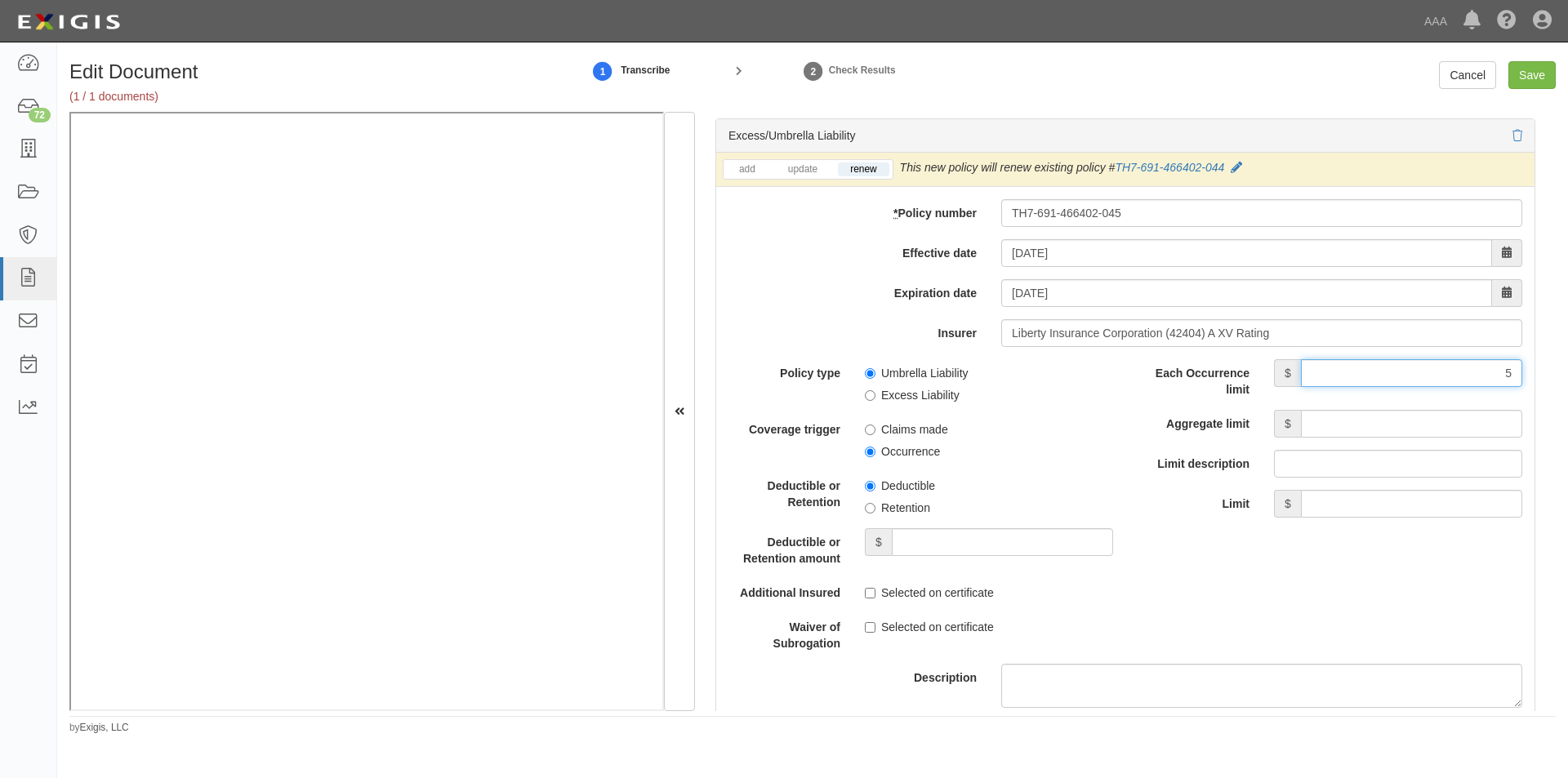
type input "5,000,000"
click at [1374, 427] on input "Aggregate limit" at bounding box center [1411, 424] width 221 height 28
type input "5,000,000"
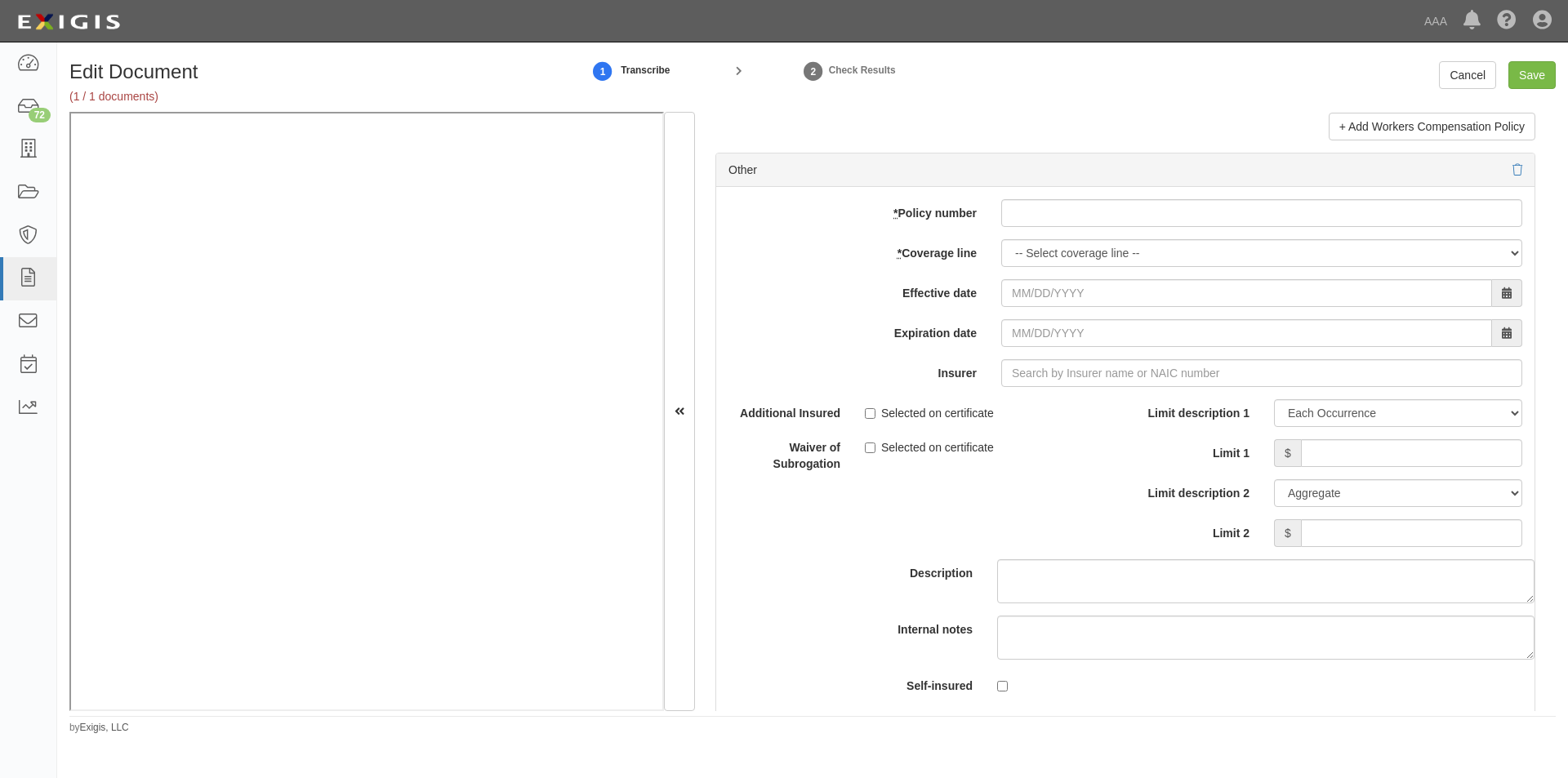
scroll to position [4666, 0]
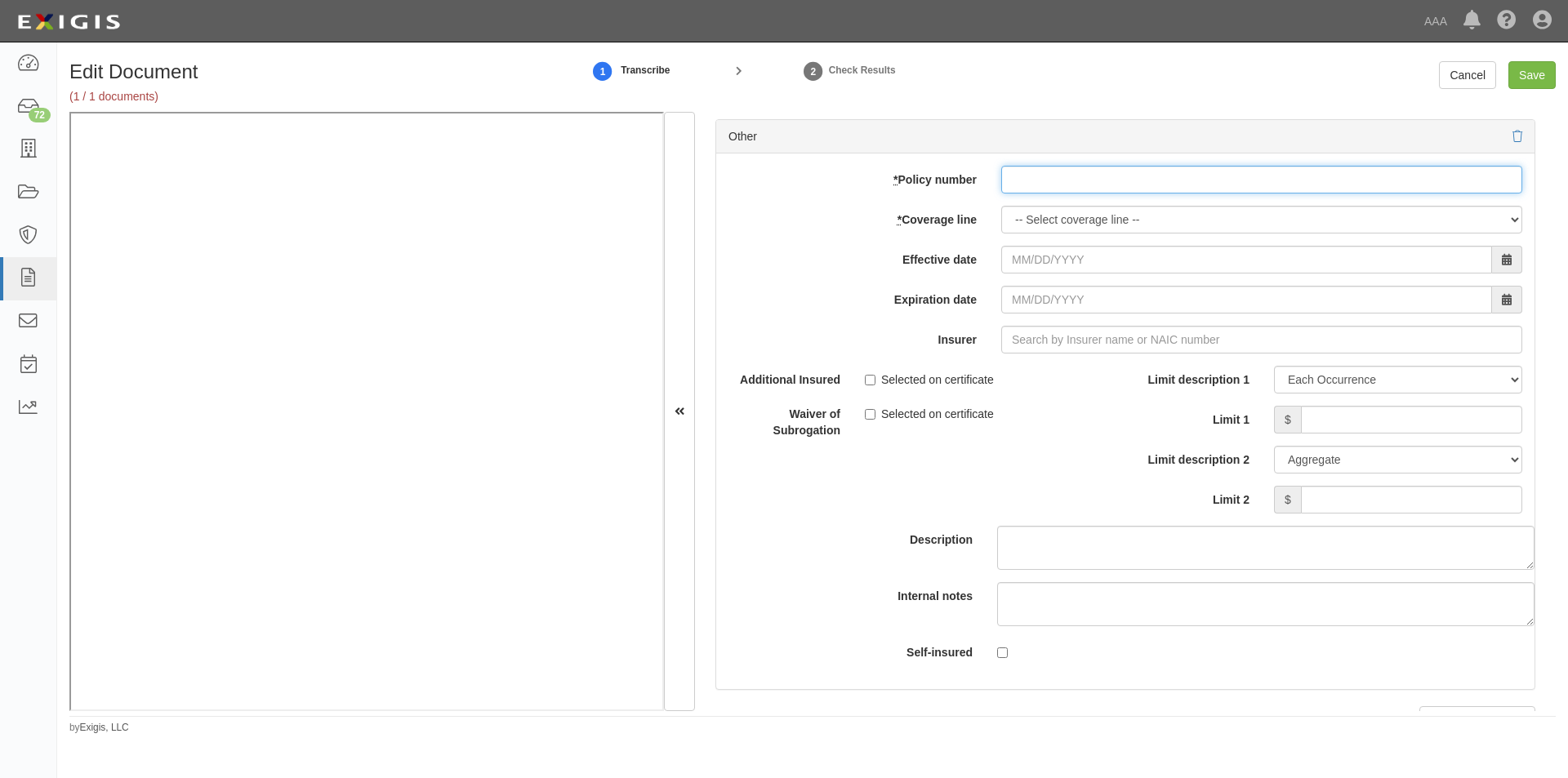
click at [1057, 185] on input "* Policy number" at bounding box center [1262, 180] width 521 height 28
type input "EB2-C9B-466402-095"
click at [1114, 219] on select "-- Select coverage line -- Asbestos Abatement Auto Physical Damage Boiler & Mac…" at bounding box center [1262, 219] width 521 height 28
select select "70"
click at [1001, 233] on select "-- Select coverage line -- Asbestos Abatement Auto Physical Damage Boiler & Mac…" at bounding box center [1262, 219] width 521 height 28
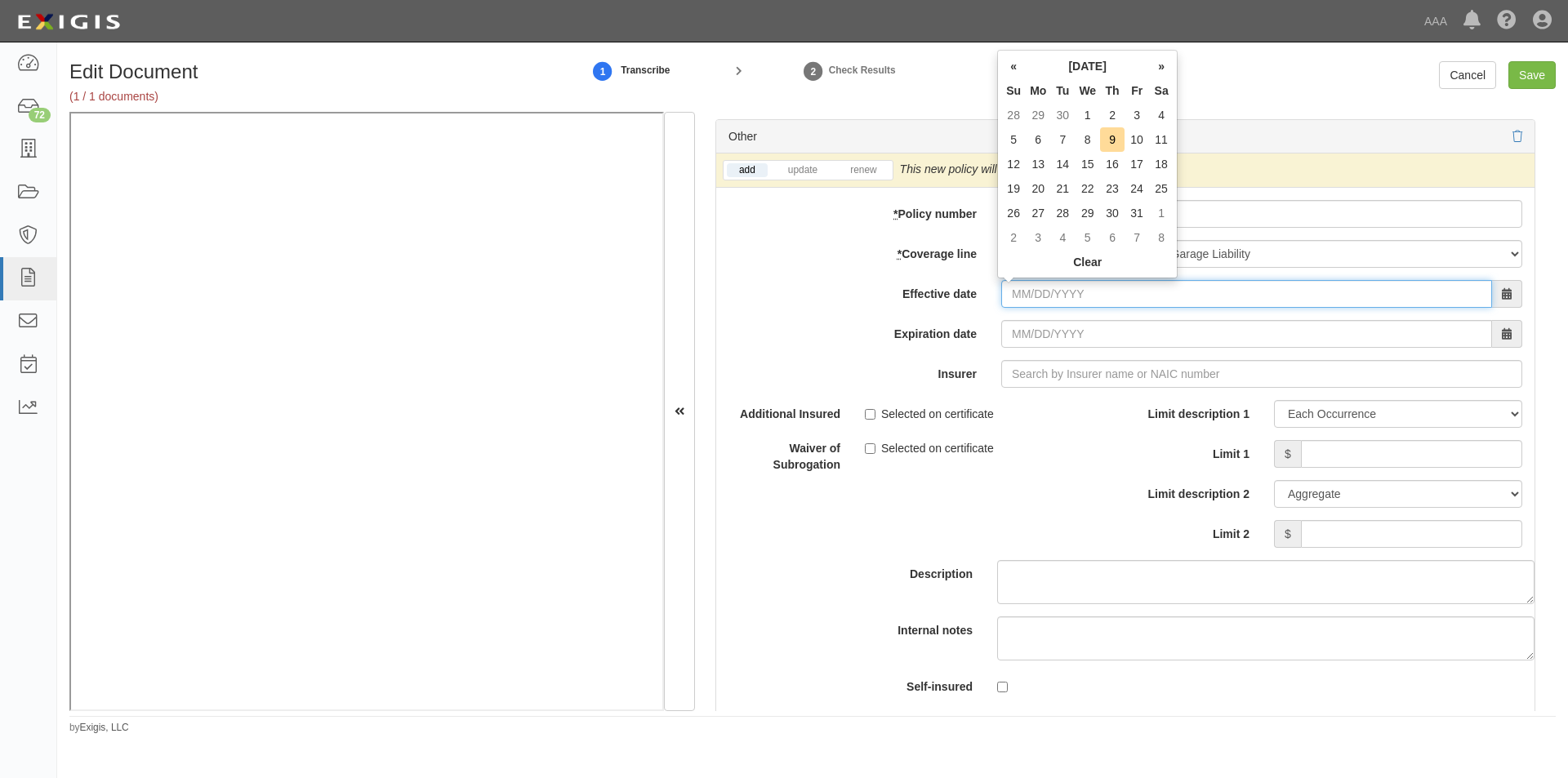
click at [1093, 295] on input "Effective date" at bounding box center [1246, 295] width 491 height 28
click at [1089, 116] on td "1" at bounding box center [1087, 116] width 26 height 25
type input "10/01/2025"
type input "10/01/2026"
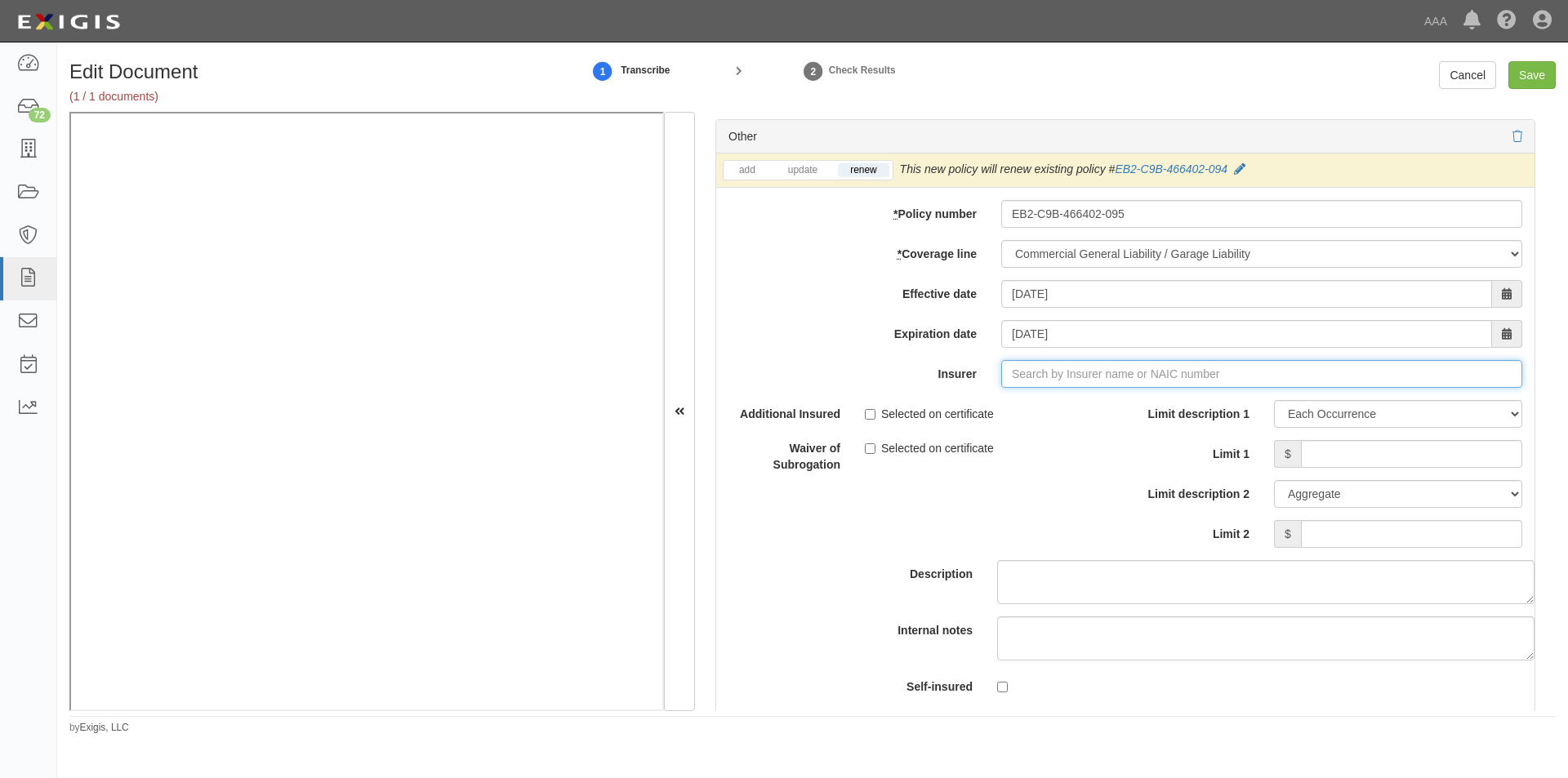
click at [1062, 368] on input "Insurer" at bounding box center [1262, 375] width 521 height 28
type input "21st Century Advantage Insurance Company (25232) NR Rating"
type input "2"
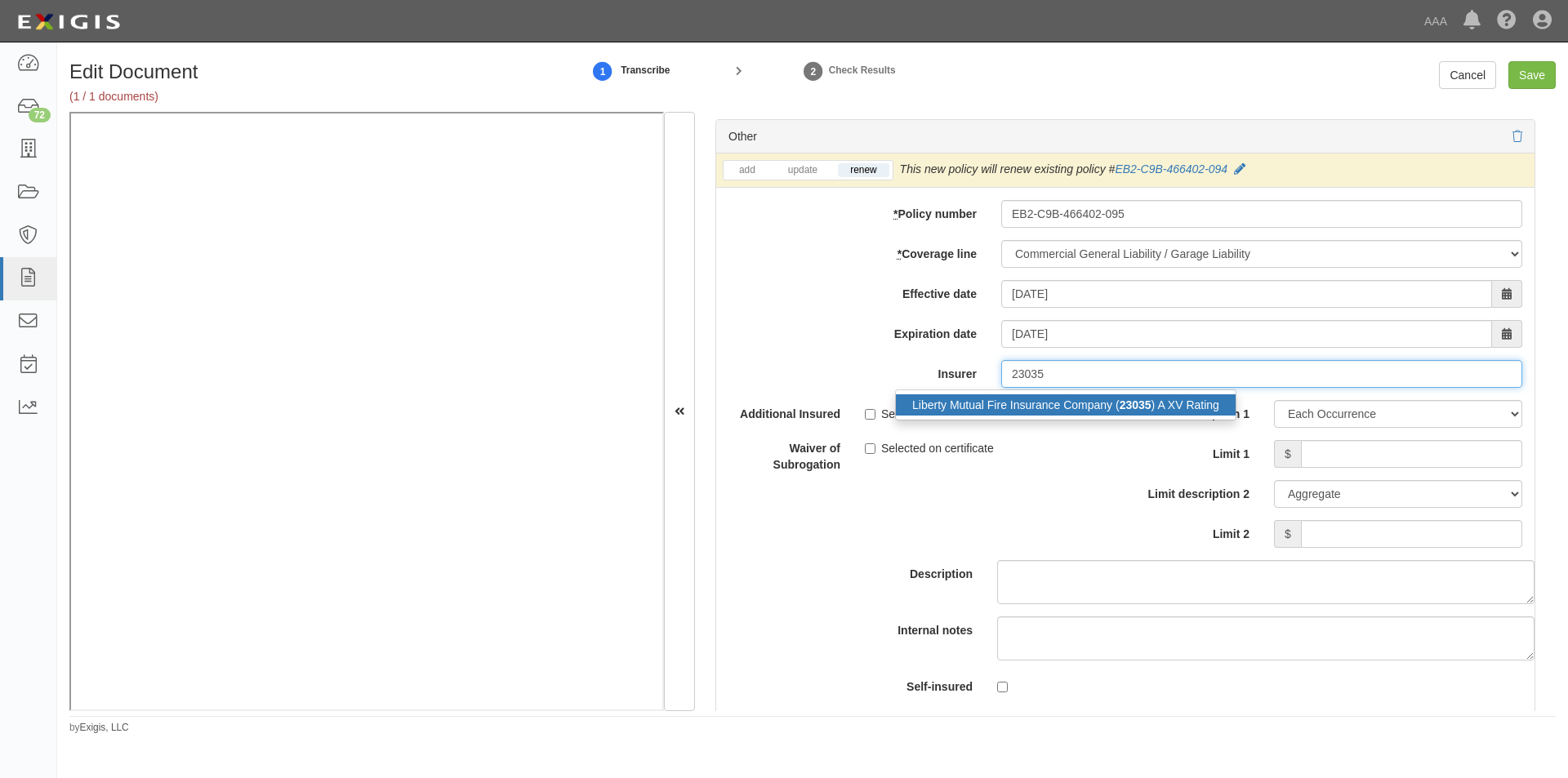
click at [1049, 395] on div "Liberty Mutual Fire Insurance Company ( 23035 ) A XV Rating" at bounding box center [1066, 405] width 340 height 21
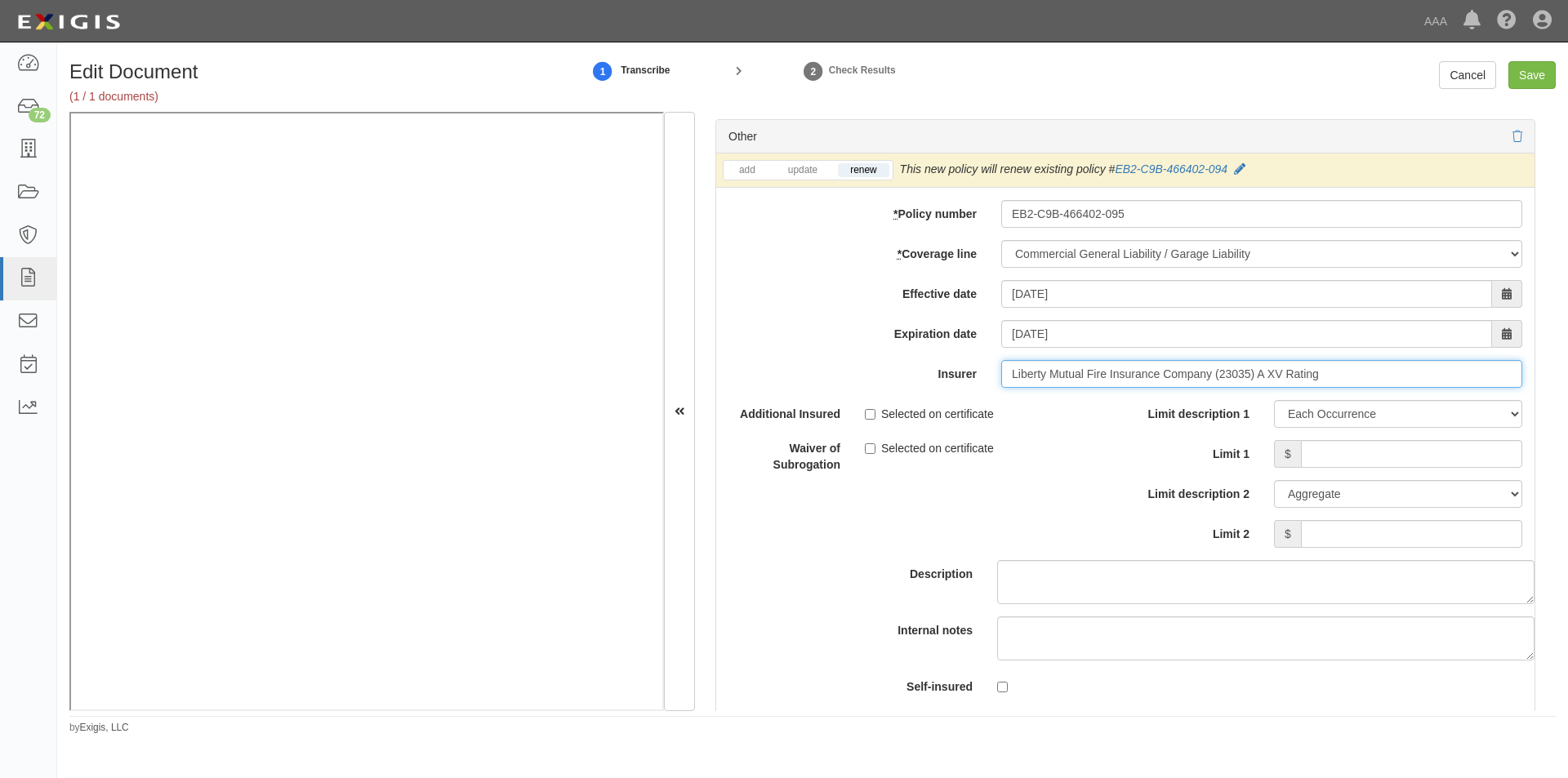
type input "Liberty Mutual Fire Insurance Company (23035) A XV Rating"
click at [874, 413] on label "Selected on certificate" at bounding box center [929, 414] width 129 height 17
click at [874, 413] on input "Selected on certificate" at bounding box center [869, 414] width 11 height 11
checkbox input "true"
click at [1359, 455] on input "Limit 1" at bounding box center [1411, 455] width 221 height 28
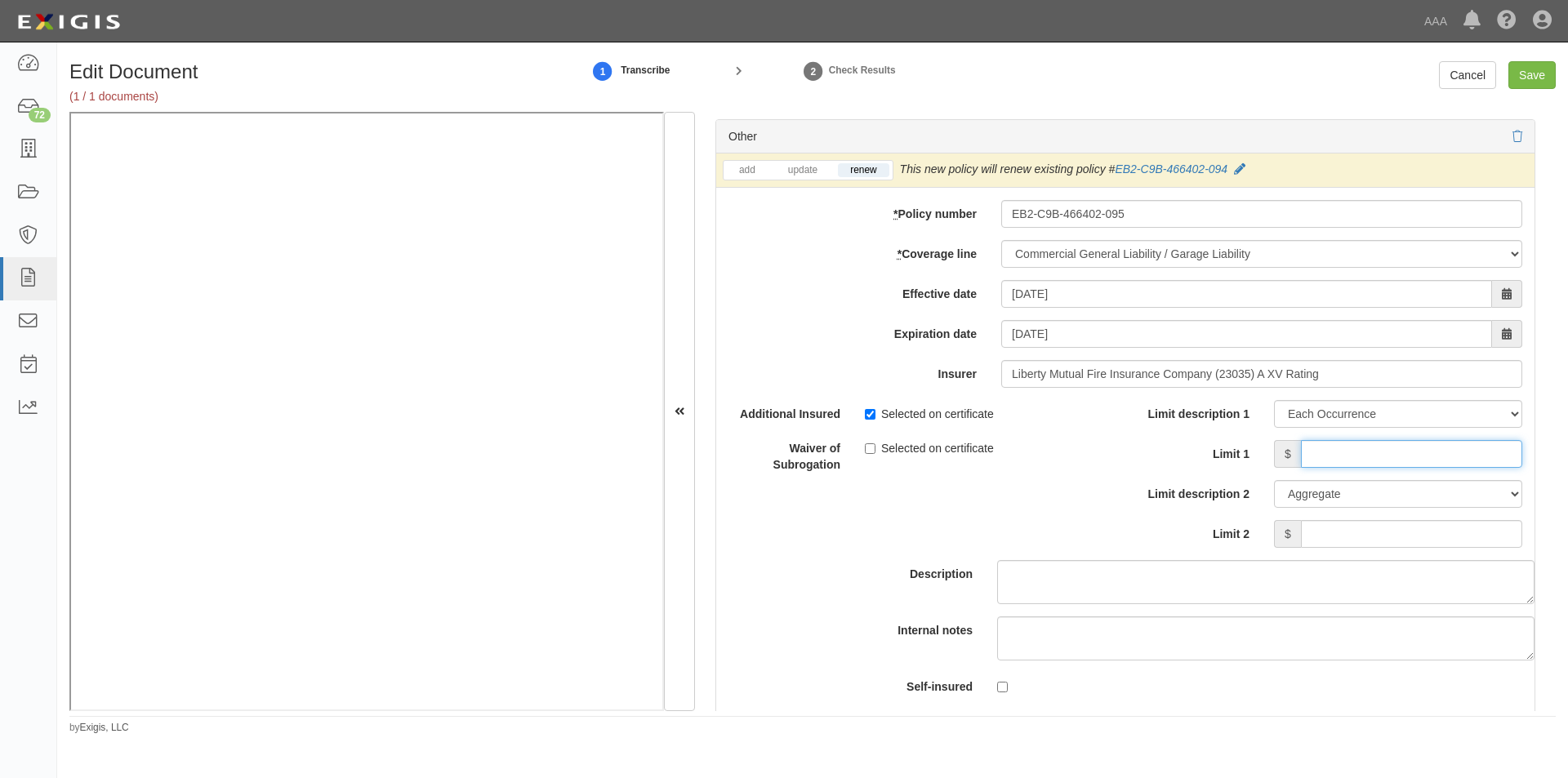
type input "2,000,000"
click at [1372, 535] on input "Limit 2" at bounding box center [1411, 535] width 221 height 28
type input "4,000,000"
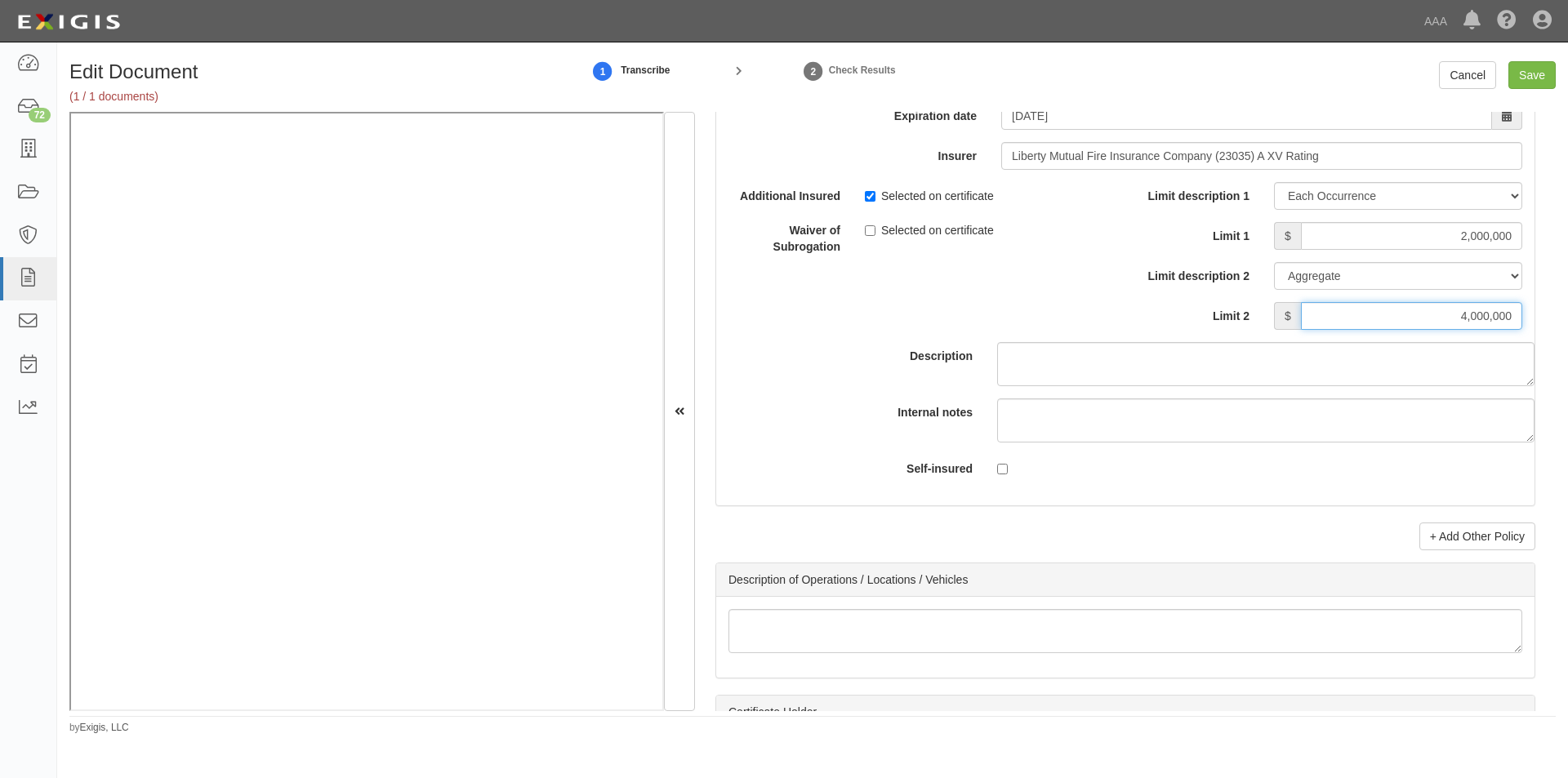
scroll to position [4944, 0]
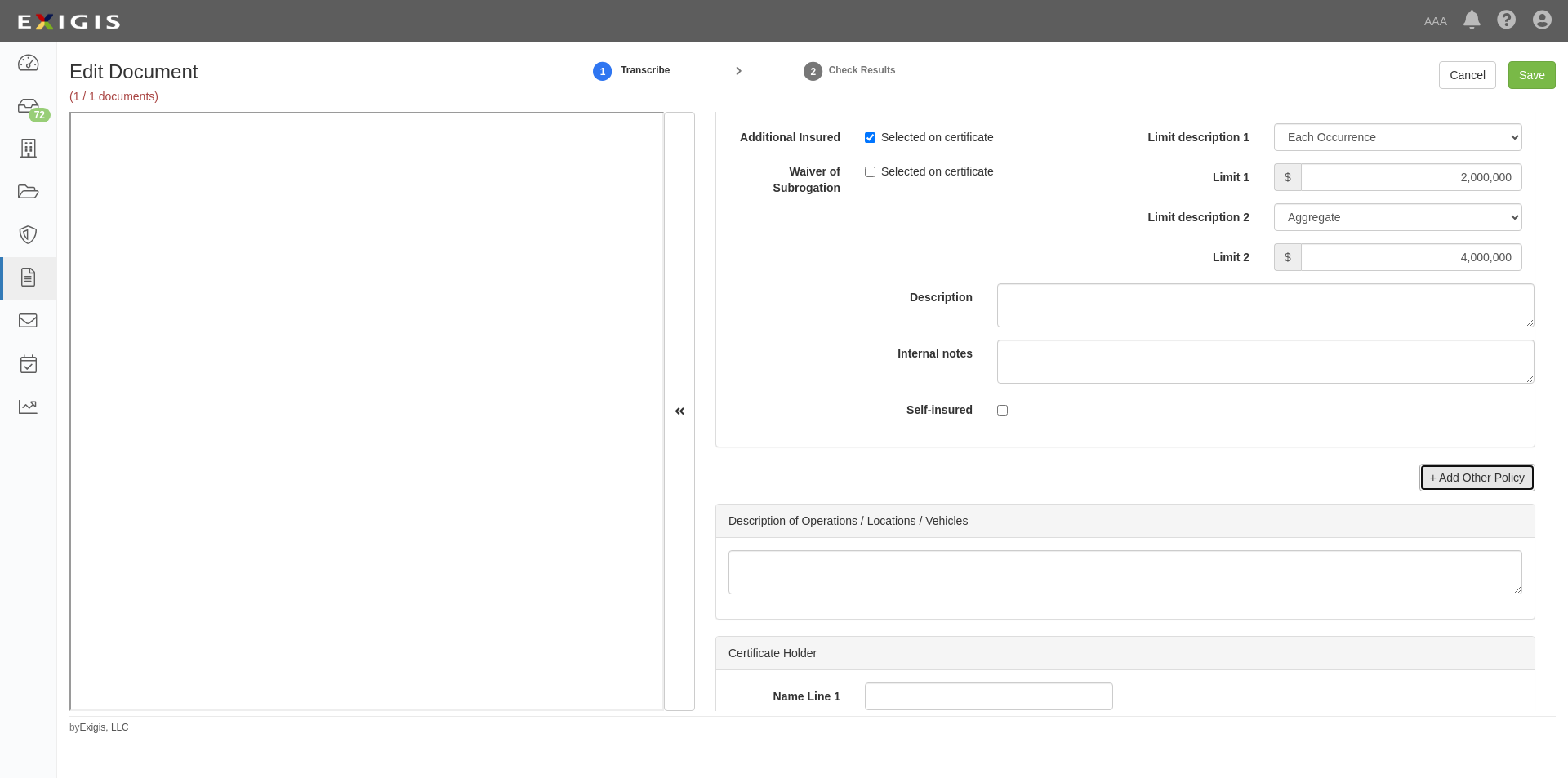
click at [1465, 487] on link "+ Add Other Policy" at bounding box center [1476, 478] width 116 height 28
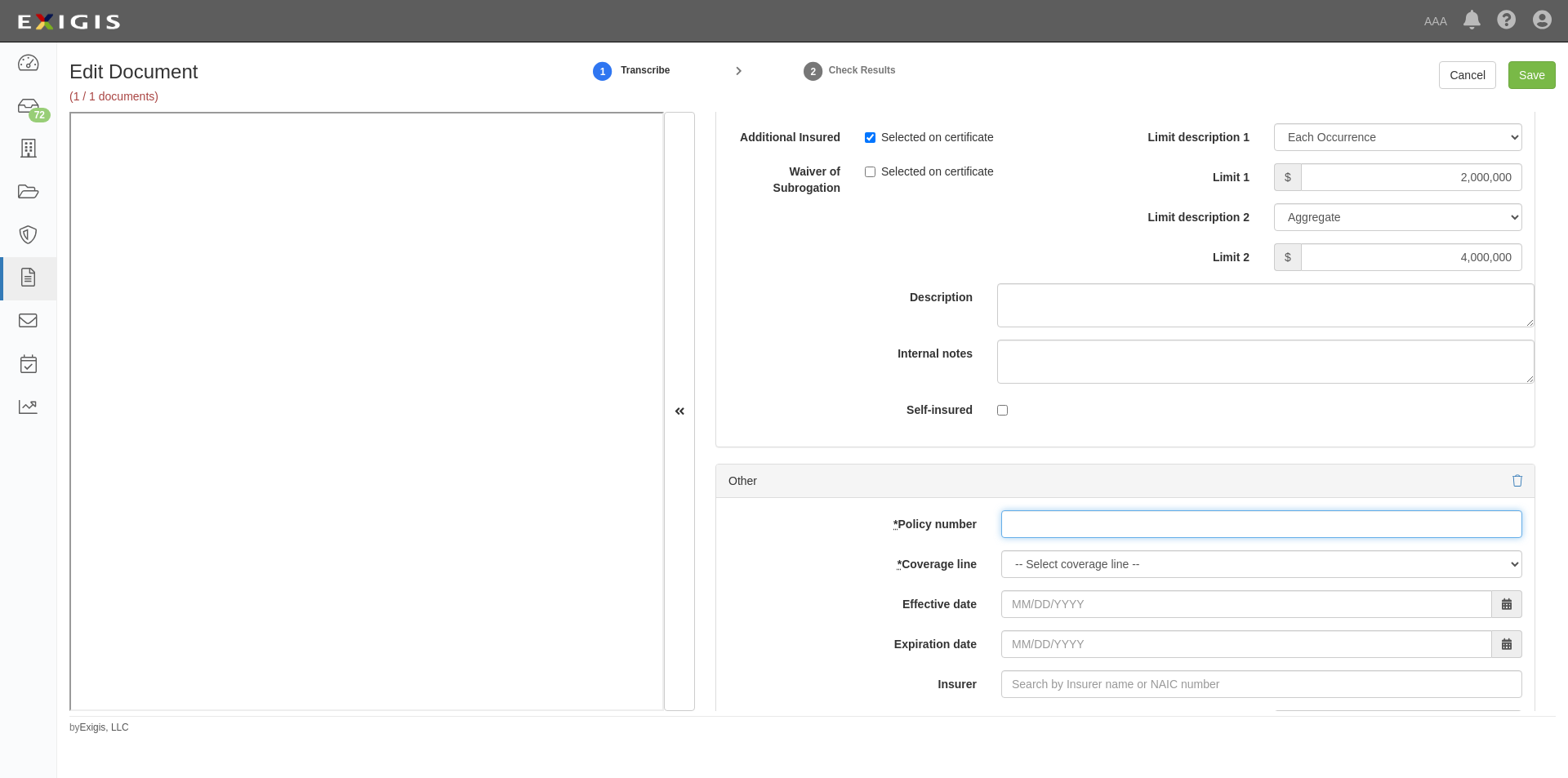
paste input "EB2-C9B-466402-095"
type input "EB2-C9B-466402-095"
click at [1050, 559] on select "-- Select coverage line -- Asbestos Abatement Auto Physical Damage Boiler & Mac…" at bounding box center [1262, 564] width 521 height 28
select select "56"
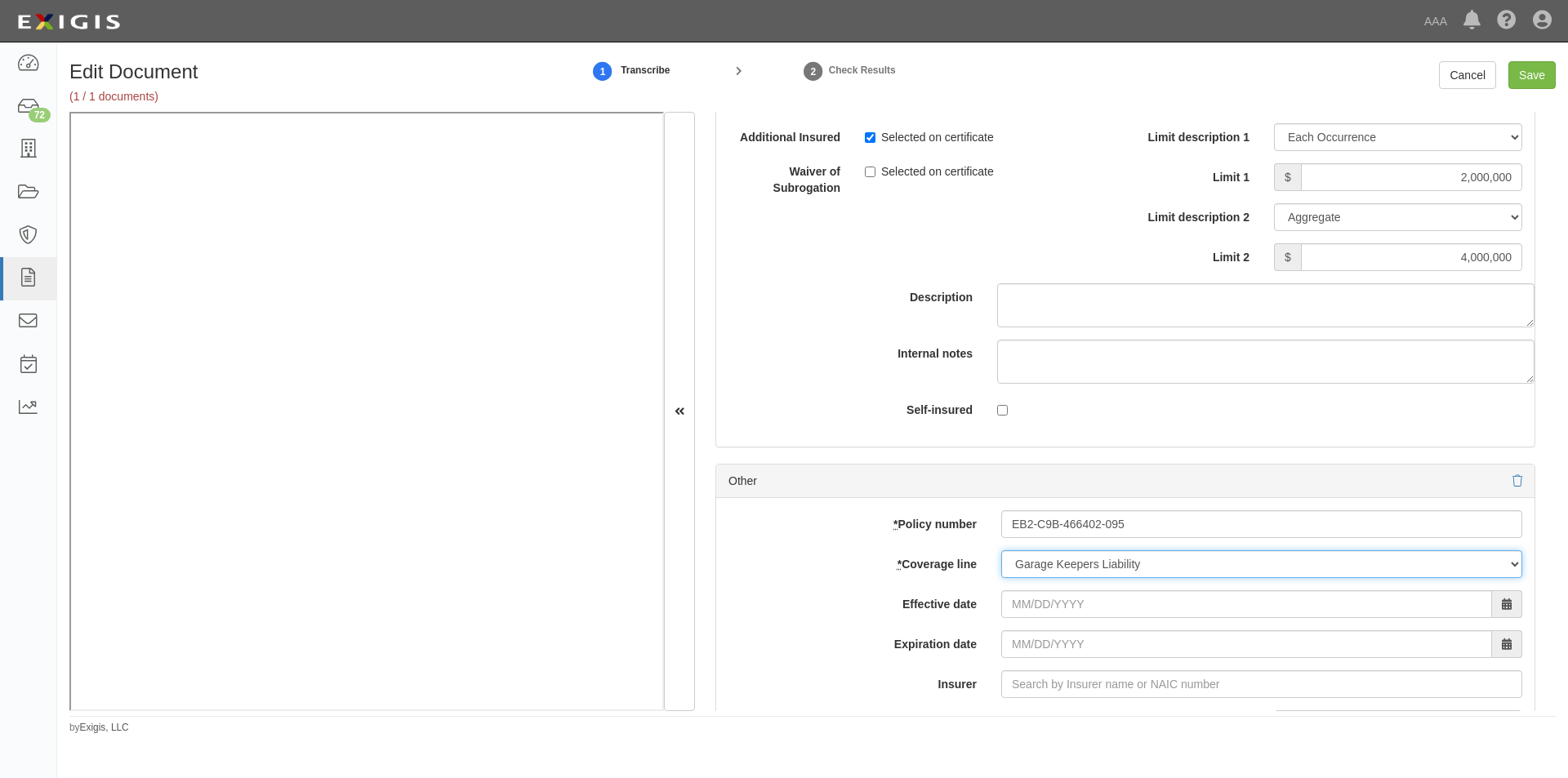
click at [1001, 578] on select "-- Select coverage line -- Asbestos Abatement Auto Physical Damage Boiler & Mac…" at bounding box center [1262, 564] width 521 height 28
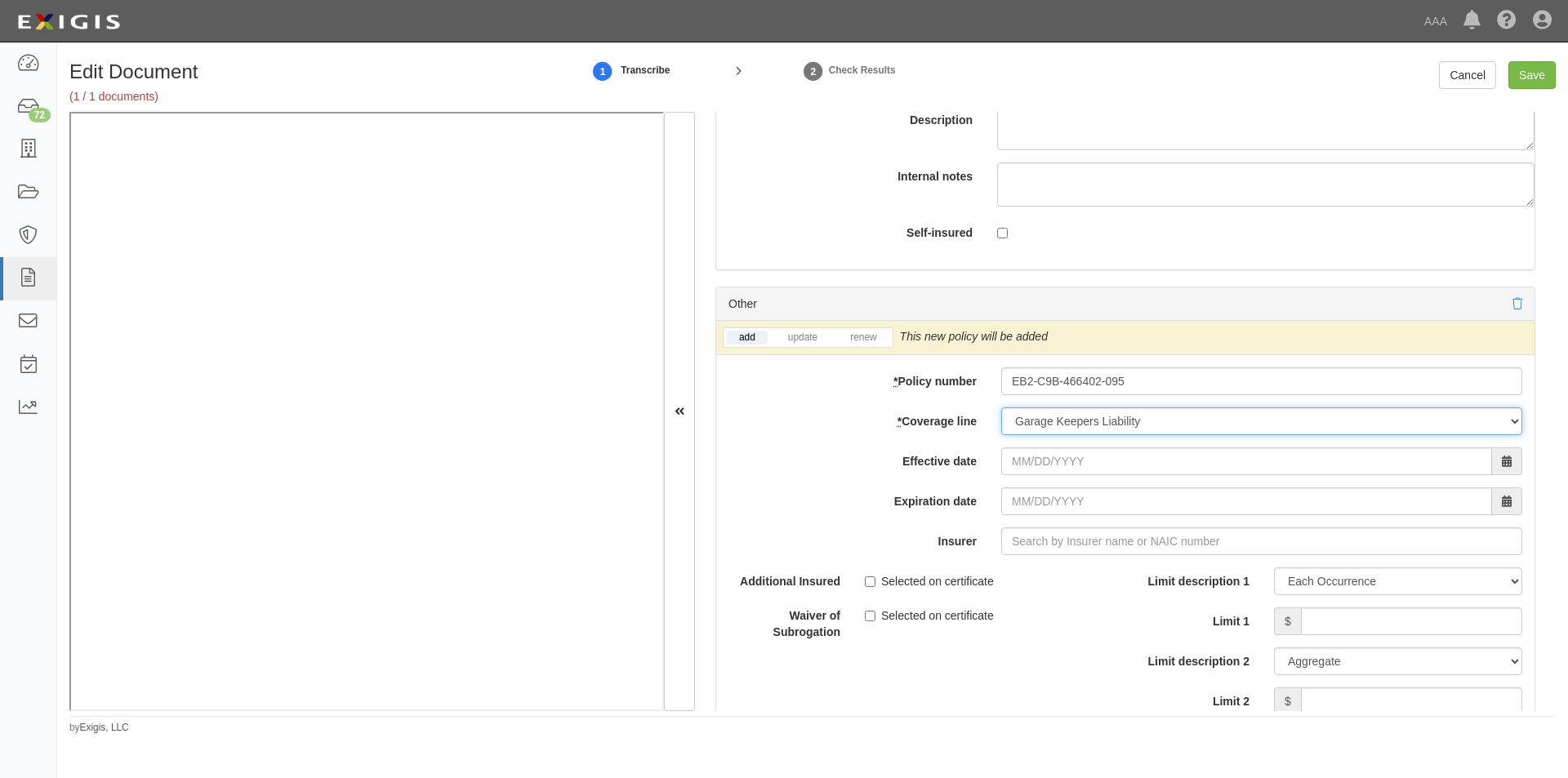
scroll to position [5270, 0]
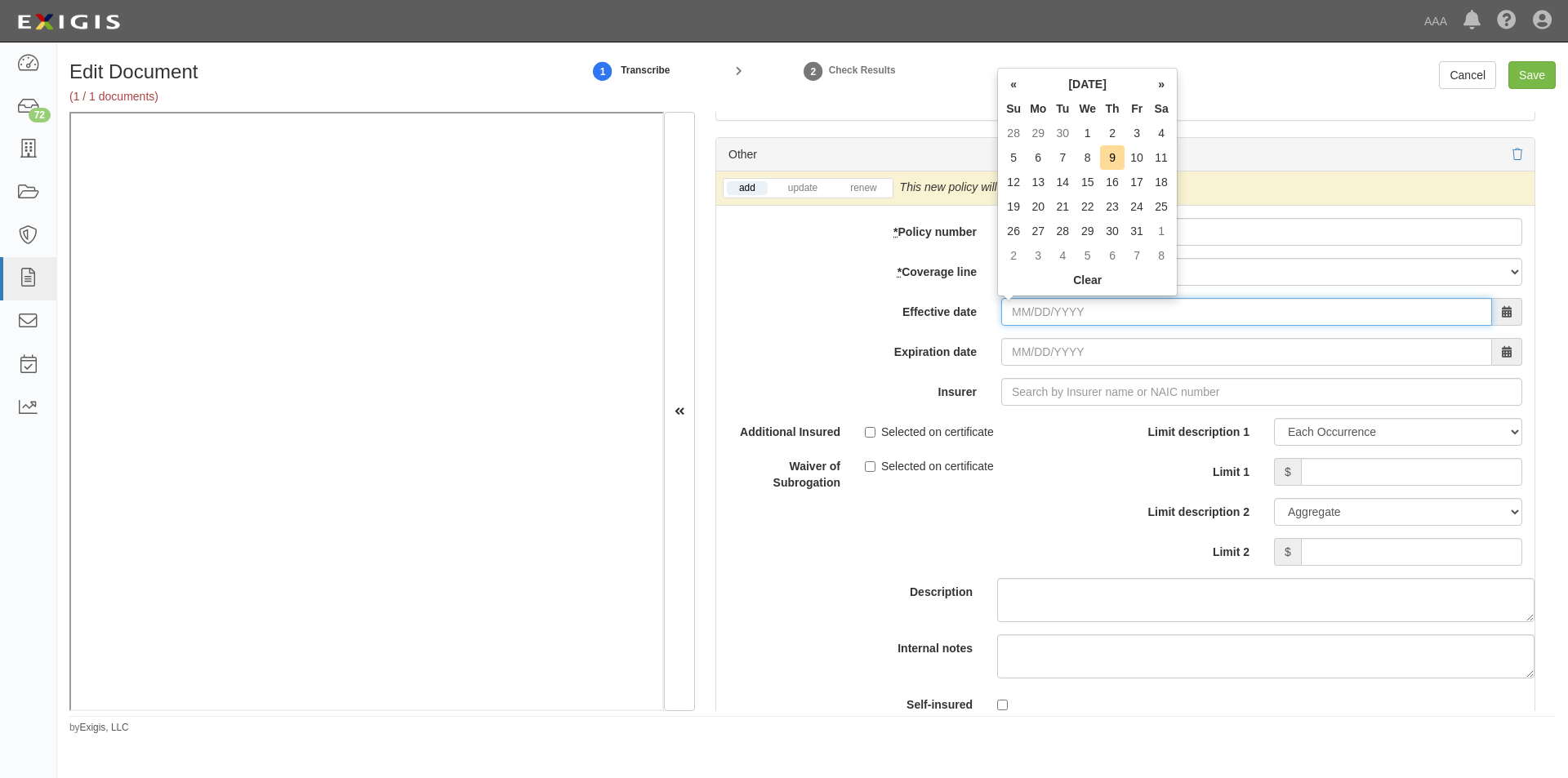
click at [1082, 322] on input "Effective date" at bounding box center [1246, 312] width 491 height 28
click at [1085, 143] on td "1" at bounding box center [1087, 134] width 26 height 25
type input "[DATE]"
type input "10/01/2026"
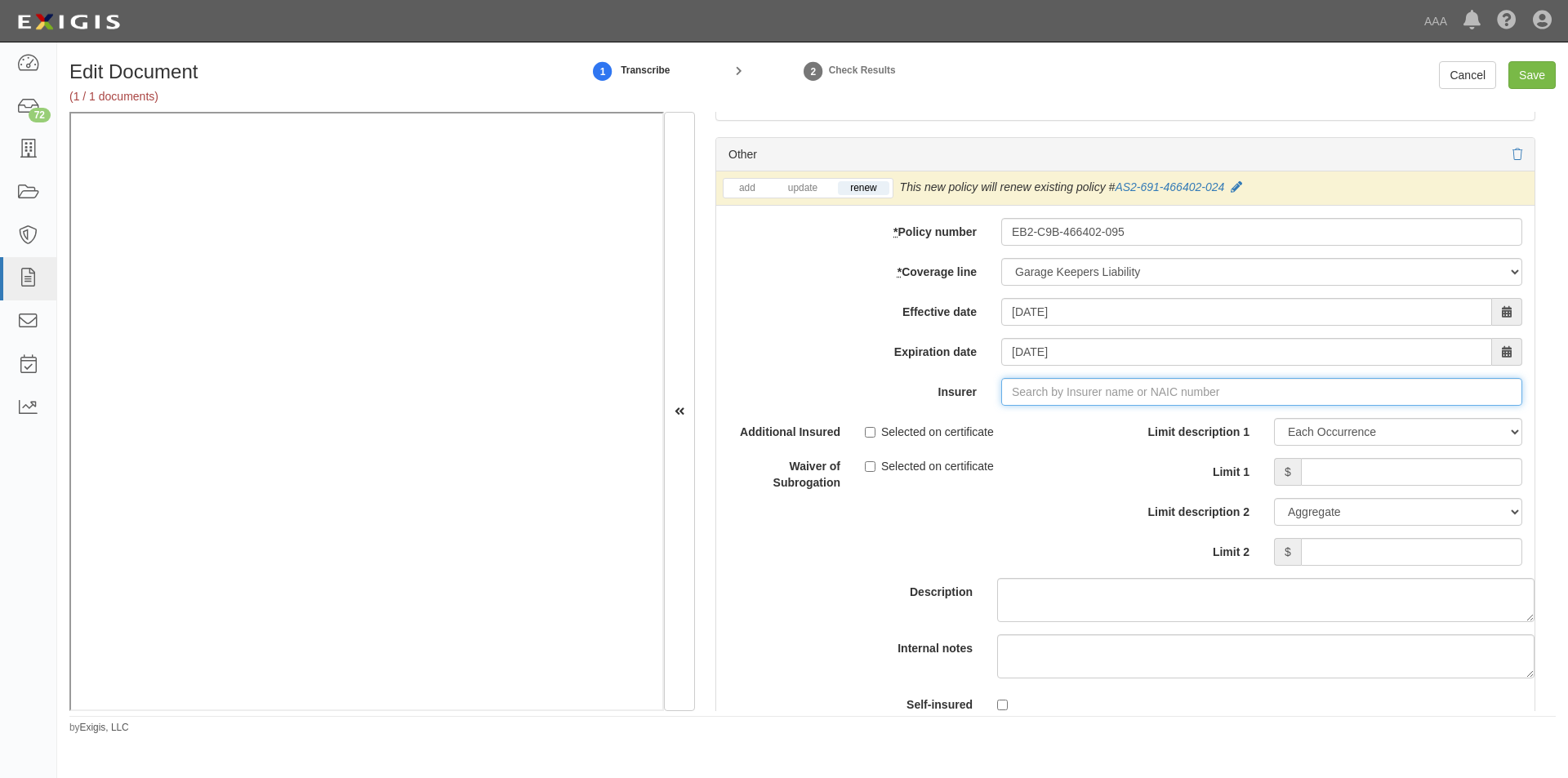
click at [1090, 394] on input "Insurer" at bounding box center [1262, 392] width 521 height 28
type input "21st Century Advantage Insurance Company (25232) NR Rating"
type input "2"
click at [1078, 423] on div "Liberty Mutual Fire Insurance Company ( 23035 ) A XV Rating" at bounding box center [1066, 423] width 340 height 21
type input "Liberty Mutual Fire Insurance Company (23035) A XV Rating"
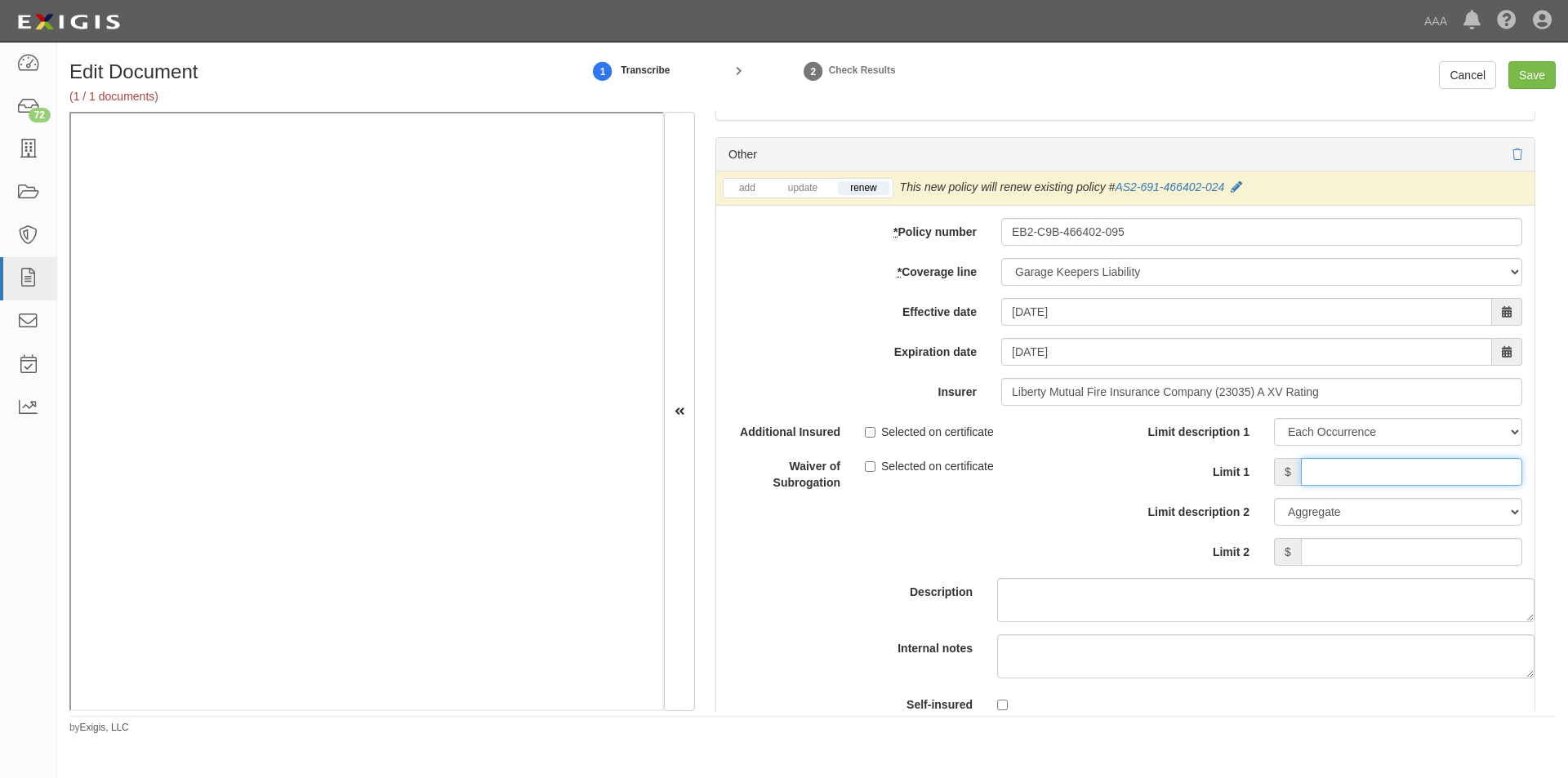
click at [1322, 469] on input "Limit 1" at bounding box center [1411, 472] width 221 height 28
type input "3,000,000"
click at [1523, 90] on div "Edit Document (1 / 1 documents) 1 Transcribe 2 Check Results Cancel Save" at bounding box center [812, 86] width 1510 height 50
click at [1523, 80] on input "Save" at bounding box center [1531, 75] width 47 height 28
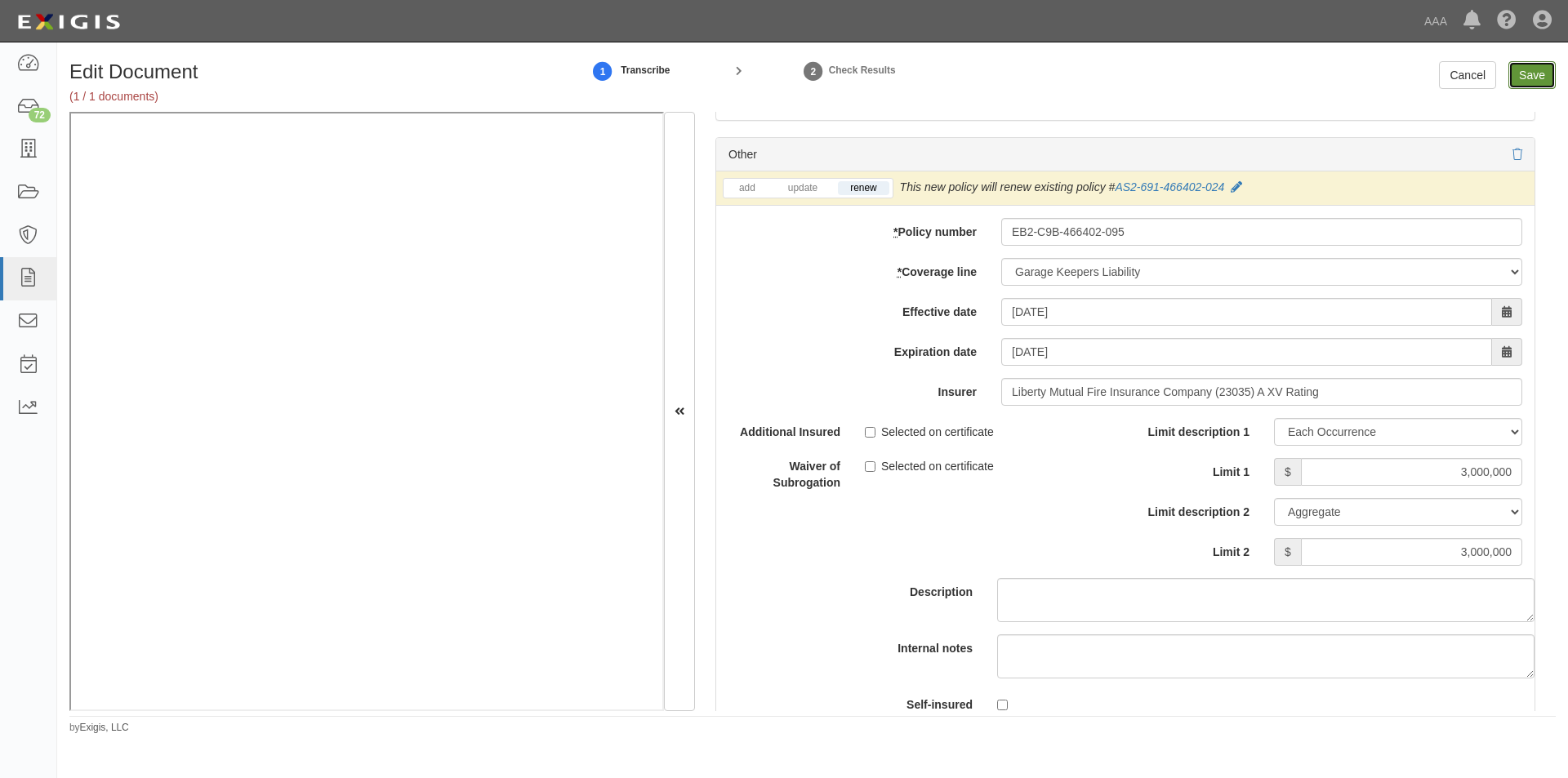
type input "5000000"
type input "2000000"
type input "4000000"
type input "3000000"
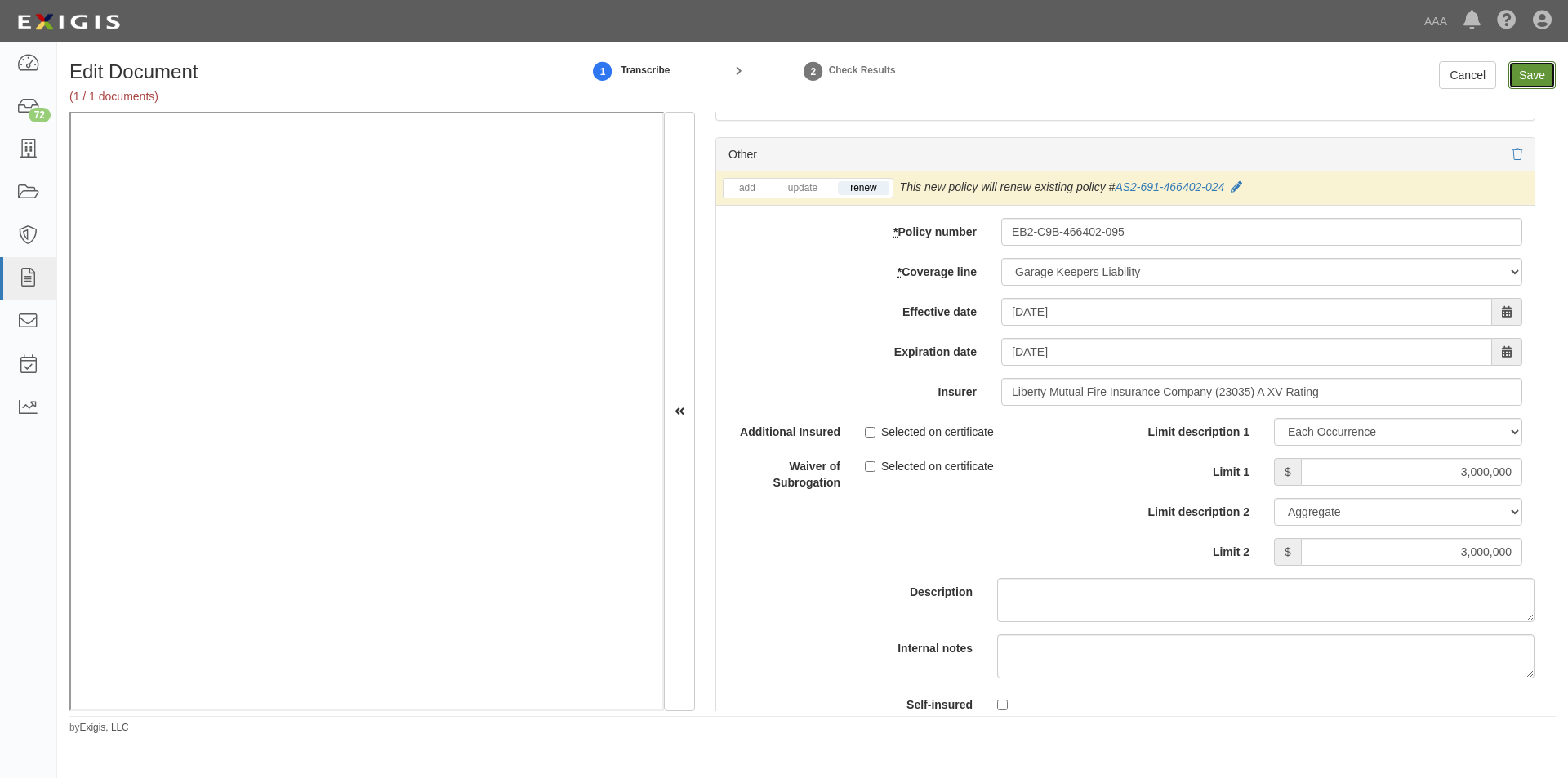
type input "3000000"
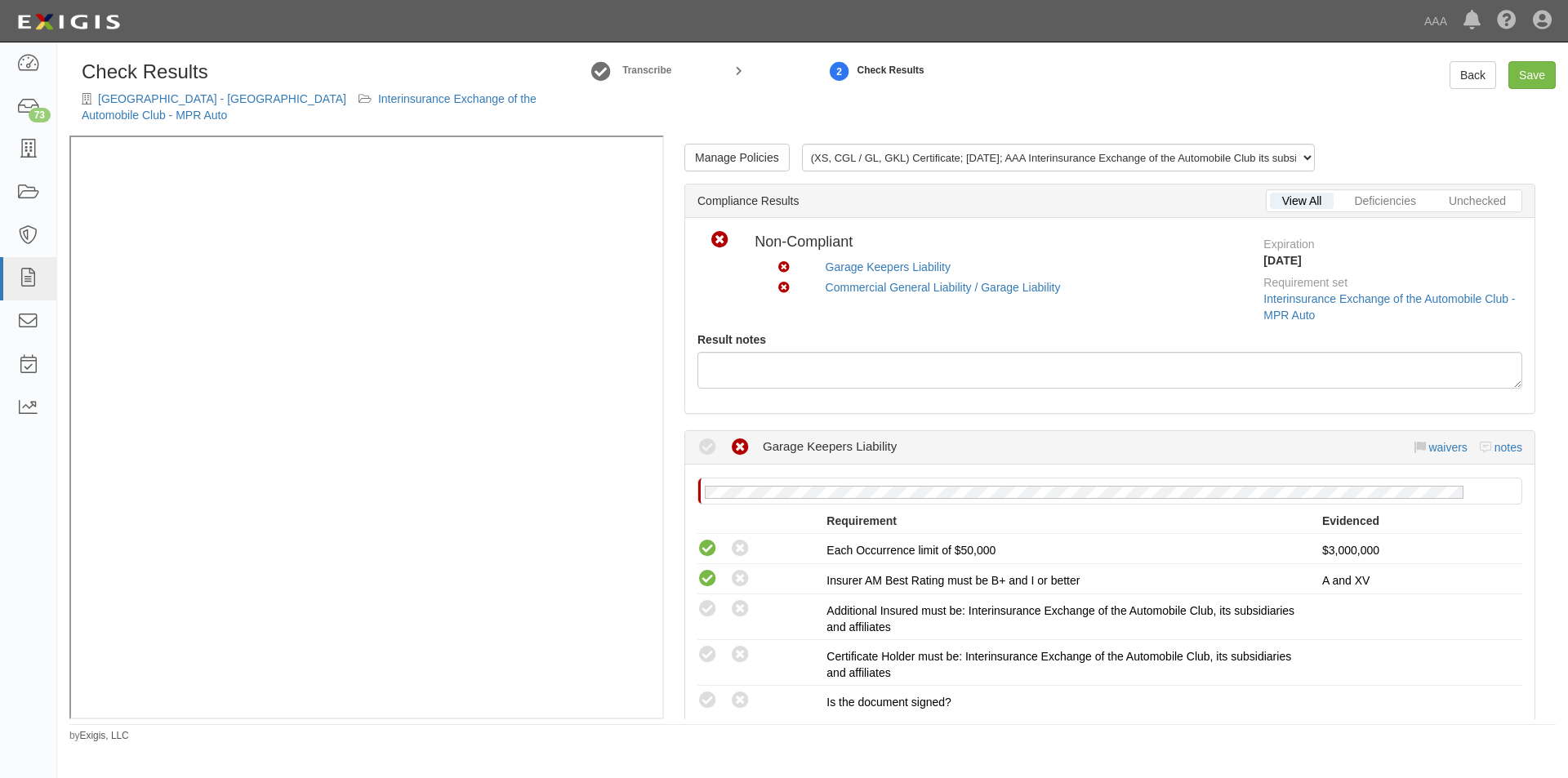
scroll to position [245, 0]
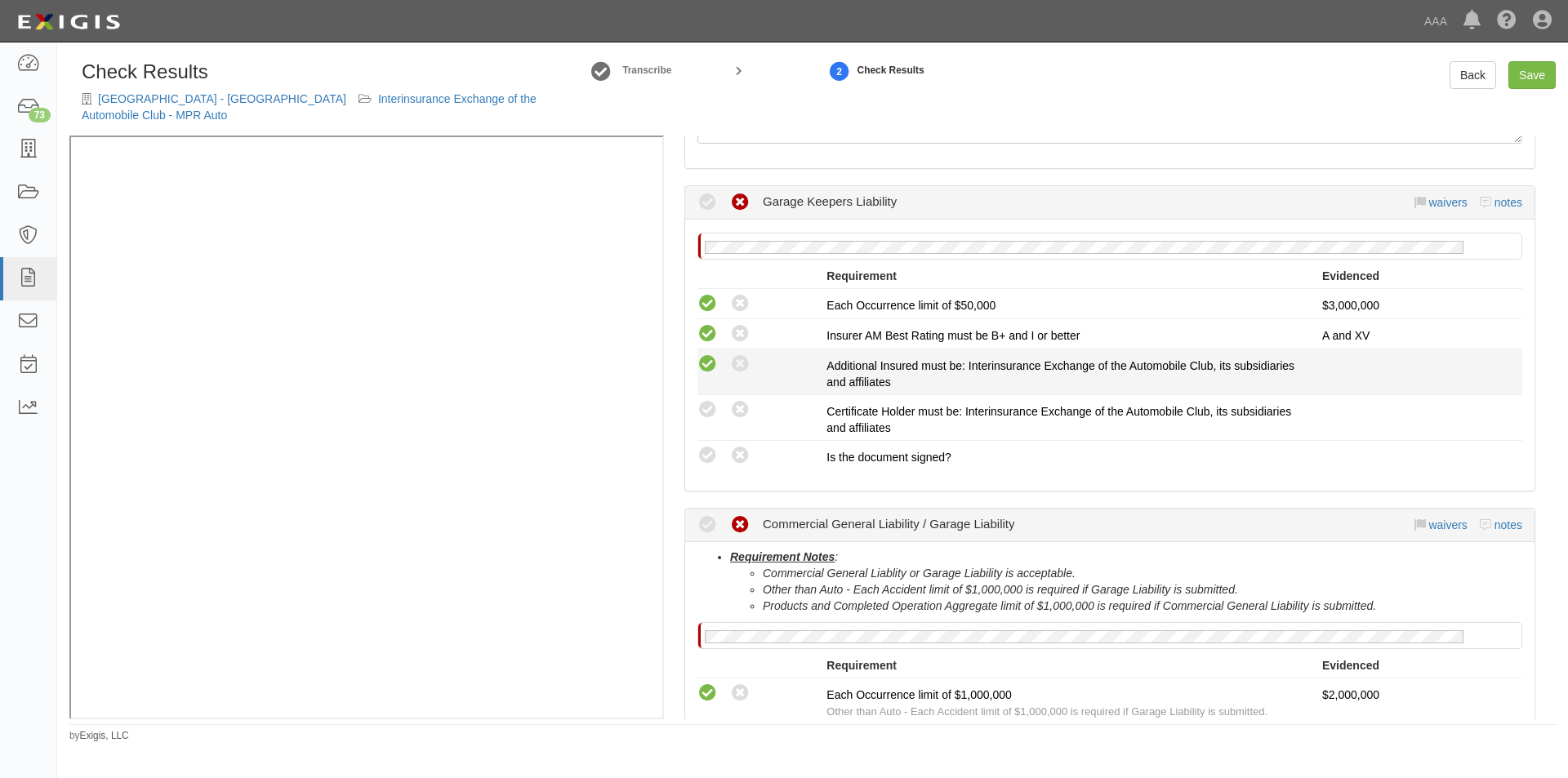
click at [709, 369] on icon at bounding box center [707, 365] width 21 height 21
radio input "true"
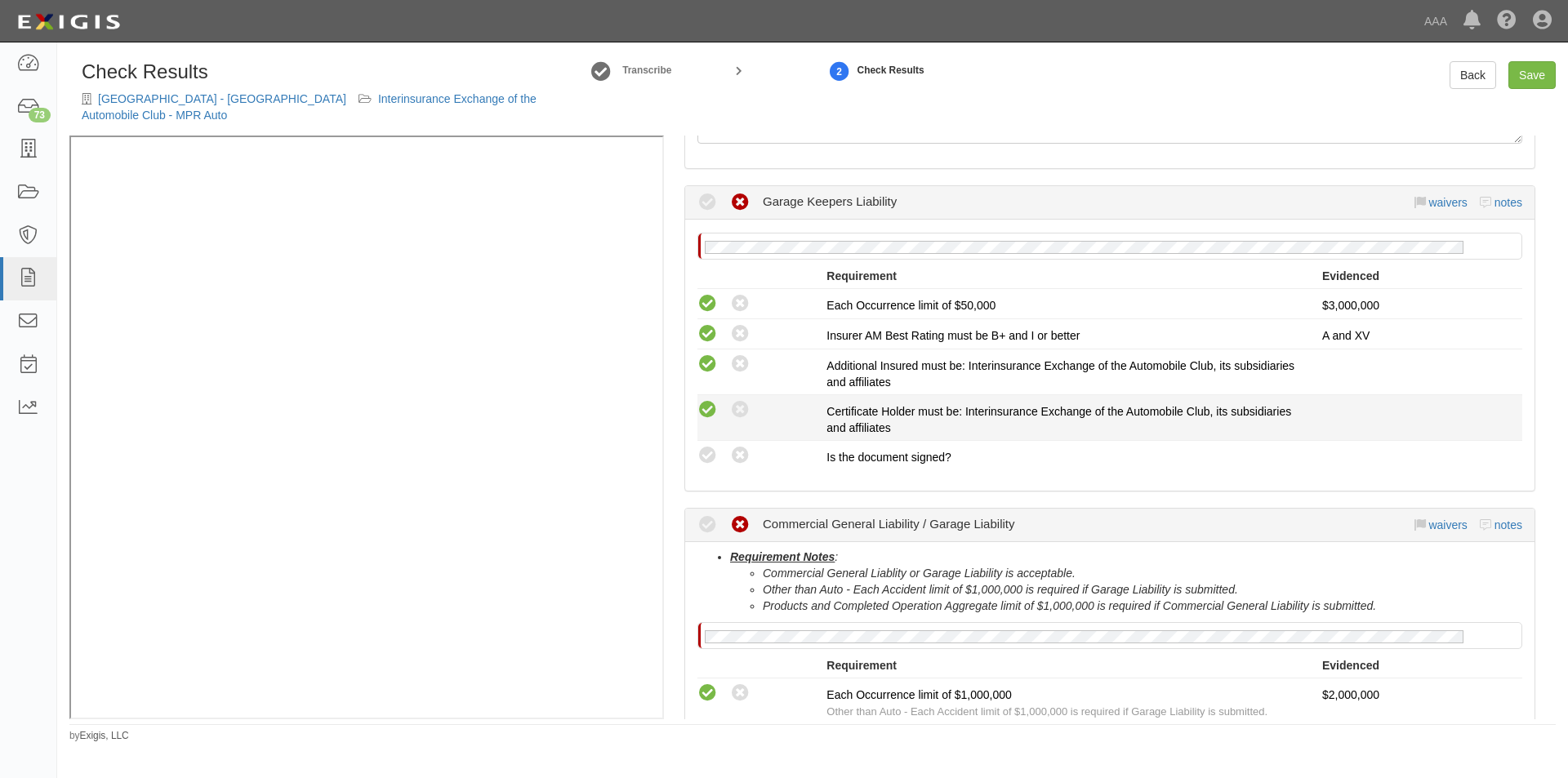
click at [711, 403] on icon at bounding box center [707, 410] width 21 height 21
radio input "true"
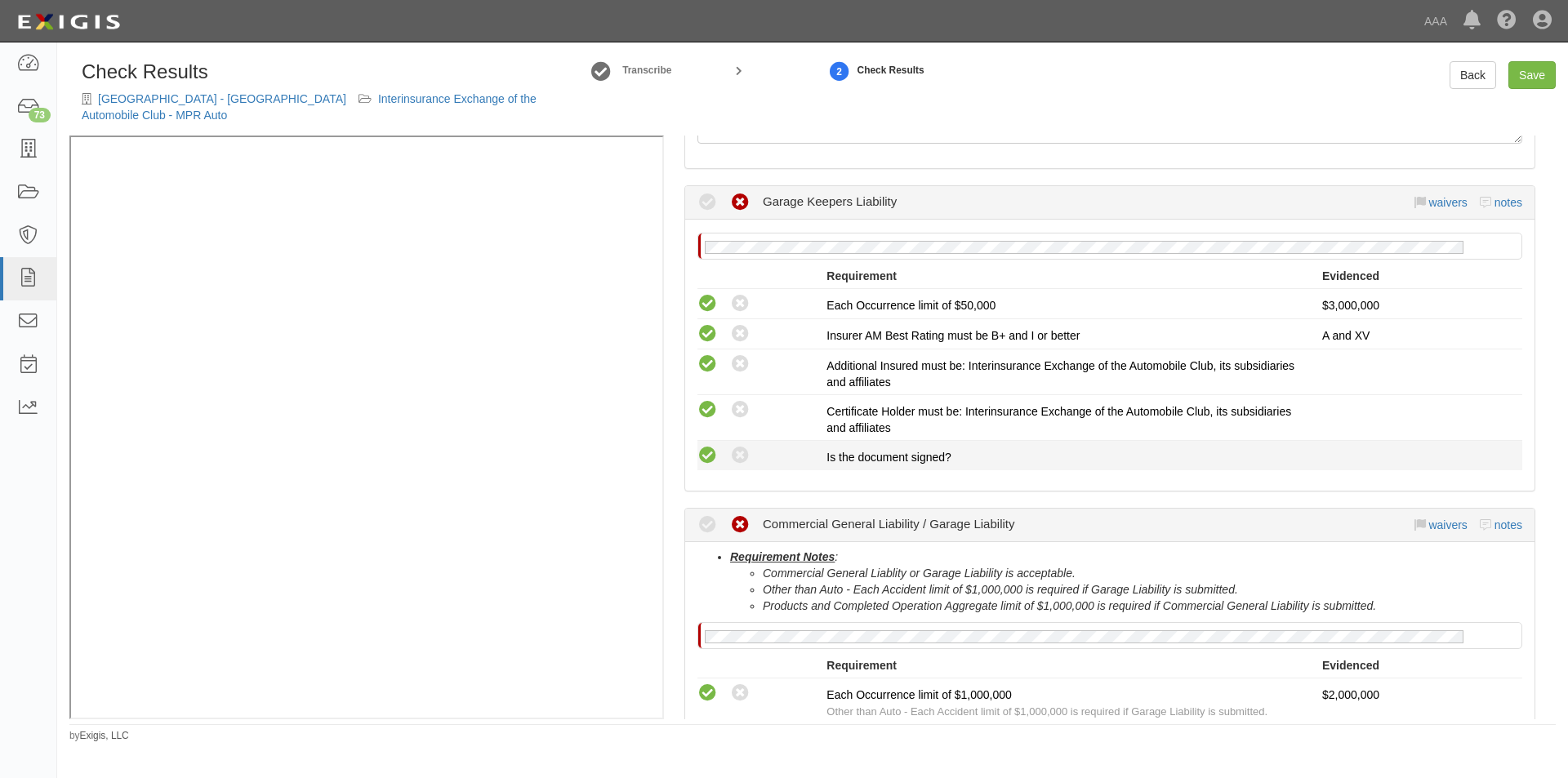
click at [711, 460] on icon at bounding box center [707, 455] width 21 height 21
radio input "true"
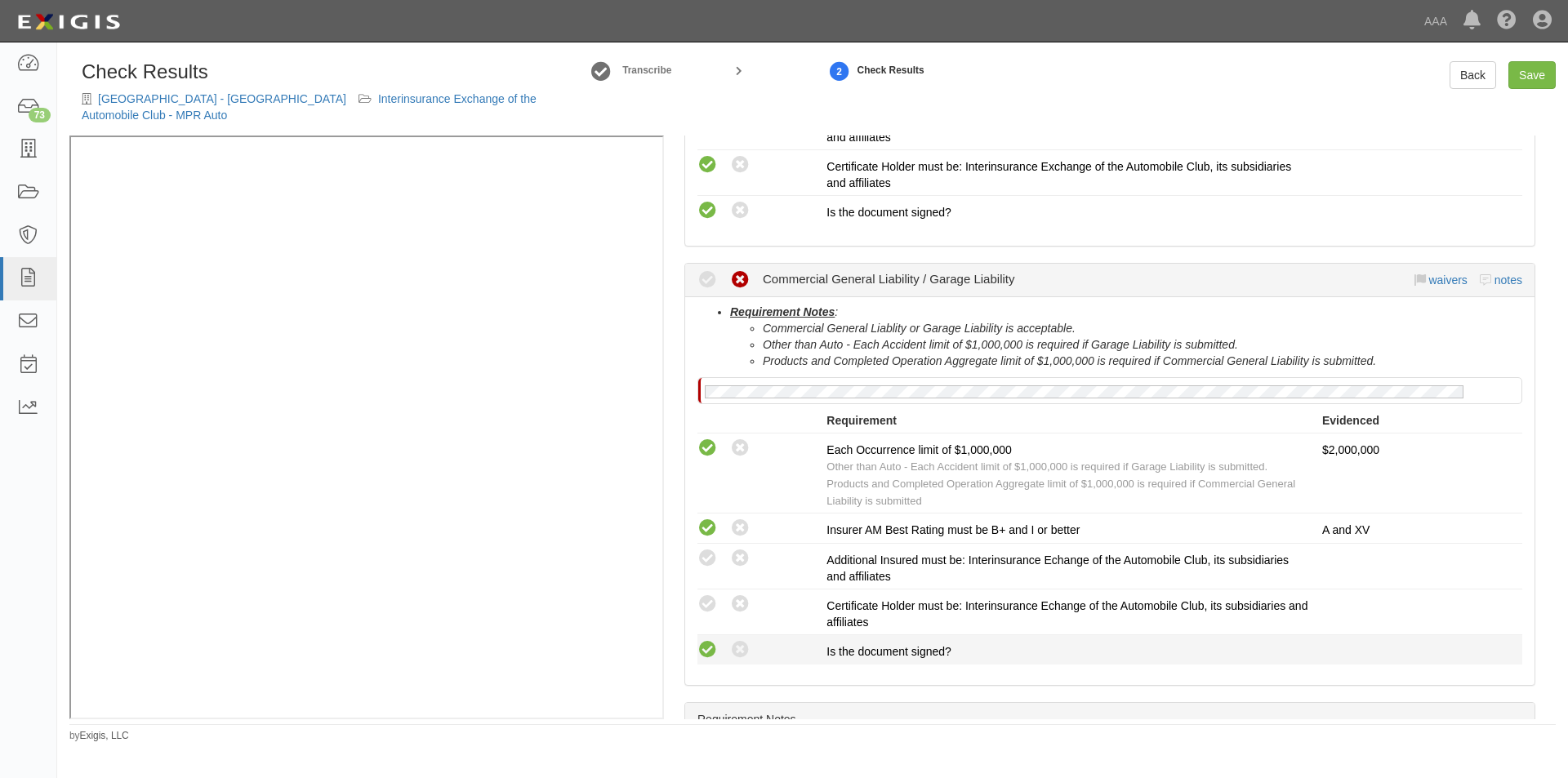
click at [714, 658] on icon at bounding box center [707, 650] width 21 height 21
radio input "true"
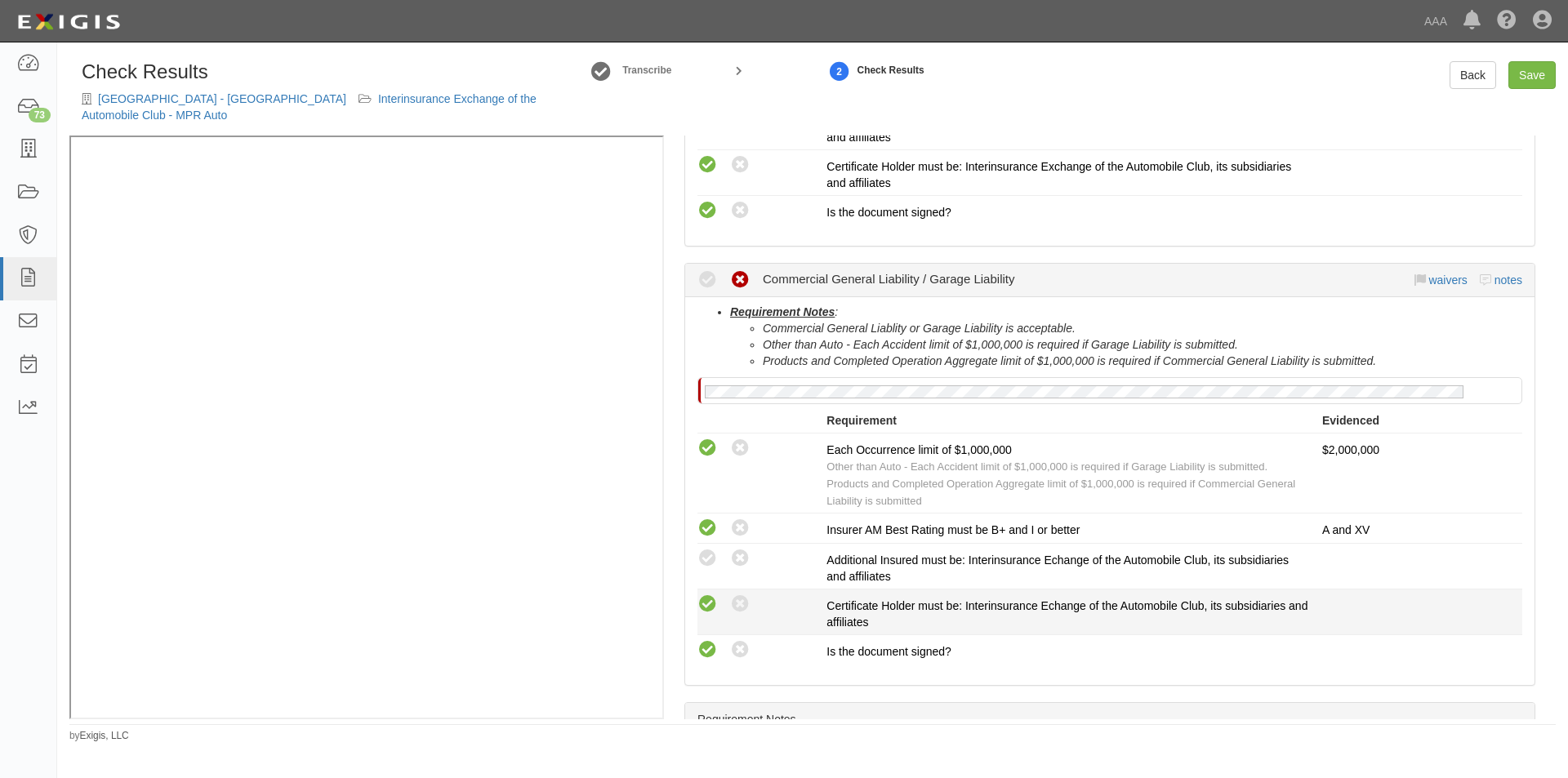
click at [713, 611] on icon at bounding box center [707, 605] width 21 height 21
radio input "true"
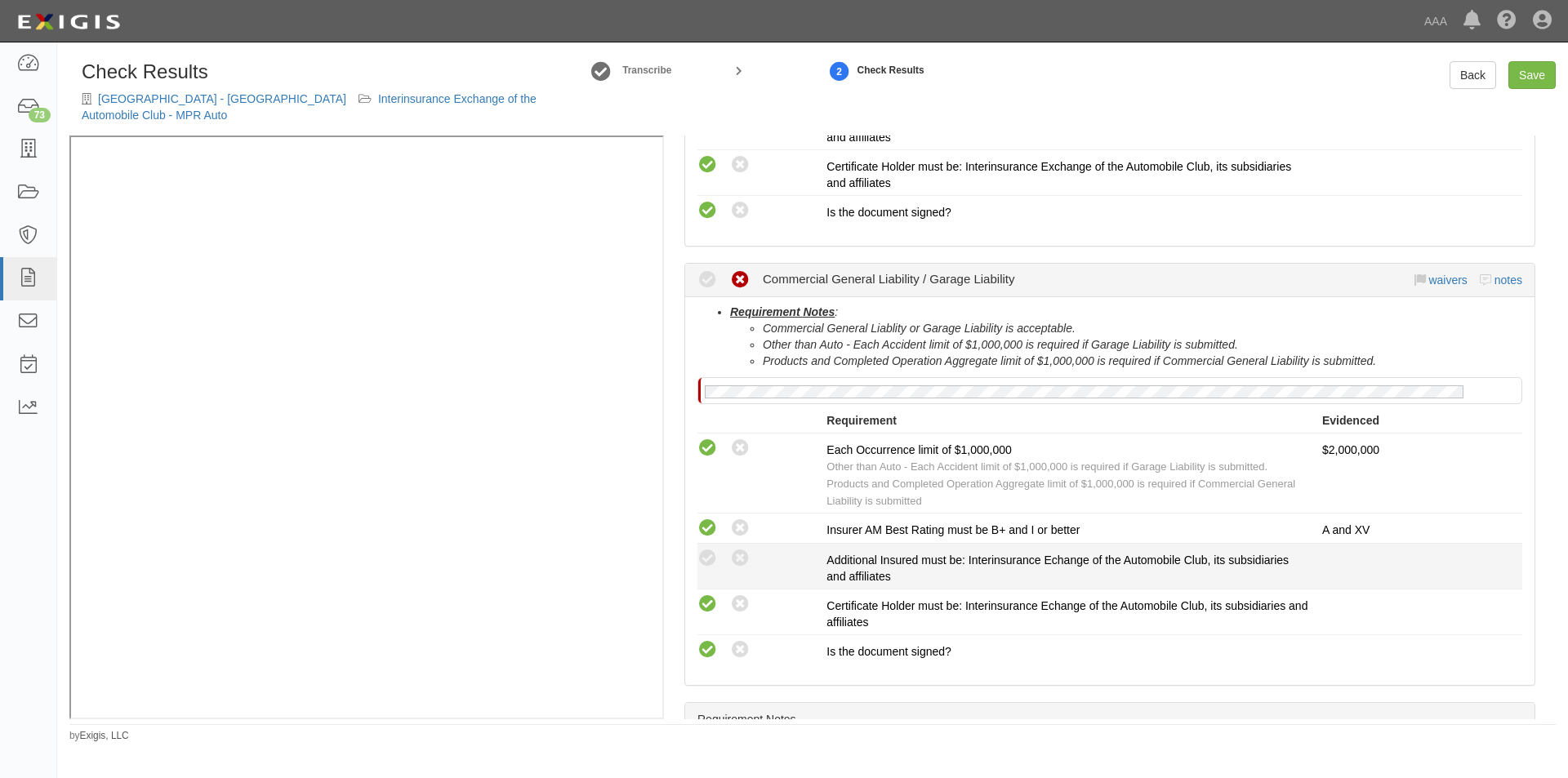
click at [710, 570] on div "Compliant Waived: Non-Compliant Additional Insured must be: Interinsurance Echa…" at bounding box center [1110, 566] width 850 height 37
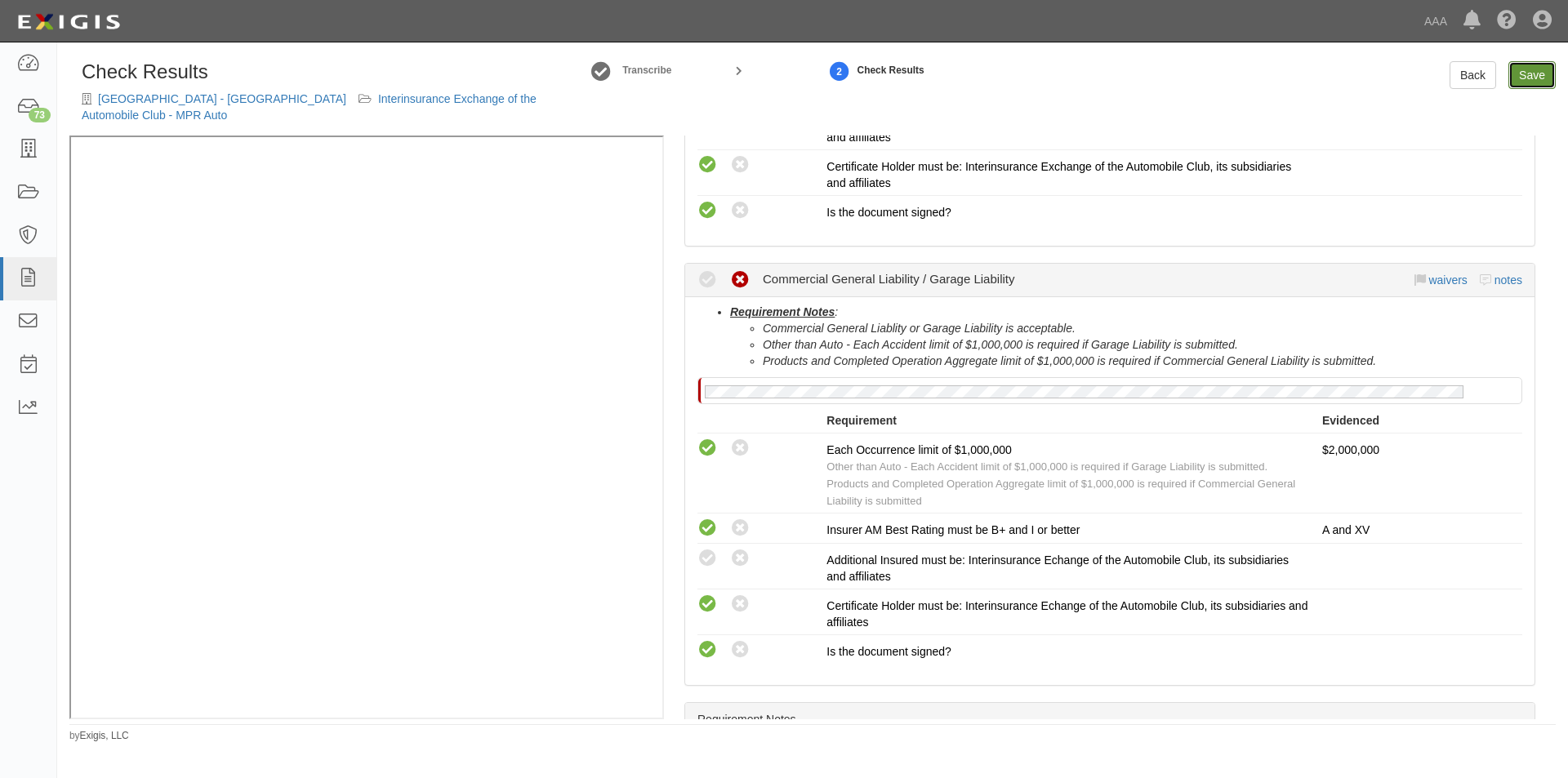
click at [1525, 75] on link "Save" at bounding box center [1531, 75] width 47 height 28
radio input "true"
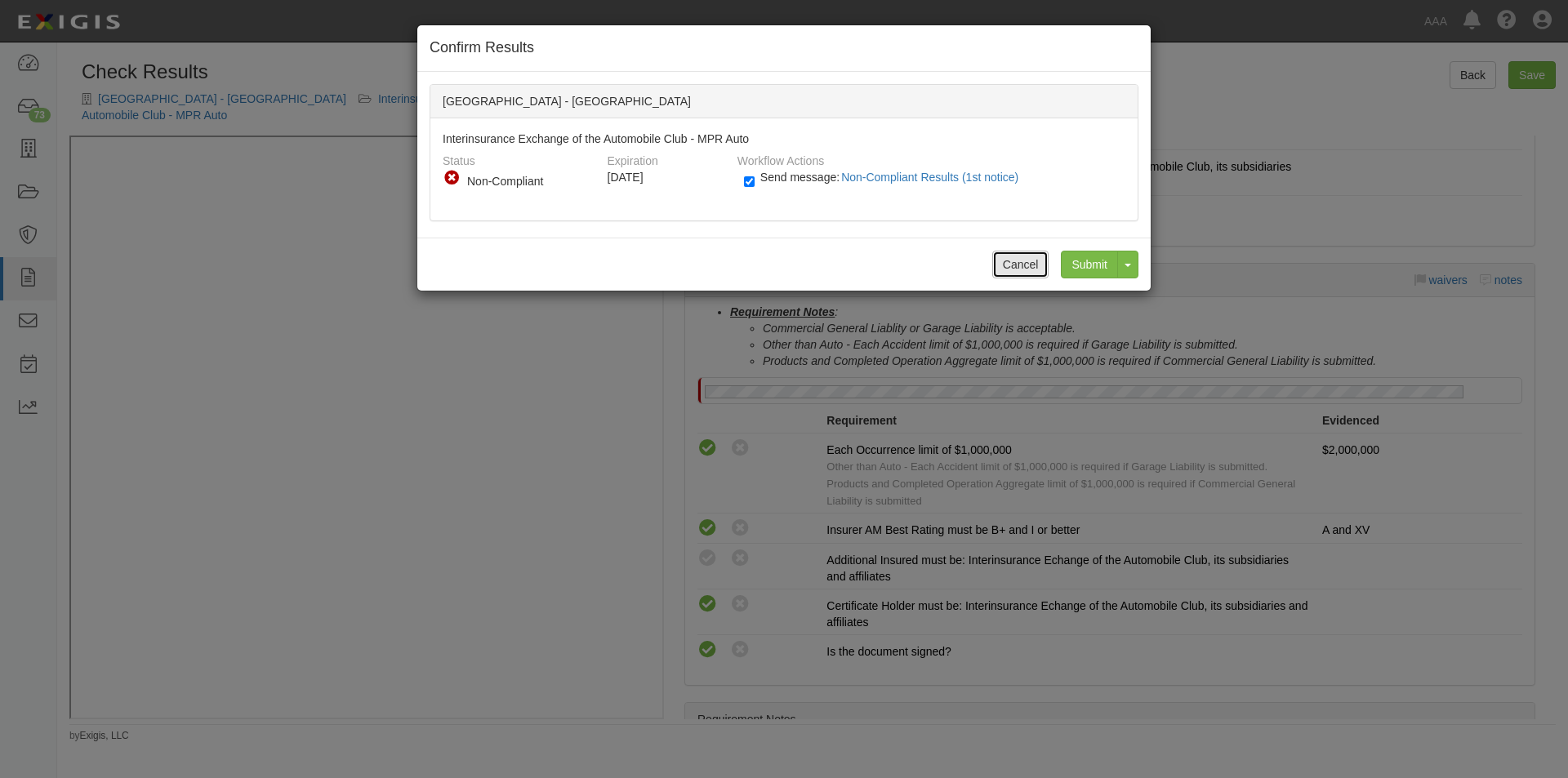
click at [1015, 270] on button "Cancel" at bounding box center [1020, 265] width 57 height 28
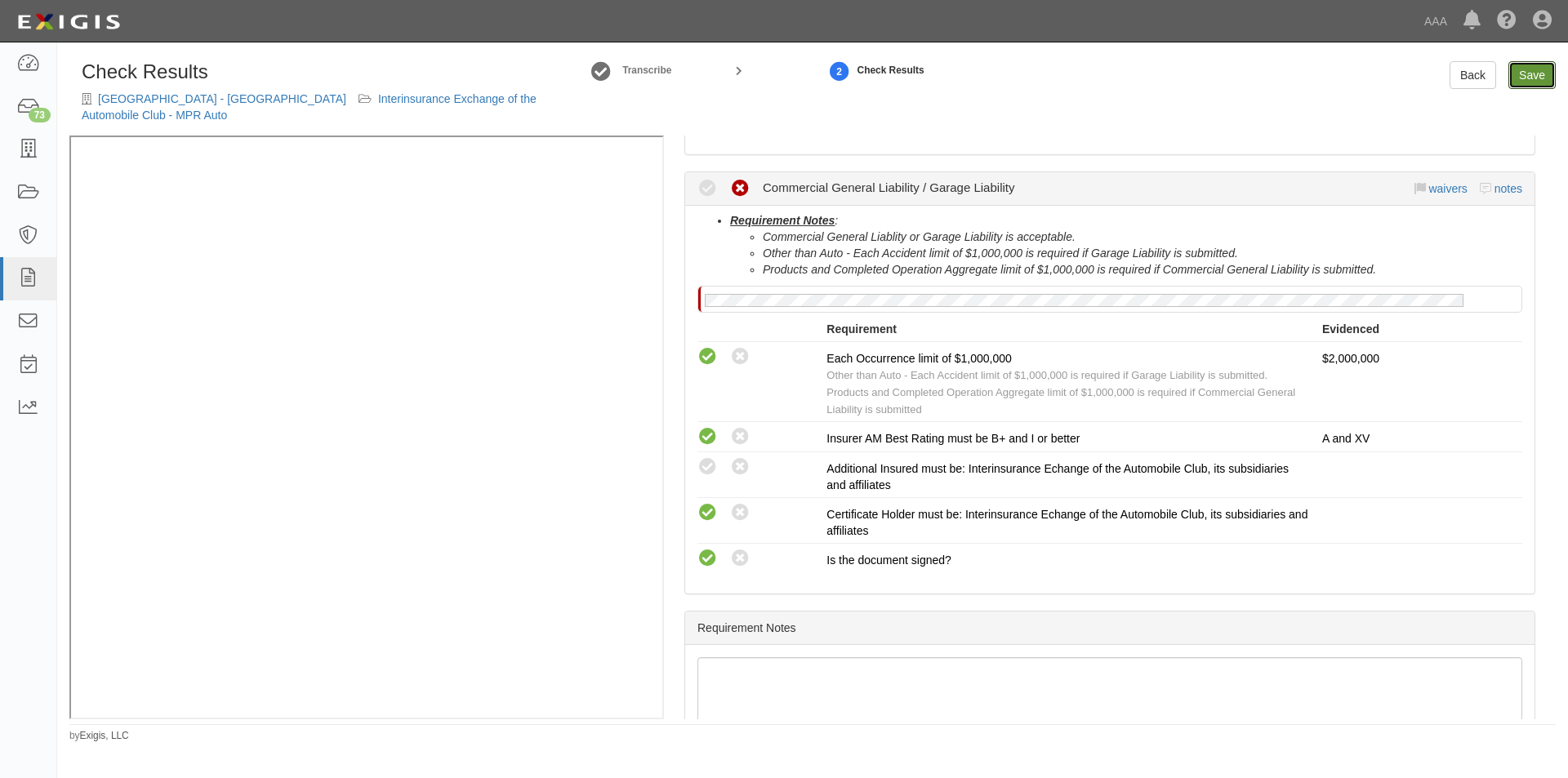
scroll to position [691, 0]
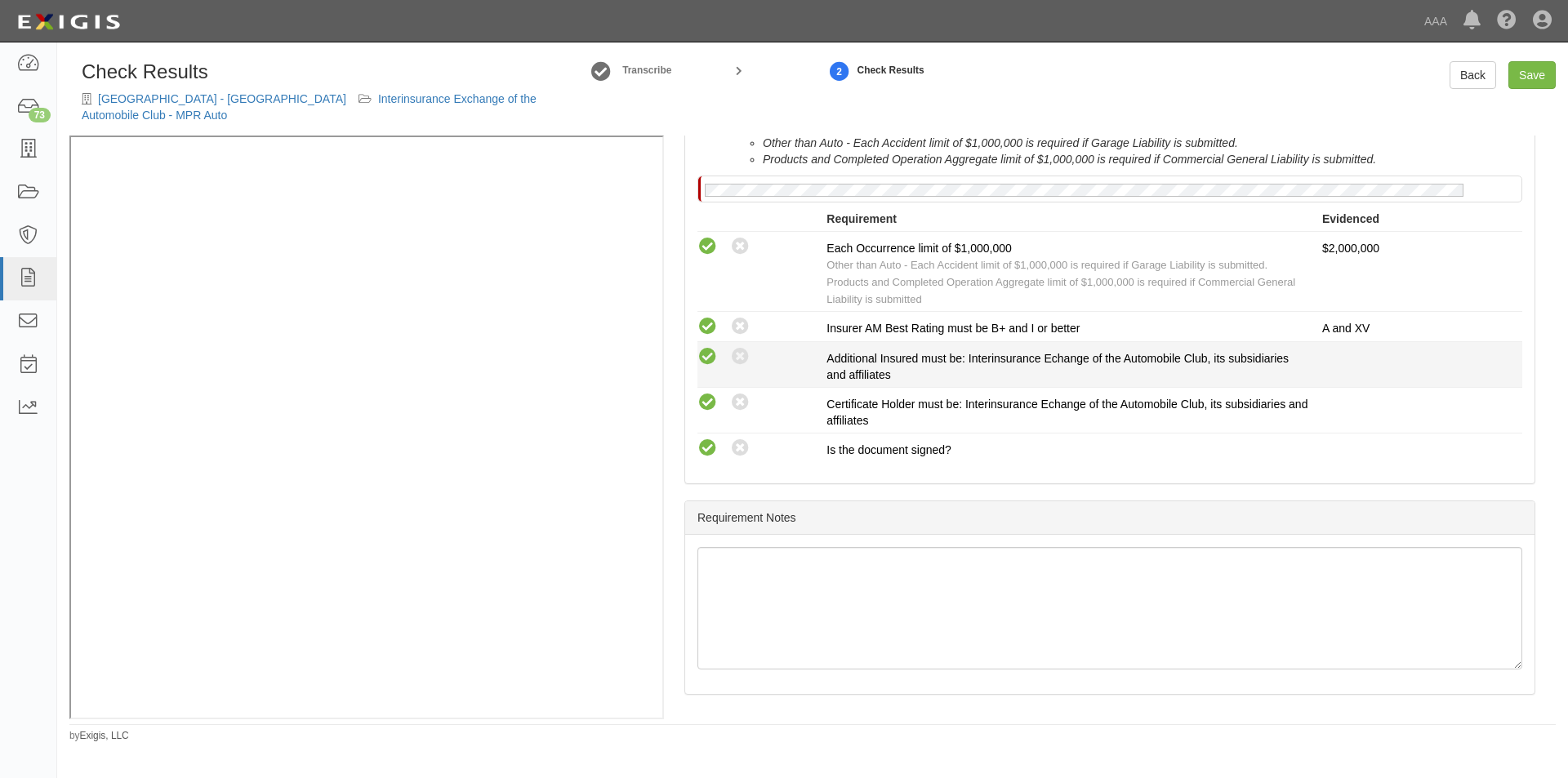
click at [704, 353] on icon at bounding box center [707, 357] width 21 height 21
radio input "true"
click at [1523, 68] on link "Save" at bounding box center [1531, 75] width 47 height 28
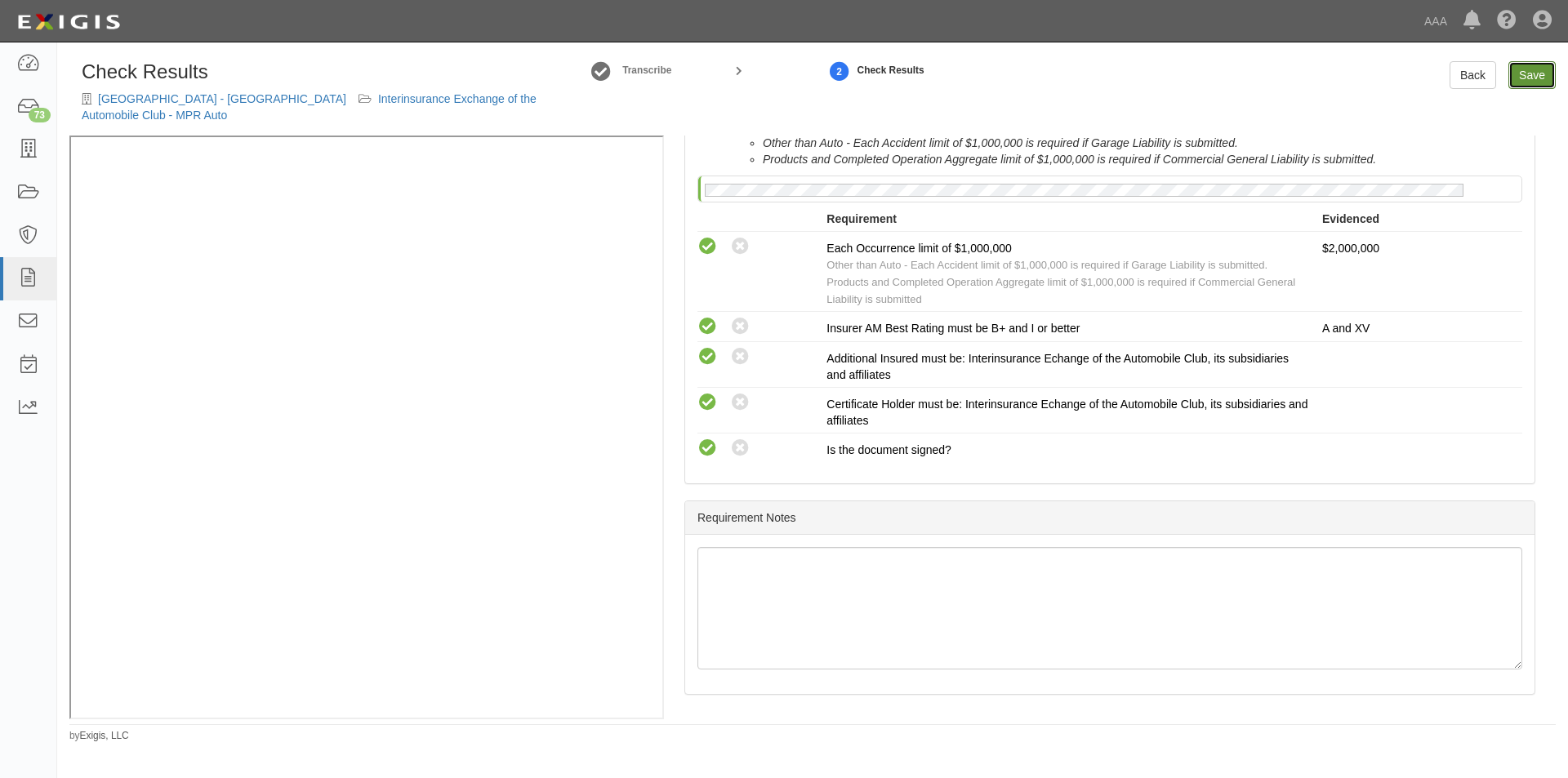
radio input "true"
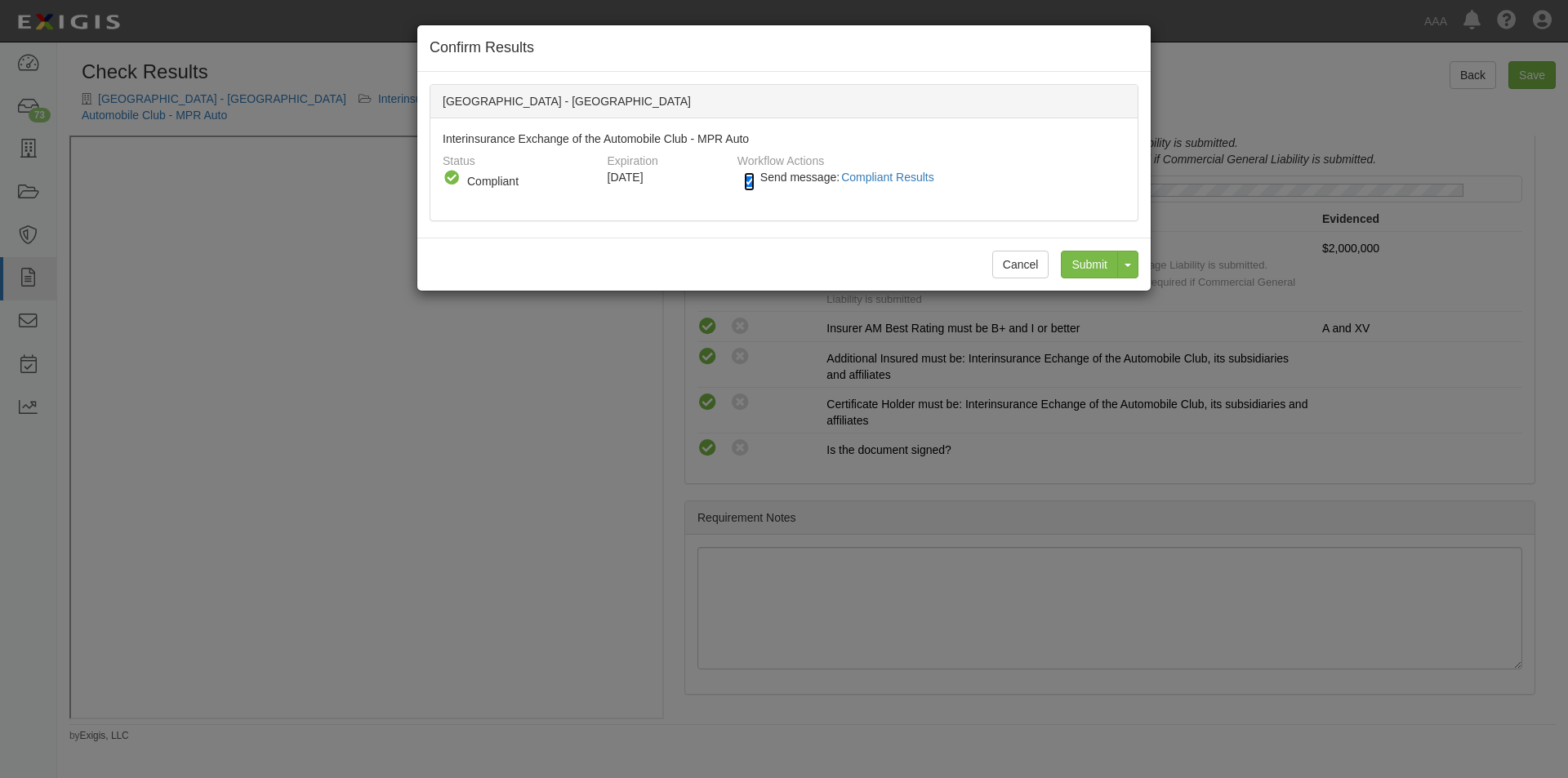
click at [751, 188] on input "Send message: Compliant Results" at bounding box center [749, 182] width 11 height 19
checkbox input "false"
click at [1079, 269] on input "Submit" at bounding box center [1089, 265] width 57 height 28
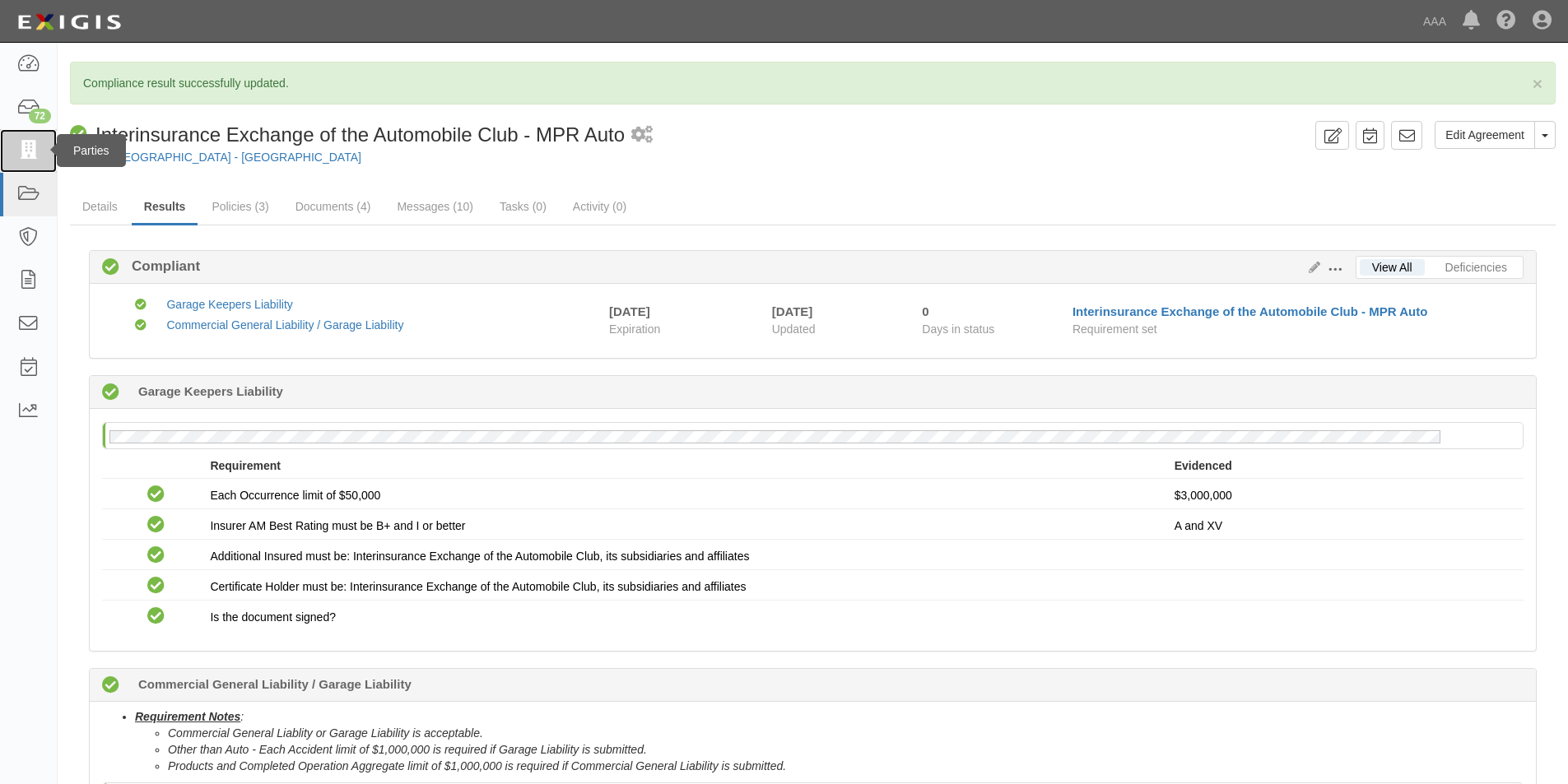
click at [33, 150] on icon at bounding box center [28, 150] width 23 height 19
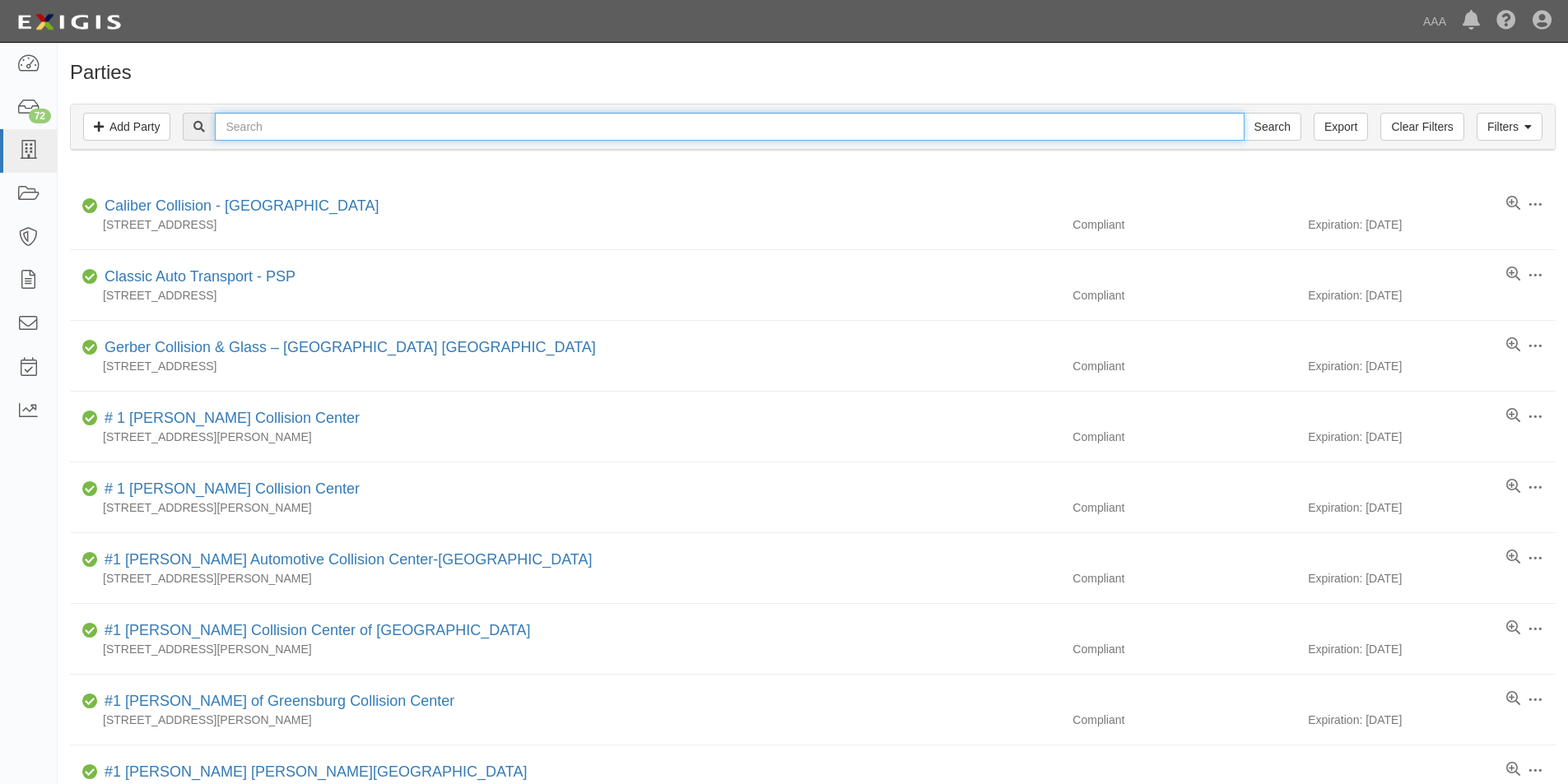
click at [293, 130] on input "text" at bounding box center [728, 127] width 1028 height 28
type input "san bernardino"
click at [1244, 113] on input "Search" at bounding box center [1272, 127] width 57 height 28
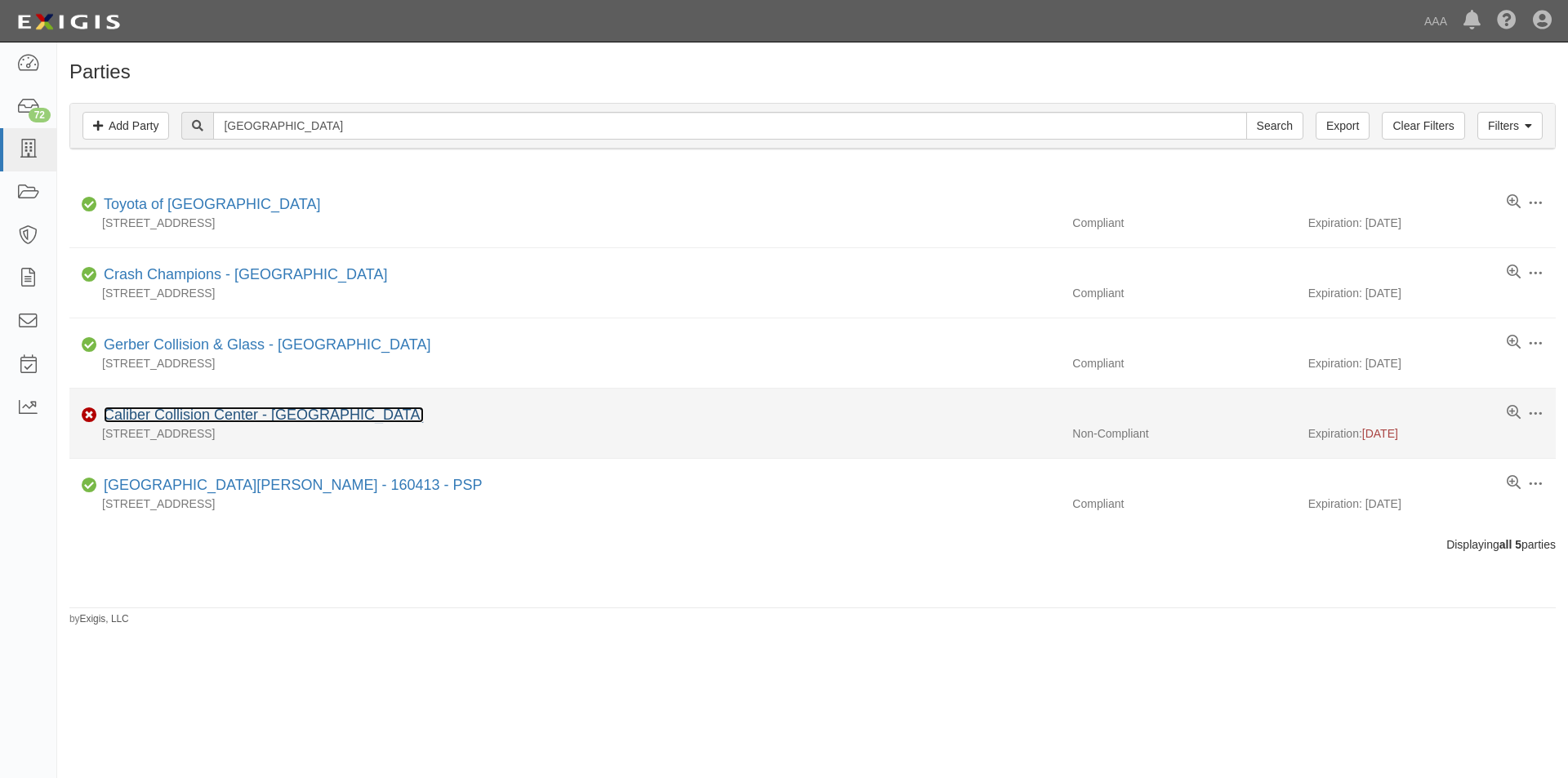
click at [160, 422] on link "Caliber Collision Center - [GEOGRAPHIC_DATA]" at bounding box center [264, 415] width 320 height 17
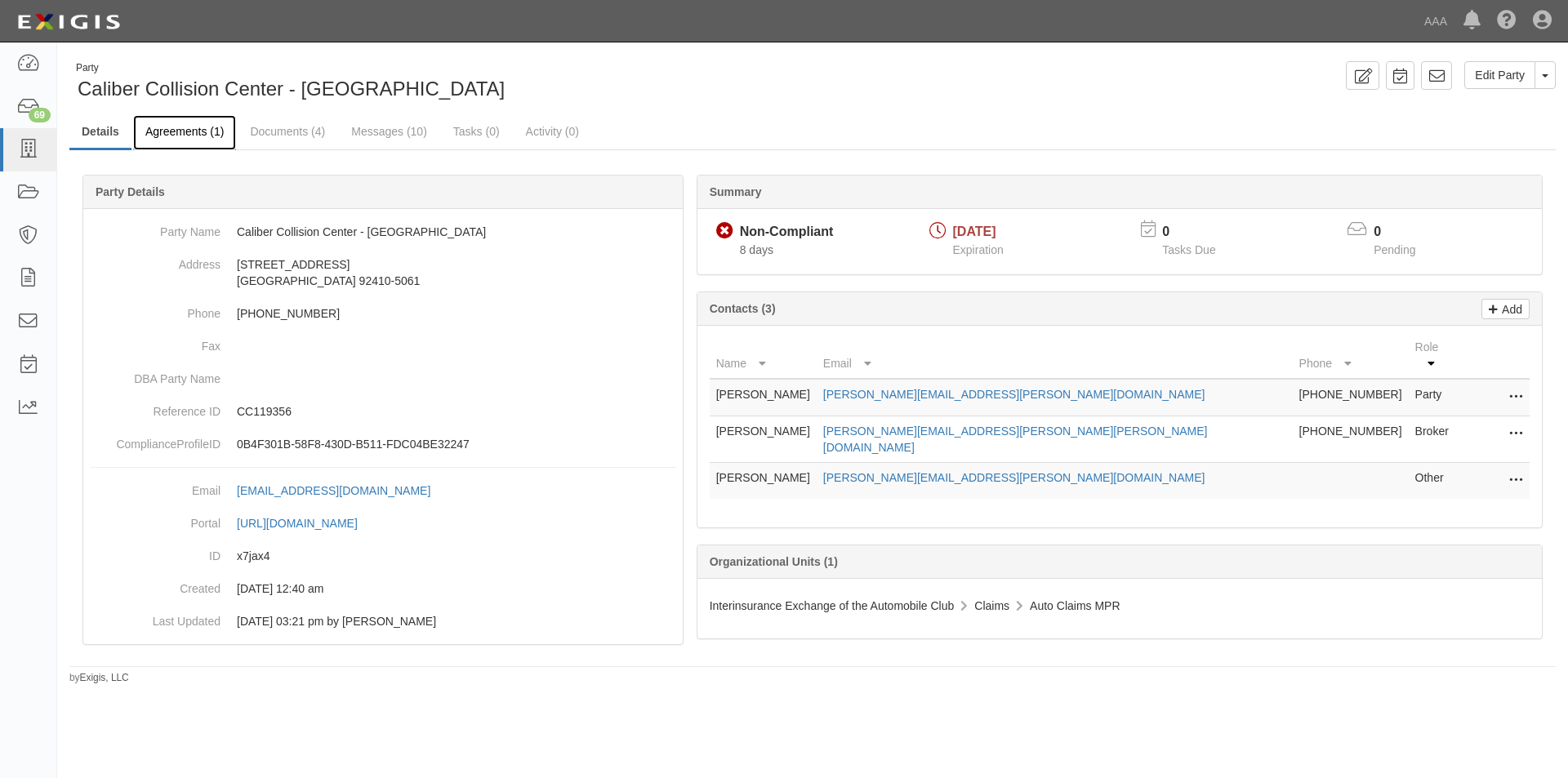
click at [165, 128] on link "Agreements (1)" at bounding box center [184, 133] width 103 height 35
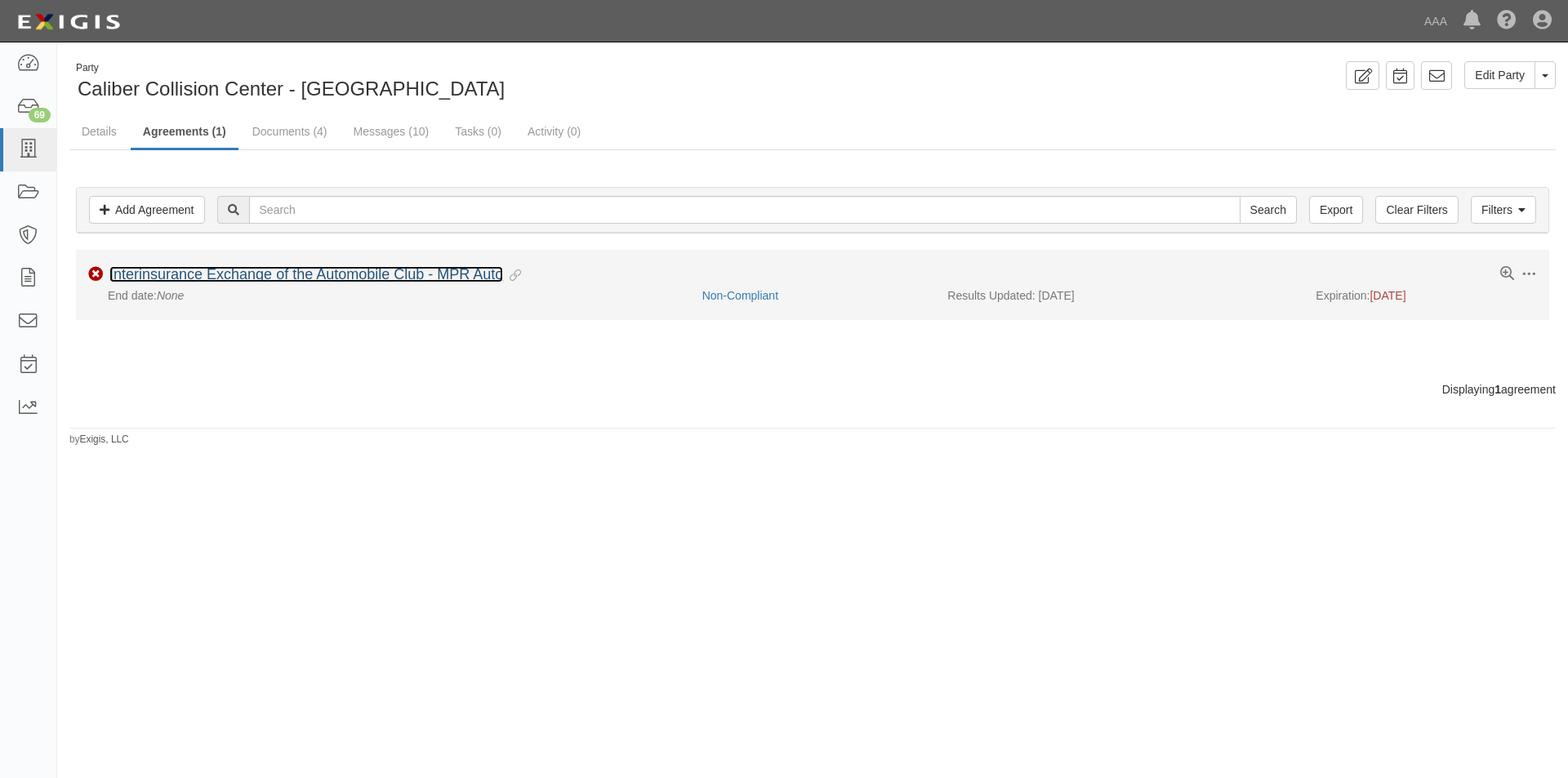
click at [147, 277] on link "Interinsurance Exchange of the Automobile Club - MPR Auto" at bounding box center [306, 275] width 393 height 17
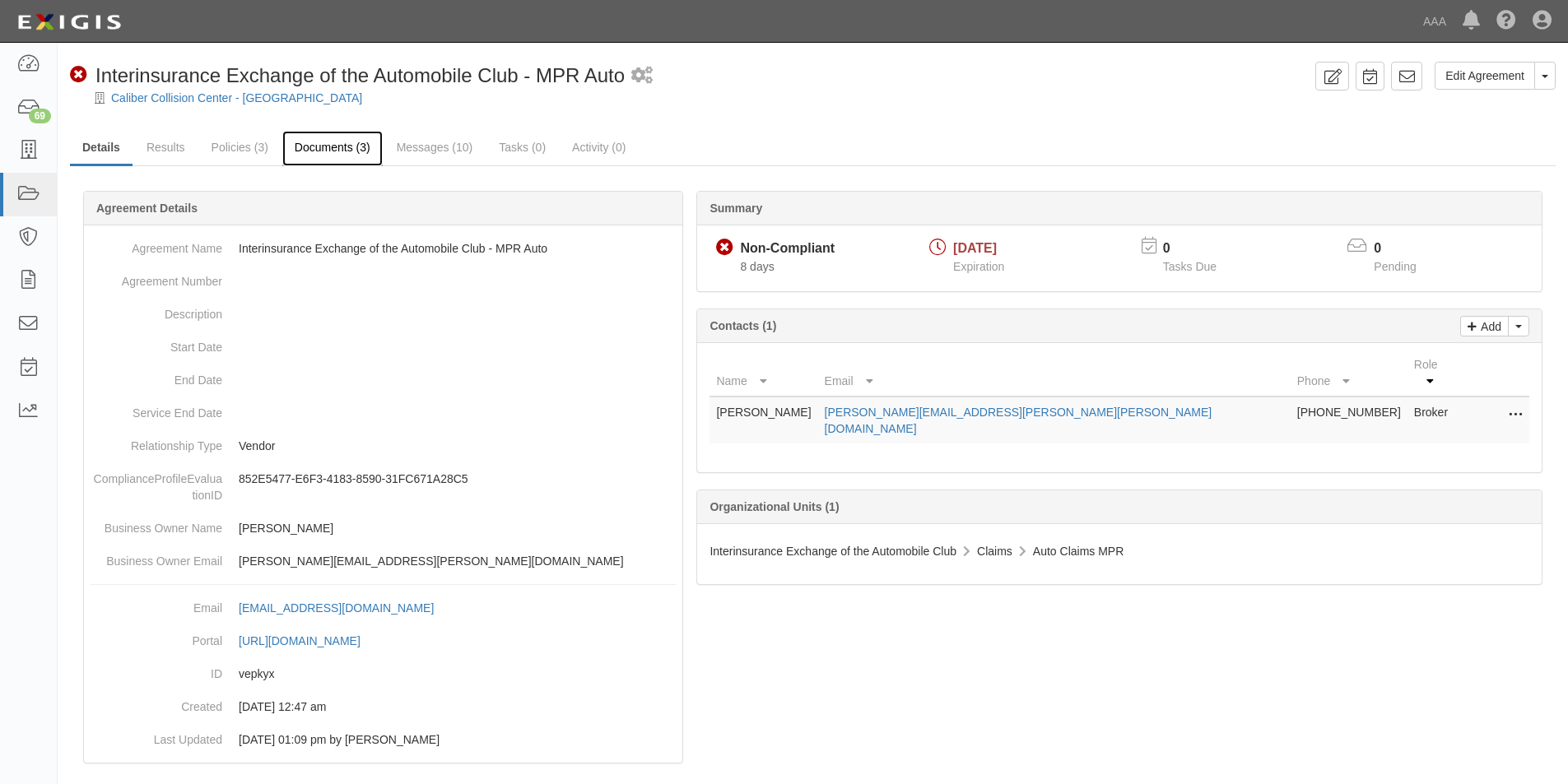
click at [323, 142] on link "Documents (3)" at bounding box center [333, 148] width 101 height 36
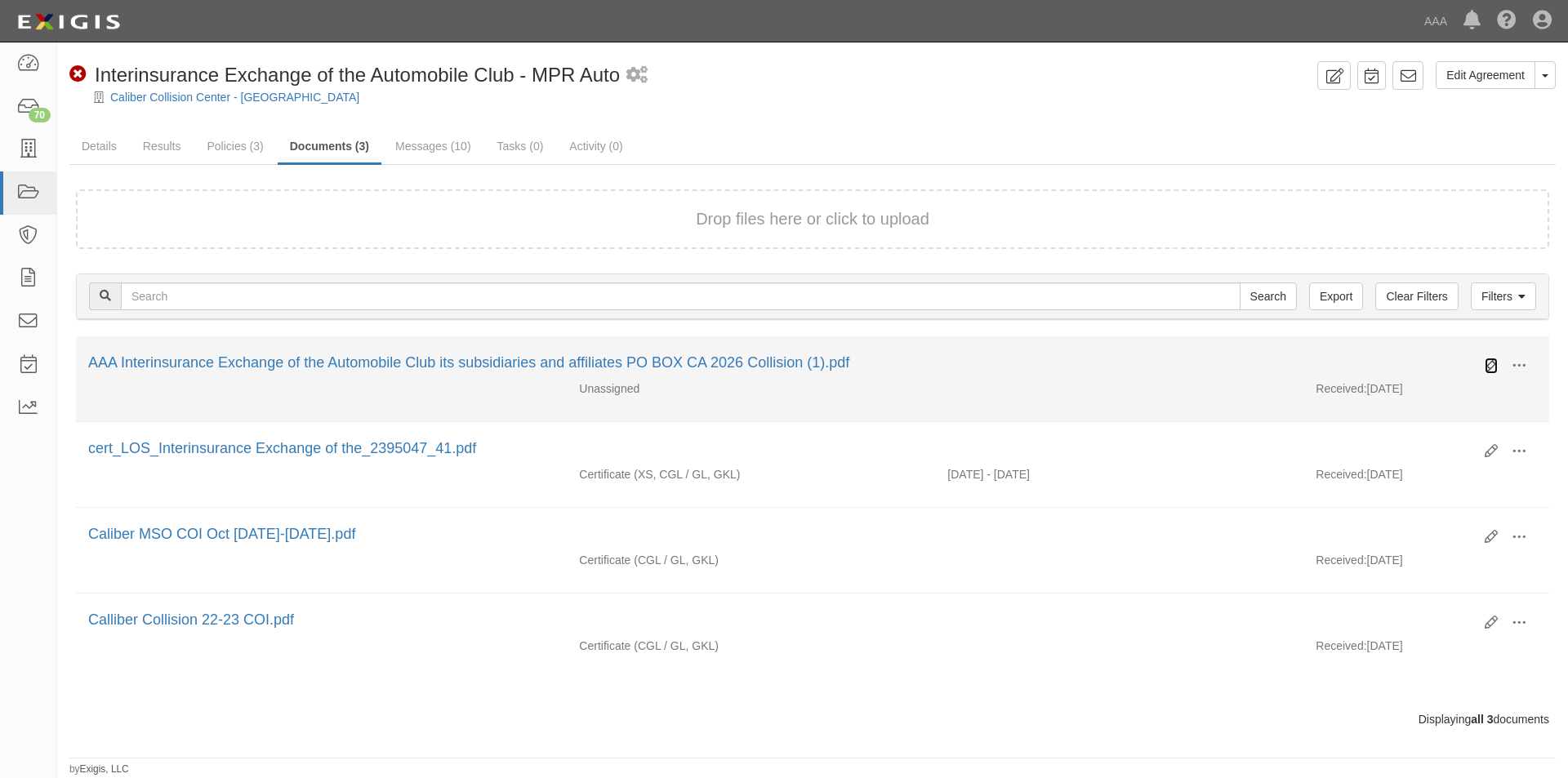
click at [1488, 364] on icon at bounding box center [1491, 366] width 13 height 13
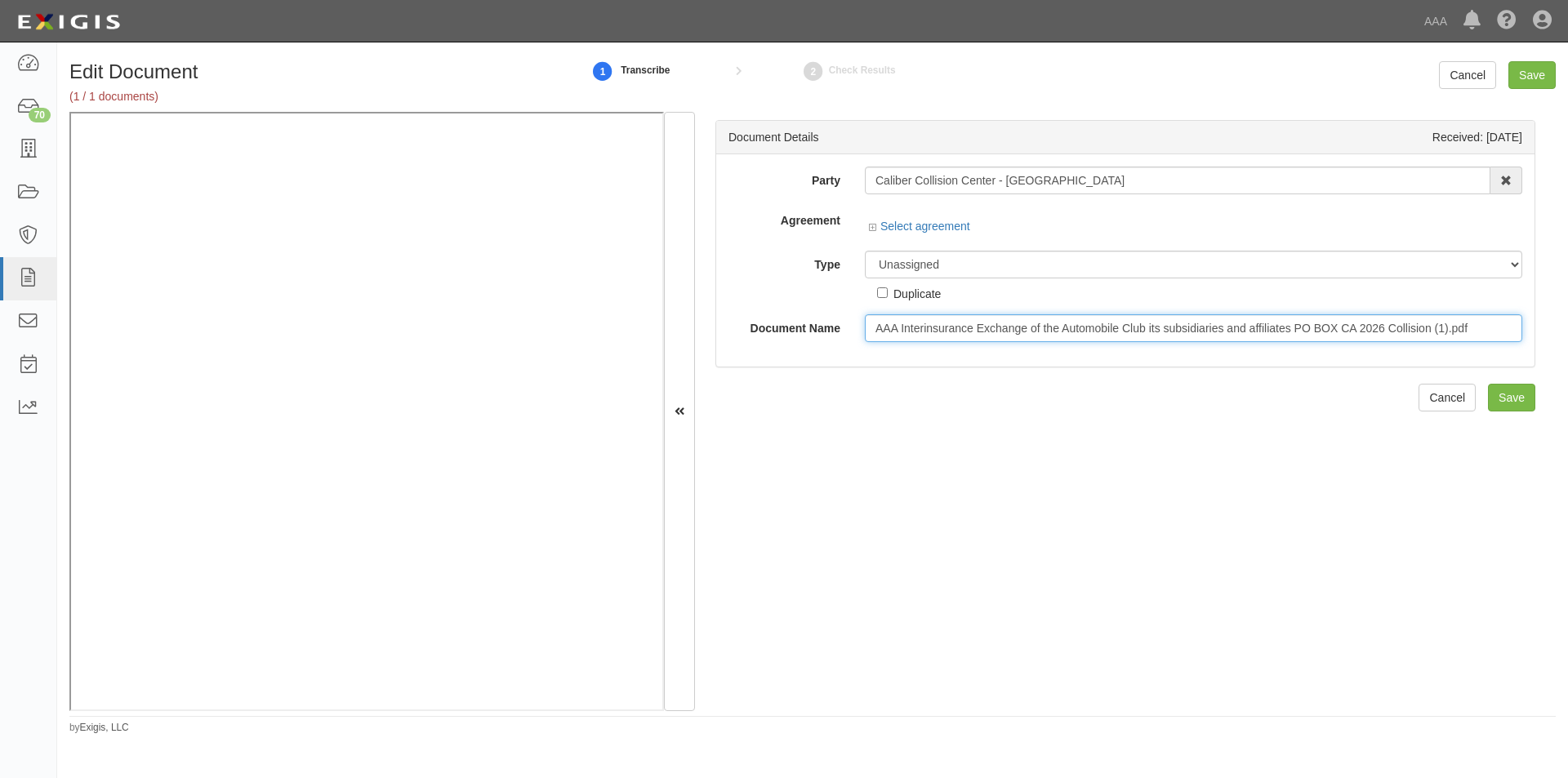
click at [935, 323] on input "AAA Interinsurance Exchange of the Automobile Club its subsidiaries and affilia…" at bounding box center [1193, 328] width 657 height 28
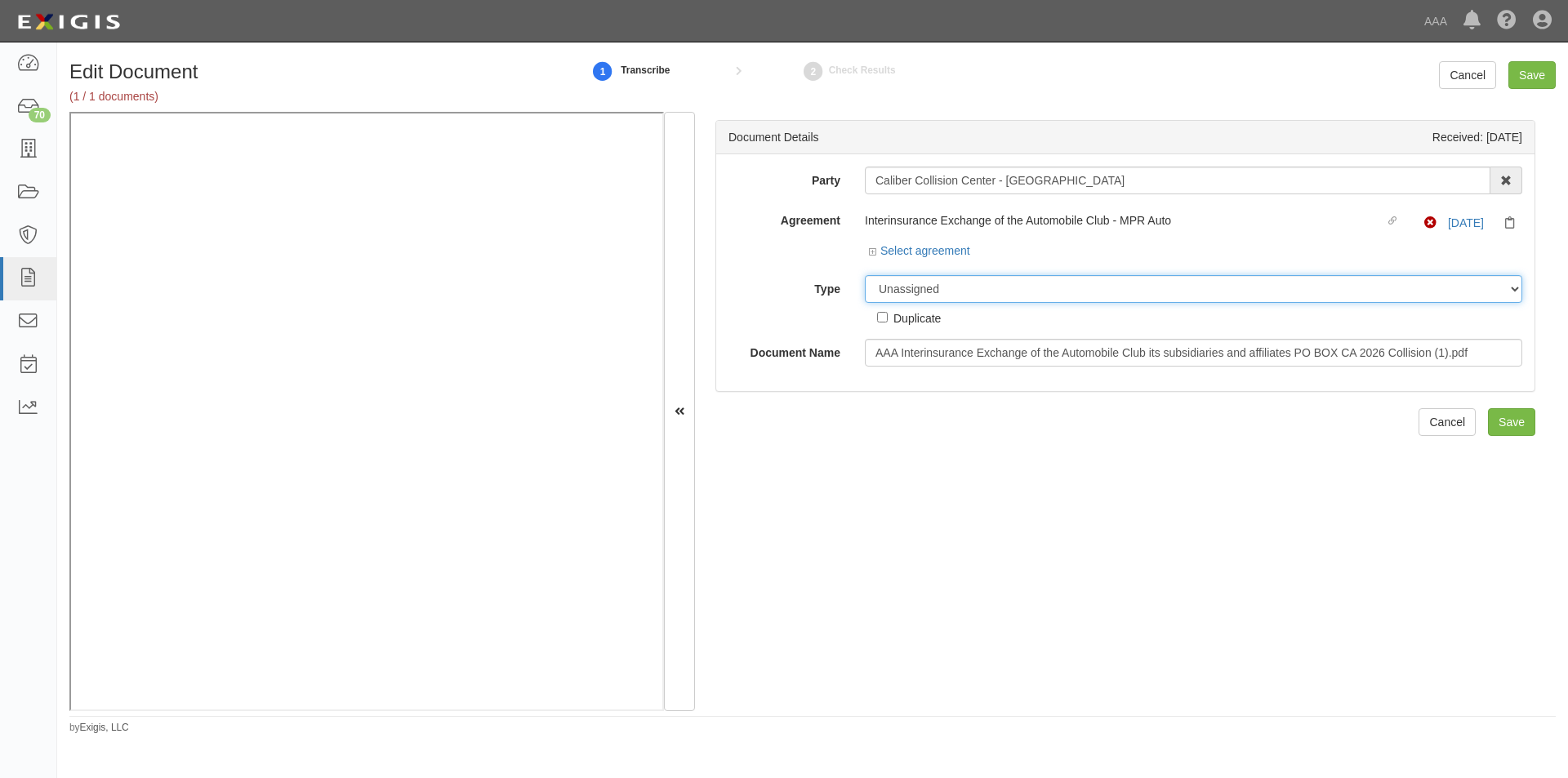
click at [920, 295] on select "Unassigned Binder Cancellation Notice Certificate Contract Endorsement Insuranc…" at bounding box center [1193, 290] width 657 height 28
select select "CertificateDetail"
click at [864, 276] on select "Unassigned Binder Cancellation Notice Certificate Contract Endorsement Insuranc…" at bounding box center [1193, 290] width 657 height 28
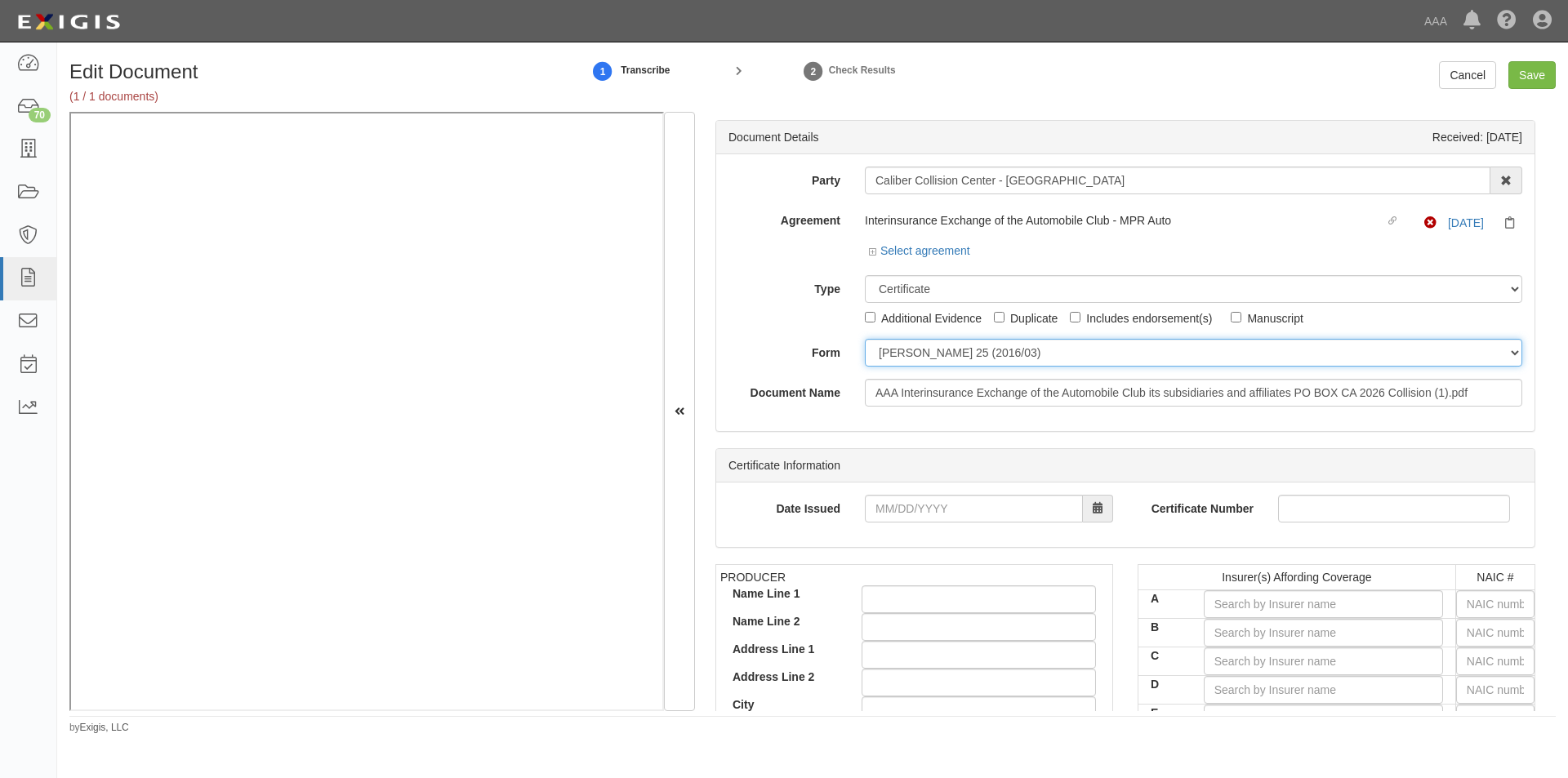
click at [912, 351] on select "ACORD 25 (2016/03) ACORD 101 ACORD 855 NY (2014/05) General" at bounding box center [1193, 353] width 657 height 28
select select "GeneralFormDetail"
click at [864, 339] on select "ACORD 25 (2016/03) ACORD 101 ACORD 855 NY (2014/05) General" at bounding box center [1193, 353] width 657 height 28
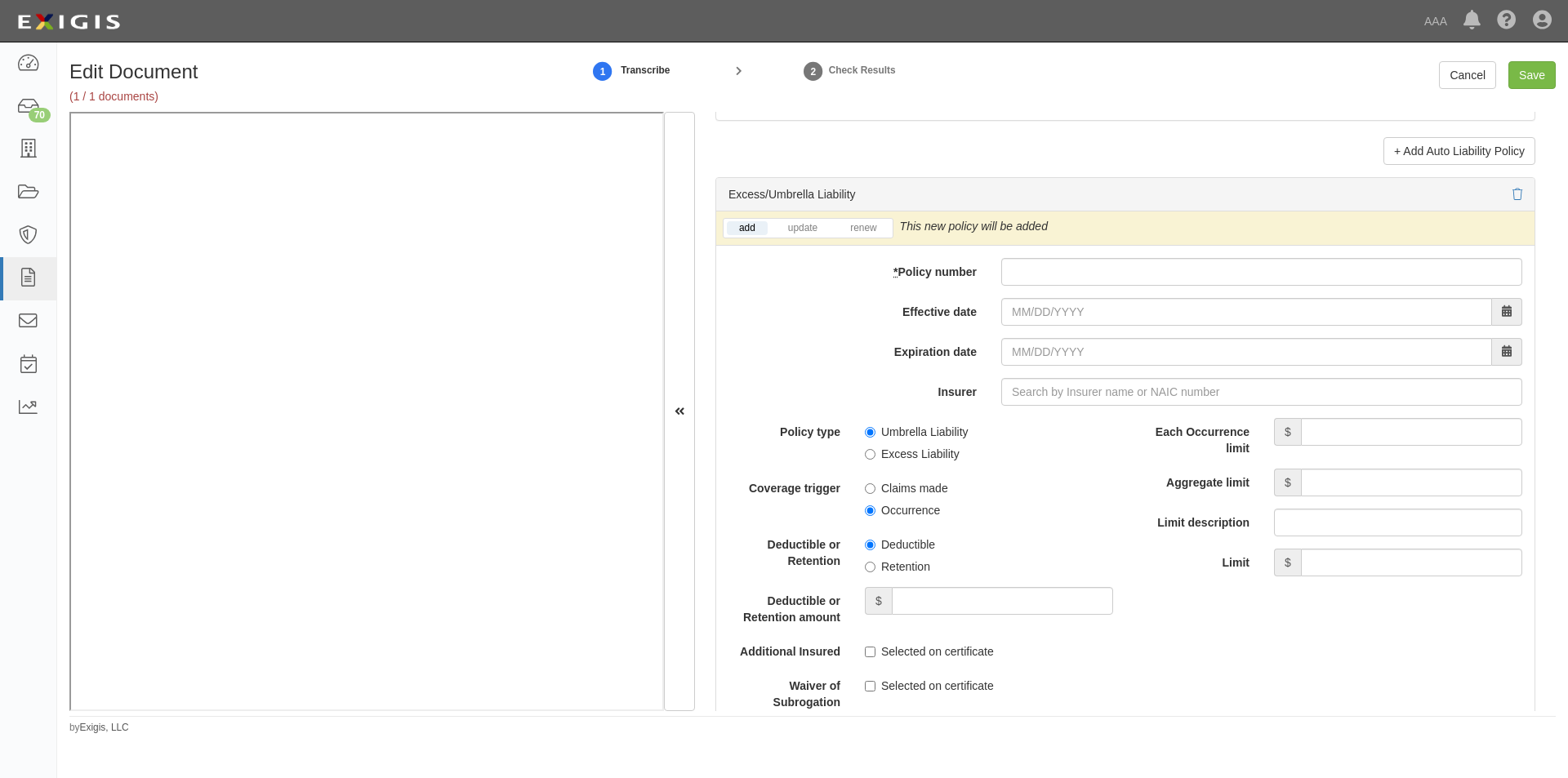
scroll to position [3130, 0]
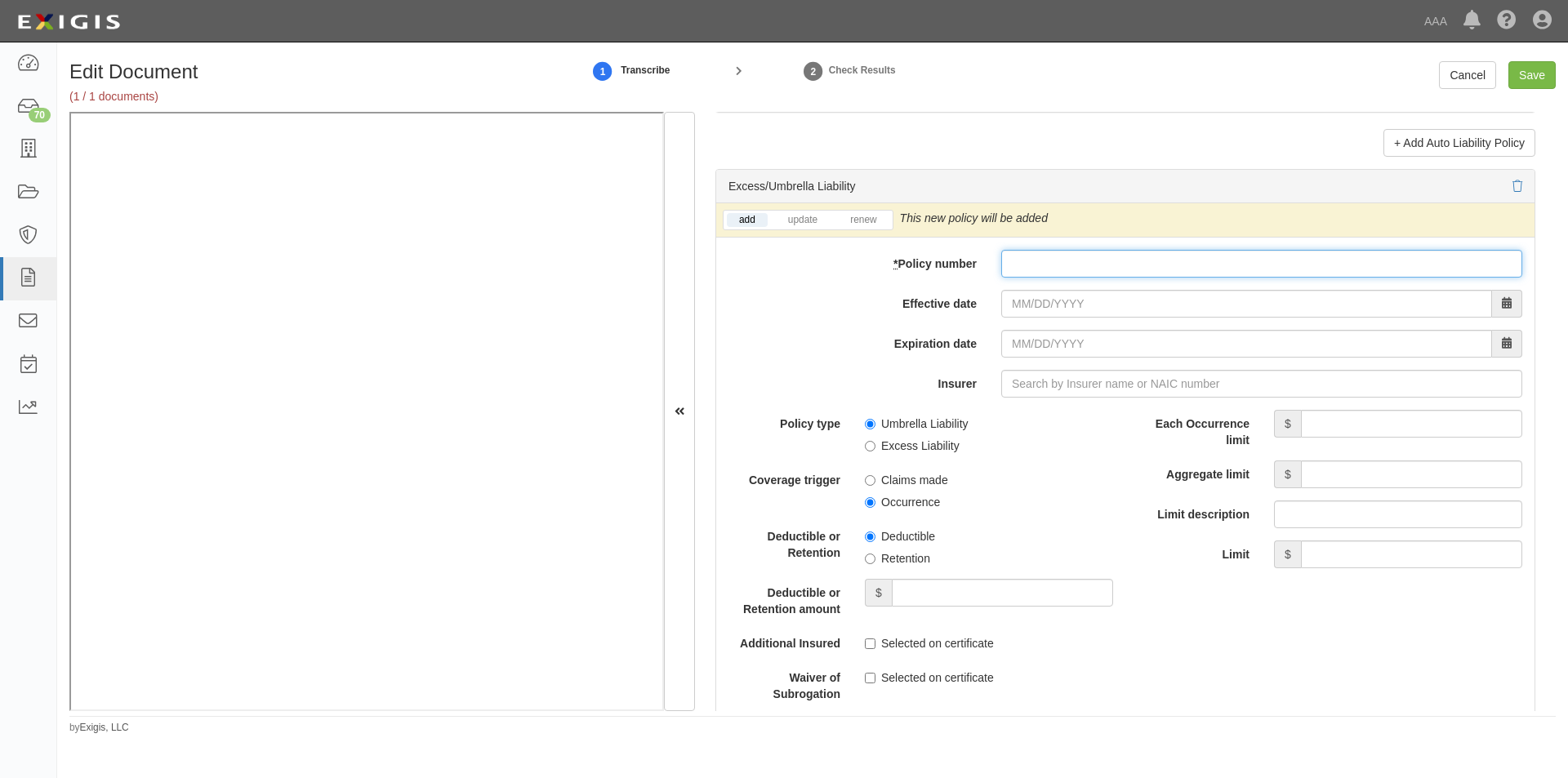
click at [1099, 263] on input "* Policy number" at bounding box center [1262, 264] width 521 height 28
type input "TH7-691-466402-045"
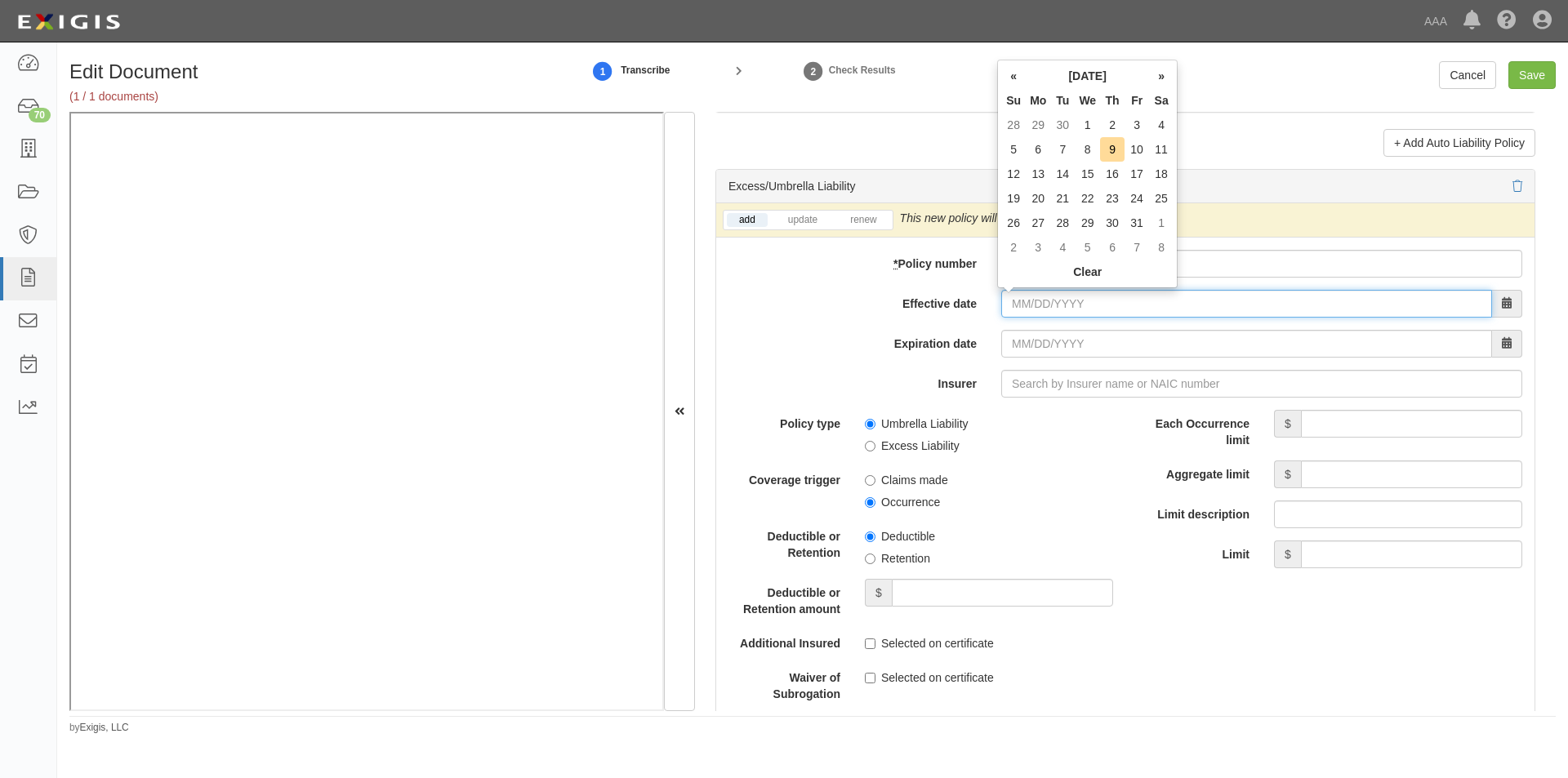
click at [1106, 304] on input "Effective date" at bounding box center [1246, 304] width 491 height 28
click at [1088, 124] on td "1" at bounding box center [1087, 125] width 26 height 25
type input "10/01/2025"
type input "10/01/2026"
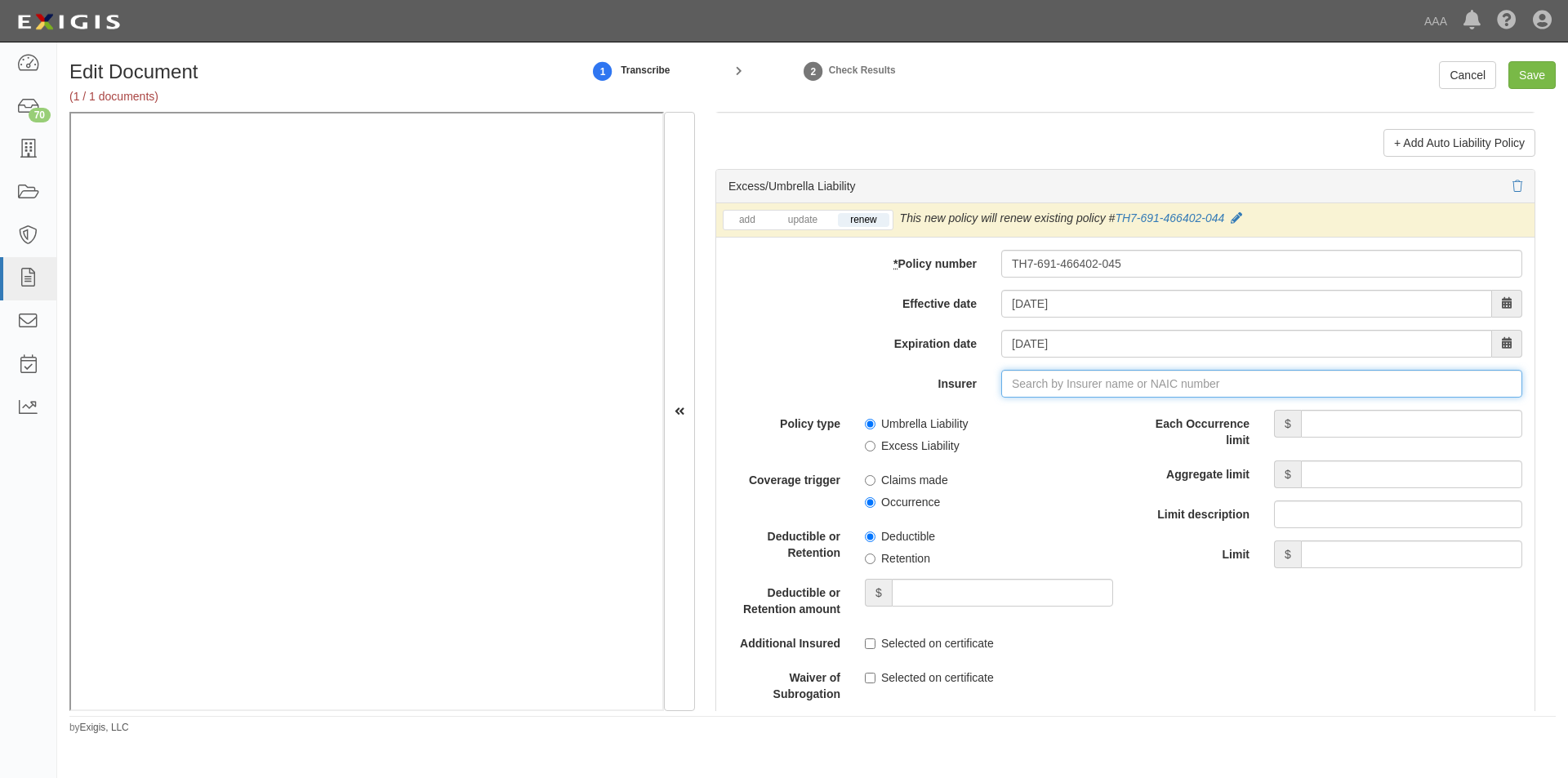
click at [1071, 373] on input "Insurer" at bounding box center [1262, 384] width 521 height 28
click at [1063, 411] on div "Liberty Insurance Corporation ( 42404 ) A XV Rating" at bounding box center [1040, 415] width 290 height 21
type input "Liberty Insurance Corporation (42404) A XV Rating"
click at [869, 417] on label "Umbrella Liability" at bounding box center [916, 424] width 104 height 17
click at [869, 419] on input "Umbrella Liability" at bounding box center [869, 424] width 11 height 11
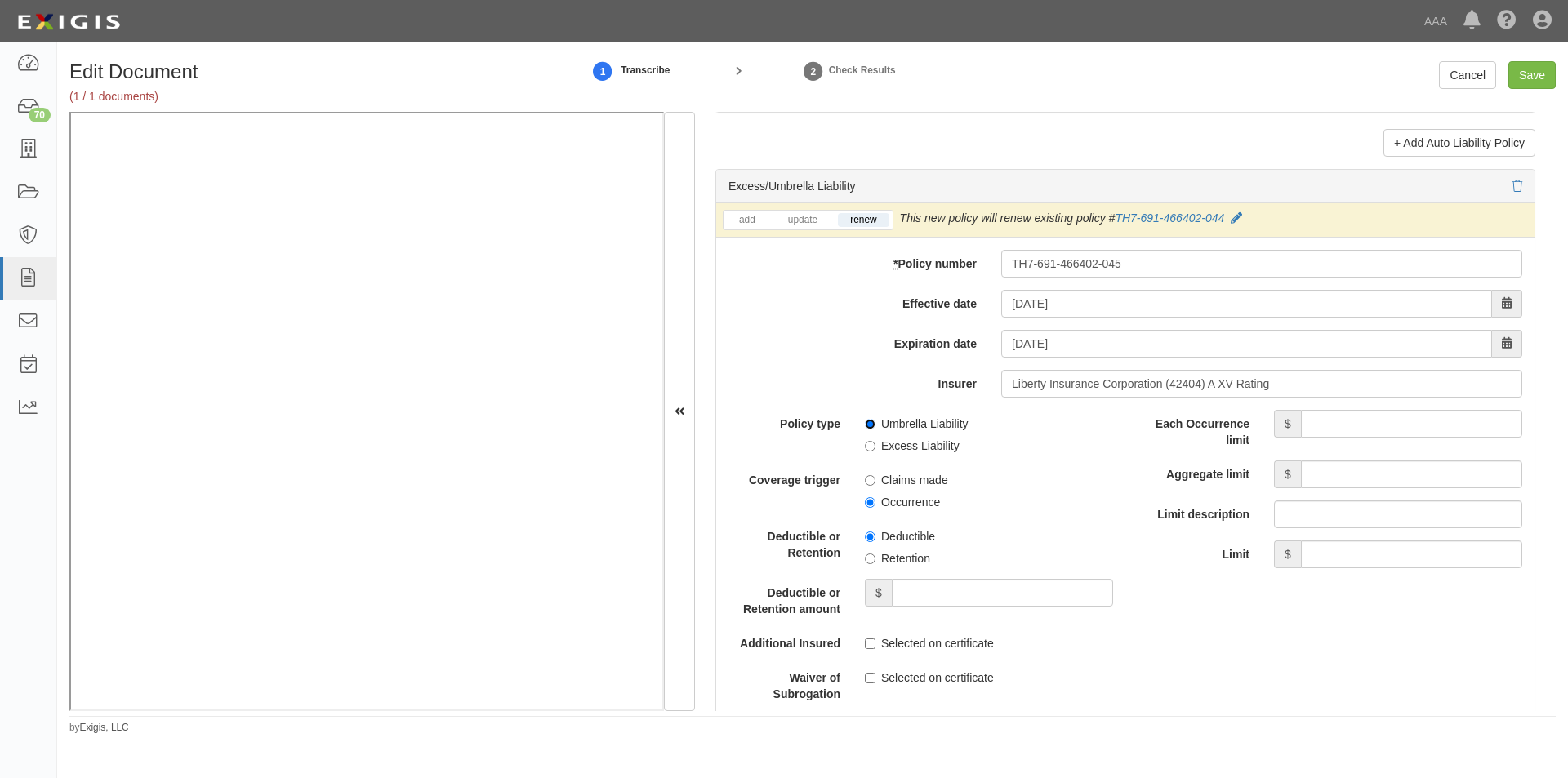
radio input "true"
click at [868, 504] on input "Occurrence" at bounding box center [869, 502] width 11 height 11
radio input "true"
click at [1349, 421] on input "Each Occurrence limit" at bounding box center [1411, 424] width 221 height 28
type input "5,000,000"
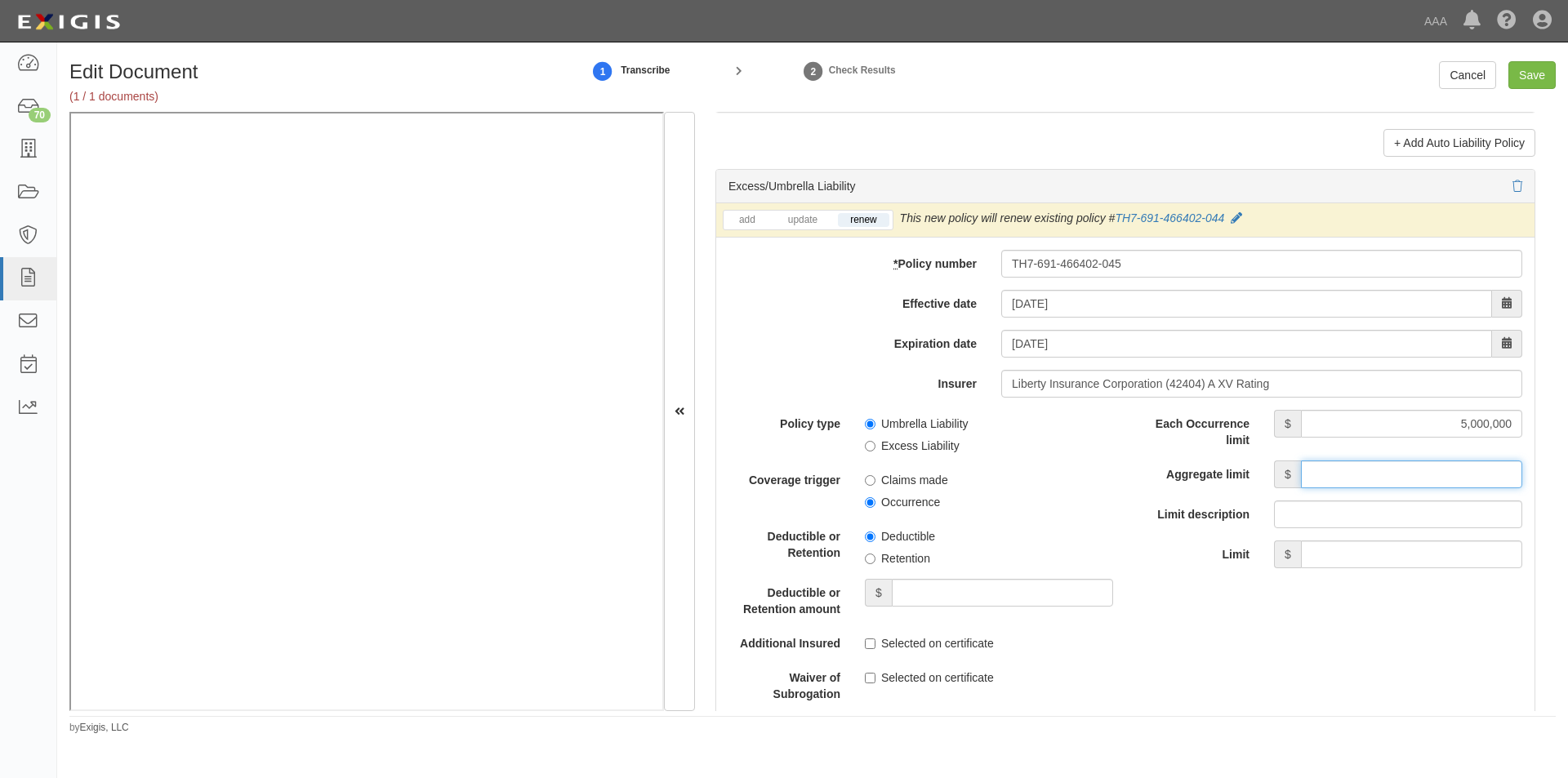
click at [1352, 479] on input "Aggregate limit" at bounding box center [1411, 474] width 221 height 28
type input "5,000,000"
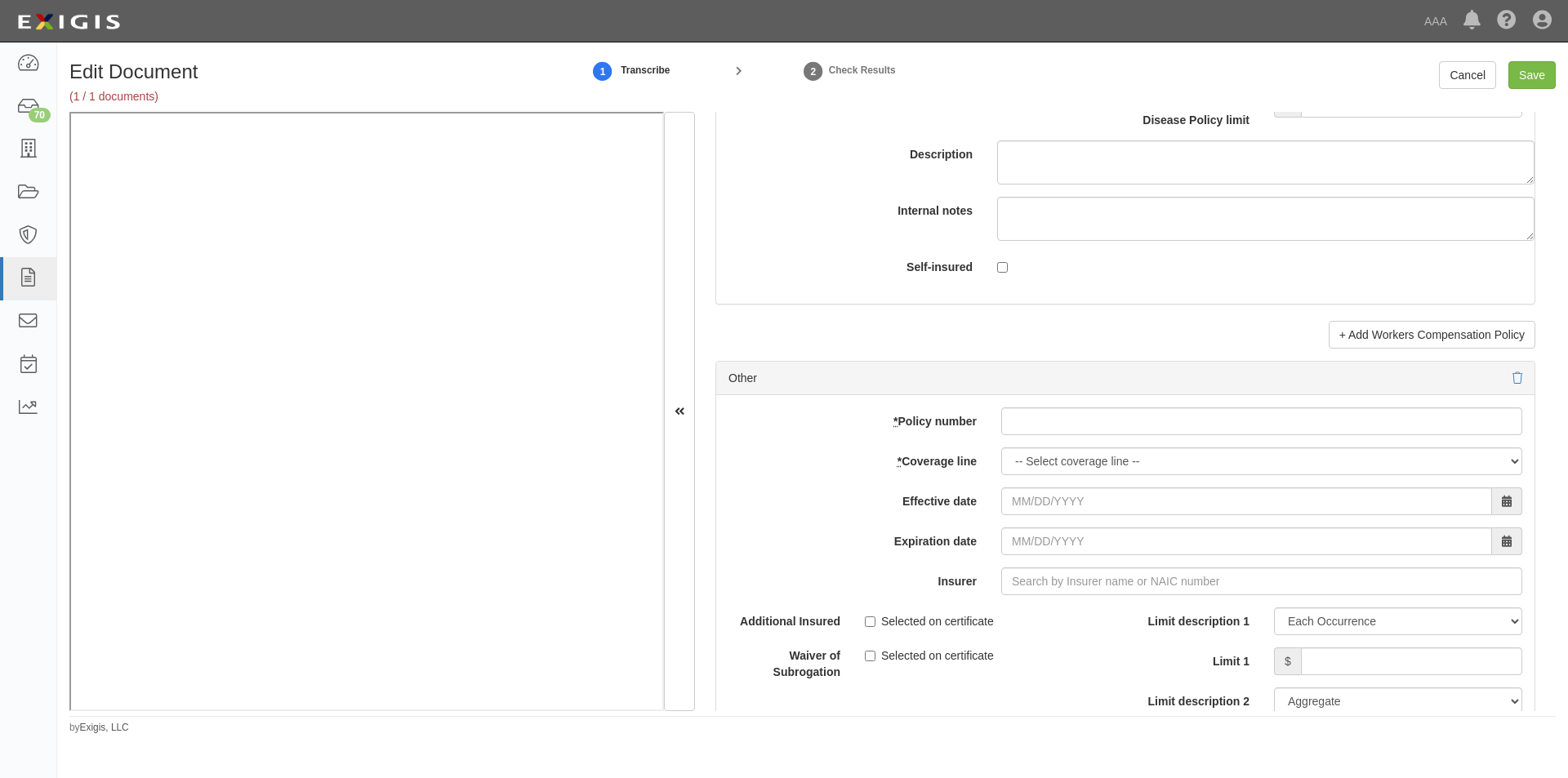
scroll to position [4433, 0]
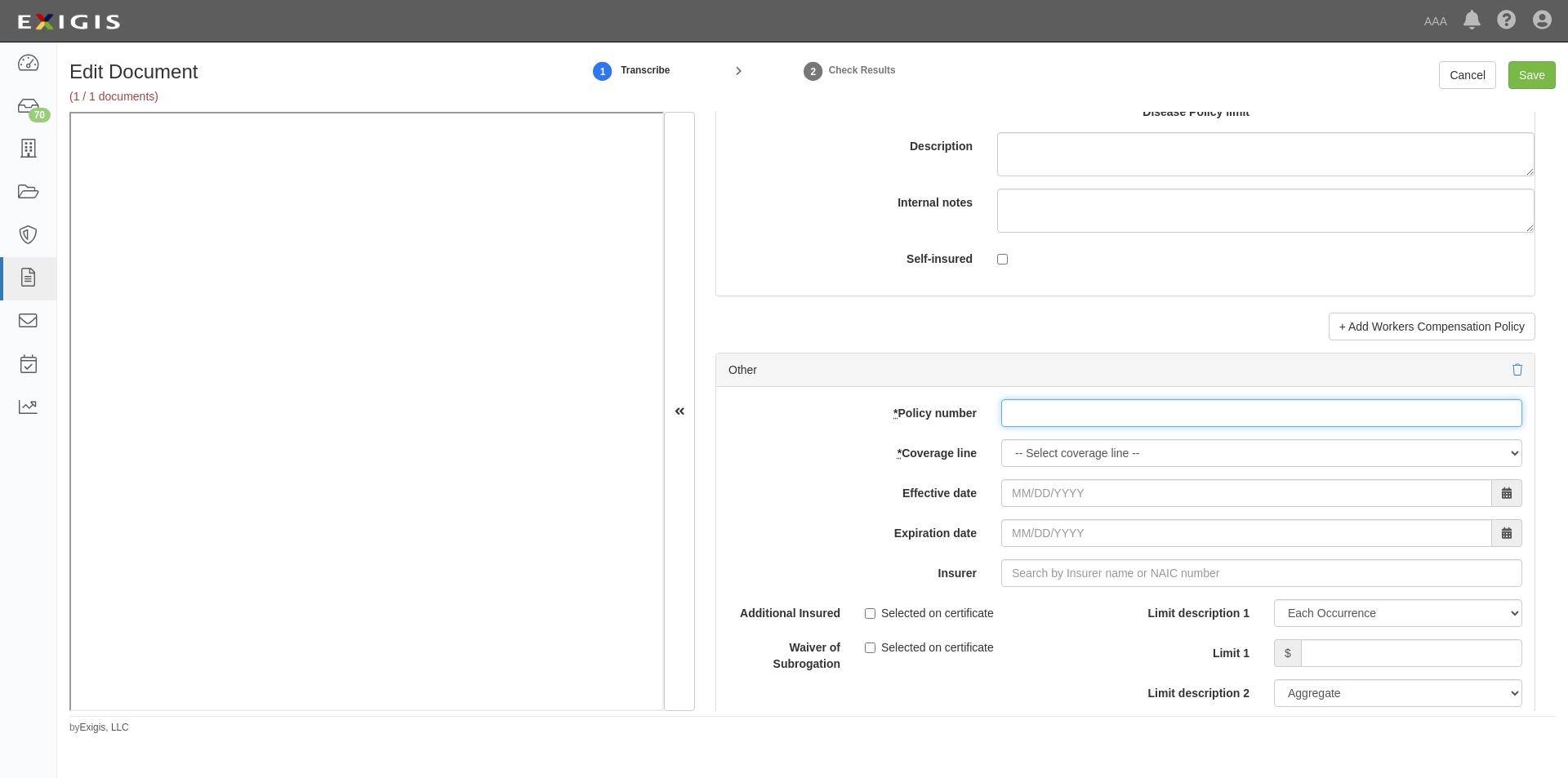
click at [1136, 416] on input "* Policy number" at bounding box center [1262, 413] width 521 height 28
type input "EB2-C9B-466402-095"
click at [1105, 450] on select "-- Select coverage line -- Asbestos Abatement Auto Physical Damage Boiler & Mac…" at bounding box center [1262, 454] width 521 height 28
select select "70"
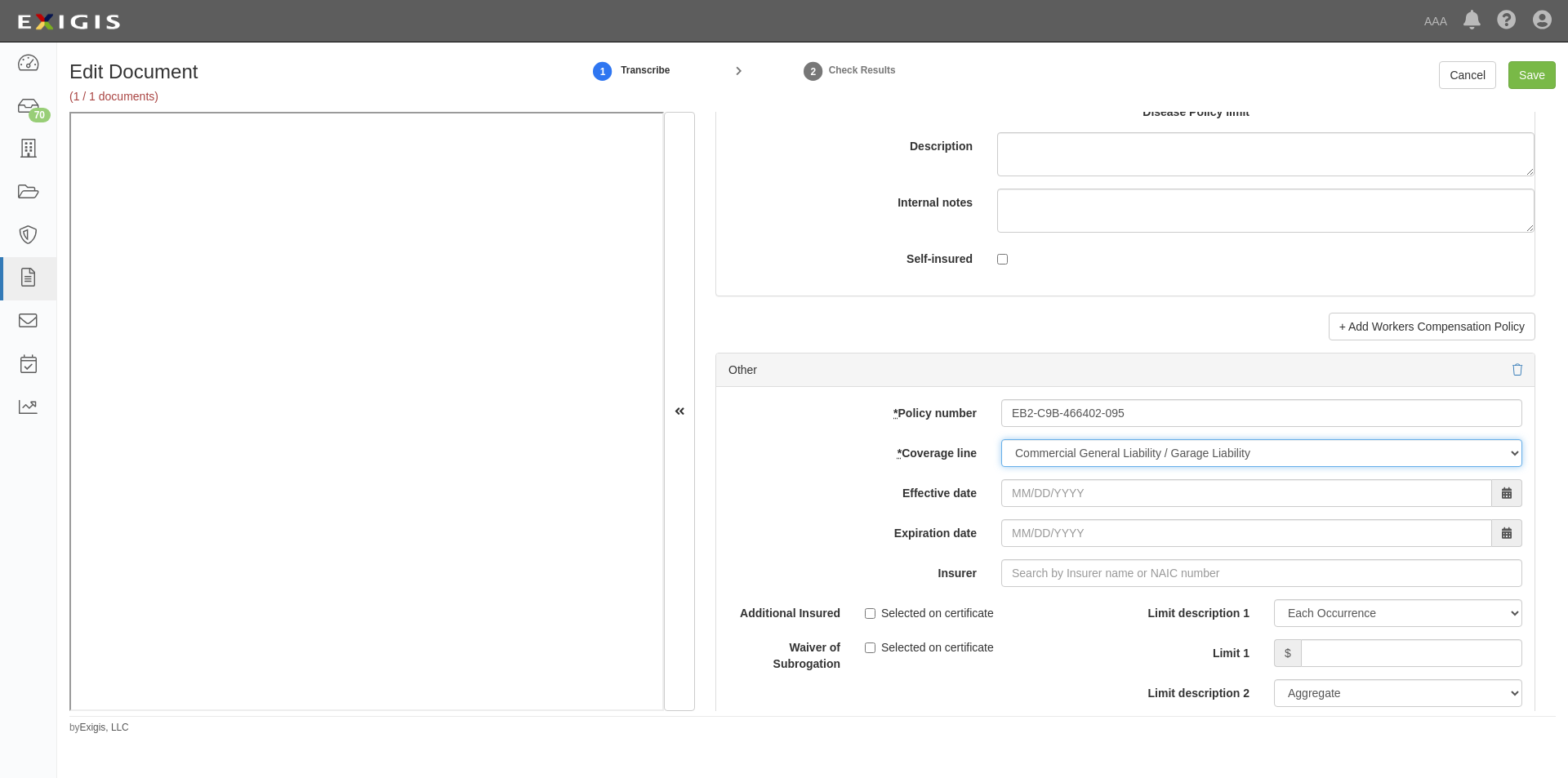
click at [1001, 467] on select "-- Select coverage line -- Asbestos Abatement Auto Physical Damage Boiler & Mac…" at bounding box center [1262, 454] width 521 height 28
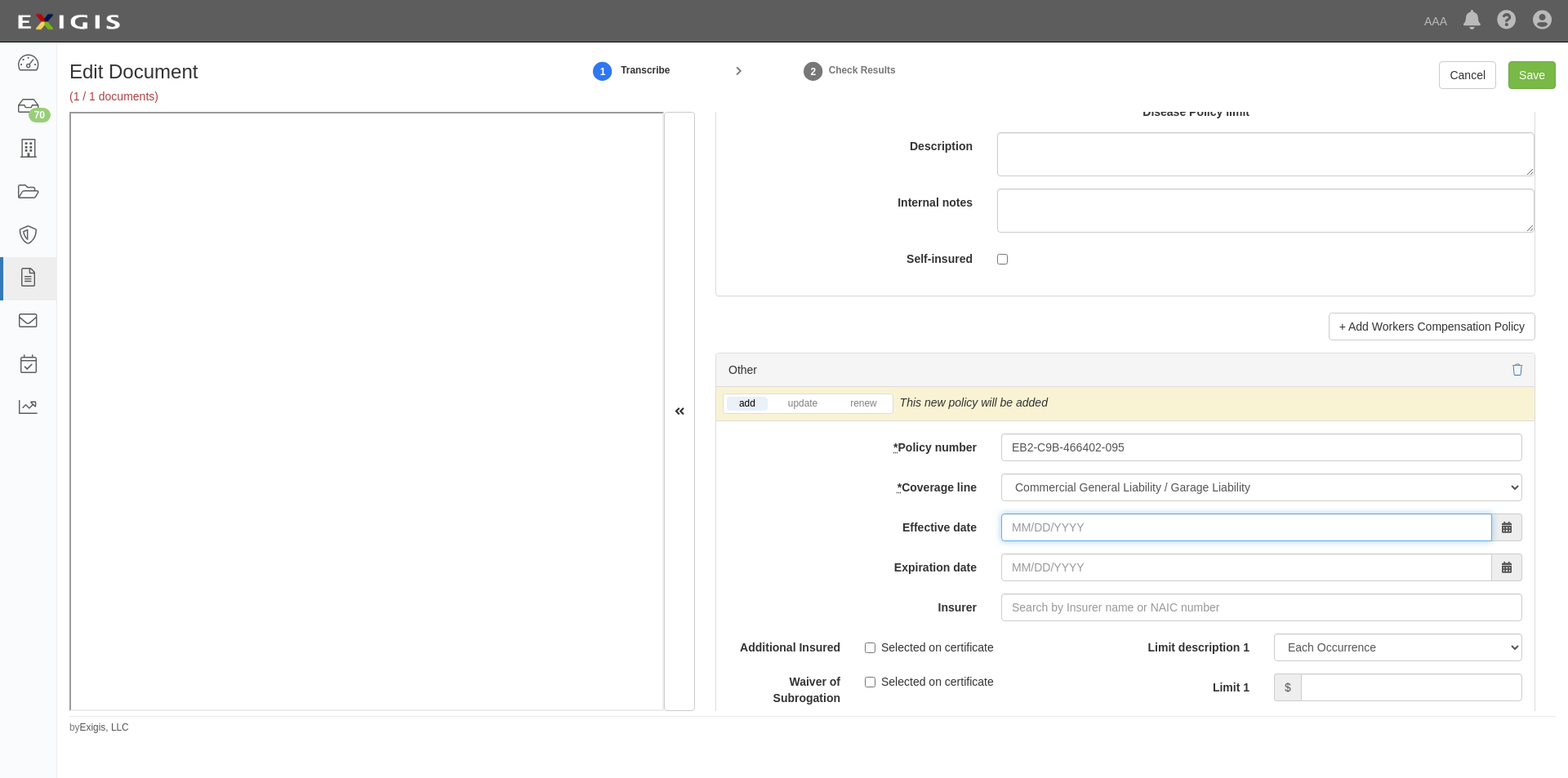
click at [1095, 529] on input "Effective date" at bounding box center [1246, 528] width 491 height 28
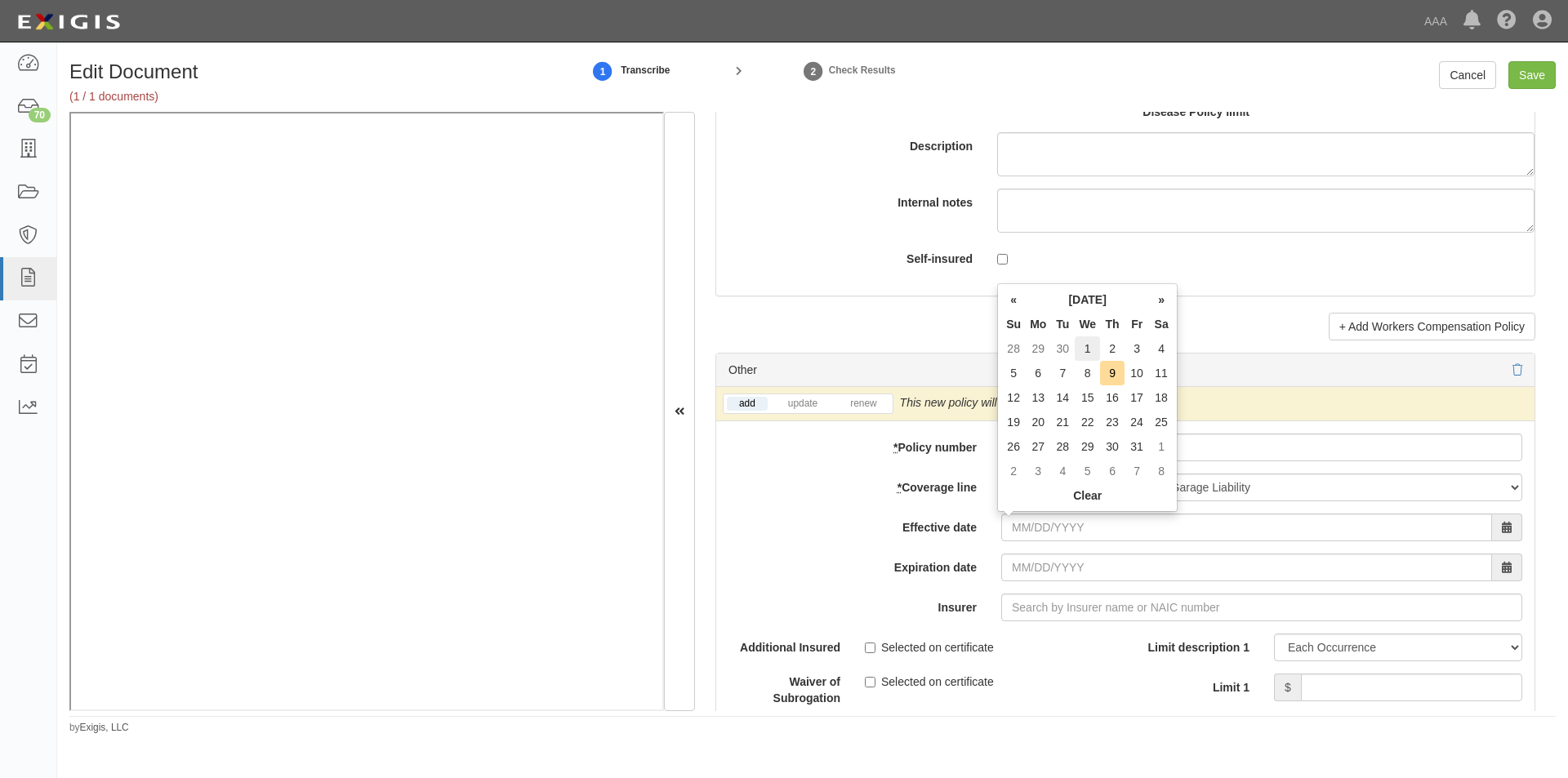
click at [1090, 351] on td "1" at bounding box center [1087, 349] width 26 height 25
type input "10/01/2025"
type input "[DATE]"
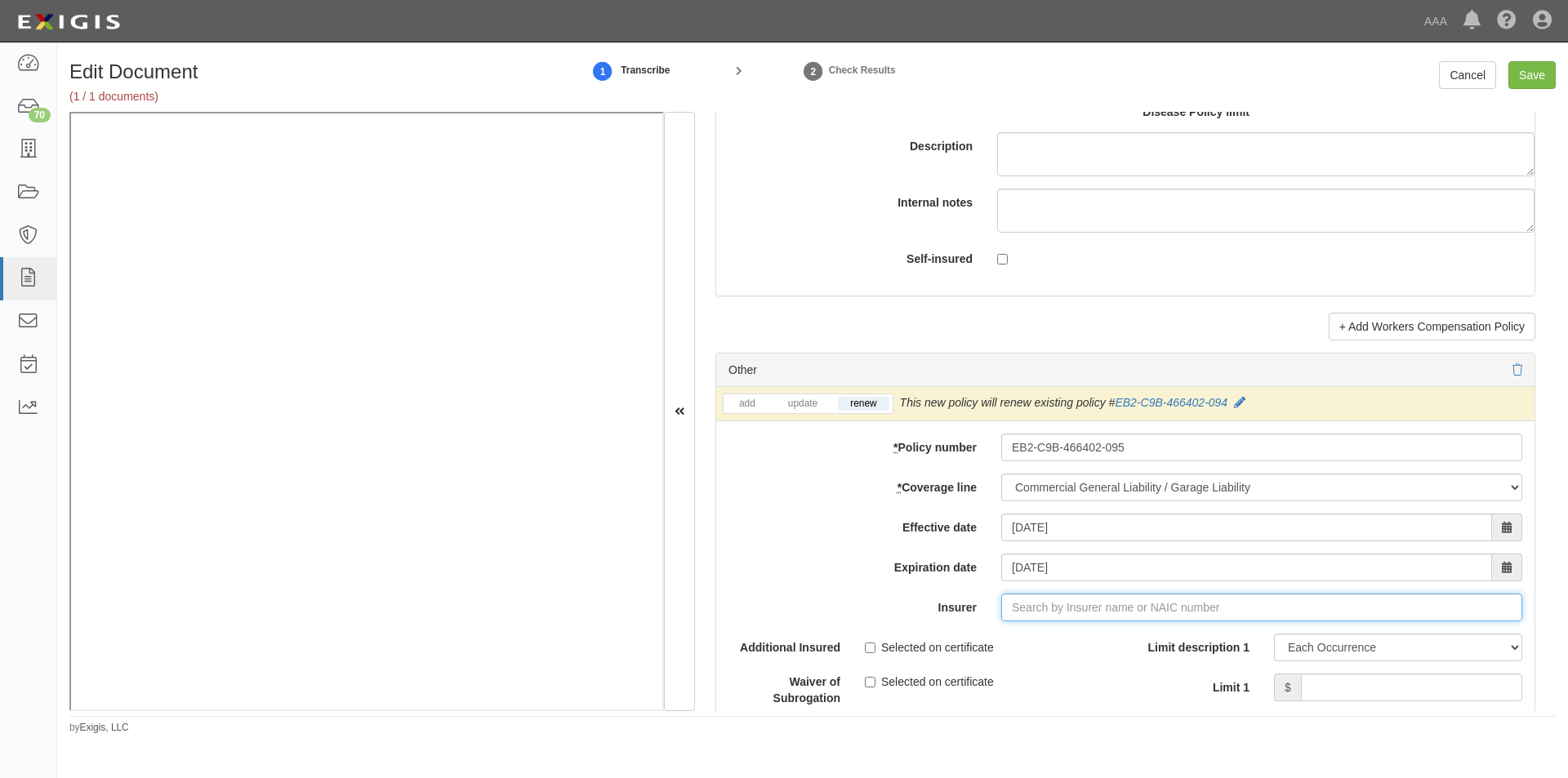
click at [1081, 613] on input "Insurer" at bounding box center [1262, 608] width 521 height 28
type input "21st Century Advantage Insurance Company (25232) NR Rating"
type input "2"
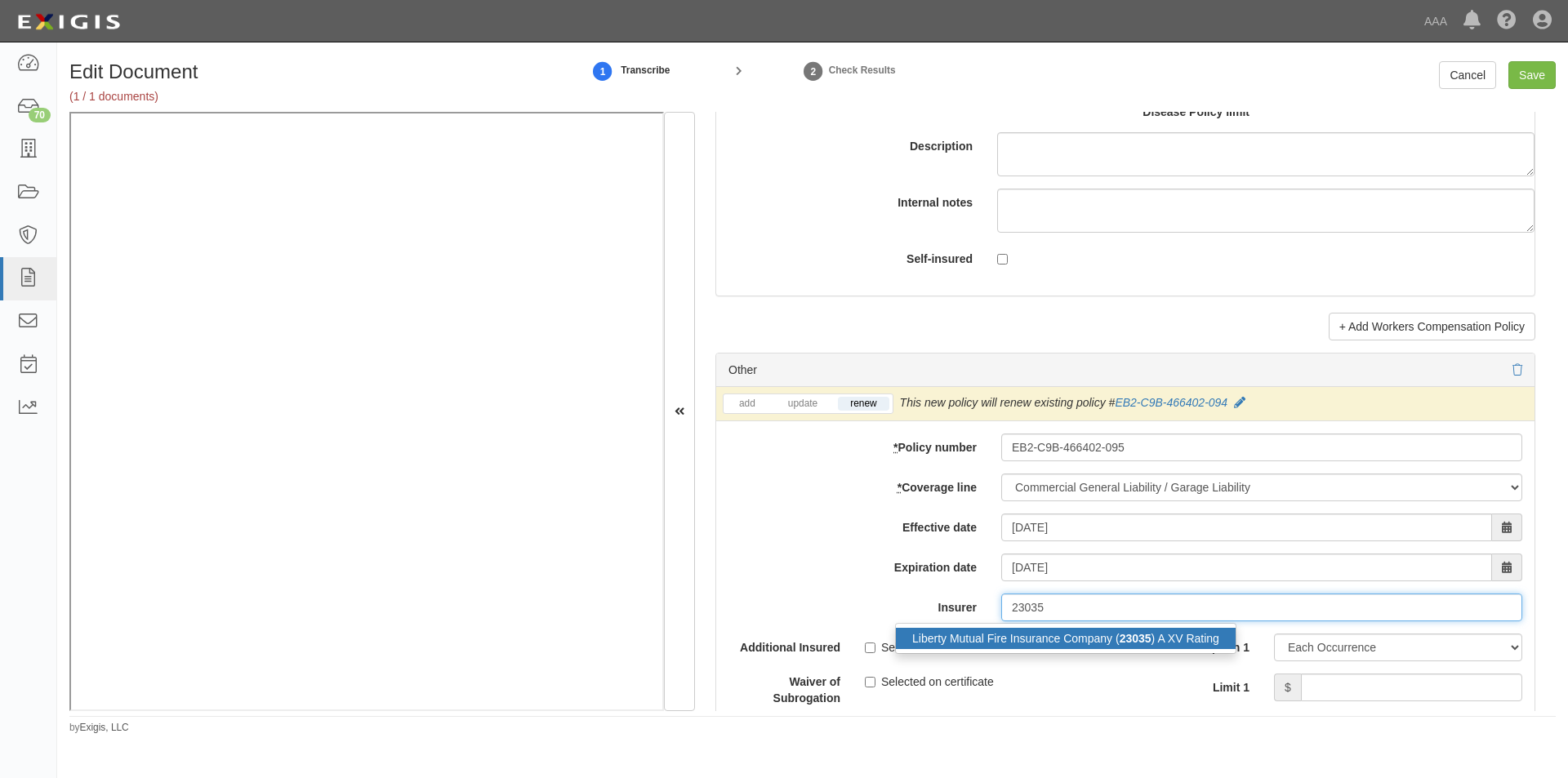
click at [1077, 633] on div "Liberty Mutual Fire Insurance Company ( 23035 ) A XV Rating" at bounding box center [1066, 639] width 340 height 21
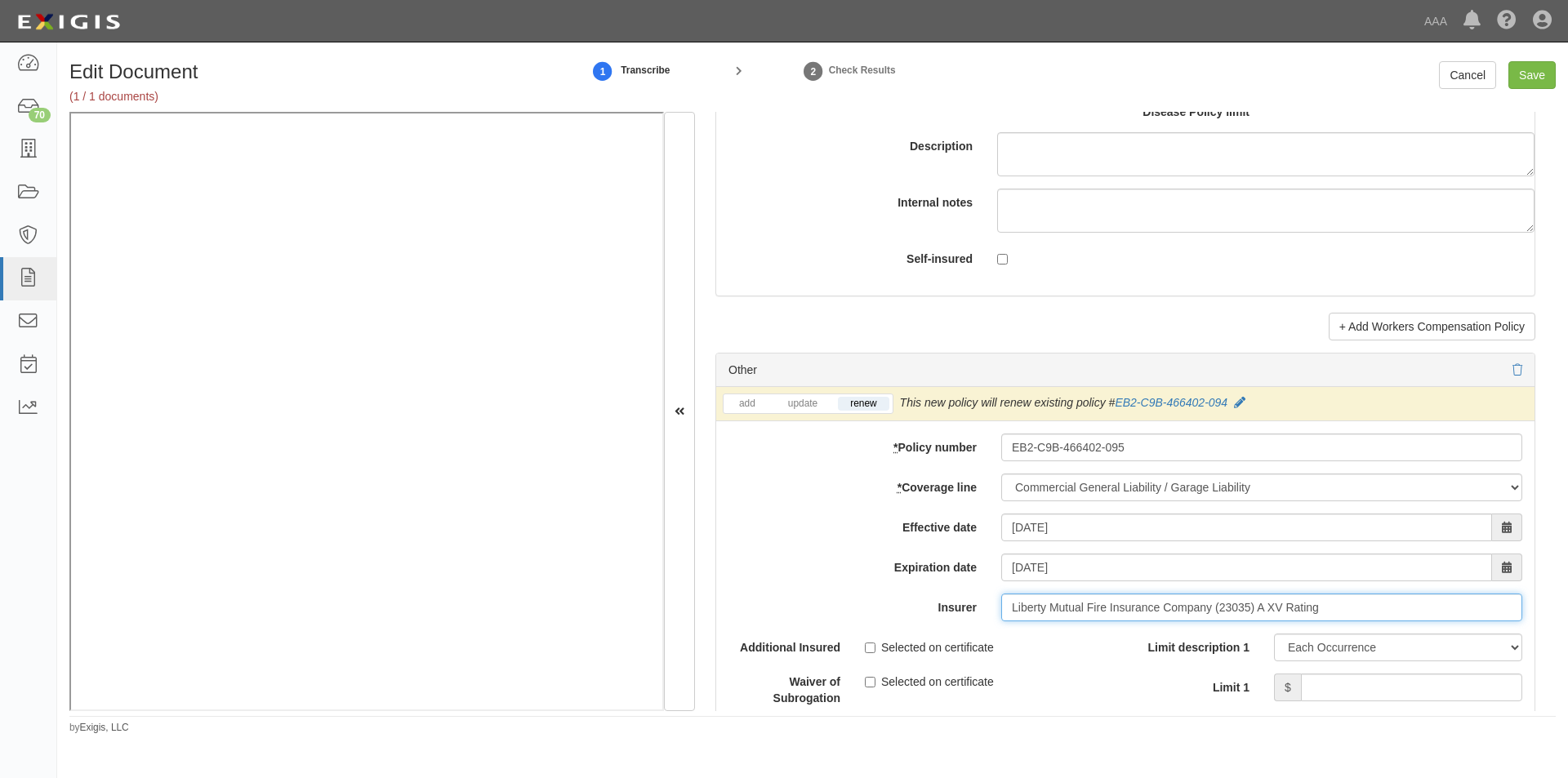
scroll to position [4678, 0]
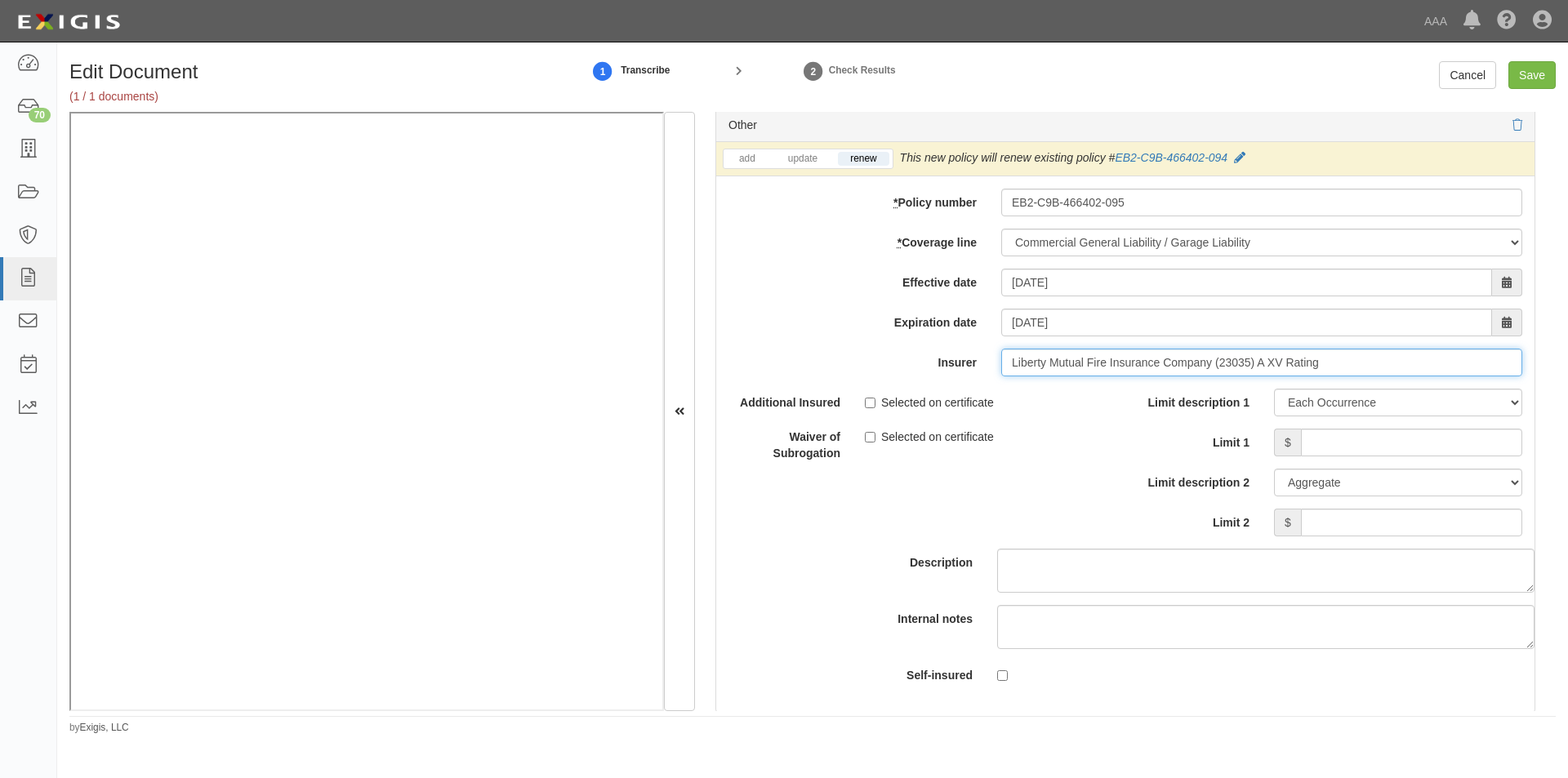
type input "Liberty Mutual Fire Insurance Company (23035) A XV Rating"
click at [864, 406] on input "Selected on certificate" at bounding box center [869, 403] width 11 height 11
checkbox input "true"
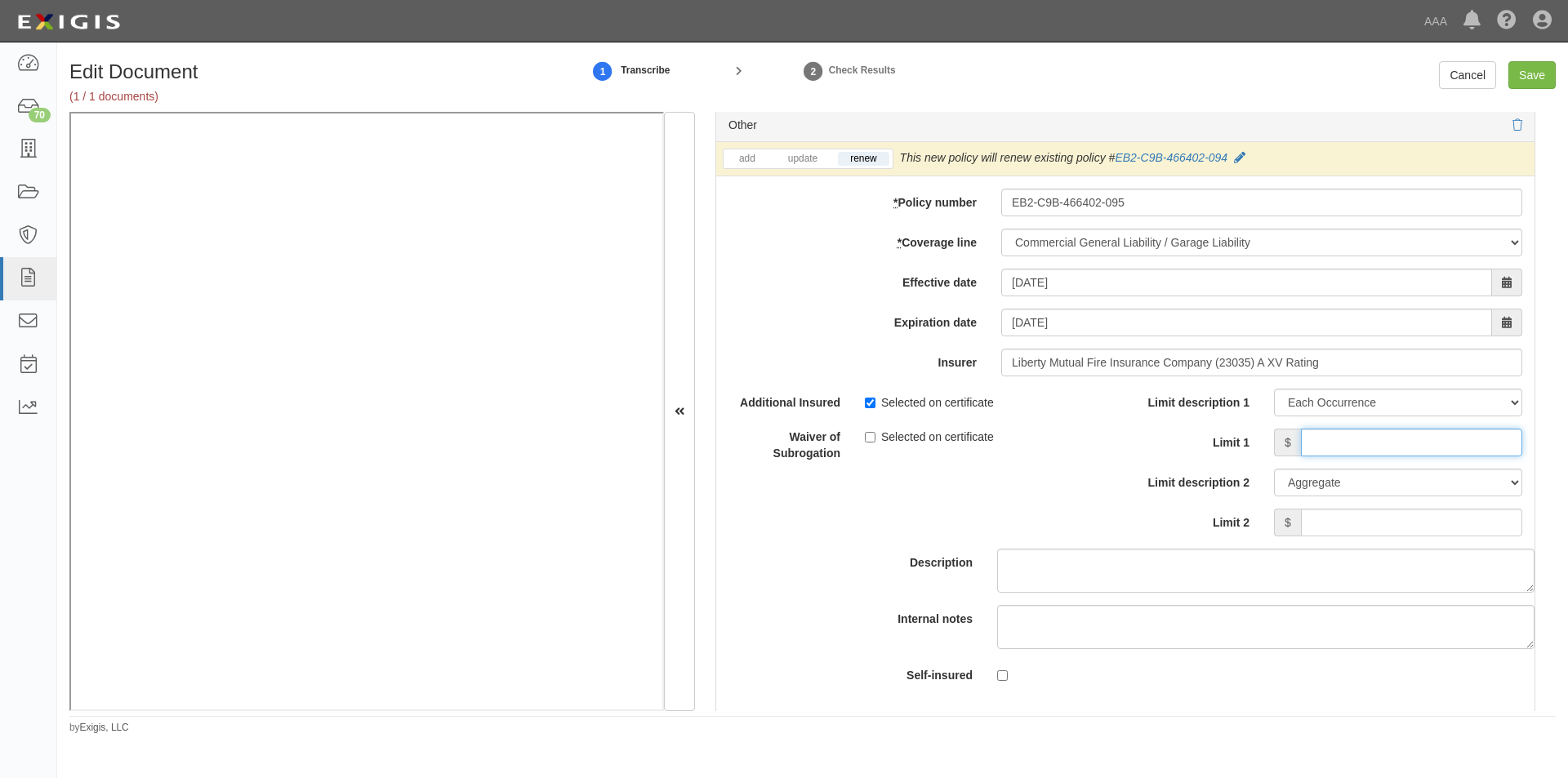
click at [1313, 442] on input "Limit 1" at bounding box center [1411, 443] width 221 height 28
type input "2,000,000"
click at [1354, 528] on input "Limit 2" at bounding box center [1411, 523] width 221 height 28
type input "4,000,000"
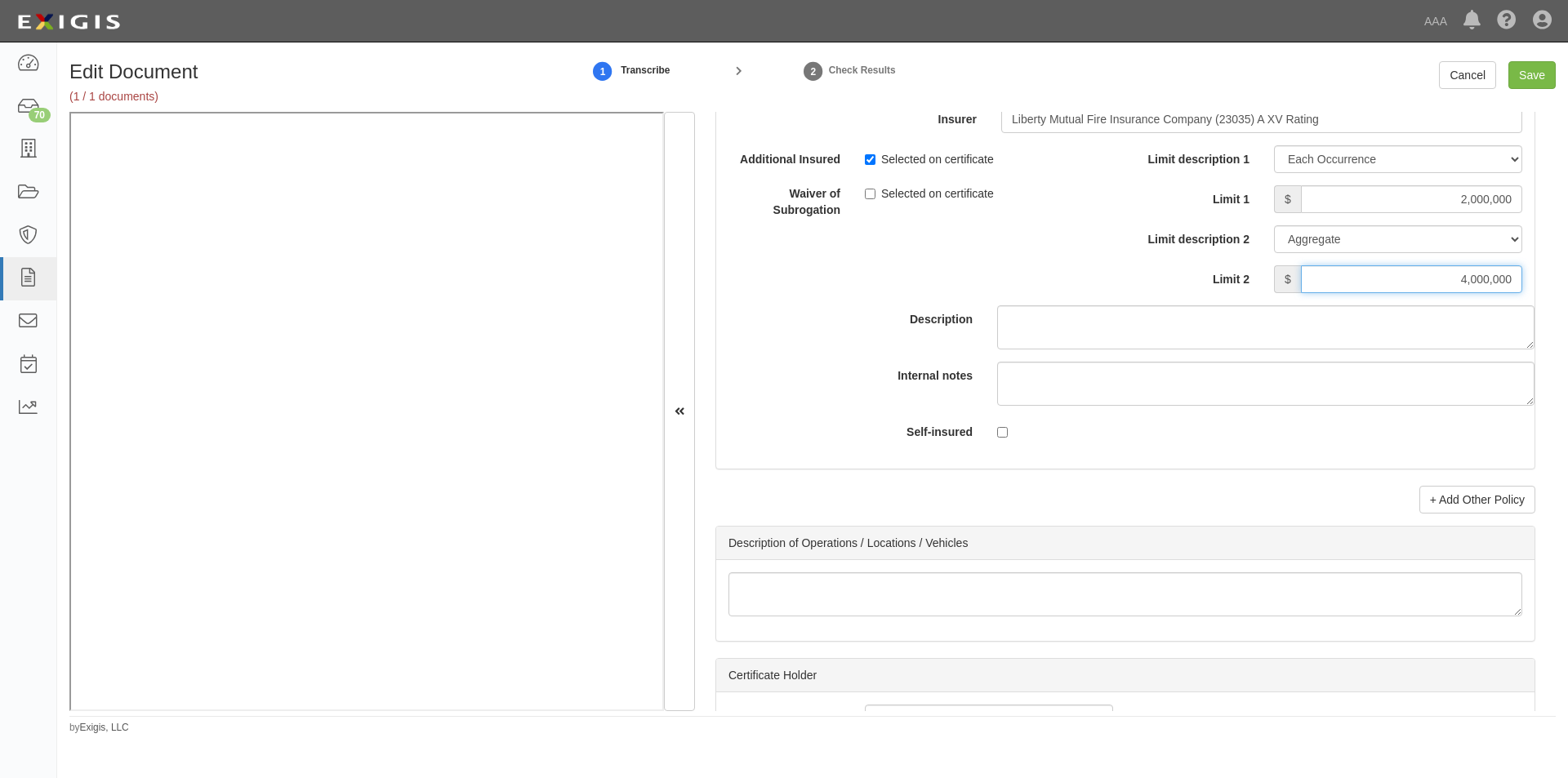
scroll to position [4947, 0]
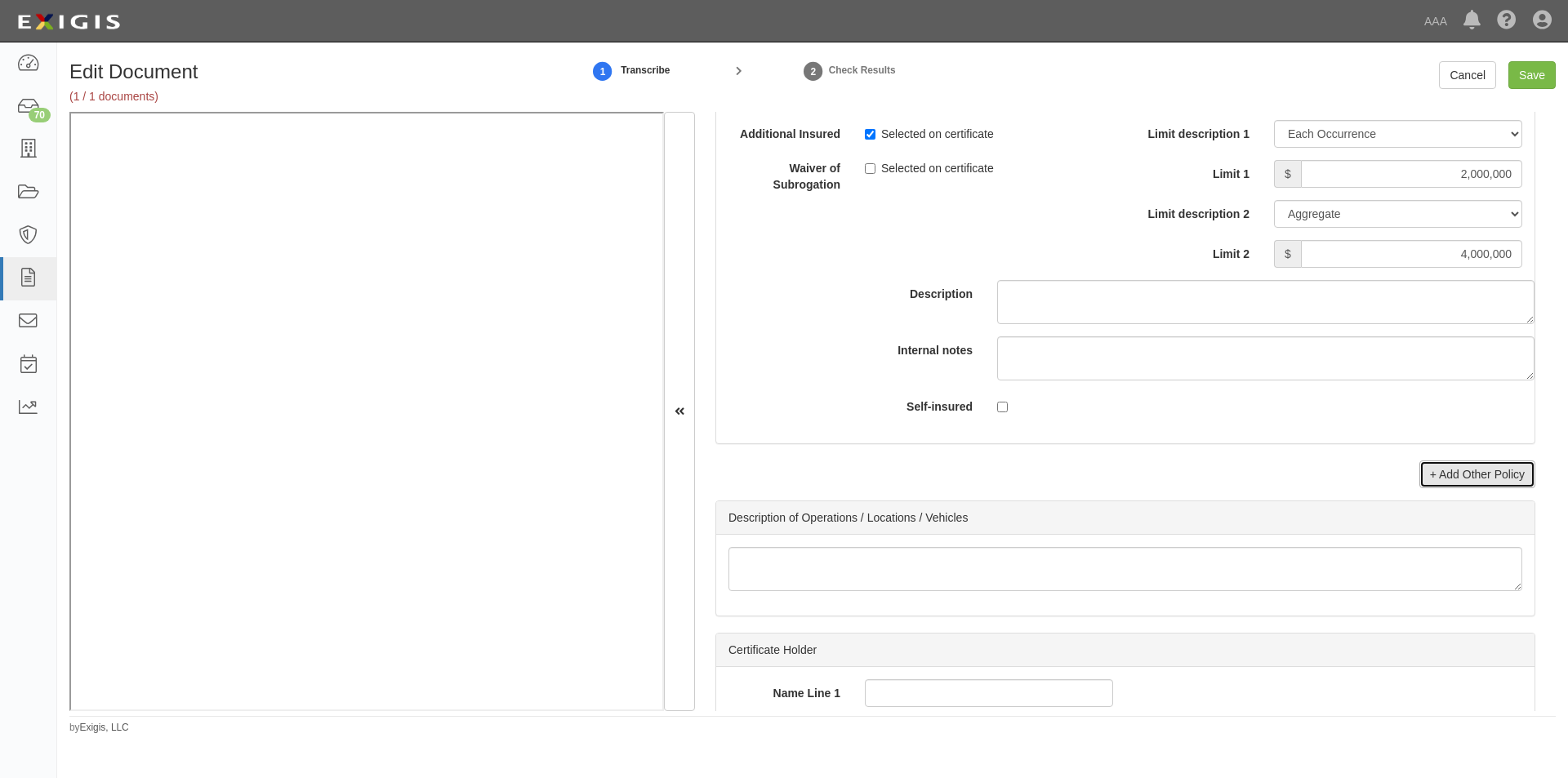
click at [1468, 481] on link "+ Add Other Policy" at bounding box center [1476, 474] width 116 height 28
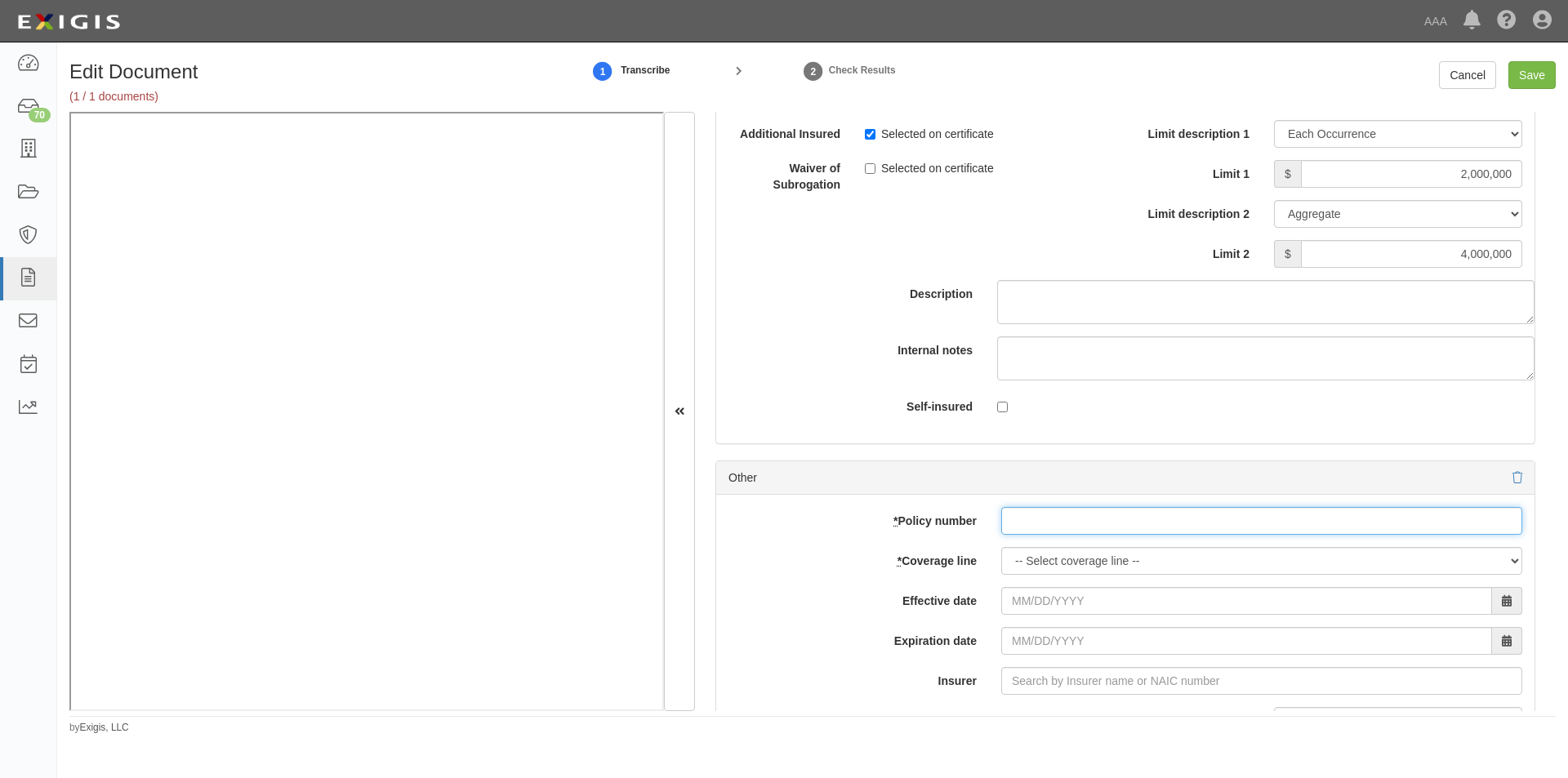
paste input "EB2-C9B-466402-095"
type input "EB2-C9B-466402-095"
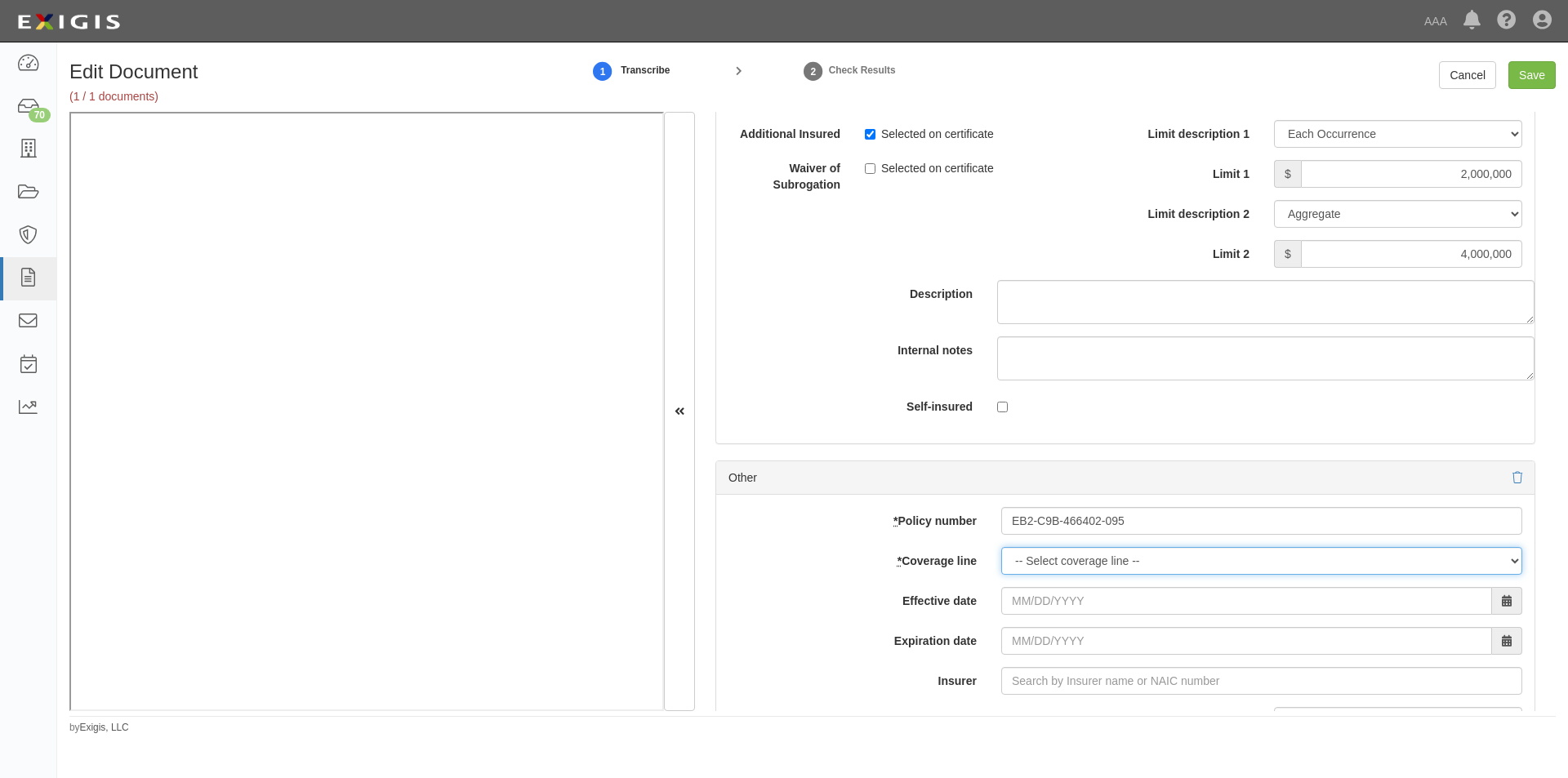
click at [1064, 560] on select "-- Select coverage line -- Asbestos Abatement Auto Physical Damage Boiler & Mac…" at bounding box center [1262, 561] width 521 height 28
select select "56"
click at [1001, 575] on select "-- Select coverage line -- Asbestos Abatement Auto Physical Damage Boiler & Mac…" at bounding box center [1262, 561] width 521 height 28
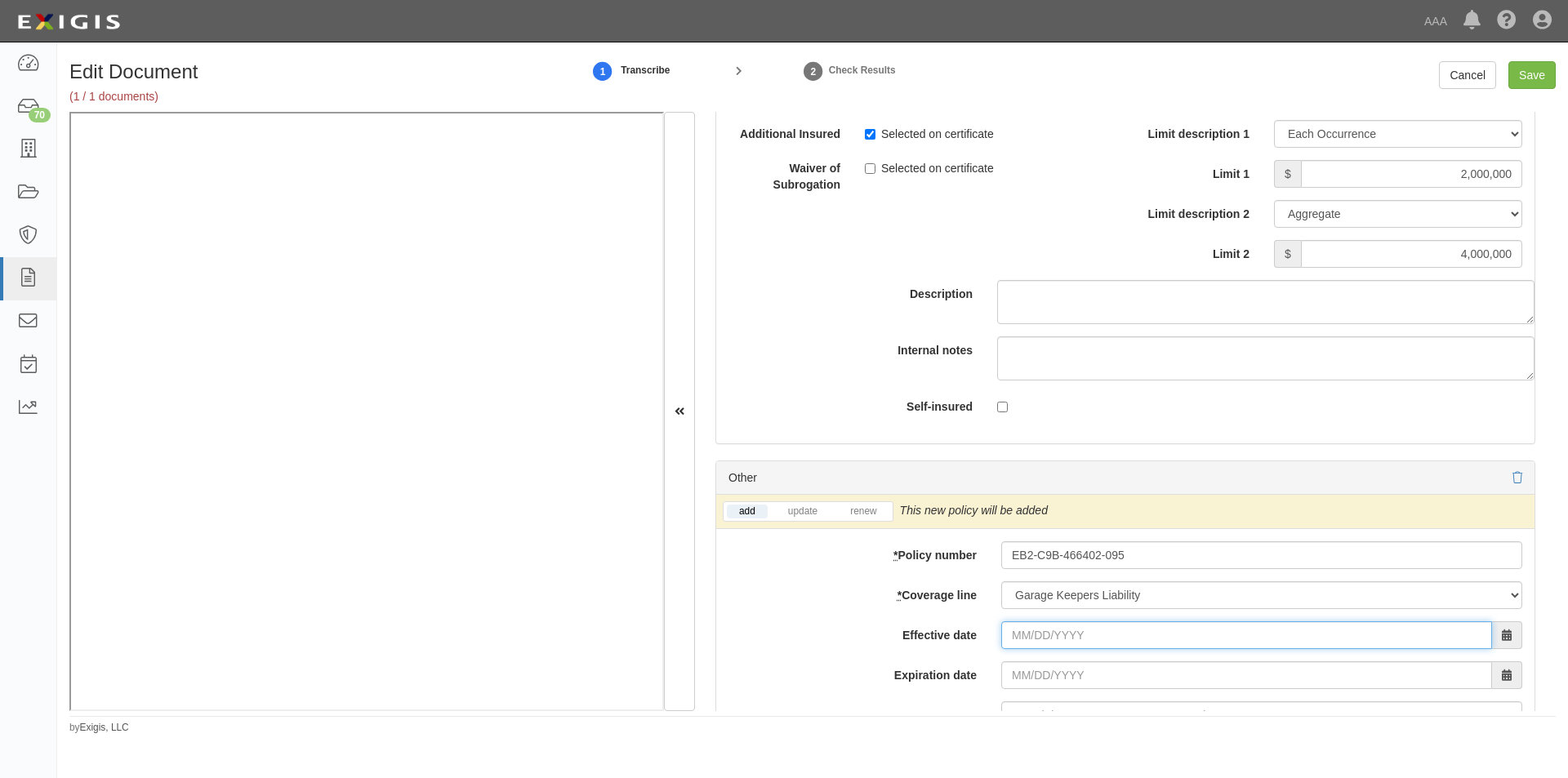
click at [1051, 637] on input "Effective date" at bounding box center [1246, 635] width 491 height 28
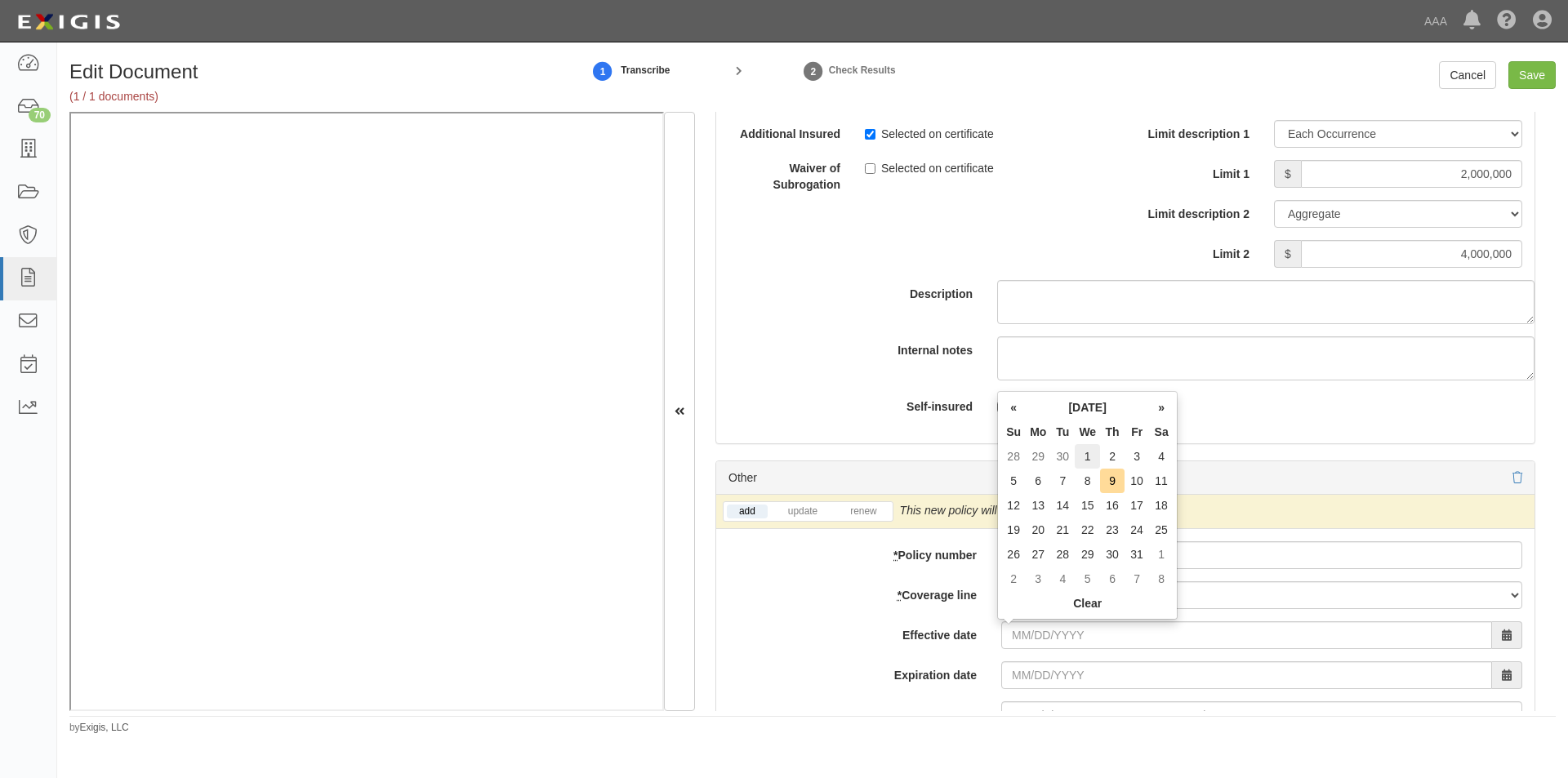
click at [1091, 455] on td "1" at bounding box center [1087, 457] width 26 height 25
type input "[DATE]"
type input "10/01/2026"
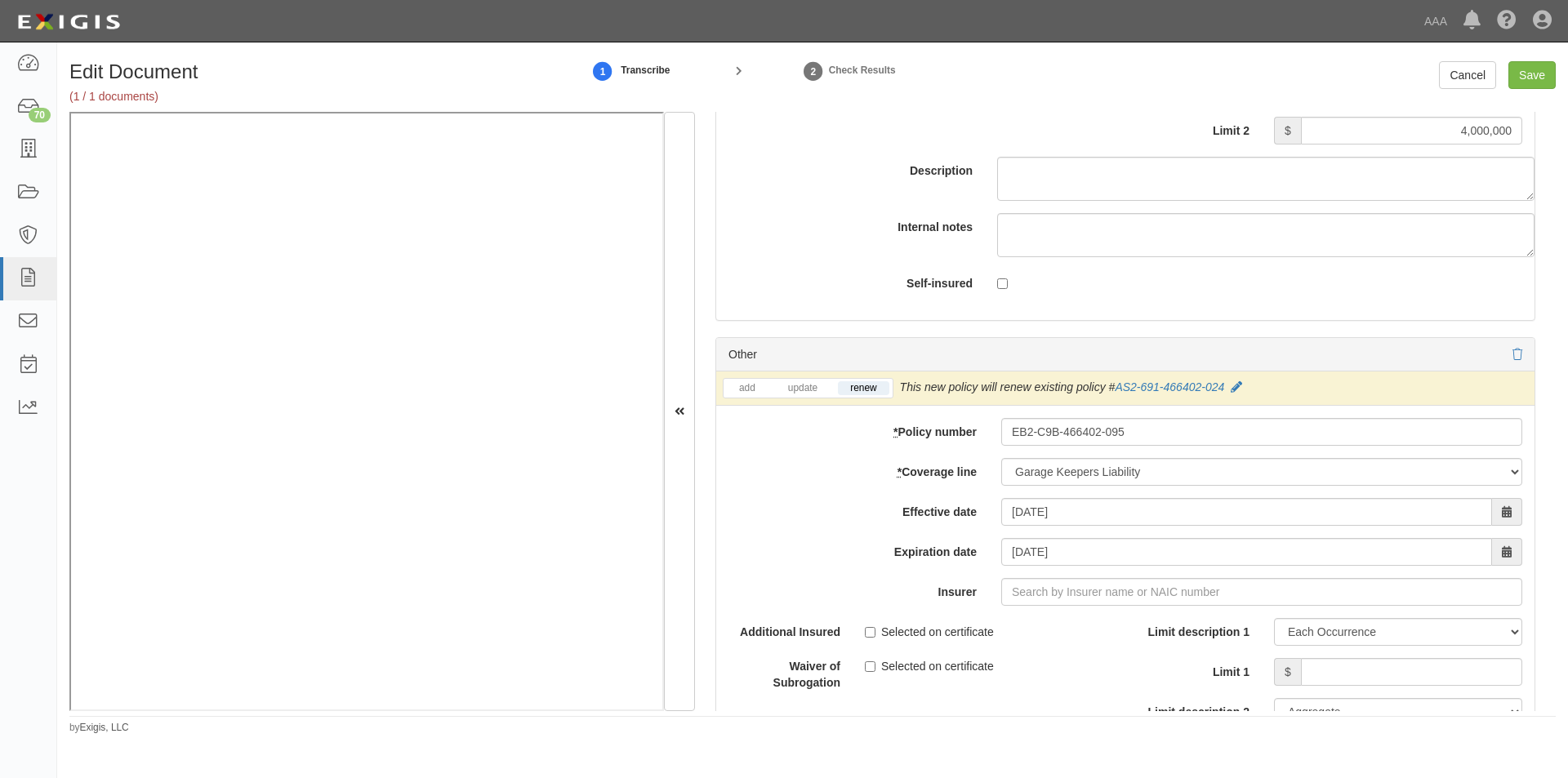
scroll to position [5274, 0]
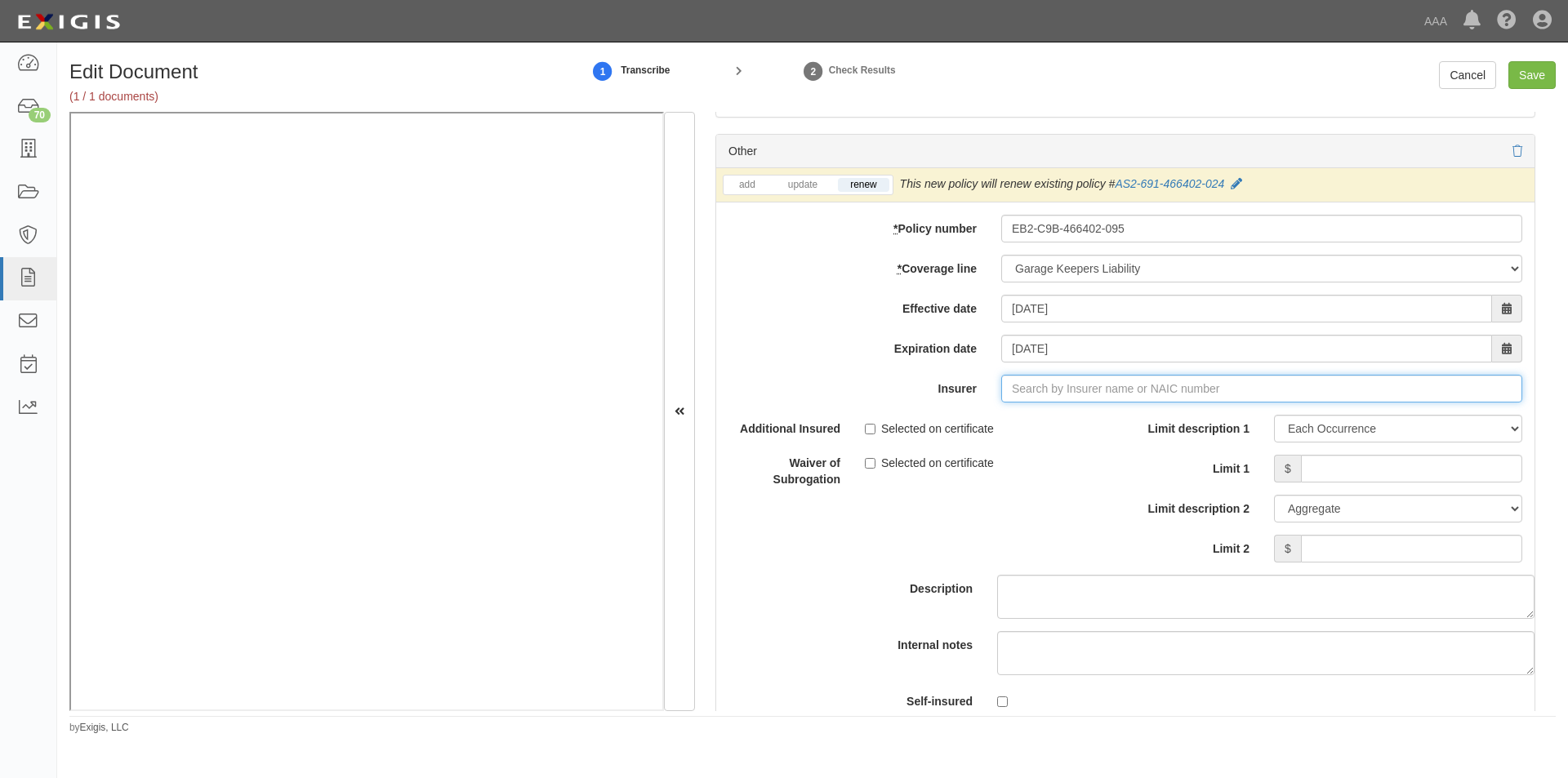
click at [1079, 394] on input "Insurer" at bounding box center [1262, 389] width 521 height 28
type input "21st Century Advantage Insurance Company (25232) NR Rating"
type input "2"
click at [1080, 417] on div "Liberty Mutual Fire Insurance Company ( 23035 ) A XV Rating" at bounding box center [1066, 420] width 340 height 21
type input "Liberty Mutual Fire Insurance Company (23035) A XV Rating"
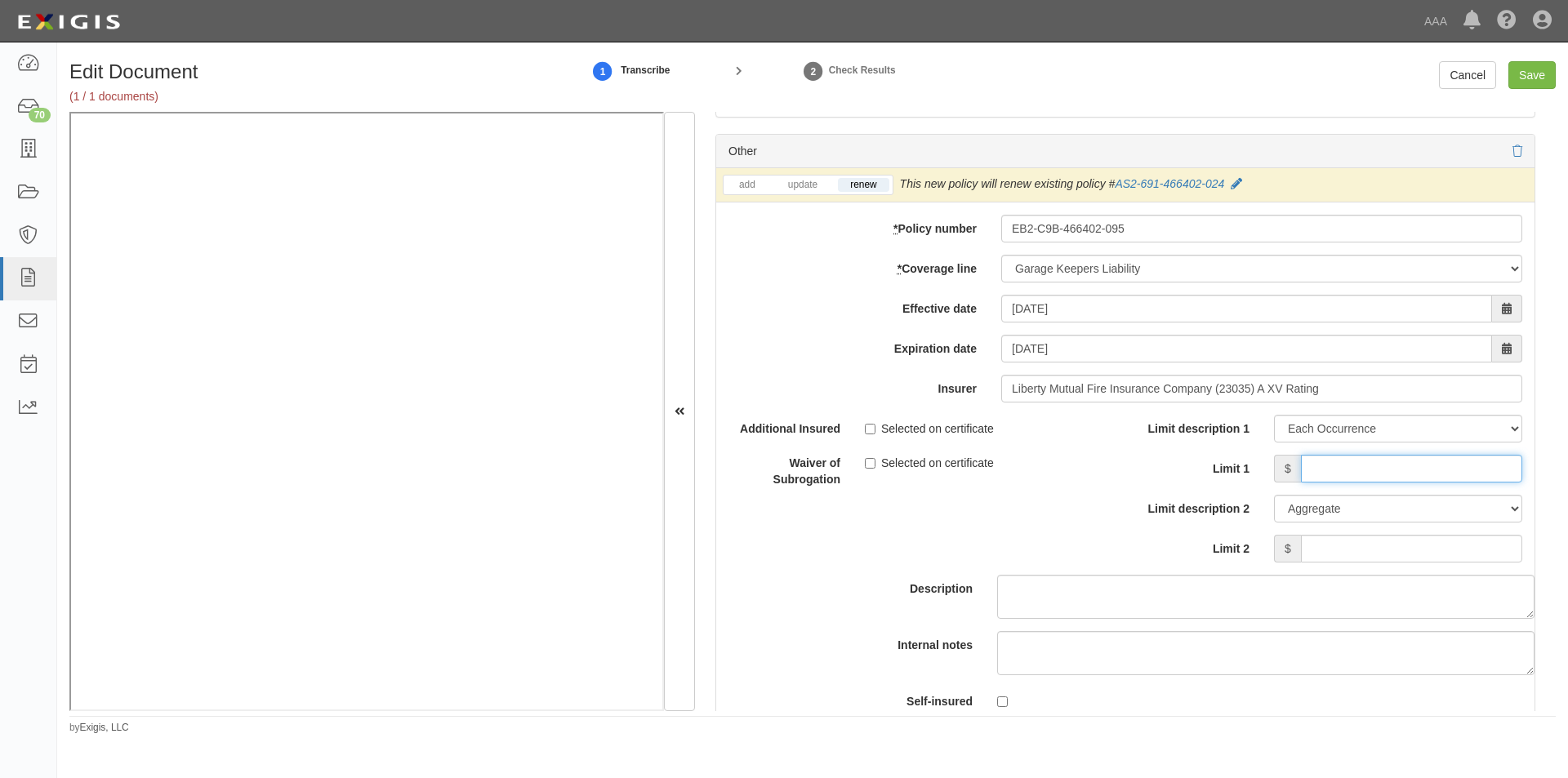
click at [1331, 467] on input "Limit 1" at bounding box center [1411, 469] width 221 height 28
type input "3,000,000"
click at [1531, 62] on input "Save" at bounding box center [1531, 75] width 47 height 28
type input "5000000"
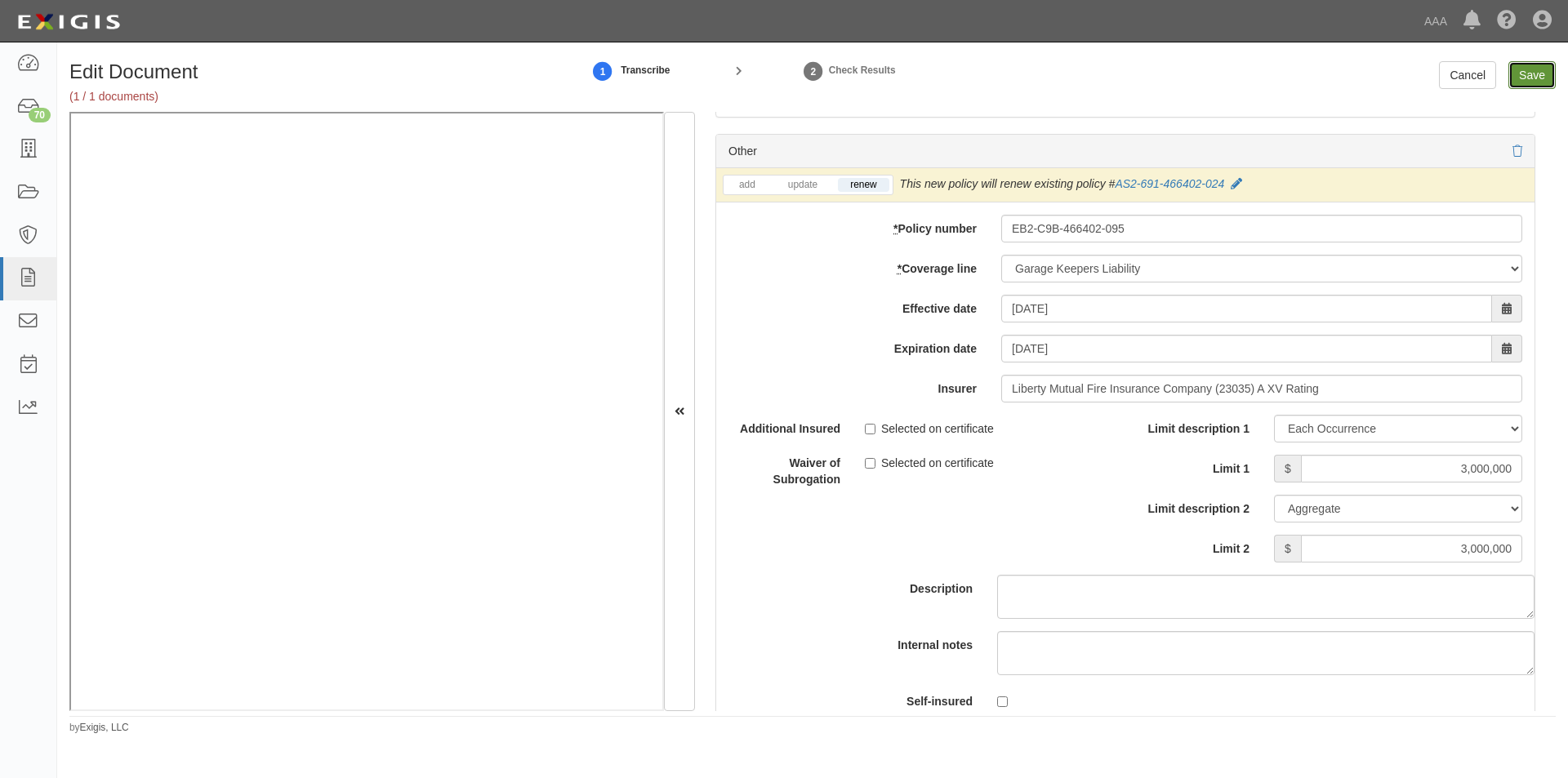
type input "5000000"
type input "2000000"
type input "4000000"
type input "3000000"
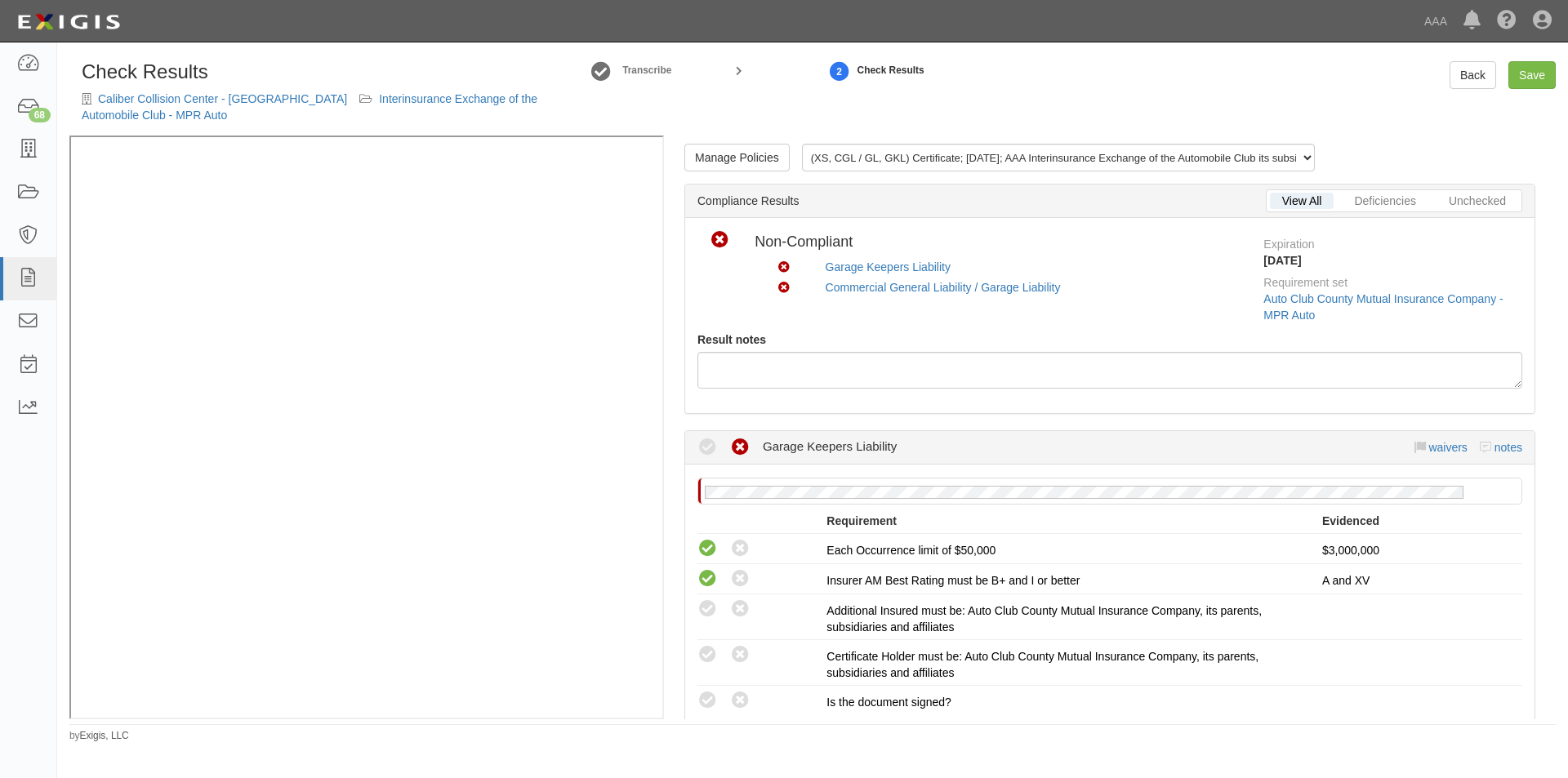
scroll to position [245, 0]
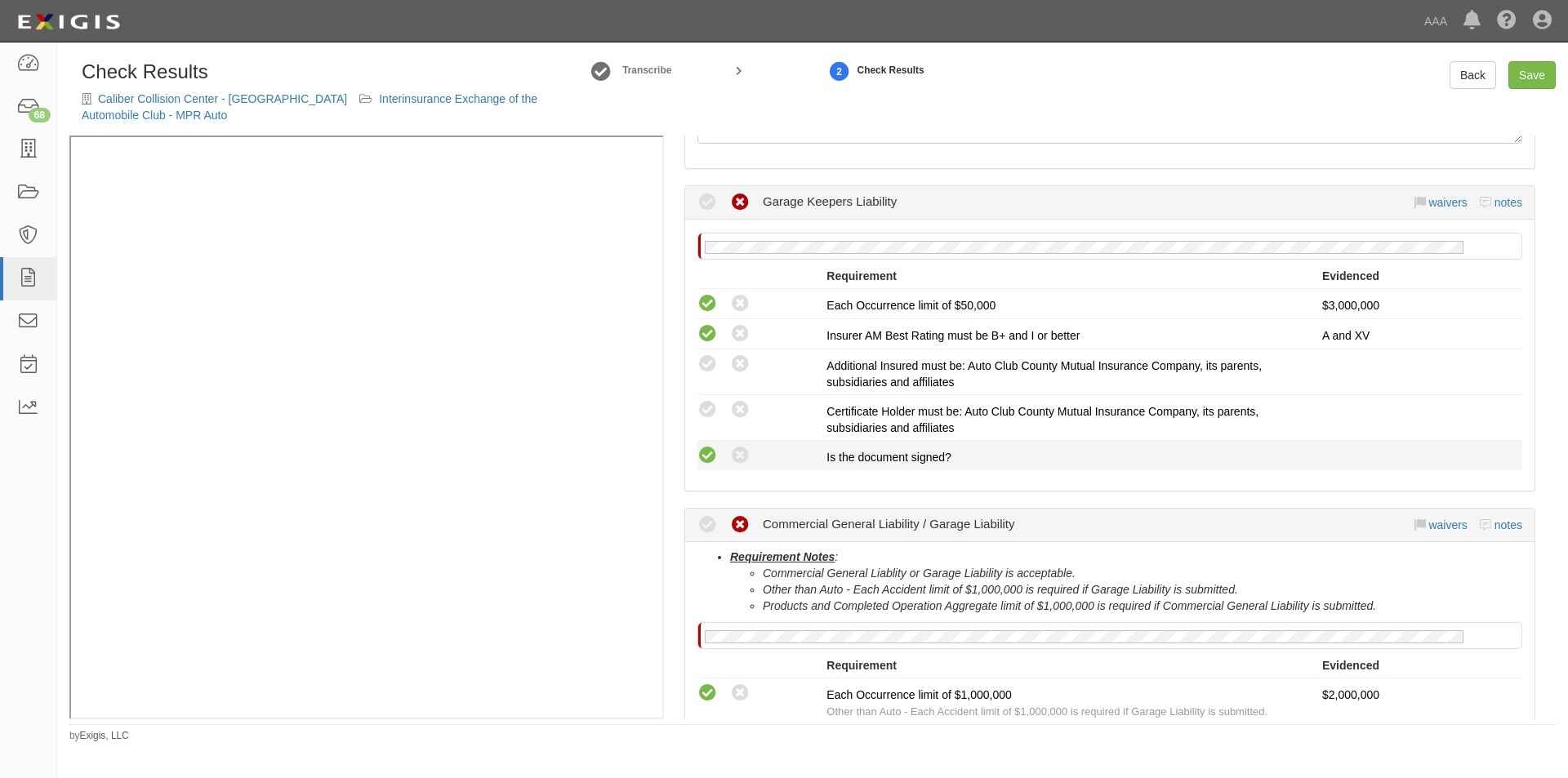
click at [710, 458] on icon at bounding box center [707, 455] width 21 height 21
radio input "true"
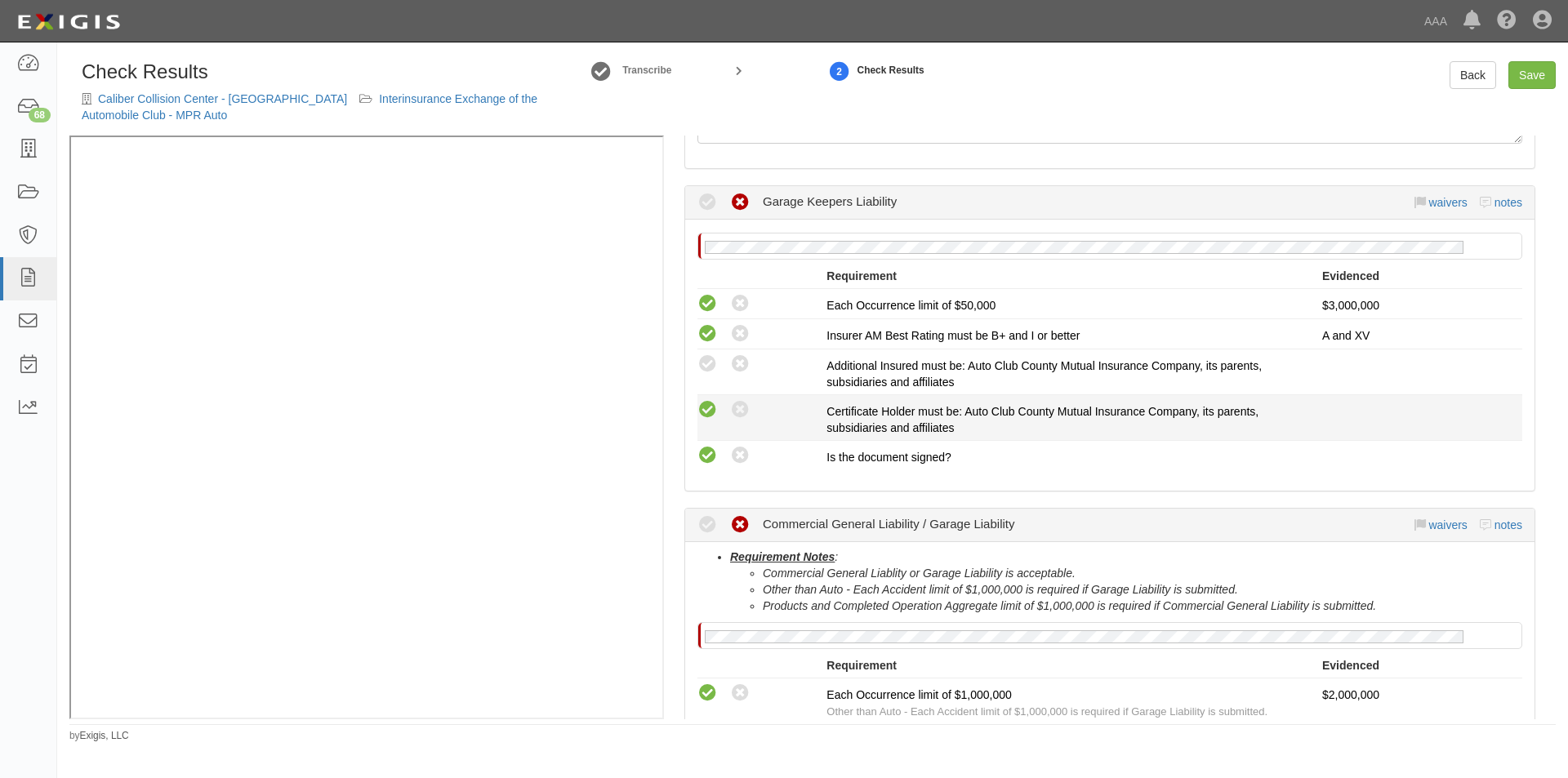
click at [710, 417] on icon at bounding box center [707, 410] width 21 height 21
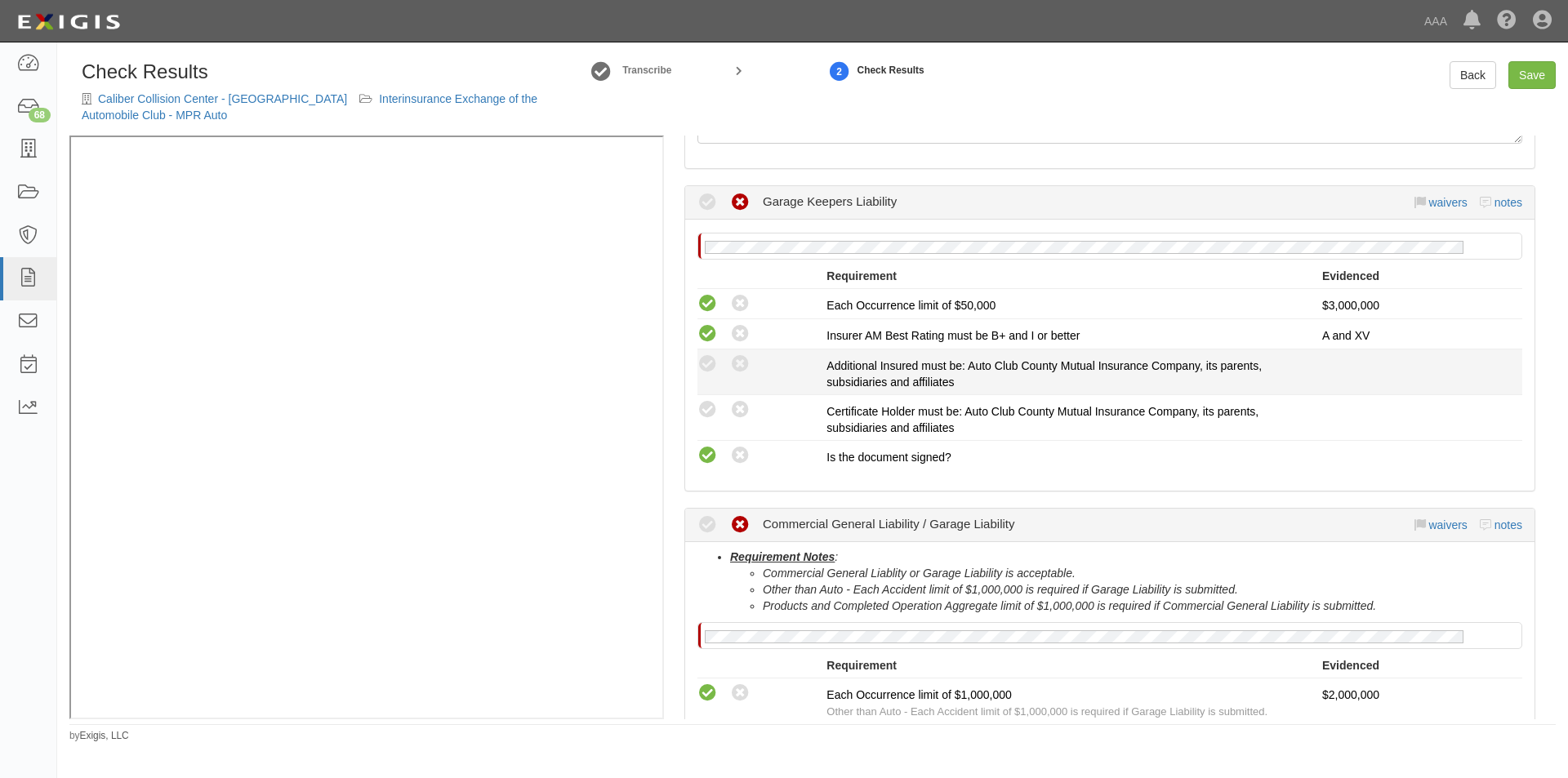
radio input "true"
click at [709, 372] on icon at bounding box center [707, 365] width 21 height 21
radio input "true"
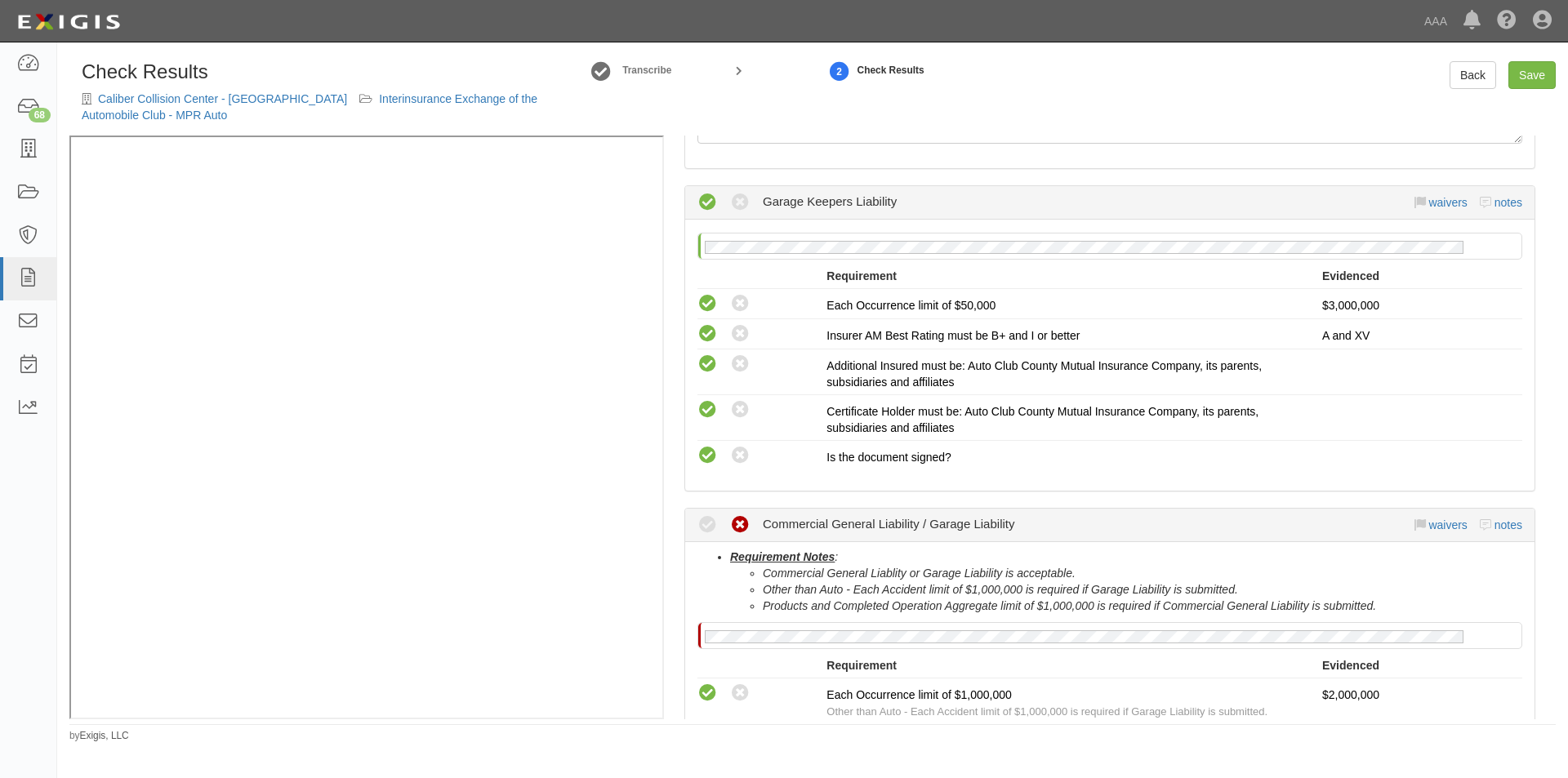
scroll to position [572, 0]
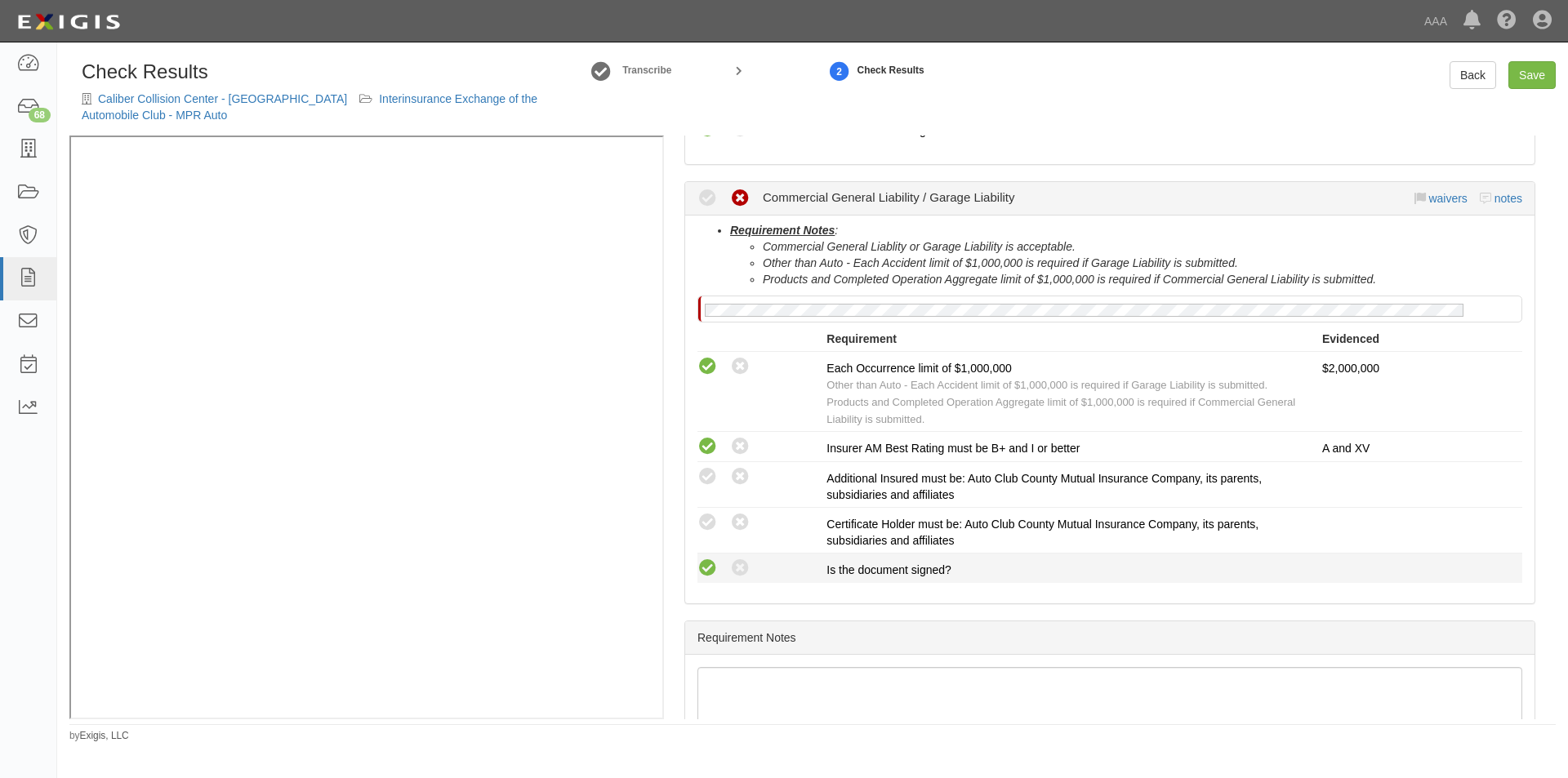
click at [713, 561] on icon at bounding box center [707, 568] width 21 height 21
radio input "true"
click at [718, 521] on div "Compliant Waived: Non-Compliant" at bounding box center [761, 523] width 129 height 21
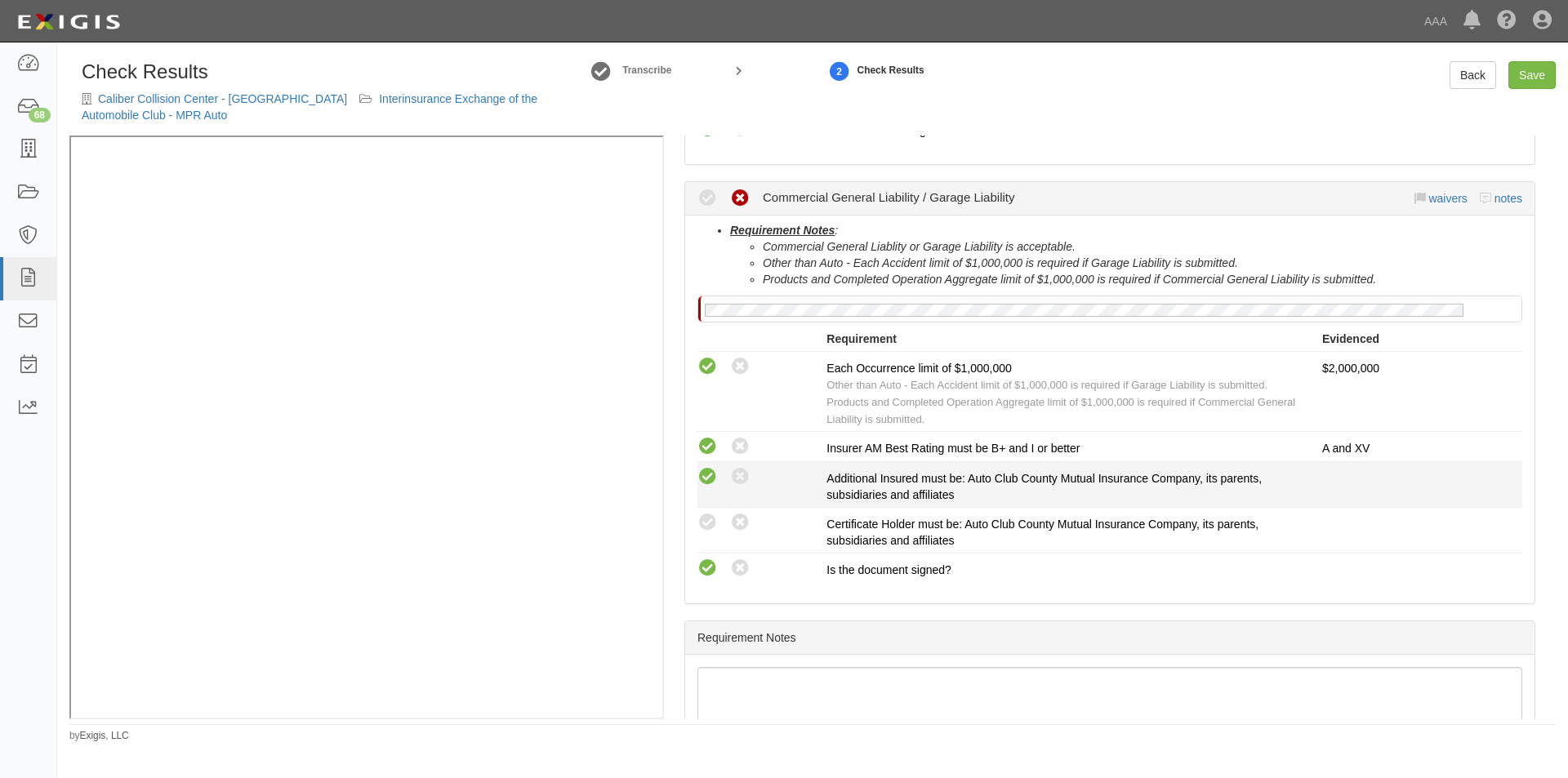
click at [715, 482] on icon at bounding box center [707, 477] width 21 height 21
radio input "true"
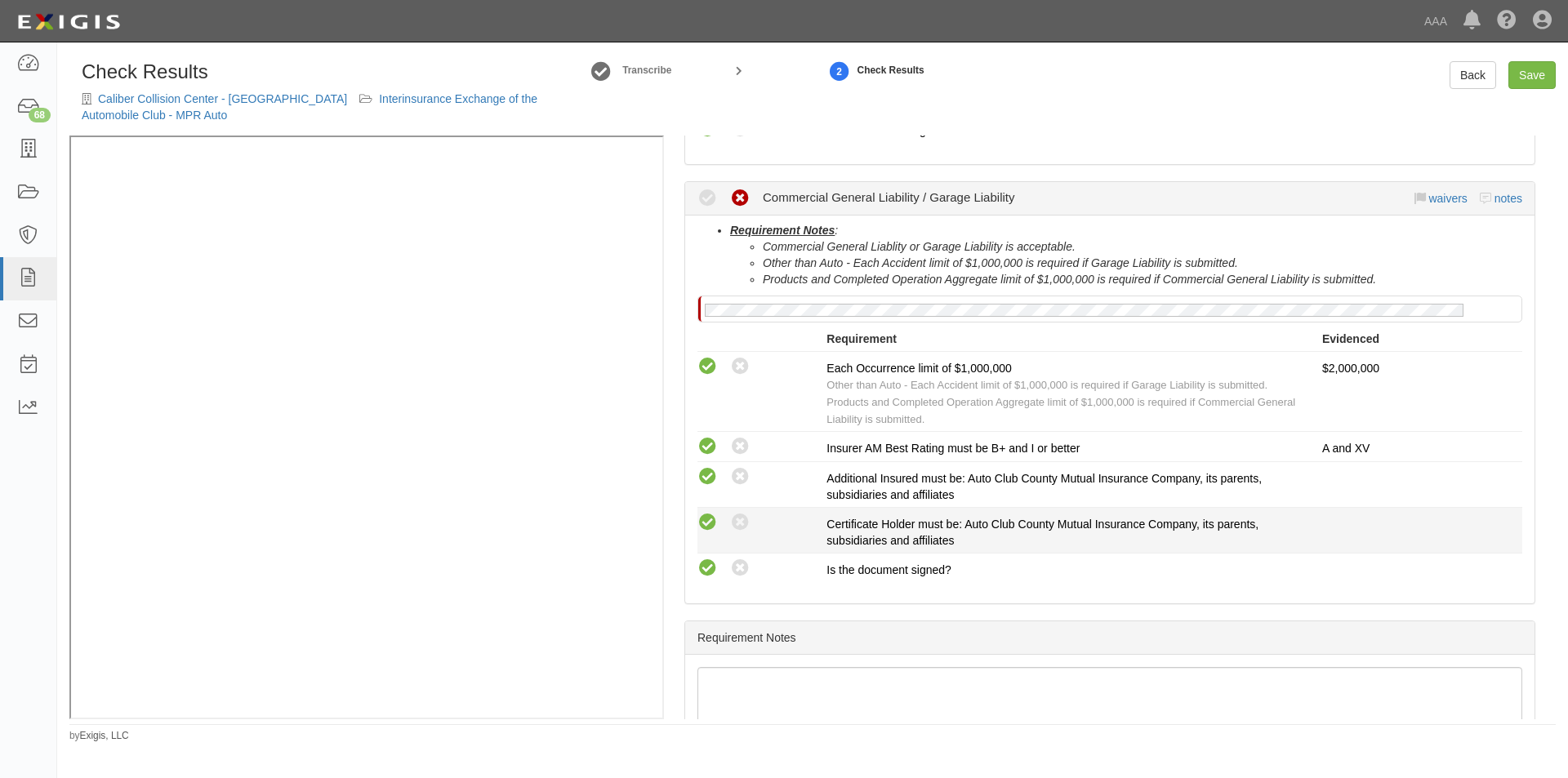
click at [706, 525] on icon at bounding box center [707, 523] width 21 height 21
radio input "true"
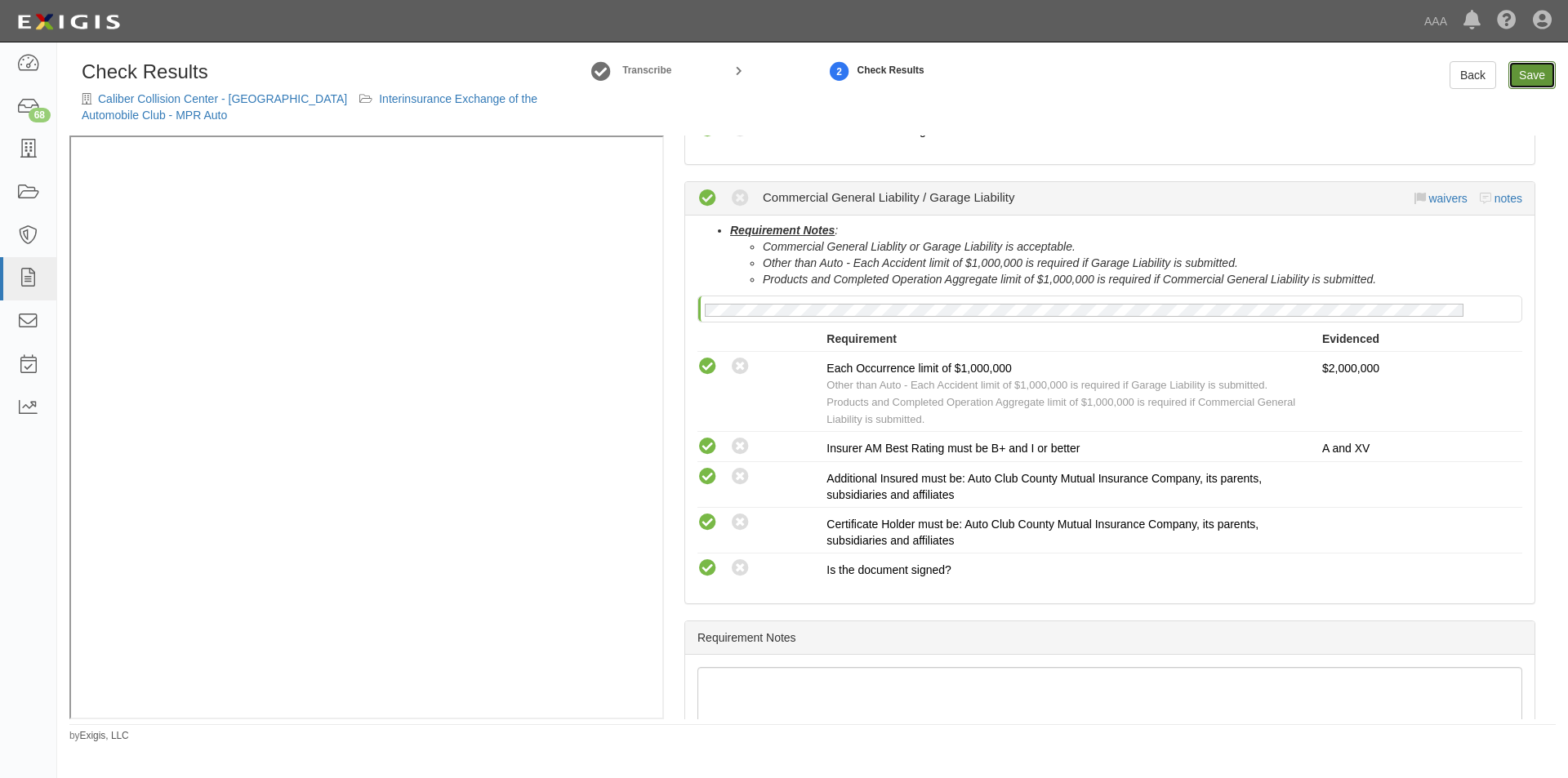
click at [1518, 78] on link "Save" at bounding box center [1531, 75] width 47 height 28
radio input "true"
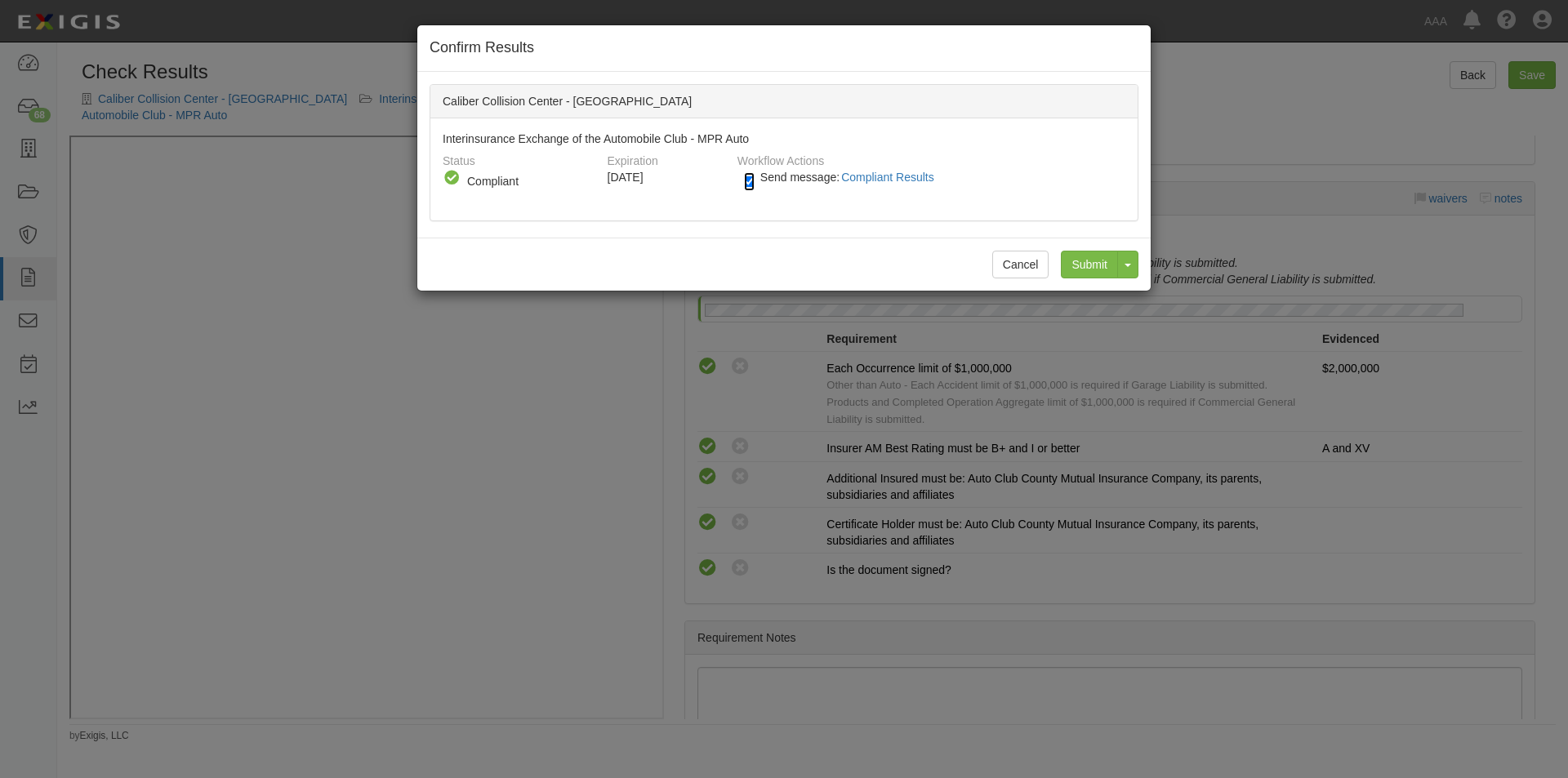
click at [748, 181] on input "Send message: Compliant Results" at bounding box center [749, 182] width 11 height 19
checkbox input "false"
click at [1103, 264] on input "Submit" at bounding box center [1089, 265] width 57 height 28
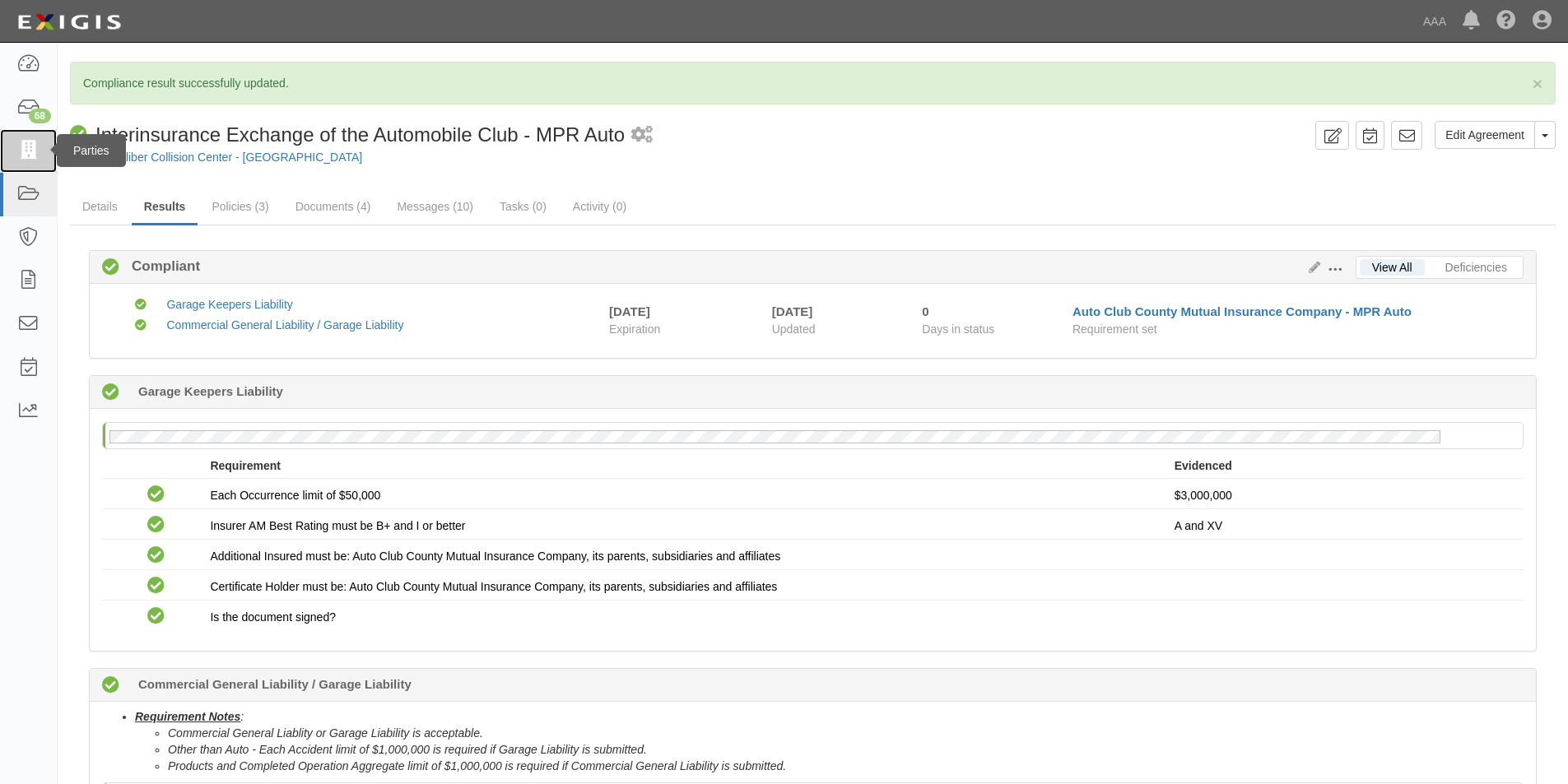
click at [38, 150] on icon at bounding box center [28, 150] width 23 height 19
click at [22, 150] on icon at bounding box center [28, 150] width 23 height 19
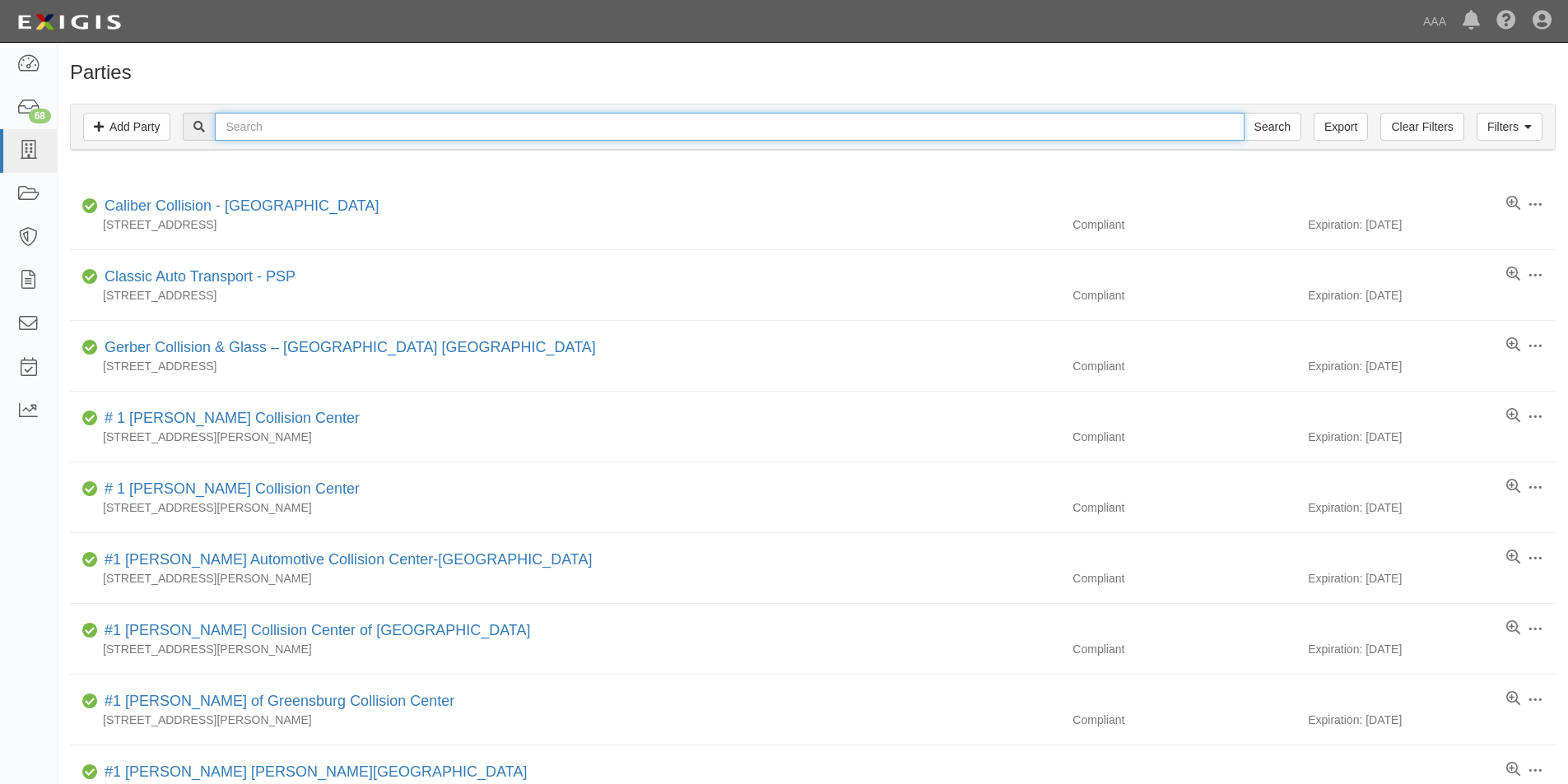
click at [369, 123] on input "text" at bounding box center [728, 127] width 1028 height 28
type input "san clemente"
click at [1244, 113] on input "Search" at bounding box center [1272, 127] width 57 height 28
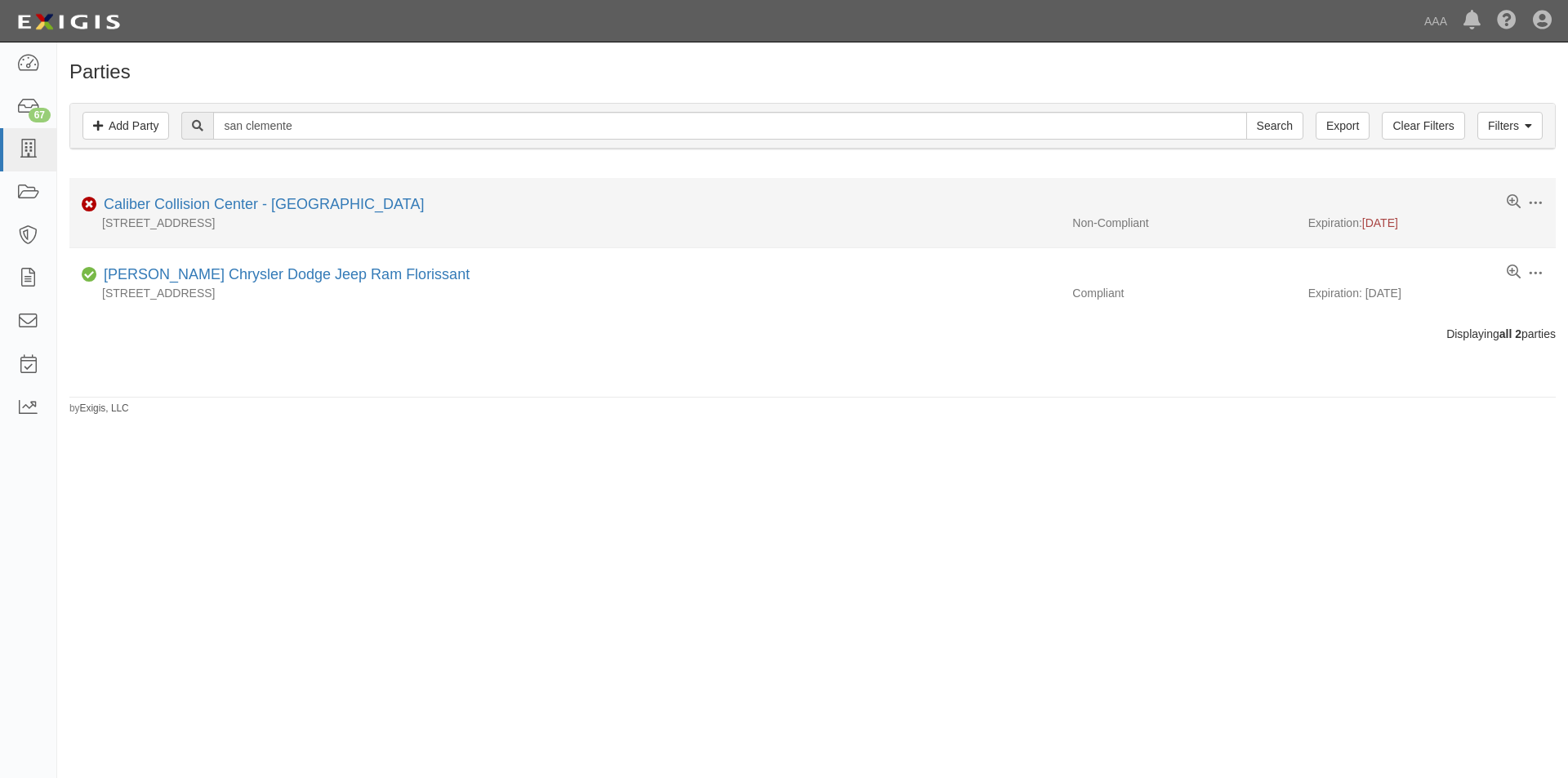
click at [244, 195] on div "Caliber Collision Center - [GEOGRAPHIC_DATA]" at bounding box center [261, 205] width 327 height 21
click at [225, 205] on link "Caliber Collision Center - [GEOGRAPHIC_DATA]" at bounding box center [264, 205] width 320 height 17
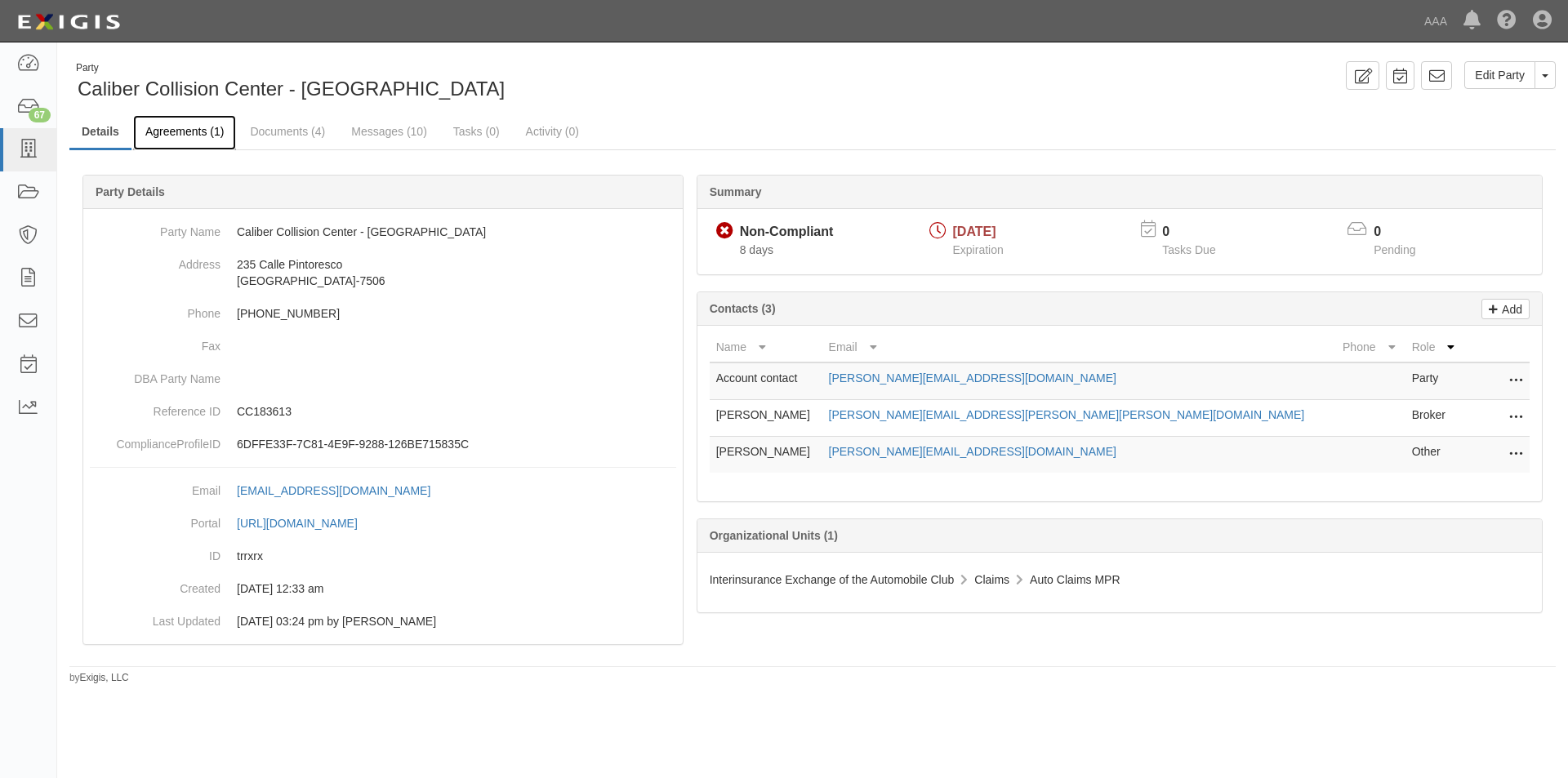
click at [159, 125] on link "Agreements (1)" at bounding box center [184, 133] width 103 height 35
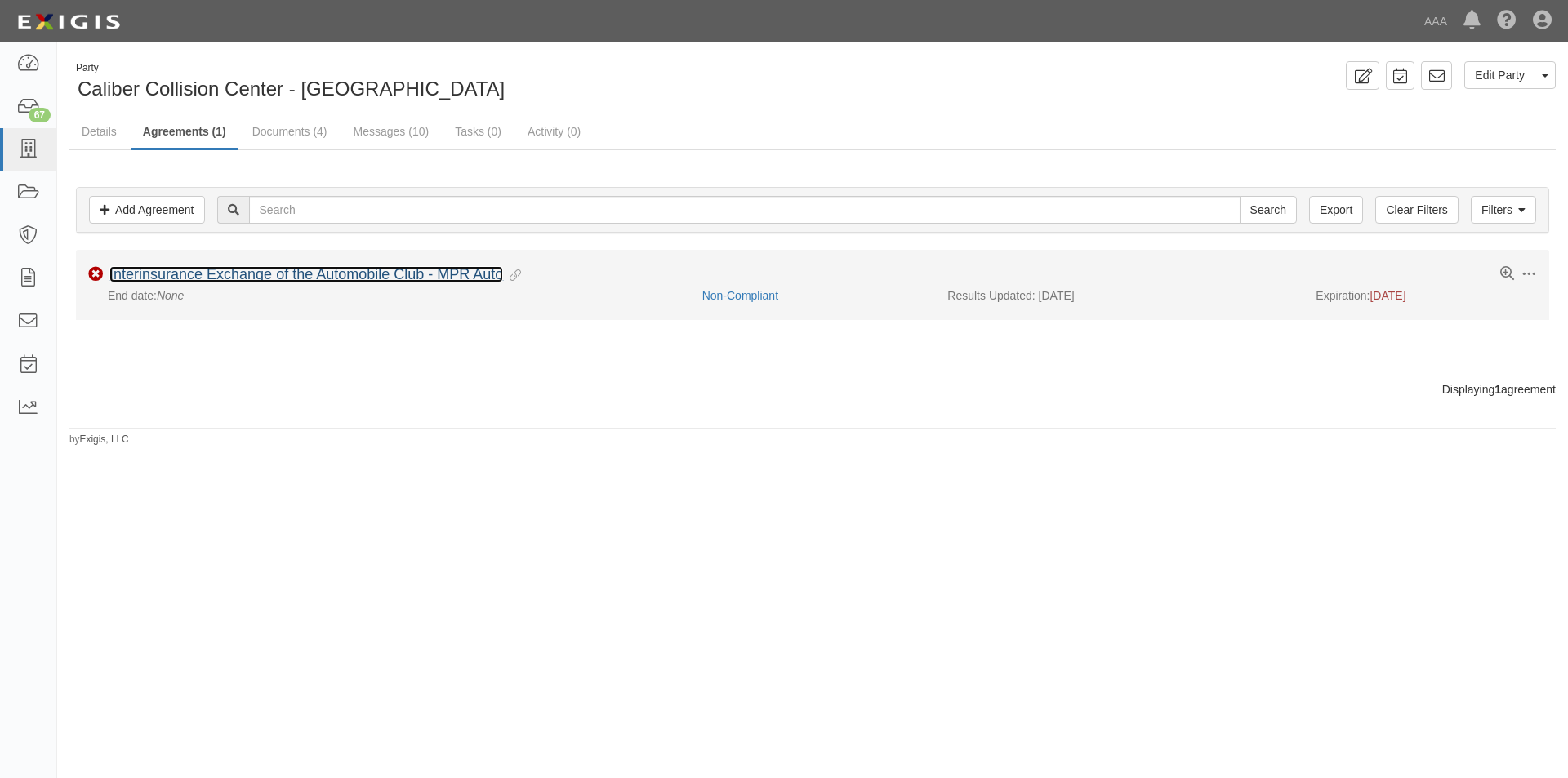
click at [177, 274] on link "Interinsurance Exchange of the Automobile Club - MPR Auto" at bounding box center [306, 275] width 393 height 17
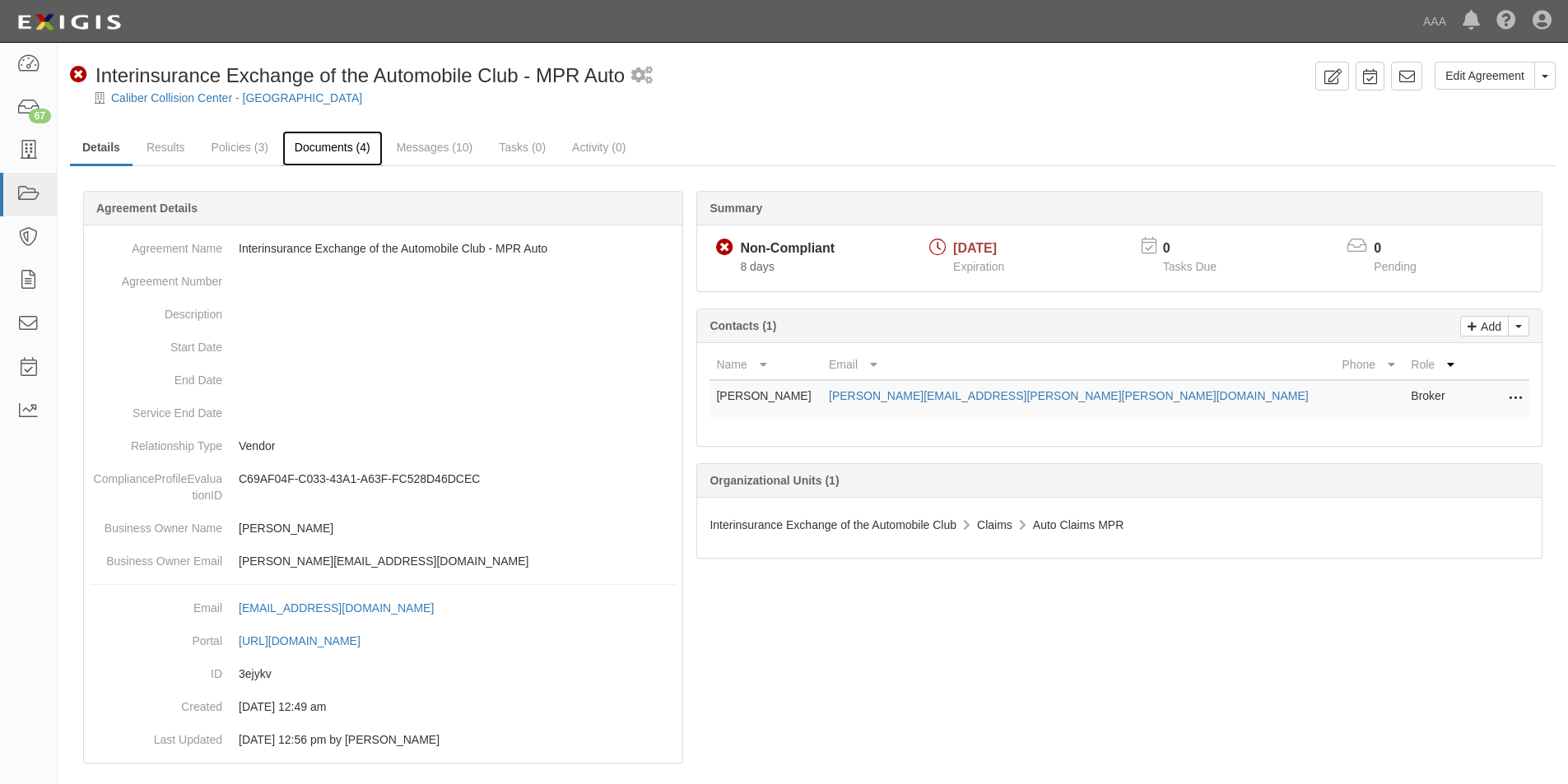
click at [315, 150] on link "Documents (4)" at bounding box center [333, 148] width 101 height 36
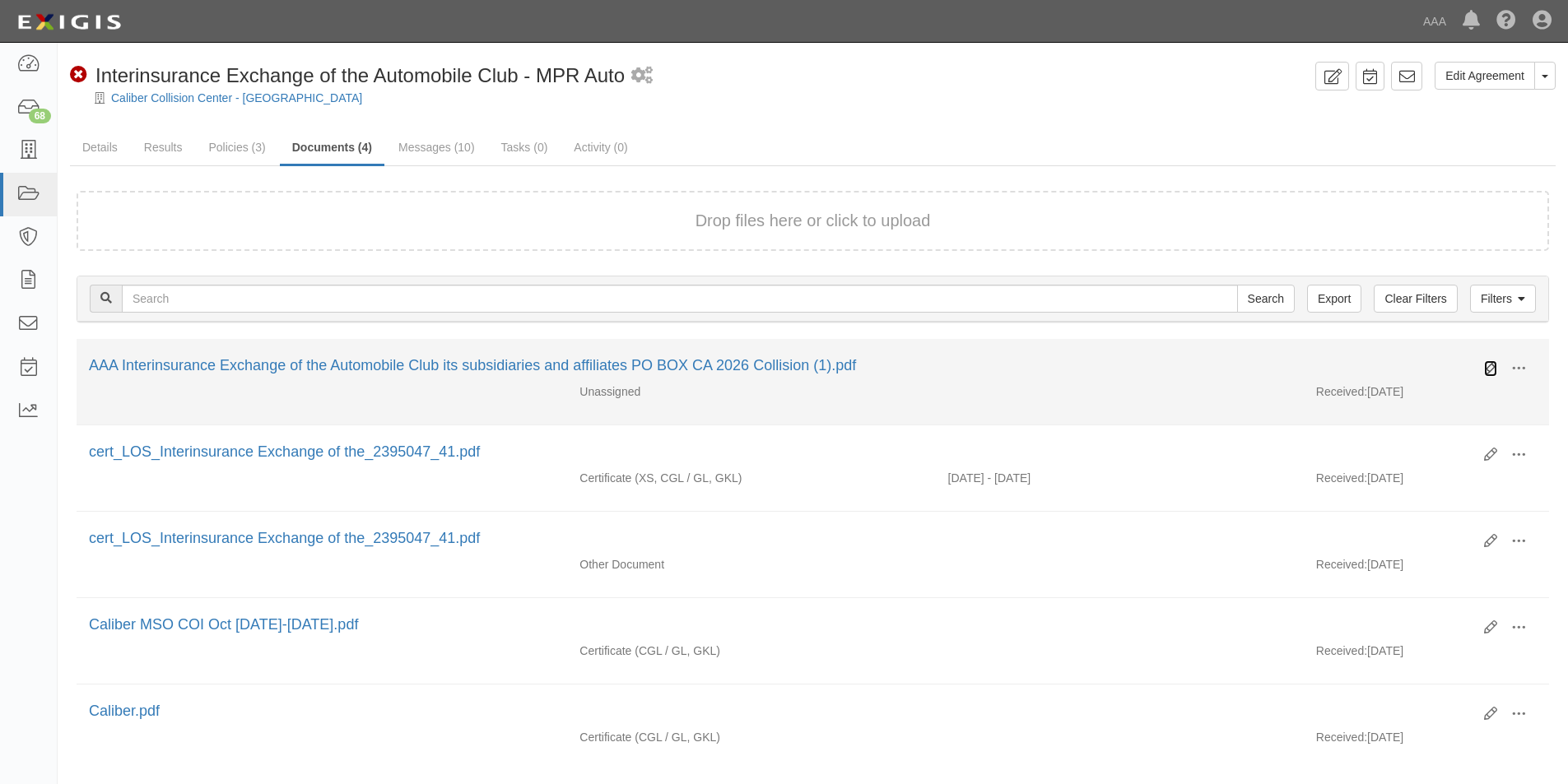
click at [1484, 369] on icon at bounding box center [1491, 369] width 13 height 13
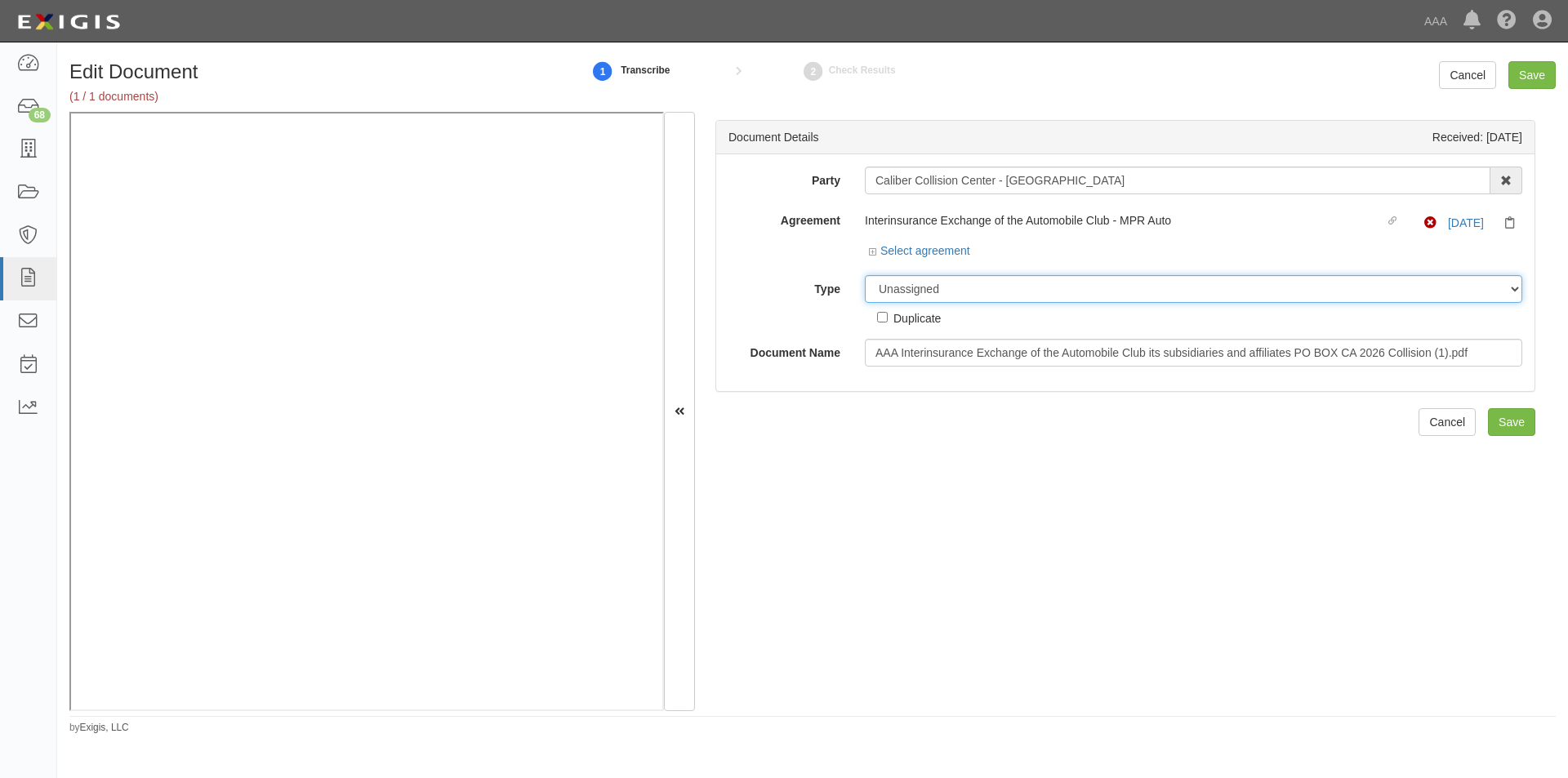
click at [909, 291] on select "Unassigned Binder Cancellation Notice Certificate Contract Endorsement Insuranc…" at bounding box center [1193, 290] width 657 height 28
select select "CertificateDetail"
click at [864, 276] on select "Unassigned Binder Cancellation Notice Certificate Contract Endorsement Insuranc…" at bounding box center [1193, 290] width 657 height 28
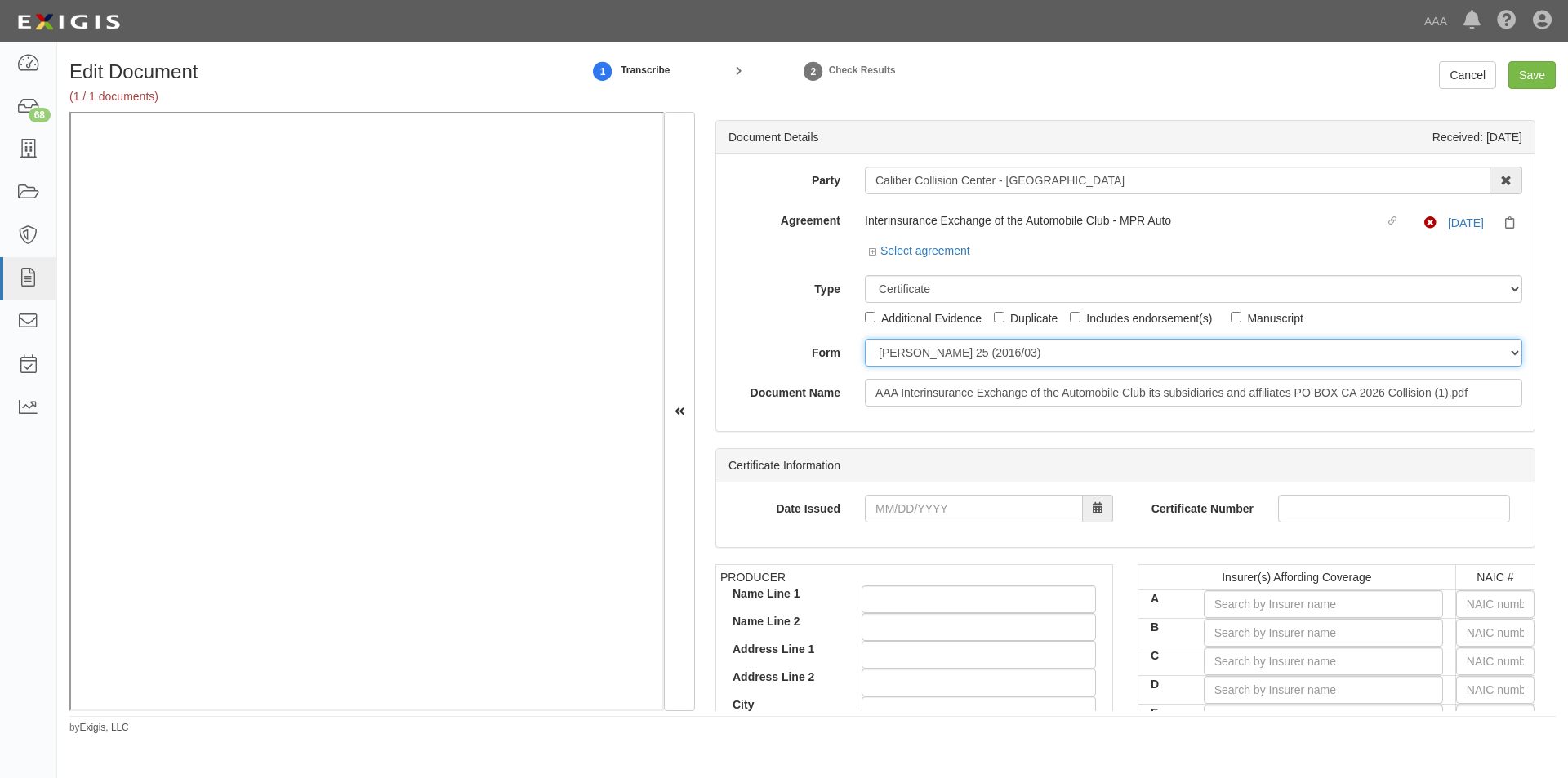
click at [889, 356] on select "ACORD 25 (2016/03) ACORD 101 ACORD 855 NY (2014/05) General" at bounding box center [1193, 353] width 657 height 28
select select "GeneralFormDetail"
click at [864, 339] on select "ACORD 25 (2016/03) ACORD 101 ACORD 855 NY (2014/05) General" at bounding box center [1193, 353] width 657 height 28
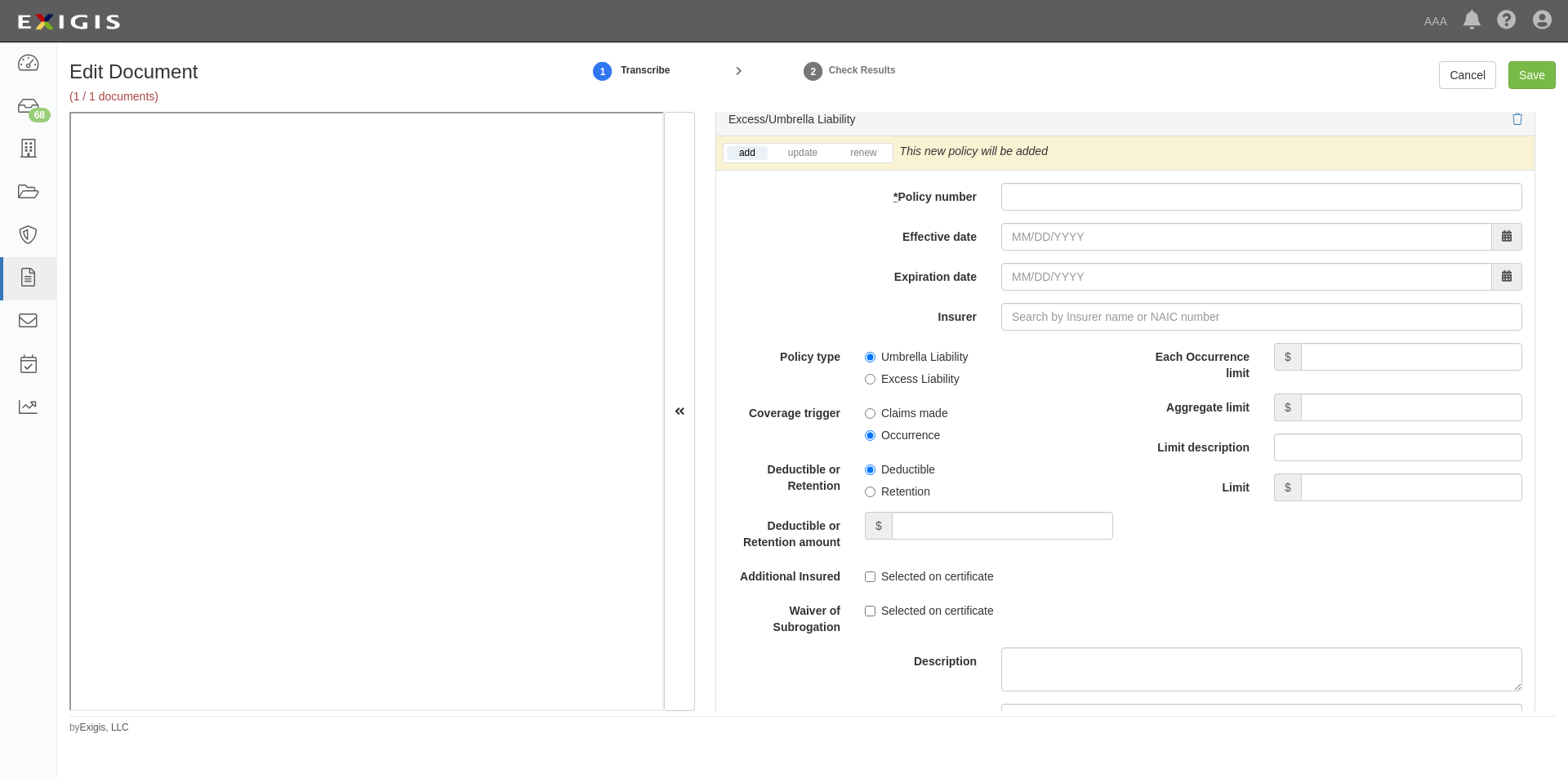
scroll to position [3164, 0]
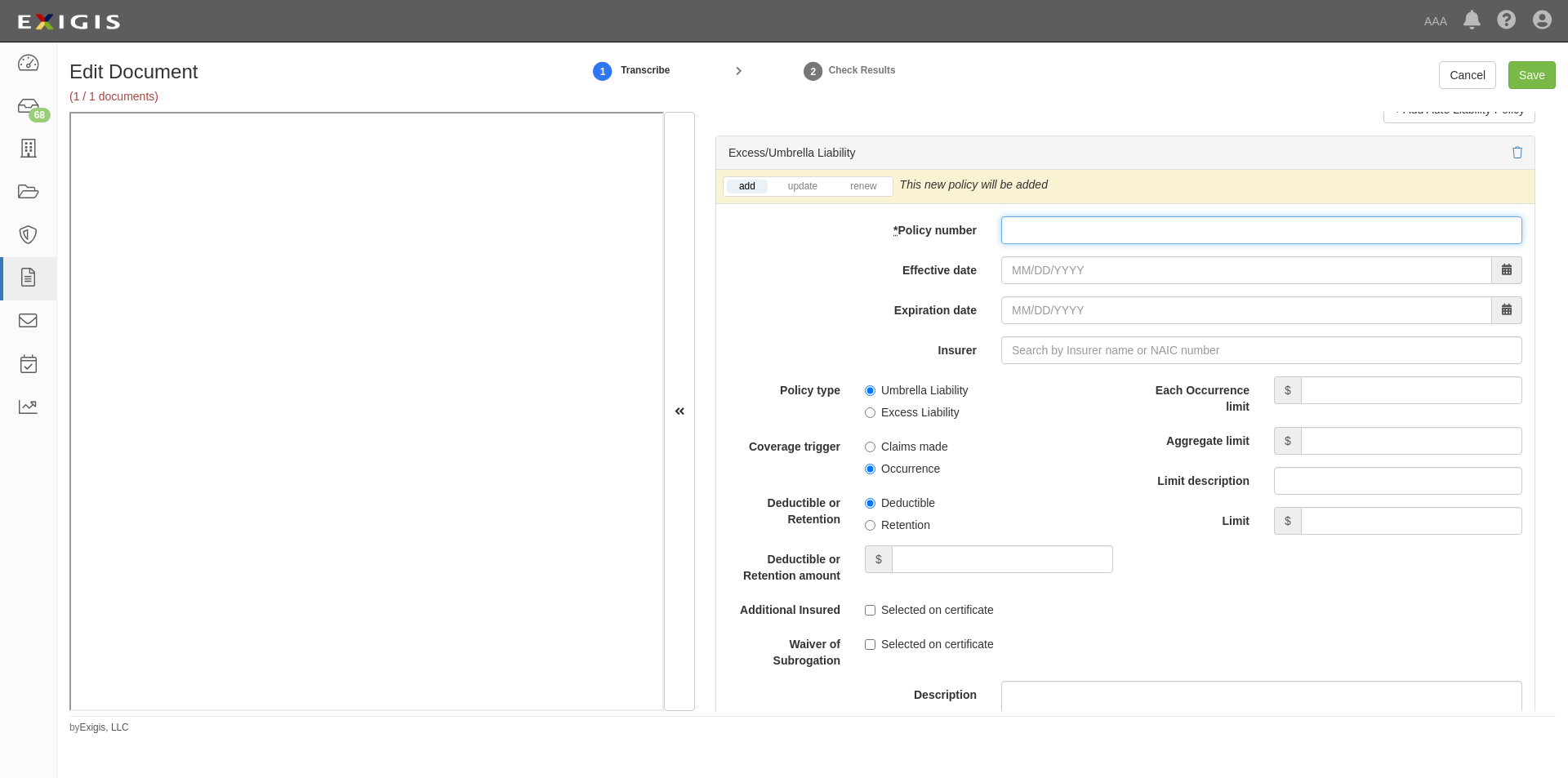
click at [1180, 238] on input "* Policy number" at bounding box center [1262, 230] width 521 height 28
type input "TH7-691-466402-045"
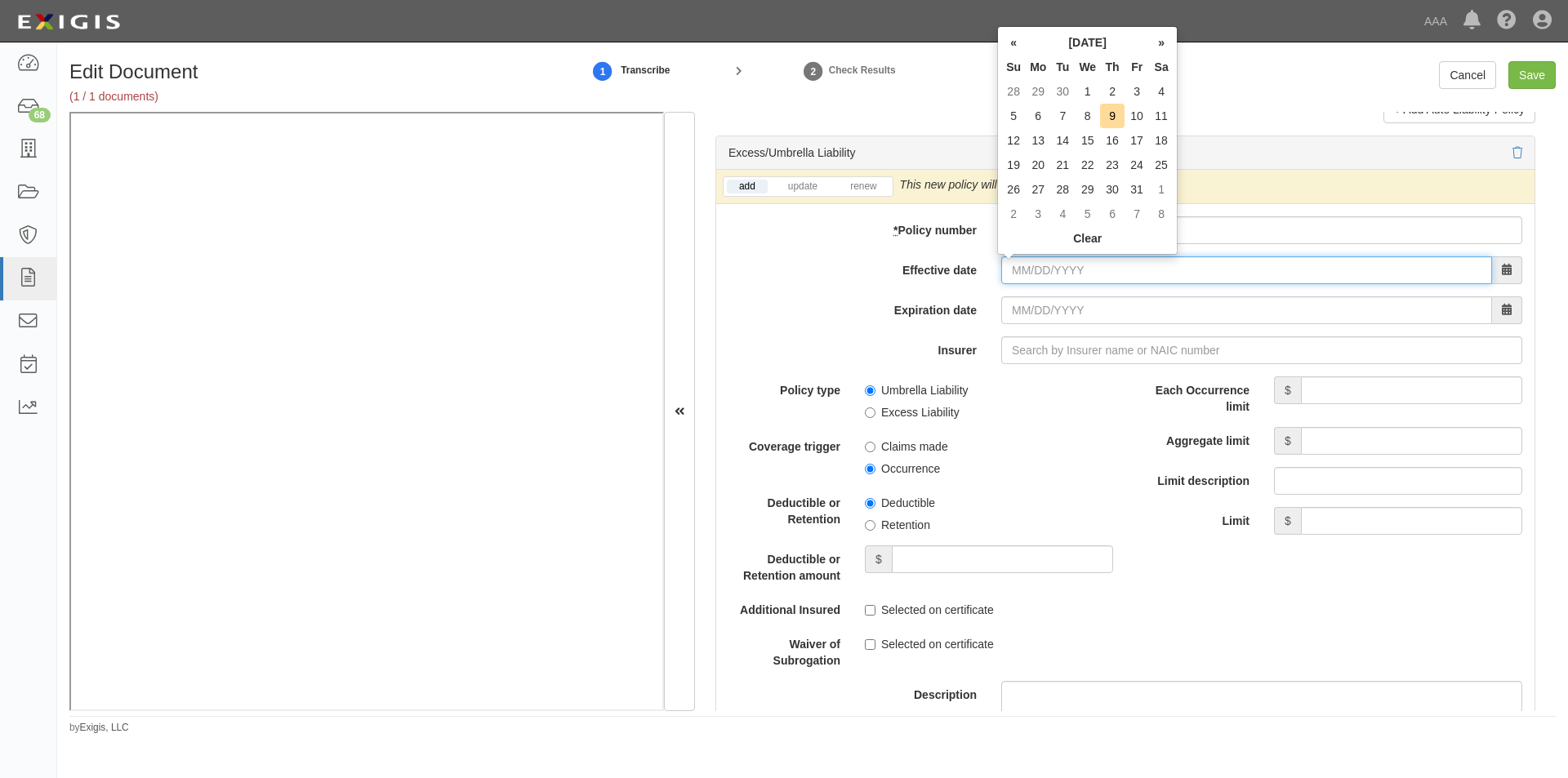
click at [1089, 276] on input "Effective date" at bounding box center [1246, 271] width 491 height 28
drag, startPoint x: 1081, startPoint y: 91, endPoint x: 1087, endPoint y: 116, distance: 25.7
click at [1082, 91] on td "1" at bounding box center [1087, 92] width 26 height 25
type input "10/01/2025"
type input "10/01/2026"
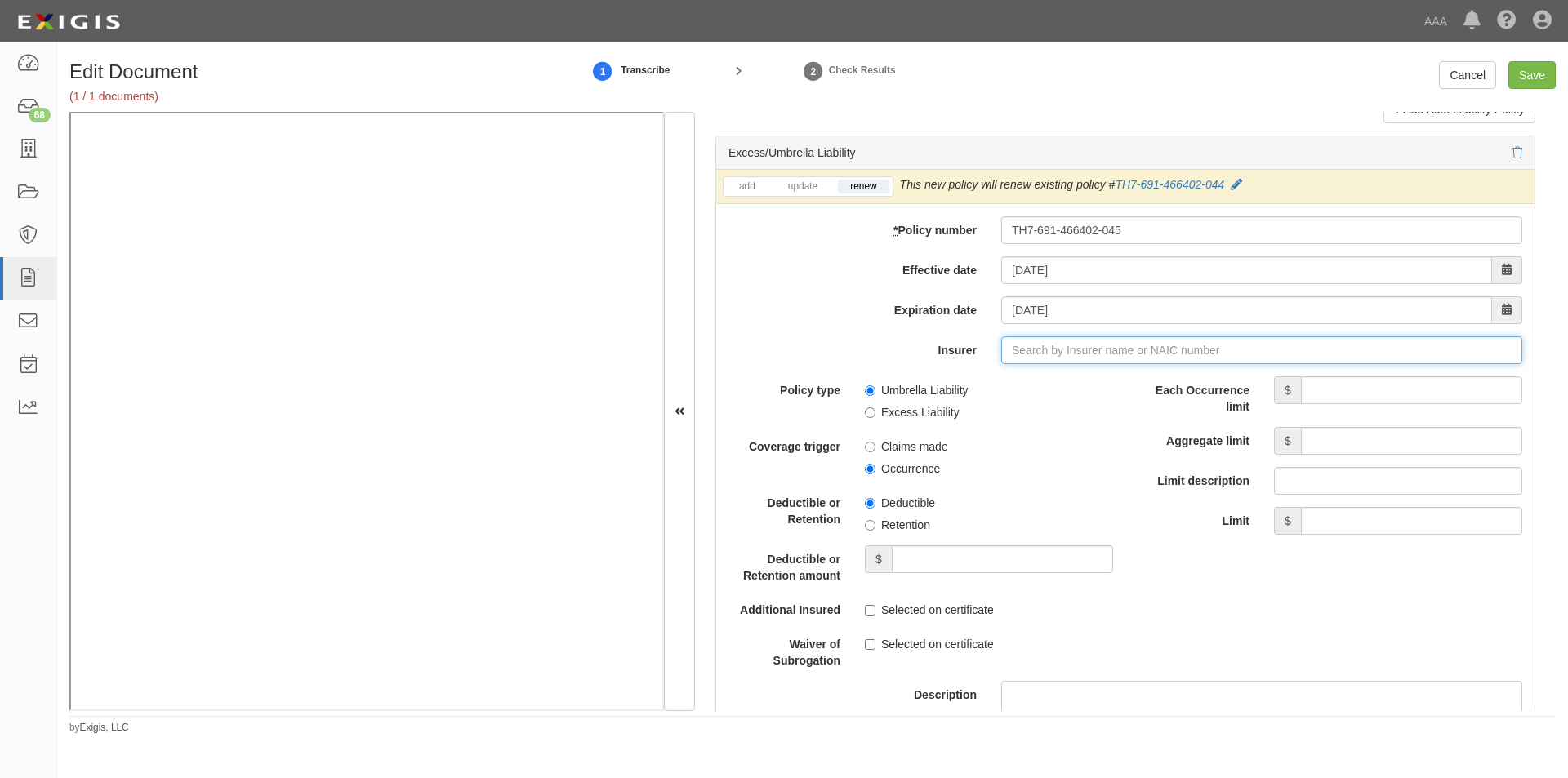
click at [1060, 351] on input "Insurer" at bounding box center [1262, 351] width 521 height 28
click at [1054, 372] on div "Liberty Insurance Corporation ( 42404 ) A XV Rating" at bounding box center [1040, 381] width 290 height 21
type input "Liberty Insurance Corporation (42404) A XV Rating"
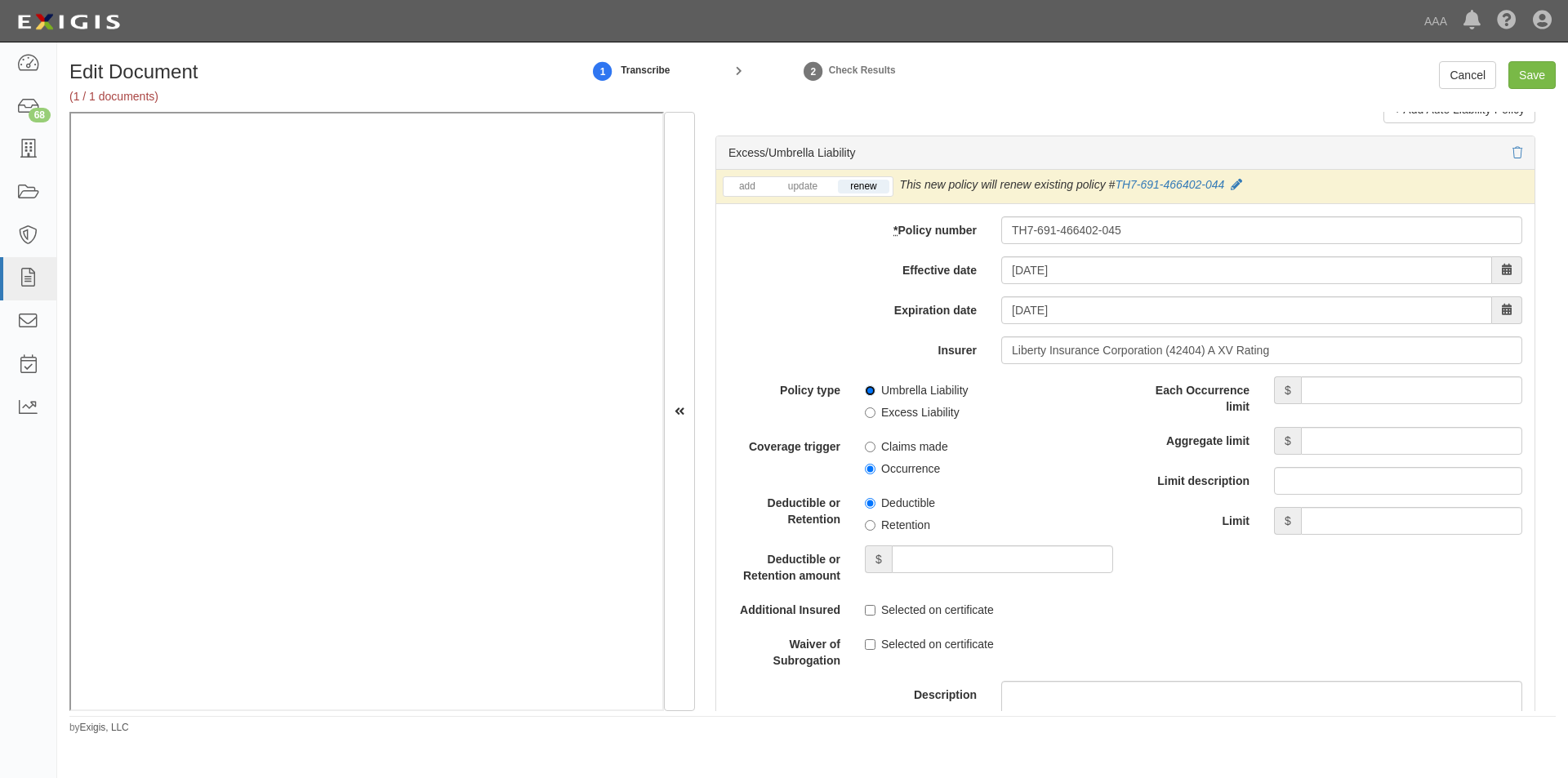
click at [870, 389] on input "Umbrella Liability" at bounding box center [869, 390] width 11 height 11
radio input "true"
click at [869, 471] on input "Occurrence" at bounding box center [869, 469] width 11 height 11
radio input "true"
click at [1356, 396] on input "Each Occurrence limit" at bounding box center [1411, 390] width 221 height 28
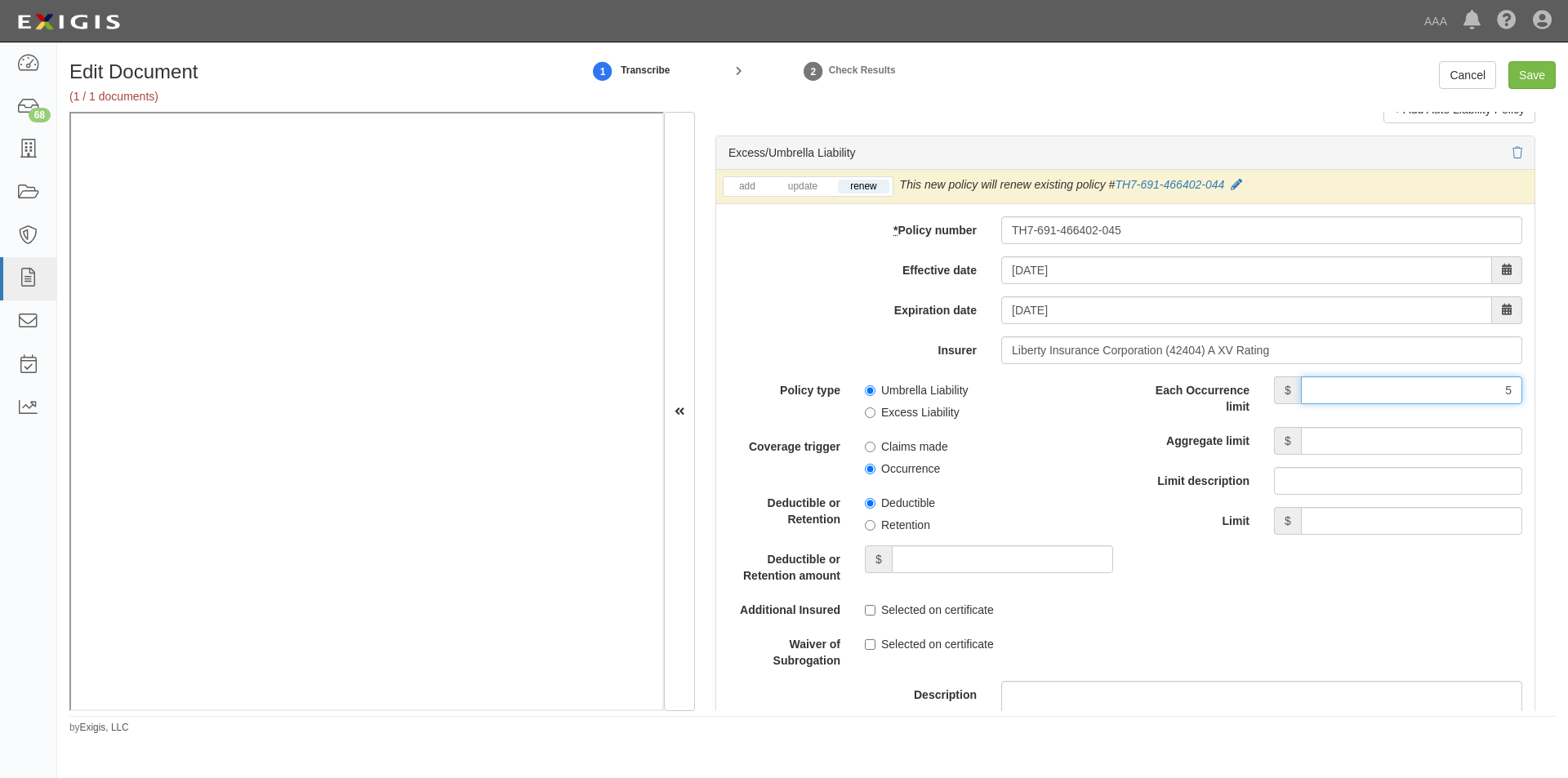
type input "5,000,000"
click at [1342, 438] on input "Aggregate limit" at bounding box center [1411, 441] width 221 height 28
type input "5,000,000"
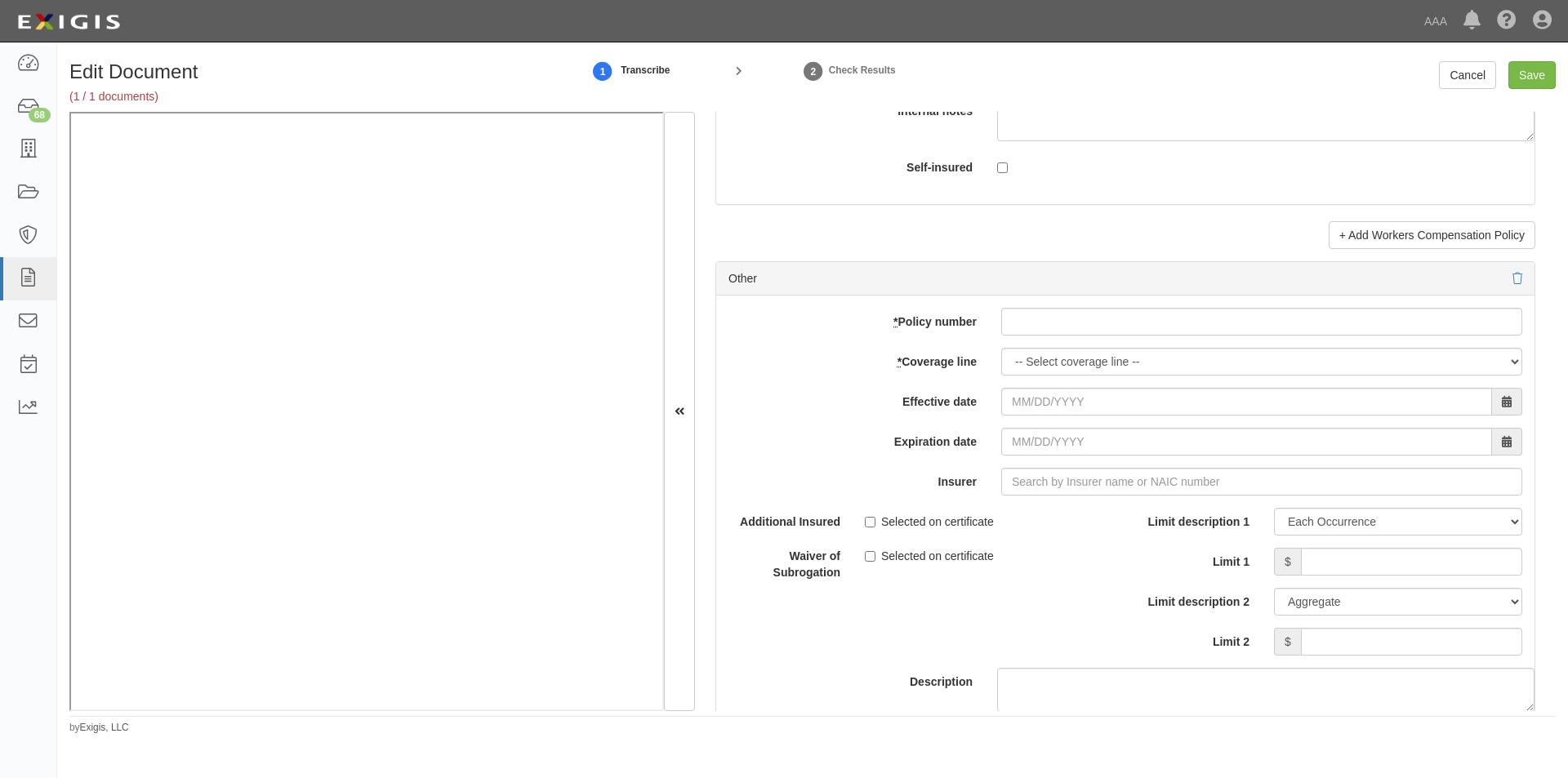
scroll to position [4567, 0]
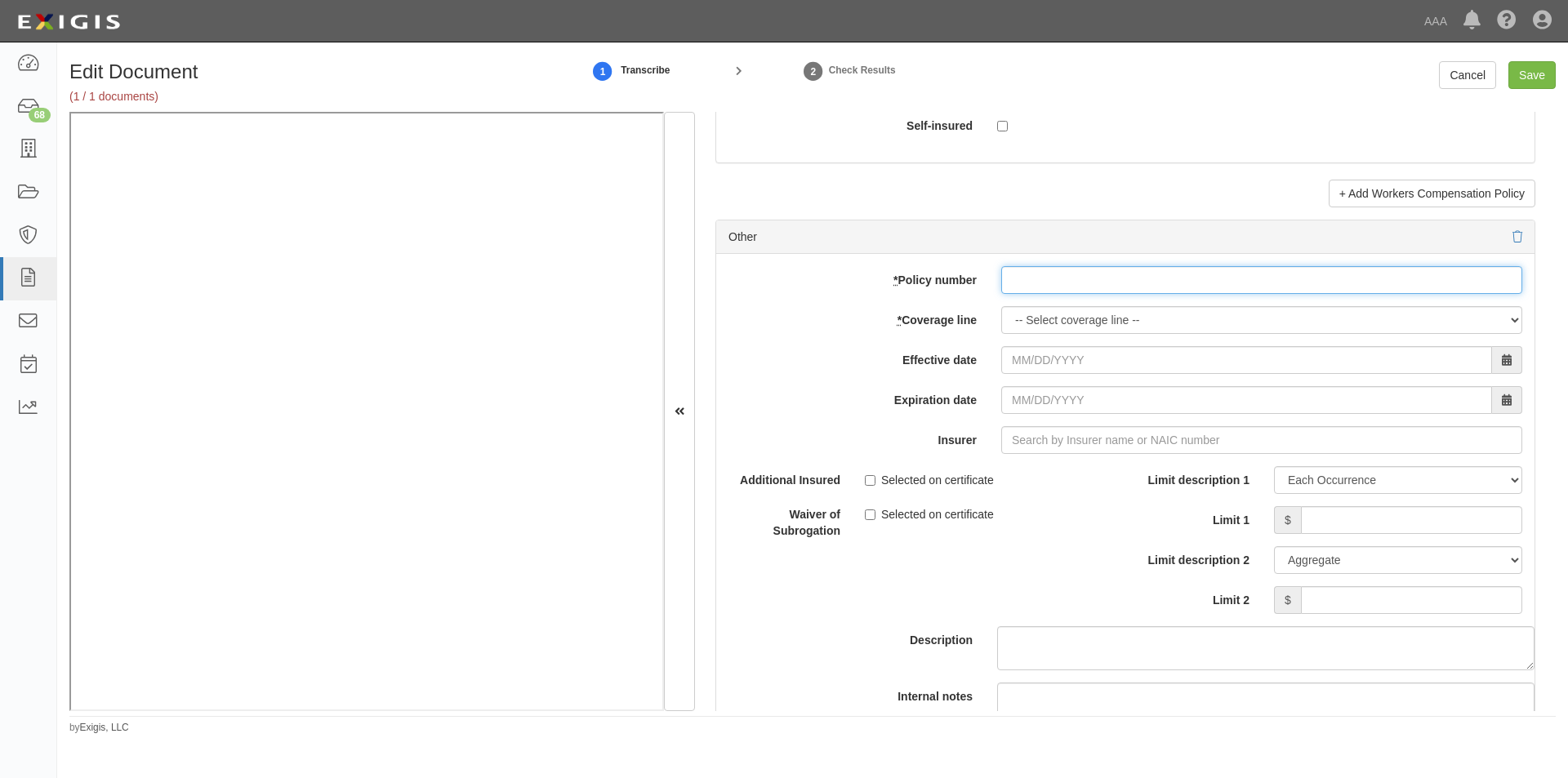
click at [1078, 279] on input "* Policy number" at bounding box center [1262, 281] width 521 height 28
type input "EB2-C9B-466402-095"
click at [1095, 317] on select "-- Select coverage line -- Asbestos Abatement Auto Physical Damage Boiler & Mac…" at bounding box center [1262, 320] width 521 height 28
select select "70"
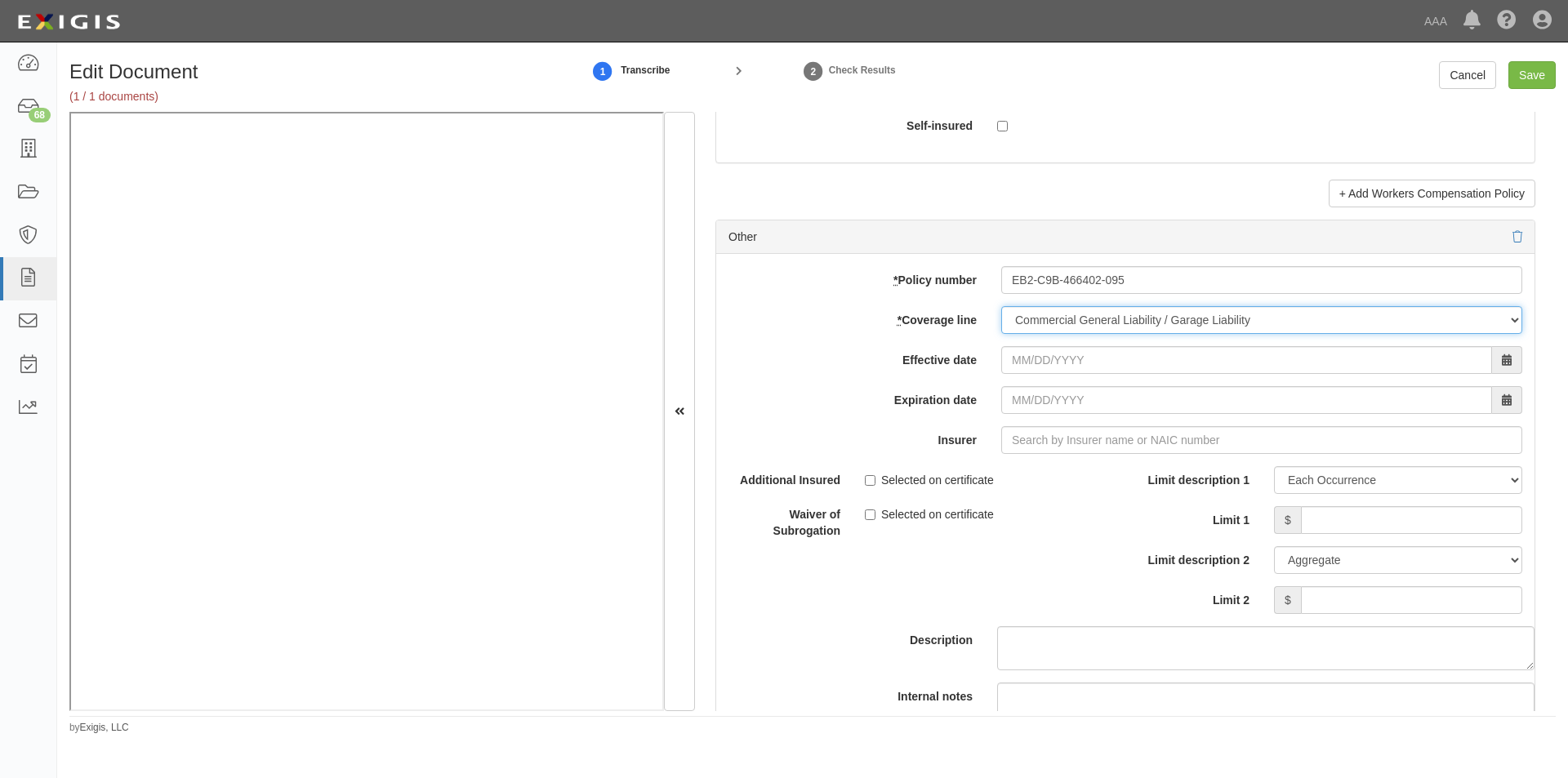
click at [1001, 334] on select "-- Select coverage line -- Asbestos Abatement Auto Physical Damage Boiler & Mac…" at bounding box center [1262, 320] width 521 height 28
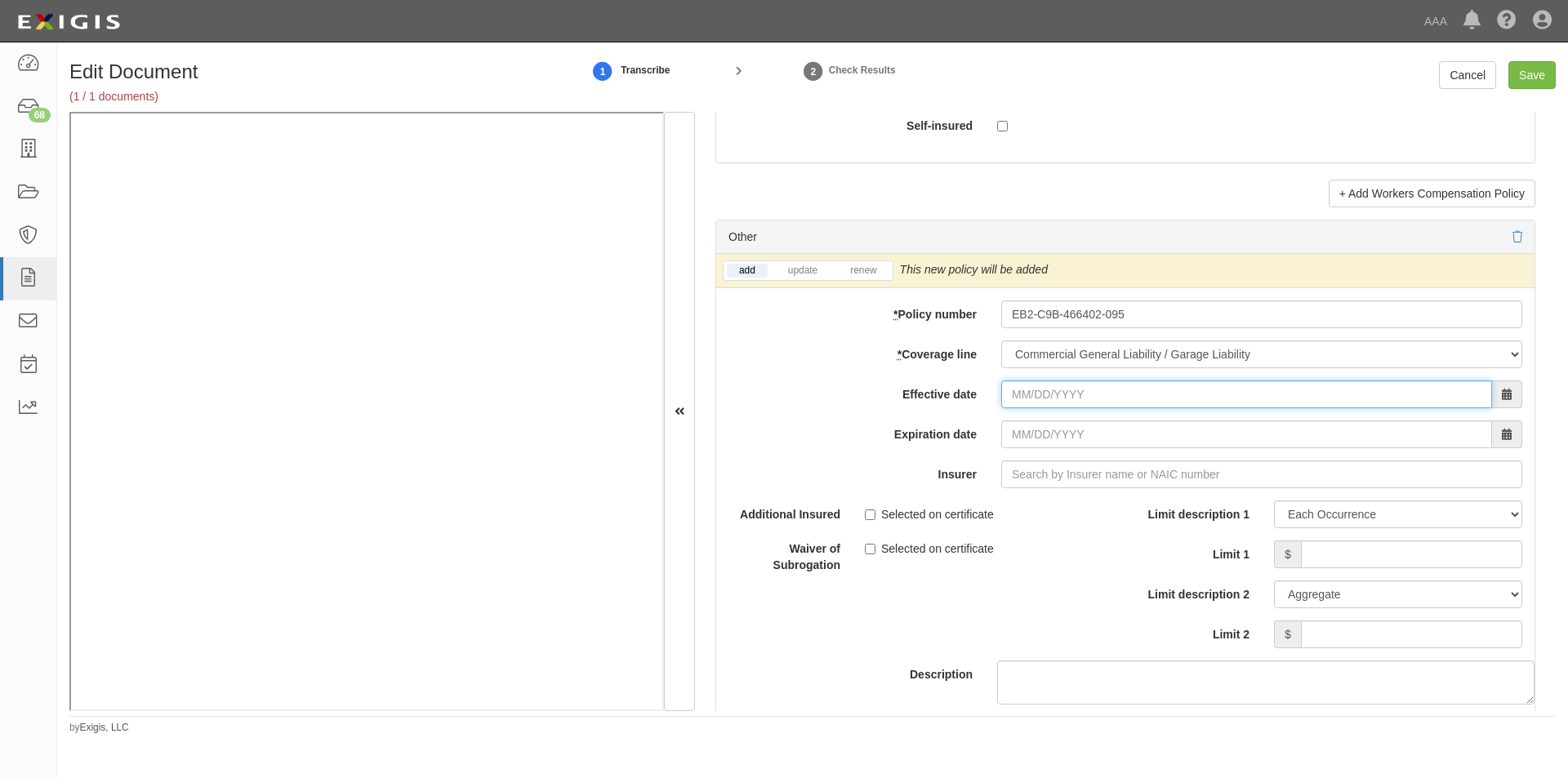
click at [1163, 396] on input "Effective date" at bounding box center [1246, 394] width 491 height 28
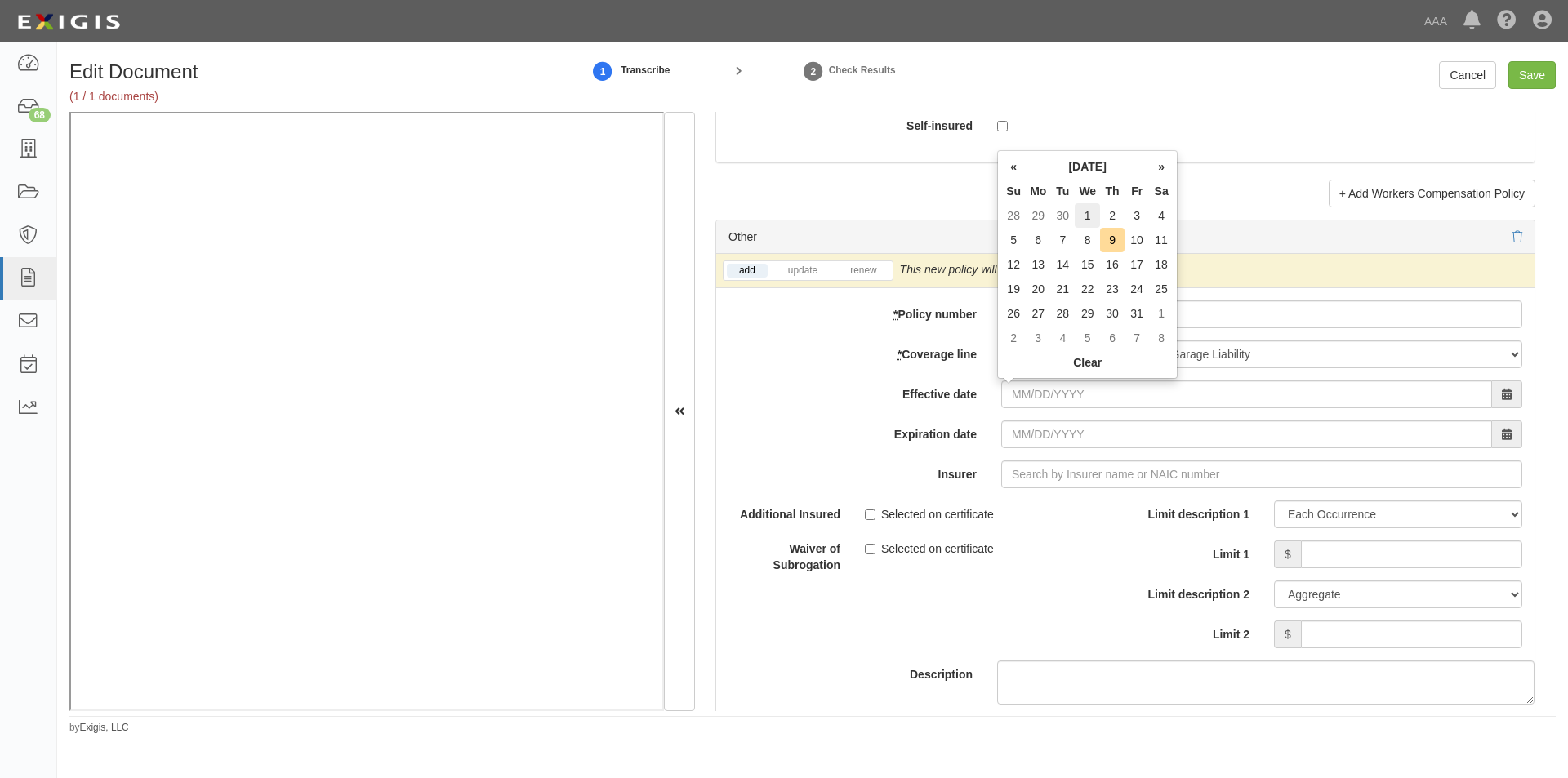
click at [1080, 219] on td "1" at bounding box center [1087, 215] width 26 height 25
type input "10/01/2025"
type input "10/01/2026"
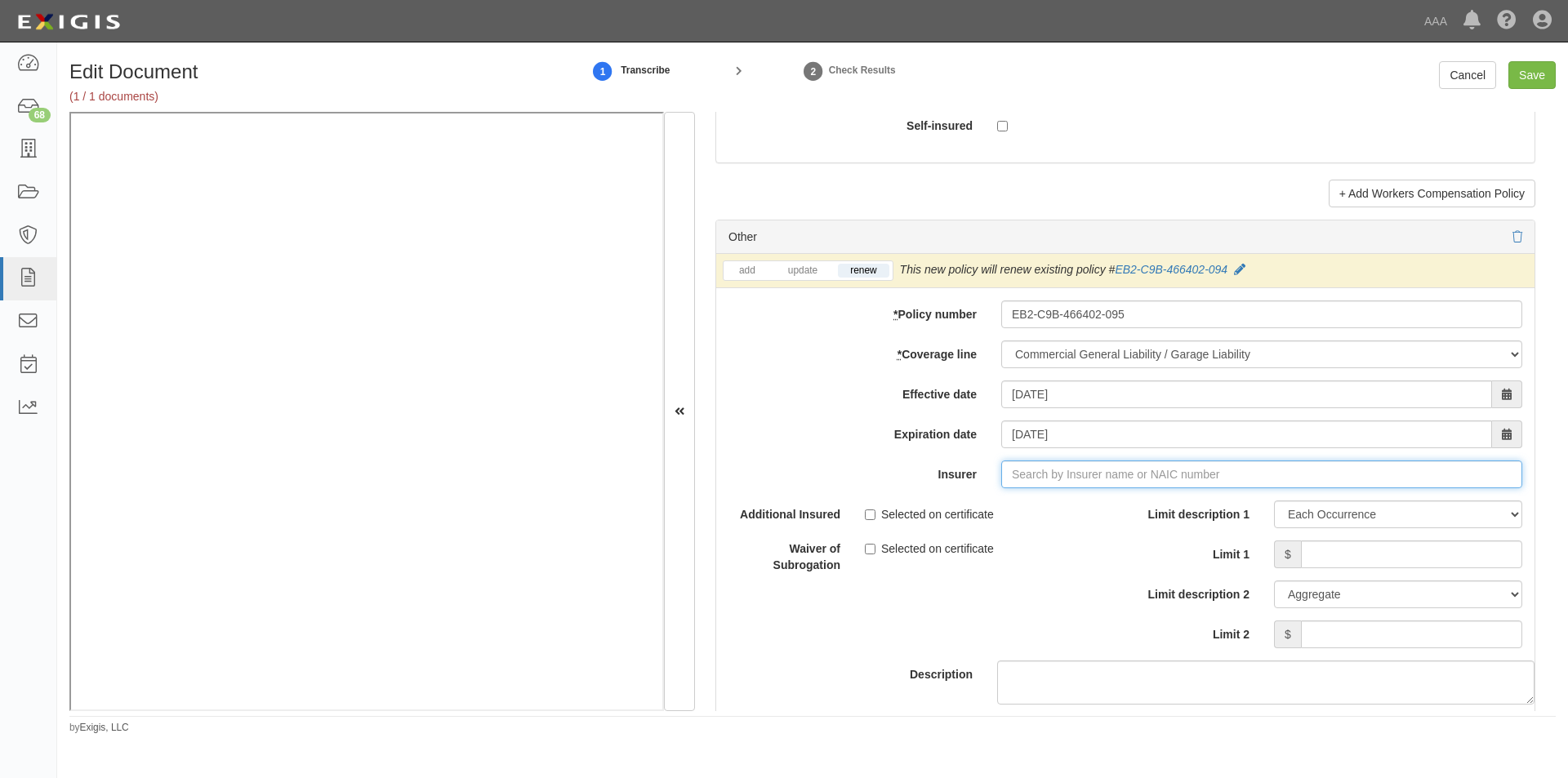
click at [1038, 480] on input "Insurer" at bounding box center [1262, 474] width 521 height 28
type input "21st Century Advantage Insurance Company (25232) NR Rating"
type input "2"
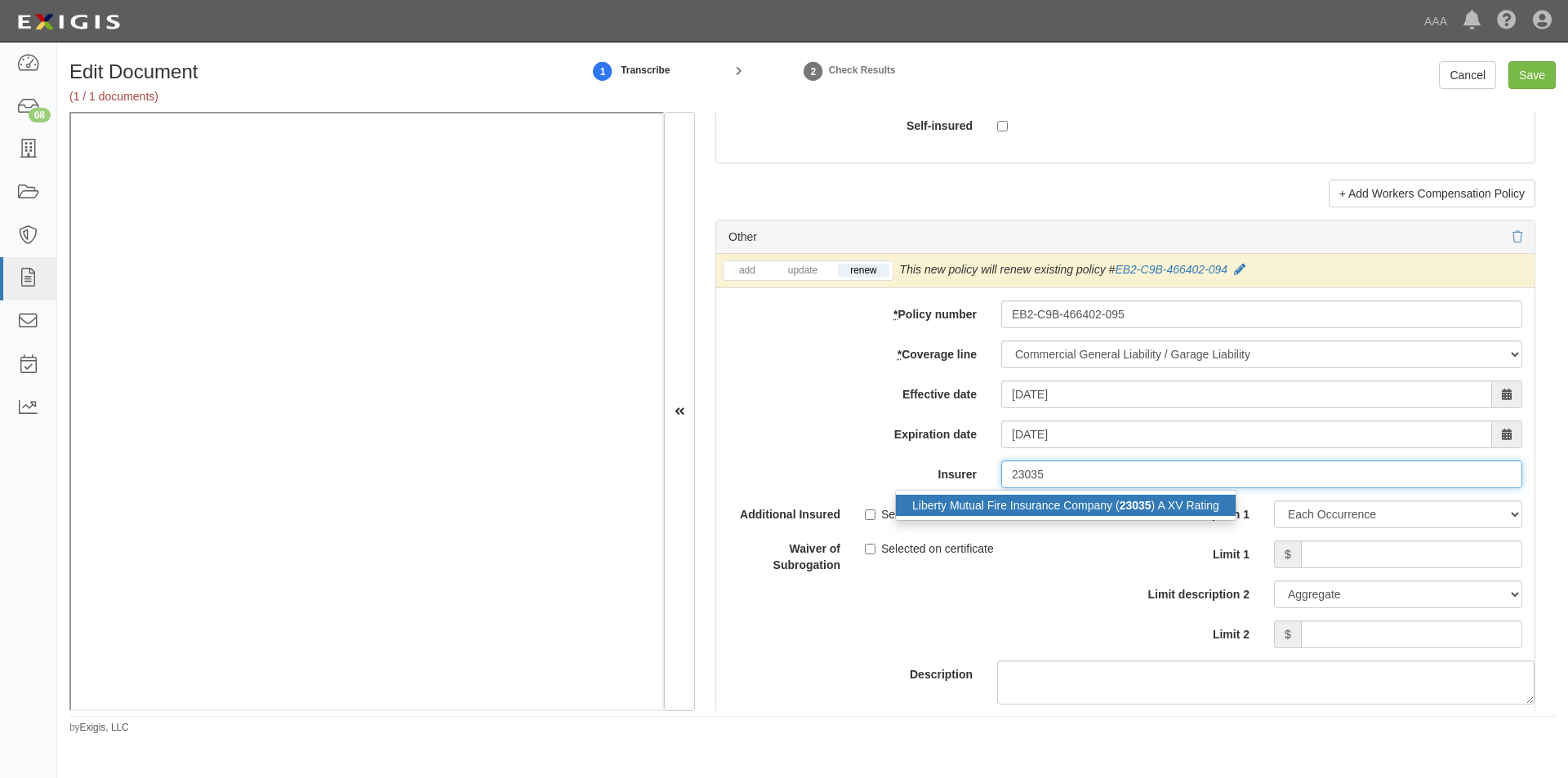
click at [1020, 506] on div "Liberty Mutual Fire Insurance Company ( 23035 ) A XV Rating" at bounding box center [1066, 506] width 340 height 21
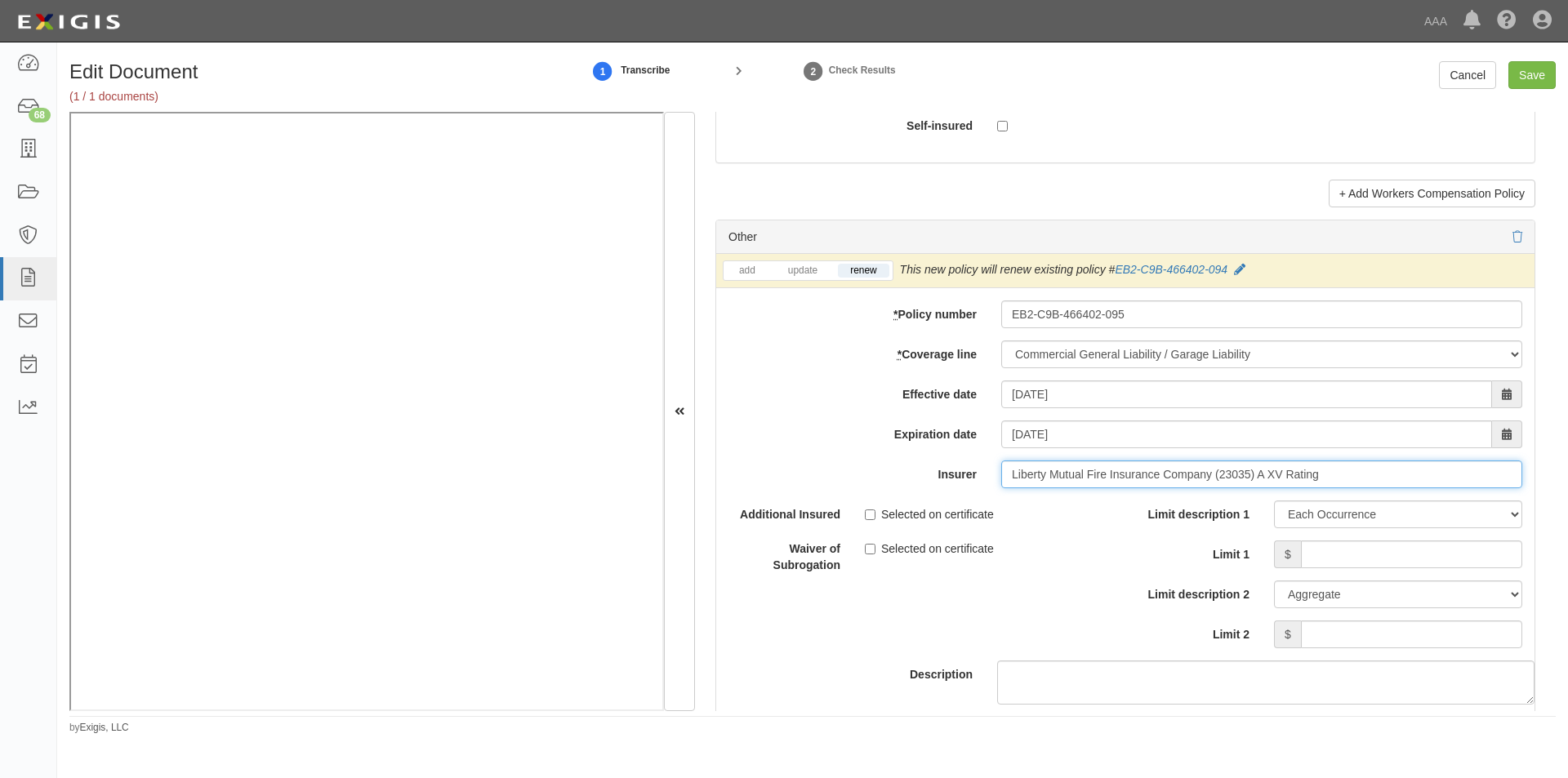
type input "Liberty Mutual Fire Insurance Company (23035) A XV Rating"
click at [868, 516] on input "Selected on certificate" at bounding box center [869, 515] width 11 height 11
checkbox input "true"
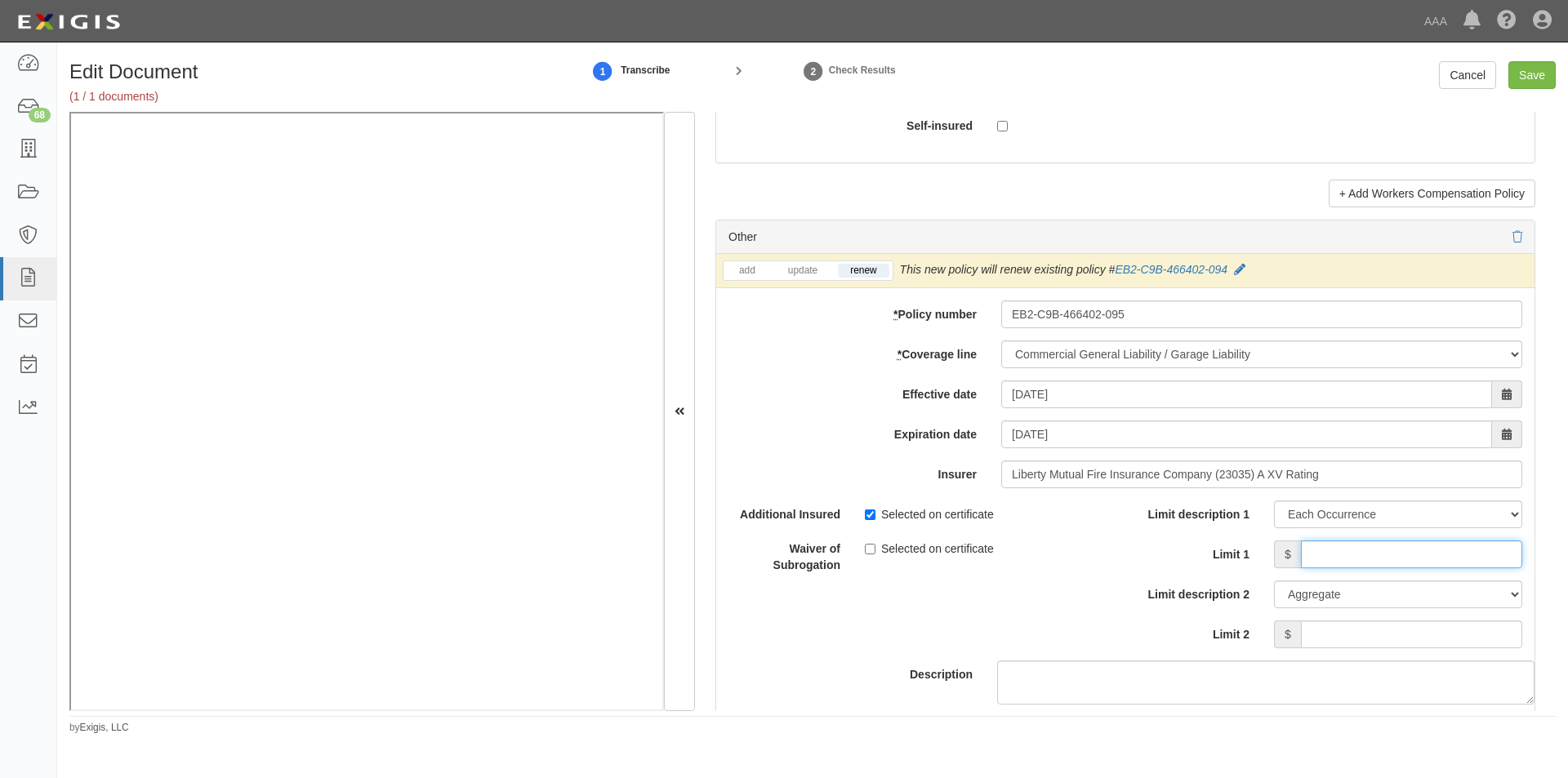
click at [1313, 559] on input "Limit 1" at bounding box center [1411, 554] width 221 height 28
type input "2,000,000"
click at [1344, 630] on input "Limit 2" at bounding box center [1411, 634] width 221 height 28
type input "4,000,000"
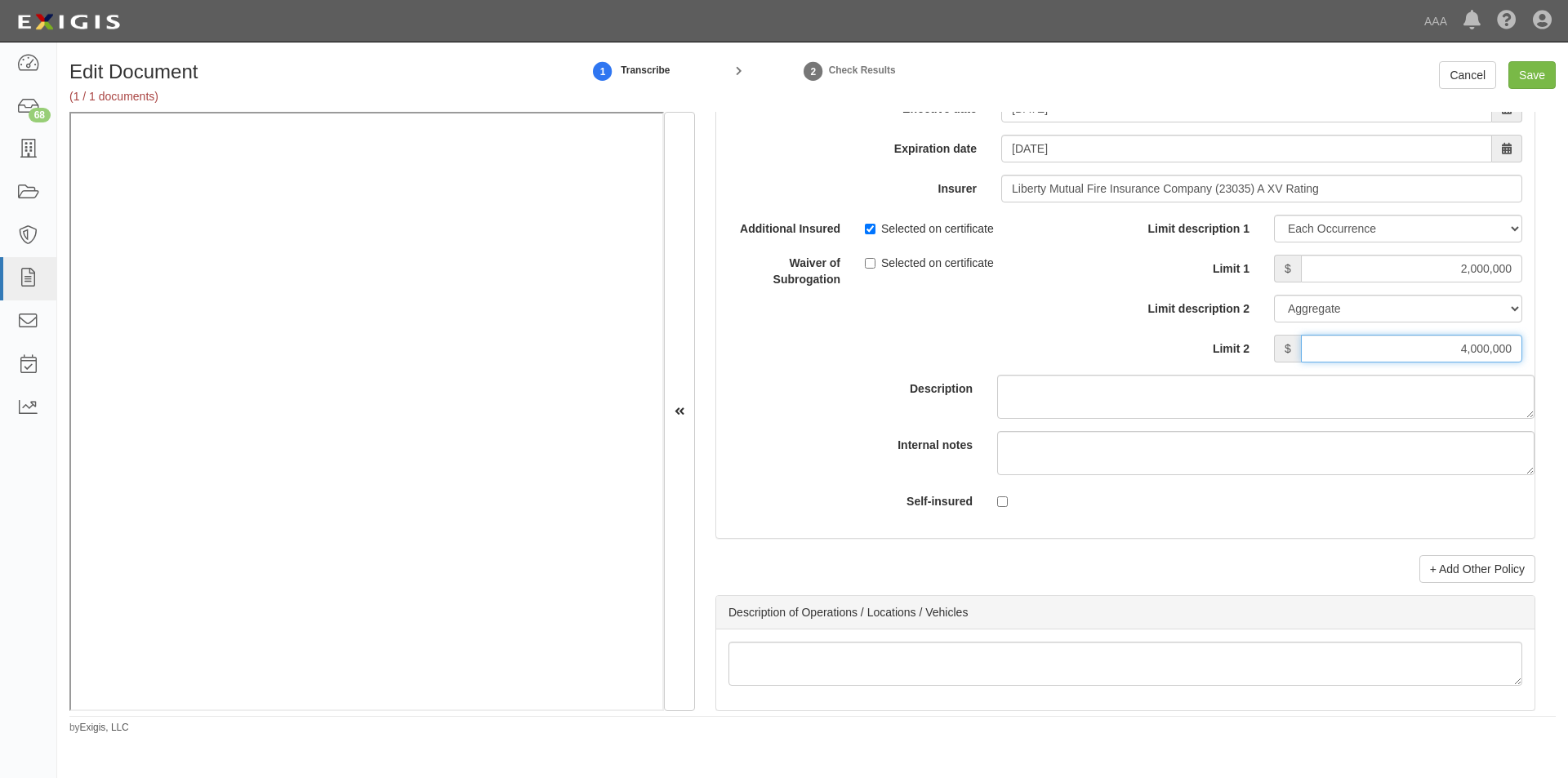
scroll to position [5053, 0]
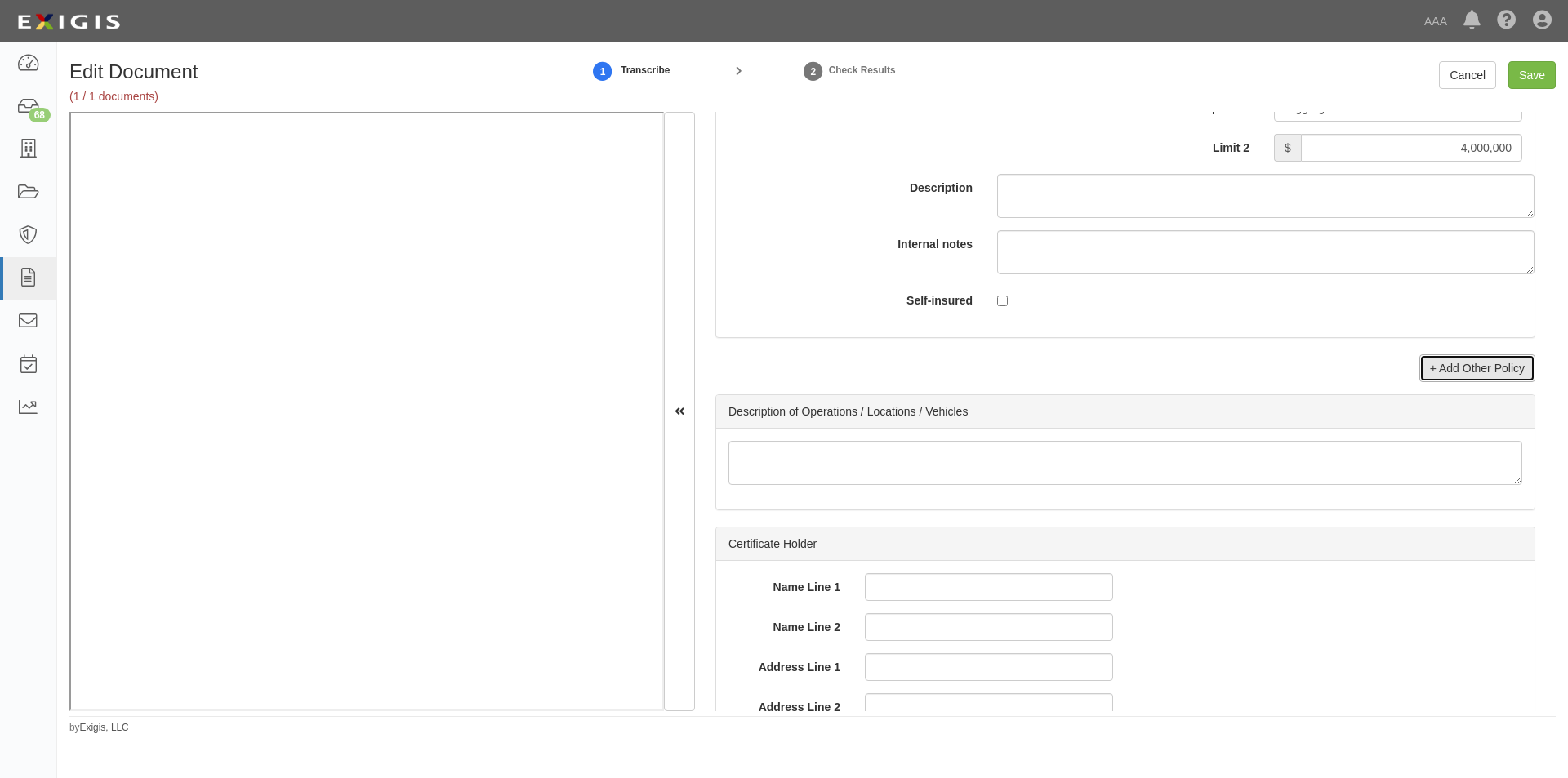
click at [1451, 365] on link "+ Add Other Policy" at bounding box center [1476, 369] width 116 height 28
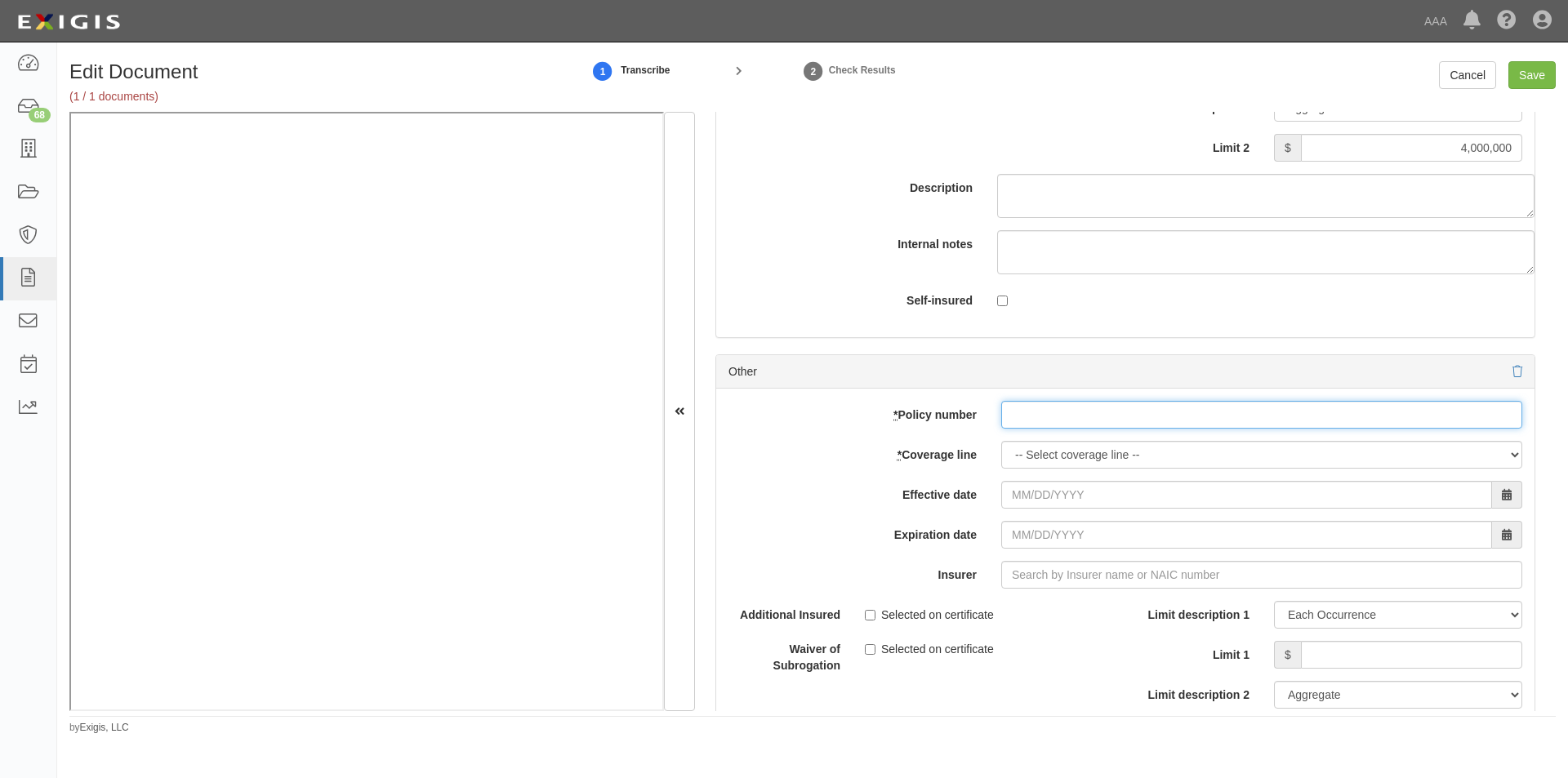
paste input "EB2-C9B-466402-095"
type input "EB2-C9B-466402-095"
click at [1063, 450] on select "-- Select coverage line -- Asbestos Abatement Auto Physical Damage Boiler & Mac…" at bounding box center [1262, 455] width 521 height 28
select select "56"
click at [1001, 469] on select "-- Select coverage line -- Asbestos Abatement Auto Physical Damage Boiler & Mac…" at bounding box center [1262, 455] width 521 height 28
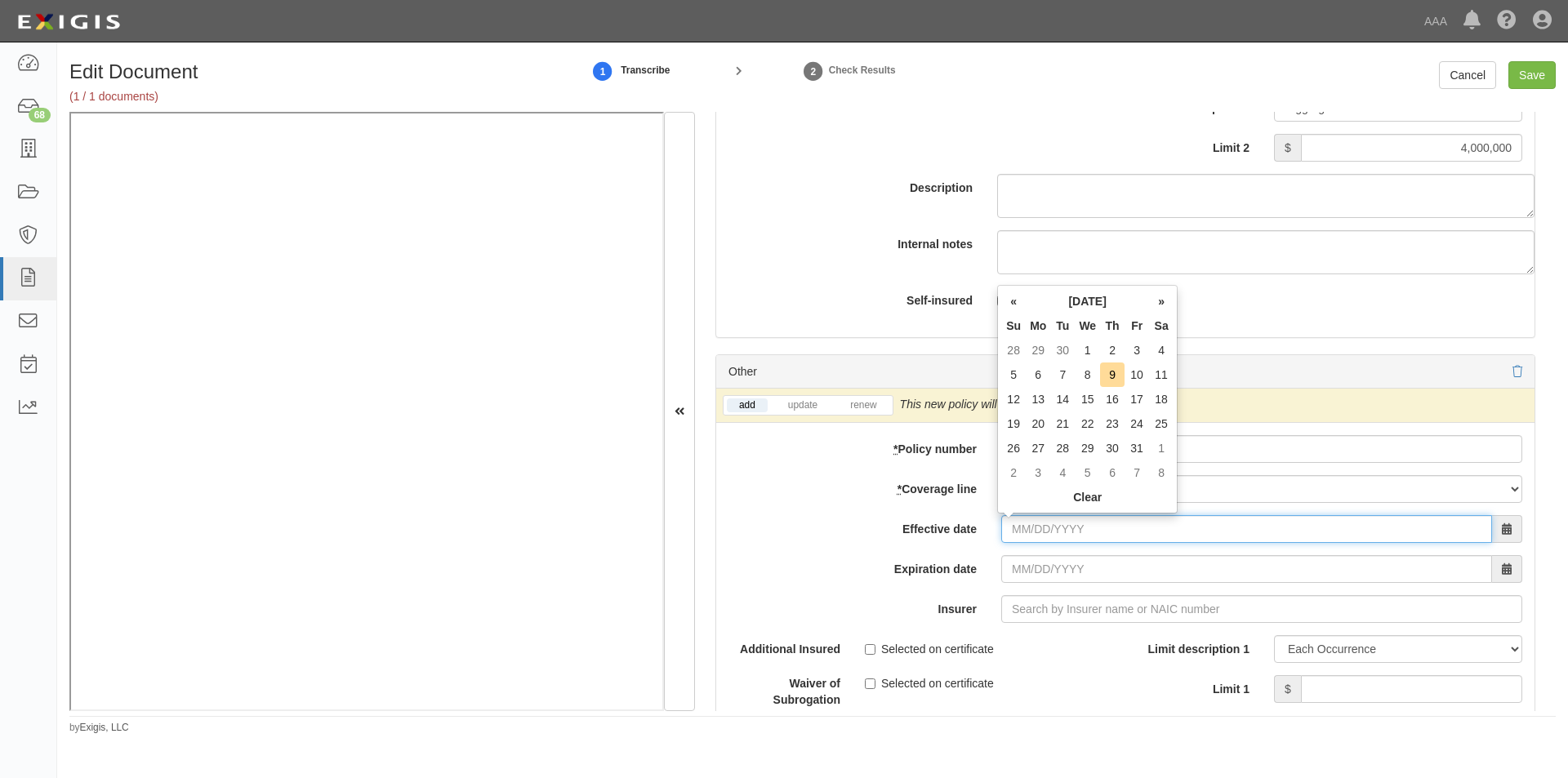
click at [1070, 528] on input "Effective date" at bounding box center [1246, 530] width 491 height 28
drag, startPoint x: 1081, startPoint y: 351, endPoint x: 1112, endPoint y: 384, distance: 45.3
click at [1082, 351] on td "1" at bounding box center [1087, 351] width 26 height 25
type input "10/01/2025"
type input "10/01/2026"
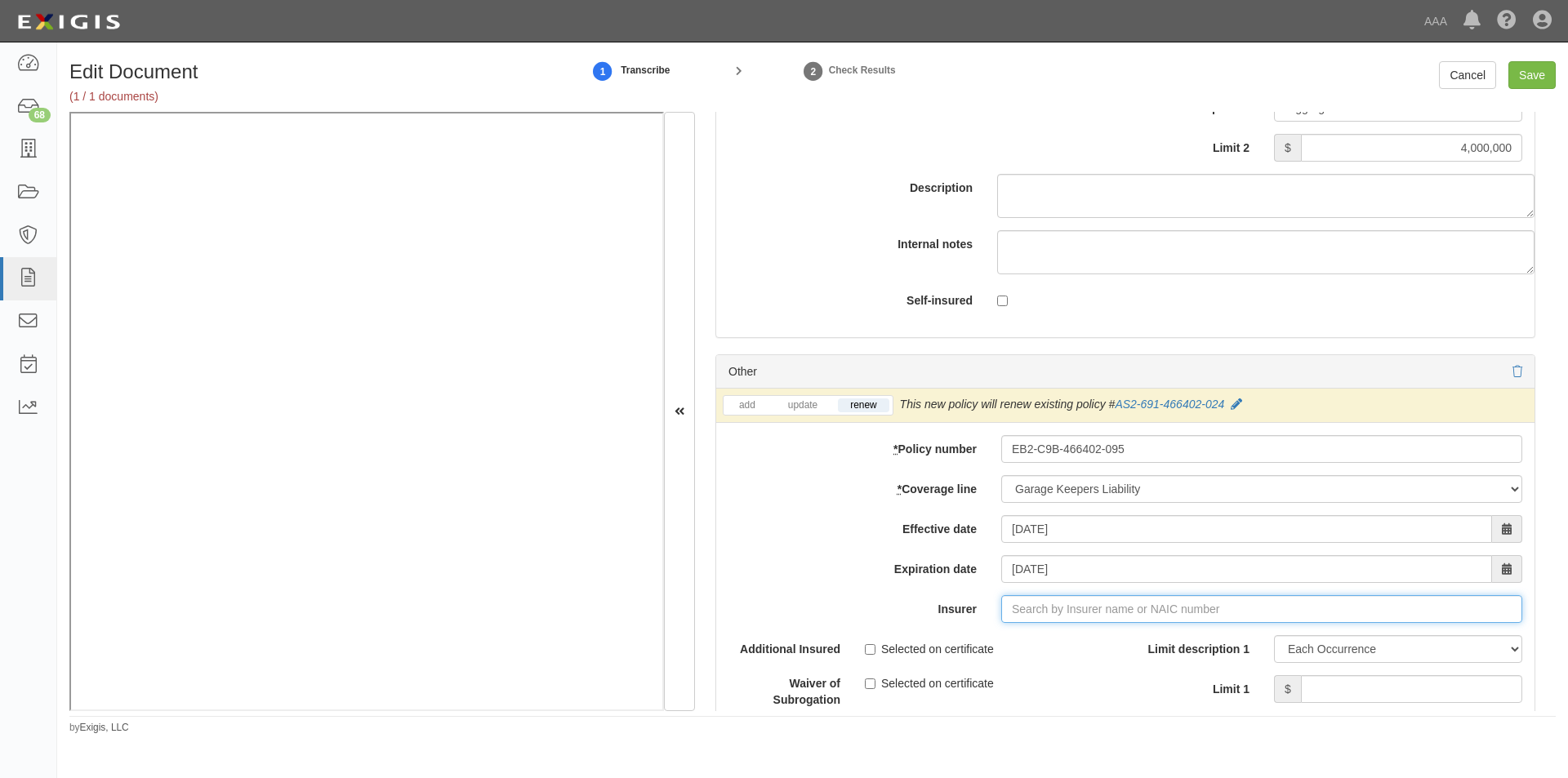
click at [1120, 609] on input "Insurer" at bounding box center [1262, 610] width 521 height 28
type input "21st Century Advantage Insurance Company (25232) NR Rating"
type input "2"
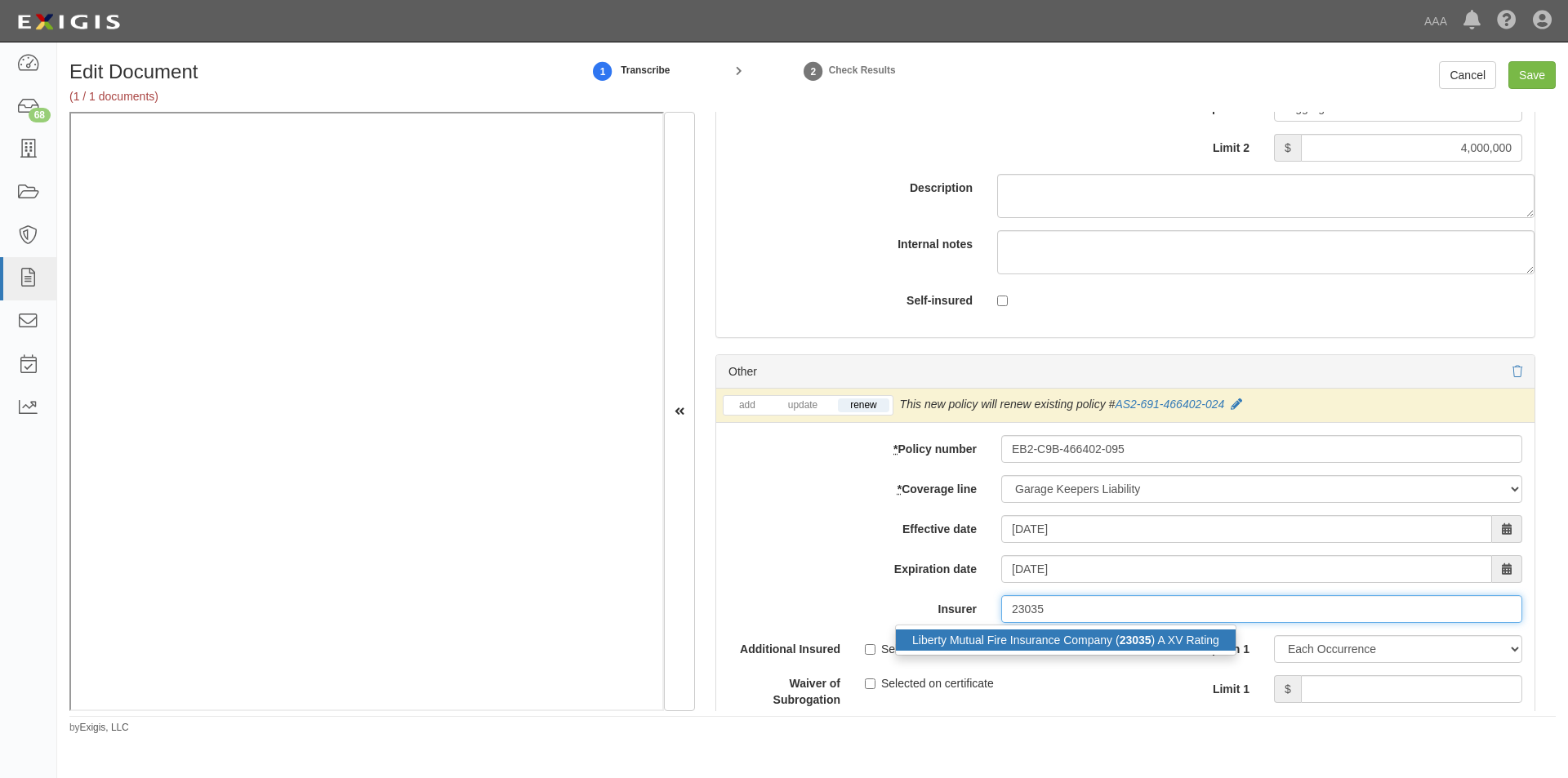
click at [1074, 640] on div "Liberty Mutual Fire Insurance Company ( 23035 ) A XV Rating" at bounding box center [1066, 640] width 340 height 21
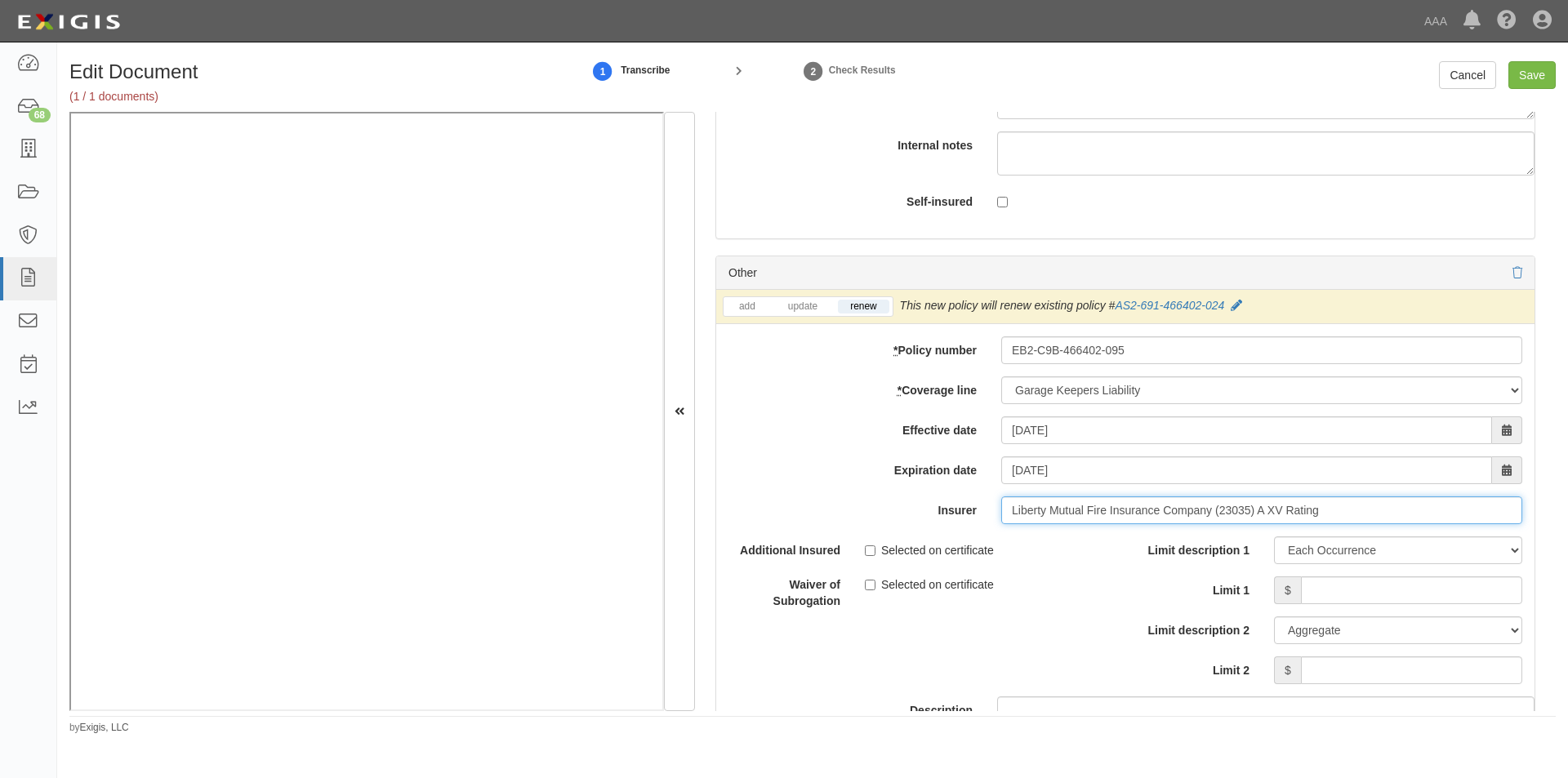
scroll to position [5298, 0]
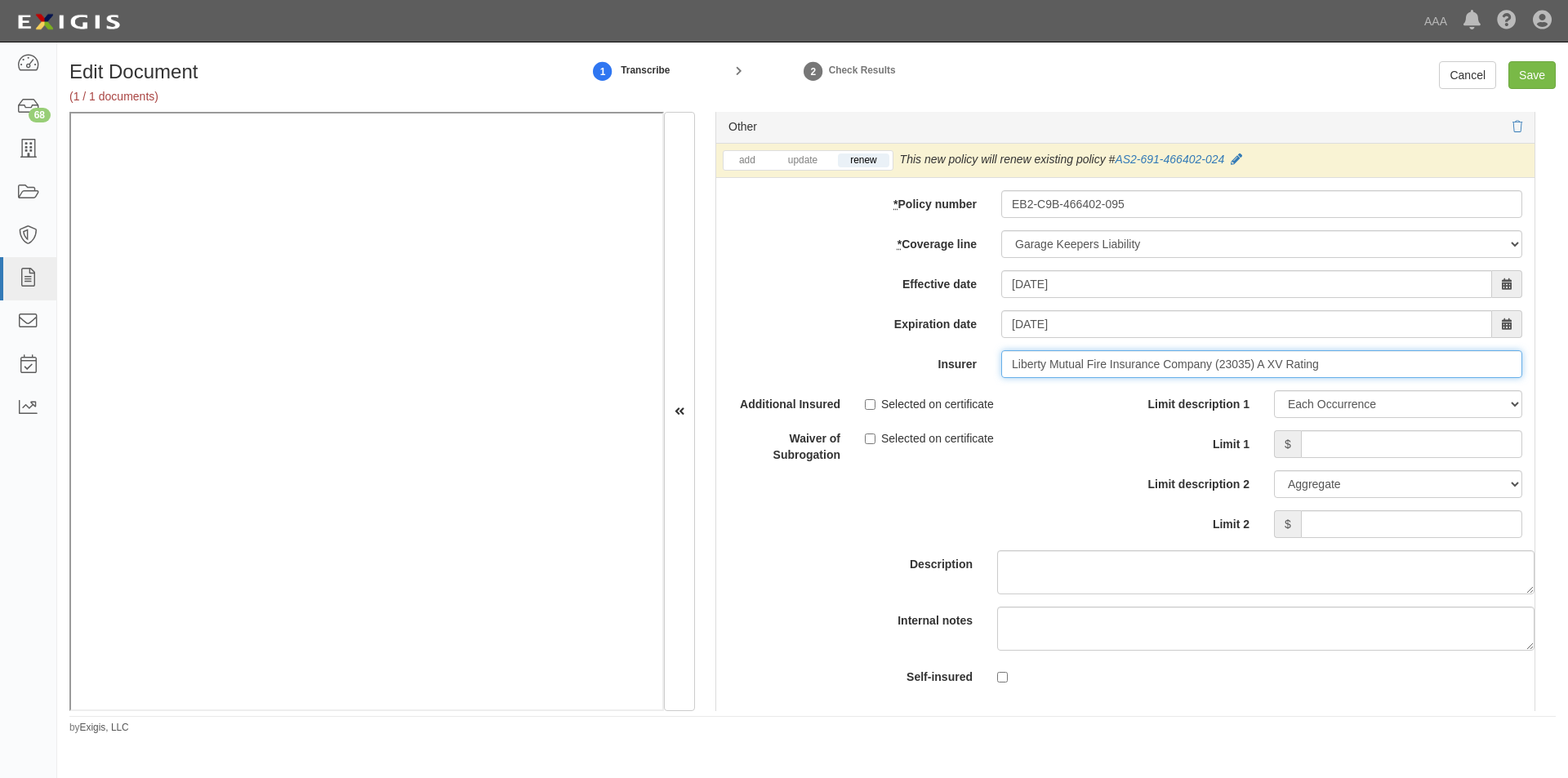
type input "Liberty Mutual Fire Insurance Company (23035) A XV Rating"
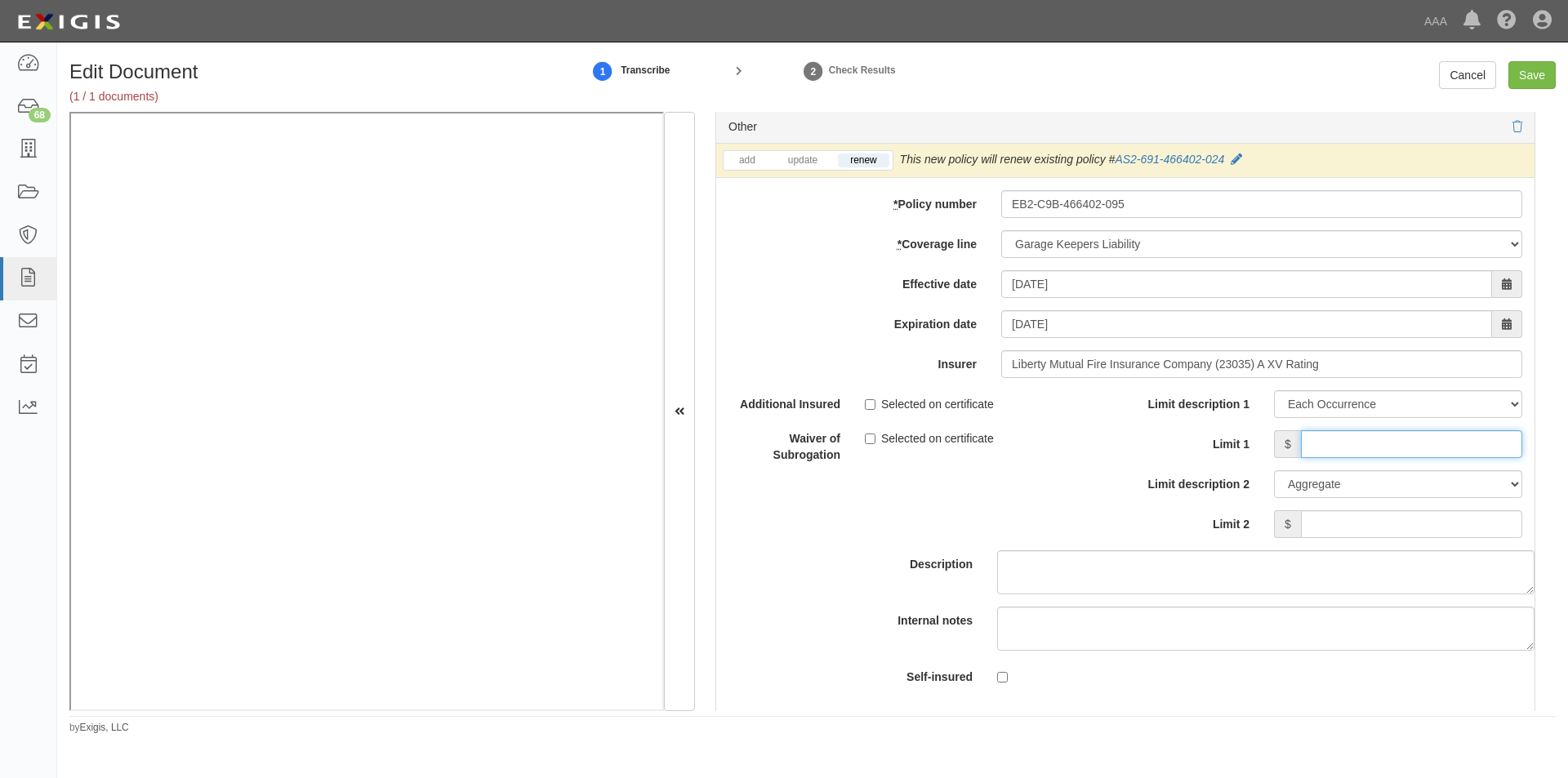
click at [1446, 443] on input "Limit 1" at bounding box center [1411, 445] width 221 height 28
type input "3,000,000"
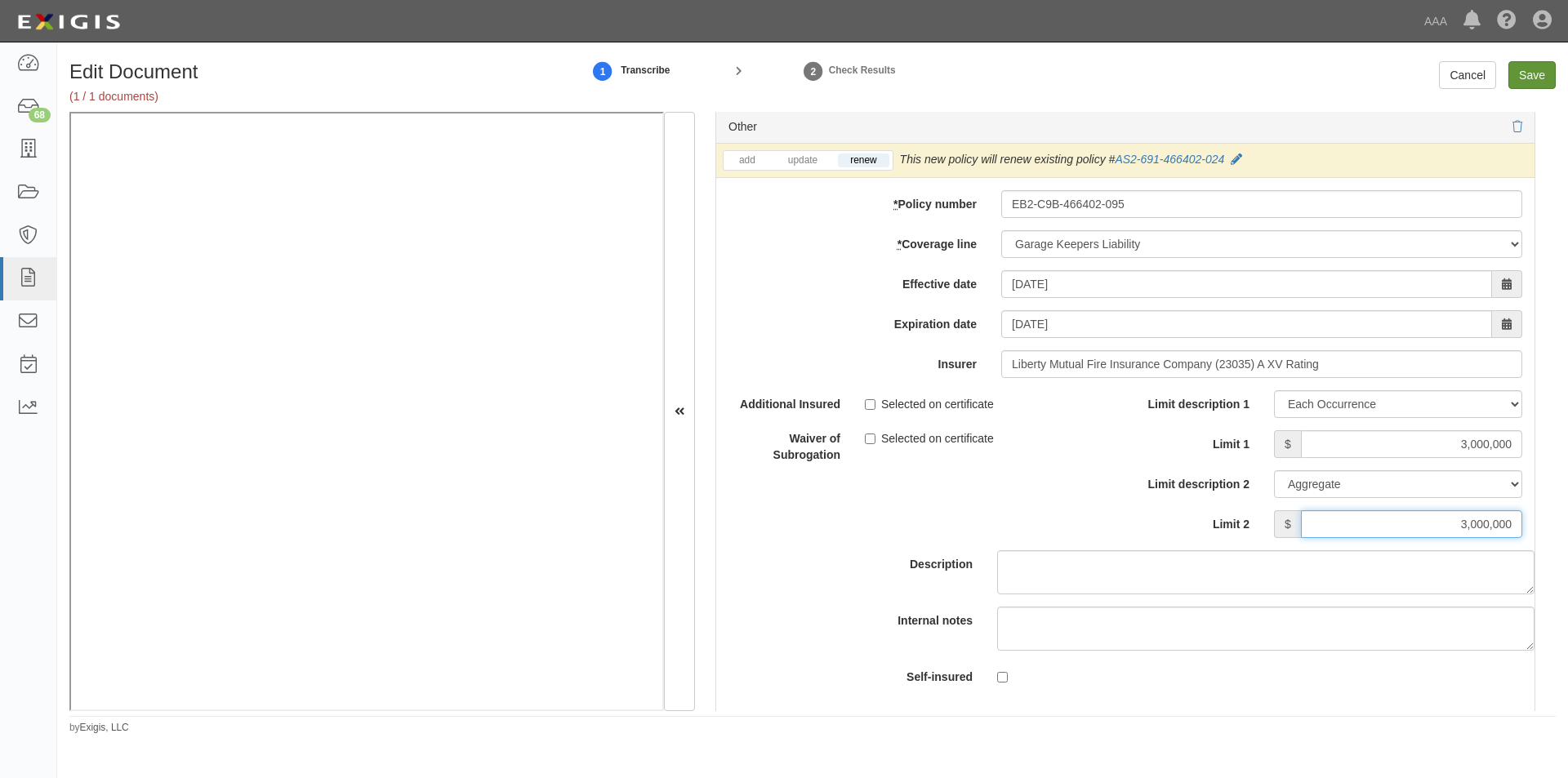
type input "3,000,000"
click at [1521, 73] on input "Save" at bounding box center [1531, 75] width 47 height 28
type input "5000000"
type input "2000000"
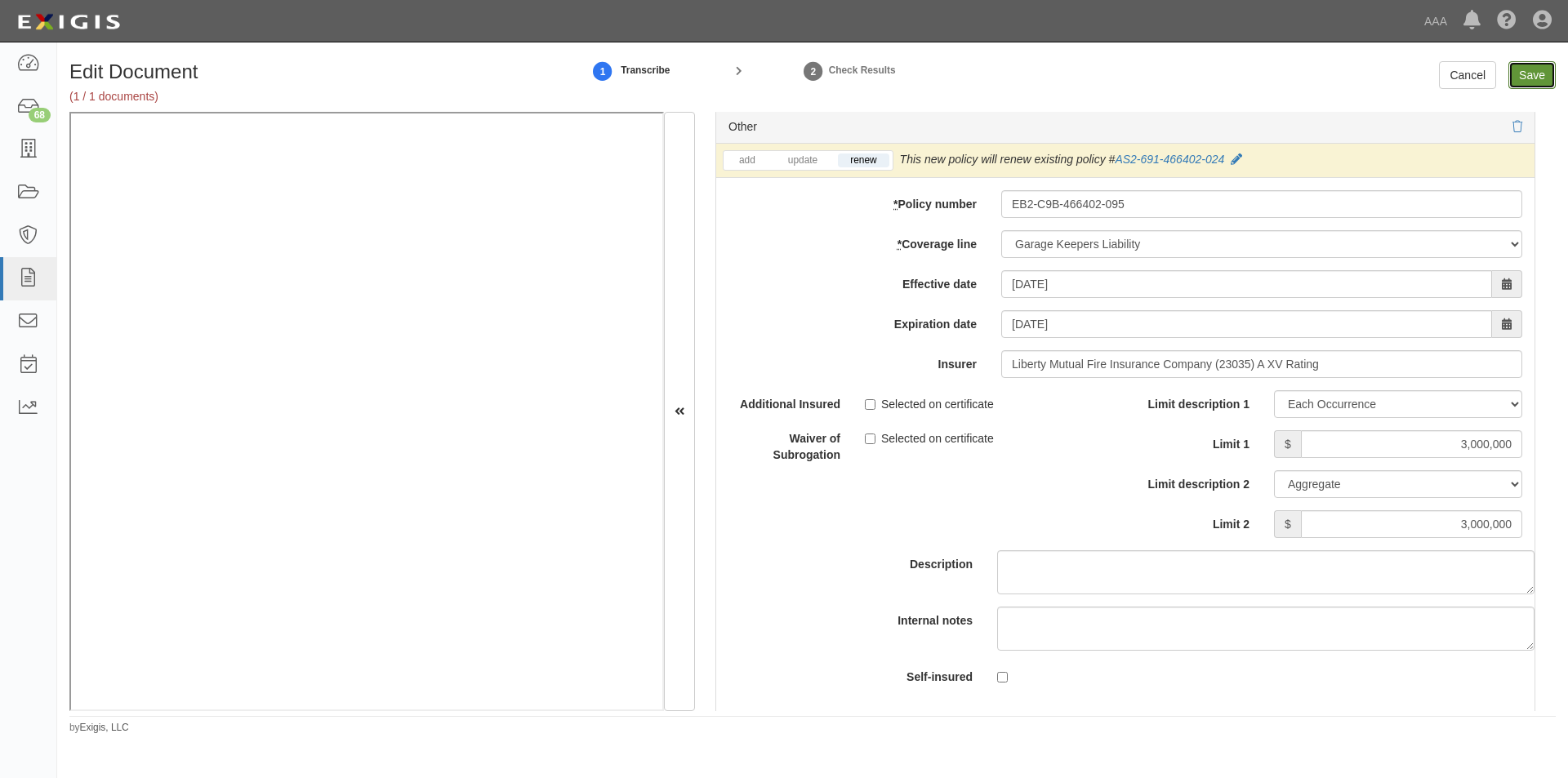
type input "4000000"
type input "3000000"
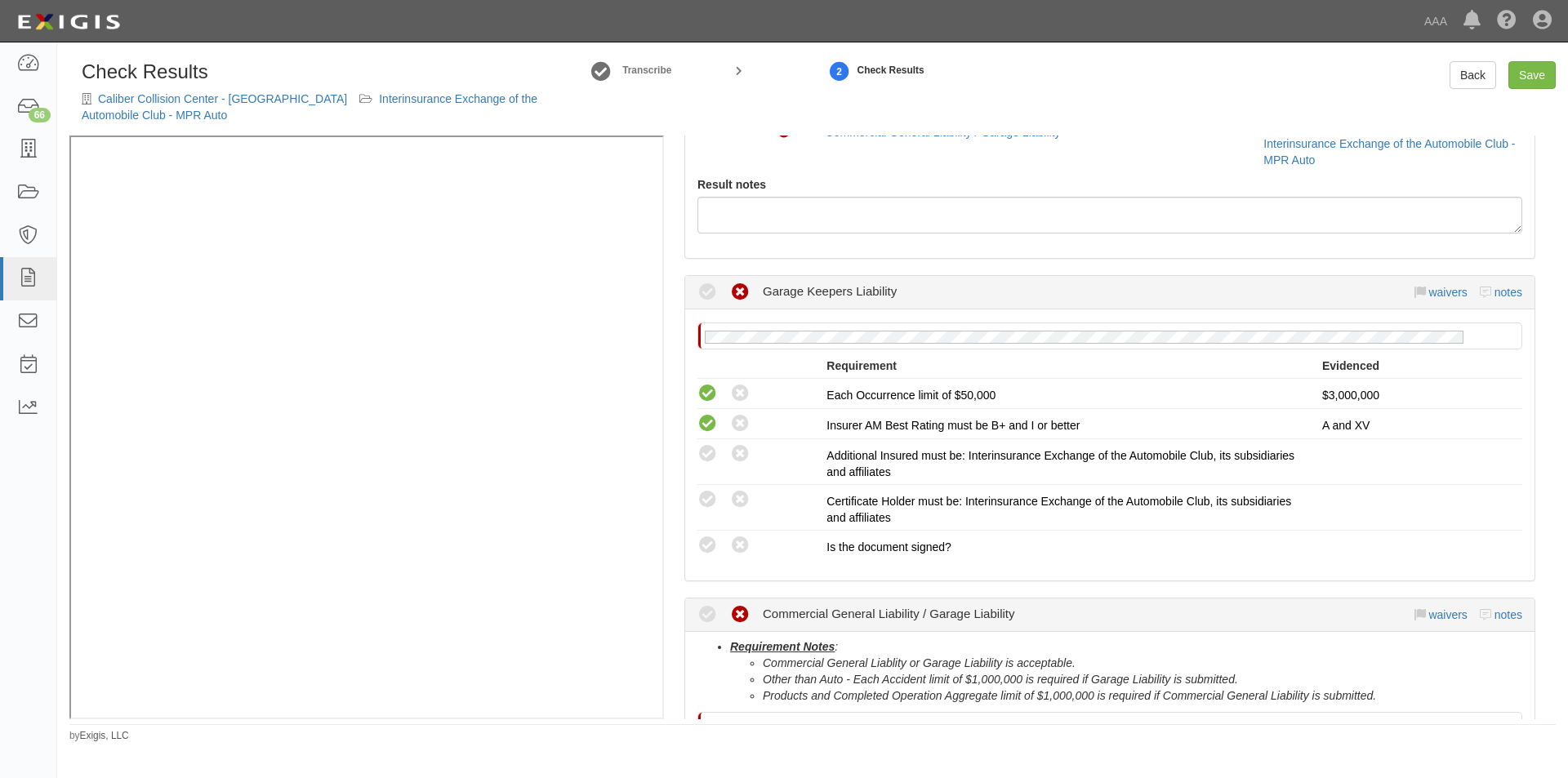
scroll to position [245, 0]
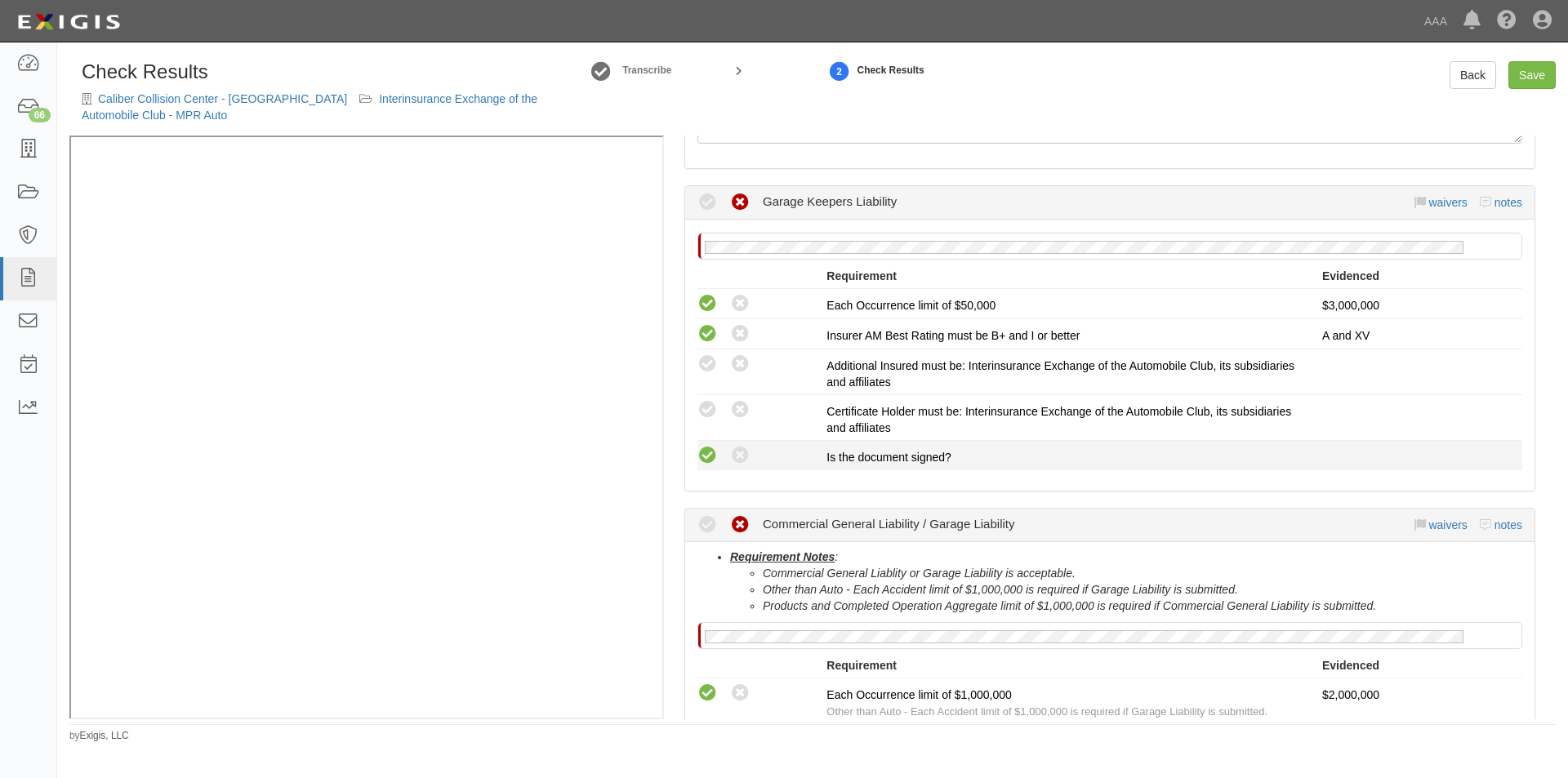
click at [712, 452] on icon at bounding box center [707, 455] width 21 height 21
radio input "true"
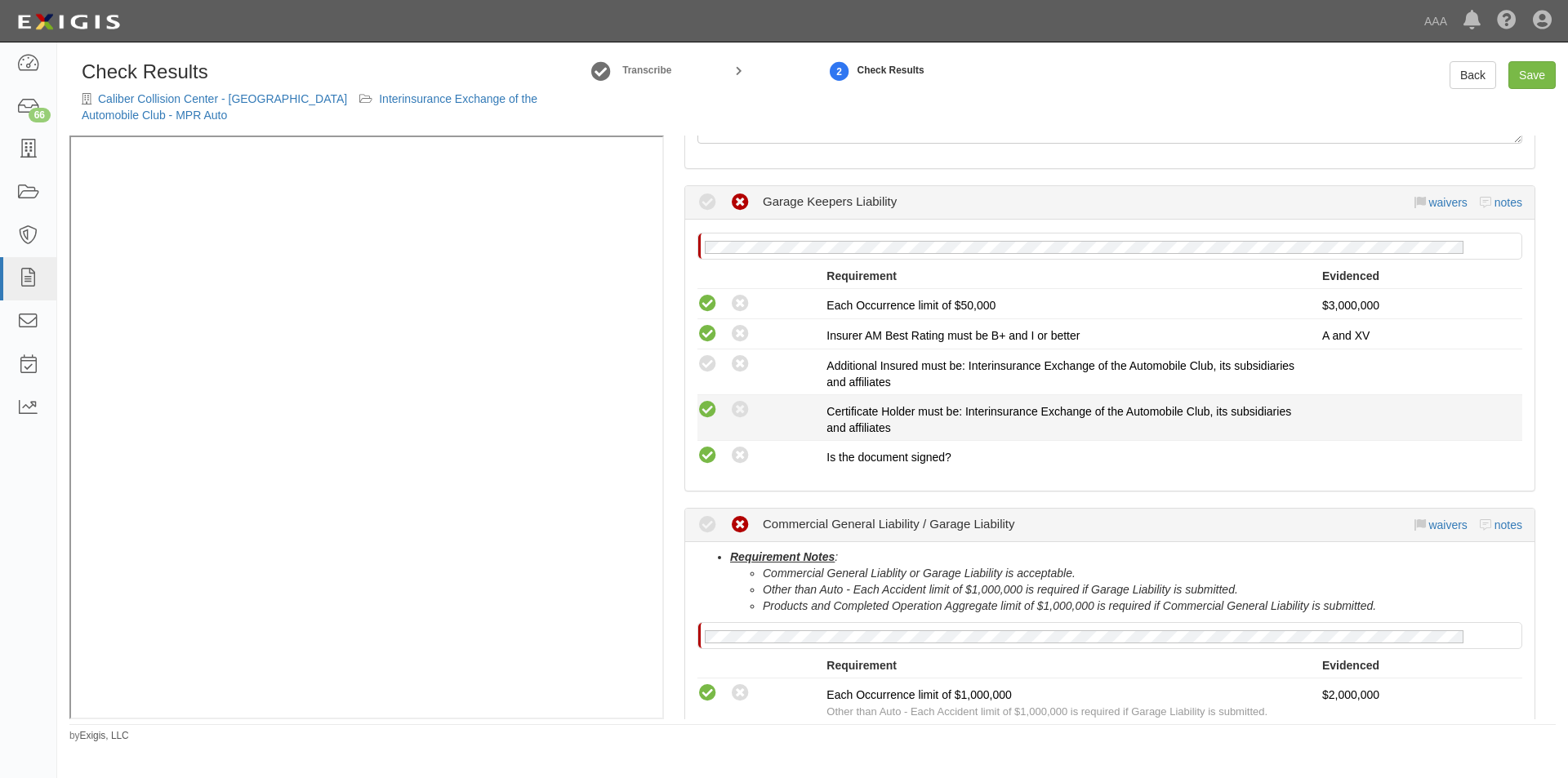
click at [709, 416] on icon at bounding box center [707, 410] width 21 height 21
radio input "true"
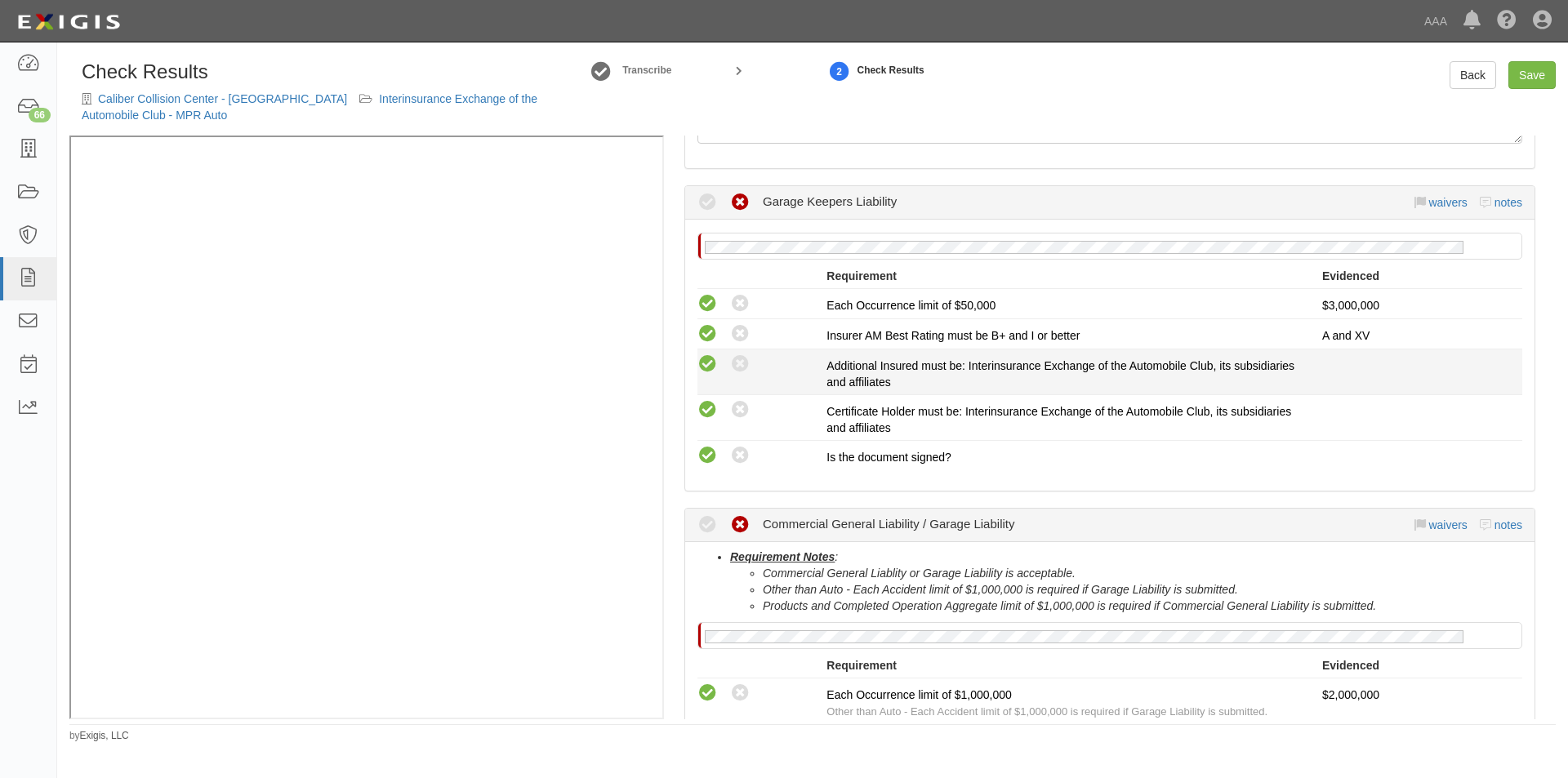
click at [709, 371] on icon at bounding box center [707, 365] width 21 height 21
radio input "true"
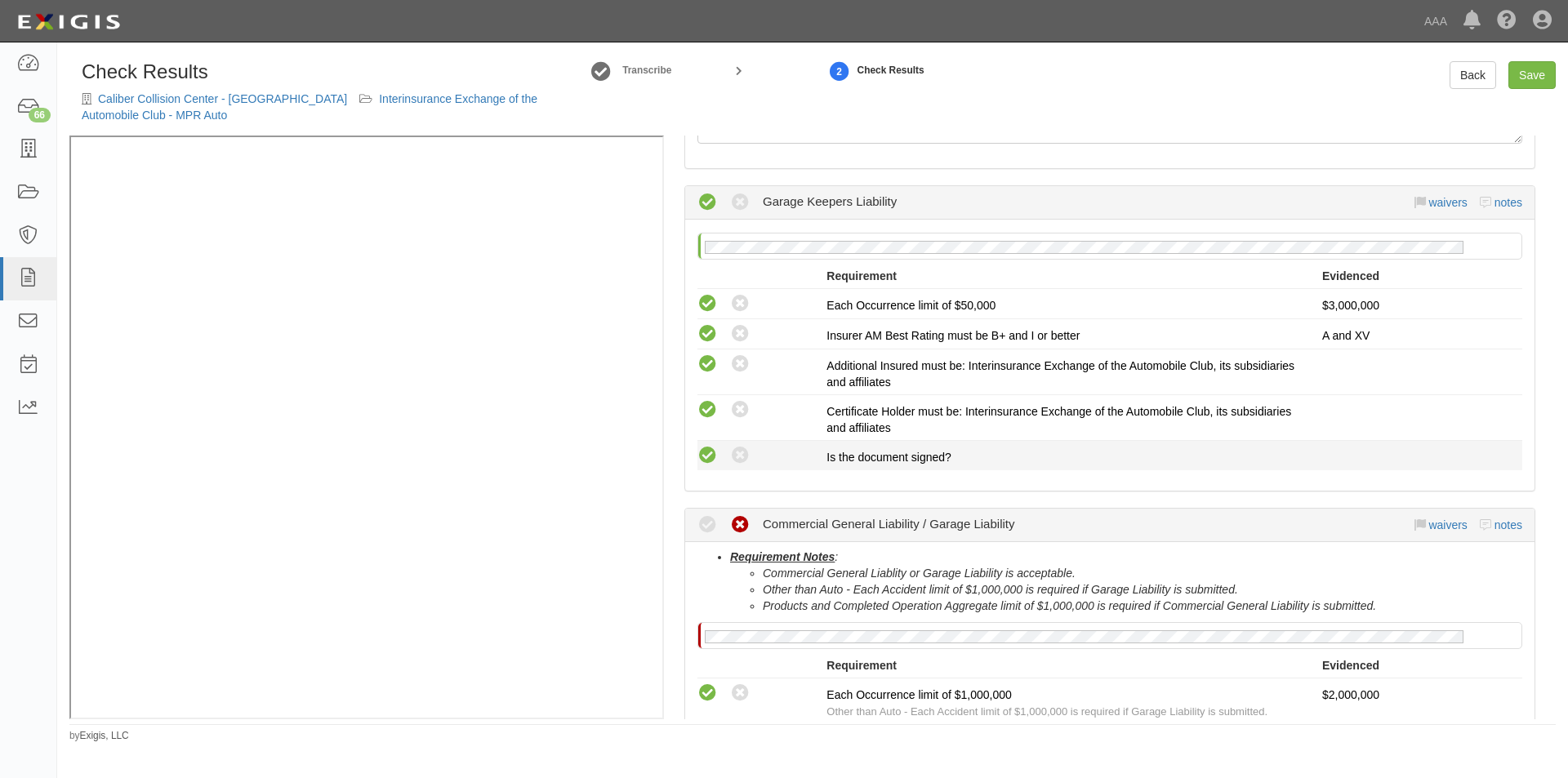
scroll to position [572, 0]
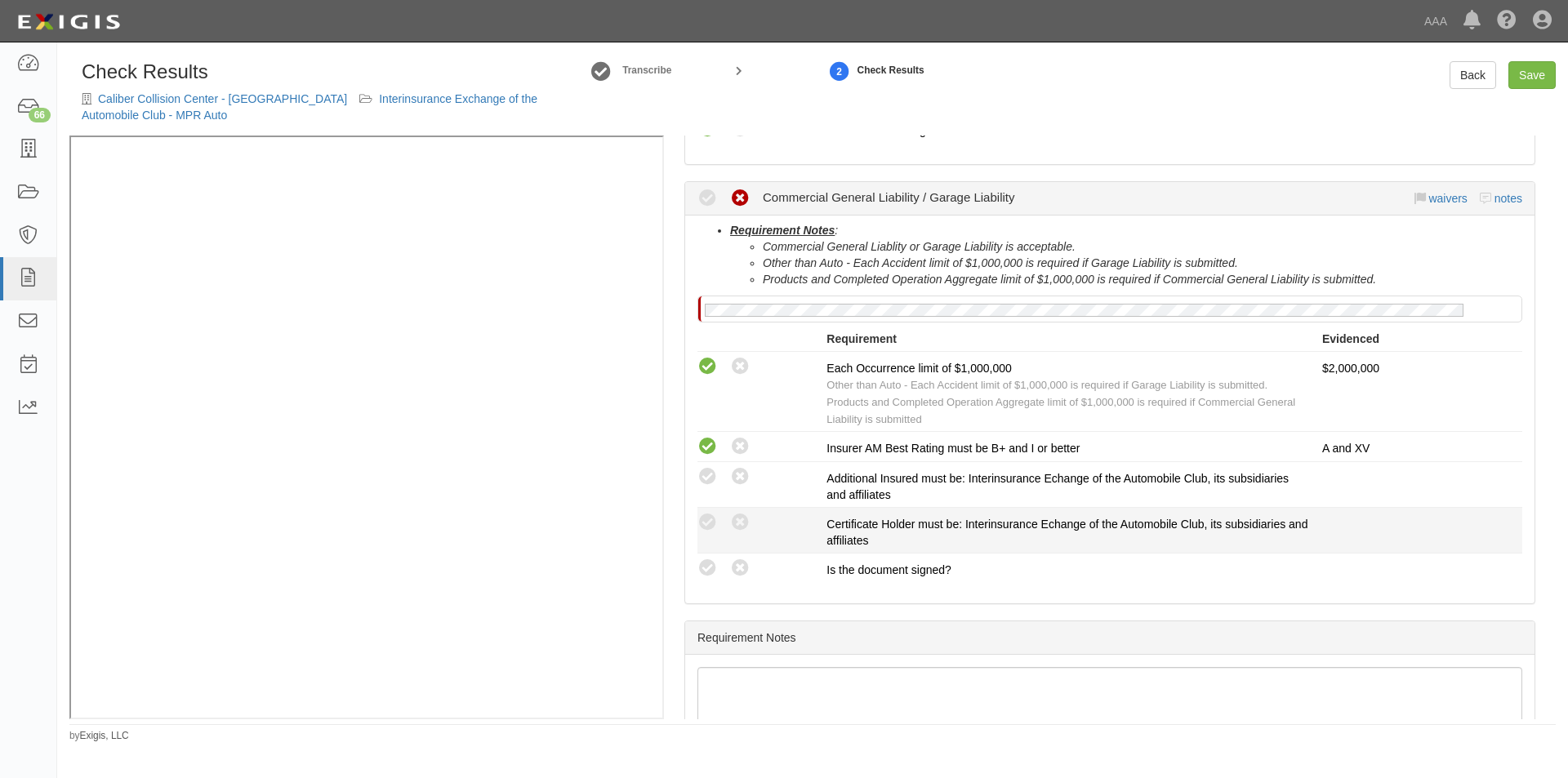
drag, startPoint x: 704, startPoint y: 472, endPoint x: 712, endPoint y: 508, distance: 36.9
click at [705, 475] on icon at bounding box center [707, 477] width 21 height 21
radio input "true"
drag, startPoint x: 713, startPoint y: 514, endPoint x: 713, endPoint y: 530, distance: 16.0
click at [713, 518] on icon at bounding box center [707, 523] width 21 height 21
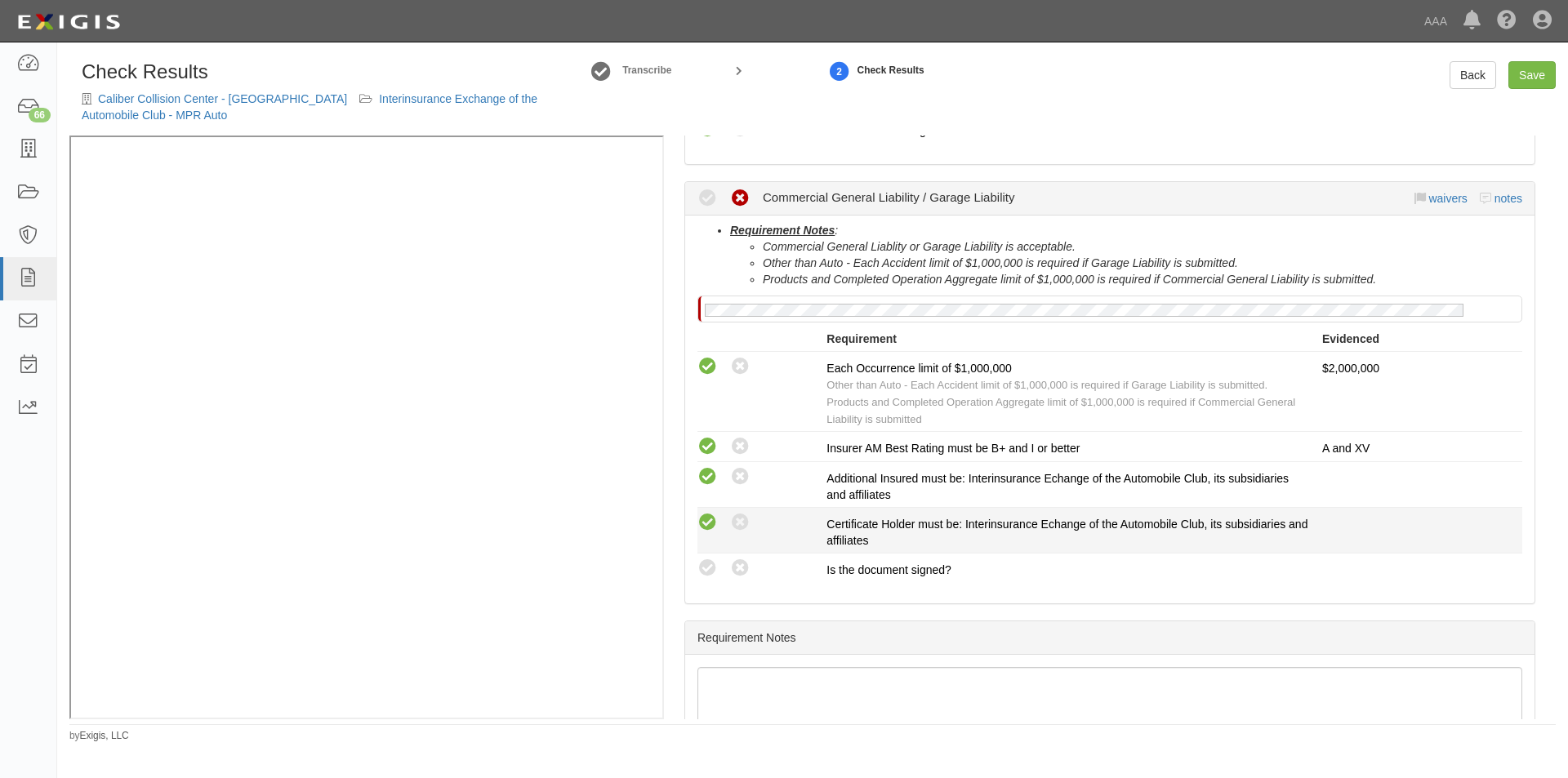
radio input "true"
click at [709, 568] on icon at bounding box center [707, 568] width 21 height 21
radio input "true"
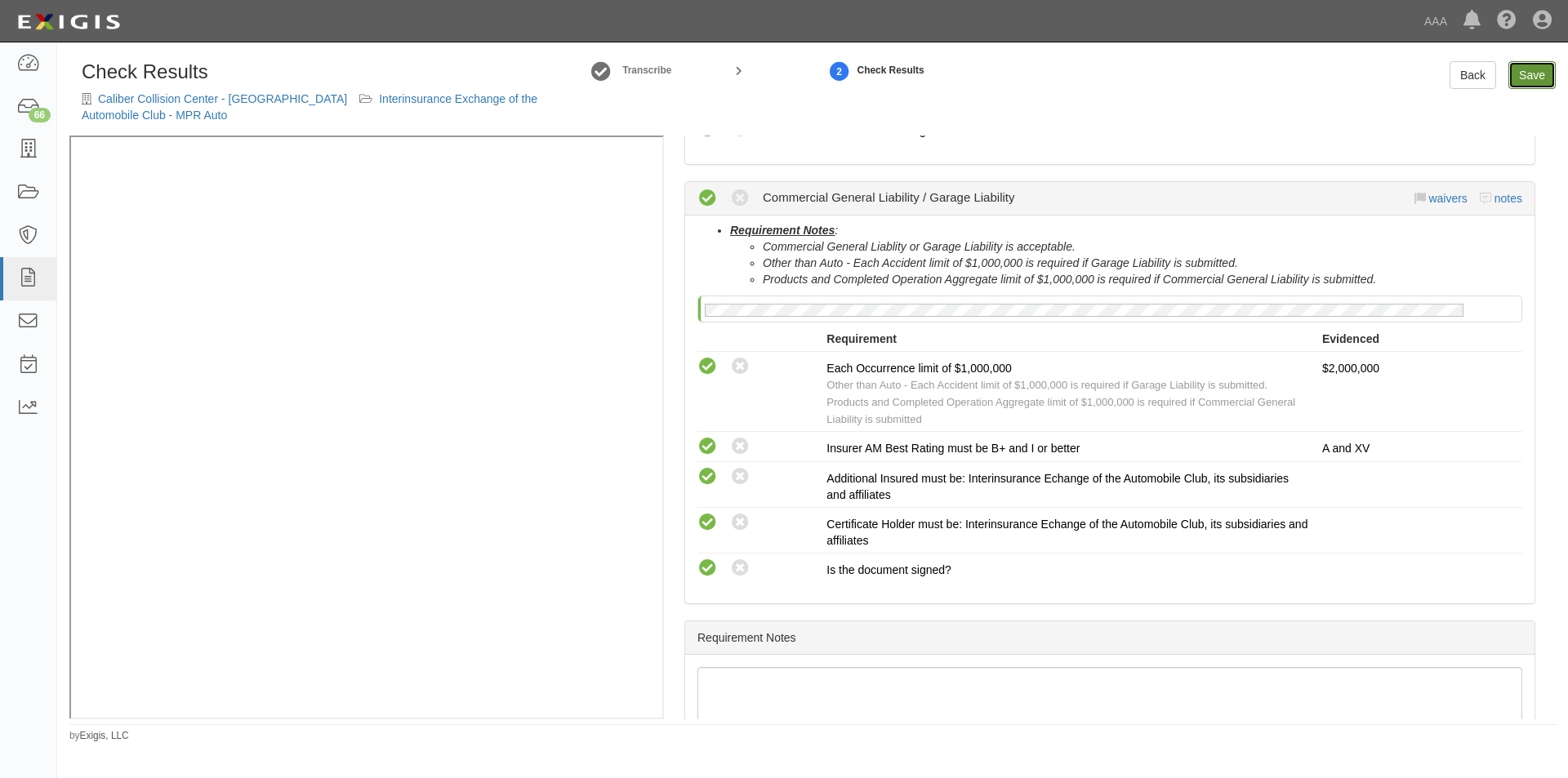
click at [1514, 72] on link "Save" at bounding box center [1531, 75] width 47 height 28
radio input "true"
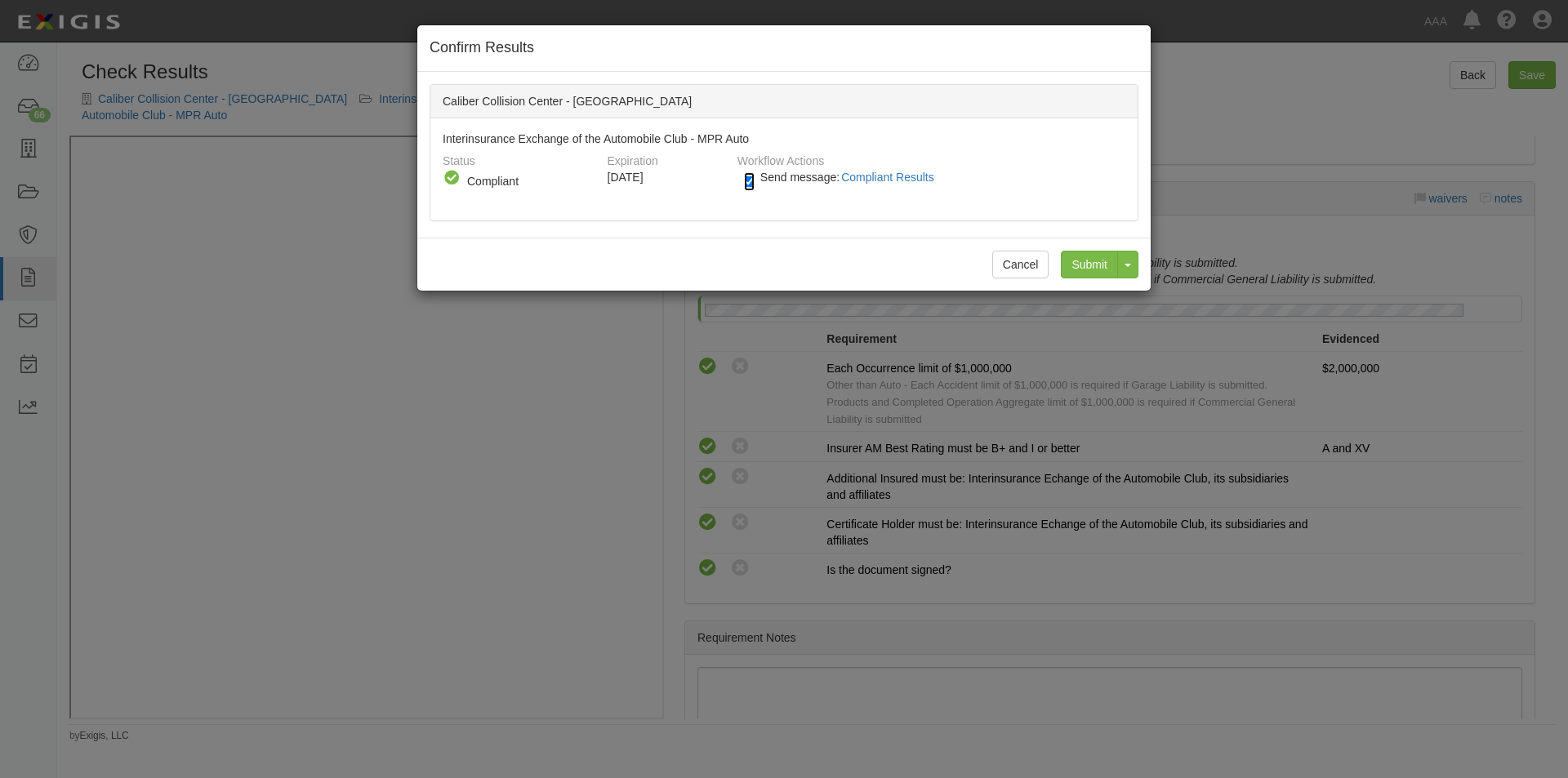
click at [748, 174] on input "Send message: Compliant Results" at bounding box center [749, 182] width 11 height 19
checkbox input "false"
click at [1076, 268] on input "Submit" at bounding box center [1089, 265] width 57 height 28
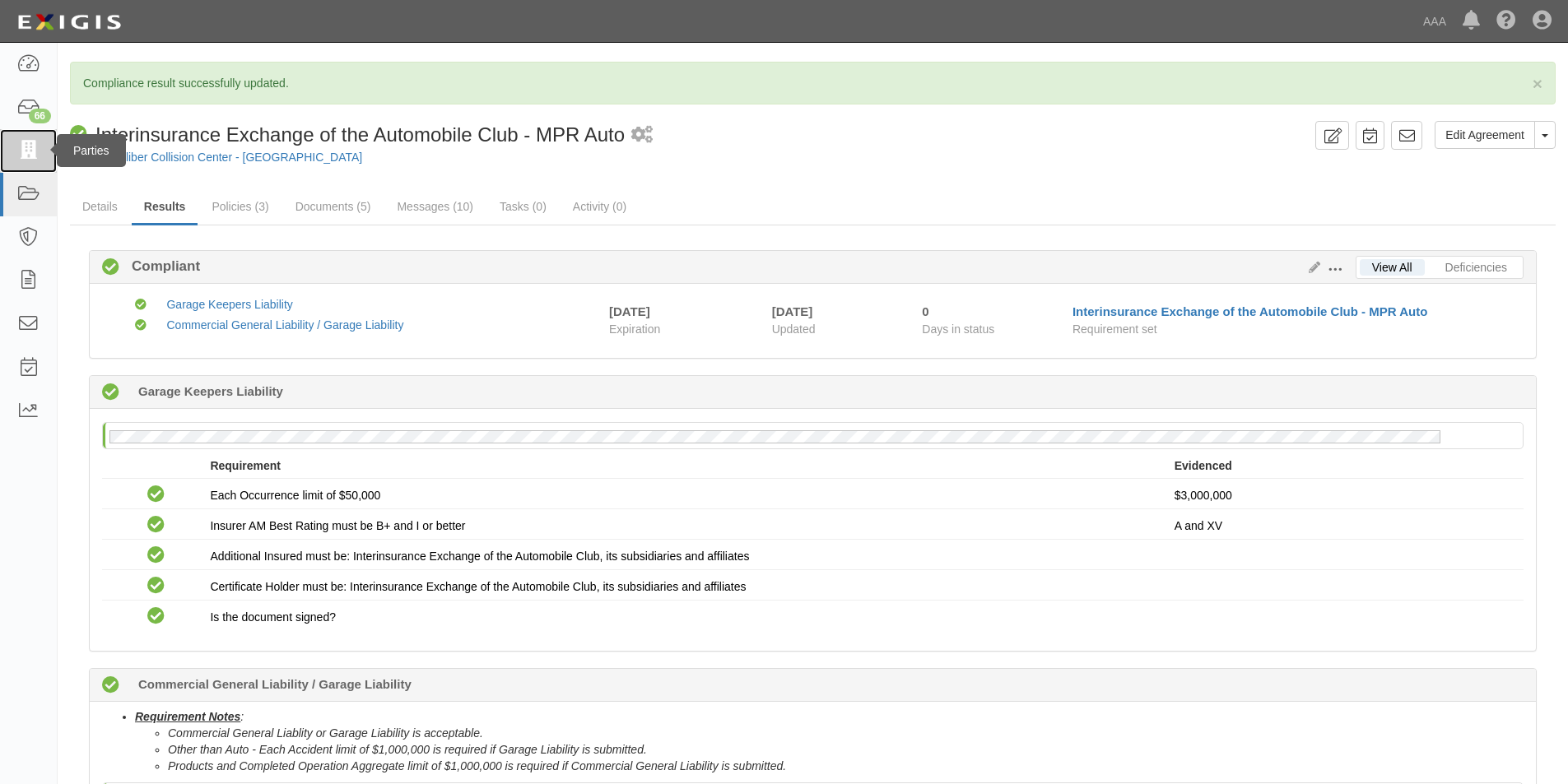
click at [35, 155] on icon at bounding box center [28, 150] width 23 height 19
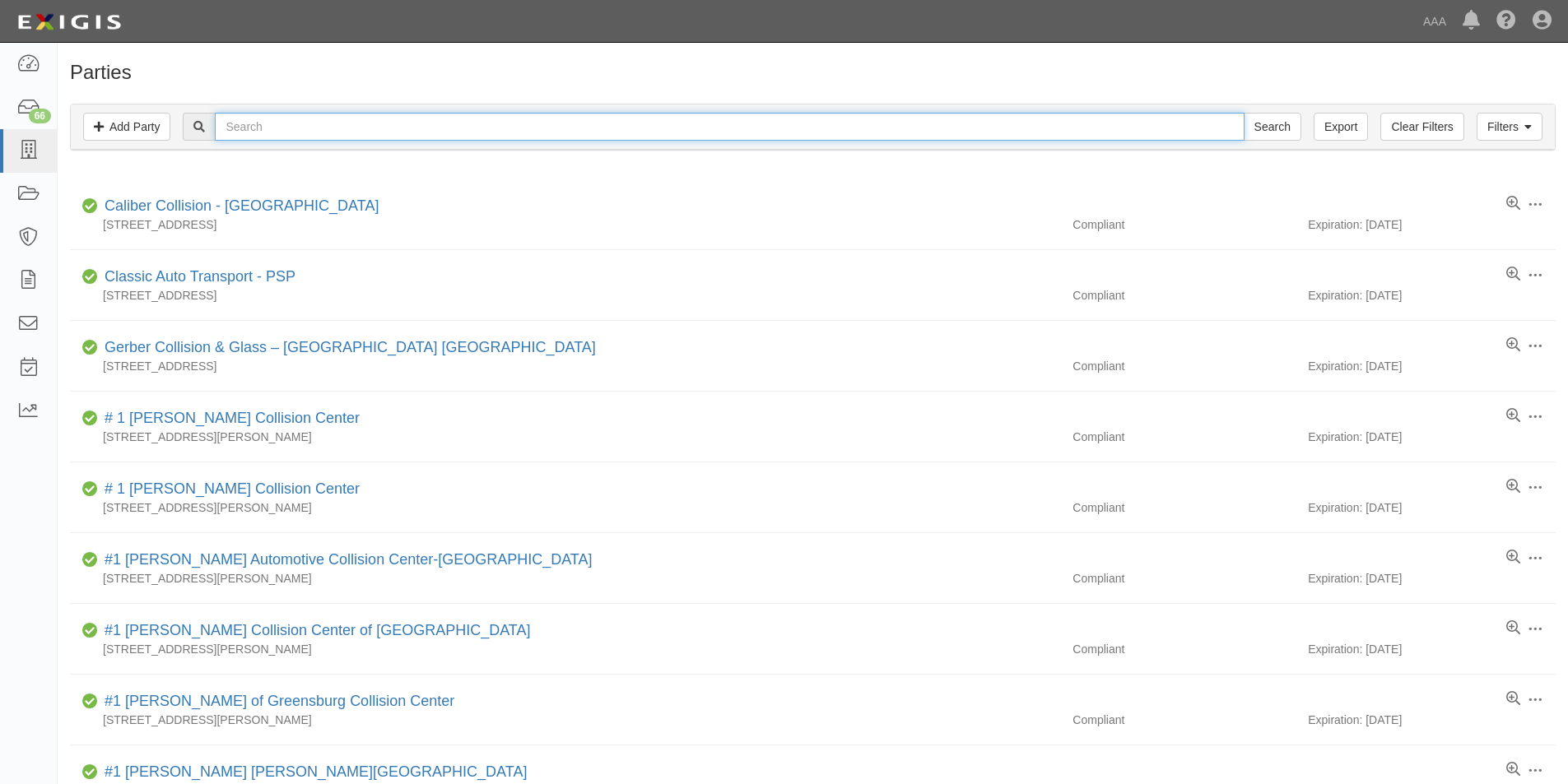
click at [298, 127] on input "text" at bounding box center [728, 127] width 1028 height 28
type input "san juan cap"
click at [1244, 113] on input "Search" at bounding box center [1272, 127] width 57 height 28
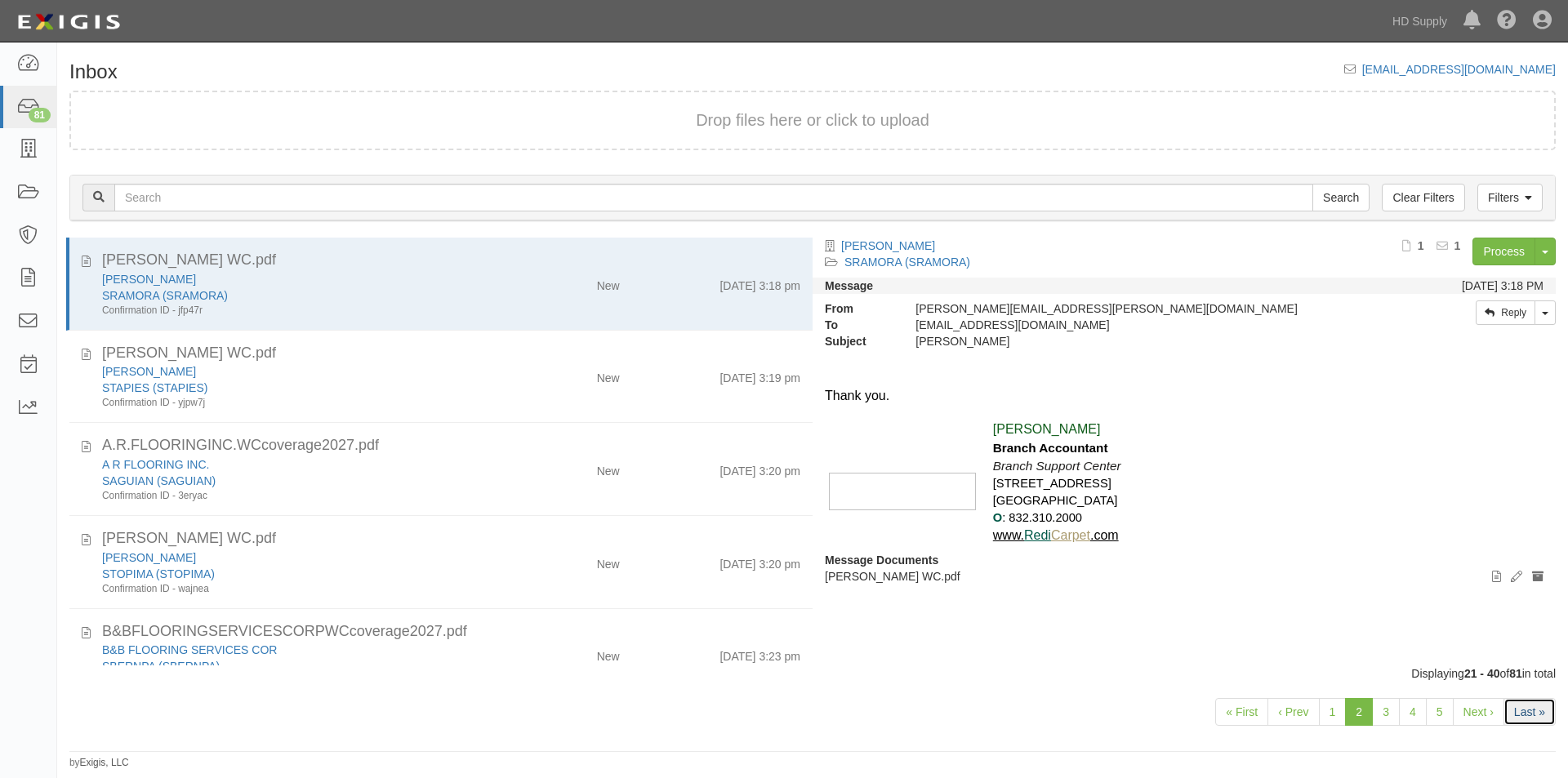
click at [1514, 710] on link "Last »" at bounding box center [1528, 712] width 52 height 28
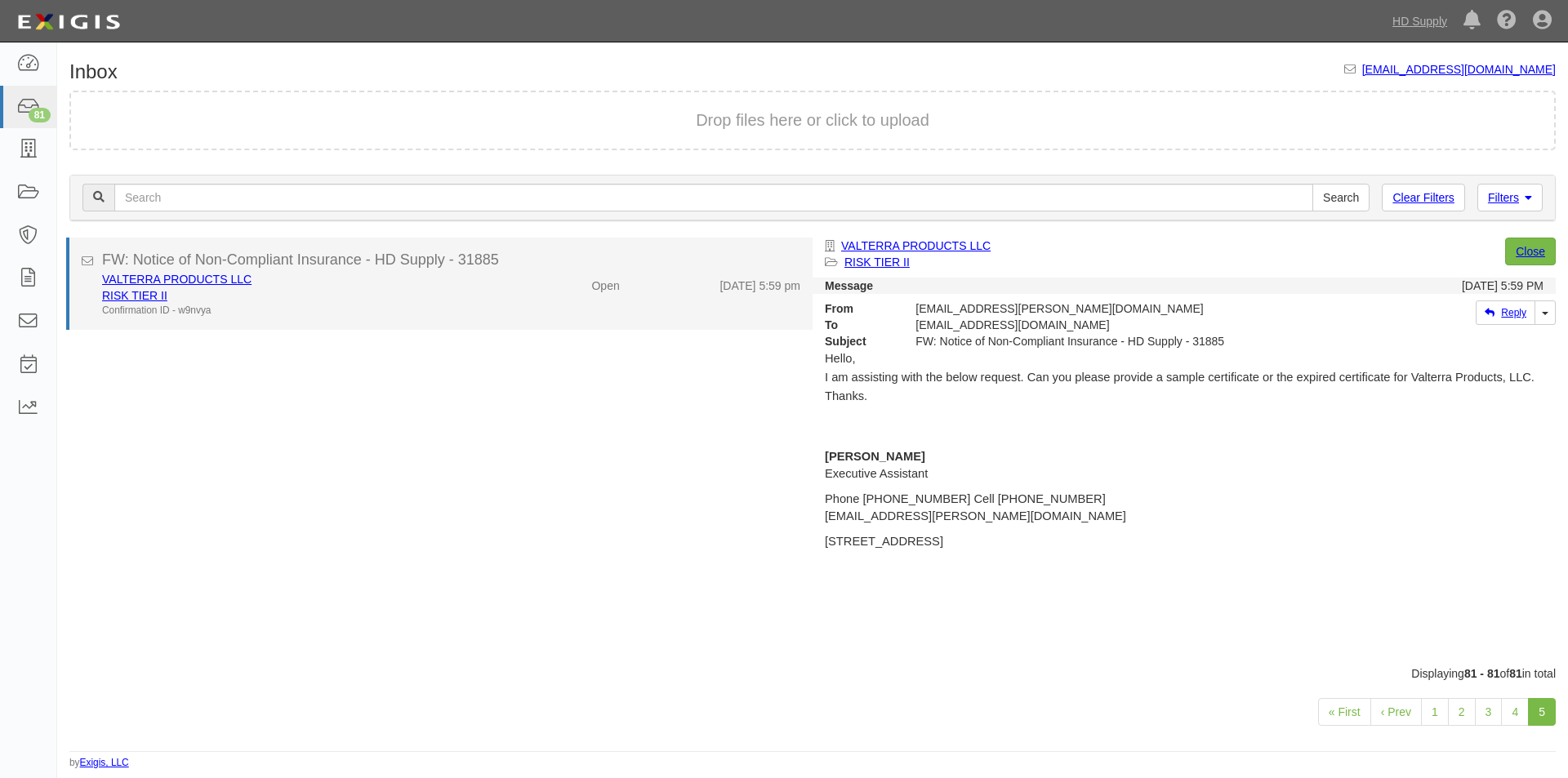
click at [337, 299] on div "RISK TIER II" at bounding box center [300, 295] width 397 height 17
click at [136, 281] on link "VALTERRA PRODUCTS LLC" at bounding box center [177, 280] width 149 height 13
click at [417, 299] on div "RISK TIER II" at bounding box center [300, 295] width 397 height 17
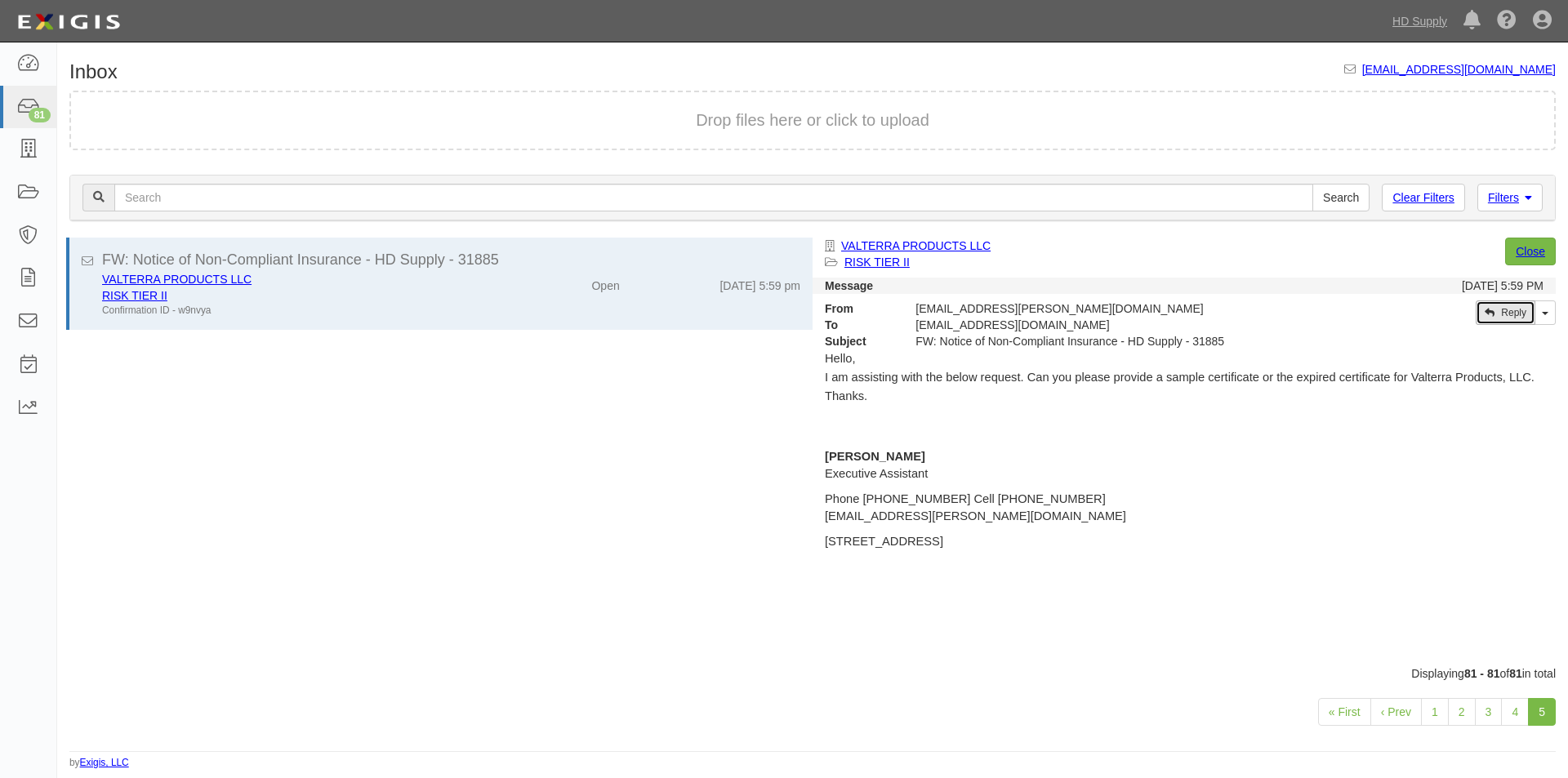
click at [1503, 309] on link "Reply" at bounding box center [1505, 313] width 59 height 25
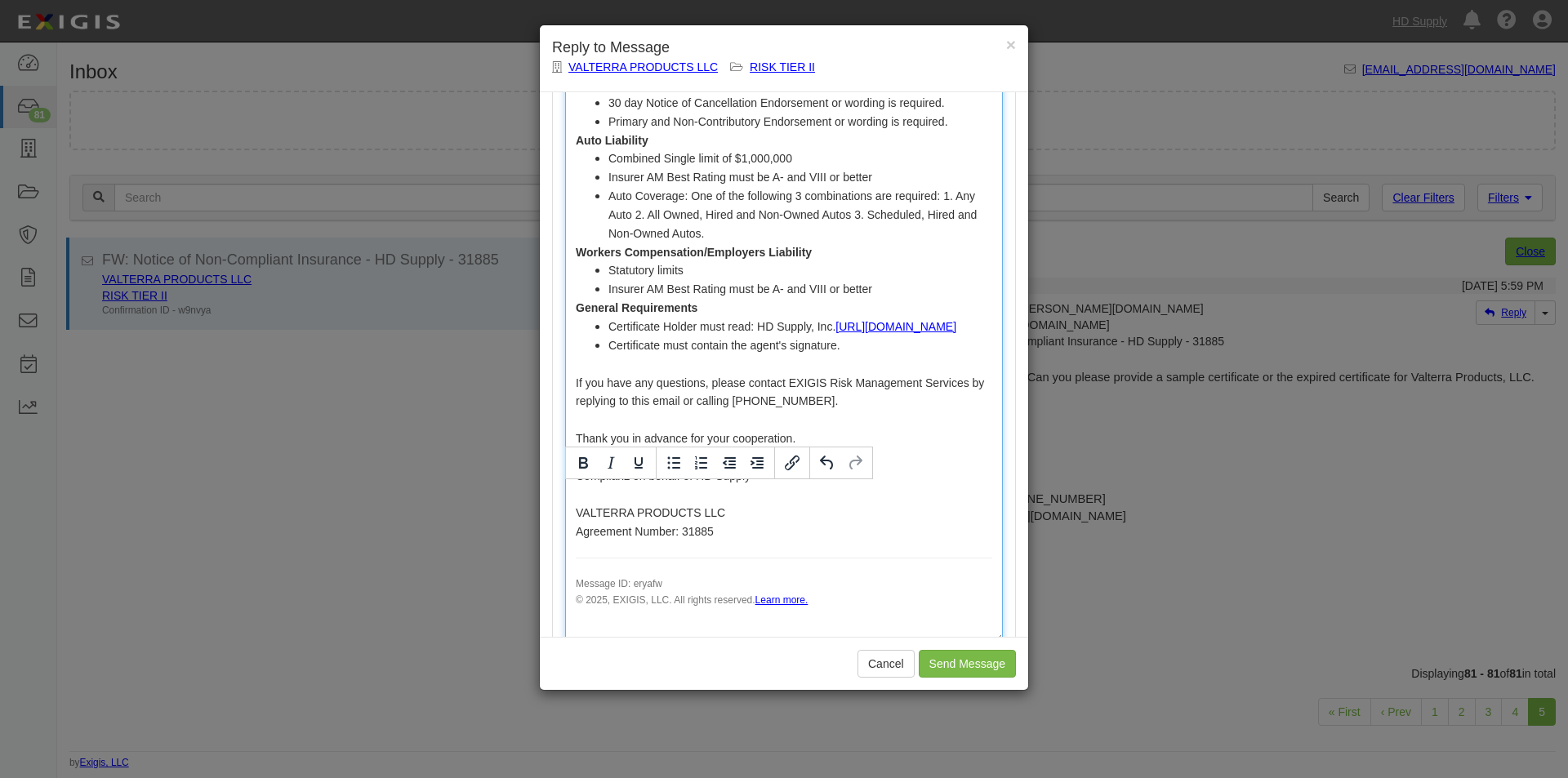
scroll to position [2061, 0]
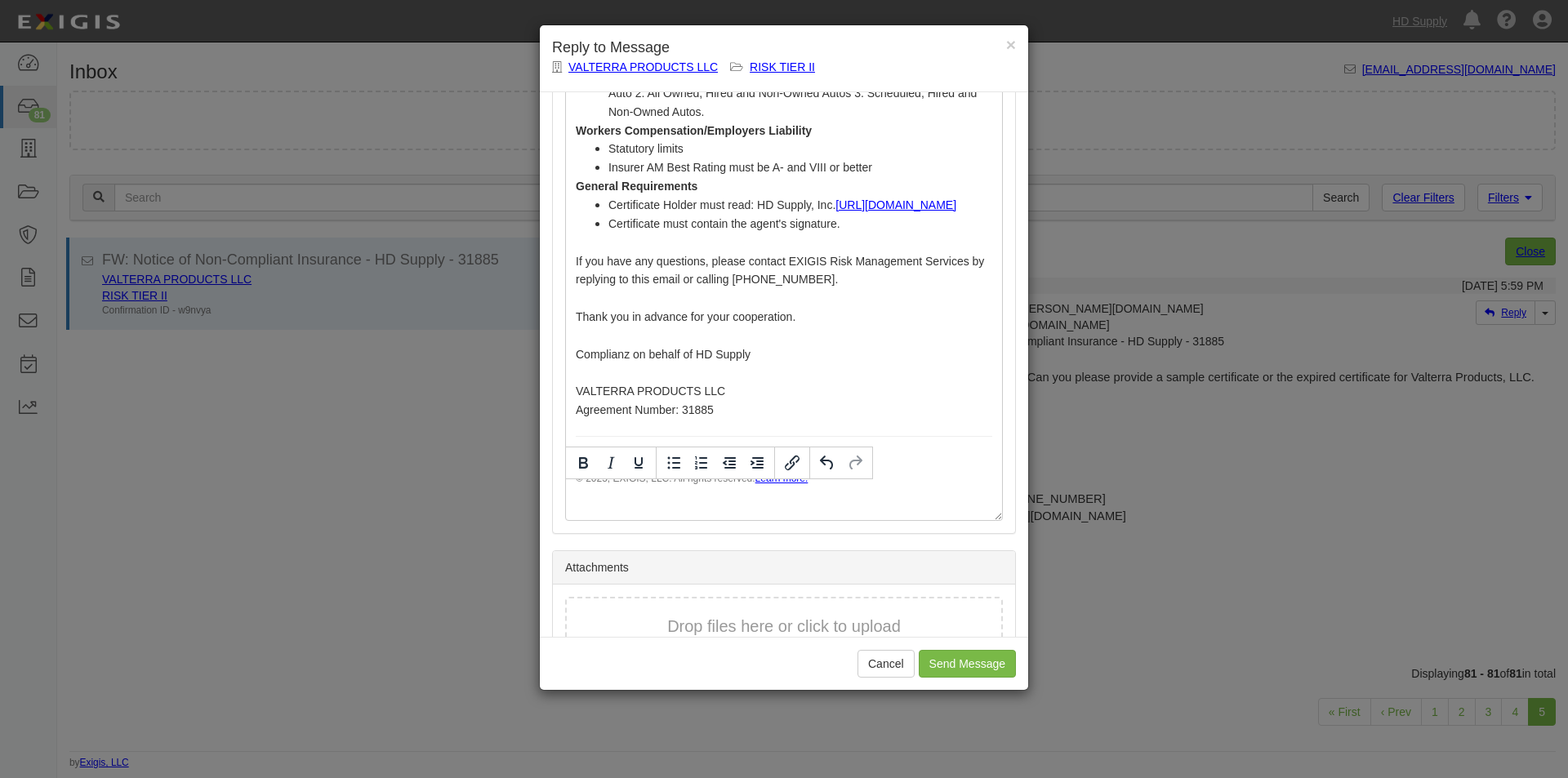
click at [760, 615] on button "Drop files here or click to upload" at bounding box center [784, 626] width 233 height 24
click at [960, 661] on input "Send Message" at bounding box center [968, 664] width 97 height 28
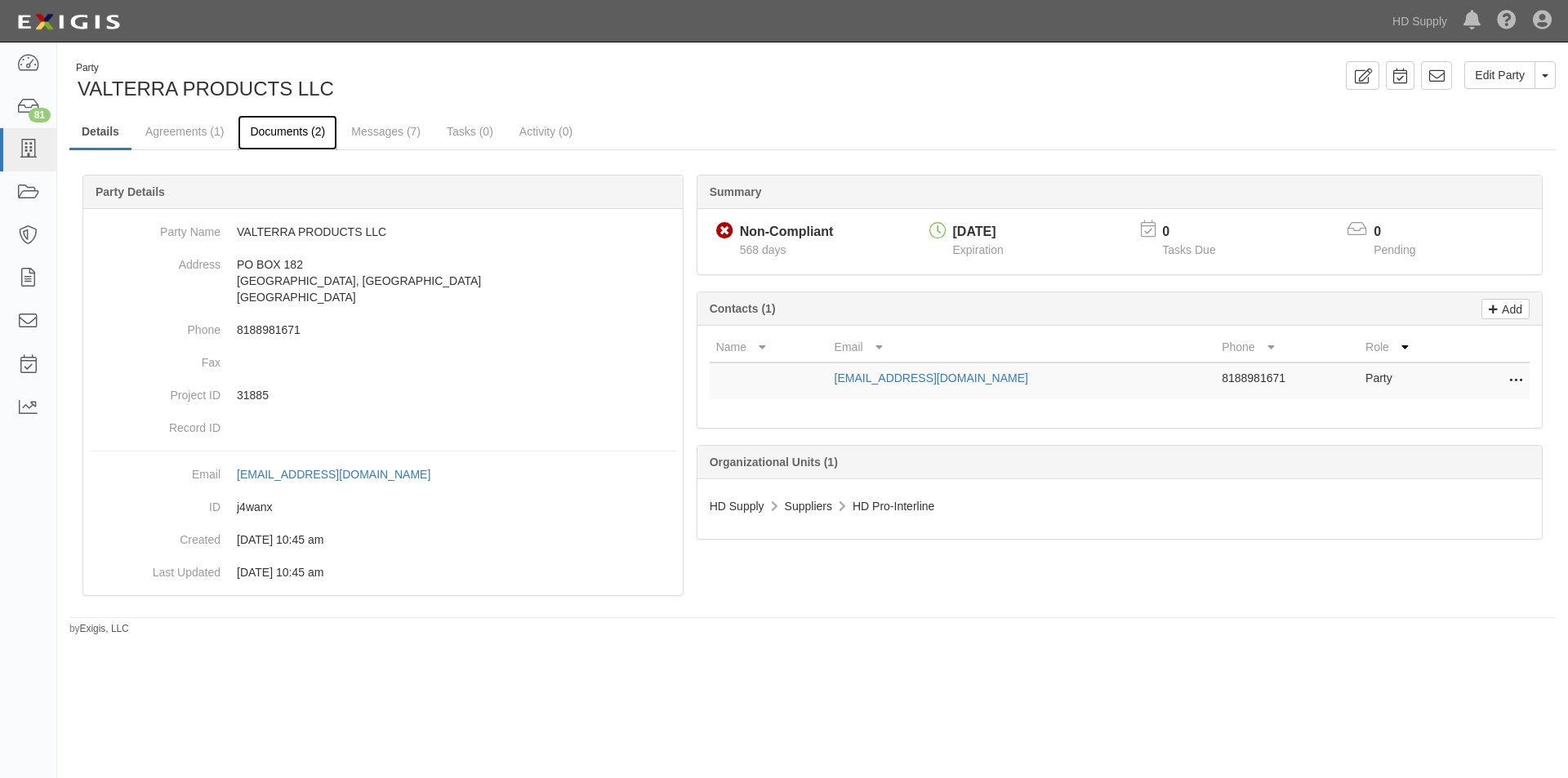
click at [294, 129] on link "Documents (2)" at bounding box center [287, 133] width 100 height 35
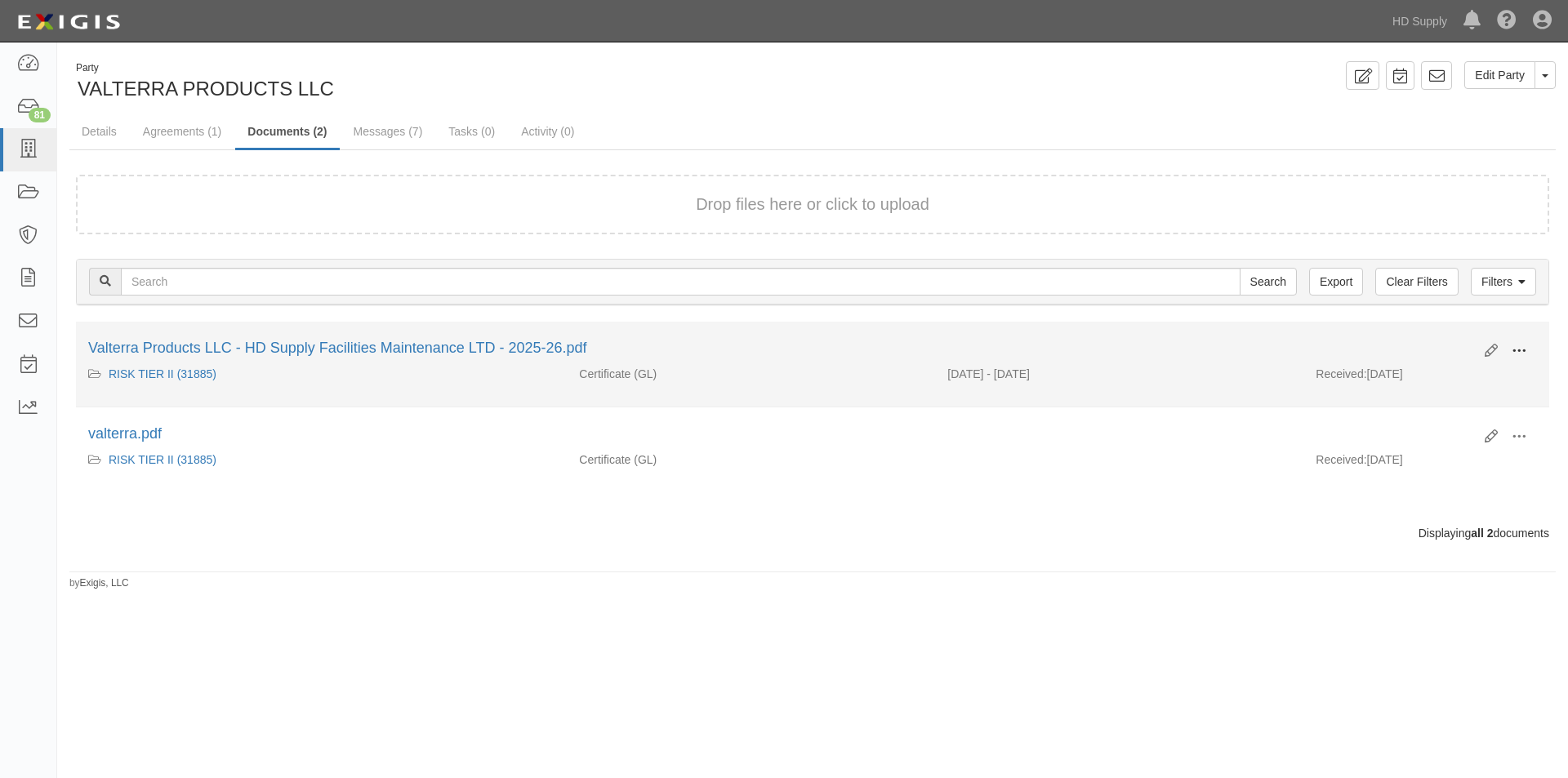
click at [1515, 352] on span at bounding box center [1519, 351] width 15 height 15
click at [1429, 378] on link "View" at bounding box center [1439, 375] width 129 height 30
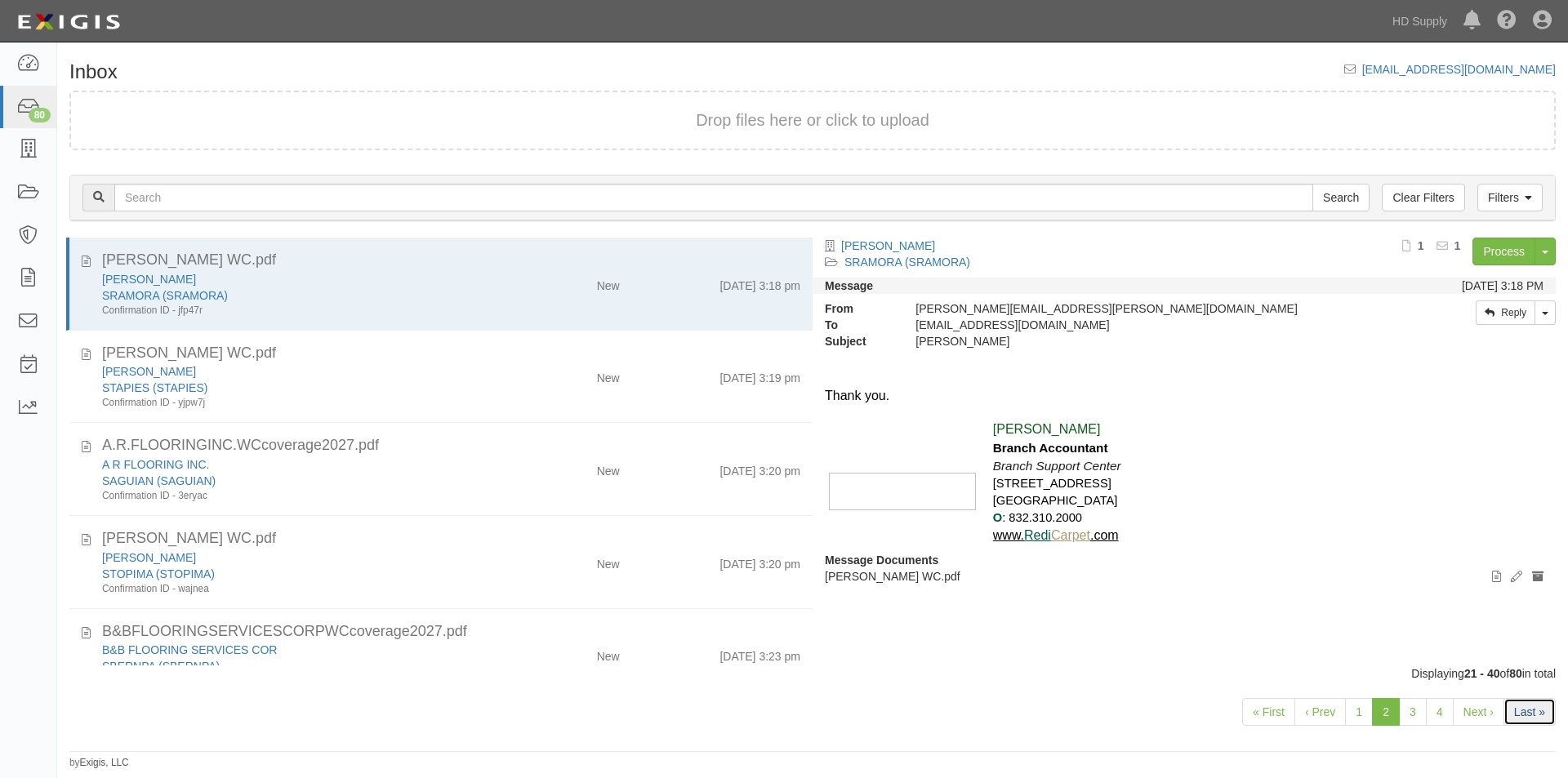
click at [1528, 709] on link "Last »" at bounding box center [1528, 712] width 52 height 28
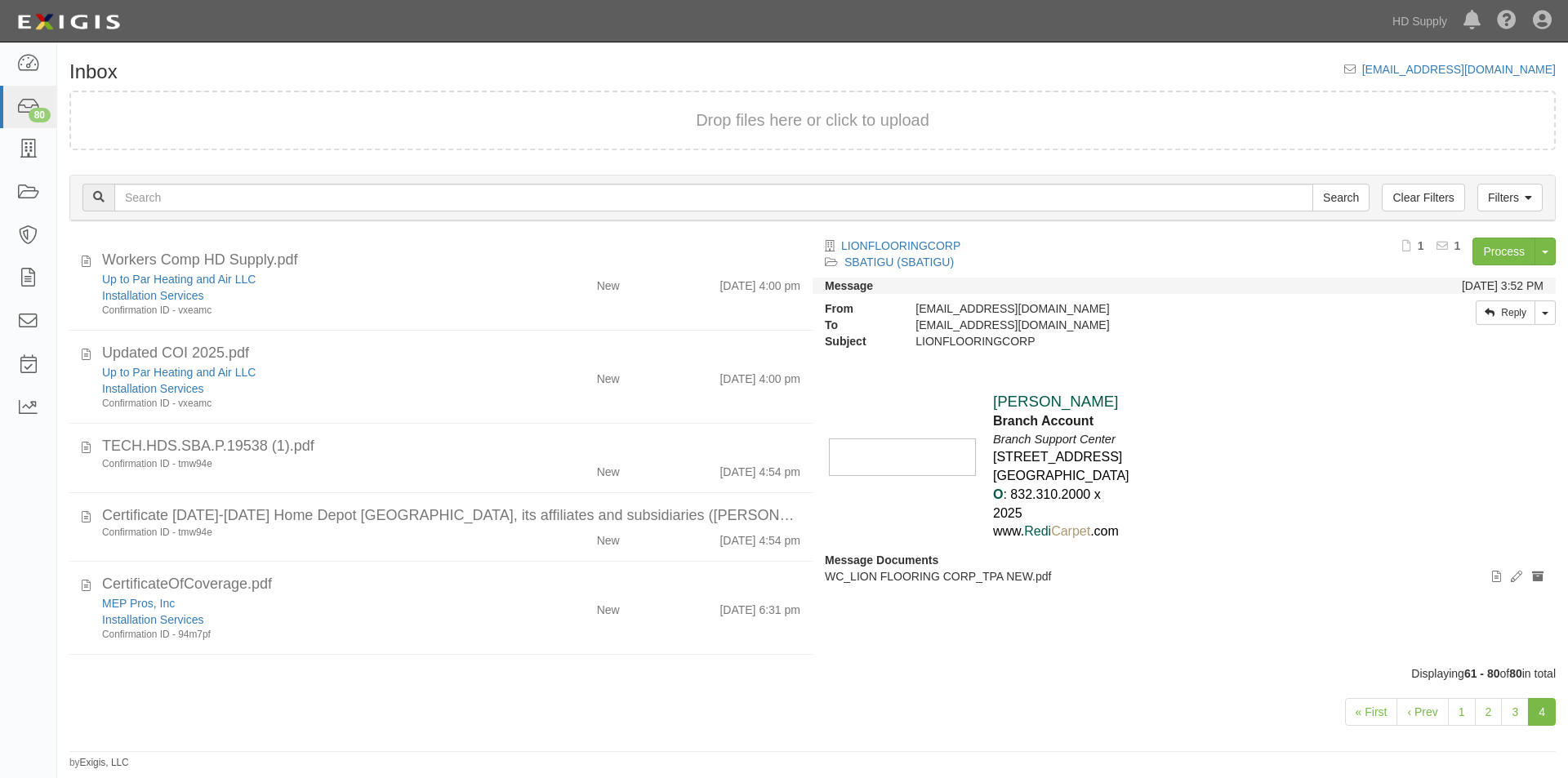
scroll to position [1389, 0]
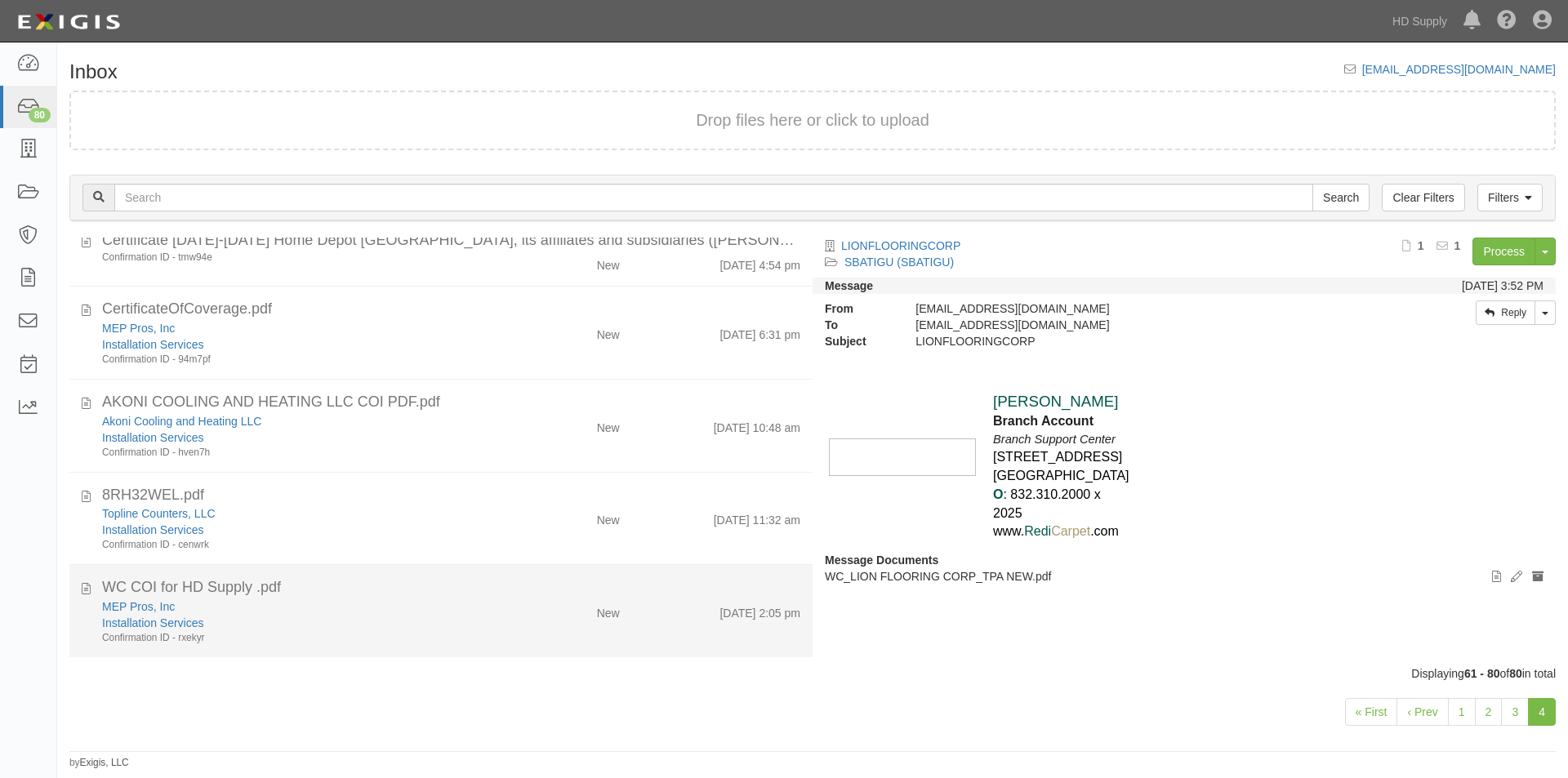
click at [646, 625] on div "MEP Pros, Inc Installation Services Confirmation ID - rxekyr New [DATE] 2:05 pm" at bounding box center [451, 622] width 723 height 46
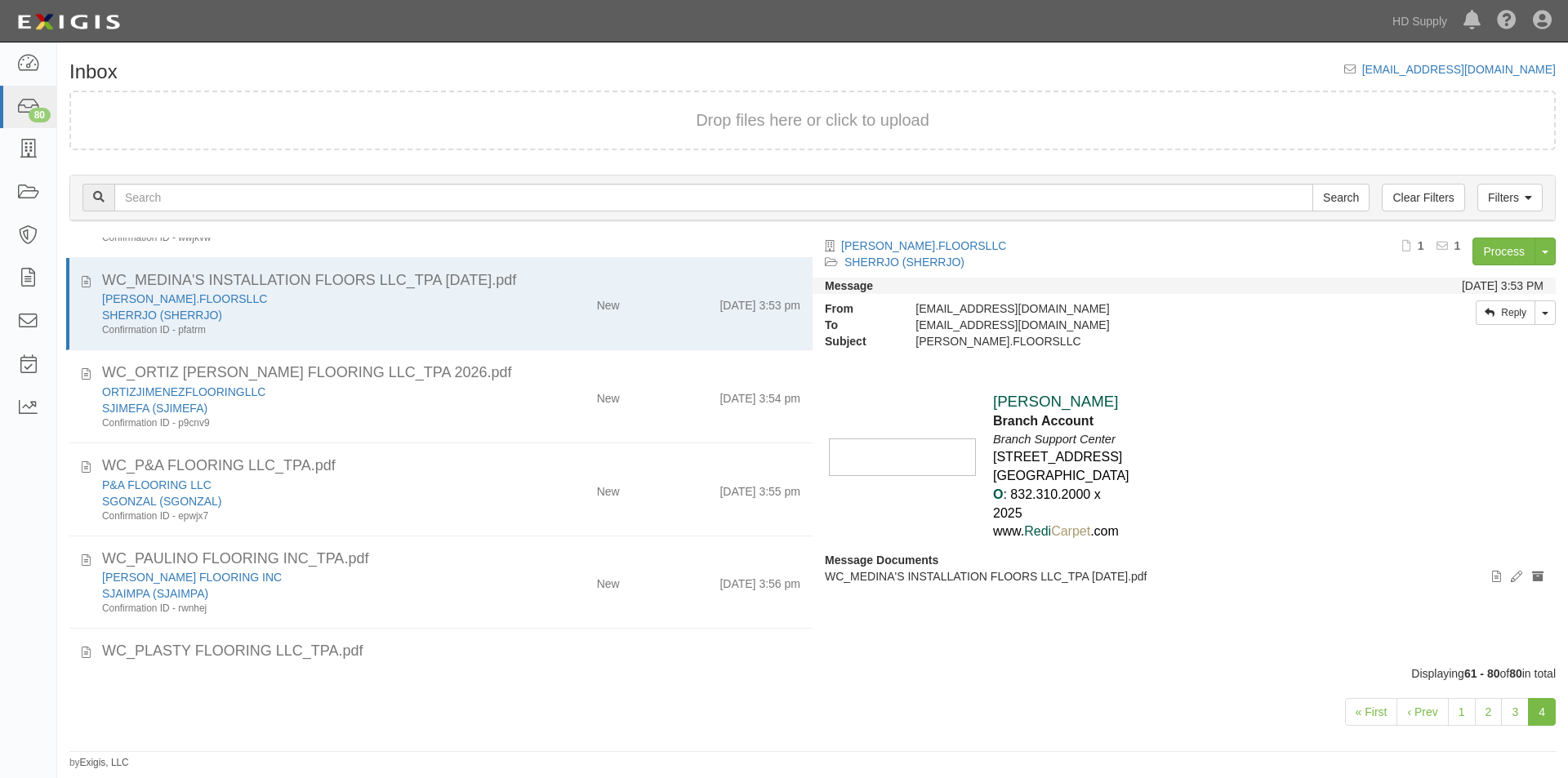
scroll to position [0, 0]
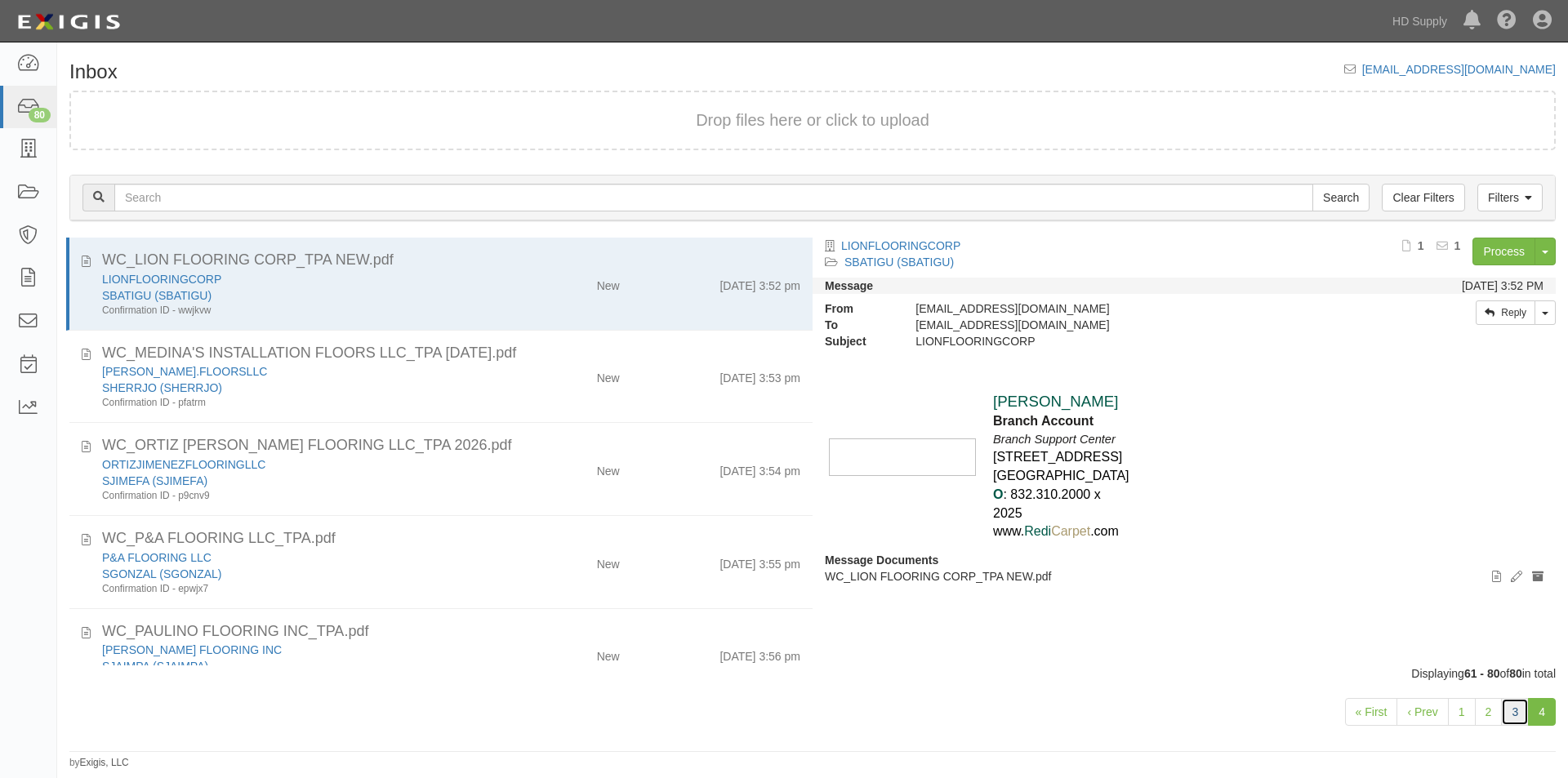
click at [1511, 714] on link "3" at bounding box center [1514, 712] width 28 height 28
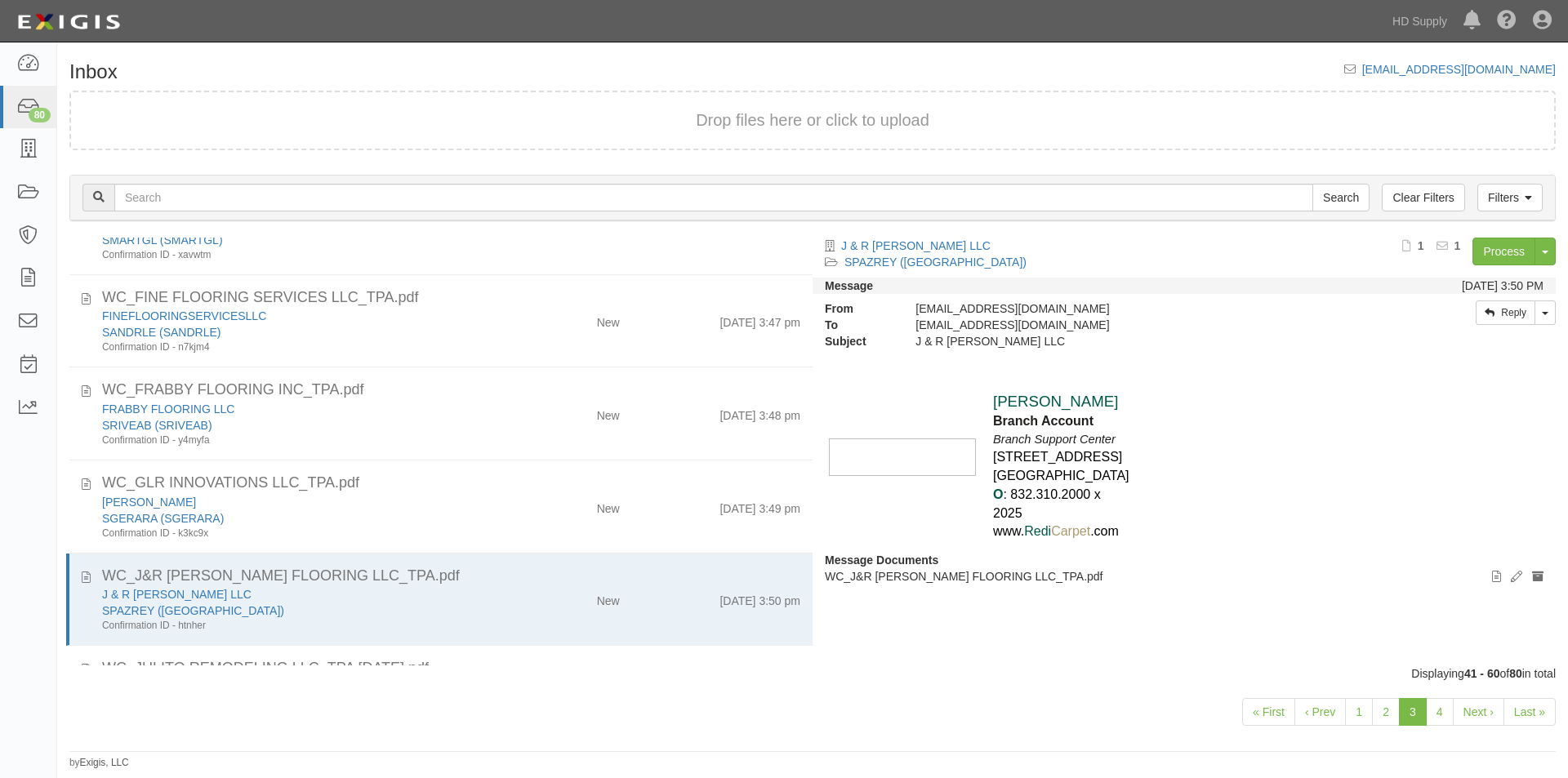
scroll to position [1436, 0]
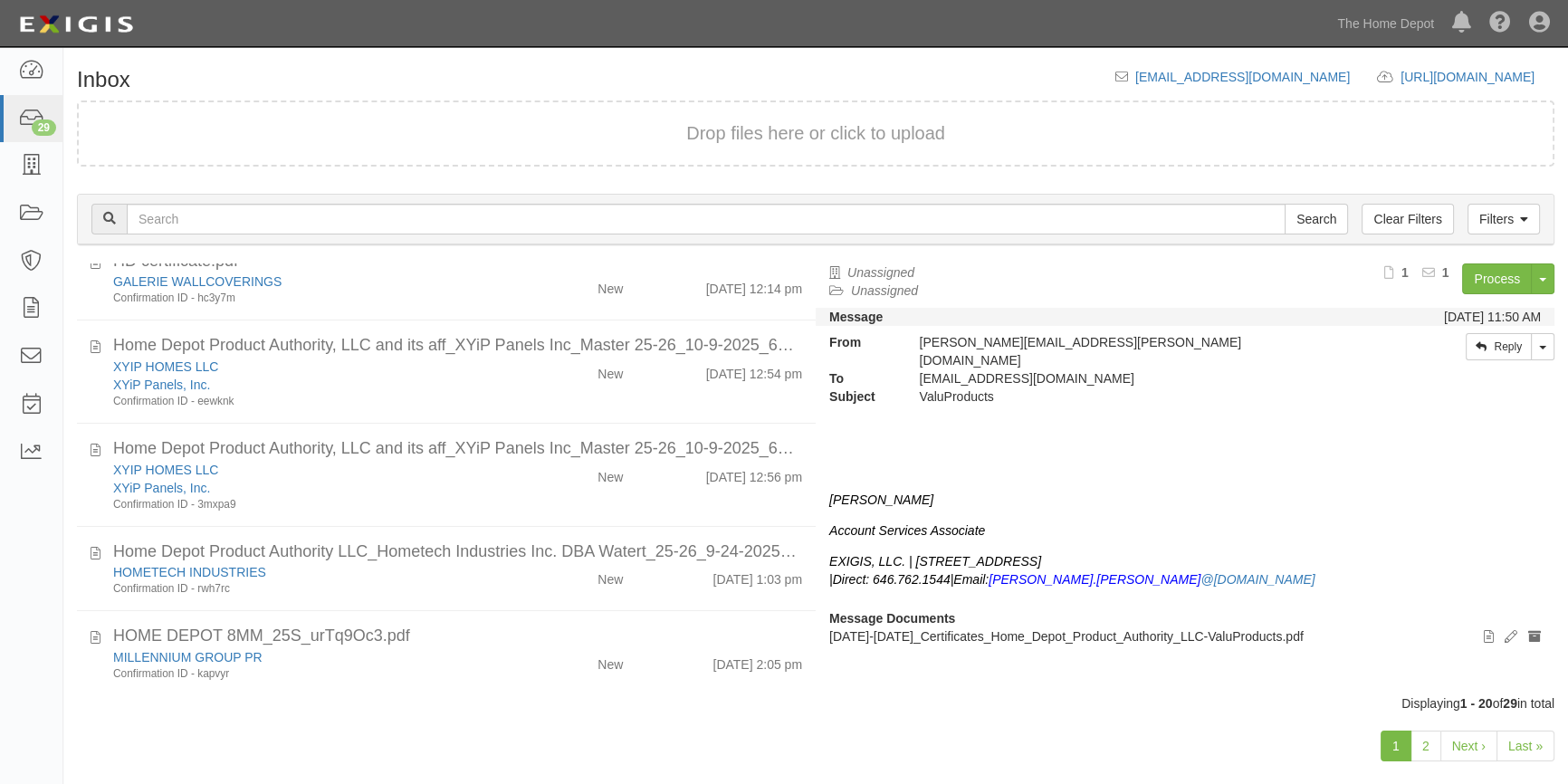
scroll to position [1322, 0]
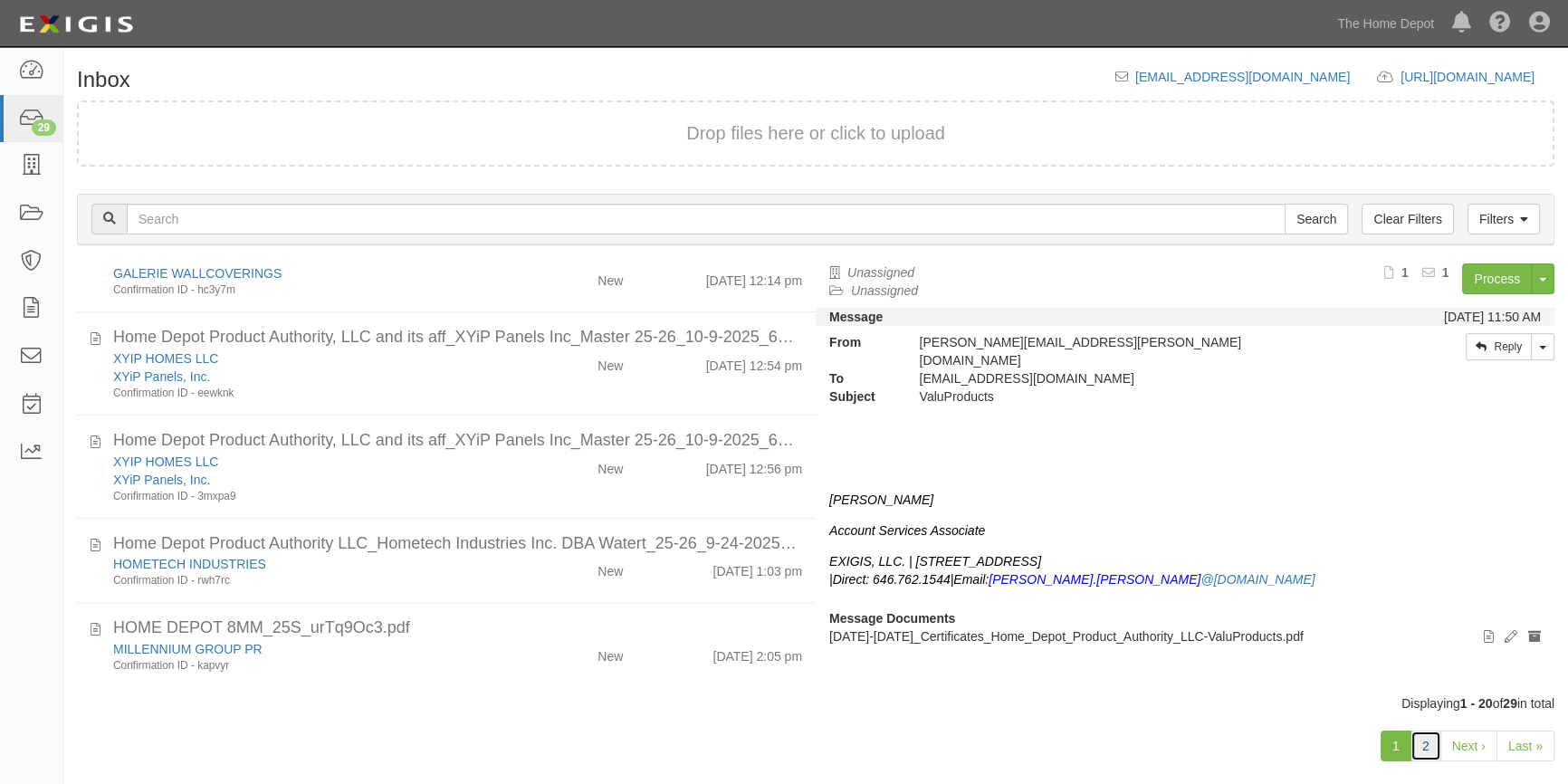
click at [1420, 755] on link "2" at bounding box center [1425, 746] width 31 height 31
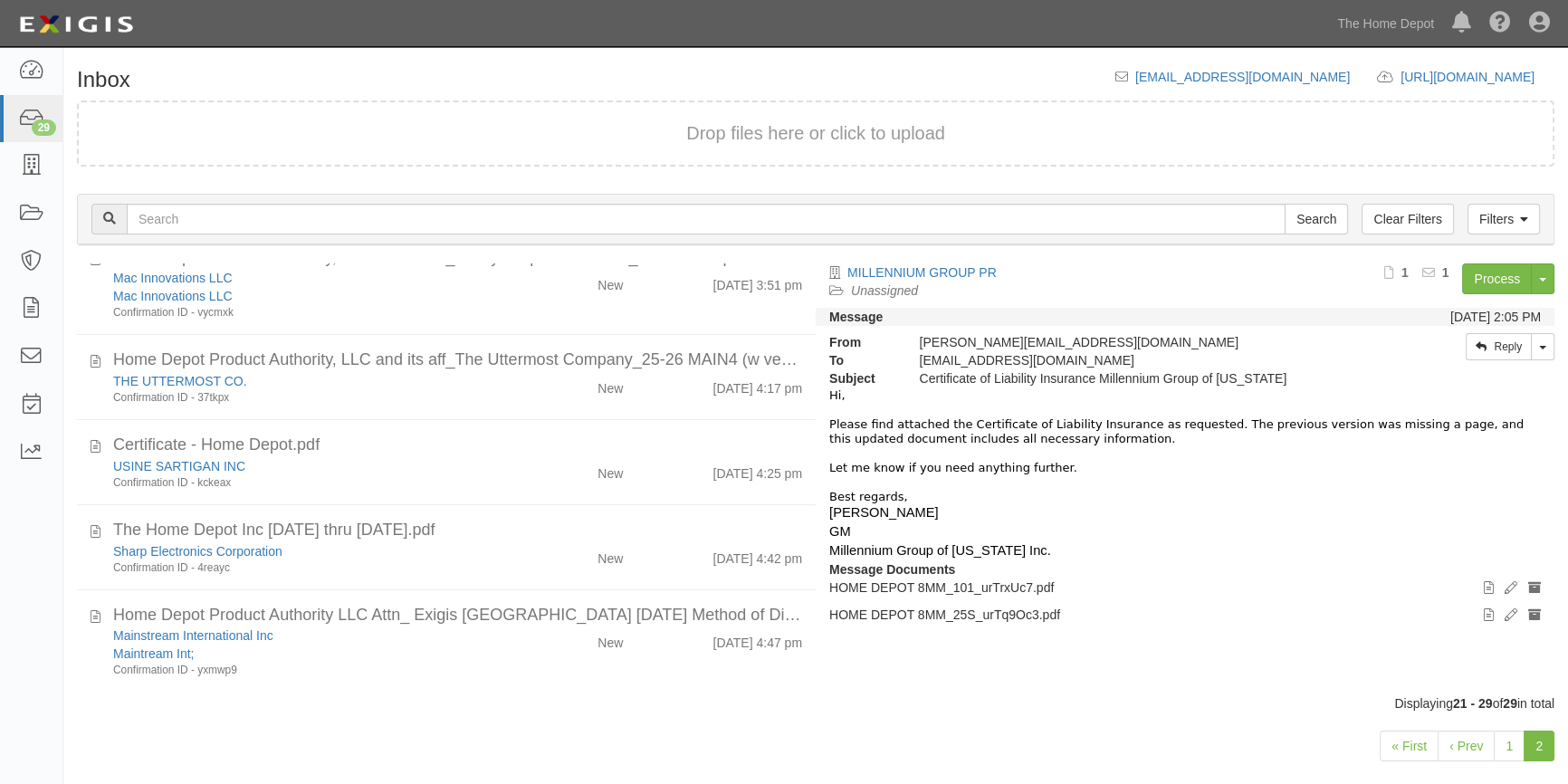
scroll to position [393, 0]
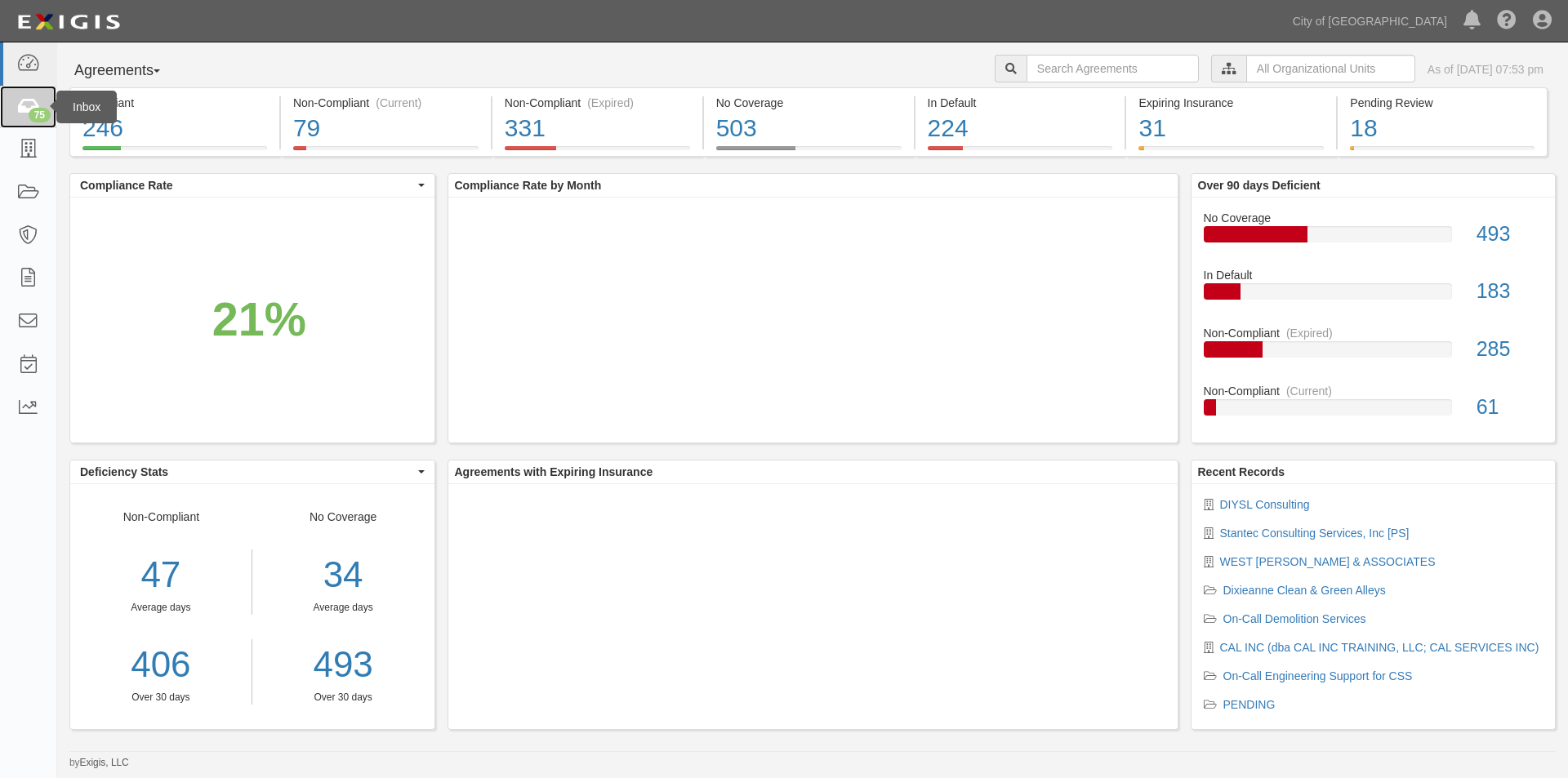
click at [25, 110] on icon at bounding box center [28, 107] width 23 height 19
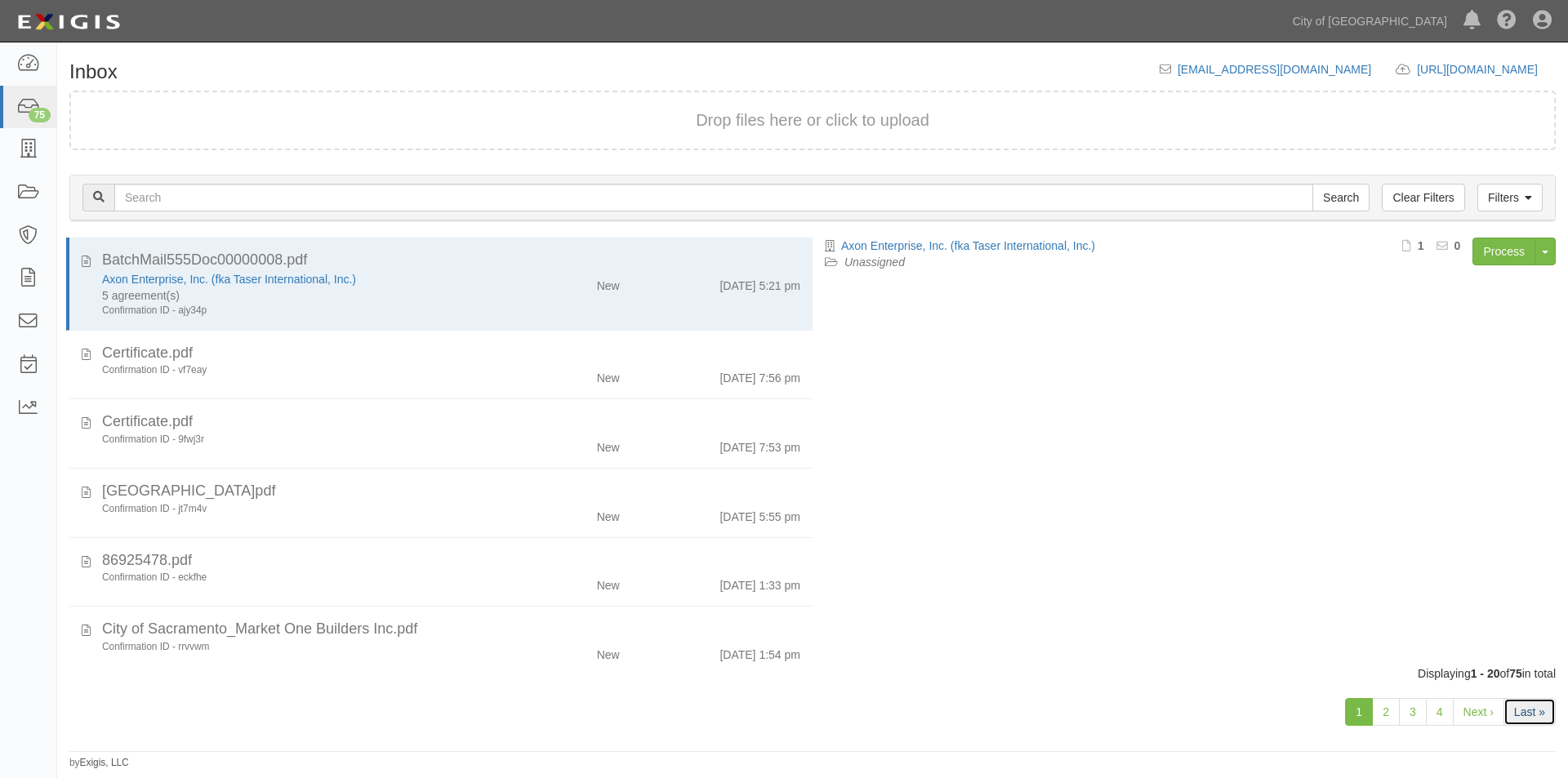
click at [1528, 711] on link "Last »" at bounding box center [1528, 712] width 52 height 28
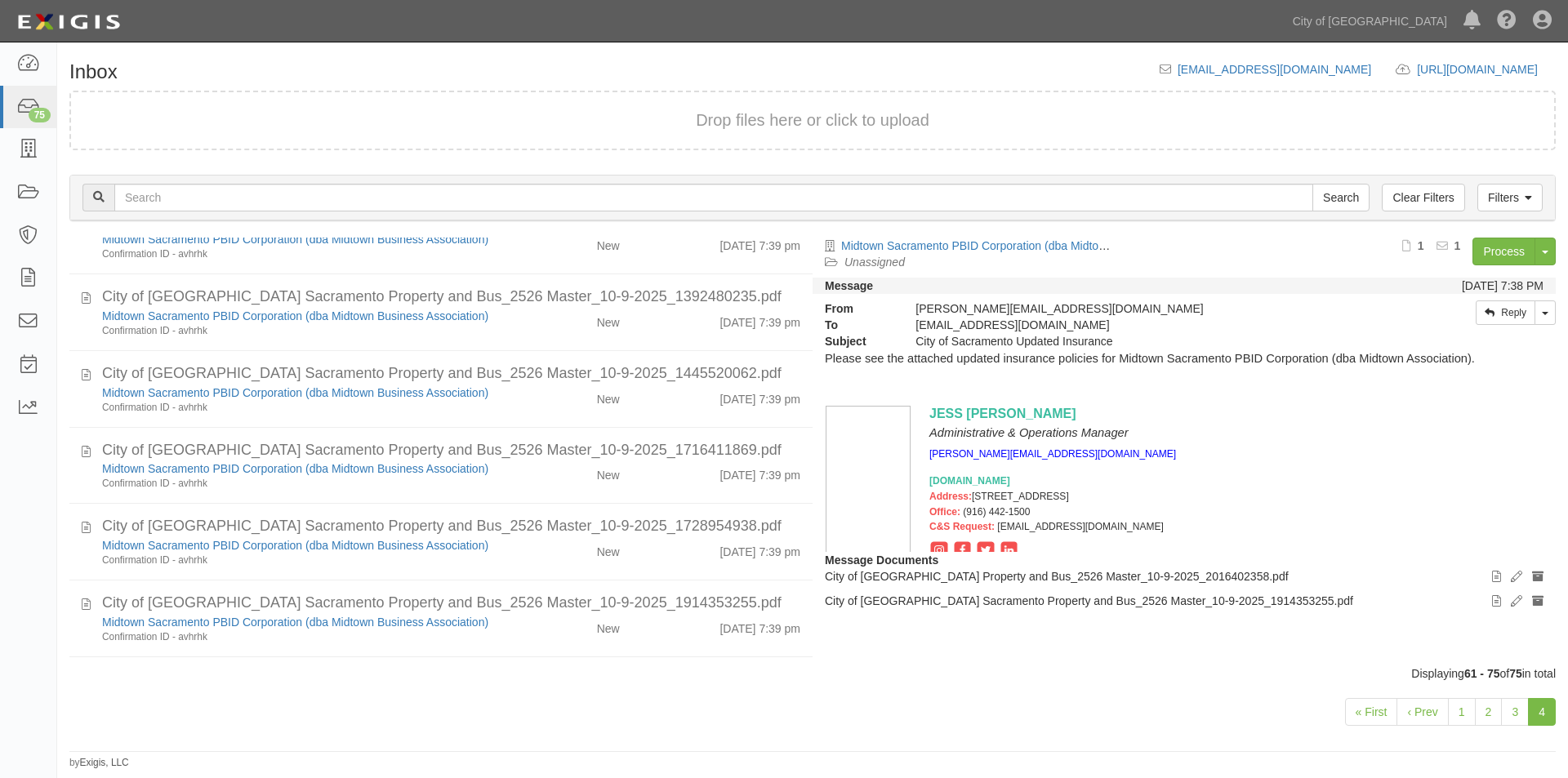
scroll to position [728, 0]
click at [1519, 714] on link "3" at bounding box center [1514, 712] width 28 height 28
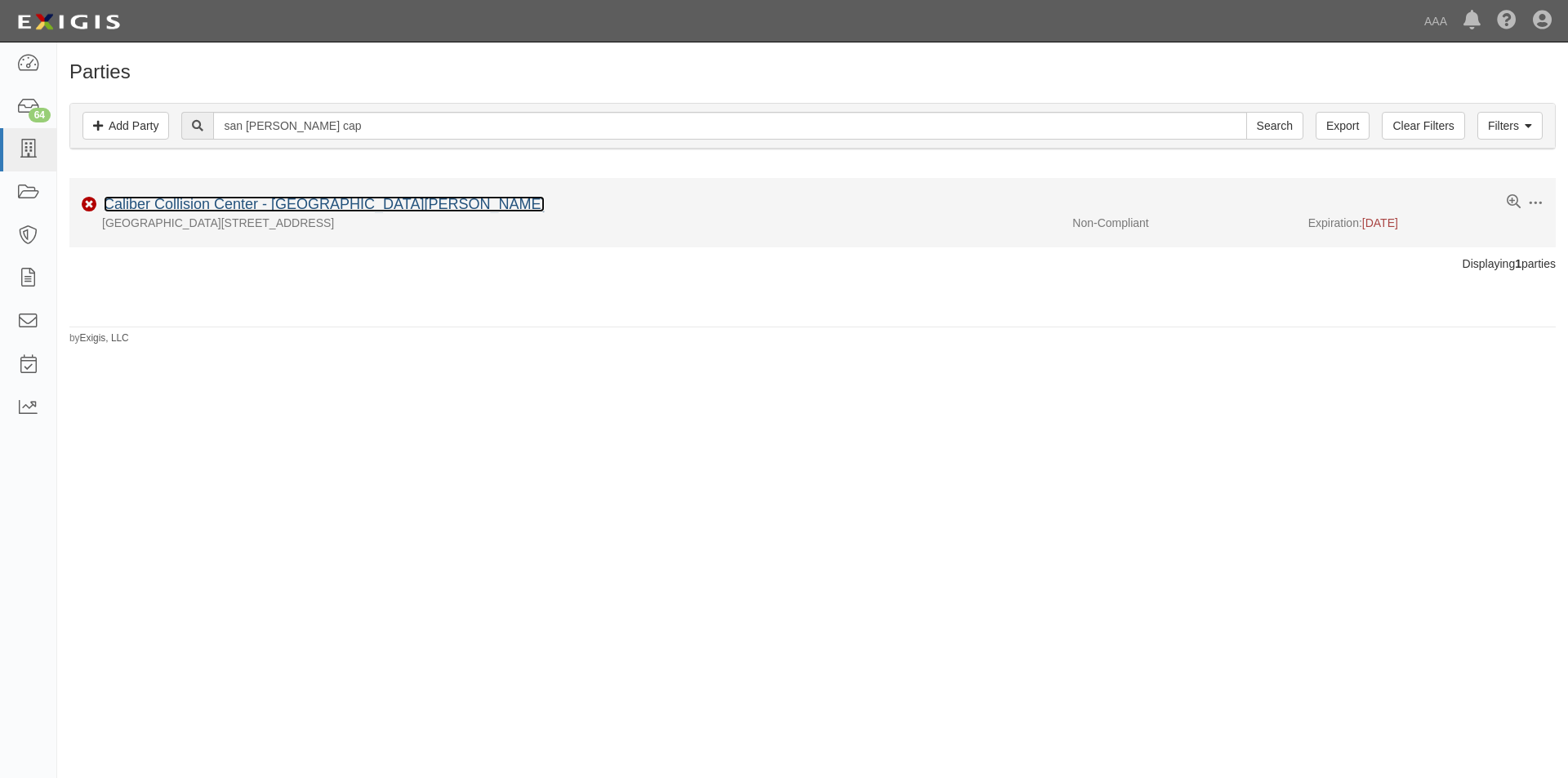
click at [210, 203] on link "Caliber Collision Center - [GEOGRAPHIC_DATA][PERSON_NAME]" at bounding box center [324, 205] width 441 height 17
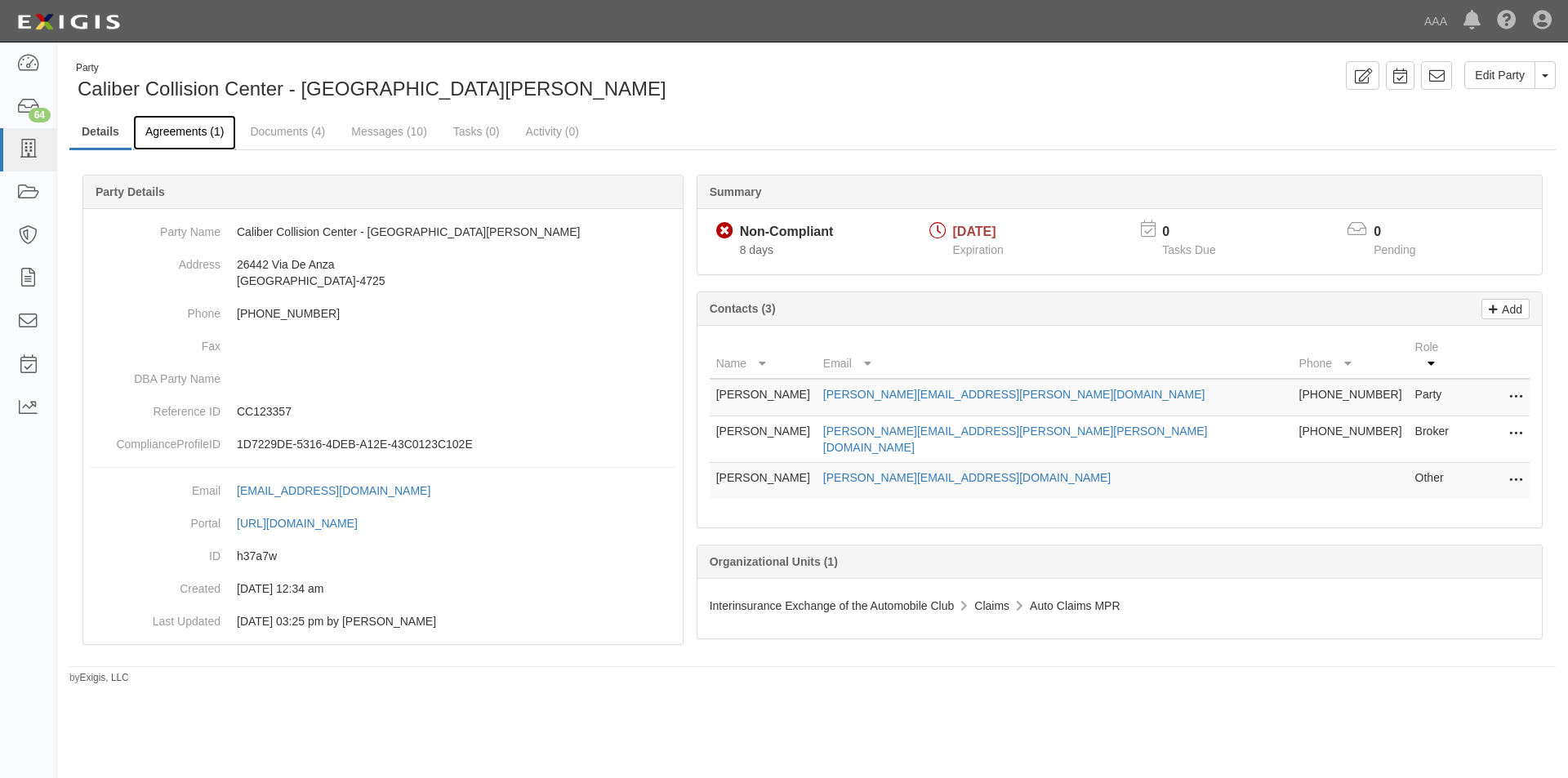
click at [158, 131] on link "Agreements (1)" at bounding box center [184, 133] width 103 height 35
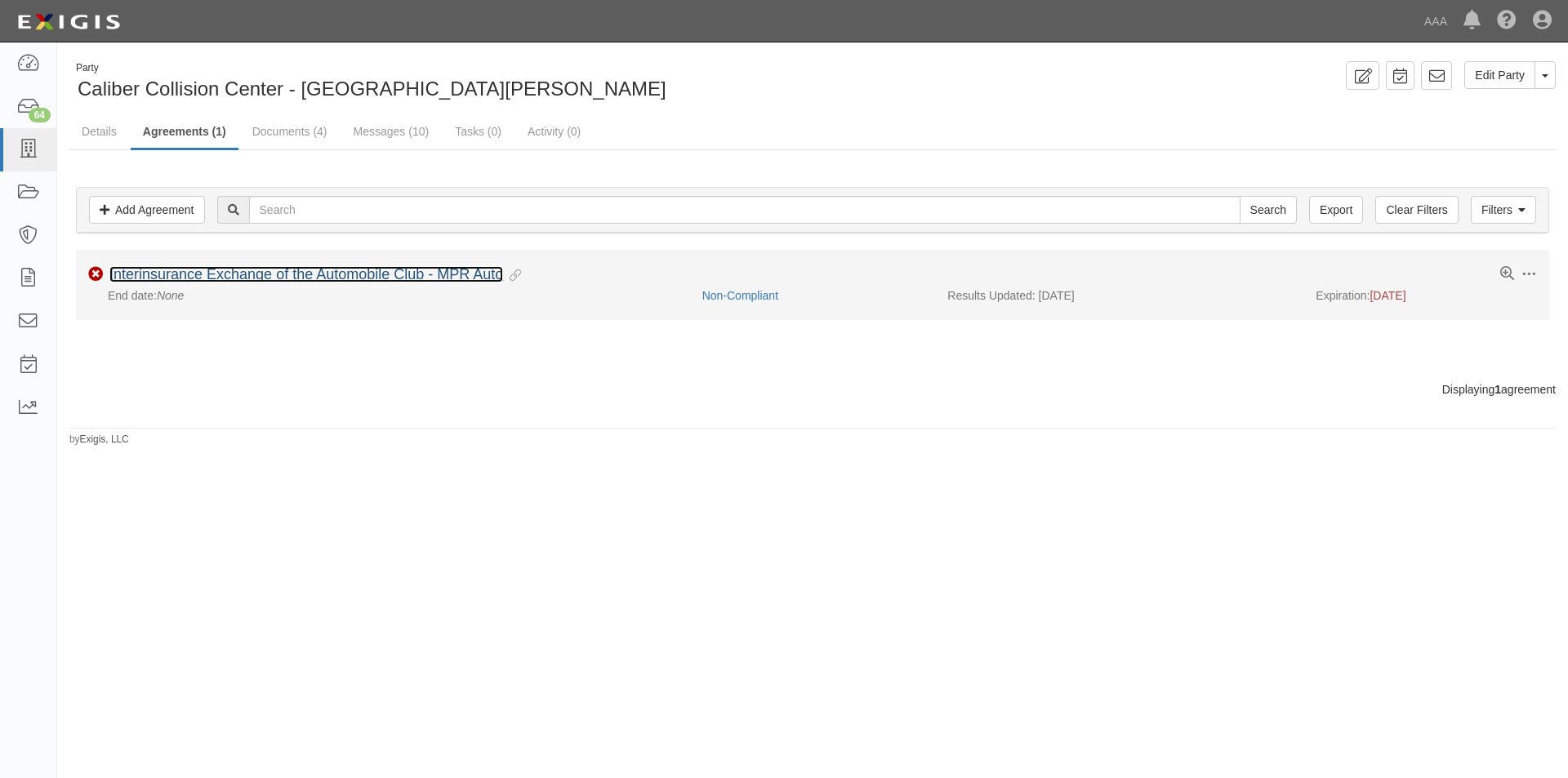
click at [172, 275] on link "Interinsurance Exchange of the Automobile Club - MPR Auto" at bounding box center [306, 275] width 393 height 17
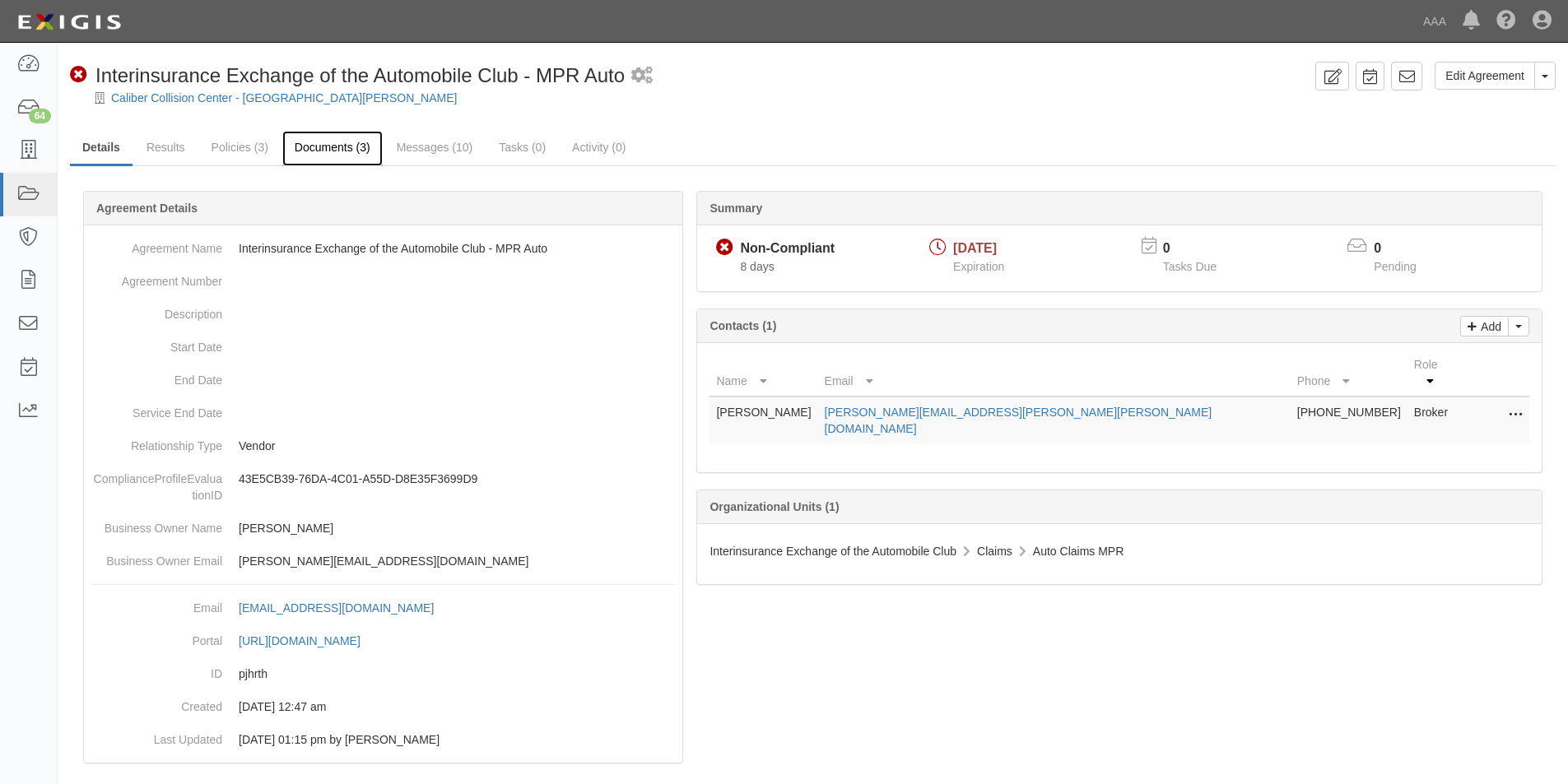
click at [333, 151] on link "Documents (3)" at bounding box center [333, 148] width 101 height 36
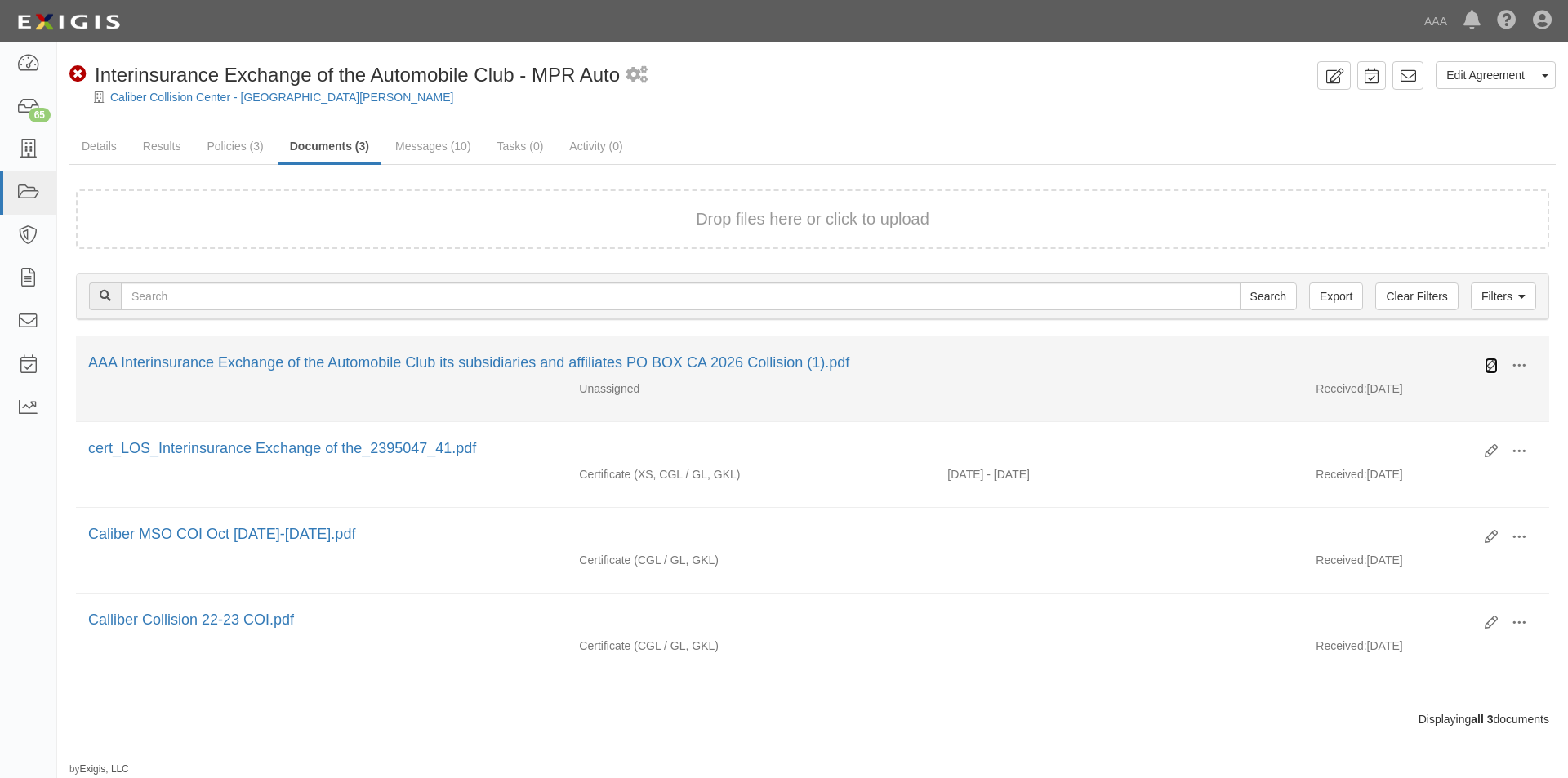
click at [1488, 365] on icon at bounding box center [1491, 366] width 13 height 13
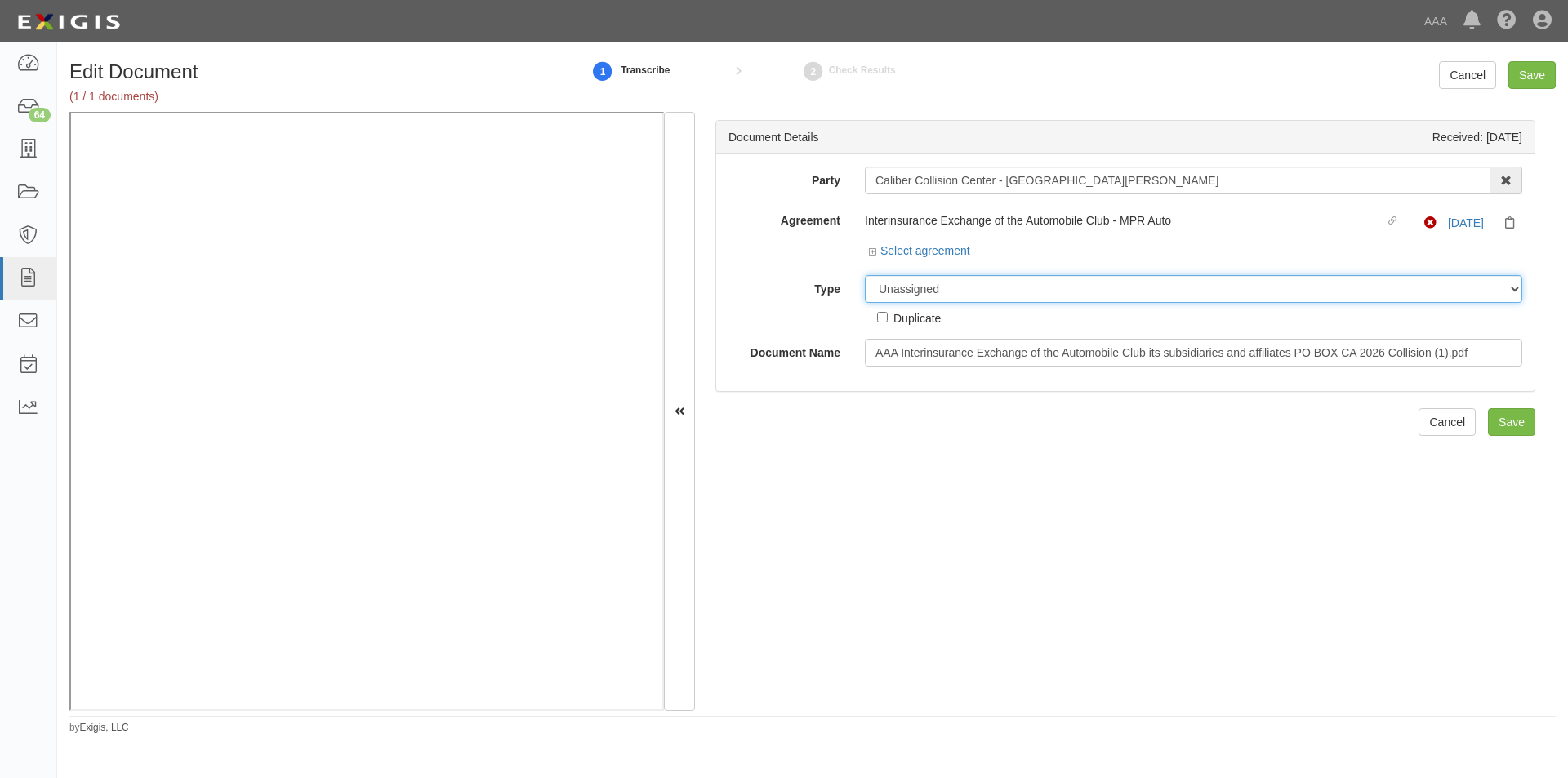
click at [892, 290] on select "Unassigned Binder Cancellation Notice Certificate Contract Endorsement Insuranc…" at bounding box center [1193, 290] width 657 height 28
select select "CertificateDetail"
click at [864, 276] on select "Unassigned Binder Cancellation Notice Certificate Contract Endorsement Insuranc…" at bounding box center [1193, 290] width 657 height 28
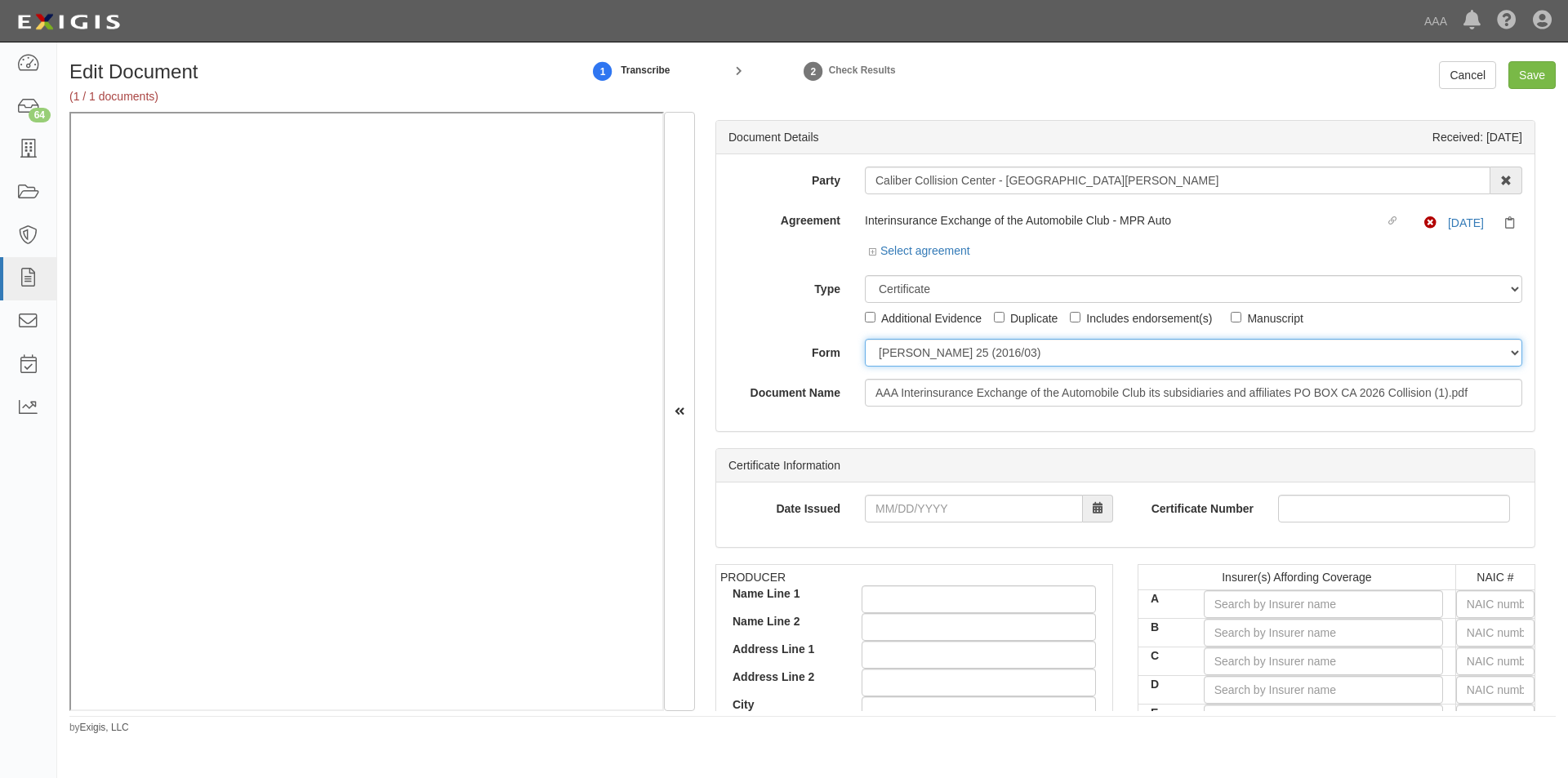
click at [885, 350] on select "ACORD 25 (2016/03) ACORD 101 ACORD 855 NY (2014/05) General" at bounding box center [1193, 353] width 657 height 28
select select "GeneralFormDetail"
click at [864, 339] on select "ACORD 25 (2016/03) ACORD 101 ACORD 855 NY (2014/05) General" at bounding box center [1193, 353] width 657 height 28
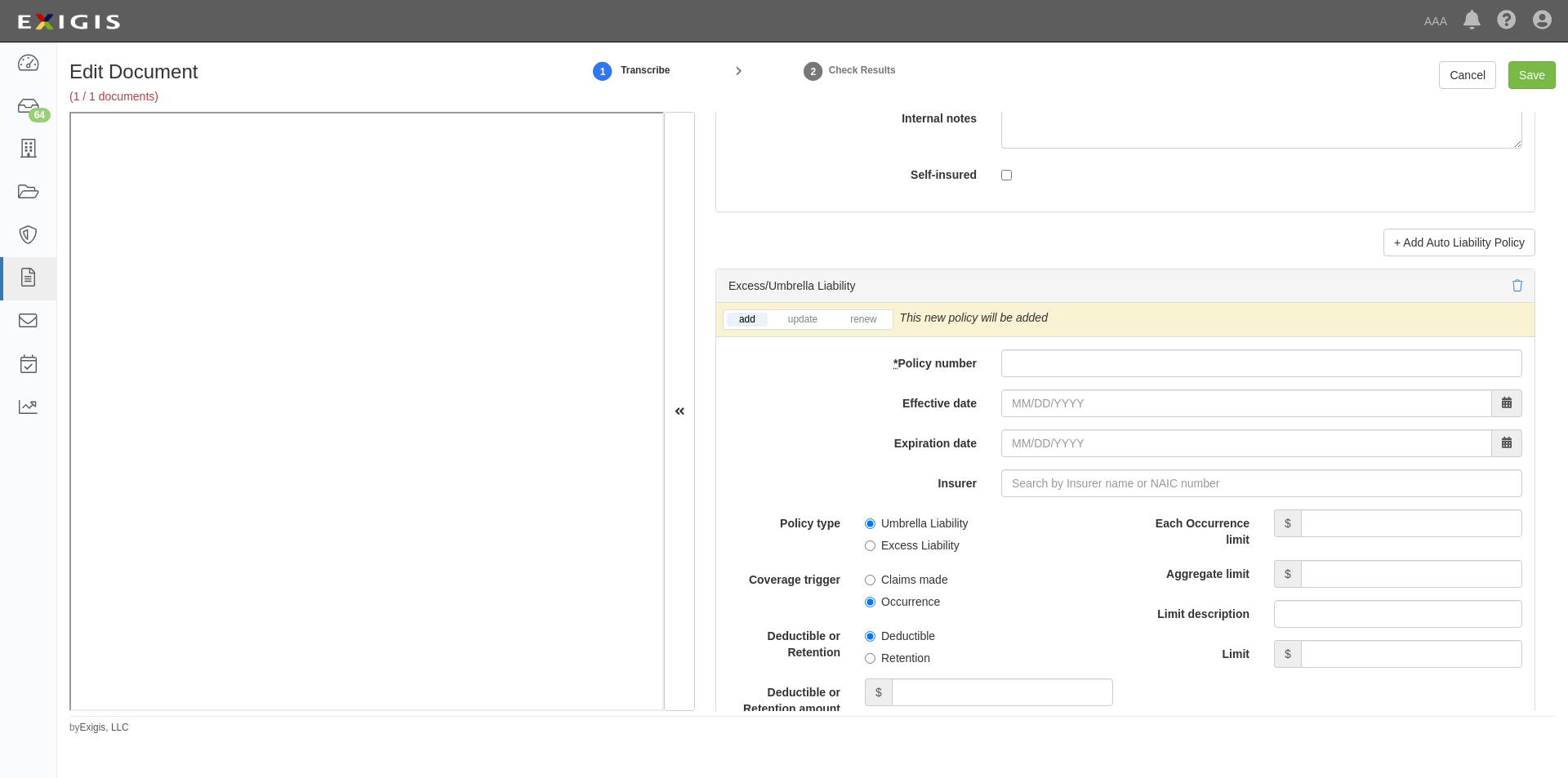
scroll to position [3072, 0]
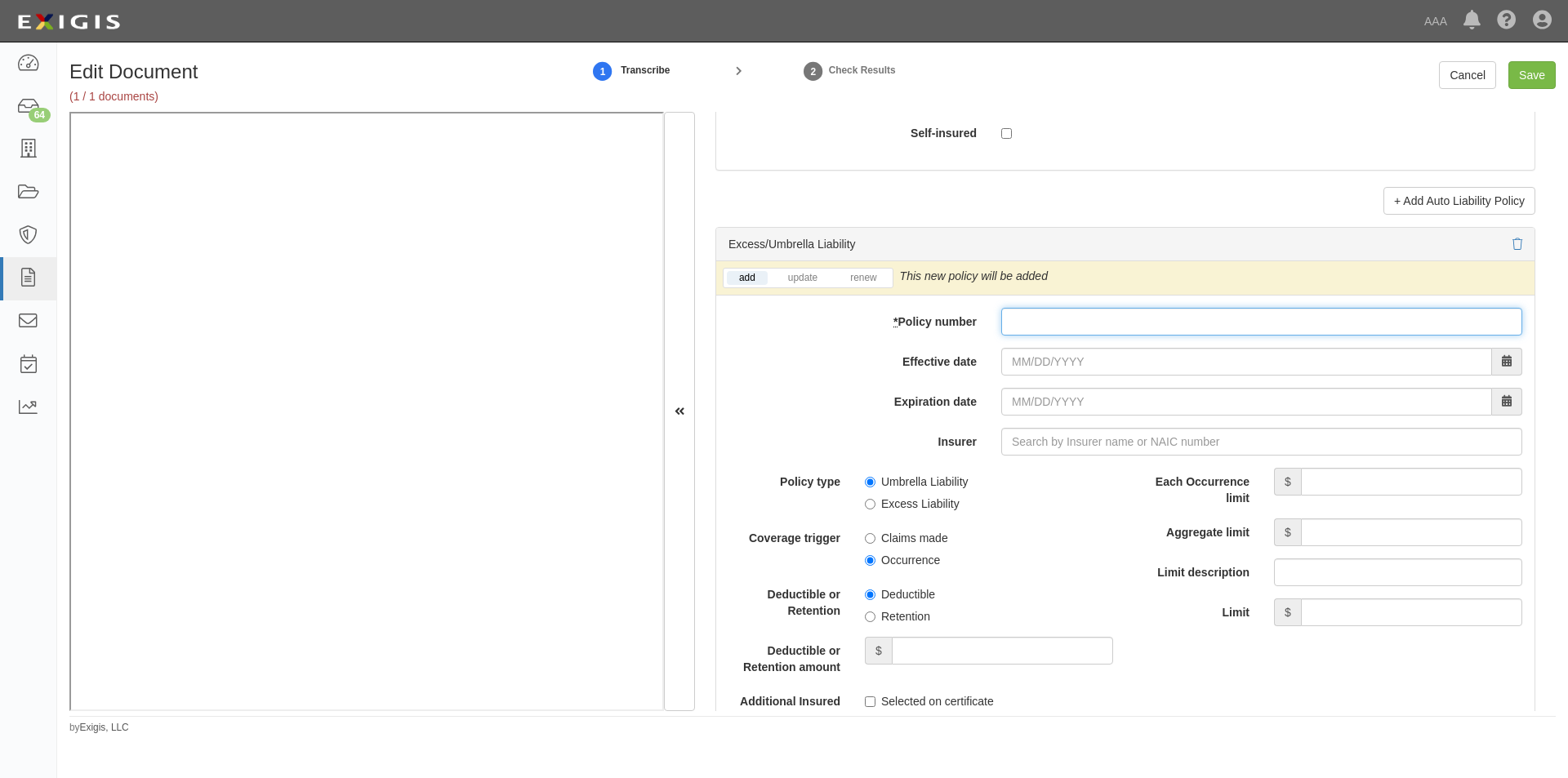
click at [1174, 321] on input "* Policy number" at bounding box center [1262, 322] width 521 height 28
type input "TH7-691-466402-045"
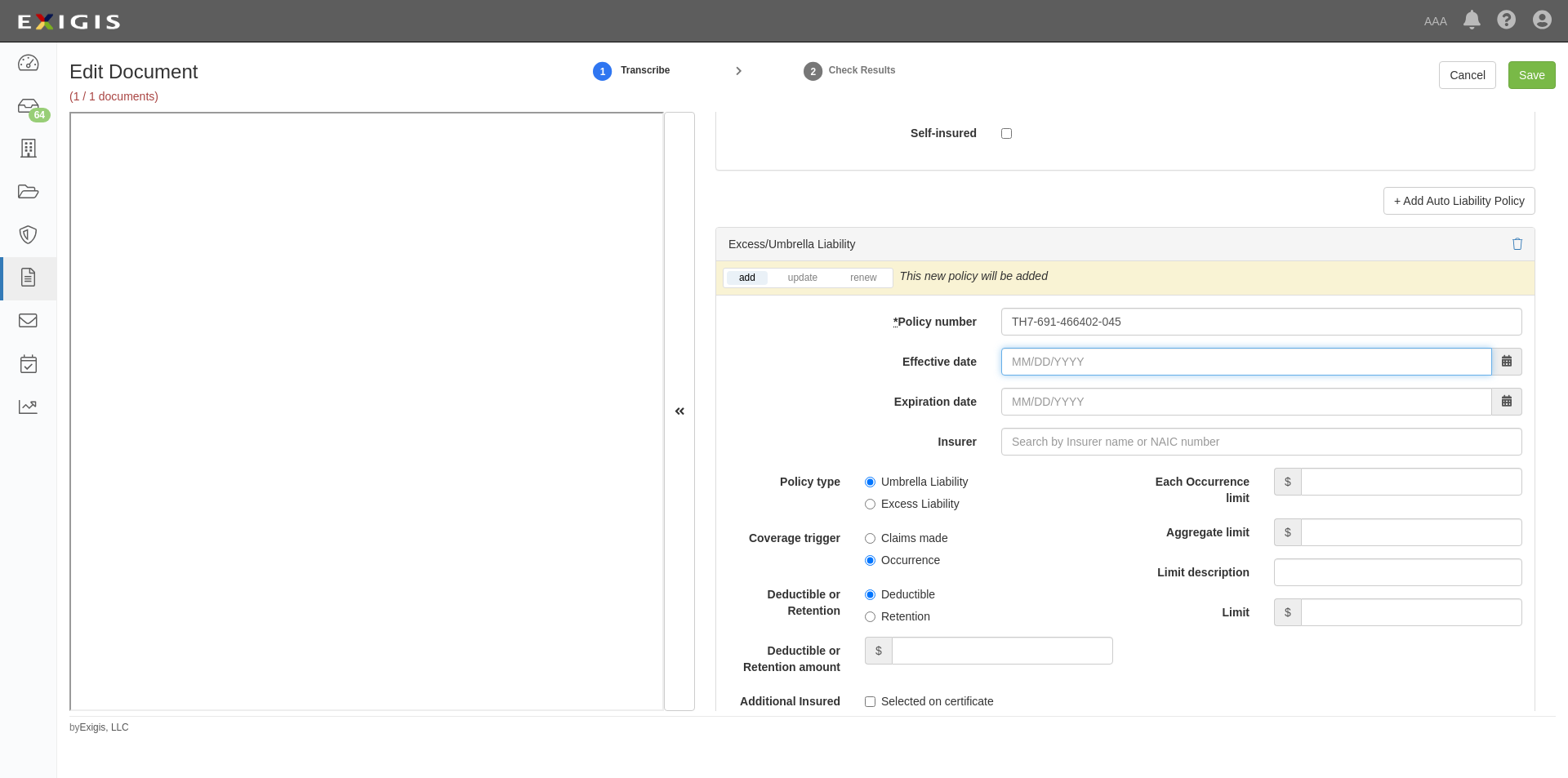
click at [1115, 362] on input "Effective date" at bounding box center [1246, 362] width 491 height 28
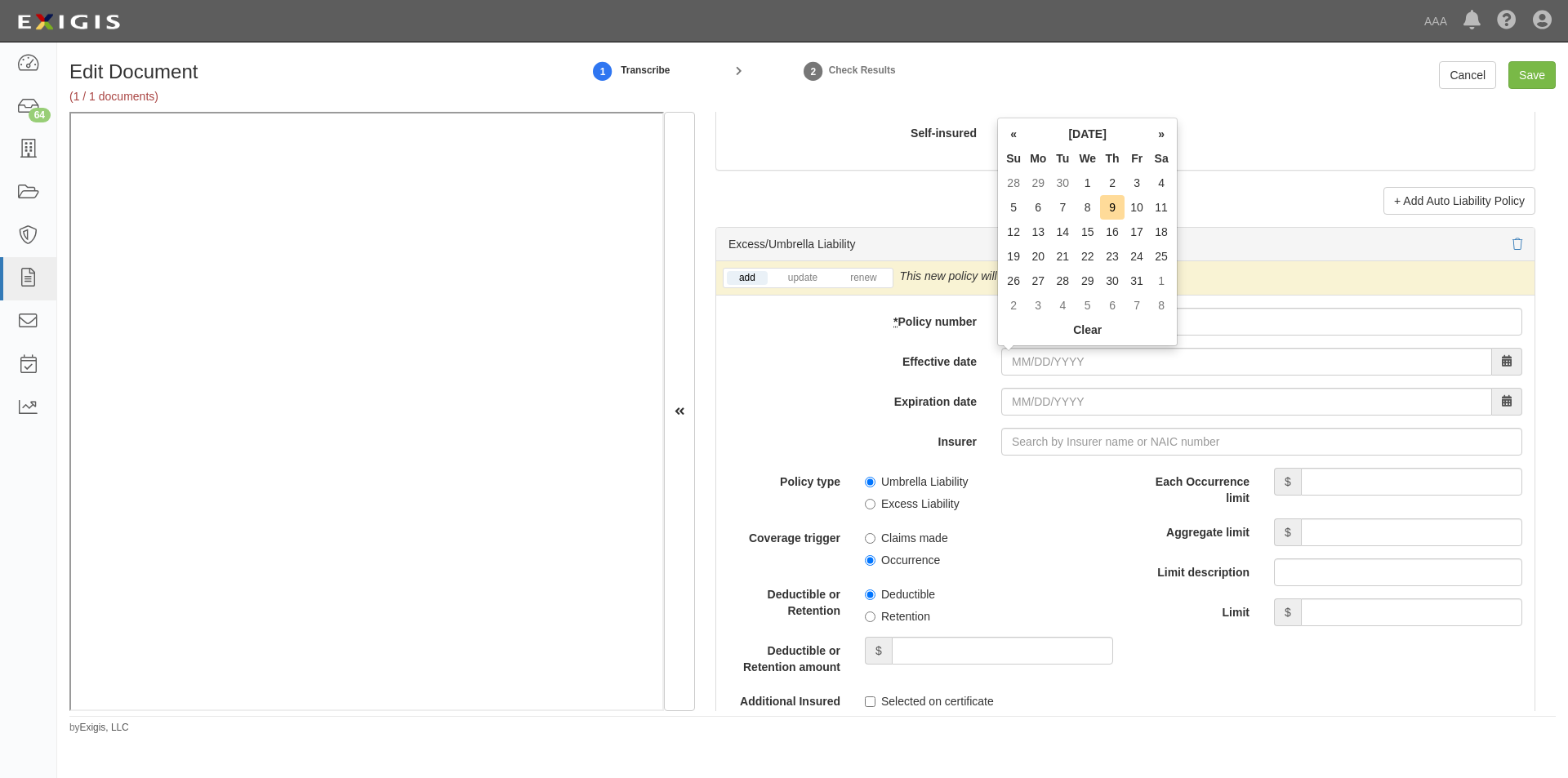
click at [1090, 174] on td "1" at bounding box center [1087, 183] width 26 height 25
type input "10/01/2025"
type input "10/01/2026"
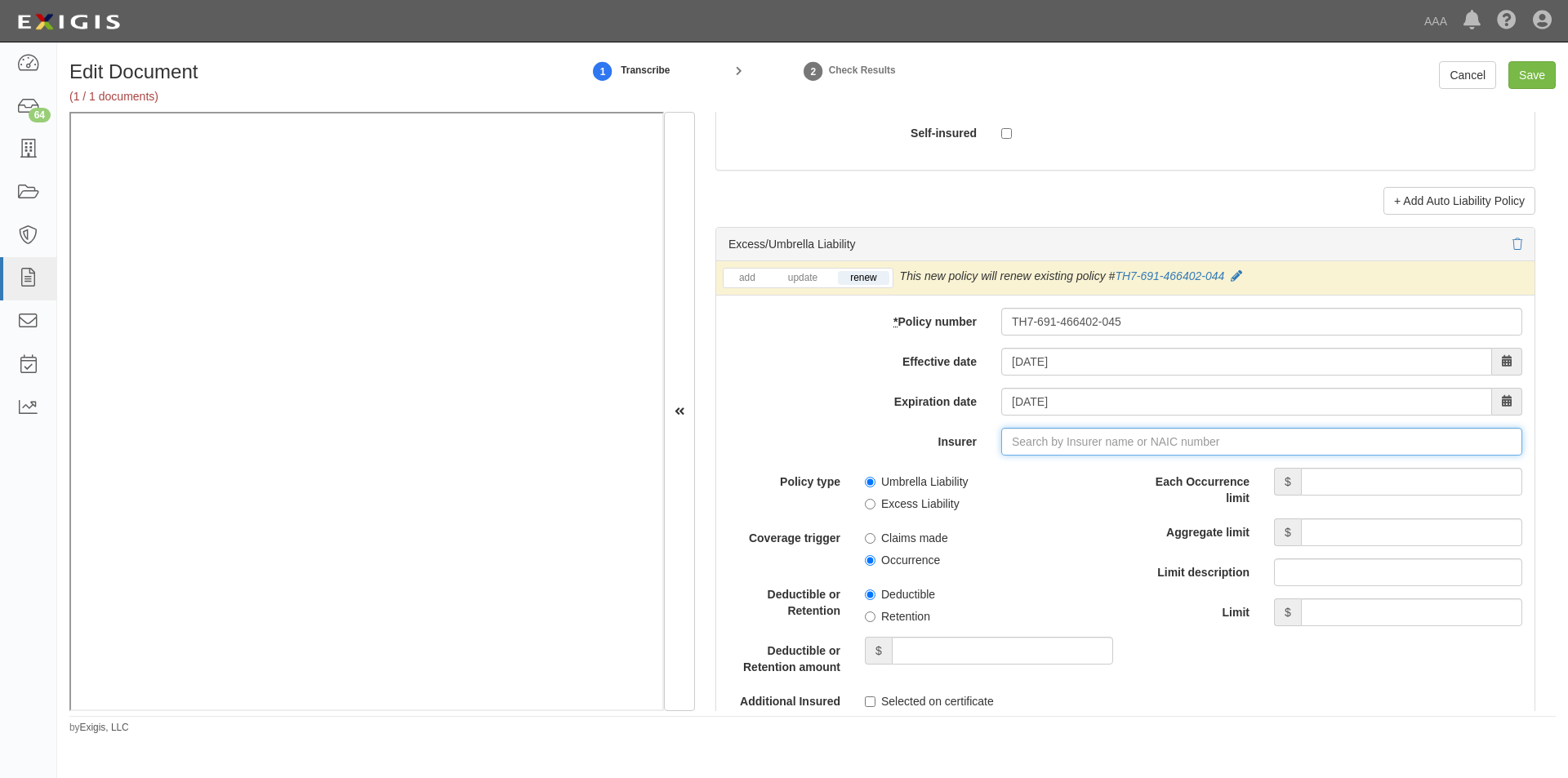
click at [1034, 431] on input "Insurer" at bounding box center [1262, 442] width 521 height 28
click at [1036, 464] on div "Liberty Insurance Corporation ( 42404 ) A XV Rating" at bounding box center [1040, 473] width 290 height 21
type input "Liberty Insurance Corporation (42404) A XV Rating"
click at [873, 479] on input "Umbrella Liability" at bounding box center [869, 482] width 11 height 11
radio input "true"
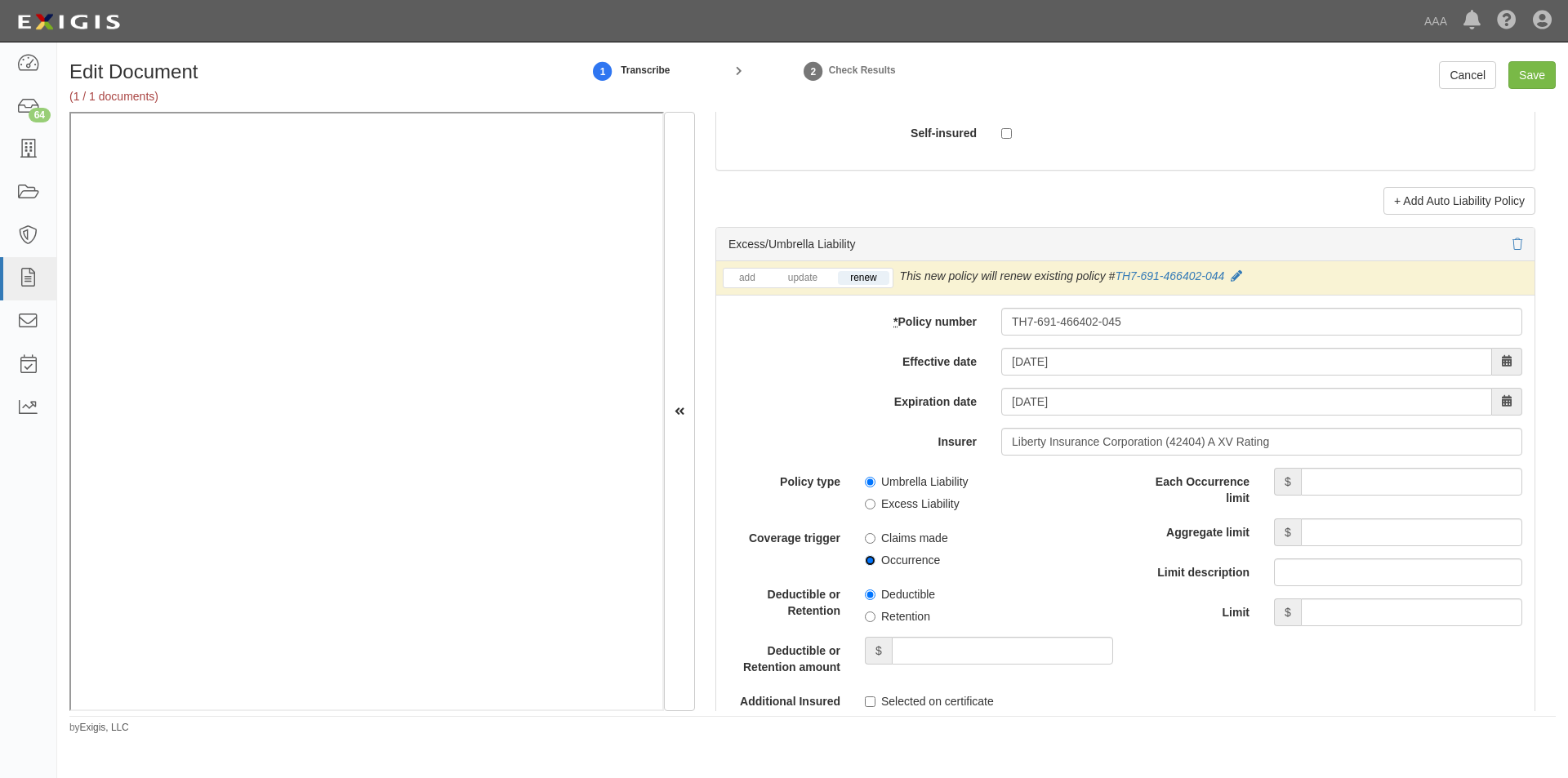
click at [864, 558] on input "Occurrence" at bounding box center [869, 560] width 11 height 11
radio input "true"
click at [1330, 488] on input "Each Occurrence limit" at bounding box center [1411, 482] width 221 height 28
type input "5,000,000"
click at [1342, 528] on input "Aggregate limit" at bounding box center [1411, 533] width 221 height 28
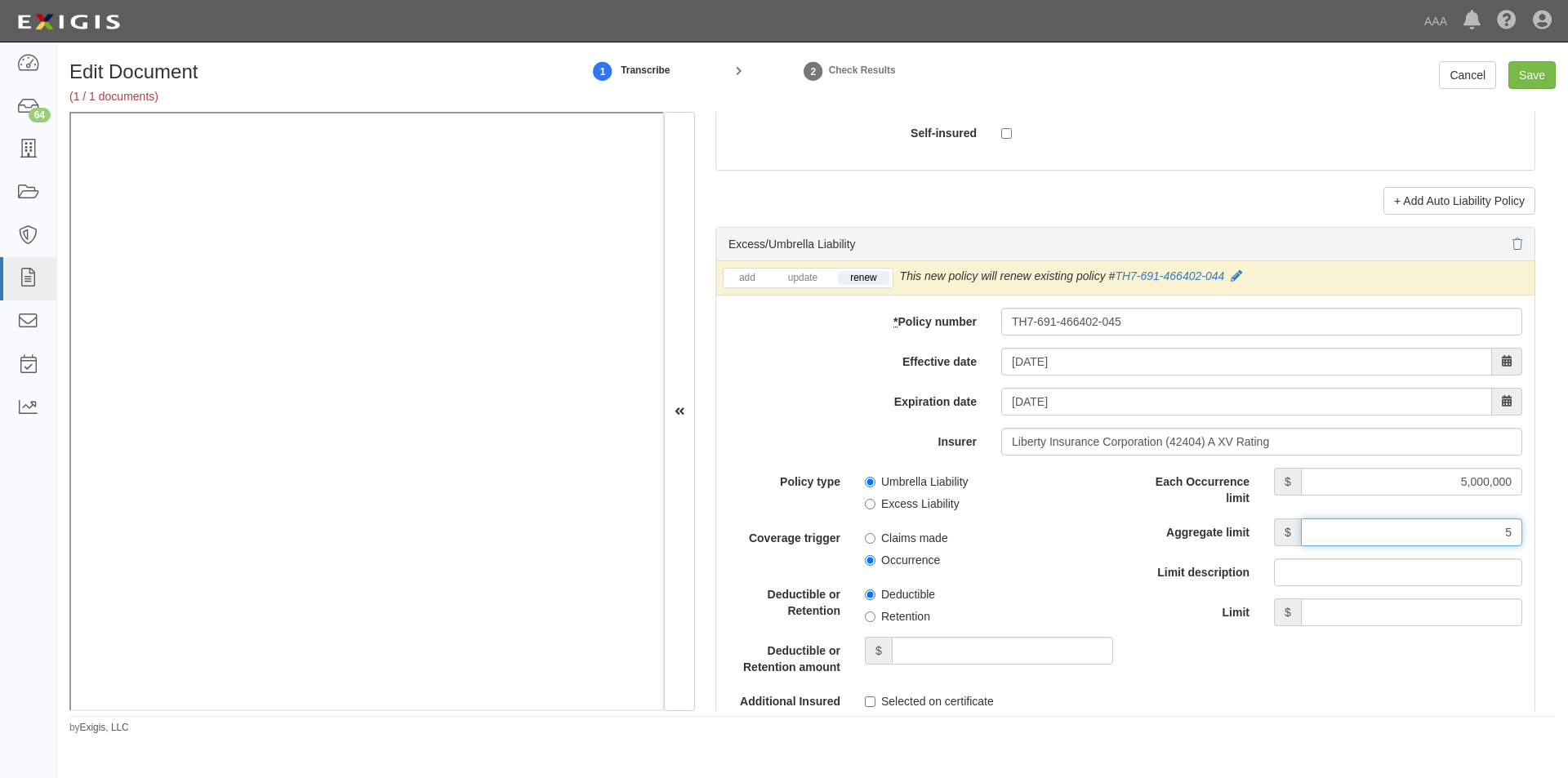
type input "5,000,000"
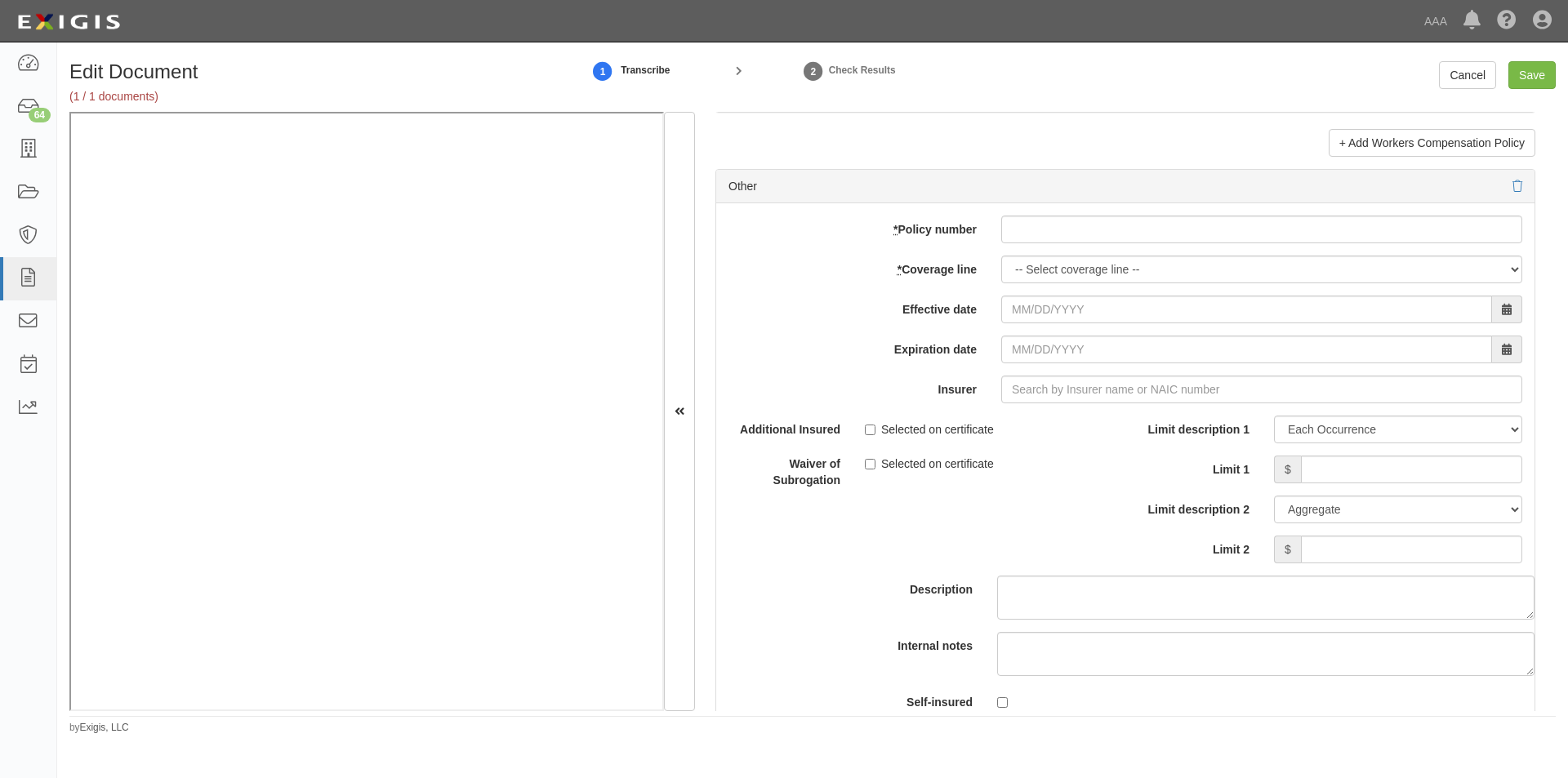
scroll to position [4642, 0]
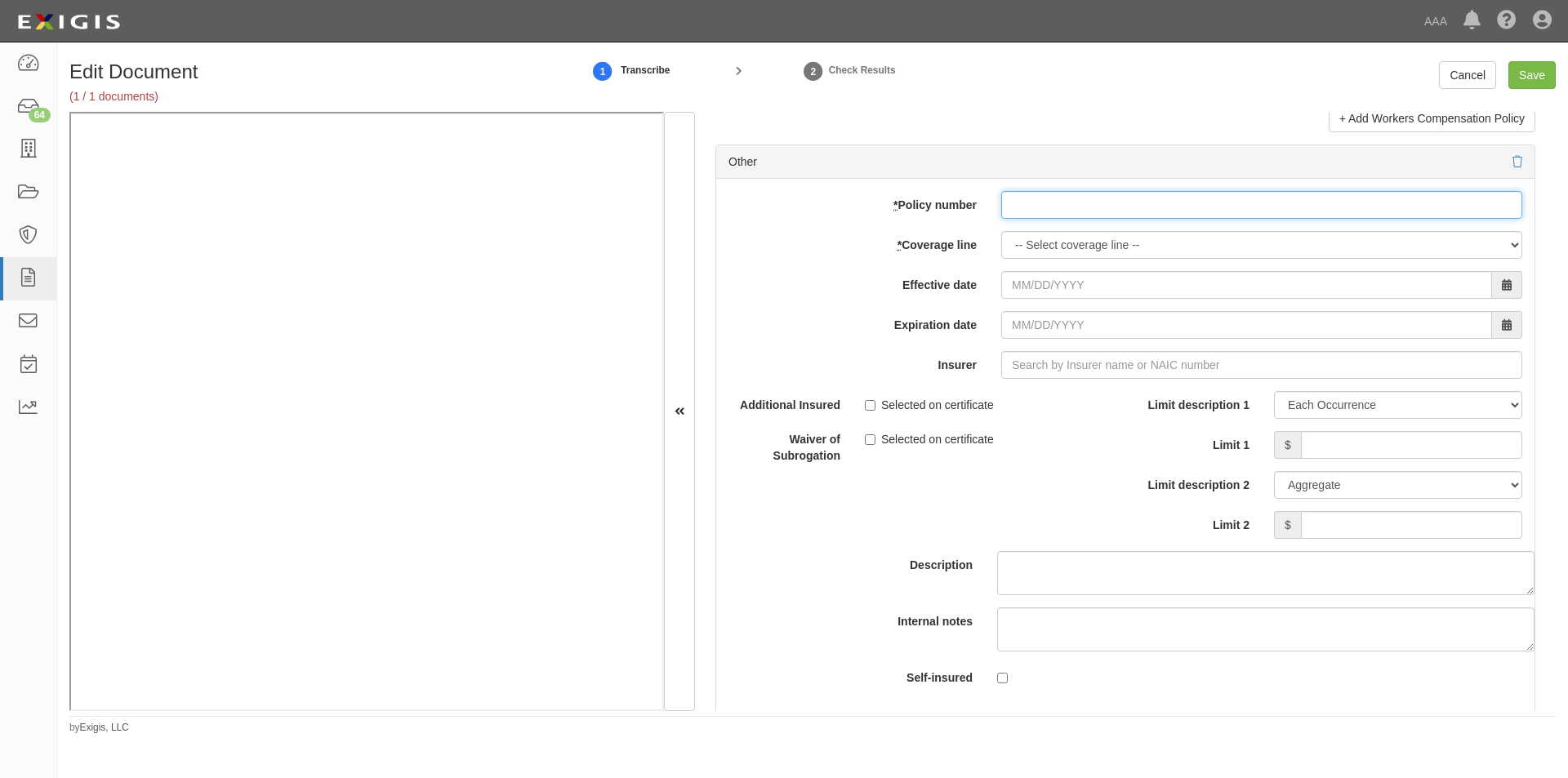
click at [1194, 204] on input "* Policy number" at bounding box center [1262, 205] width 521 height 28
type input "EB2-C9B-466402-095"
click at [1090, 244] on select "-- Select coverage line -- Asbestos Abatement Auto Physical Damage Boiler & Mac…" at bounding box center [1262, 245] width 521 height 28
select select "70"
click at [1001, 259] on select "-- Select coverage line -- Asbestos Abatement Auto Physical Damage Boiler & Mac…" at bounding box center [1262, 245] width 521 height 28
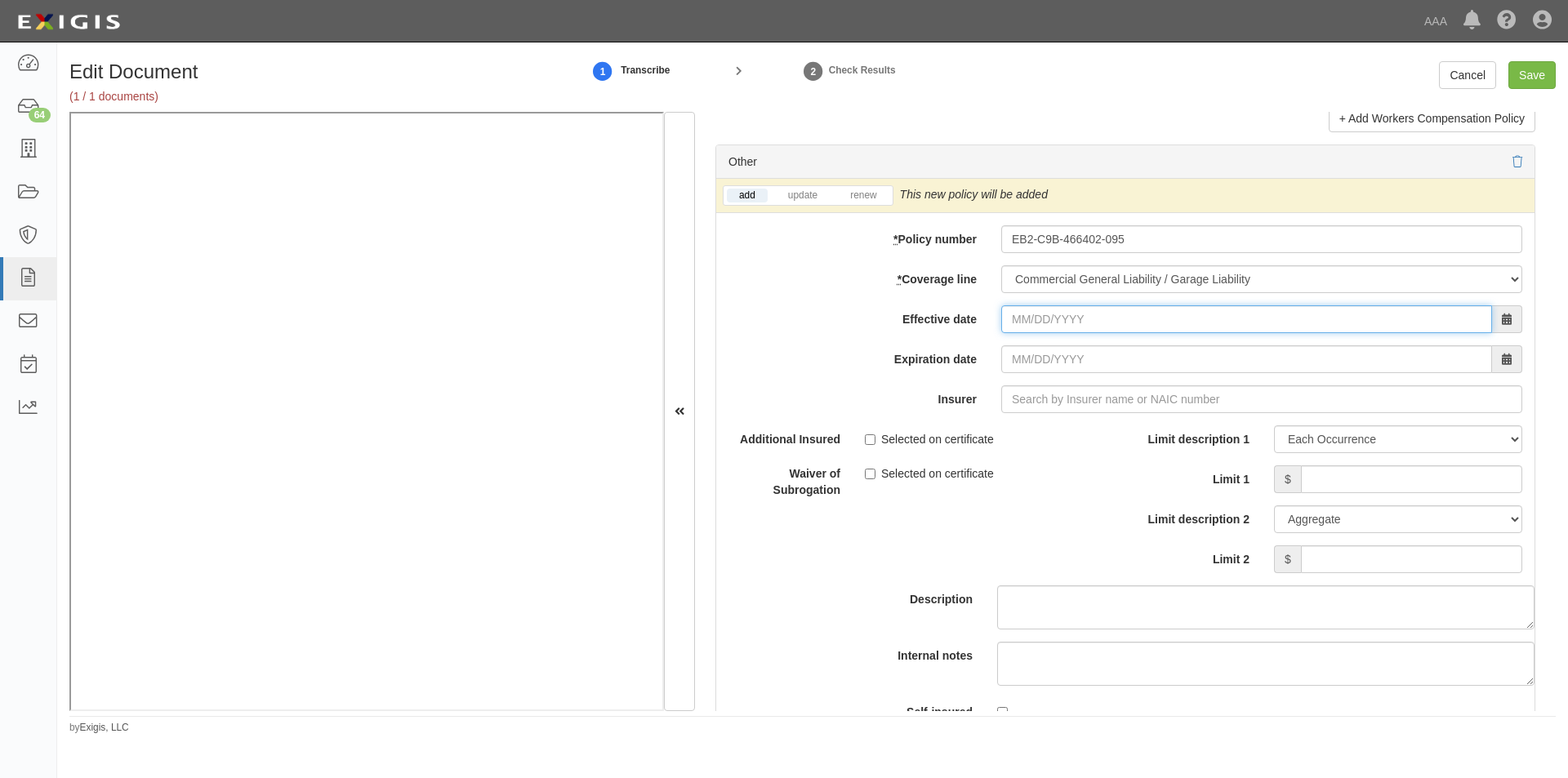
click at [1074, 320] on input "Effective date" at bounding box center [1246, 319] width 491 height 28
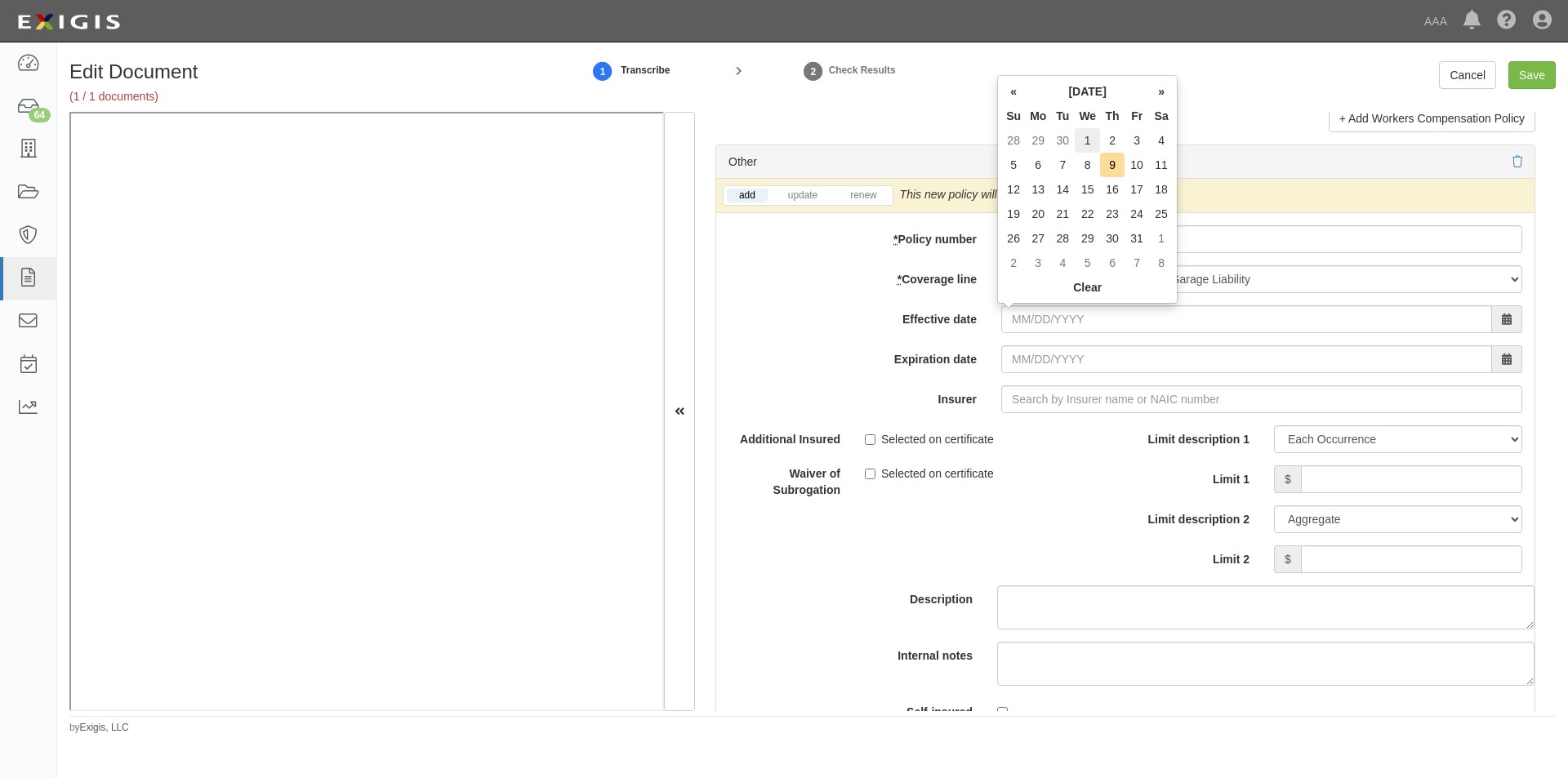
click at [1096, 149] on td "1" at bounding box center [1087, 140] width 26 height 25
type input "10/01/2025"
type input "10/01/2026"
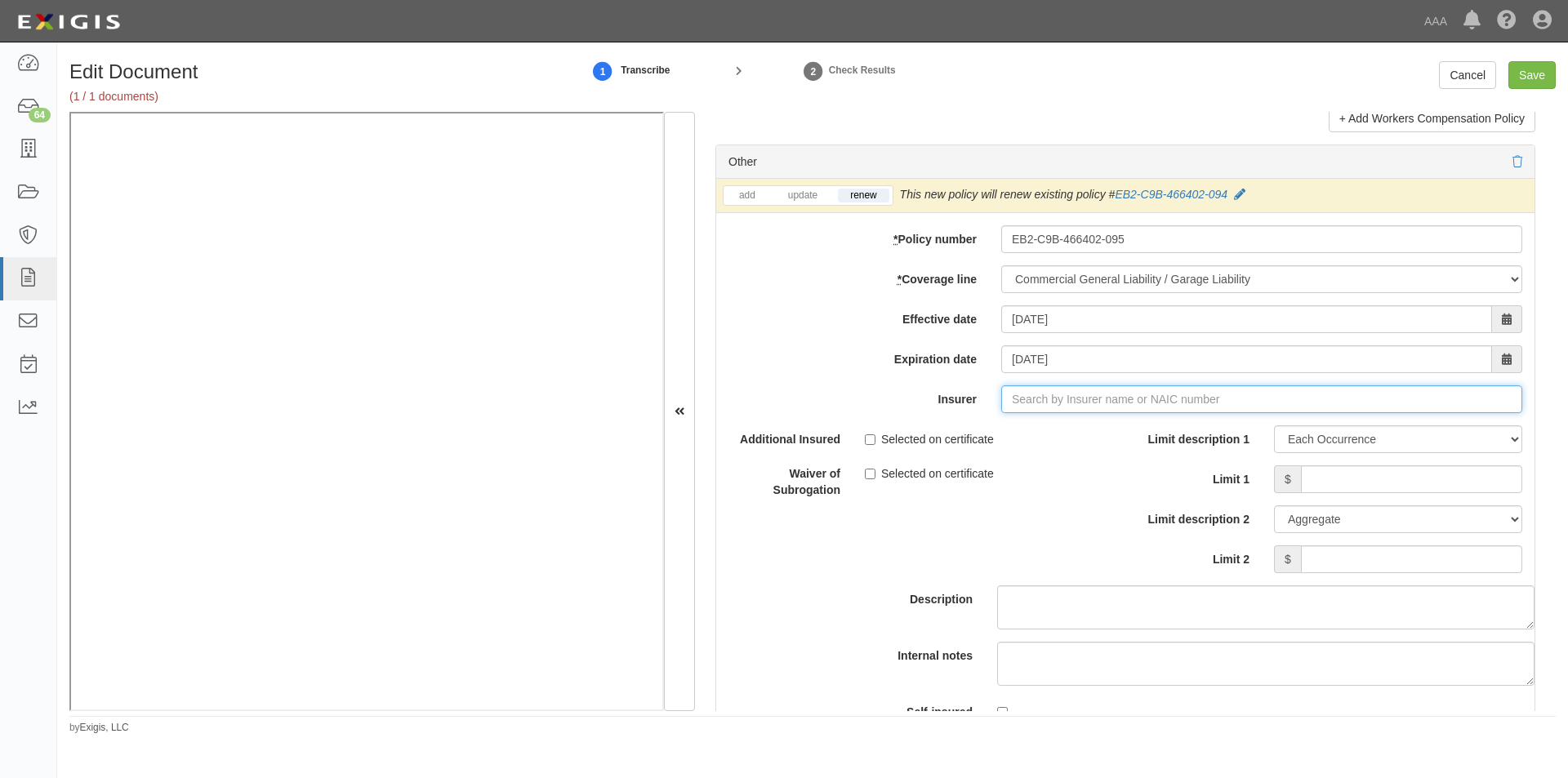
click at [1036, 401] on input "Insurer" at bounding box center [1262, 399] width 521 height 28
type input "21st Century Advantage Insurance Company (25232) NR Rating"
type input "2"
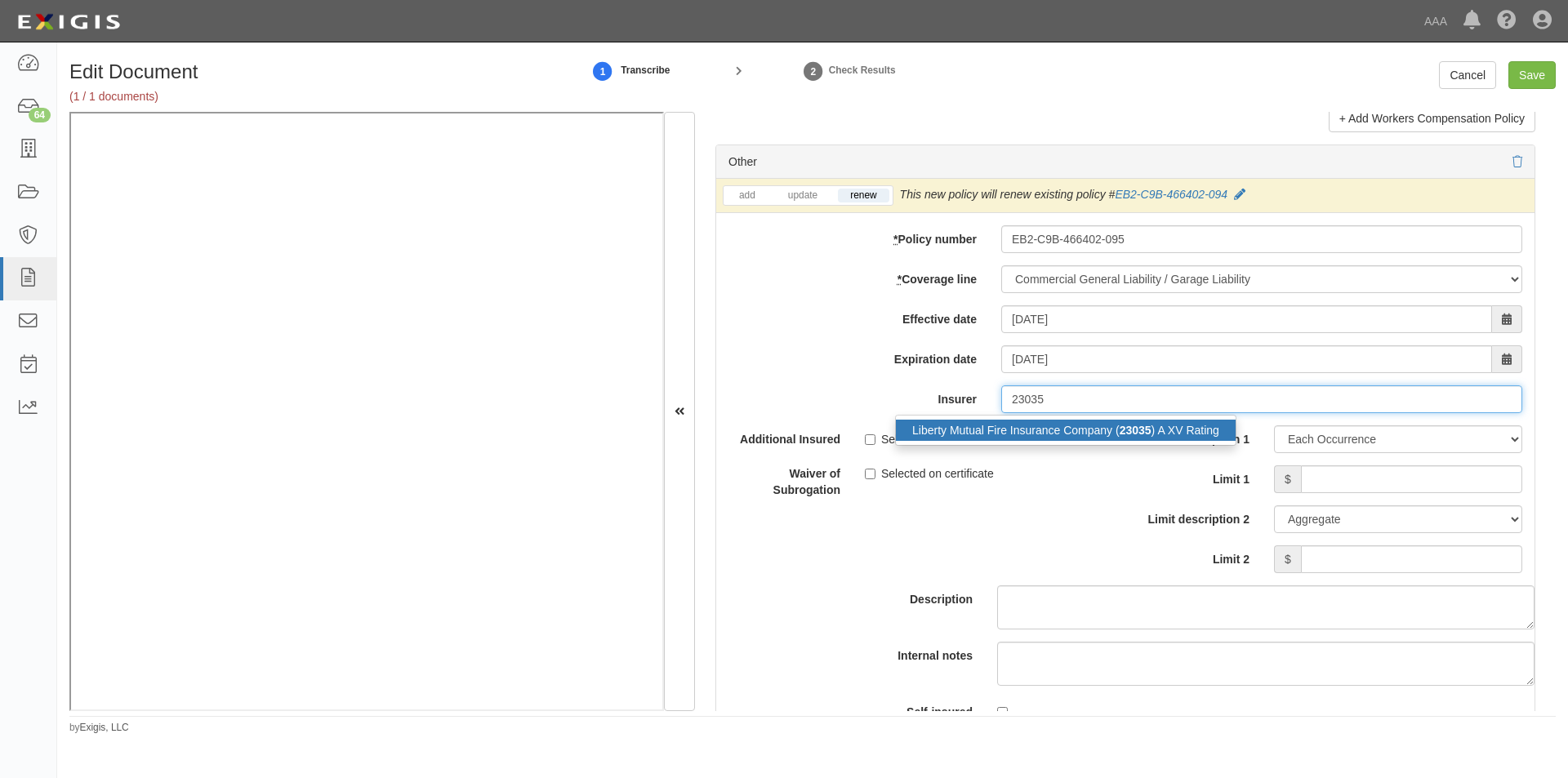
click at [1027, 427] on div "Liberty Mutual Fire Insurance Company ( 23035 ) A XV Rating" at bounding box center [1066, 431] width 340 height 21
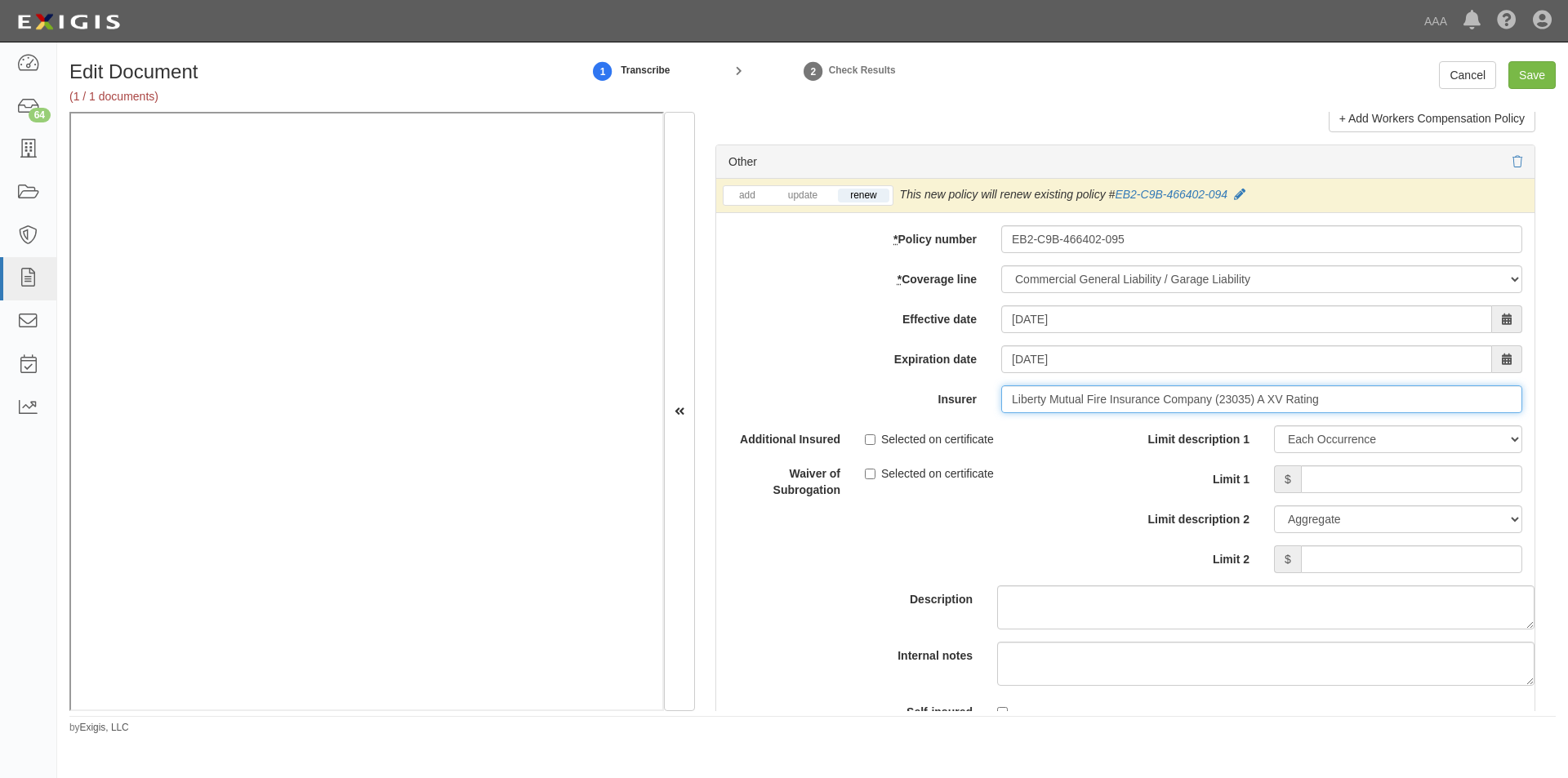
type input "Liberty Mutual Fire Insurance Company (23035) A XV Rating"
click at [865, 437] on input "Selected on certificate" at bounding box center [869, 440] width 11 height 11
checkbox input "true"
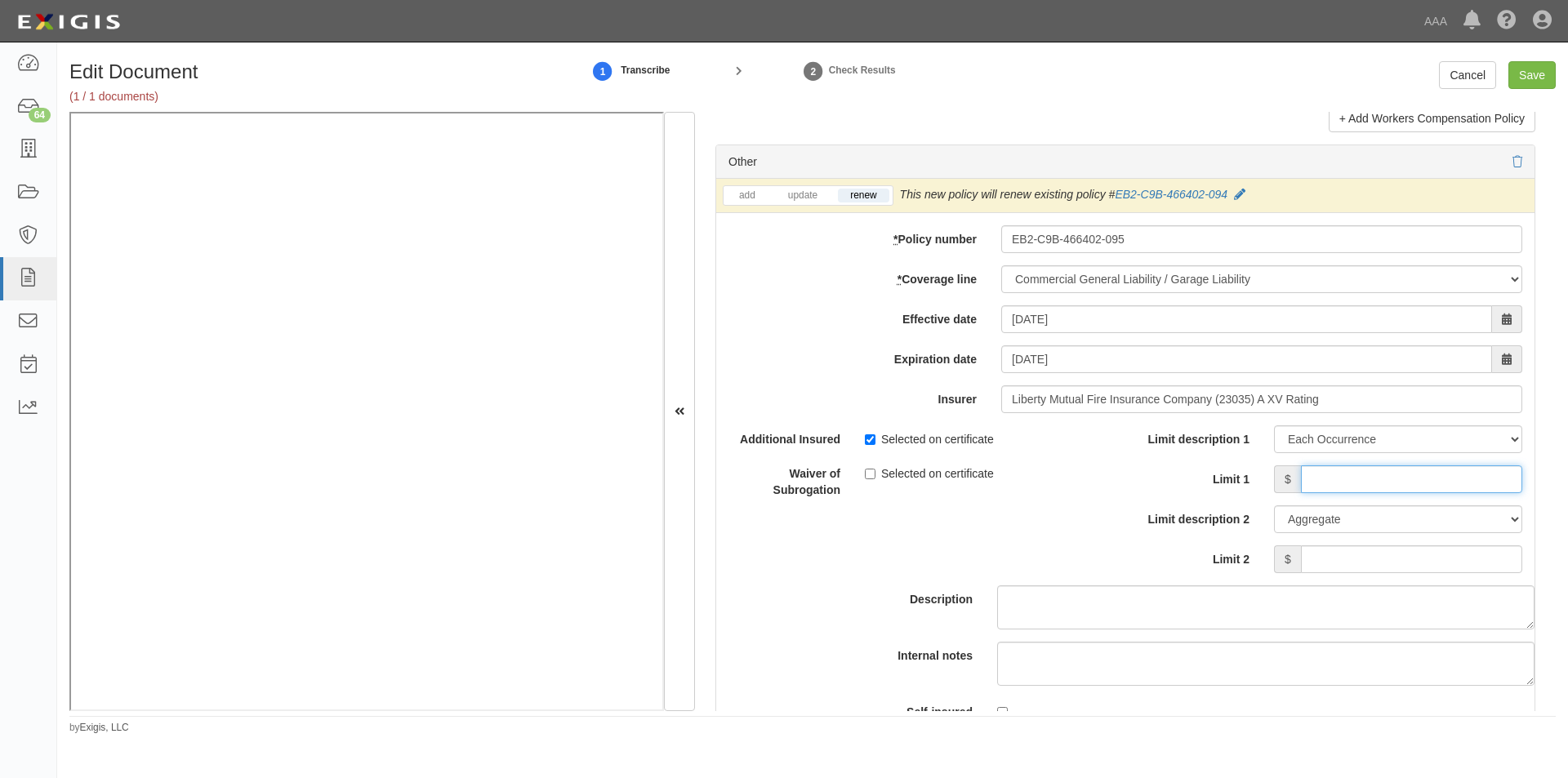
click at [1328, 487] on input "Limit 1" at bounding box center [1411, 479] width 221 height 28
type input "2,000,000"
click at [1334, 562] on input "Limit 2" at bounding box center [1411, 559] width 221 height 28
type input "4,000,000"
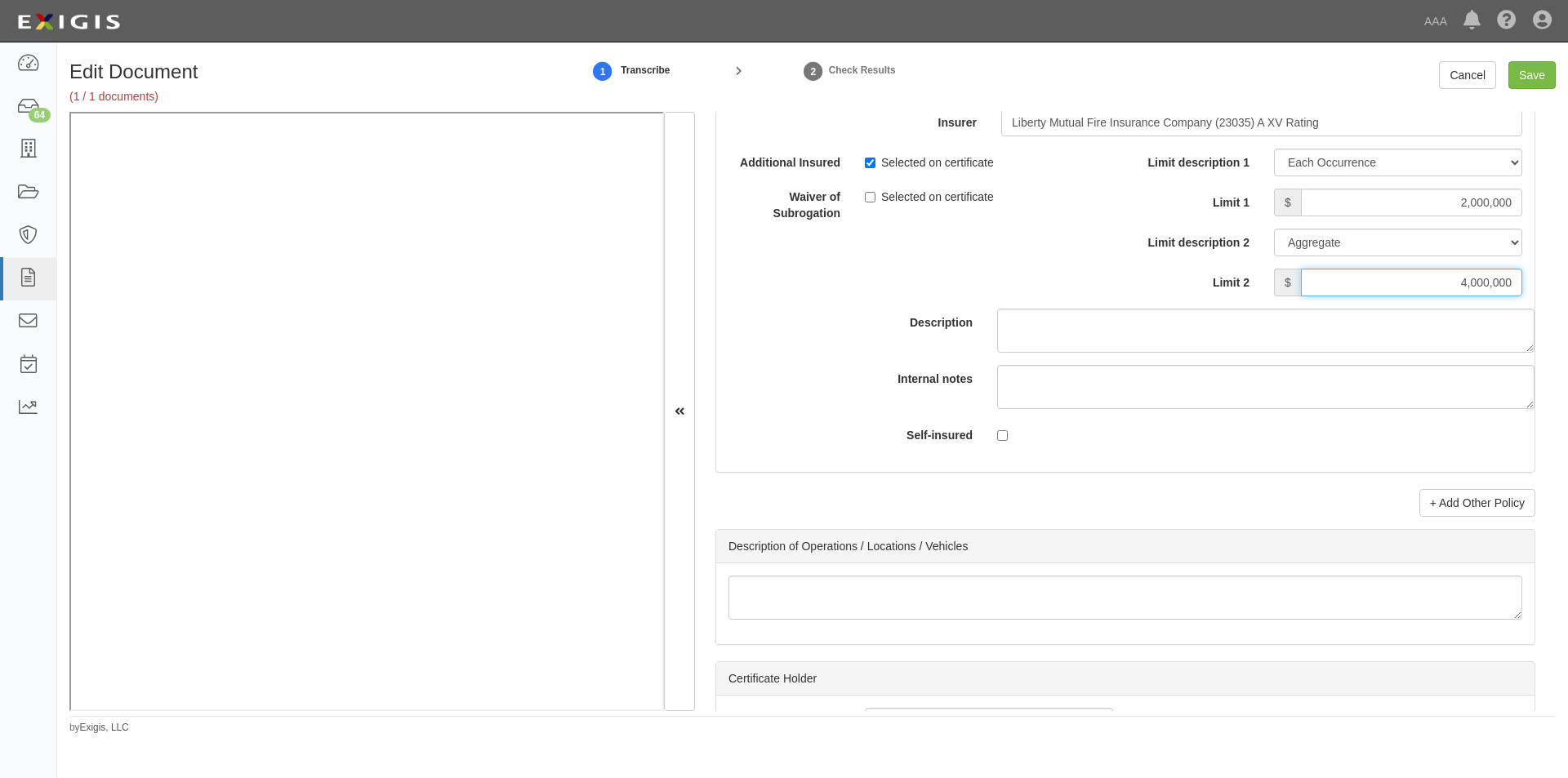
scroll to position [4953, 0]
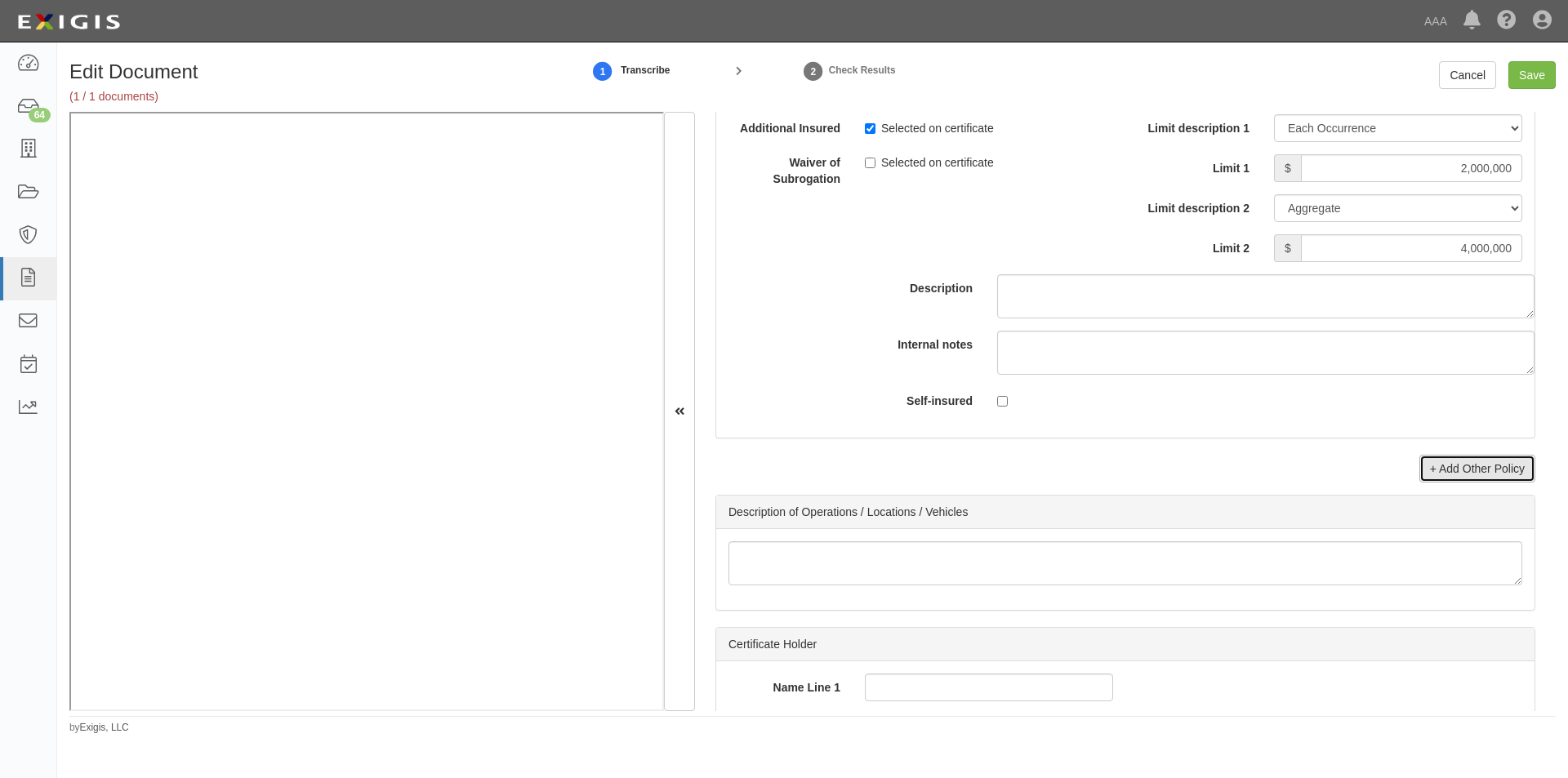
click at [1470, 472] on link "+ Add Other Policy" at bounding box center [1476, 469] width 116 height 28
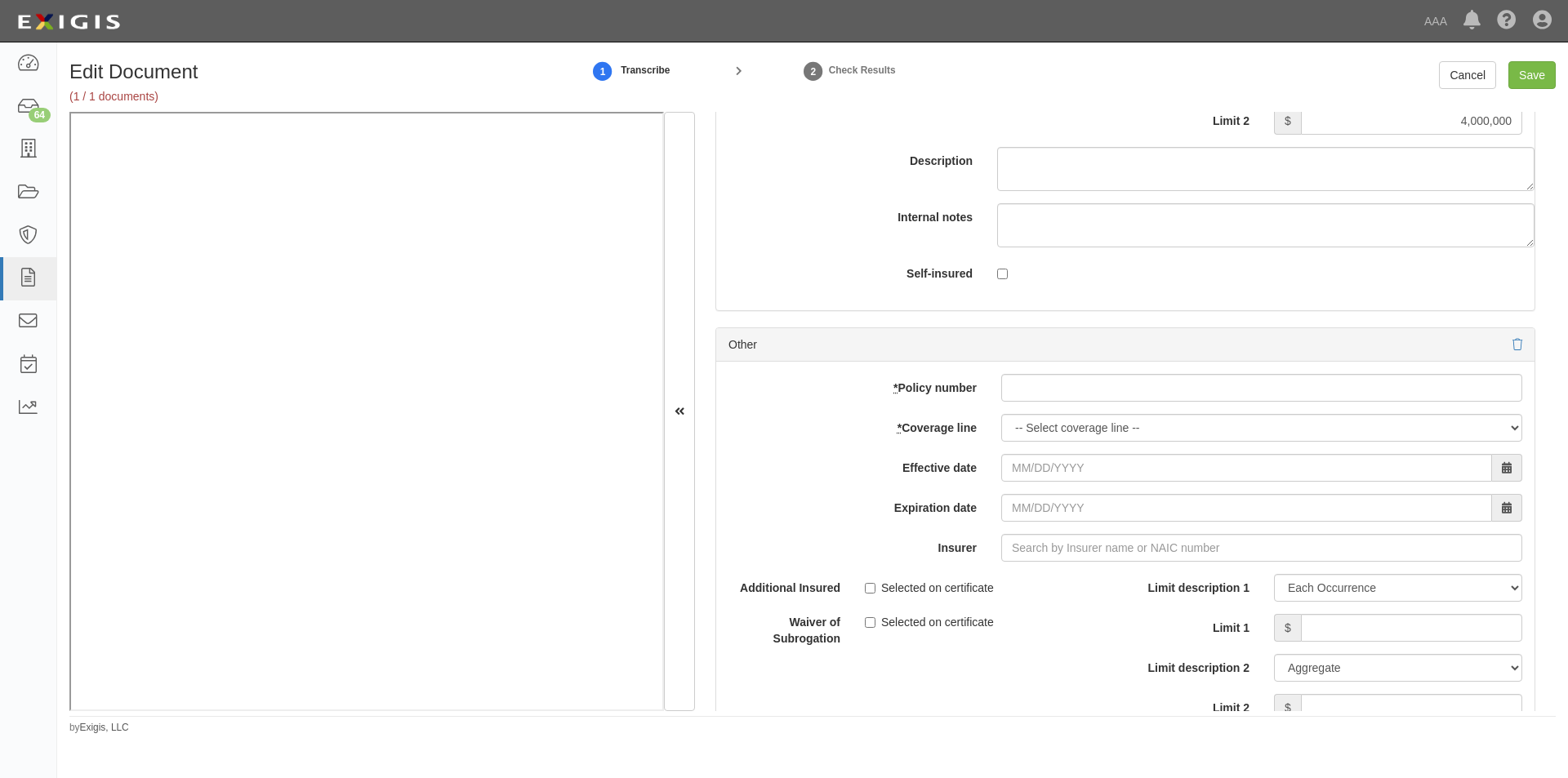
scroll to position [5198, 0]
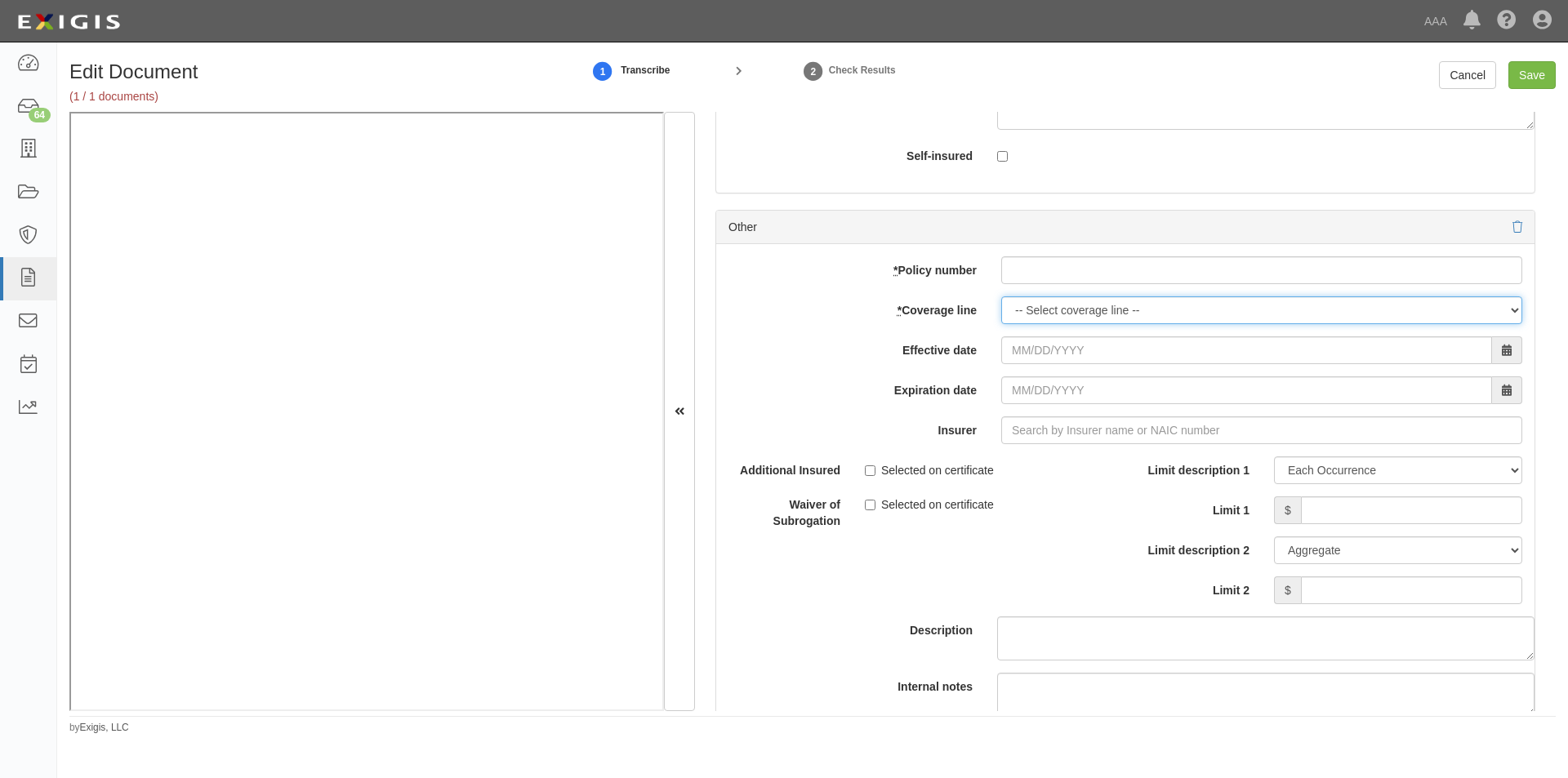
click at [1087, 315] on select "-- Select coverage line -- Asbestos Abatement Auto Physical Damage Boiler & Mac…" at bounding box center [1262, 310] width 521 height 28
select select "56"
click at [1001, 324] on select "-- Select coverage line -- Asbestos Abatement Auto Physical Damage Boiler & Mac…" at bounding box center [1262, 310] width 521 height 28
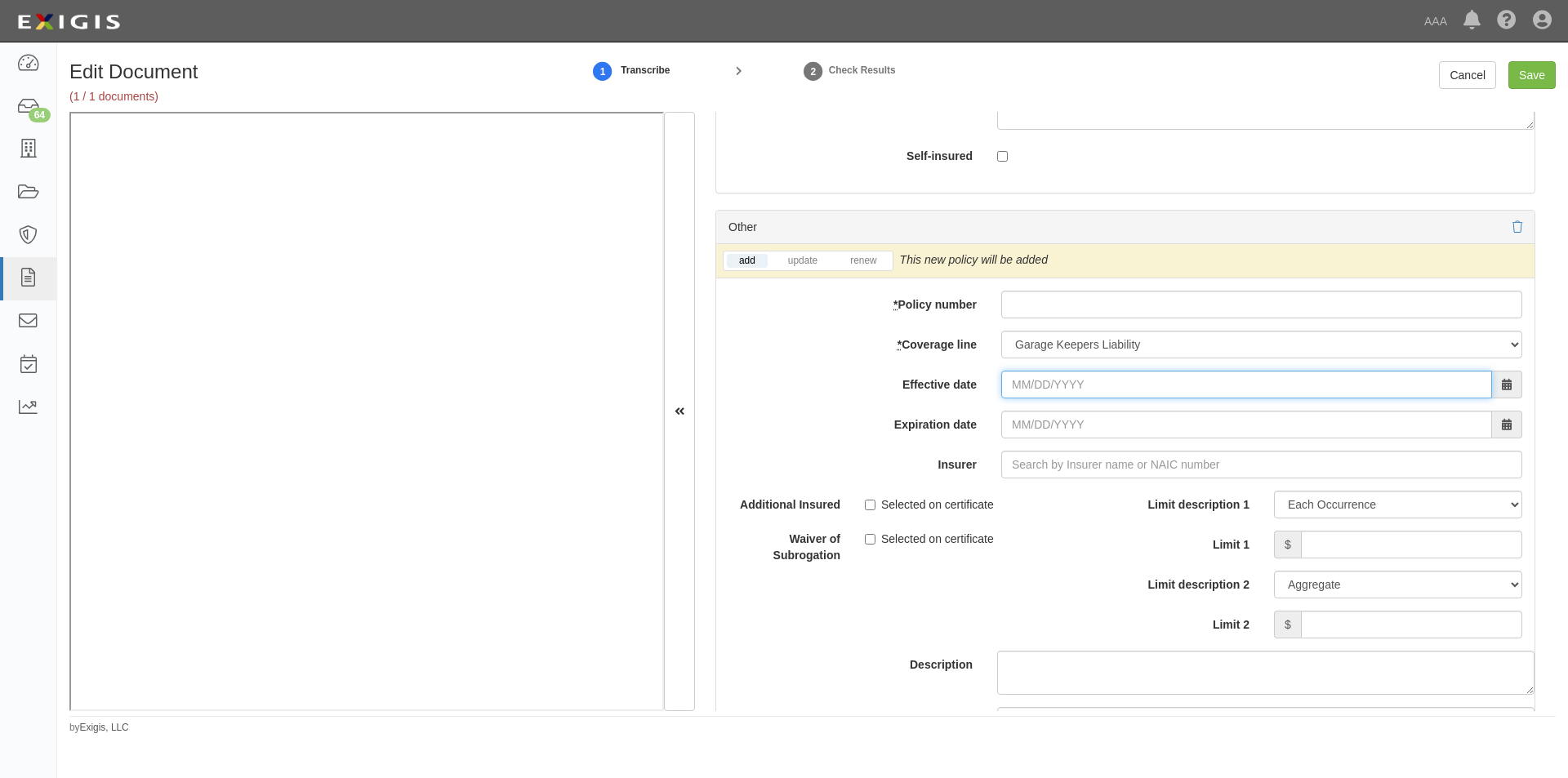
click at [1059, 392] on input "Effective date" at bounding box center [1246, 384] width 491 height 28
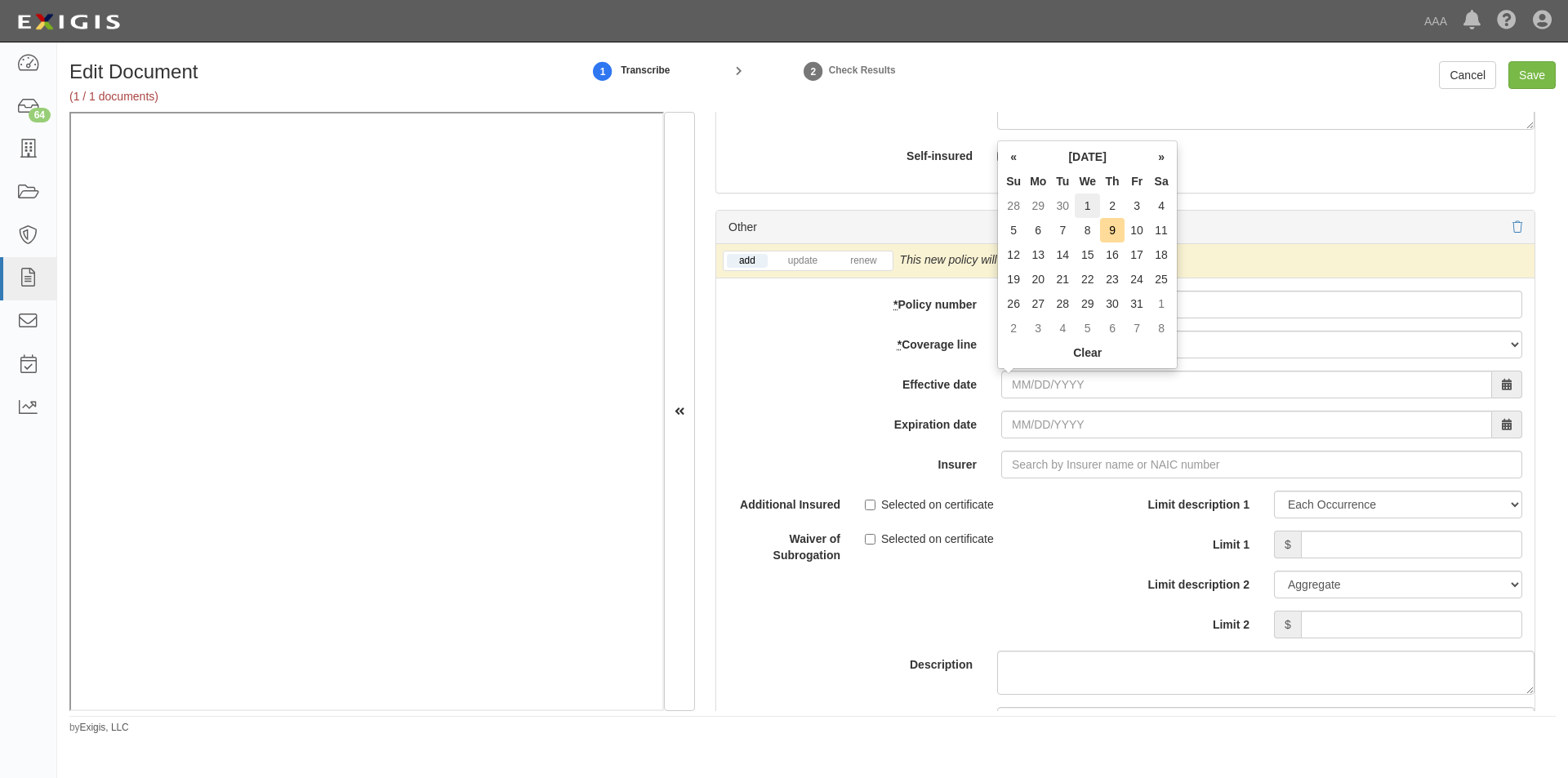
click at [1089, 204] on td "1" at bounding box center [1087, 206] width 26 height 25
type input "10/01/2025"
type input "10/01/2026"
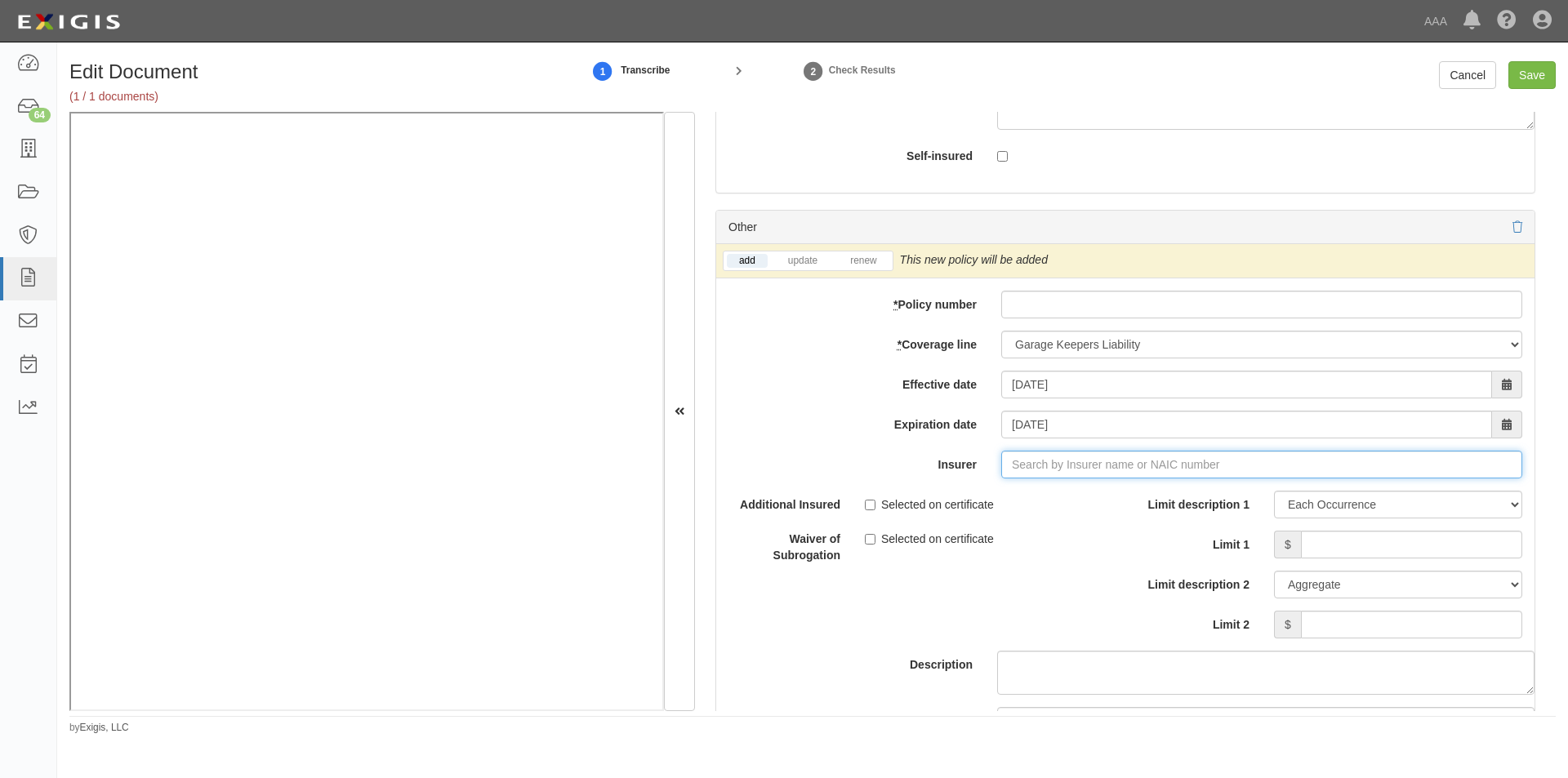
click at [1024, 475] on input "Insurer" at bounding box center [1262, 464] width 521 height 28
type input "21st Century Advantage Insurance Company (25232) NR Rating"
type input "2"
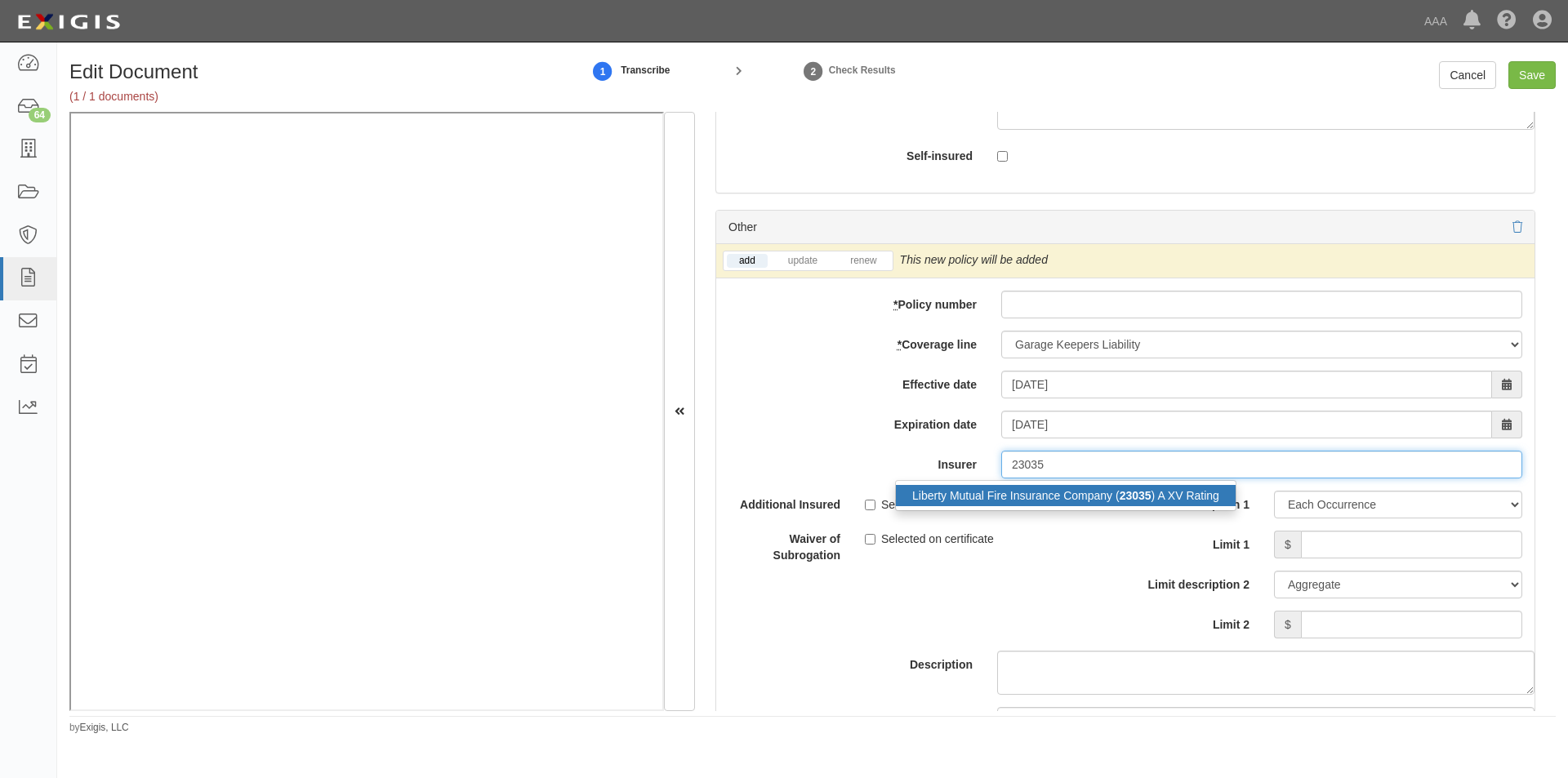
click at [1024, 485] on div "Liberty Mutual Fire Insurance Company ( 23035 ) A XV Rating" at bounding box center [1066, 496] width 340 height 21
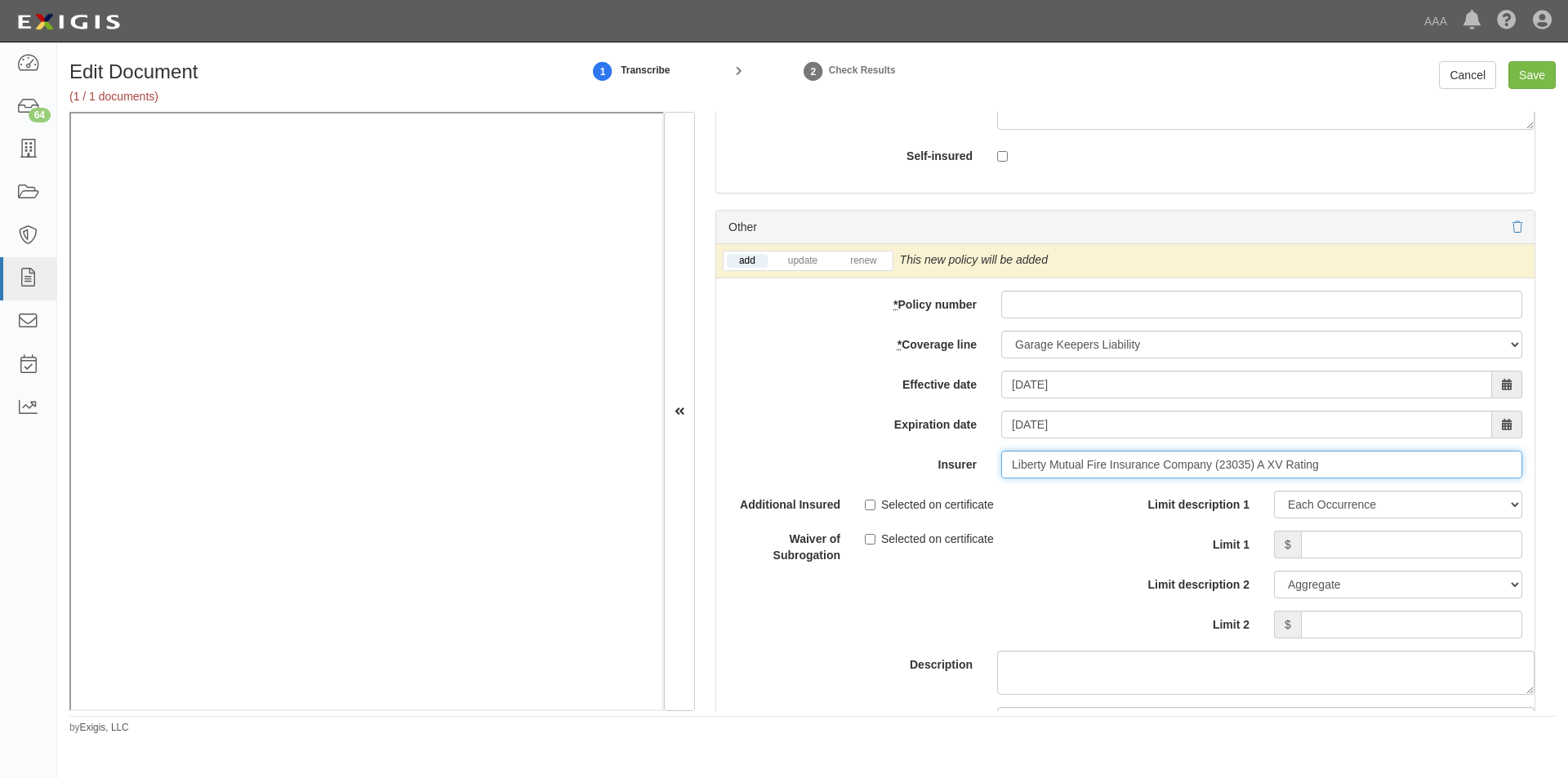
type input "Liberty Mutual Fire Insurance Company (23035) A XV Rating"
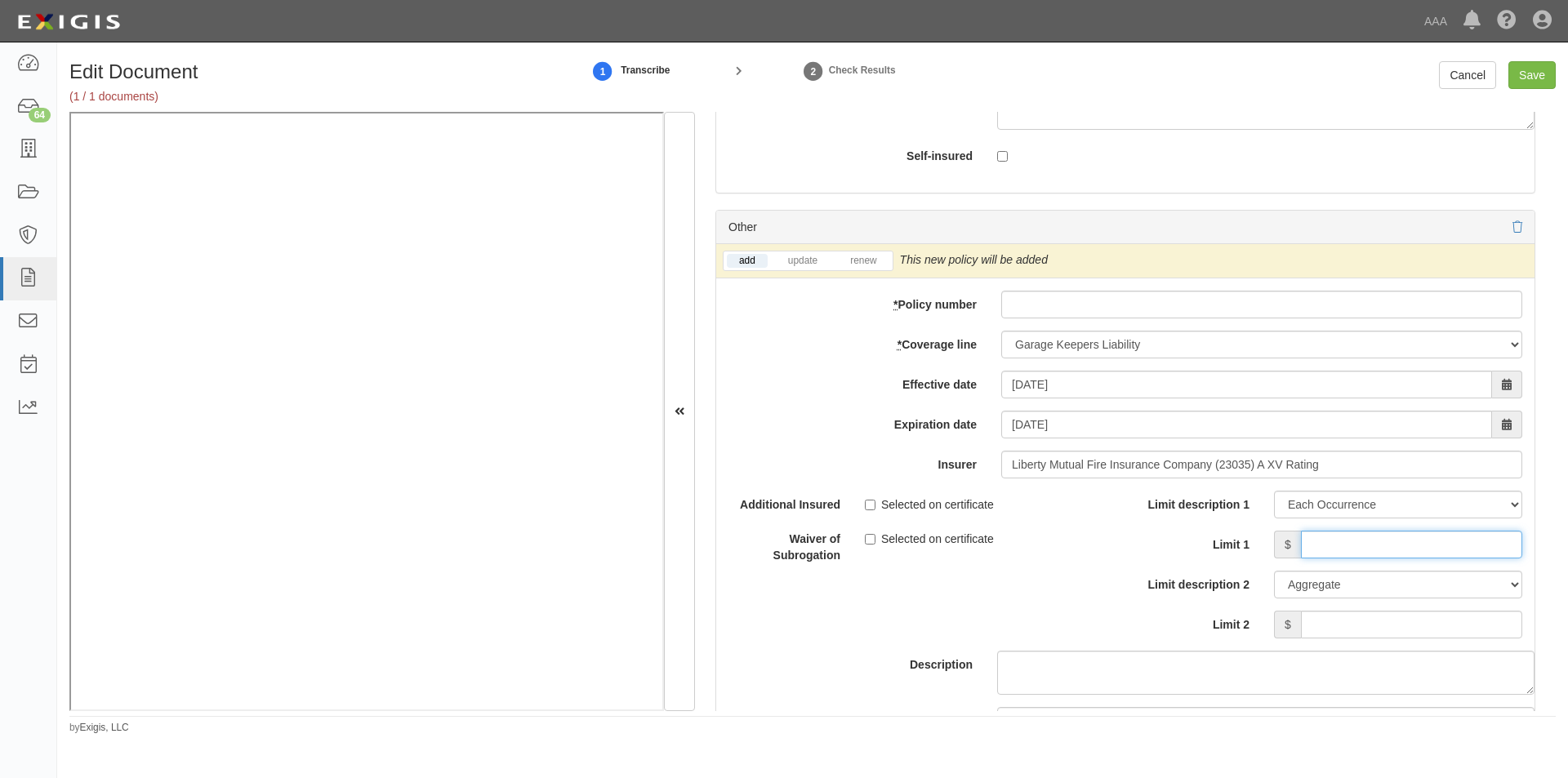
click at [1365, 558] on input "Limit 1" at bounding box center [1411, 545] width 221 height 28
type input "3,000,000"
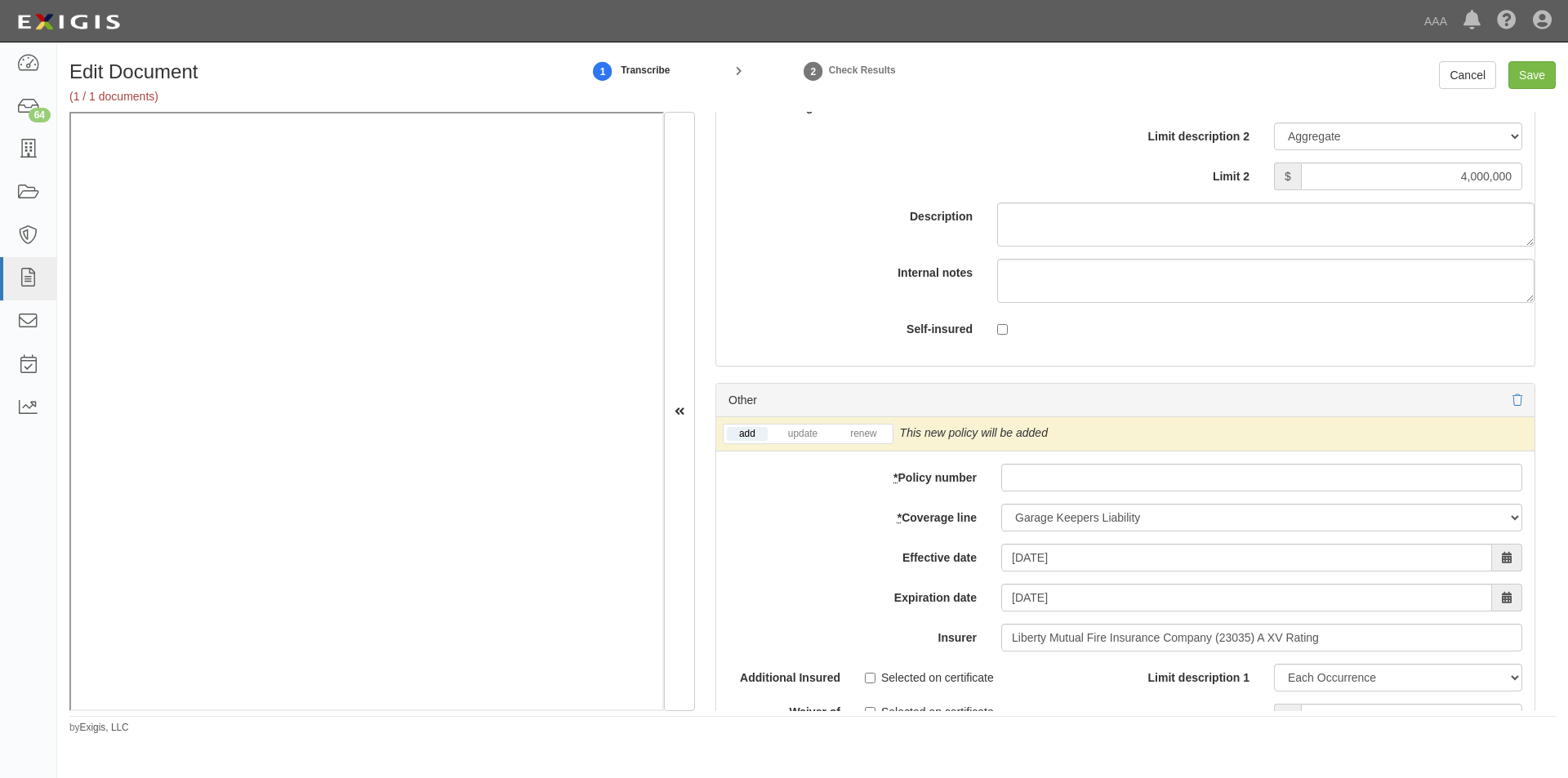
scroll to position [5005, 0]
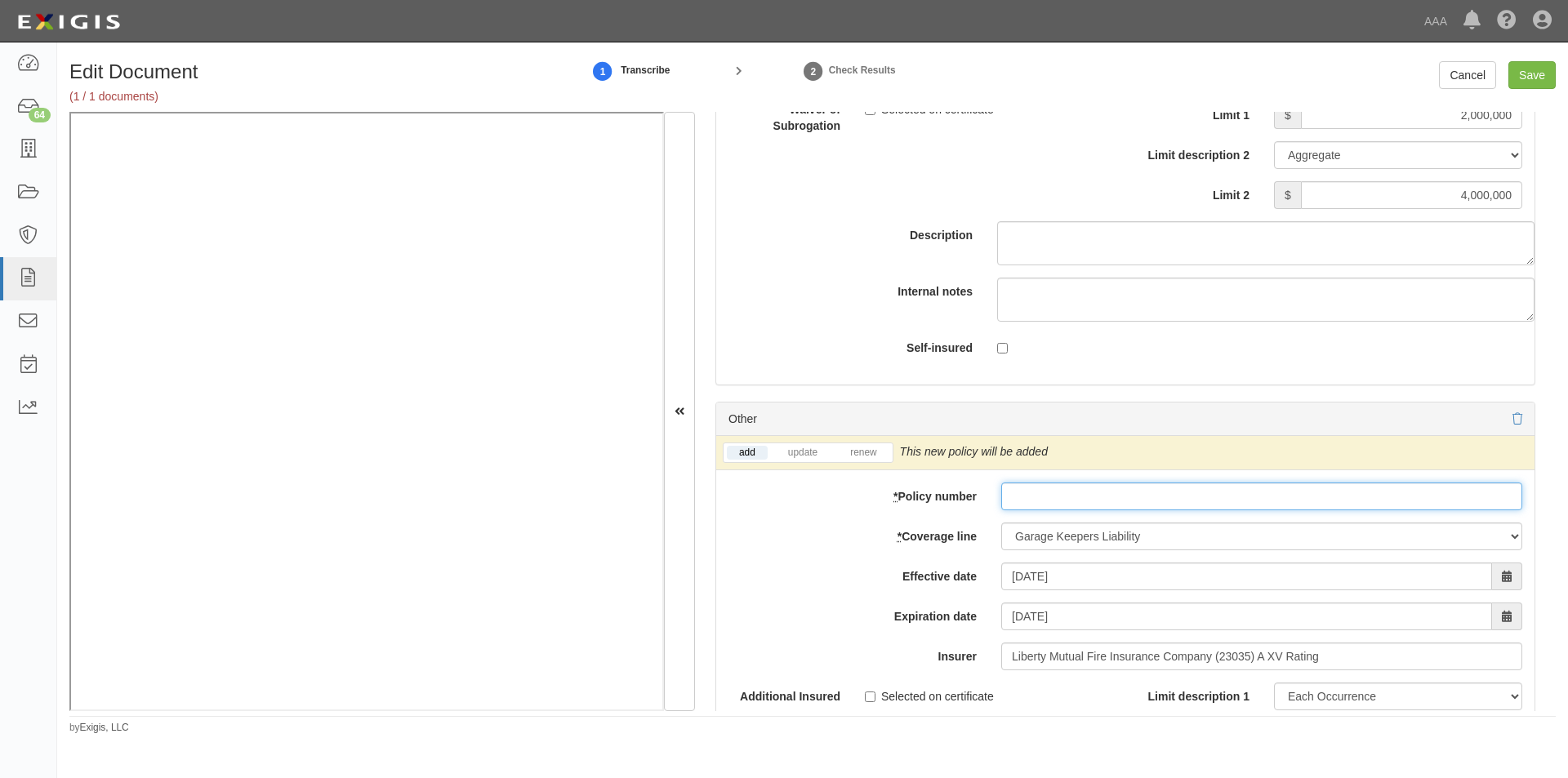
paste input "EB2-C9B-466402-095"
type input "EB2-C9B-466402-095"
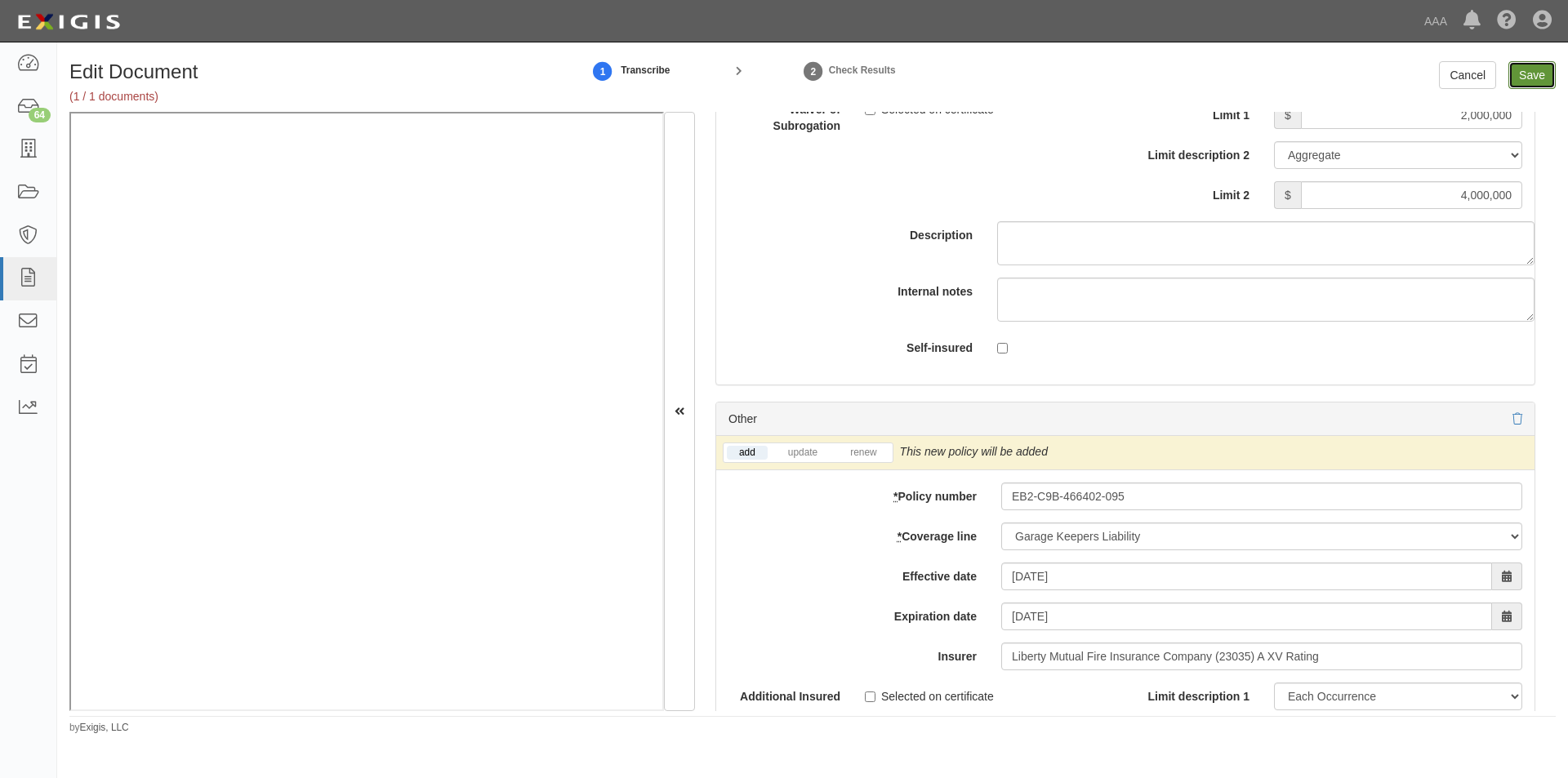
click at [1530, 67] on input "Save" at bounding box center [1531, 75] width 47 height 28
type input "5000000"
type input "2000000"
type input "4000000"
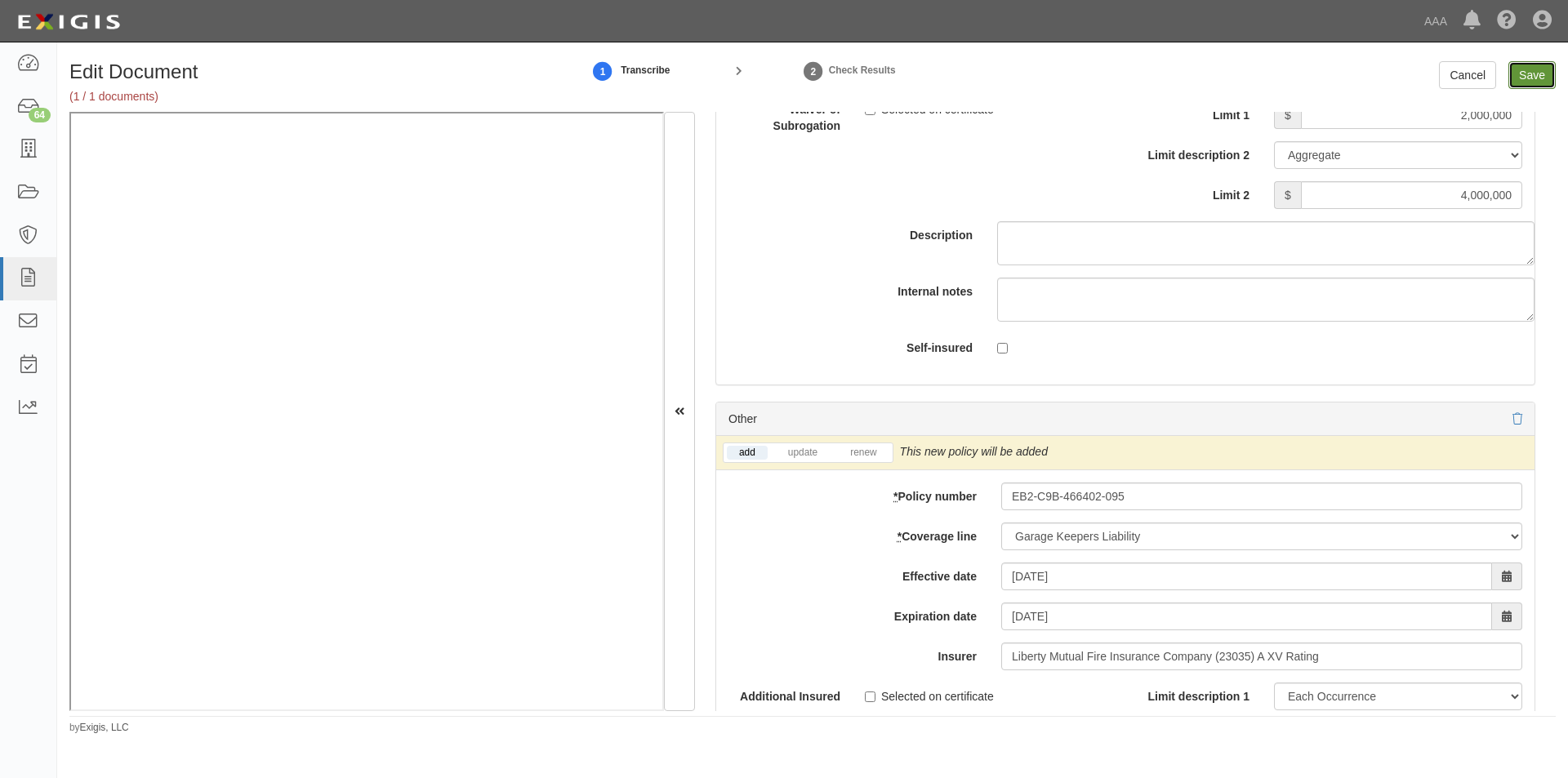
type input "3000000"
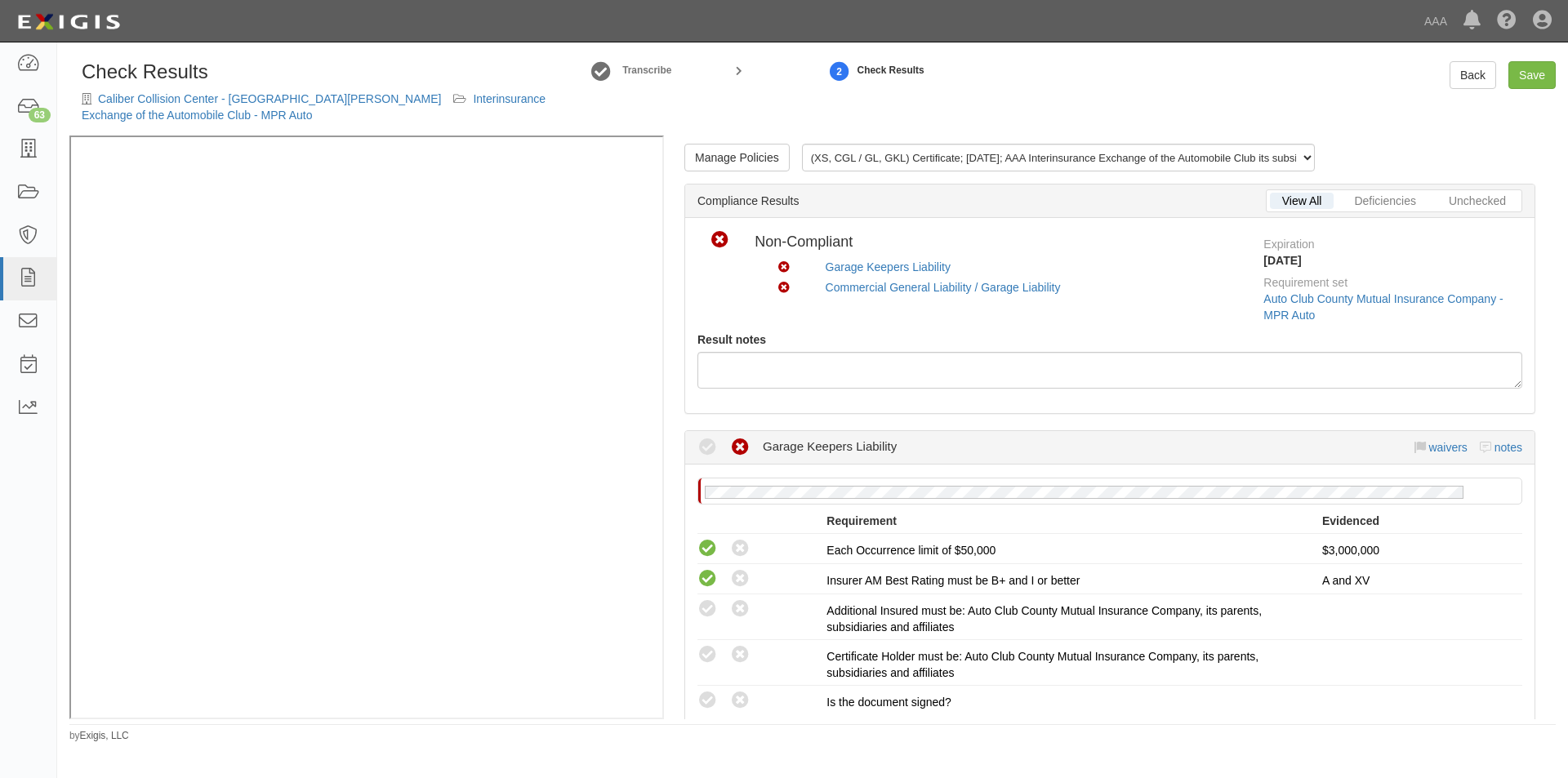
scroll to position [327, 0]
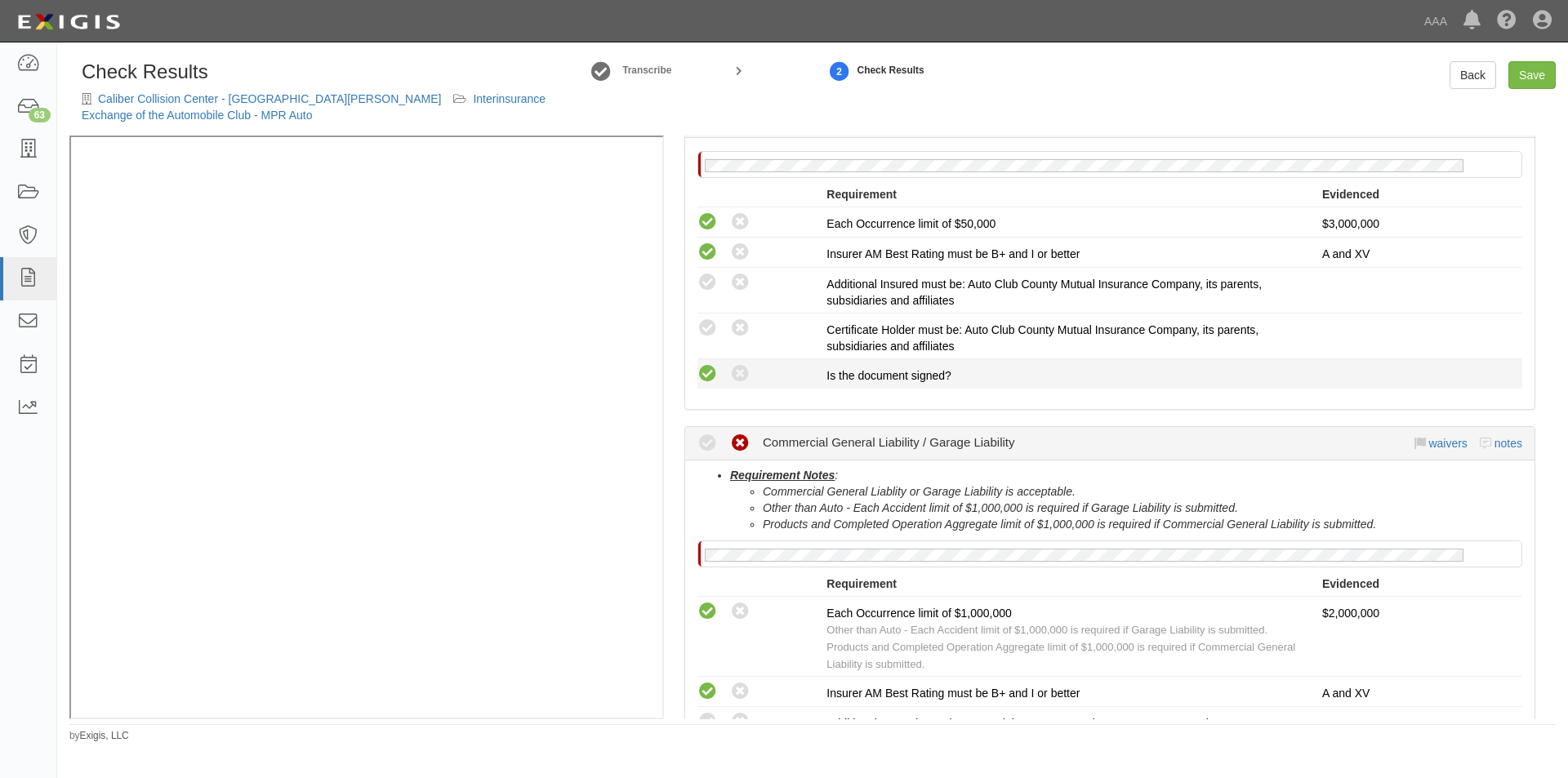
click at [711, 374] on icon at bounding box center [707, 375] width 21 height 21
radio input "true"
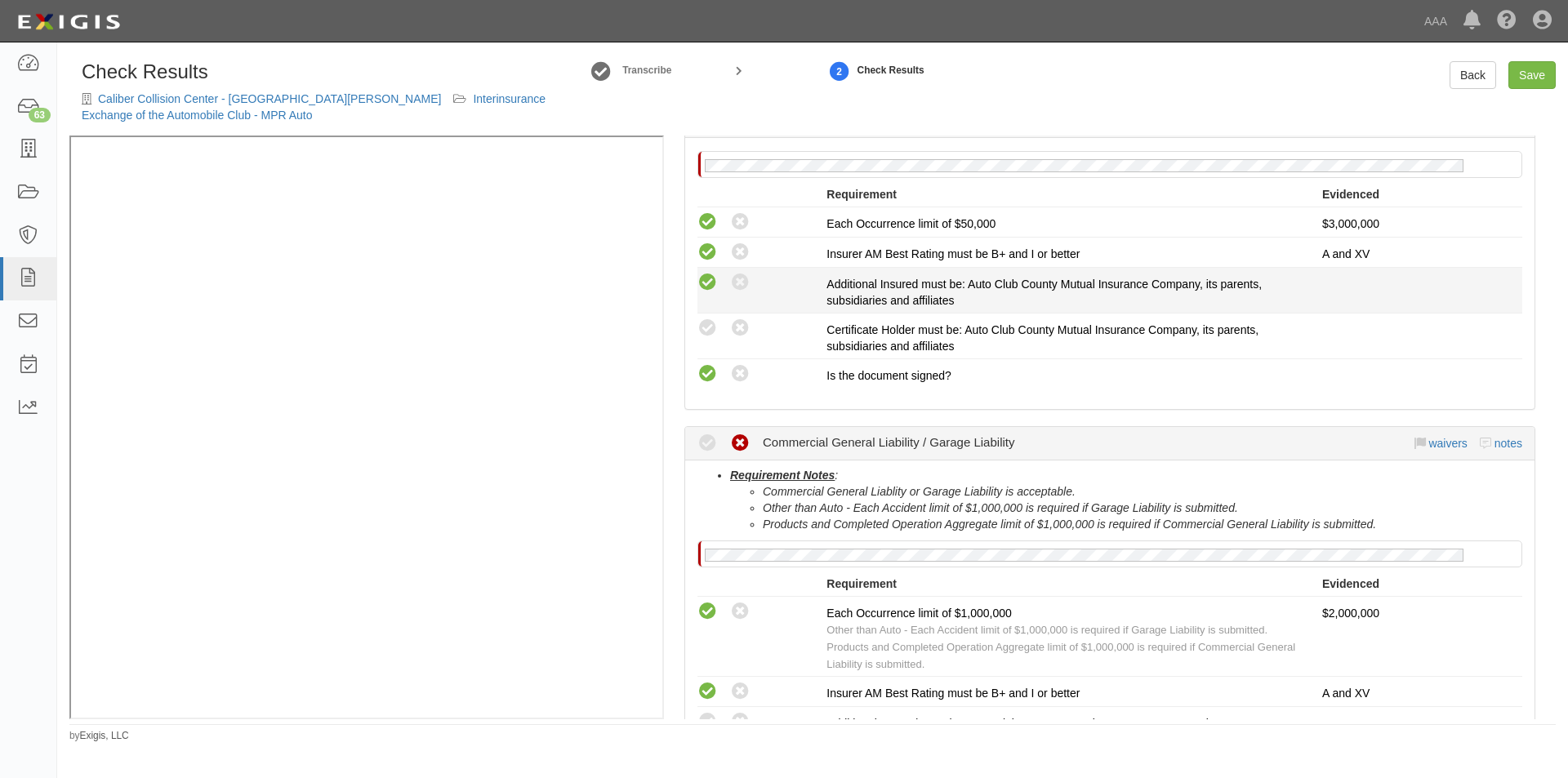
drag, startPoint x: 706, startPoint y: 334, endPoint x: 703, endPoint y: 287, distance: 47.1
click at [705, 330] on icon at bounding box center [707, 328] width 21 height 21
radio input "true"
click at [702, 284] on icon at bounding box center [707, 283] width 21 height 21
radio input "true"
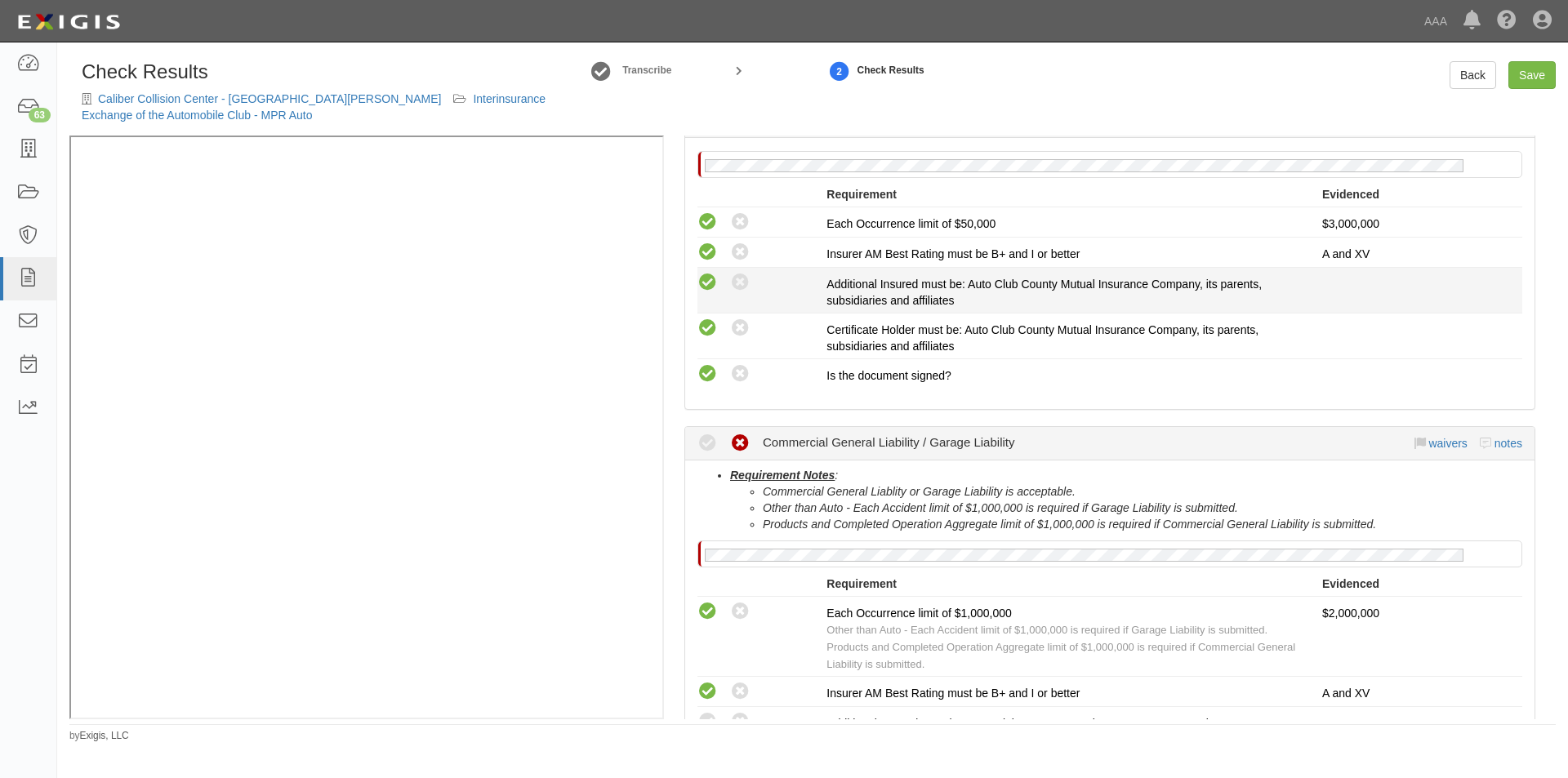
radio input "true"
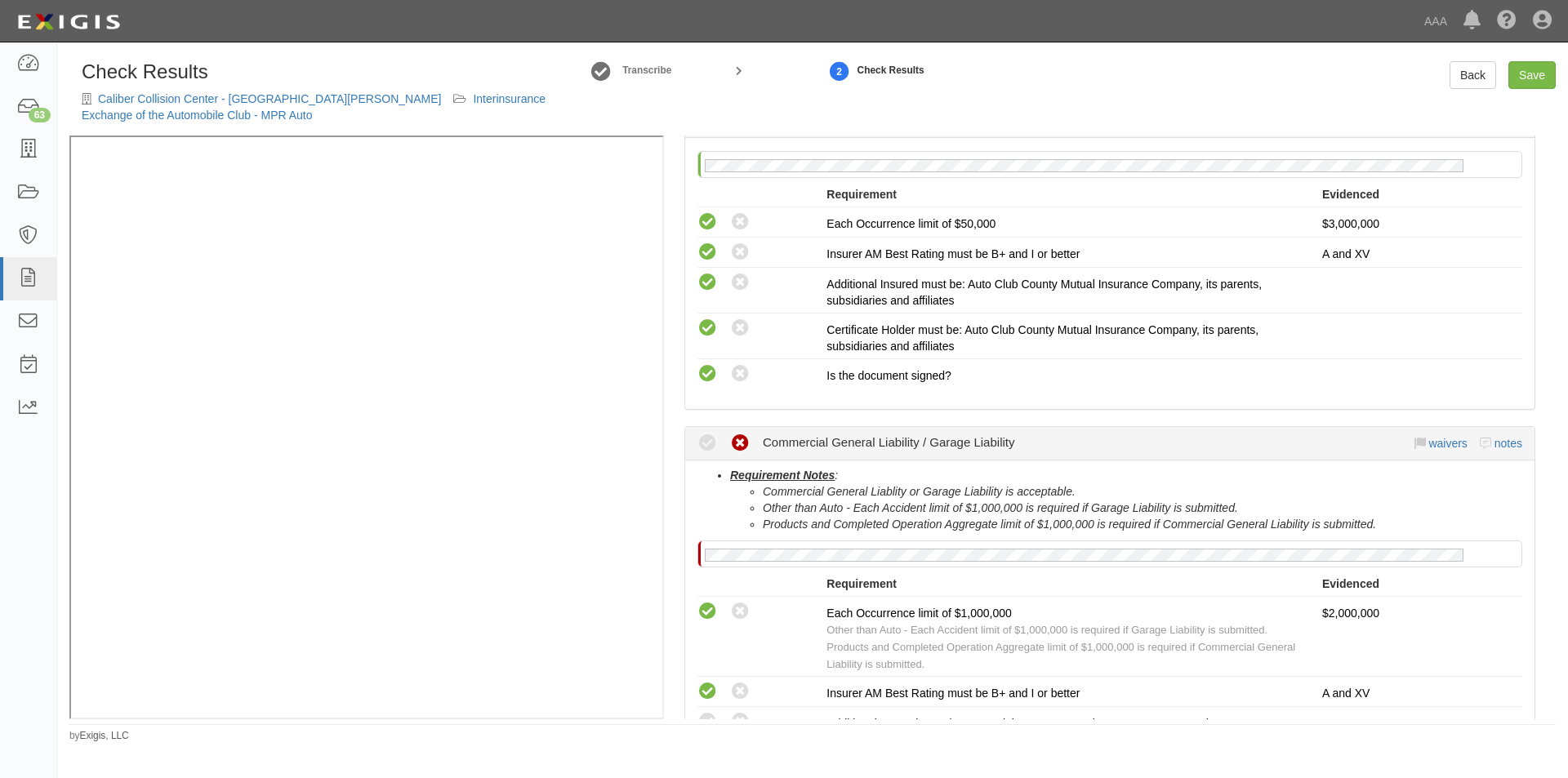
scroll to position [572, 0]
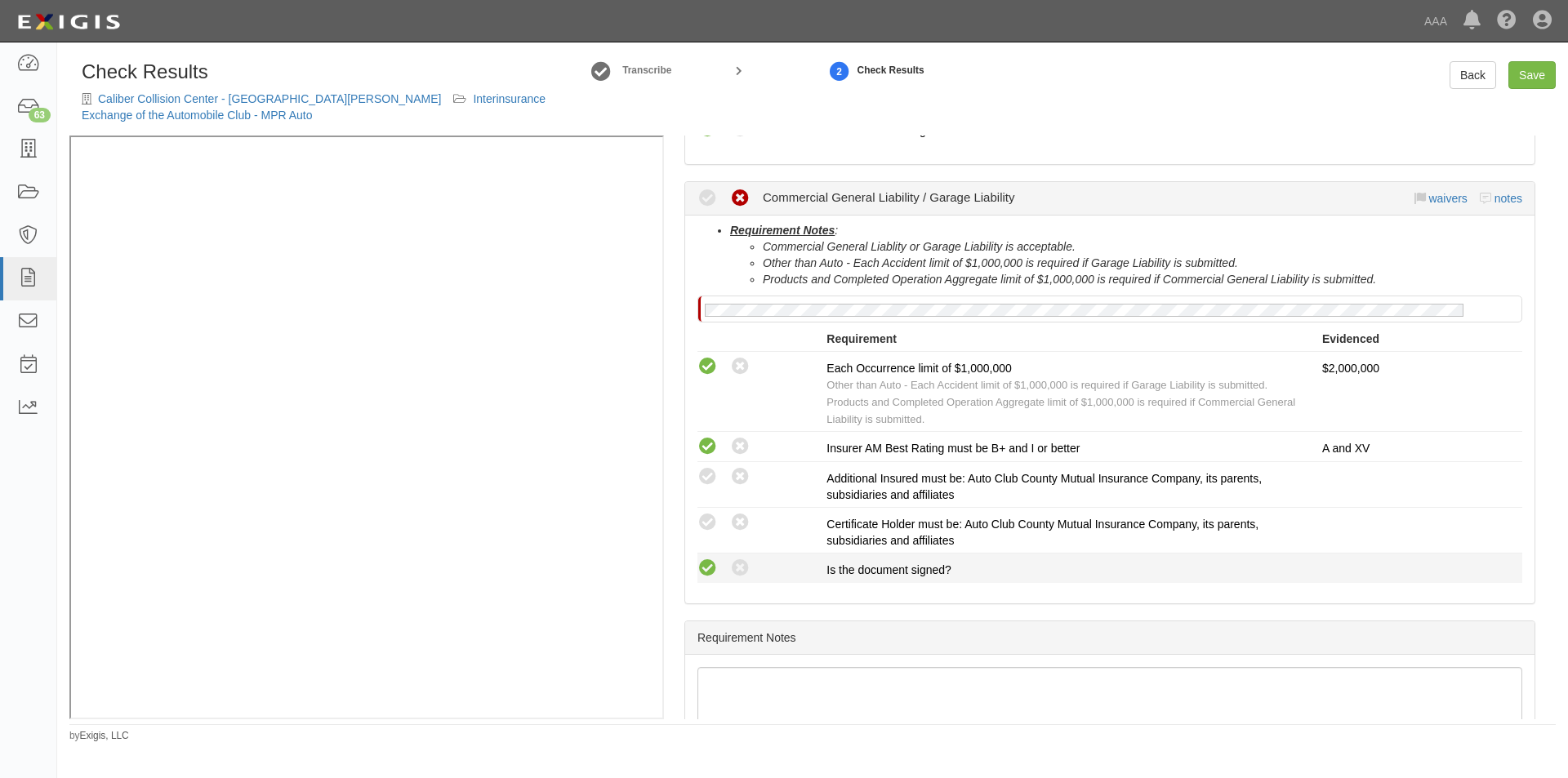
click at [710, 567] on icon at bounding box center [707, 568] width 21 height 21
radio input "true"
drag, startPoint x: 710, startPoint y: 526, endPoint x: 710, endPoint y: 468, distance: 58.0
click at [710, 524] on icon at bounding box center [707, 523] width 21 height 21
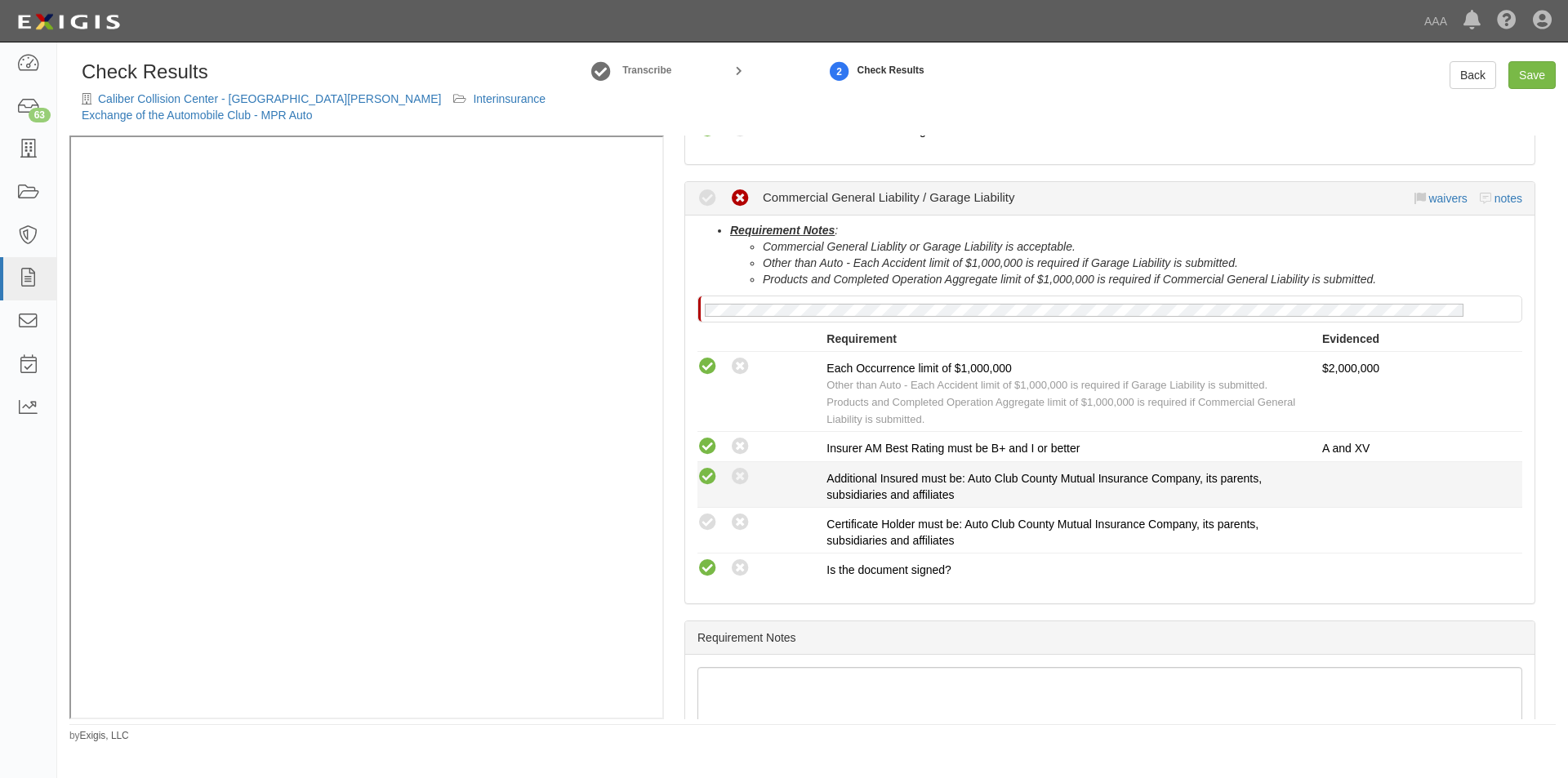
radio input "true"
click at [710, 465] on li "Compliant Waived: Non-Compliant Additional Insured must be: Auto Club County Mu…" at bounding box center [1109, 484] width 825 height 45
click at [706, 475] on icon at bounding box center [707, 477] width 21 height 21
radio input "true"
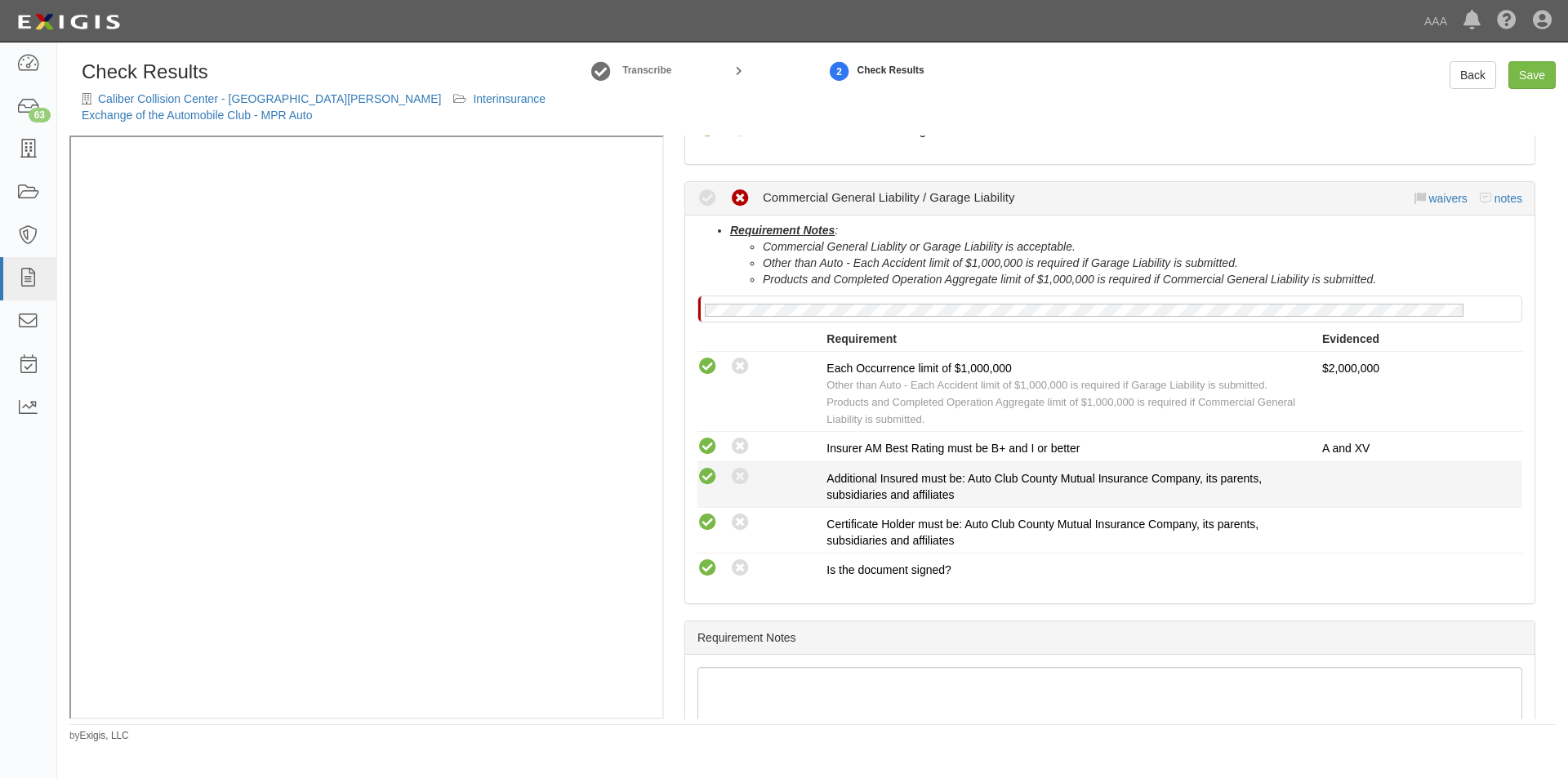
radio input "true"
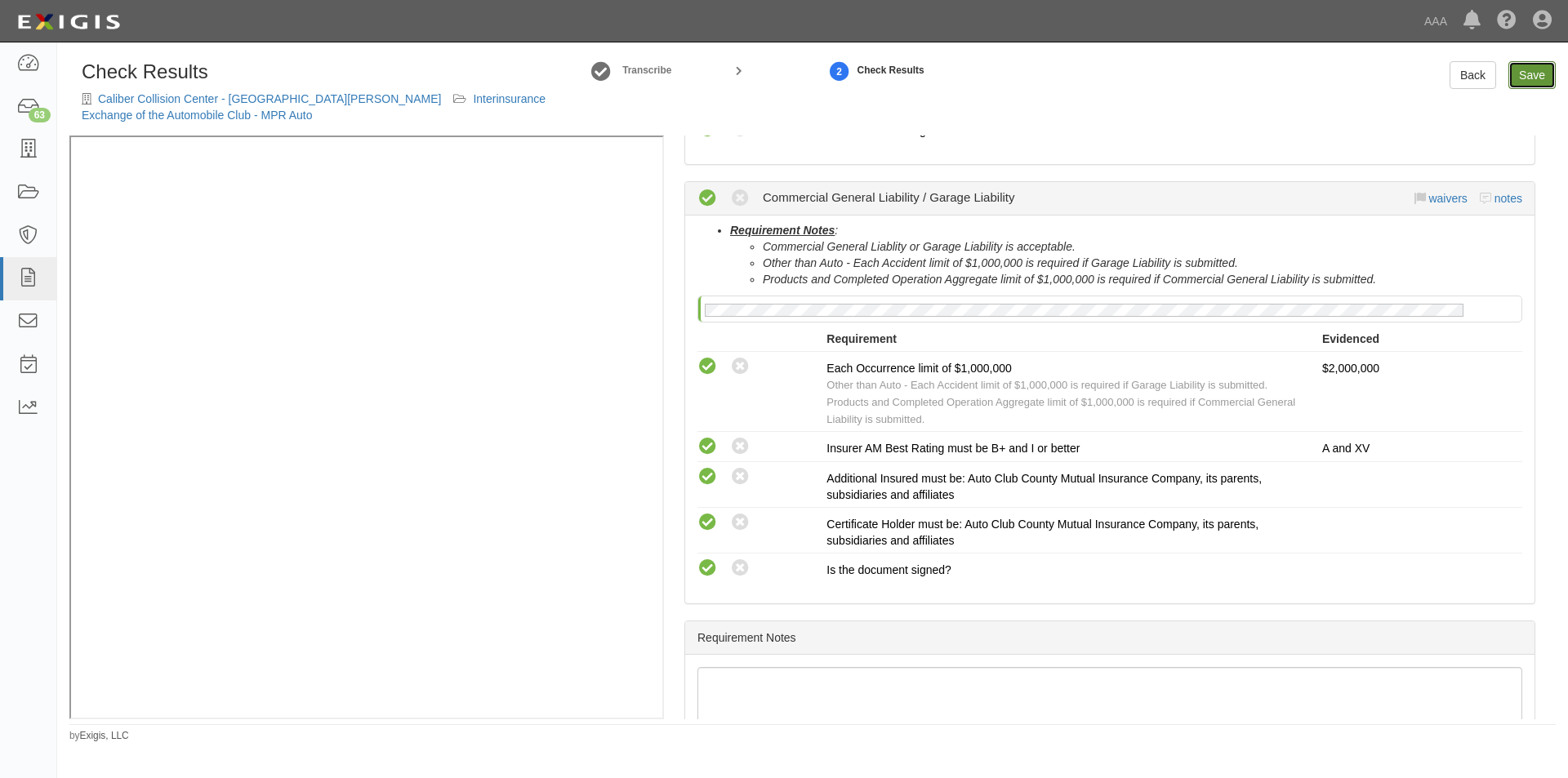
click at [1511, 85] on link "Save" at bounding box center [1531, 75] width 47 height 28
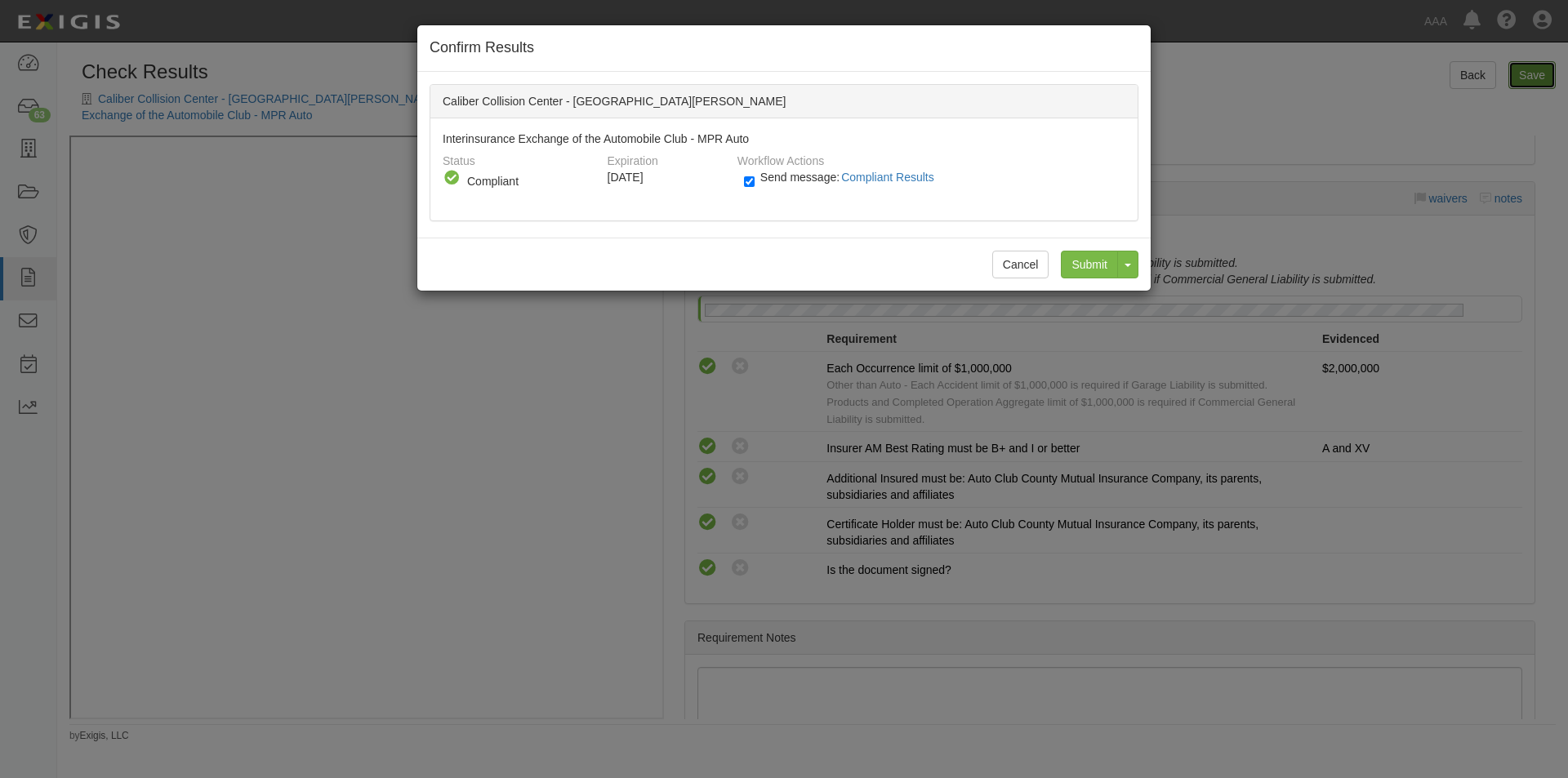
radio input "true"
click at [750, 182] on input "Send message: Compliant Results" at bounding box center [749, 182] width 11 height 19
checkbox input "false"
click at [1080, 257] on input "Submit" at bounding box center [1089, 265] width 57 height 28
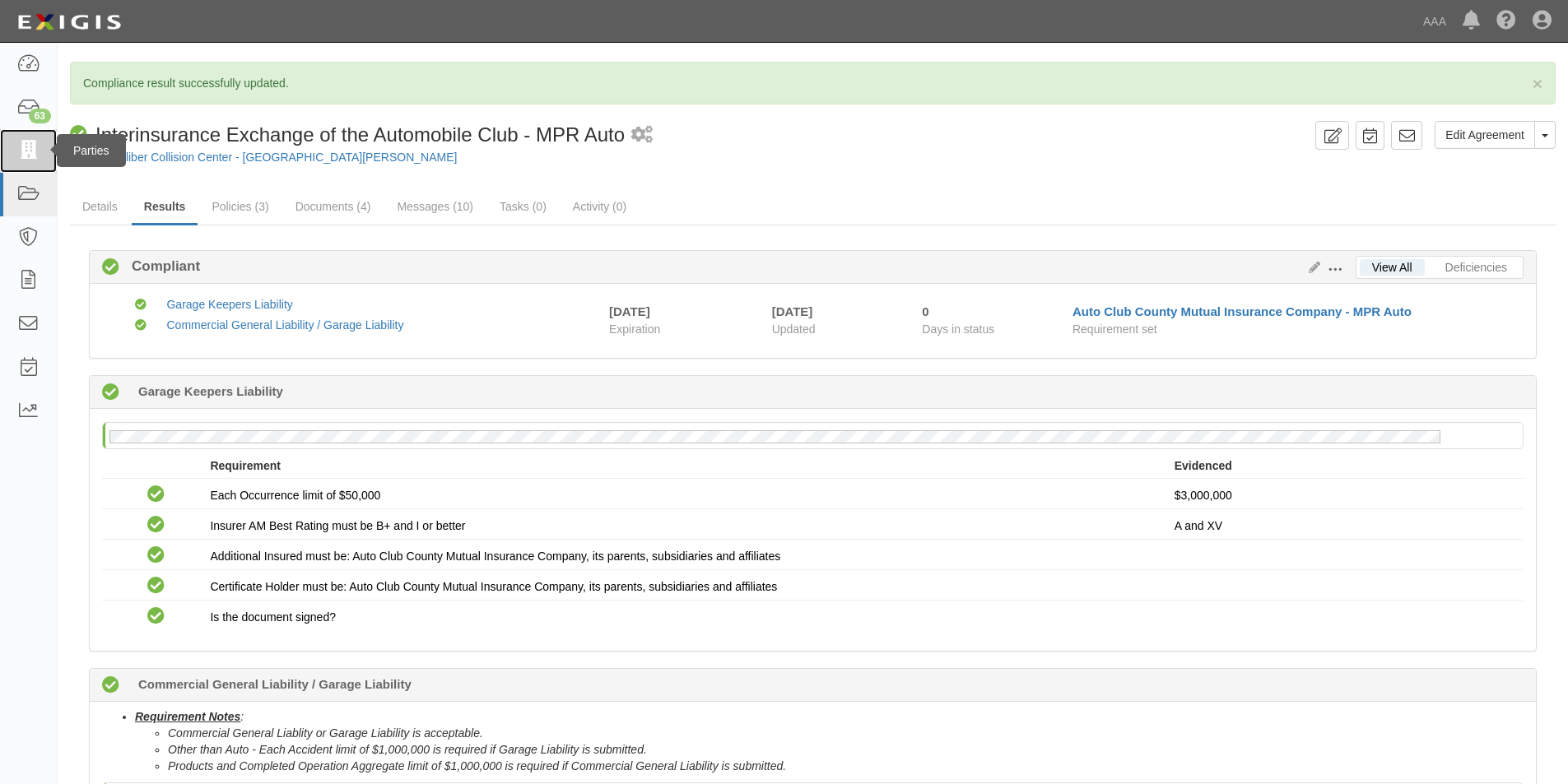
click at [36, 154] on icon at bounding box center [28, 150] width 23 height 19
